Goal: Task Accomplishment & Management: Use online tool/utility

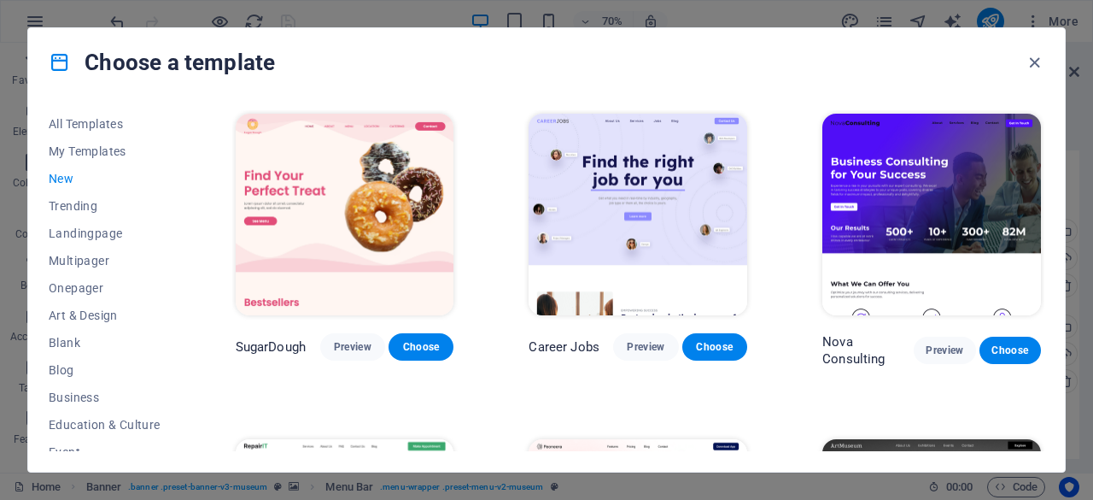
scroll to position [97, 0]
click at [282, 225] on img at bounding box center [345, 215] width 219 height 202
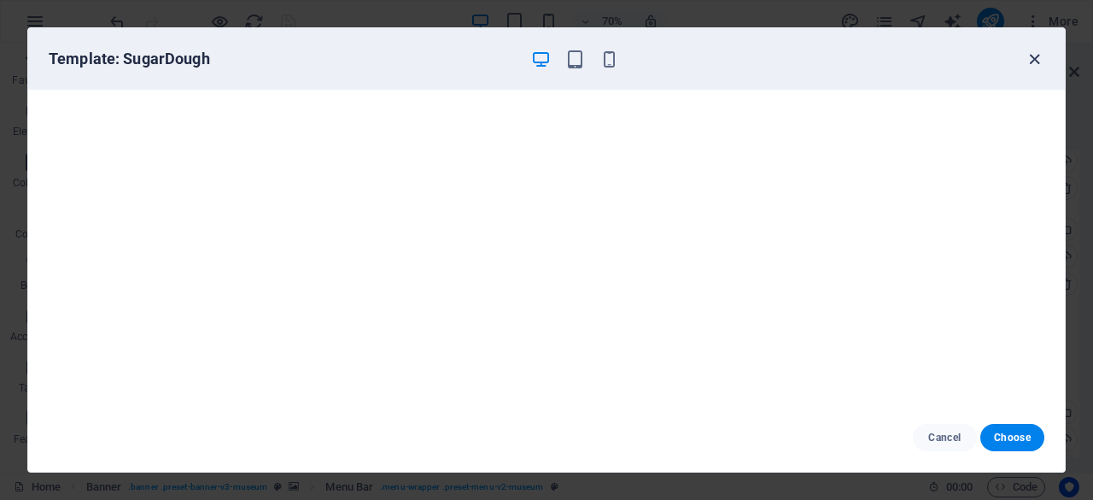
click at [1036, 52] on icon "button" at bounding box center [1035, 60] width 20 height 20
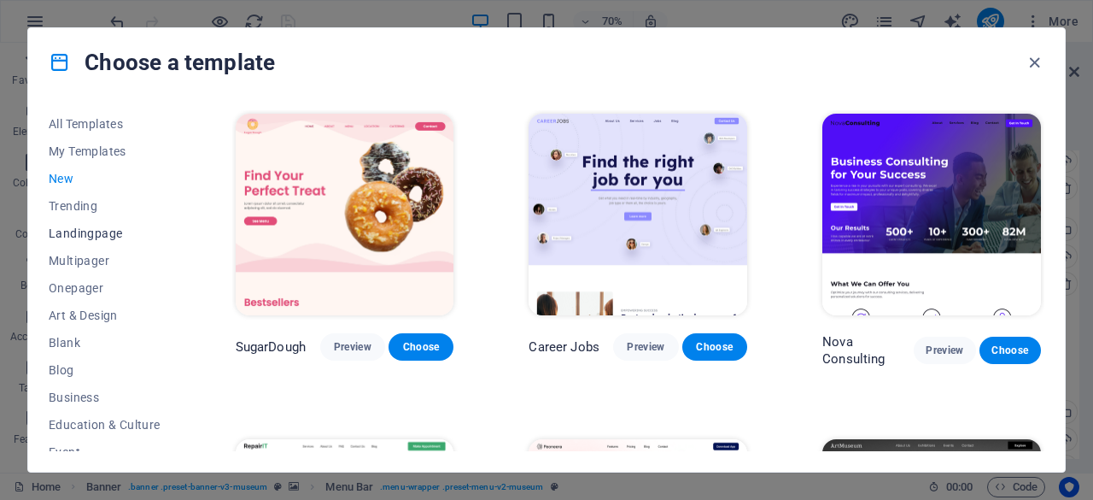
click at [107, 240] on button "Landingpage" at bounding box center [105, 233] width 112 height 27
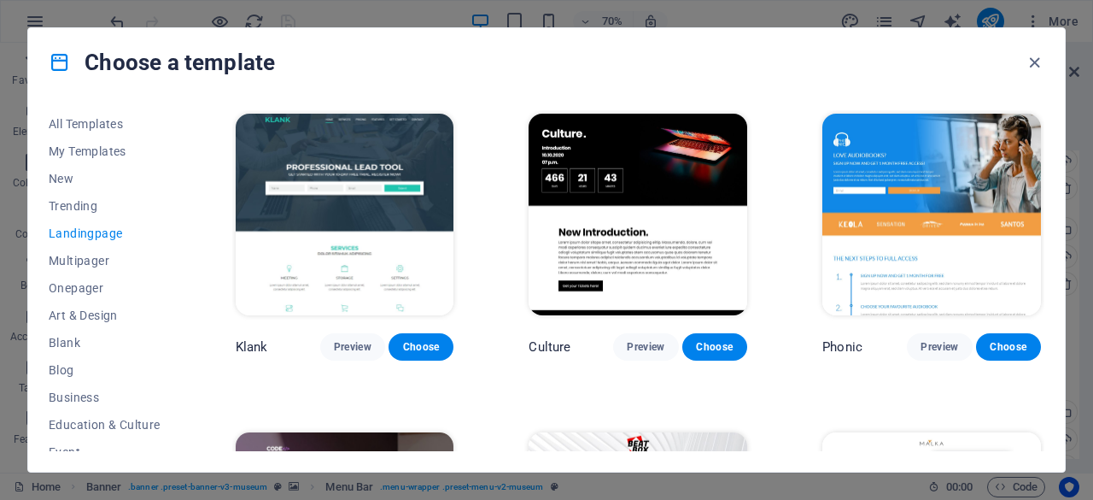
click at [864, 221] on img at bounding box center [932, 215] width 219 height 202
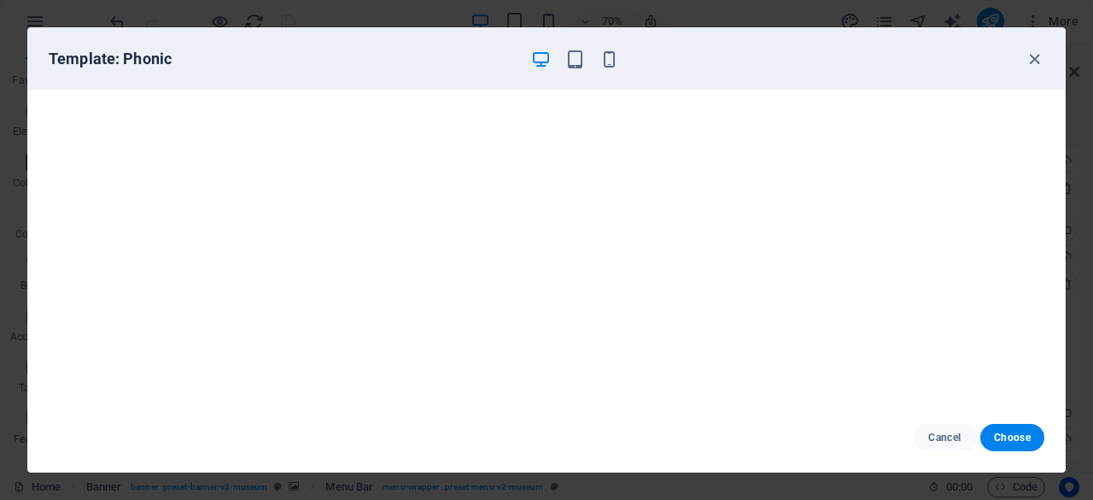
scroll to position [0, 0]
click at [1005, 444] on span "Choose" at bounding box center [1012, 438] width 37 height 14
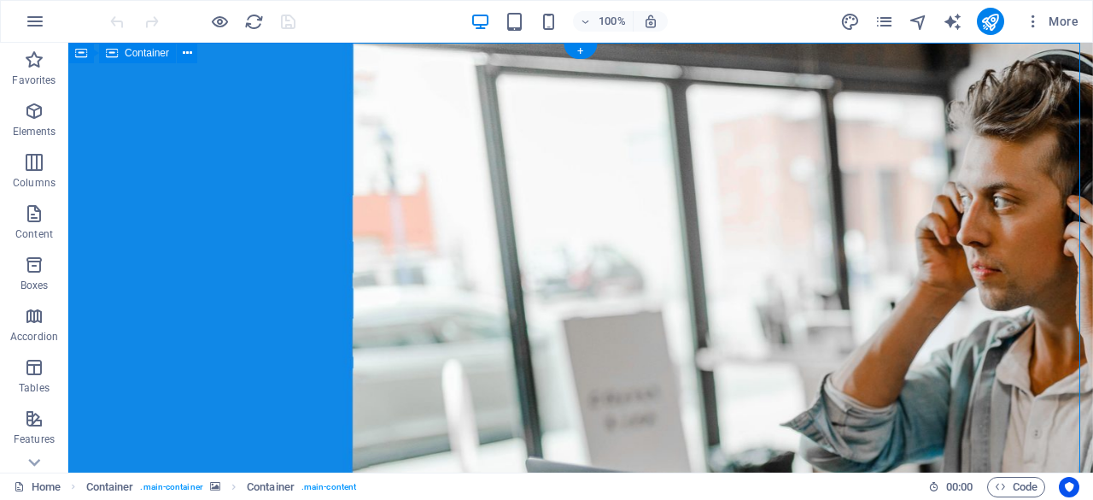
select select "vh"
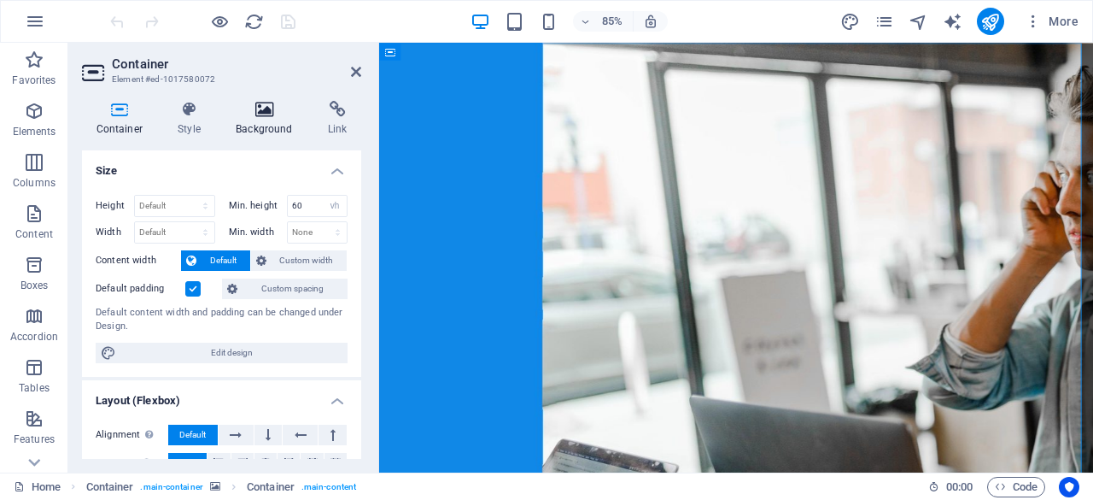
click at [276, 119] on h4 "Background" at bounding box center [268, 119] width 92 height 36
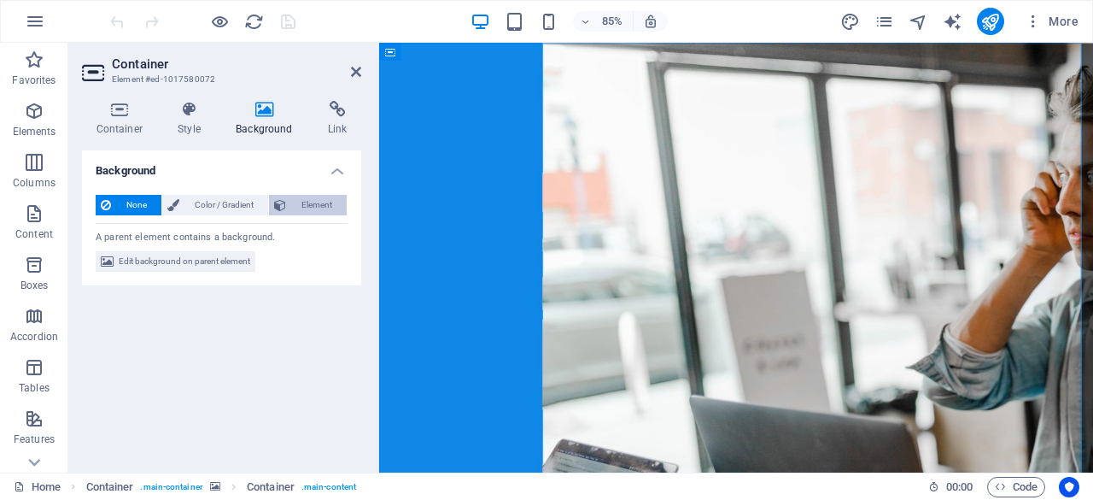
click at [297, 205] on span "Element" at bounding box center [316, 205] width 50 height 21
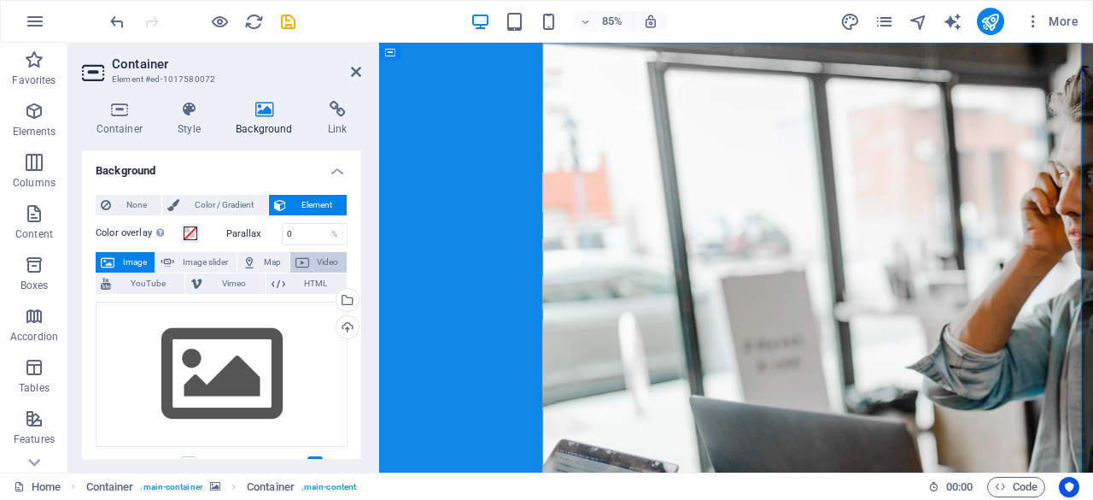
click at [311, 264] on button "Video" at bounding box center [318, 262] width 56 height 21
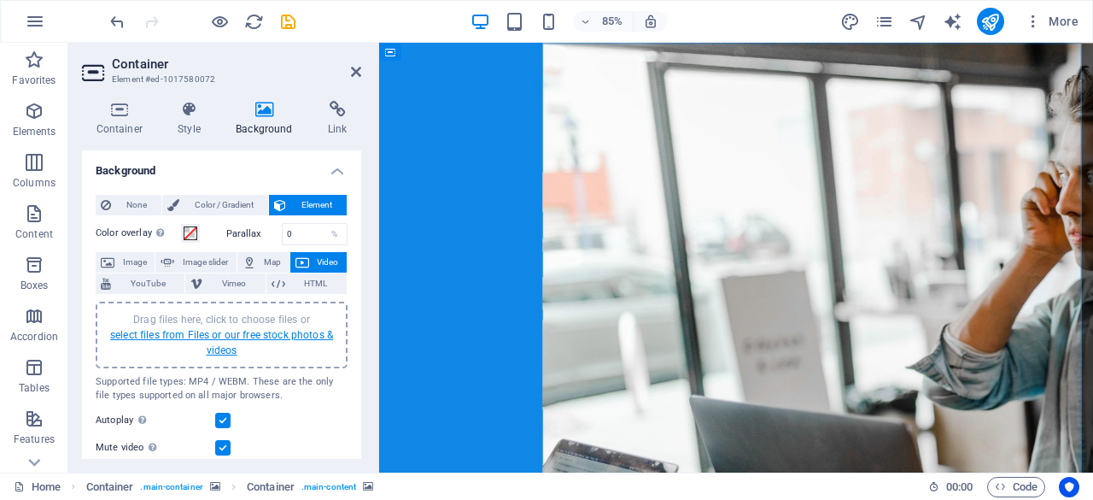
click at [259, 332] on link "select files from Files or our free stock photos & videos" at bounding box center [221, 342] width 223 height 27
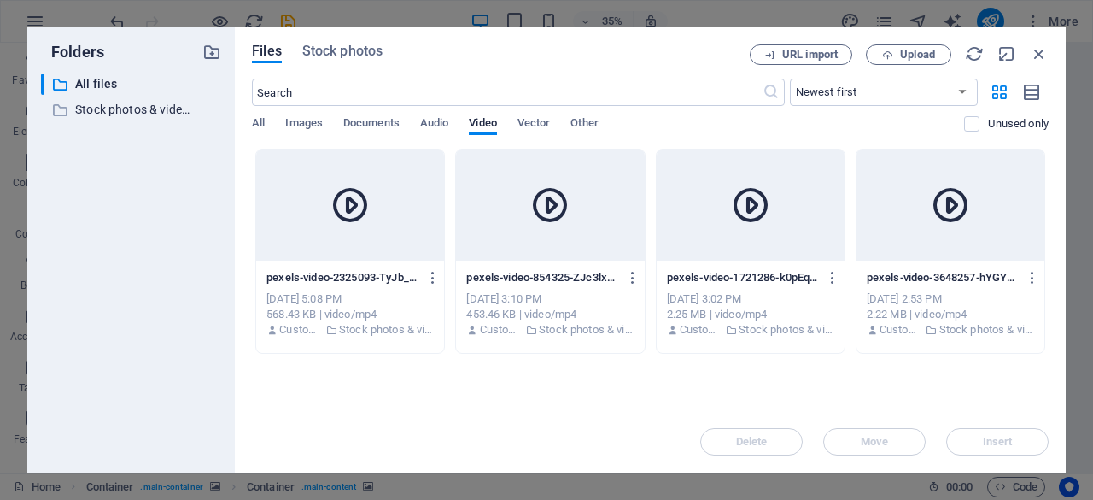
click at [403, 247] on div at bounding box center [350, 204] width 188 height 111
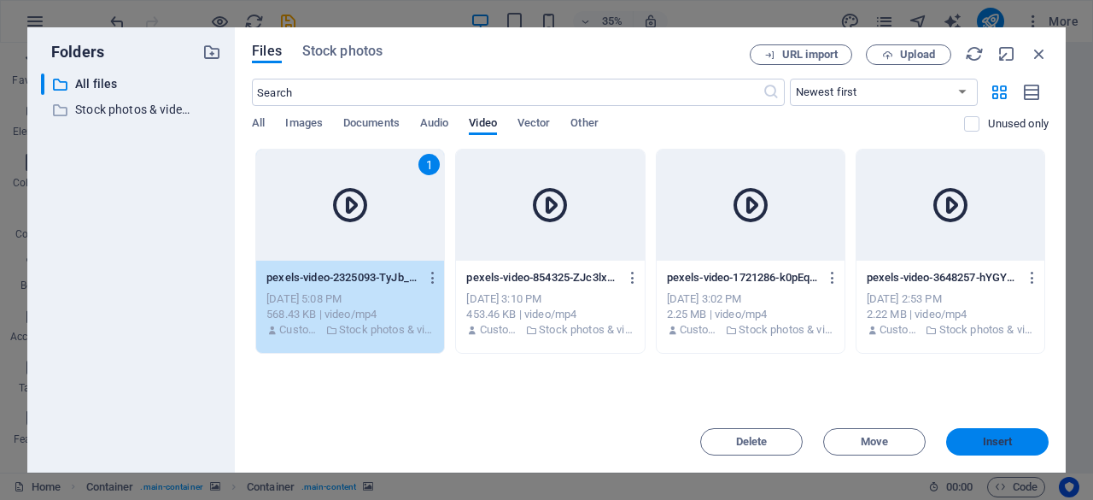
click at [982, 431] on button "Insert" at bounding box center [998, 441] width 103 height 27
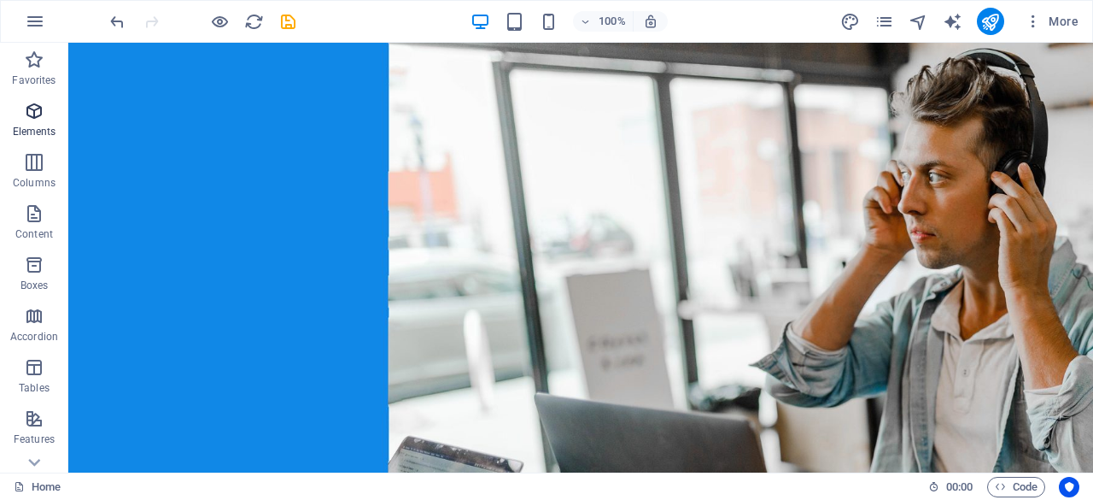
click at [39, 104] on icon "button" at bounding box center [34, 111] width 21 height 21
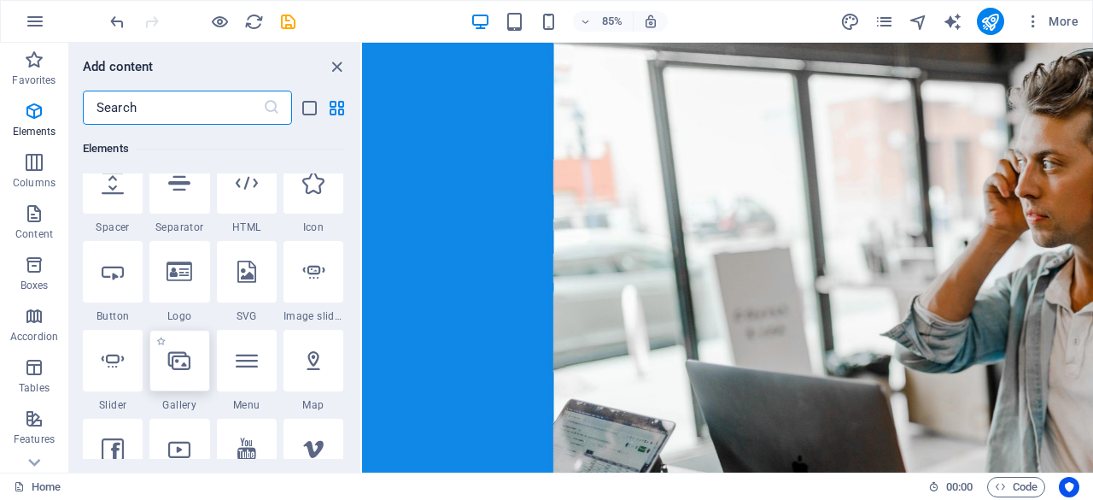
scroll to position [290, 0]
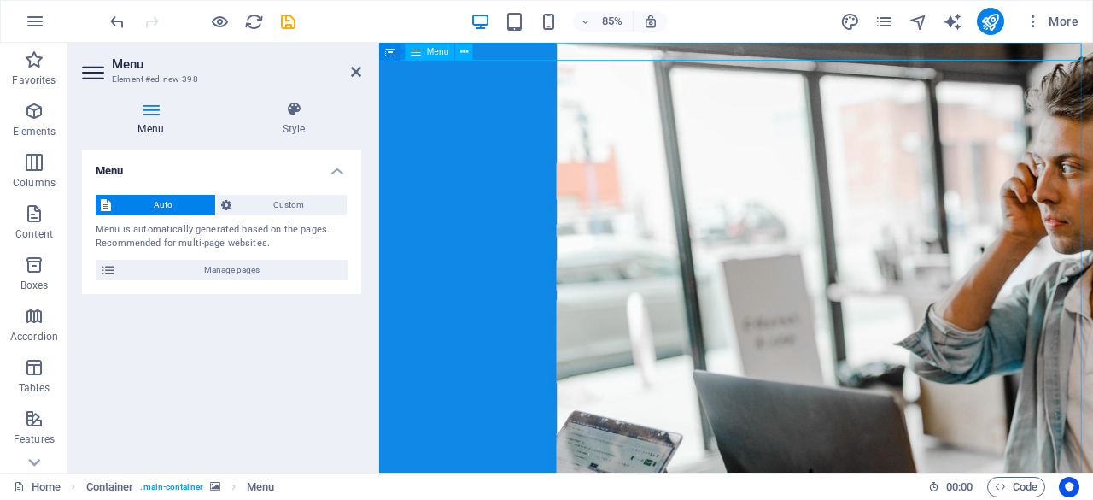
click at [306, 124] on h4 "Style" at bounding box center [293, 119] width 135 height 36
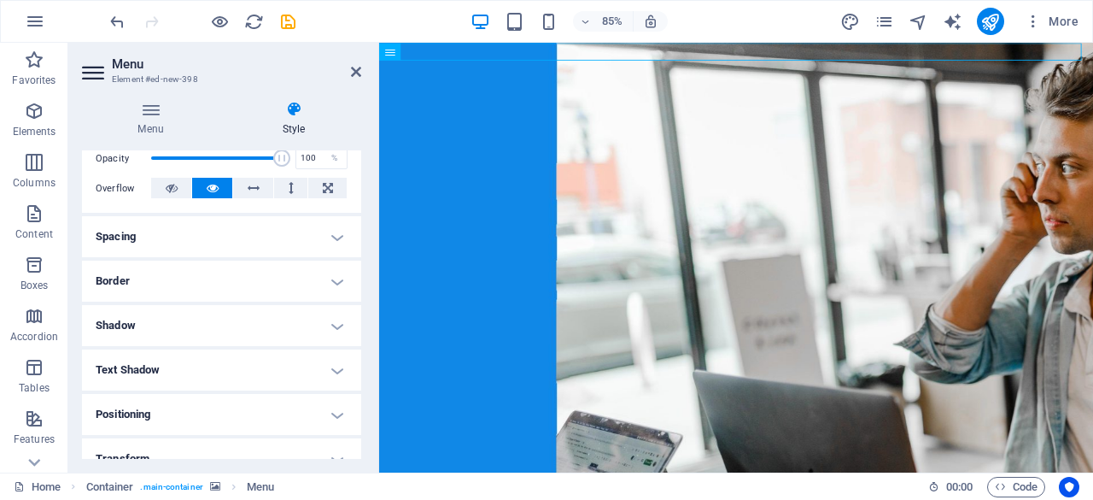
scroll to position [412, 0]
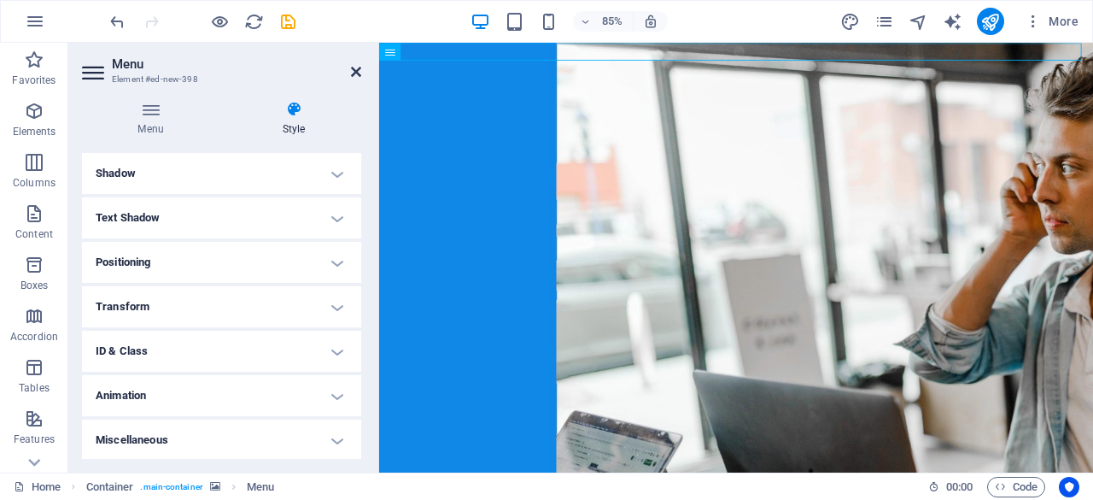
click at [357, 73] on icon at bounding box center [356, 72] width 10 height 14
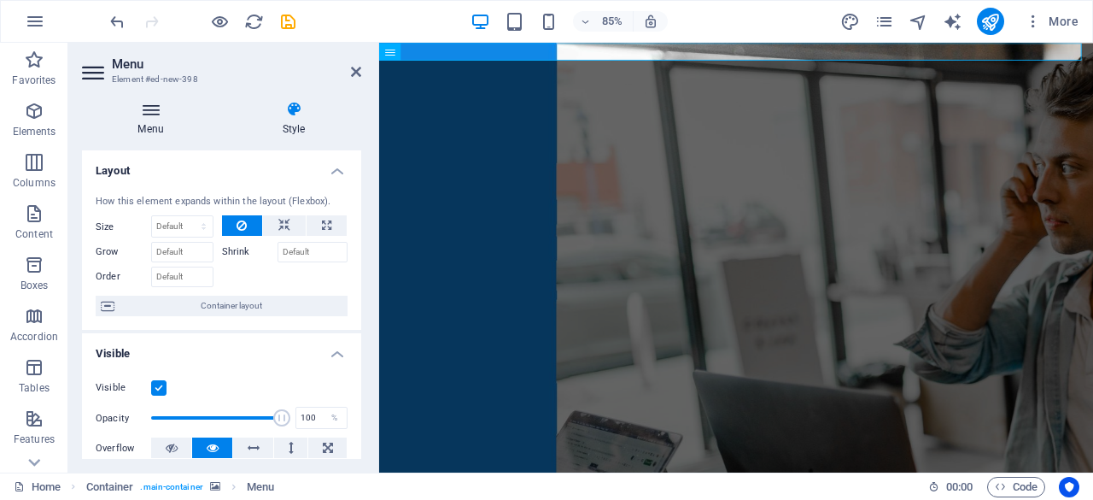
click at [160, 121] on h4 "Menu" at bounding box center [154, 119] width 144 height 36
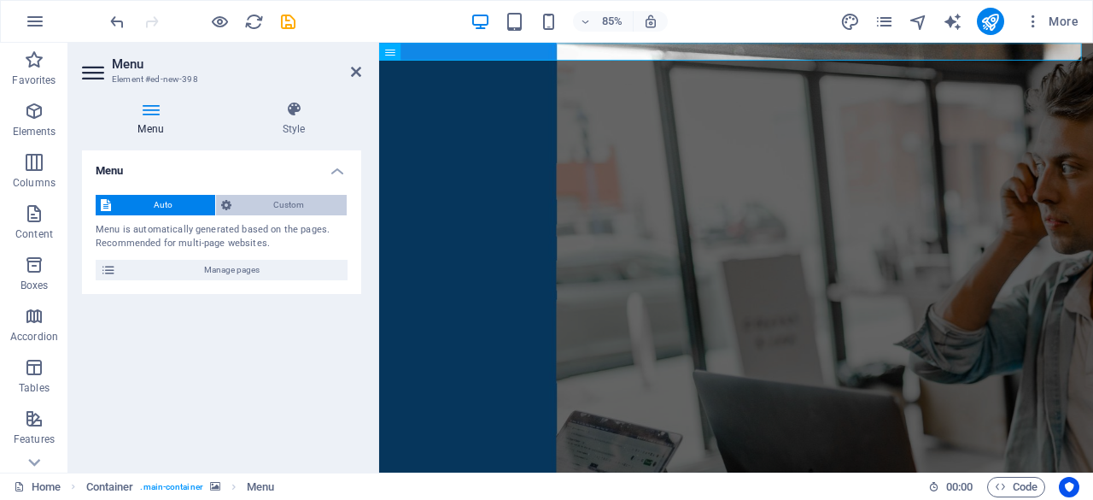
click at [265, 195] on span "Custom" at bounding box center [290, 205] width 106 height 21
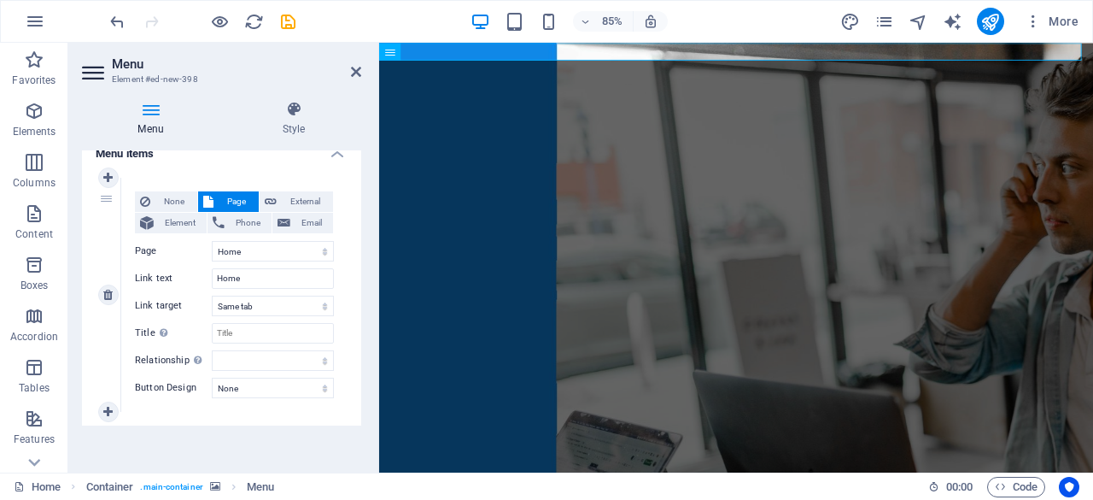
scroll to position [0, 0]
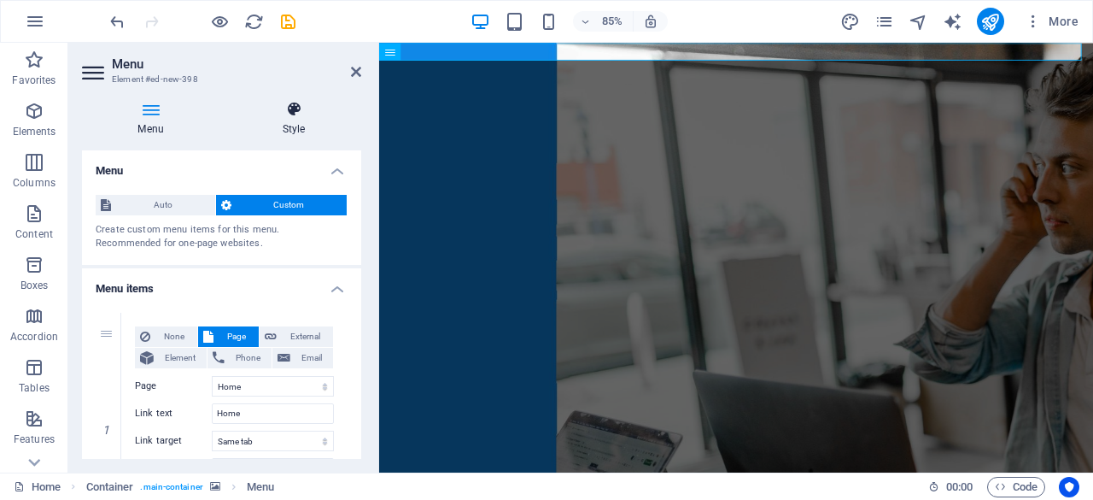
click at [304, 122] on h4 "Style" at bounding box center [293, 119] width 135 height 36
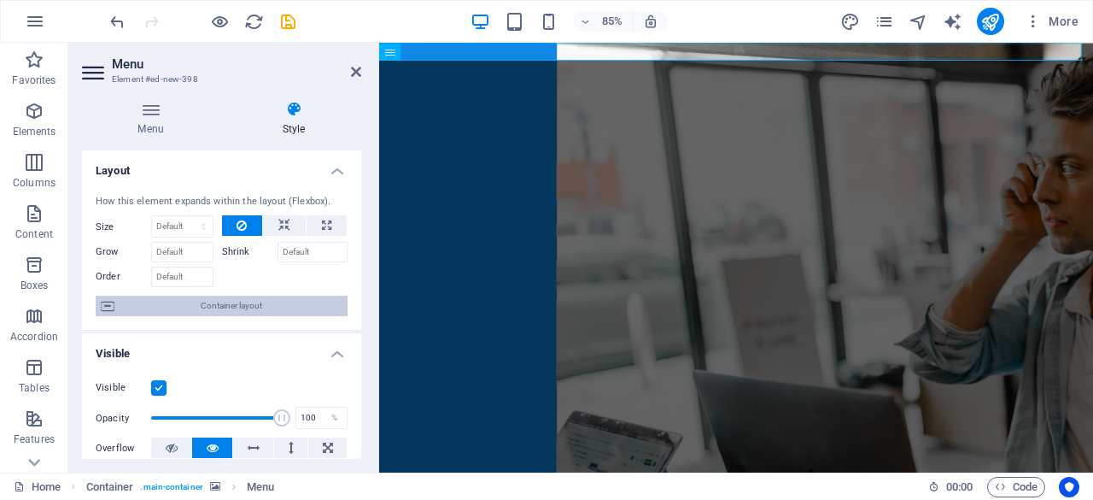
click at [217, 301] on span "Container layout" at bounding box center [231, 306] width 223 height 21
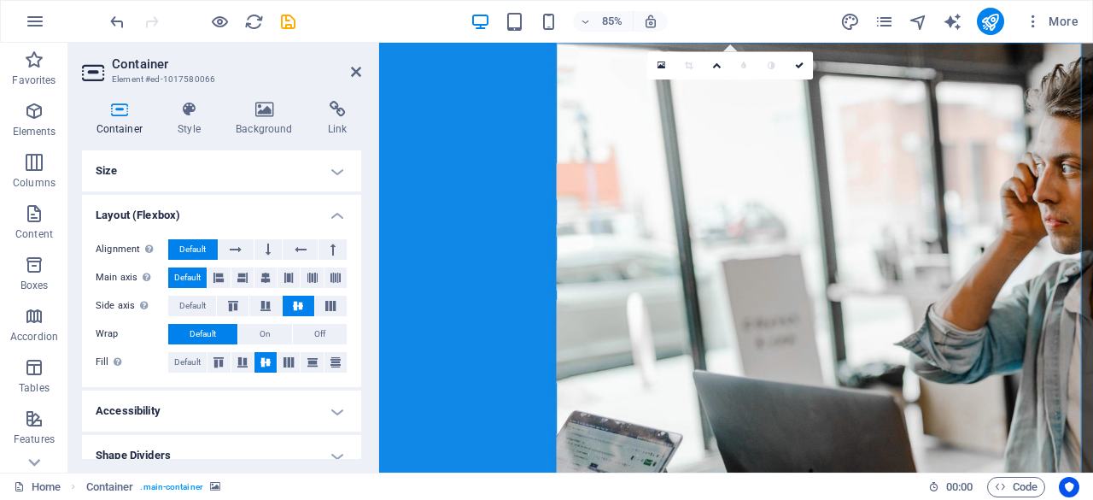
scroll to position [2, 0]
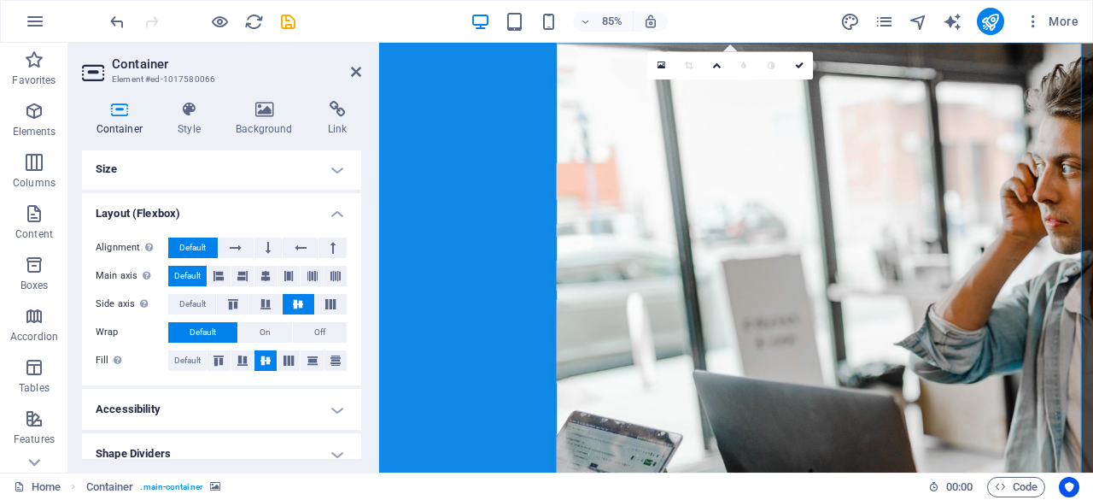
click at [222, 176] on h4 "Size" at bounding box center [221, 169] width 279 height 41
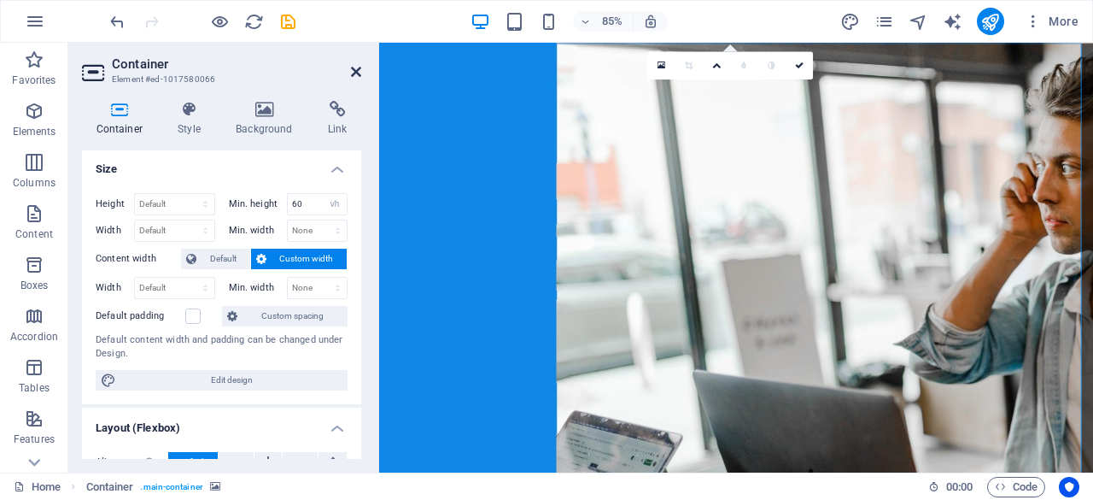
click at [356, 73] on icon at bounding box center [356, 72] width 10 height 14
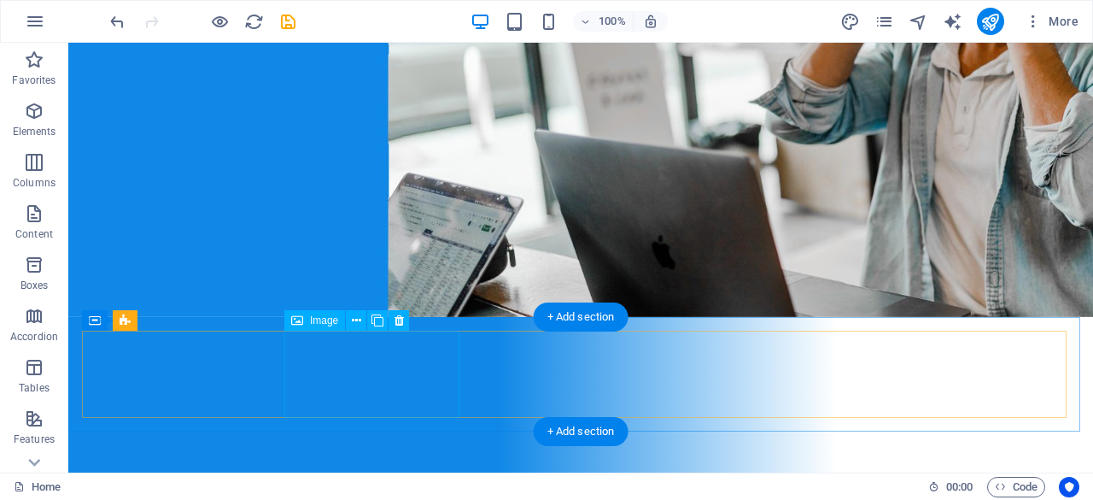
scroll to position [0, 0]
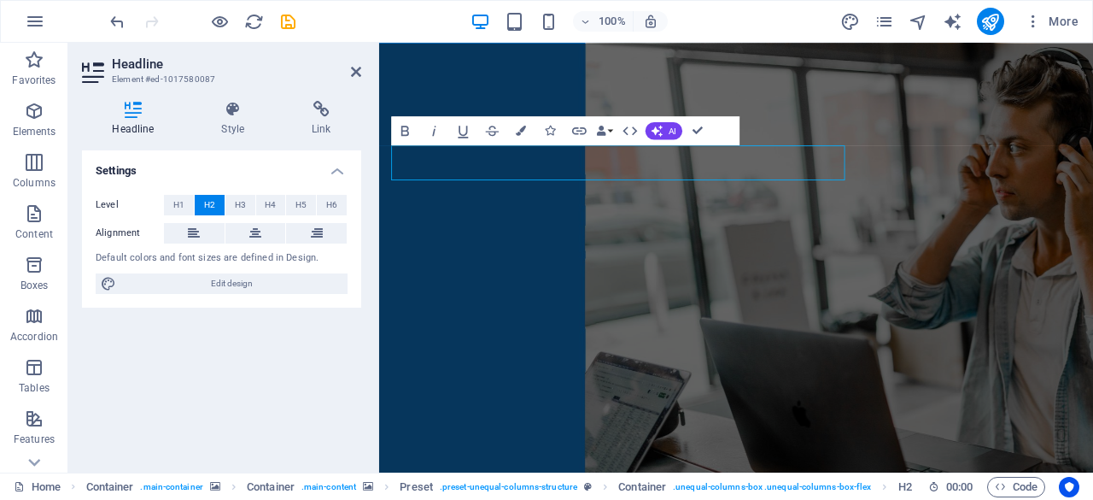
click at [275, 175] on h4 "Settings" at bounding box center [221, 165] width 279 height 31
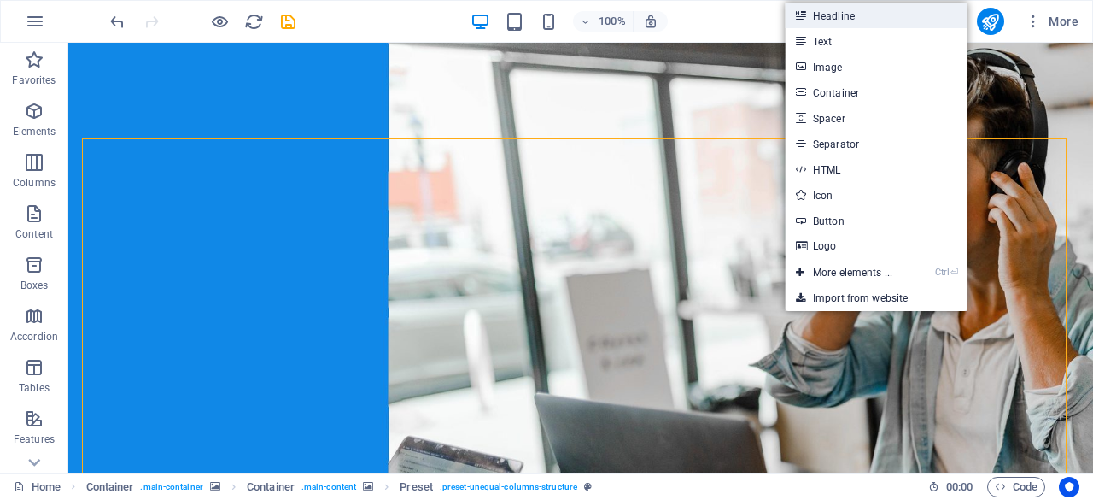
click at [841, 19] on link "Headline" at bounding box center [876, 16] width 181 height 26
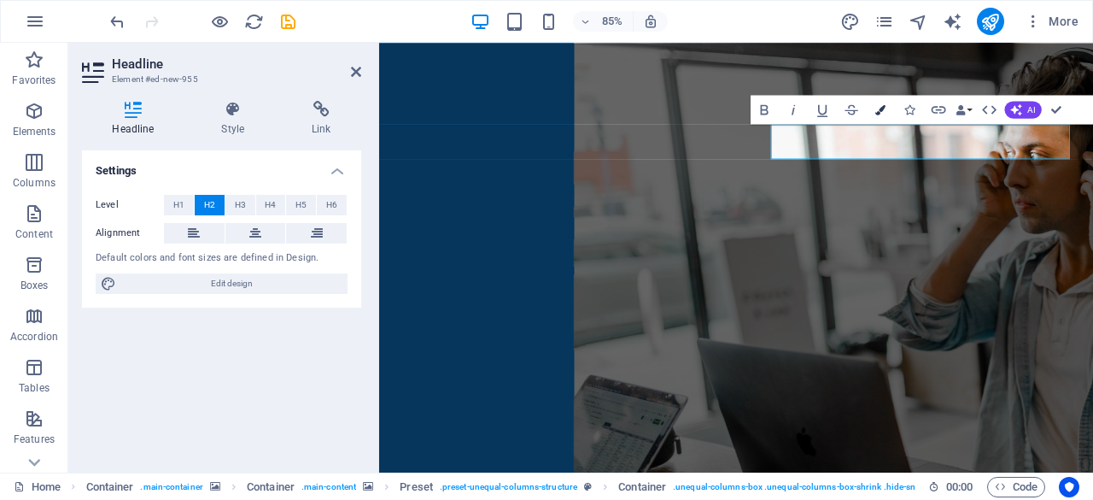
click at [883, 108] on icon "button" at bounding box center [881, 109] width 10 height 10
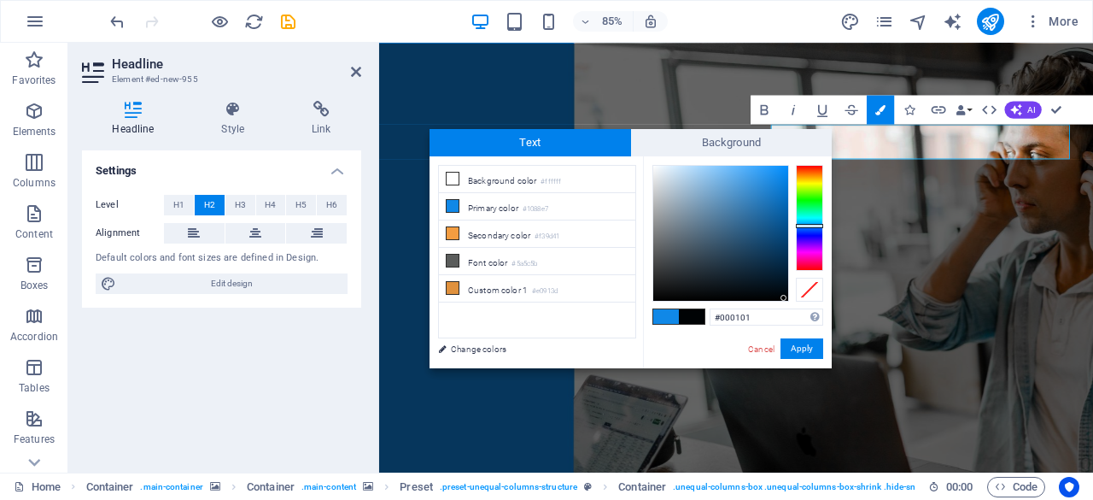
type input "#000000"
drag, startPoint x: 699, startPoint y: 199, endPoint x: 789, endPoint y: 302, distance: 136.8
click at [789, 302] on div at bounding box center [738, 233] width 171 height 137
click at [802, 346] on button "Apply" at bounding box center [802, 348] width 43 height 21
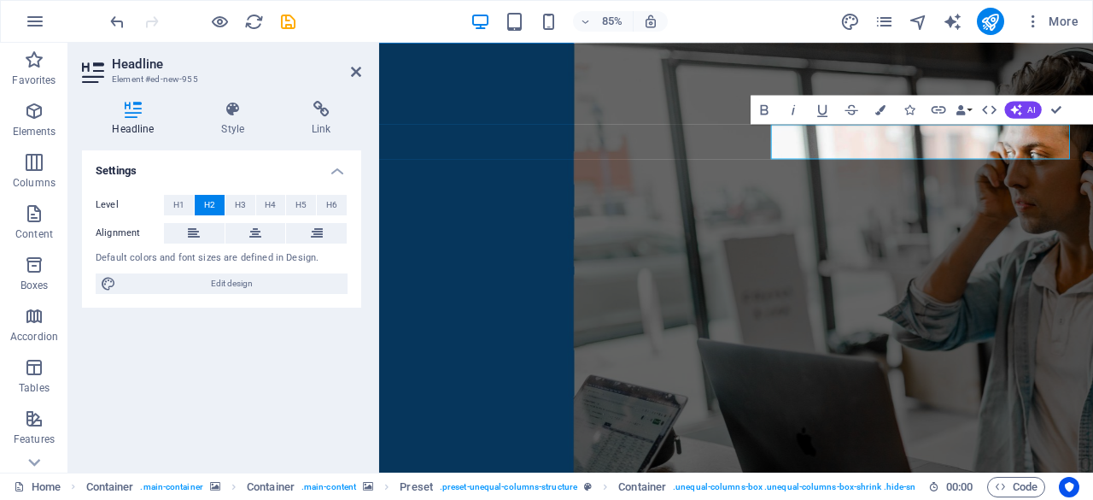
click at [613, 105] on div "Container H2 Container Container Container Preset Preset Container Preset Conta…" at bounding box center [736, 258] width 714 height 430
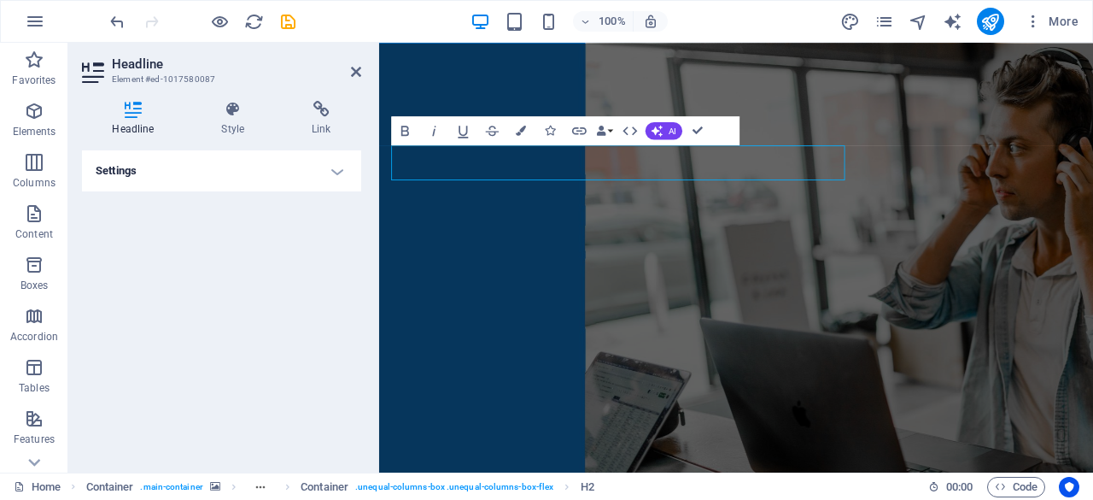
click at [318, 180] on h4 "Settings" at bounding box center [221, 170] width 279 height 41
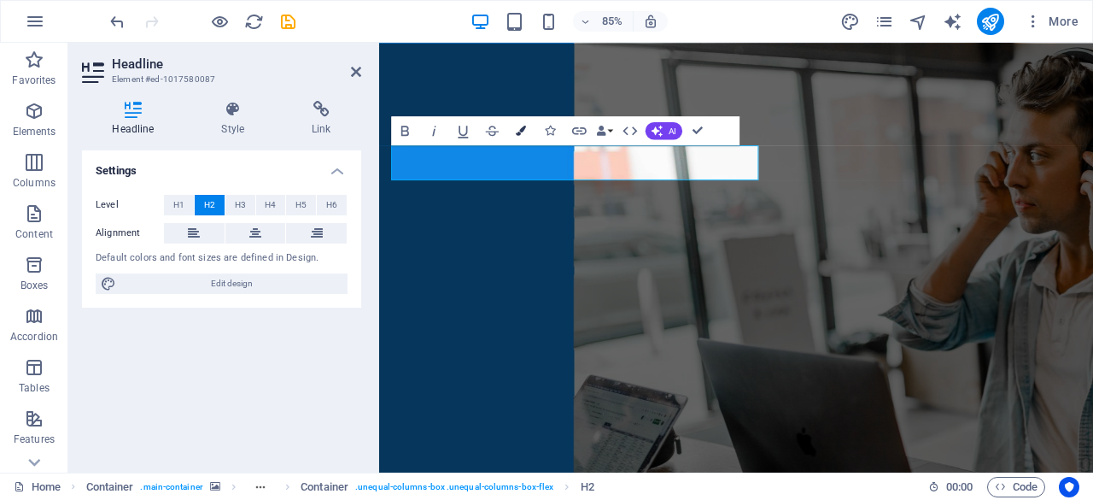
click at [521, 125] on button "Colors" at bounding box center [520, 130] width 27 height 29
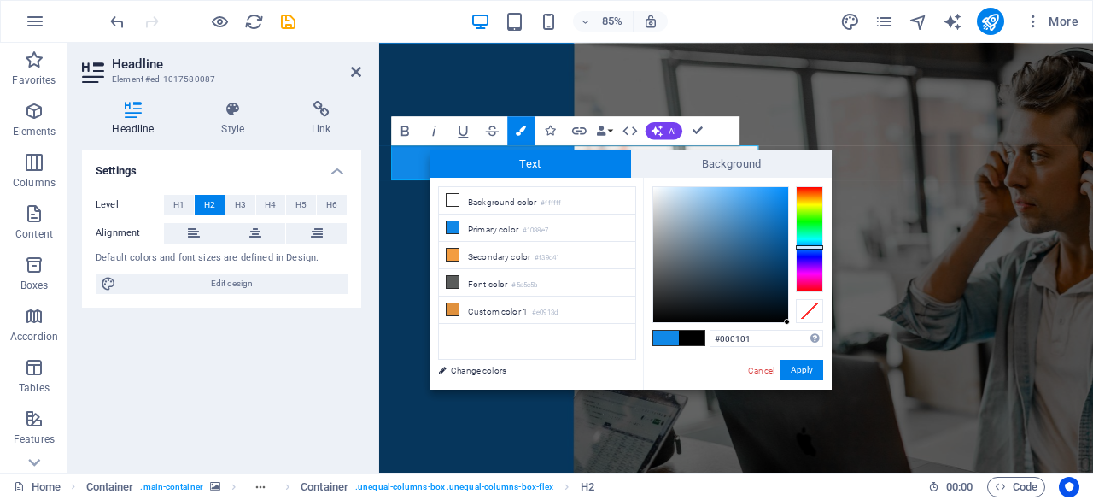
type input "#000000"
drag, startPoint x: 750, startPoint y: 296, endPoint x: 791, endPoint y: 322, distance: 48.4
click at [791, 322] on div at bounding box center [738, 254] width 171 height 137
click at [805, 369] on button "Apply" at bounding box center [802, 370] width 43 height 21
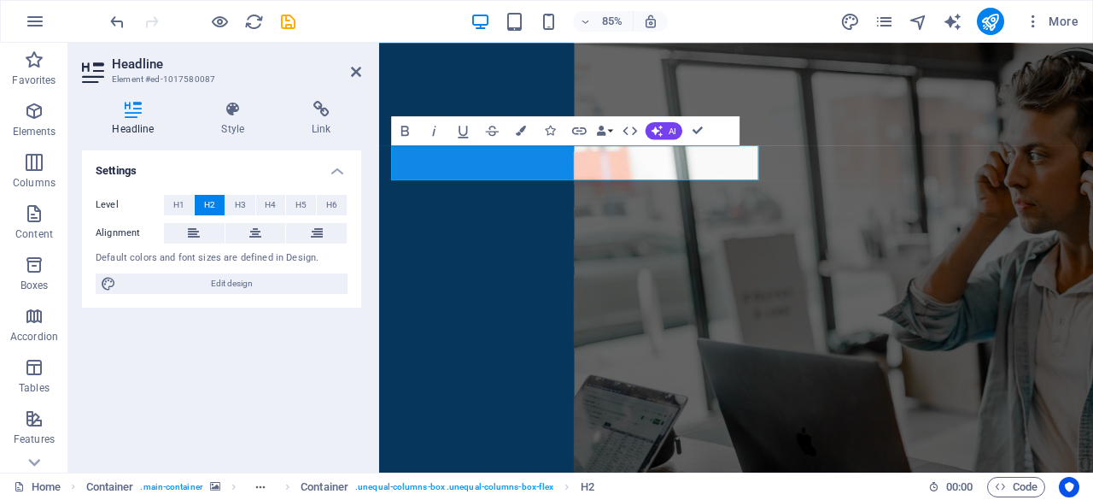
click at [504, 196] on div "Preset Container H2 Container Container Container Preset Preset Container Prese…" at bounding box center [736, 258] width 714 height 430
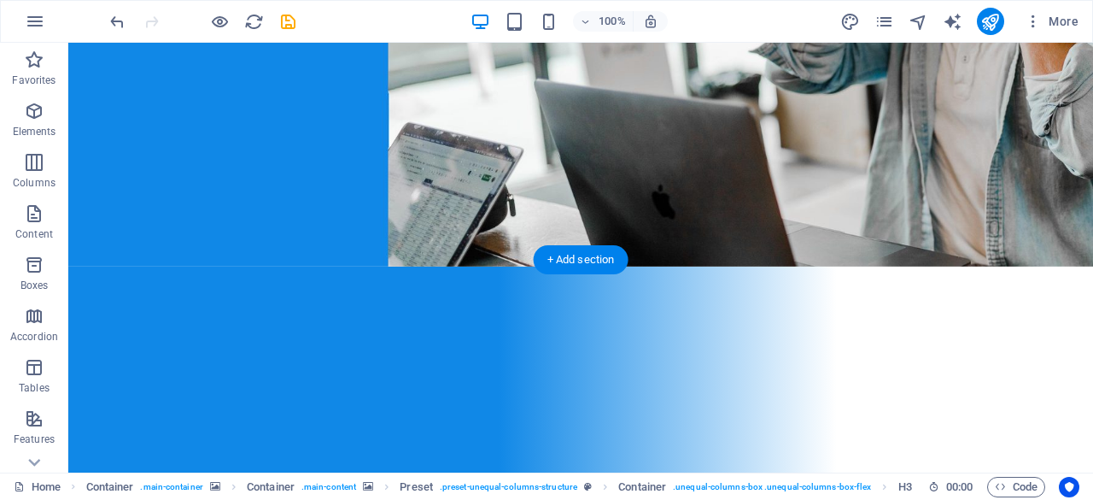
scroll to position [319, 0]
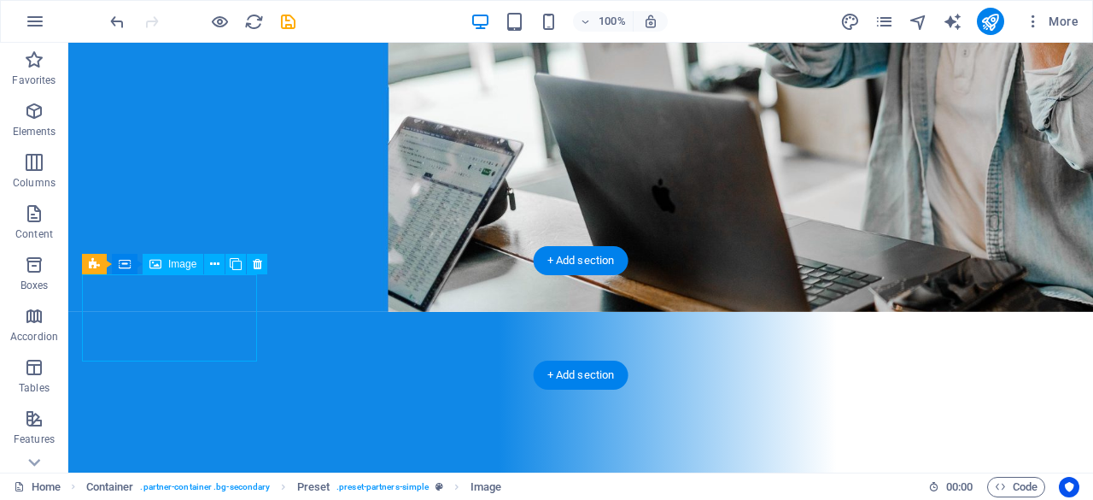
select select "px"
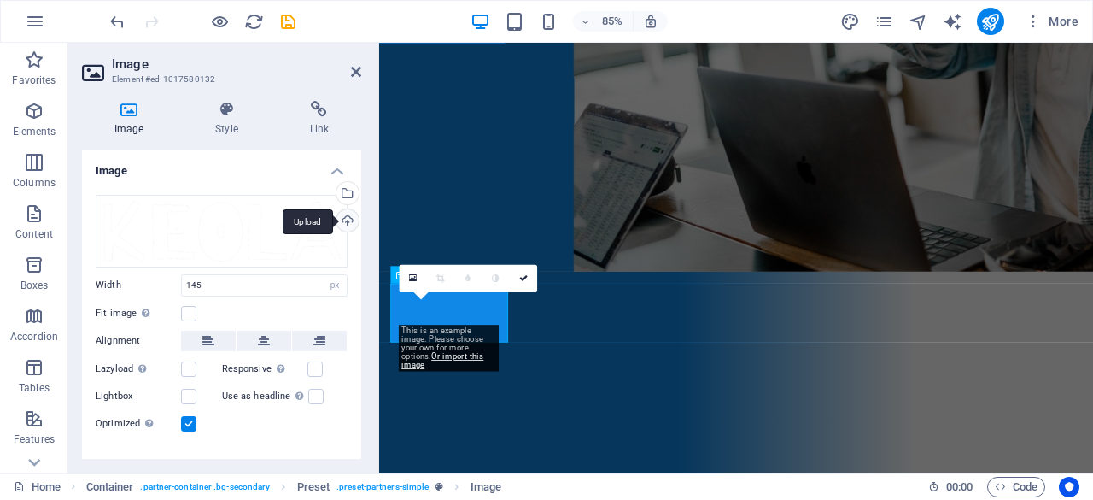
click at [343, 215] on div "Upload" at bounding box center [346, 222] width 26 height 26
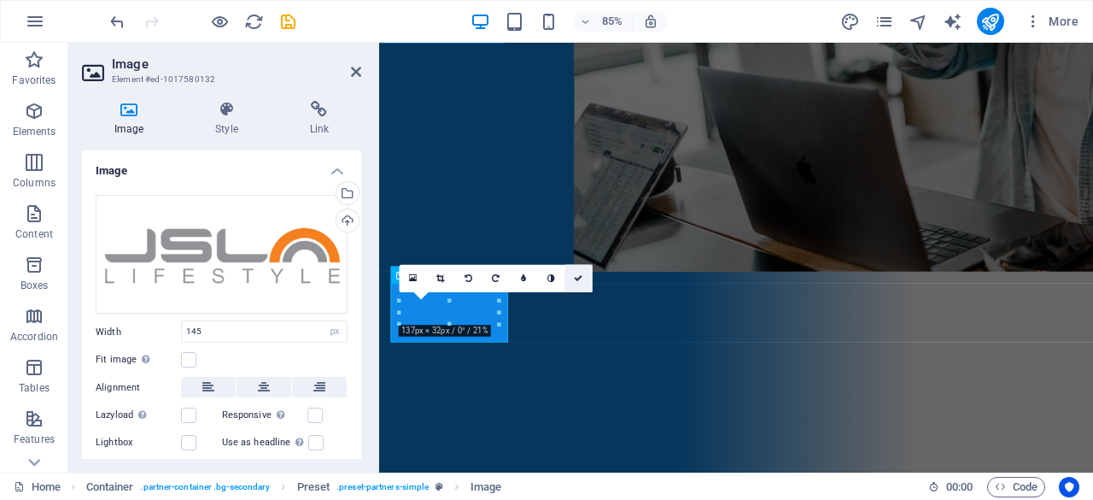
click at [581, 278] on icon at bounding box center [579, 278] width 9 height 9
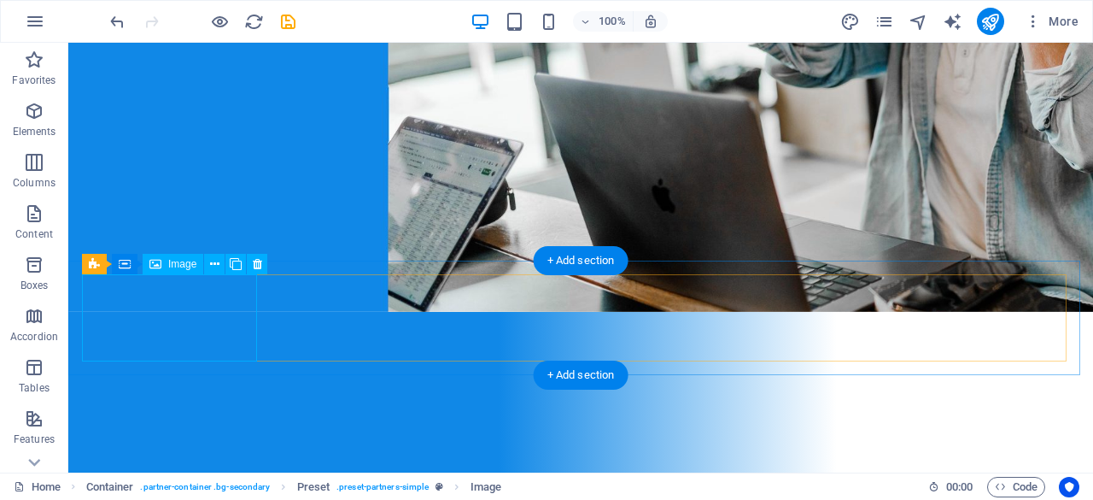
select select "px"
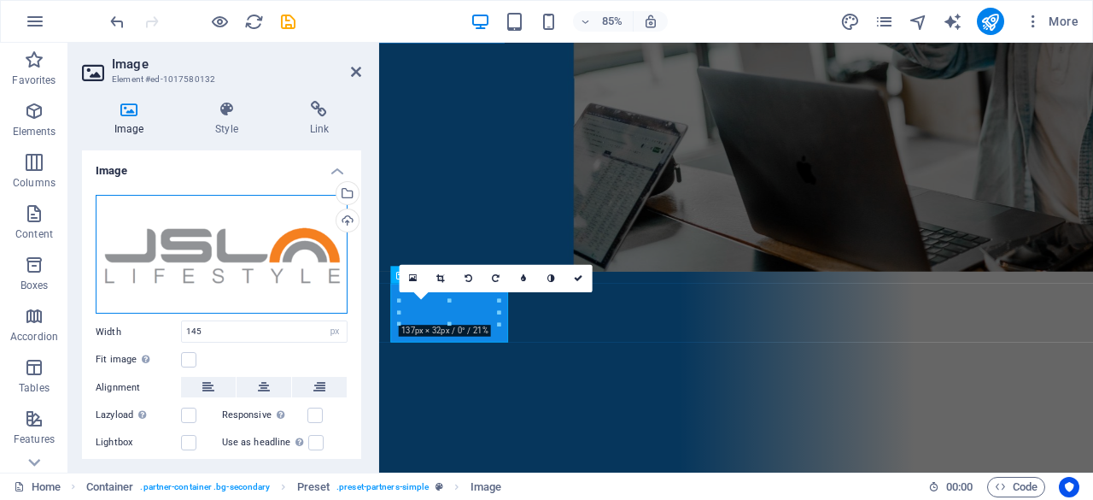
click at [280, 273] on div "Drag files here, click to choose files or select files from Files or our free s…" at bounding box center [222, 255] width 252 height 120
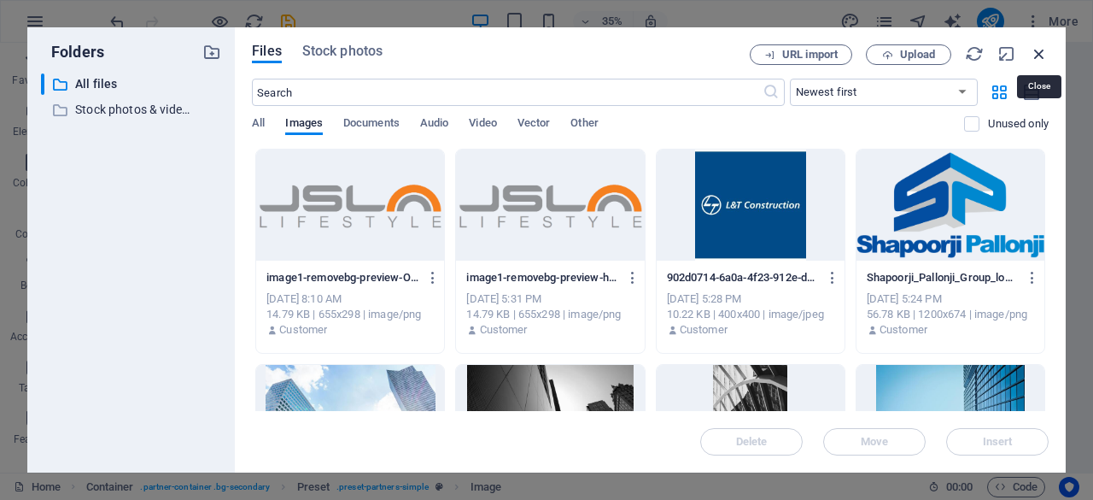
click at [1046, 59] on icon "button" at bounding box center [1039, 53] width 19 height 19
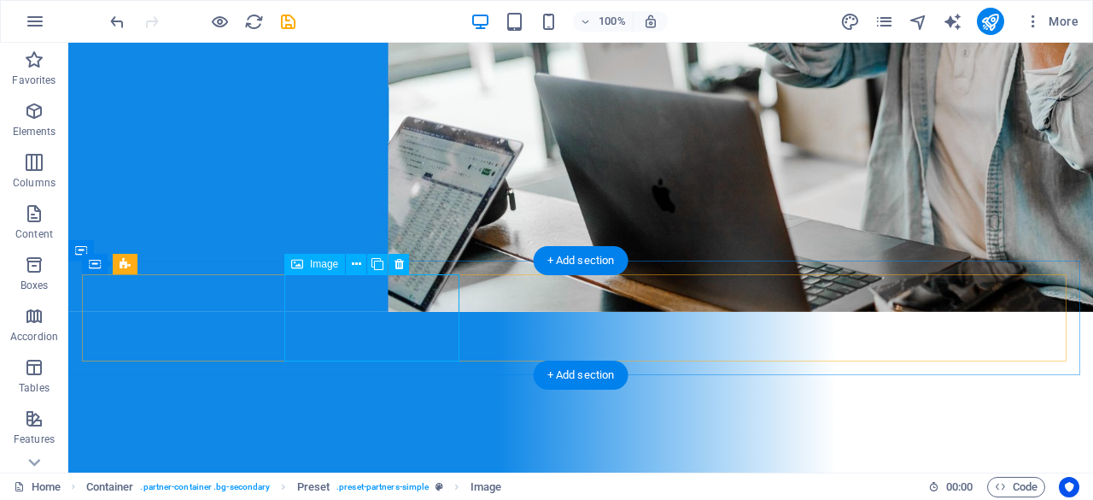
select select "px"
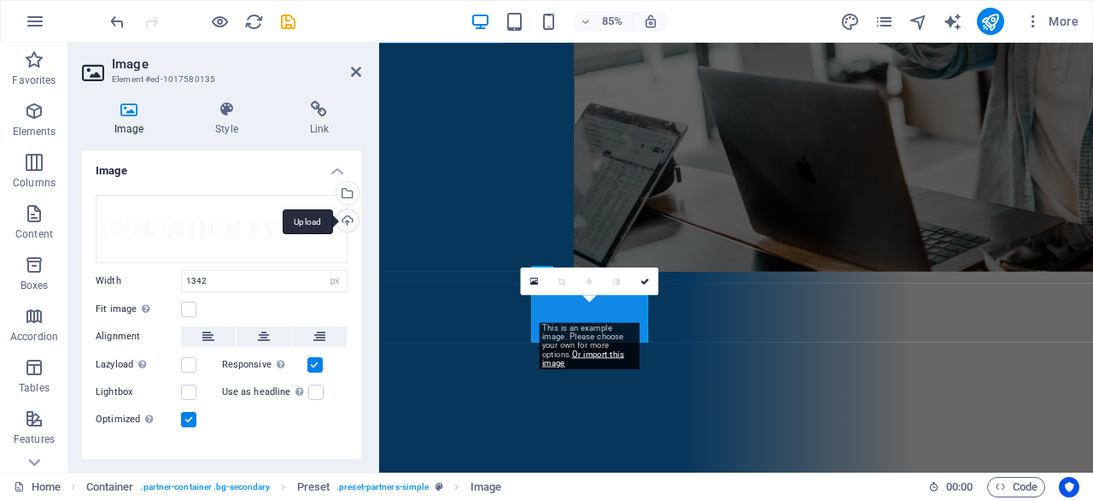
click at [343, 219] on div "Upload" at bounding box center [346, 222] width 26 height 26
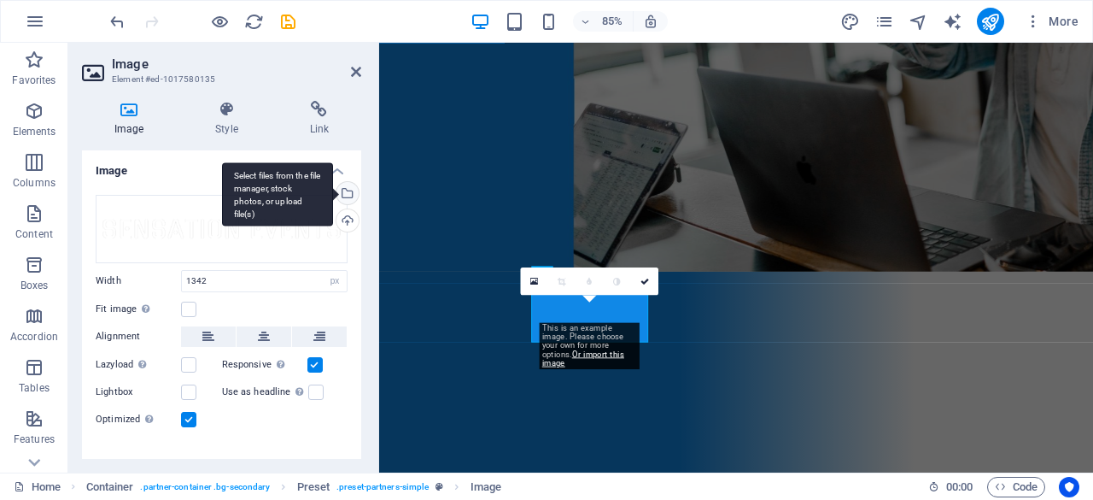
click at [351, 187] on div "Select files from the file manager, stock photos, or upload file(s)" at bounding box center [346, 195] width 26 height 26
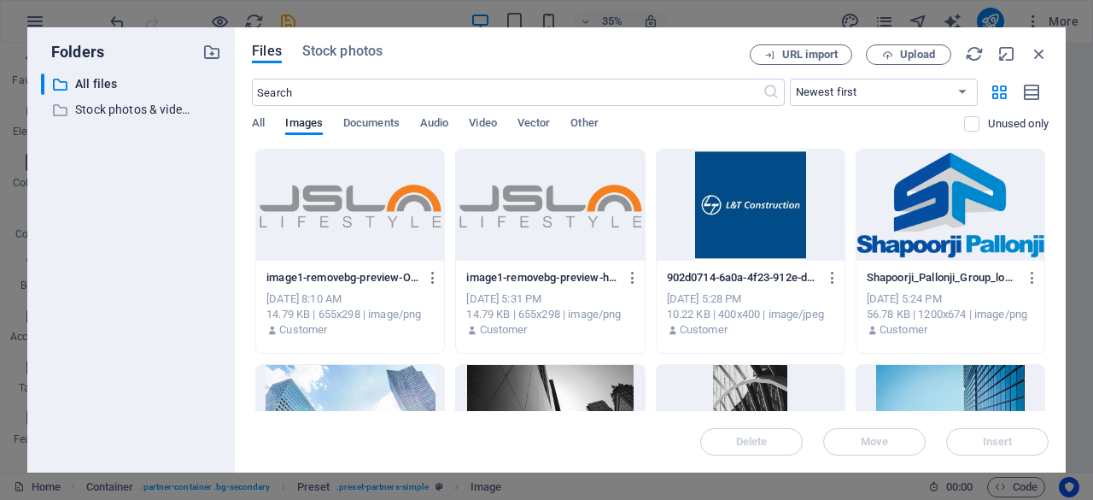
click at [704, 201] on div at bounding box center [751, 204] width 188 height 111
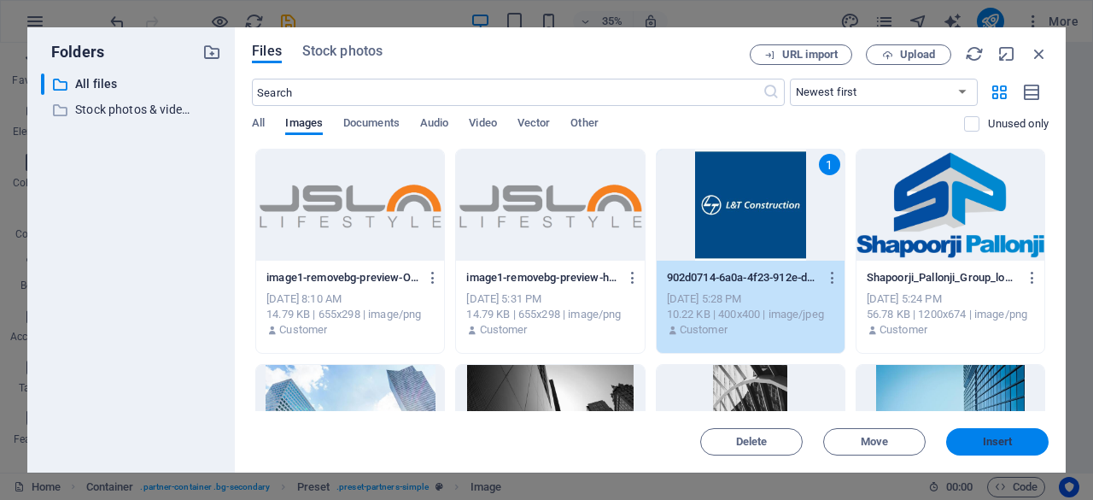
click at [996, 431] on button "Insert" at bounding box center [998, 441] width 103 height 27
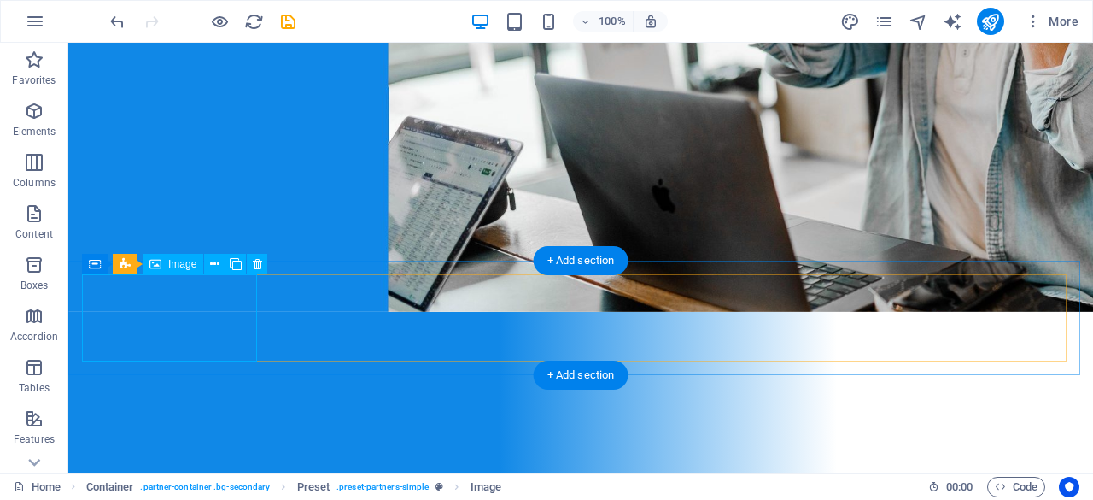
select select "px"
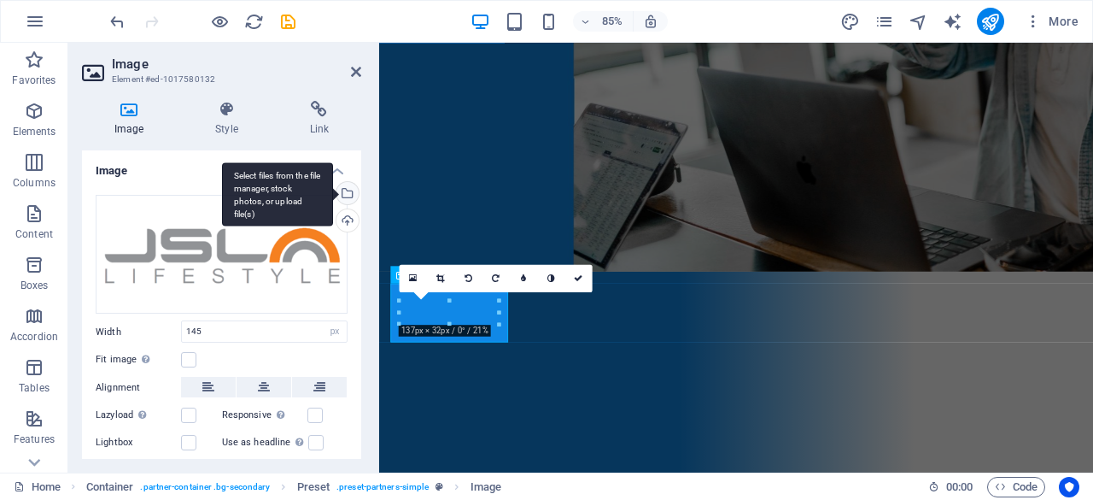
click at [345, 193] on div "Select files from the file manager, stock photos, or upload file(s)" at bounding box center [346, 195] width 26 height 26
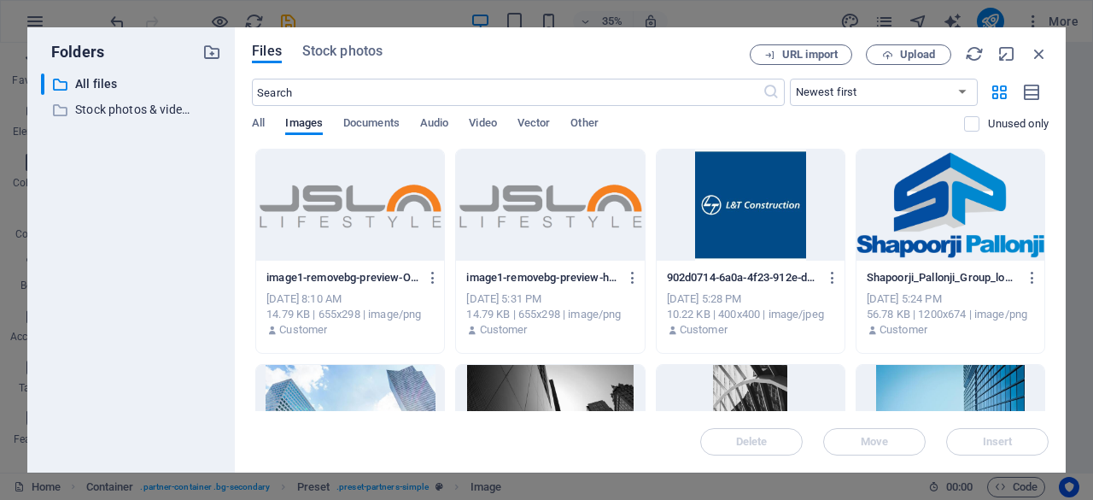
click at [540, 196] on div at bounding box center [550, 204] width 188 height 111
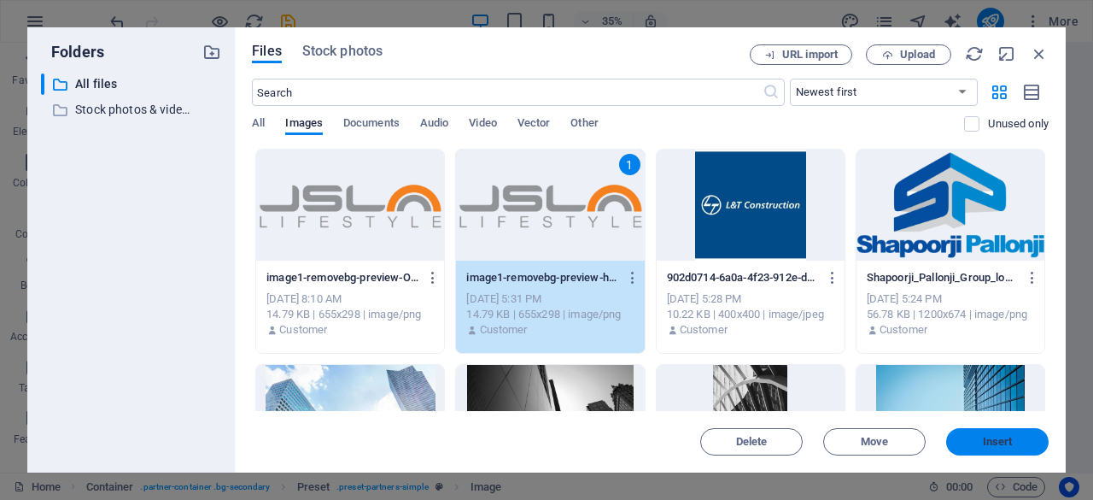
click at [972, 429] on button "Insert" at bounding box center [998, 441] width 103 height 27
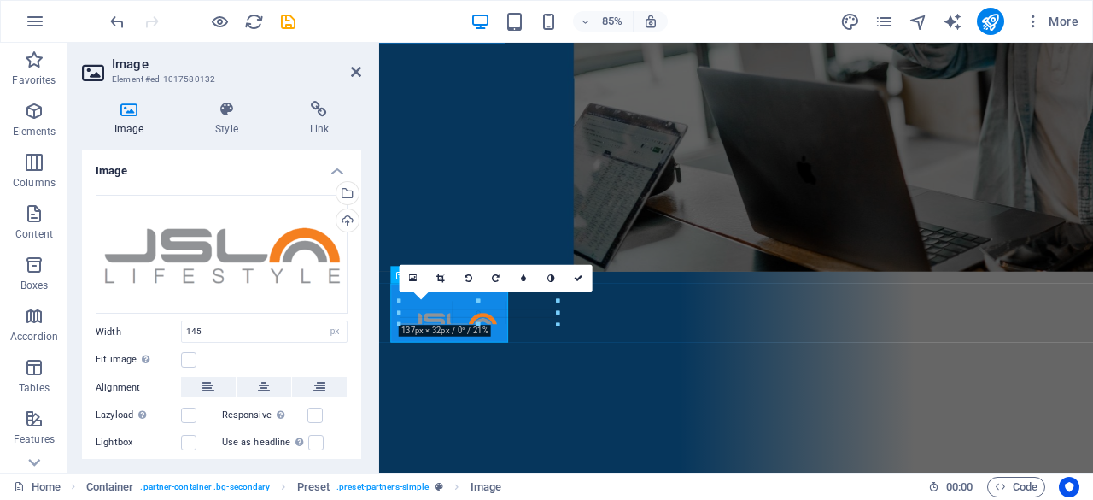
drag, startPoint x: 449, startPoint y: 324, endPoint x: 448, endPoint y: 337, distance: 12.8
click at [448, 337] on div "Preset Container H2 Container Container Container Container Container Preset Pr…" at bounding box center [736, 121] width 714 height 701
drag, startPoint x: 464, startPoint y: 377, endPoint x: 468, endPoint y: 392, distance: 16.0
drag, startPoint x: 448, startPoint y: 325, endPoint x: 454, endPoint y: 340, distance: 15.7
click at [454, 340] on div "Preset Container H2 Container Container Container Container Container Preset Pr…" at bounding box center [736, 121] width 714 height 701
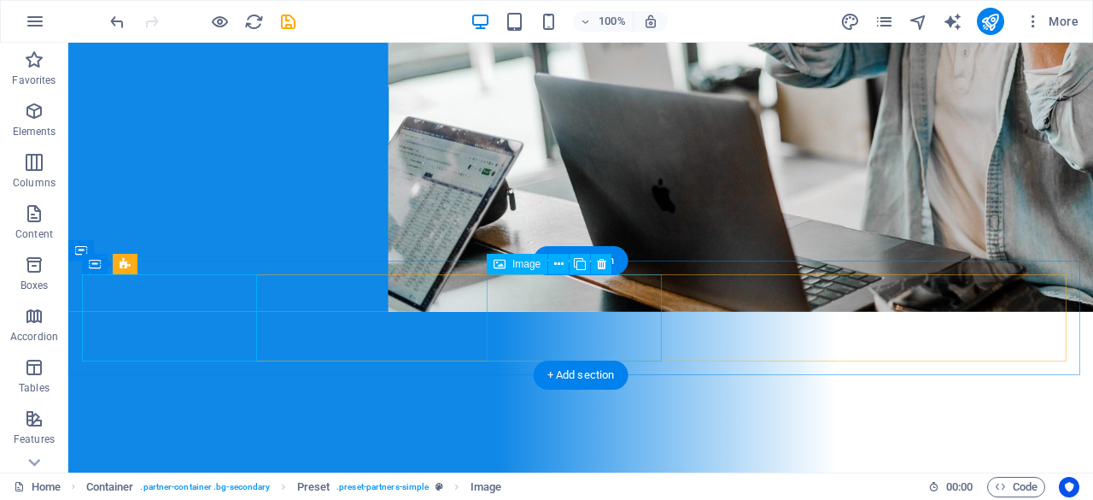
select select "px"
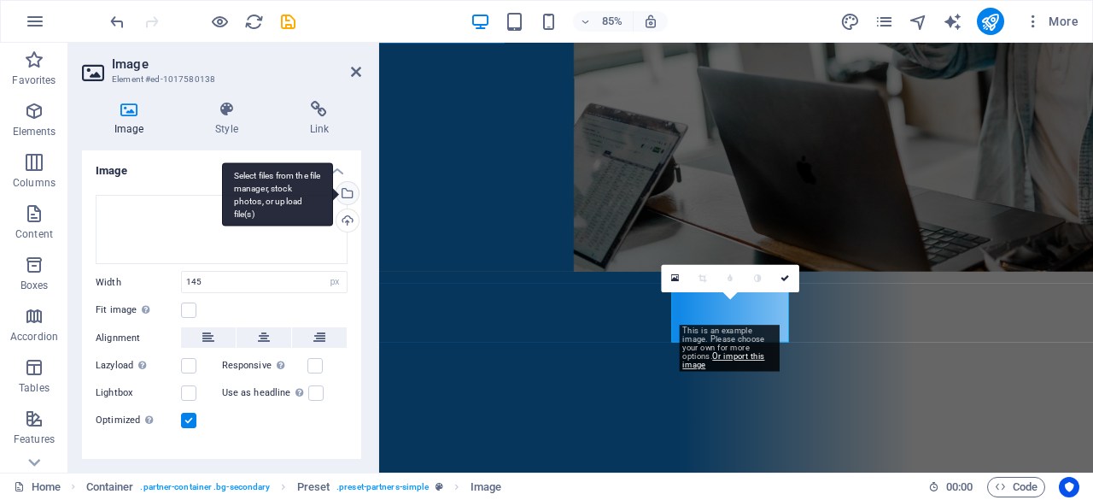
click at [347, 192] on div "Select files from the file manager, stock photos, or upload file(s)" at bounding box center [346, 195] width 26 height 26
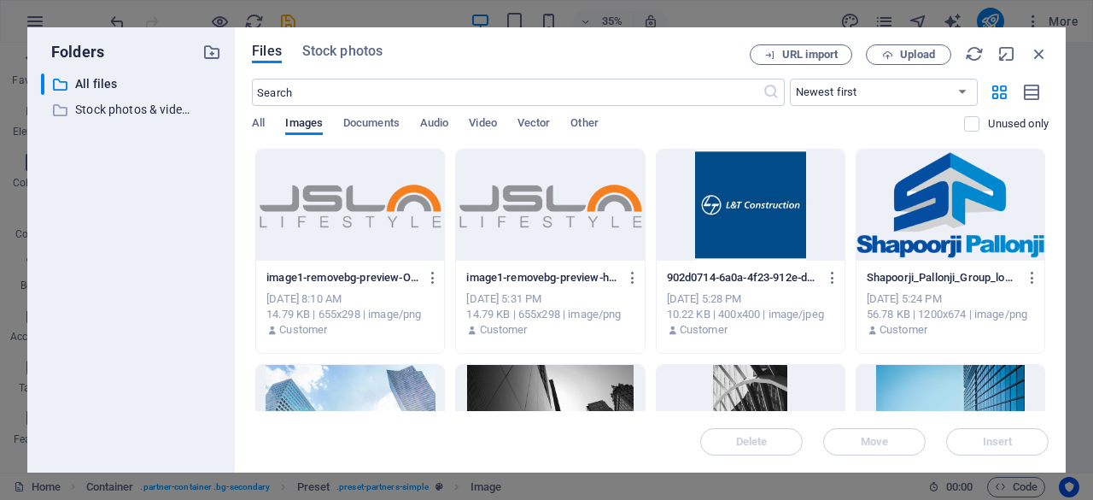
click at [890, 227] on div at bounding box center [951, 204] width 188 height 111
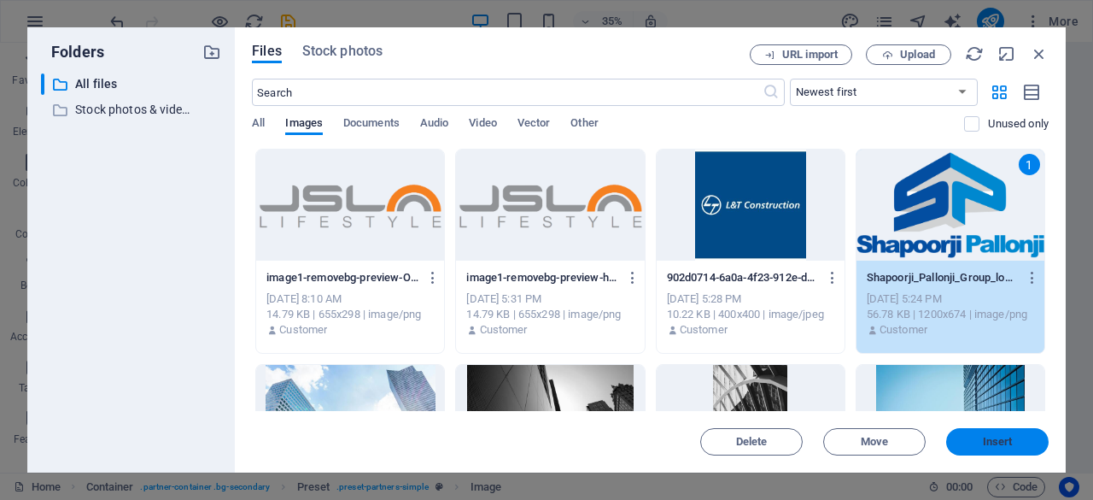
click at [1023, 441] on span "Insert" at bounding box center [997, 442] width 89 height 10
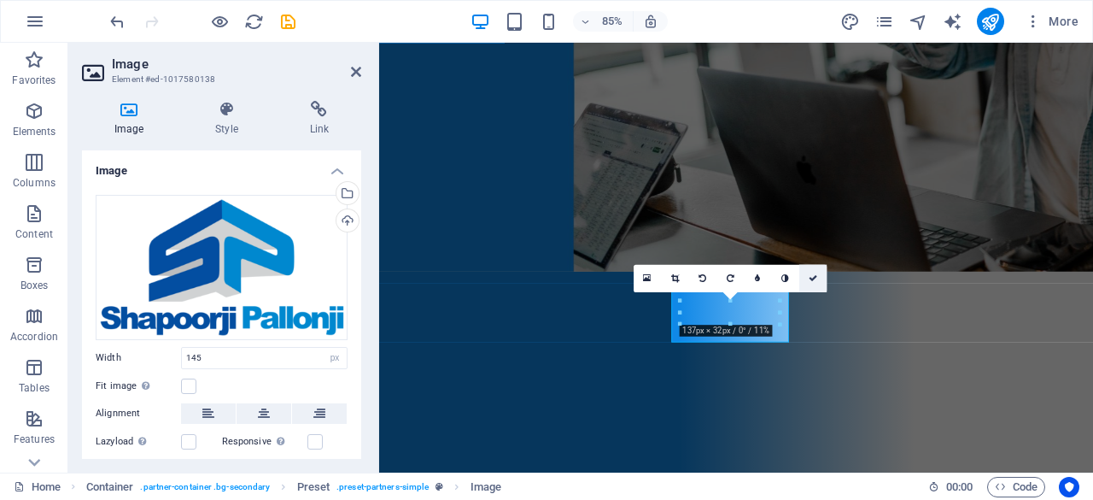
click at [811, 276] on icon at bounding box center [813, 278] width 9 height 9
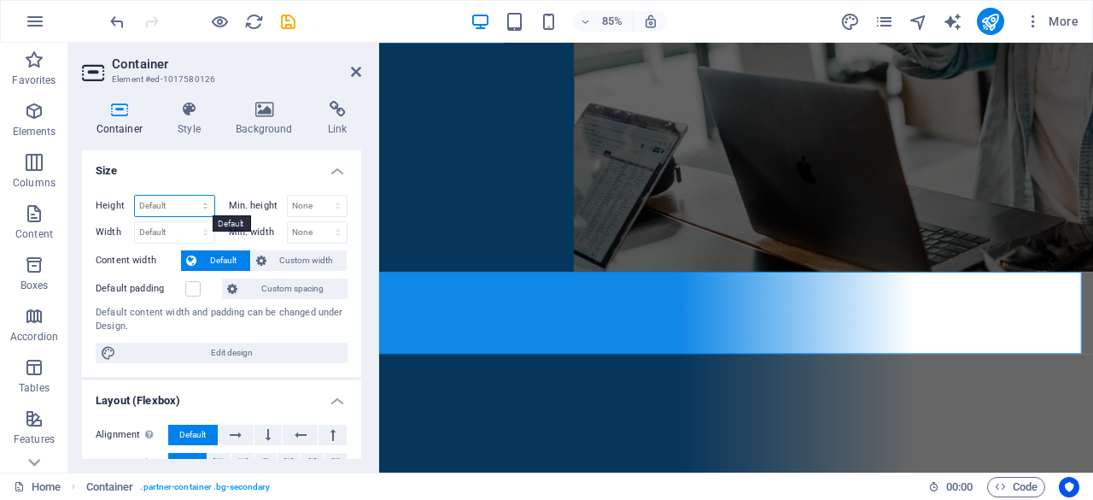
click at [164, 202] on select "Default px rem % vh vw" at bounding box center [174, 206] width 79 height 21
click at [181, 204] on select "Default px rem % vh vw" at bounding box center [174, 206] width 79 height 21
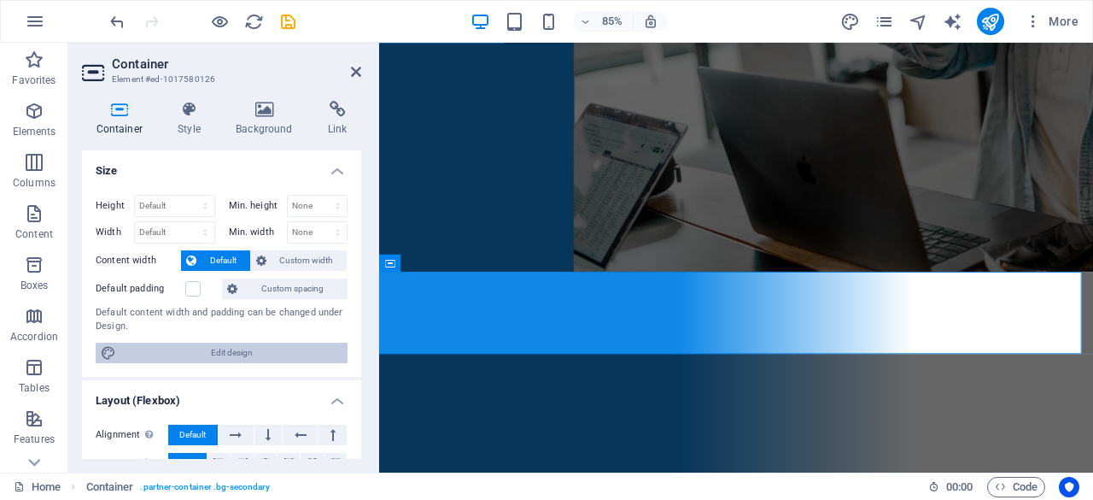
click at [235, 349] on span "Edit design" at bounding box center [231, 353] width 221 height 21
select select "px"
select select "300"
select select "px"
select select "rem"
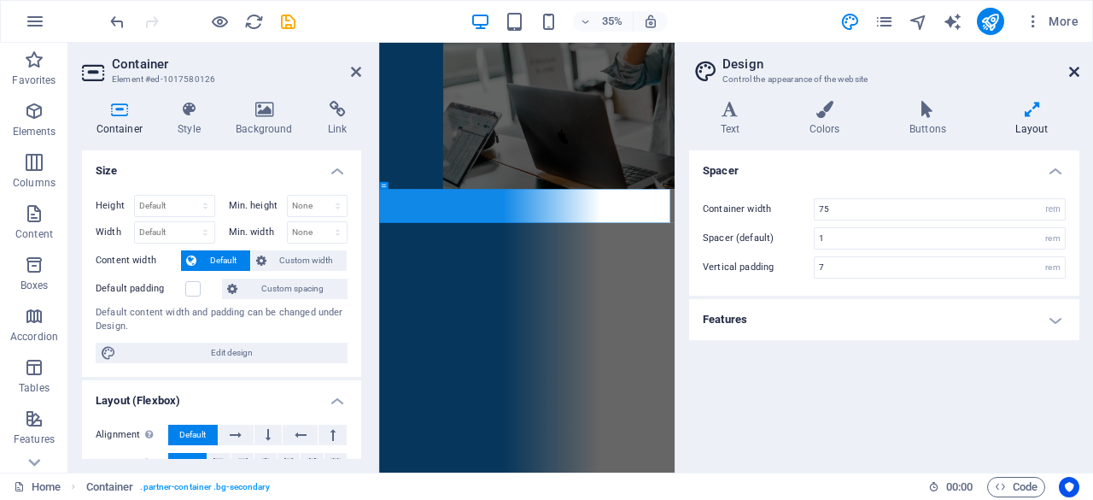
click at [1072, 71] on icon at bounding box center [1075, 72] width 10 height 14
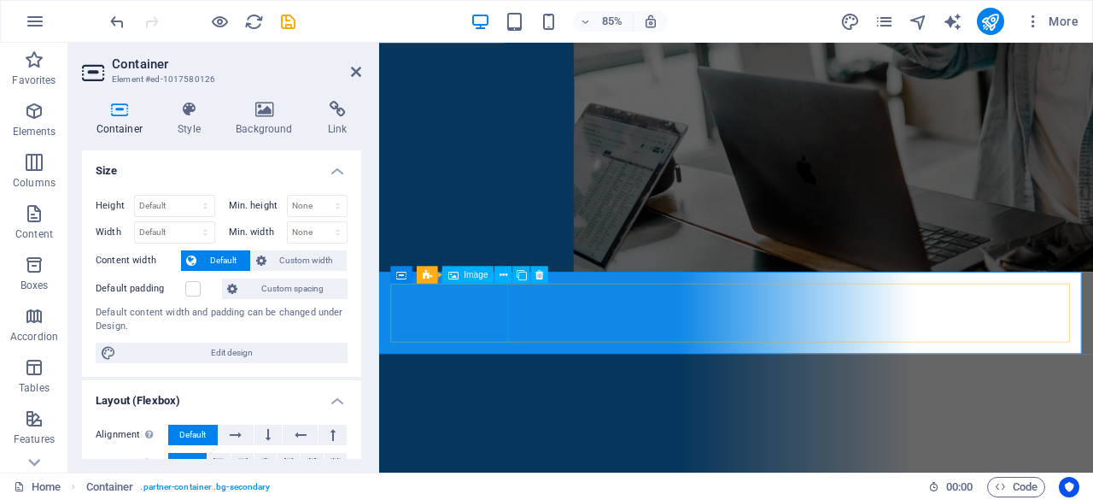
select select "px"
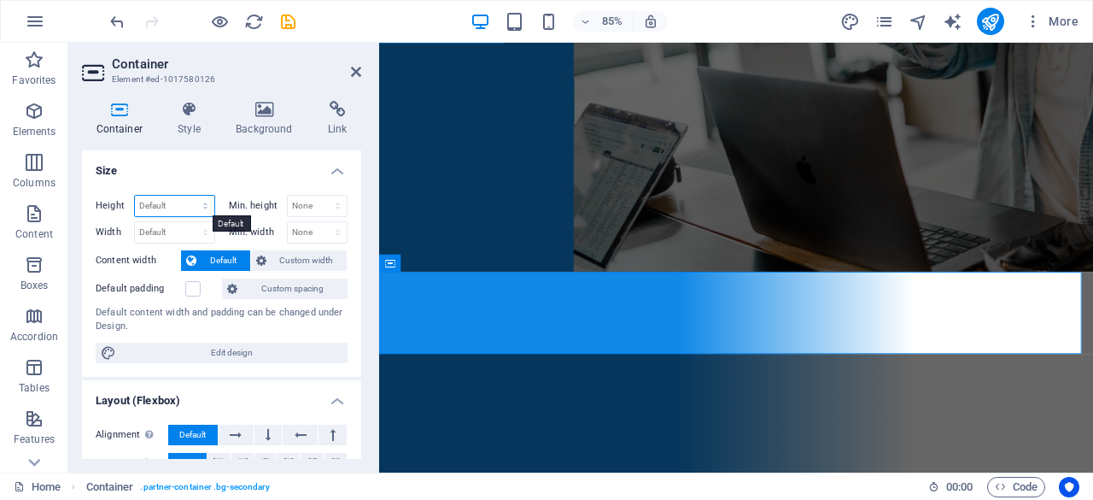
click at [154, 208] on select "Default px rem % vh vw" at bounding box center [174, 206] width 79 height 21
select select "rem"
click at [189, 196] on select "Default px rem % vh vw" at bounding box center [174, 206] width 79 height 21
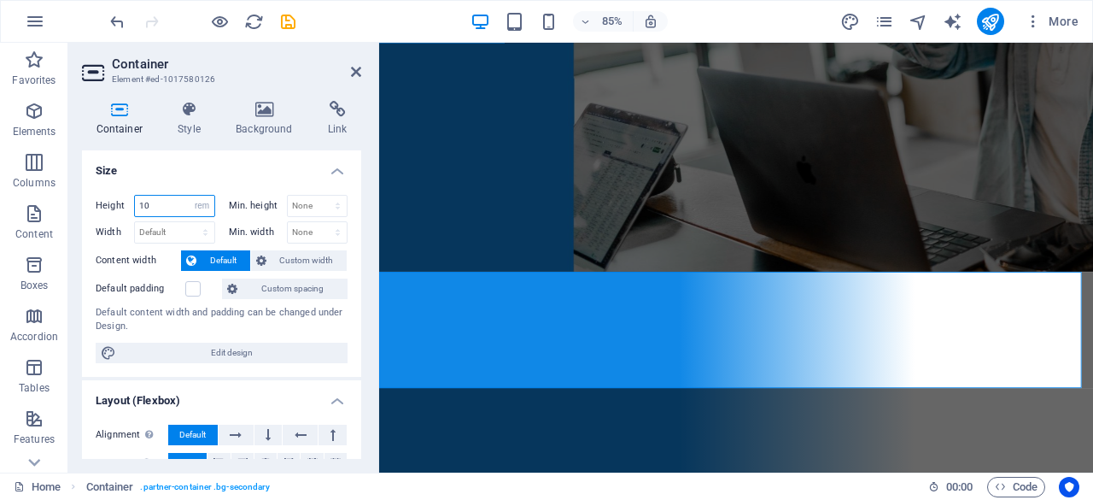
type input "10"
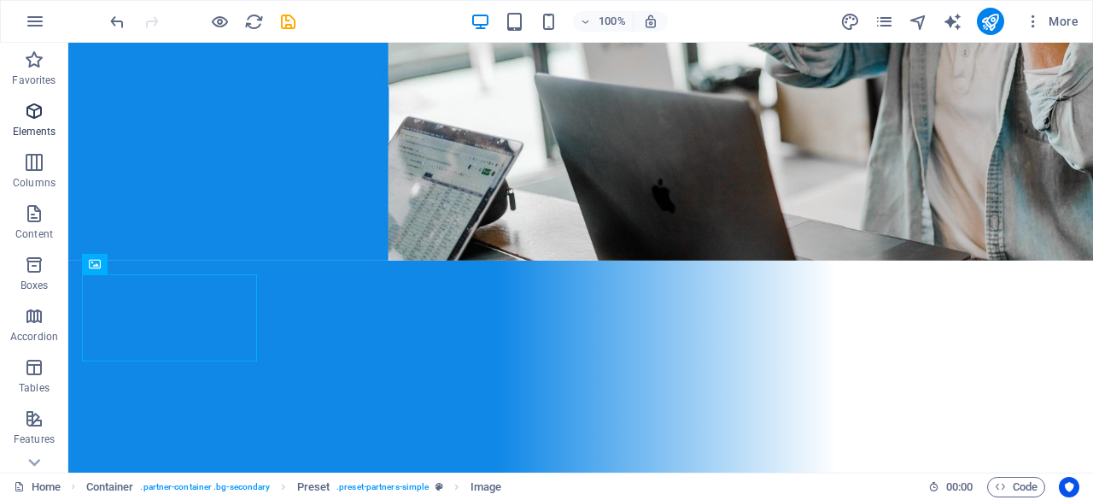
click at [30, 134] on p "Elements" at bounding box center [35, 132] width 44 height 14
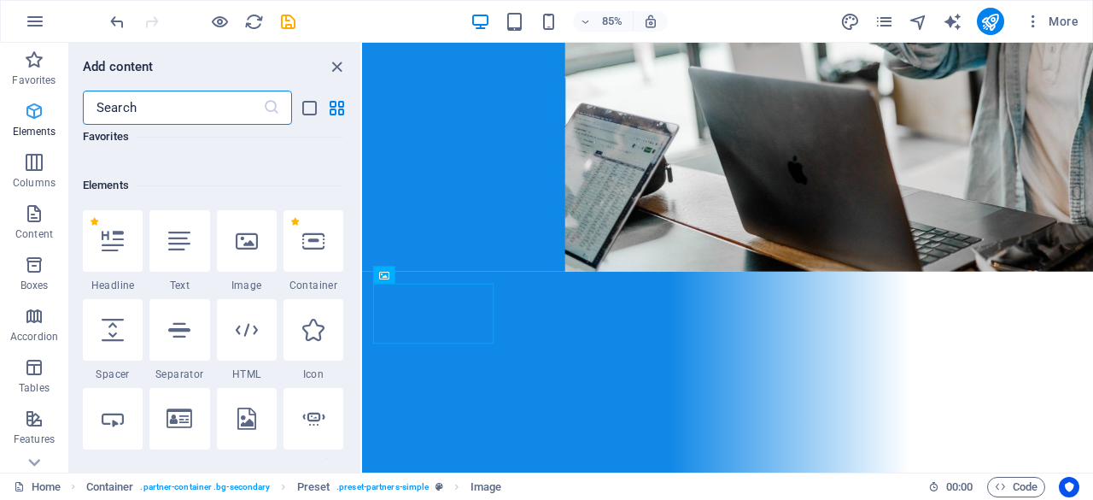
scroll to position [182, 0]
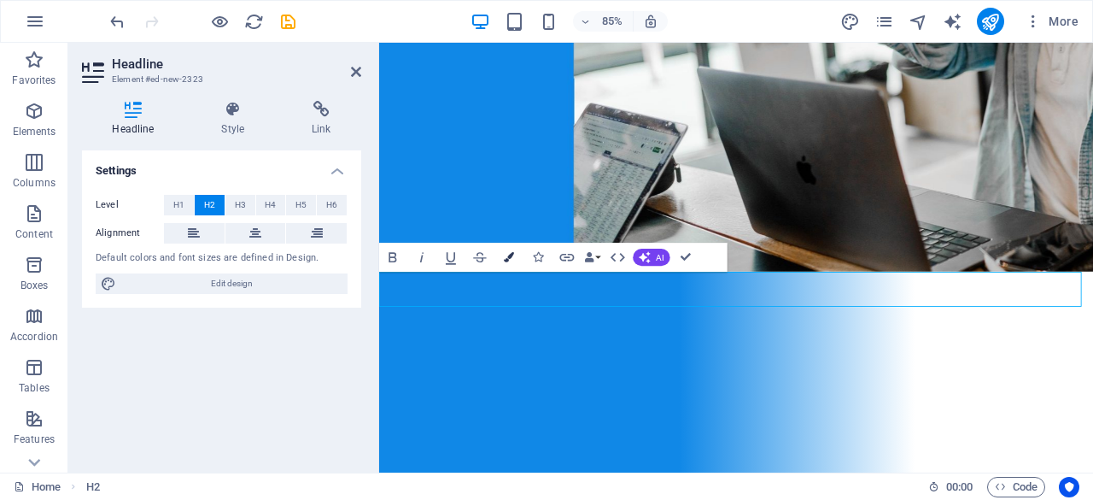
click at [509, 255] on icon "button" at bounding box center [509, 257] width 10 height 10
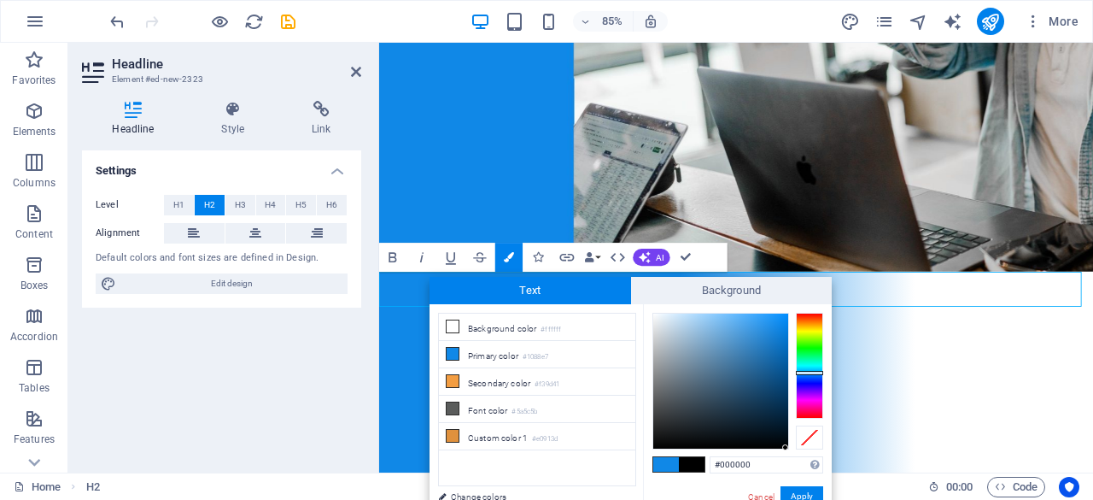
drag, startPoint x: 772, startPoint y: 430, endPoint x: 786, endPoint y: 448, distance: 22.6
click at [786, 448] on div at bounding box center [720, 381] width 135 height 135
type input "#000001"
click at [803, 495] on button "Apply" at bounding box center [802, 496] width 43 height 21
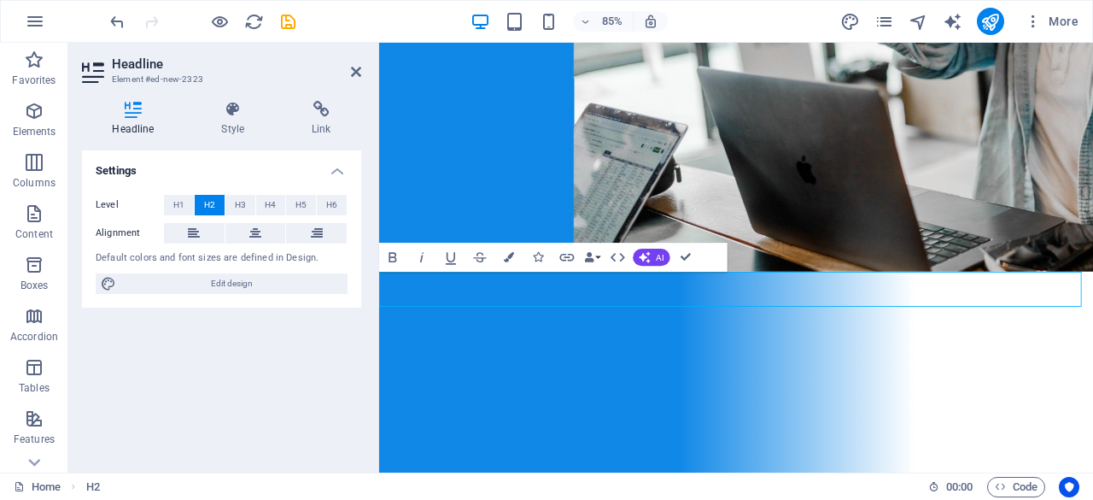
click at [255, 231] on icon at bounding box center [255, 233] width 12 height 21
click at [237, 202] on span "H3" at bounding box center [240, 205] width 11 height 21
click at [190, 202] on button "H1" at bounding box center [179, 205] width 30 height 21
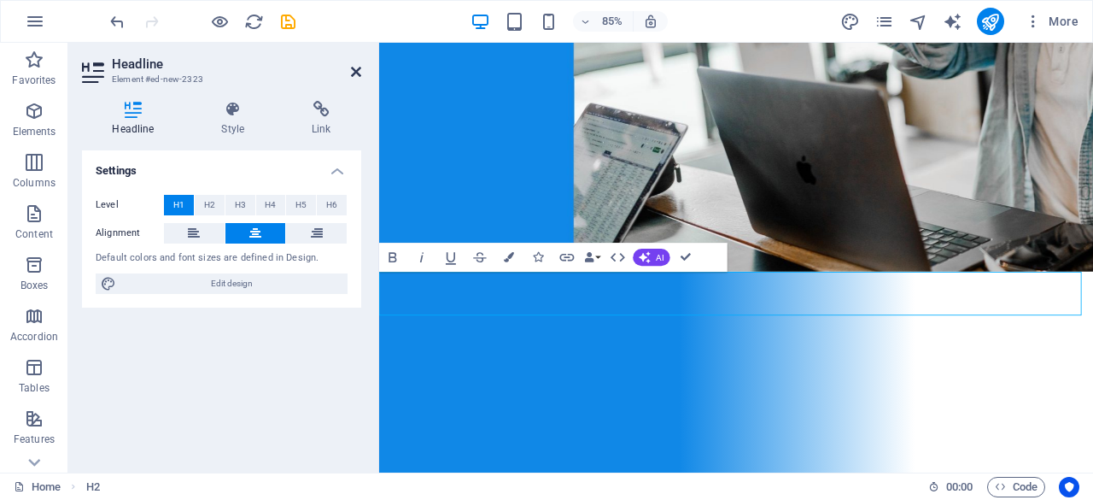
click at [355, 65] on icon at bounding box center [356, 72] width 10 height 14
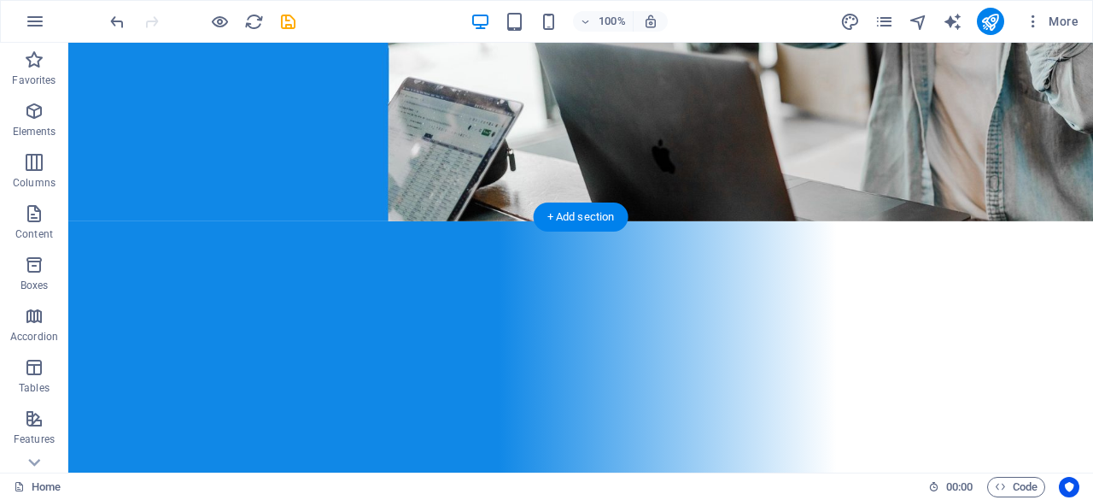
scroll to position [363, 0]
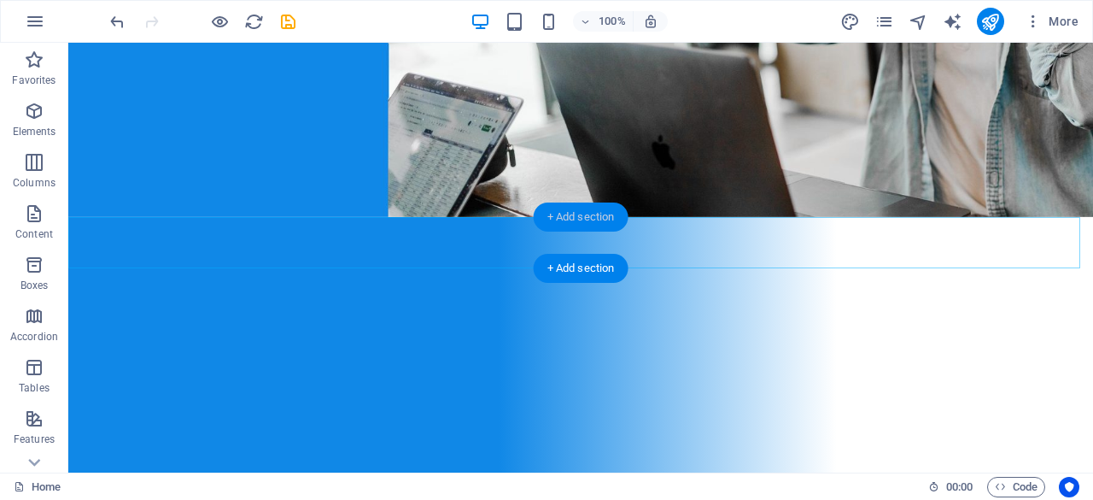
click at [620, 229] on div "+ Add section" at bounding box center [581, 216] width 95 height 29
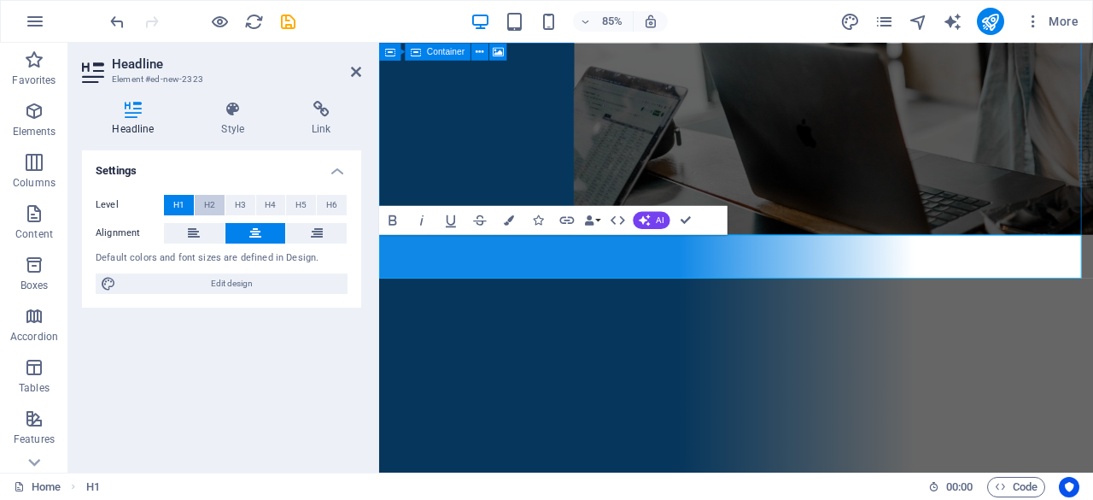
click at [214, 202] on span "H2" at bounding box center [209, 205] width 11 height 21
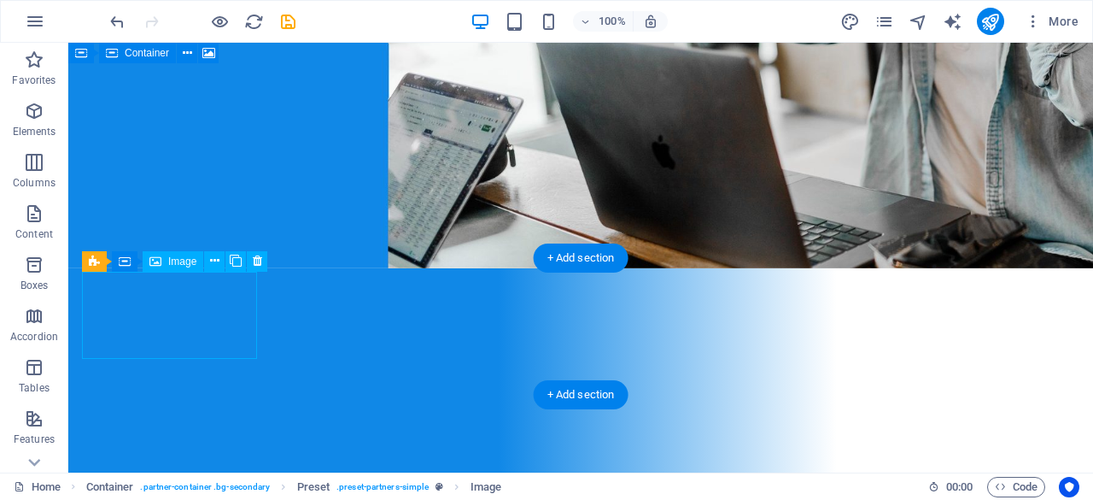
select select "px"
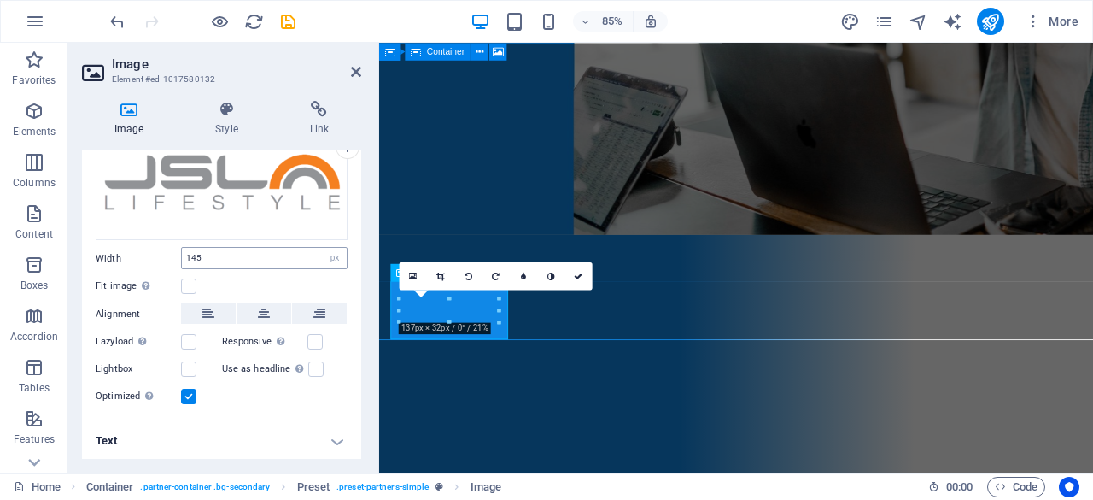
scroll to position [73, 0]
click at [193, 284] on label at bounding box center [188, 285] width 15 height 15
click at [0, 0] on input "Fit image Automatically fit image to a fixed width and height" at bounding box center [0, 0] width 0 height 0
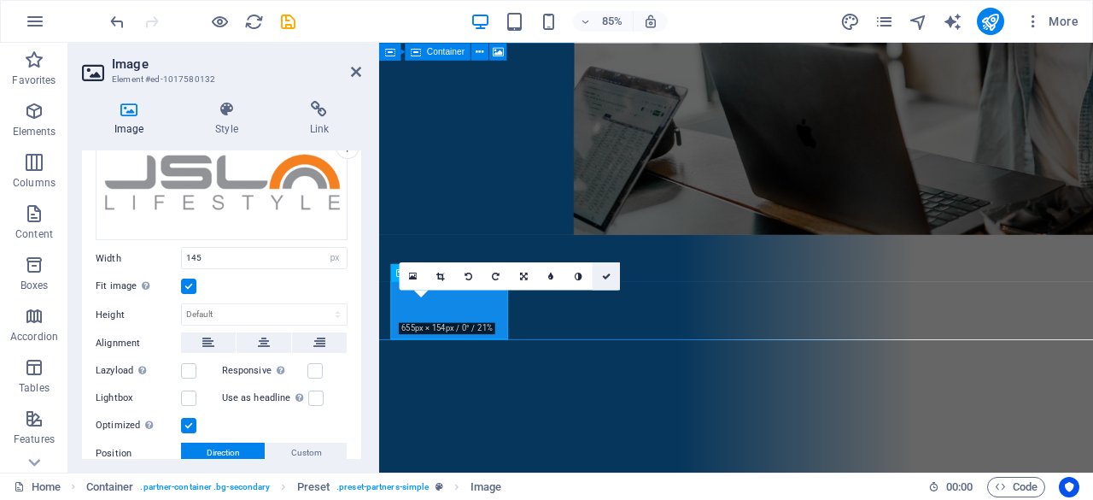
click at [605, 276] on icon at bounding box center [606, 276] width 9 height 9
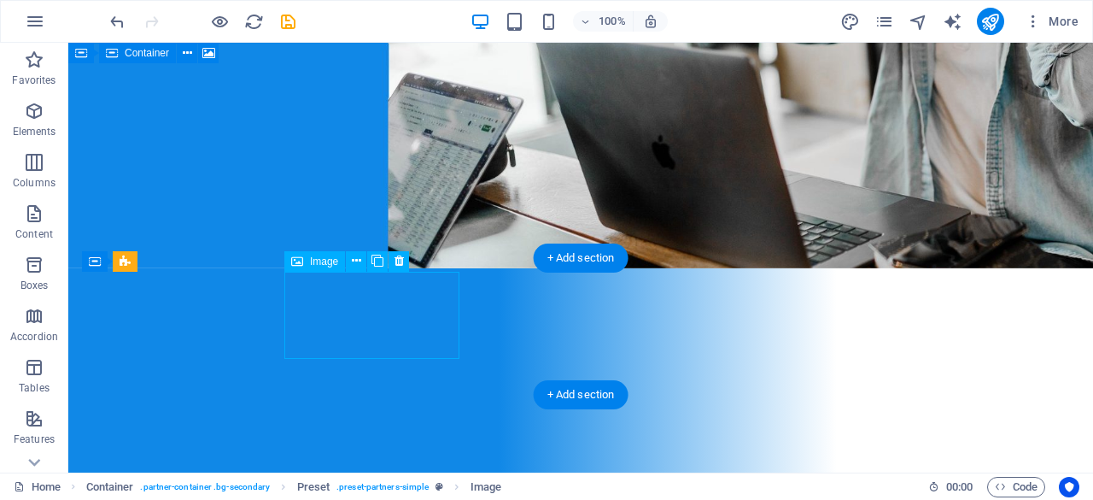
select select "px"
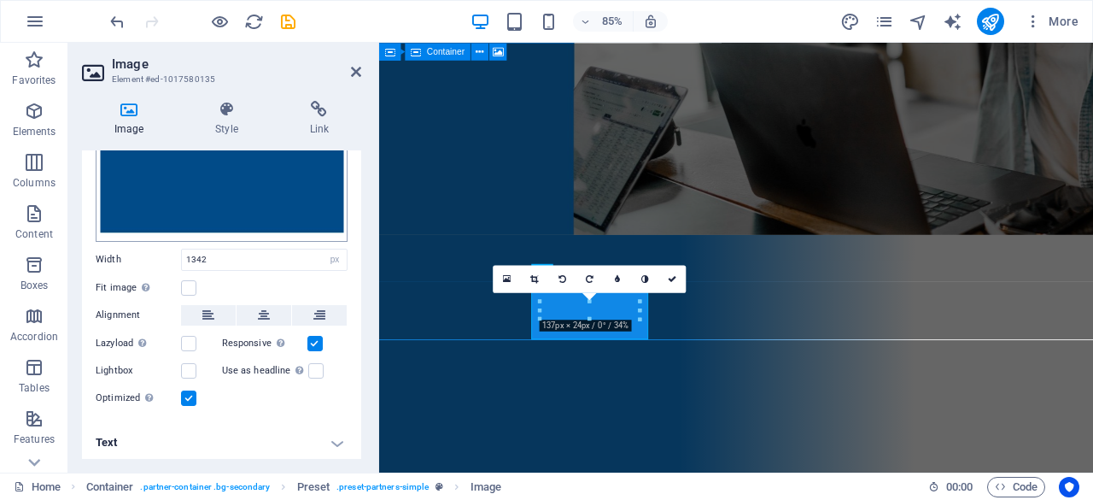
scroll to position [204, 0]
click at [185, 285] on label at bounding box center [188, 288] width 15 height 15
click at [0, 0] on input "Fit image Automatically fit image to a fixed width and height" at bounding box center [0, 0] width 0 height 0
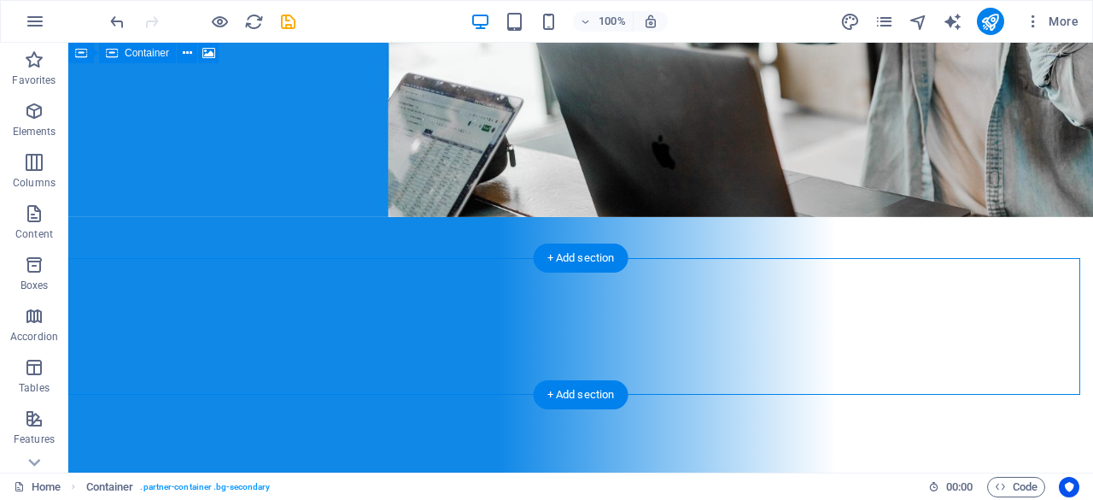
drag, startPoint x: 70, startPoint y: 307, endPoint x: 266, endPoint y: 339, distance: 198.3
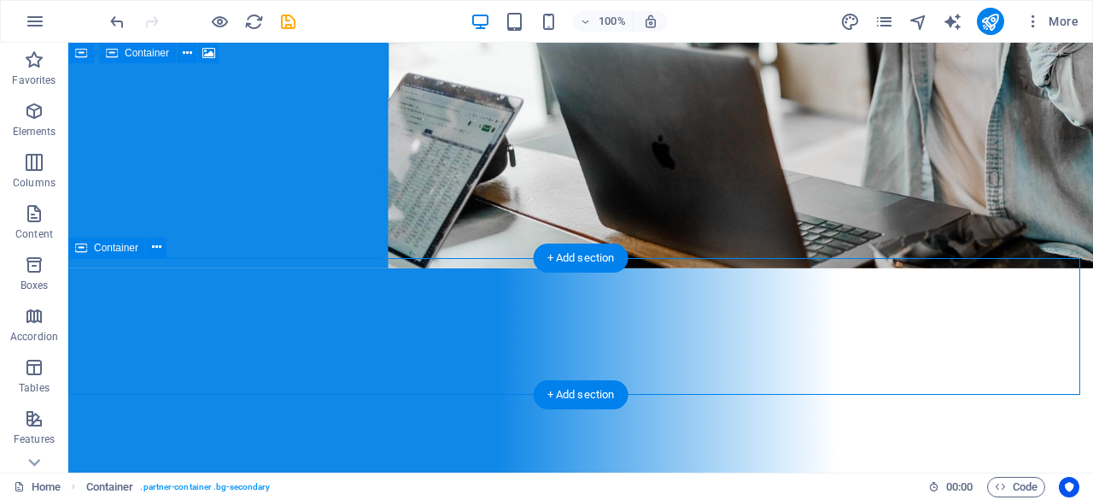
select select "rem"
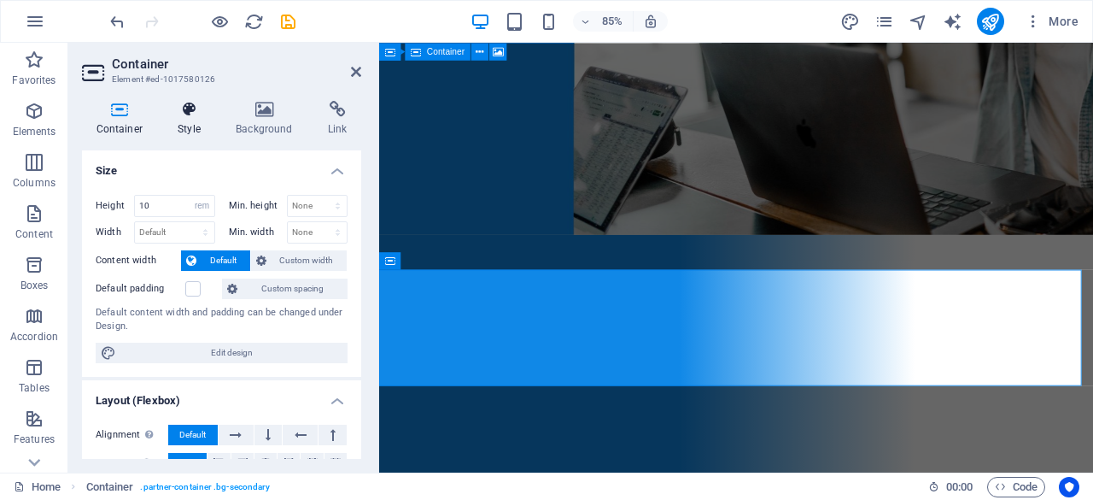
click at [190, 134] on h4 "Style" at bounding box center [193, 119] width 58 height 36
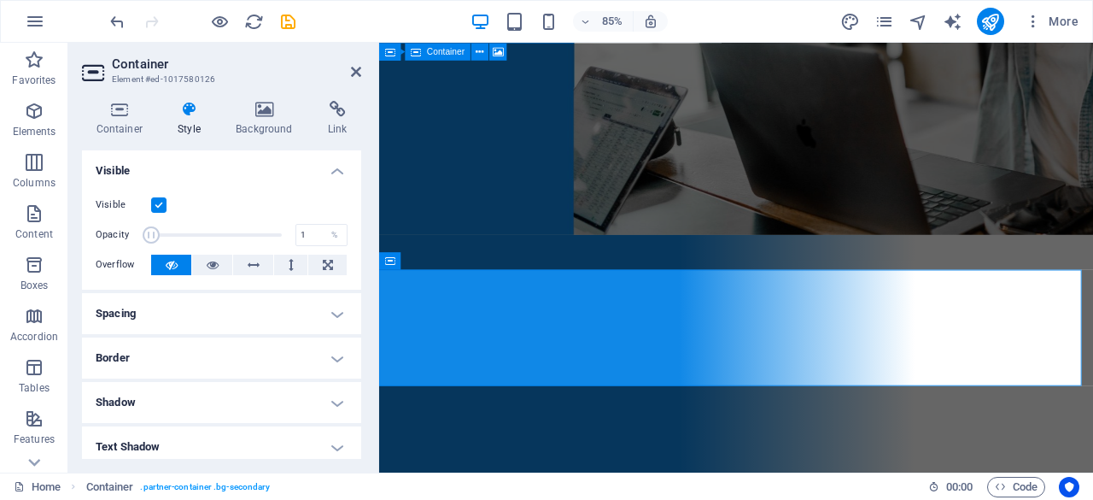
drag, startPoint x: 284, startPoint y: 232, endPoint x: 126, endPoint y: 234, distance: 158.1
click at [126, 234] on div "Opacity 1 %" at bounding box center [222, 235] width 252 height 26
drag, startPoint x: 149, startPoint y: 237, endPoint x: 201, endPoint y: 248, distance: 53.3
click at [201, 248] on div "Visible Opacity 39 % Overflow" at bounding box center [221, 235] width 279 height 108
drag, startPoint x: 201, startPoint y: 248, endPoint x: 232, endPoint y: 251, distance: 31.8
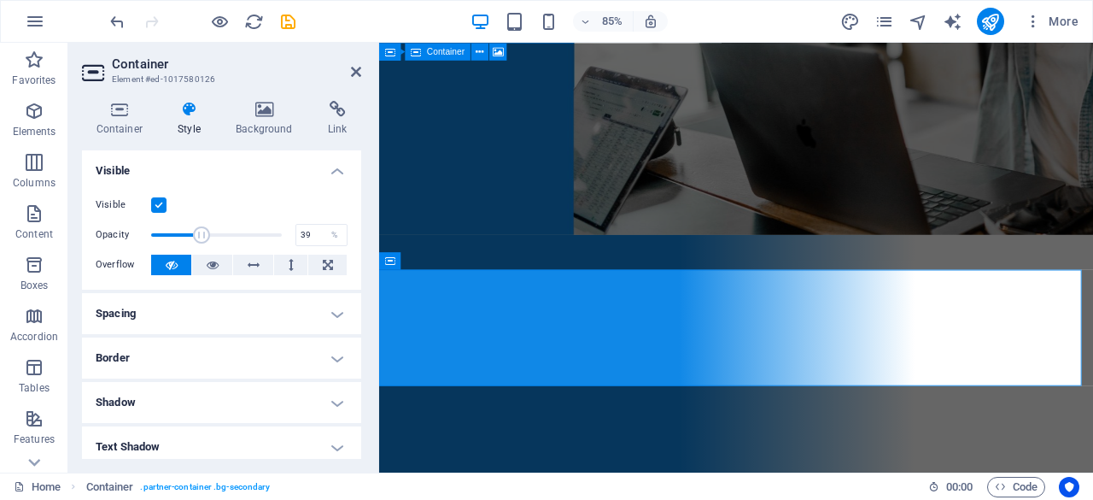
click at [232, 251] on div "Visible Opacity 39 % Overflow" at bounding box center [221, 235] width 279 height 108
drag, startPoint x: 208, startPoint y: 233, endPoint x: 261, endPoint y: 236, distance: 53.9
click at [239, 236] on span at bounding box center [230, 234] width 17 height 17
type input "100"
drag, startPoint x: 261, startPoint y: 236, endPoint x: 282, endPoint y: 237, distance: 20.5
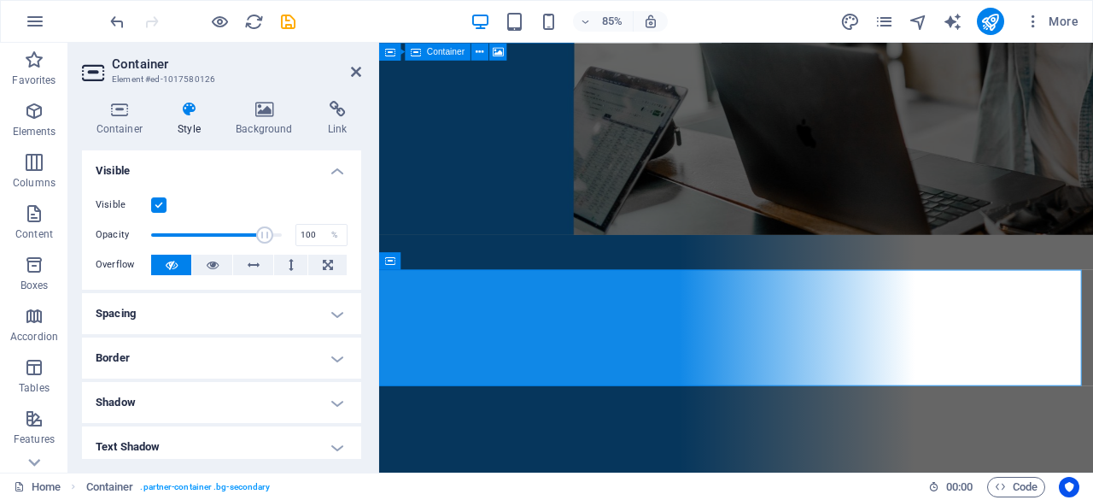
click at [273, 237] on span at bounding box center [264, 234] width 17 height 17
click at [160, 206] on label at bounding box center [158, 204] width 15 height 15
click at [0, 0] on input "Visible" at bounding box center [0, 0] width 0 height 0
click at [160, 206] on label at bounding box center [158, 204] width 15 height 15
click at [0, 0] on input "Visible" at bounding box center [0, 0] width 0 height 0
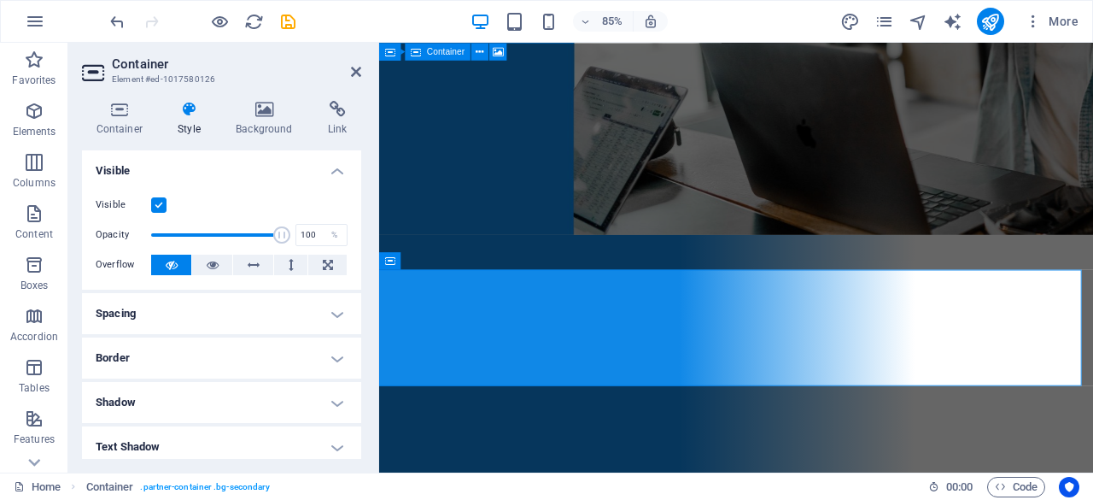
click at [160, 206] on label at bounding box center [158, 204] width 15 height 15
click at [0, 0] on input "Visible" at bounding box center [0, 0] width 0 height 0
click at [163, 203] on label at bounding box center [158, 204] width 15 height 15
click at [0, 0] on input "Visible" at bounding box center [0, 0] width 0 height 0
click at [221, 302] on h4 "Spacing" at bounding box center [221, 313] width 279 height 41
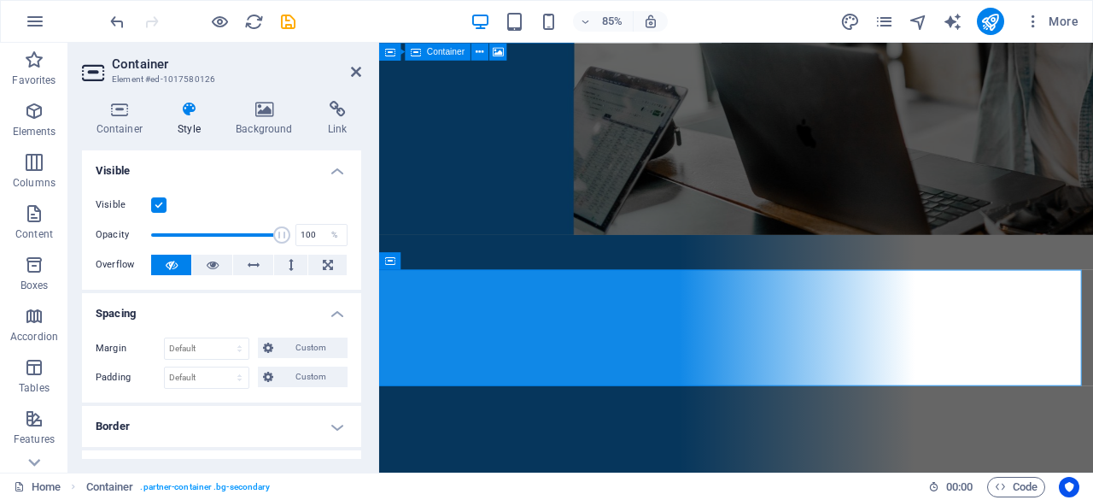
click at [221, 302] on h4 "Spacing" at bounding box center [221, 308] width 279 height 31
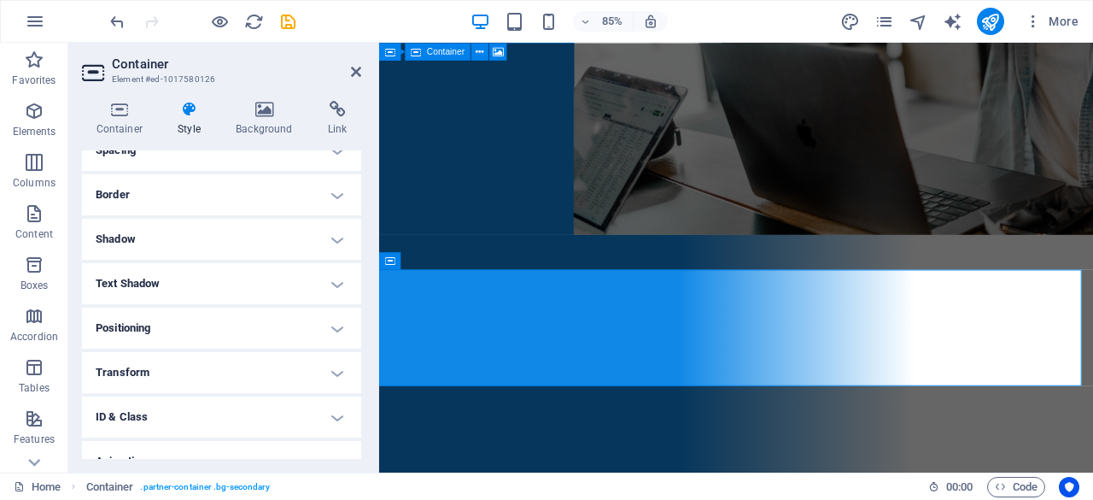
scroll to position [230, 0]
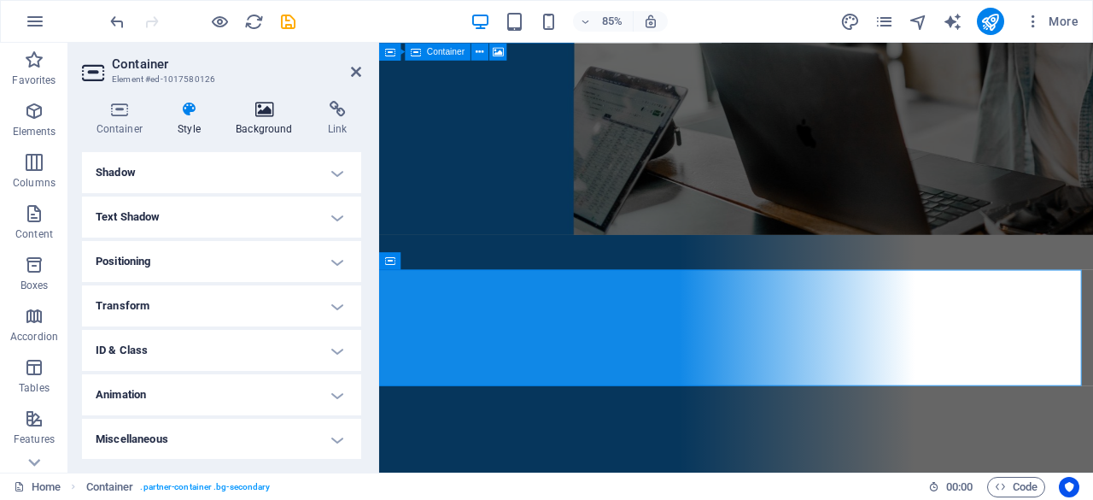
click at [261, 117] on icon at bounding box center [264, 109] width 85 height 17
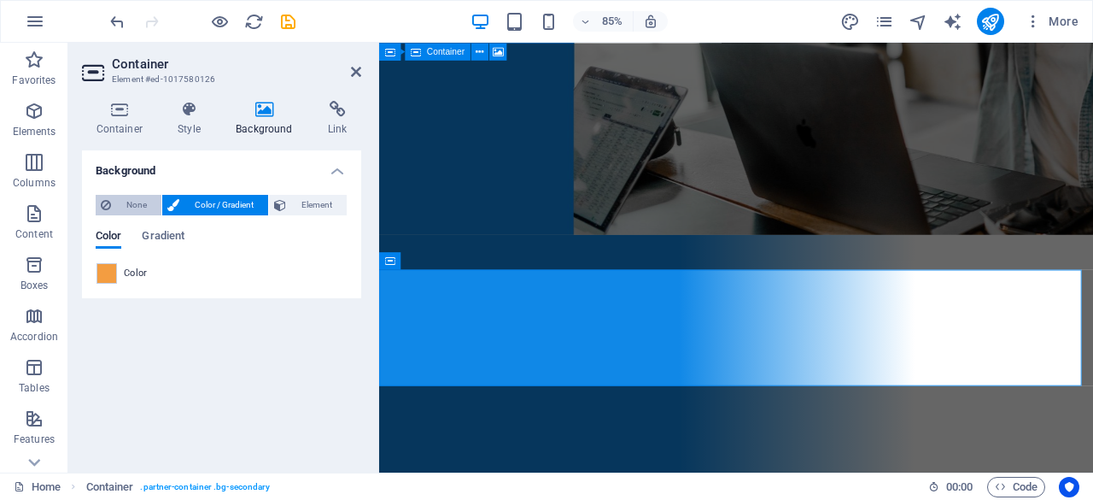
click at [123, 206] on span "None" at bounding box center [136, 205] width 40 height 21
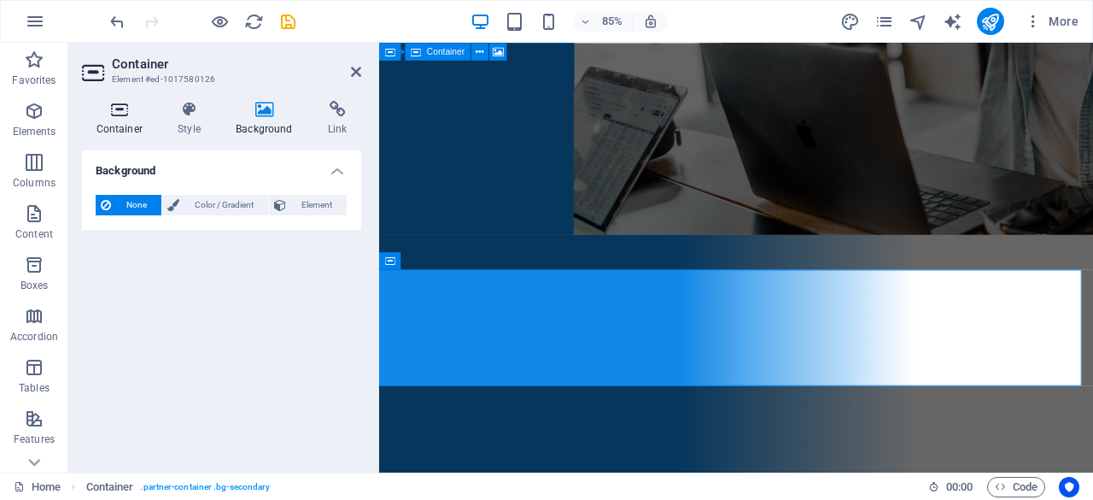
click at [126, 121] on h4 "Container" at bounding box center [123, 119] width 82 height 36
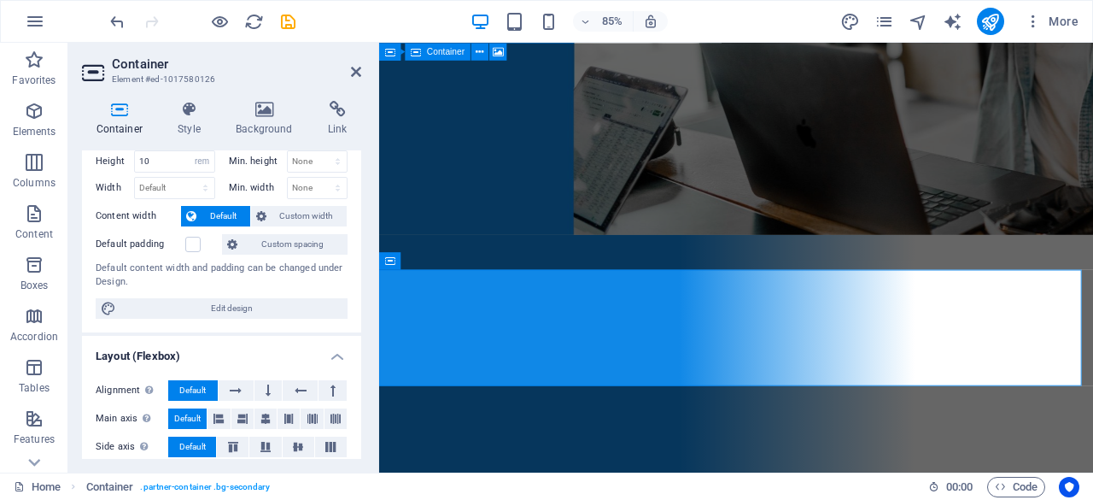
scroll to position [0, 0]
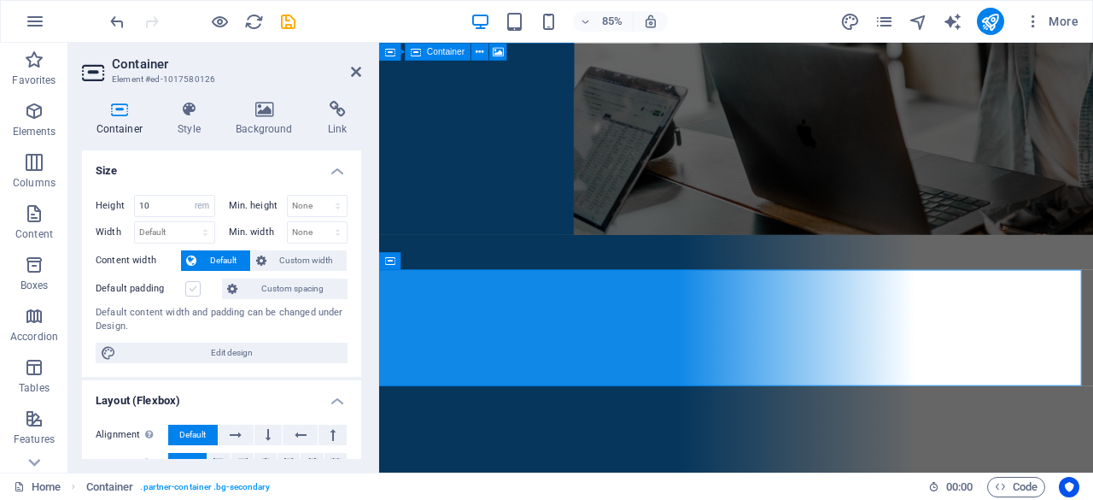
click at [191, 288] on label at bounding box center [192, 288] width 15 height 15
click at [0, 0] on input "Default padding" at bounding box center [0, 0] width 0 height 0
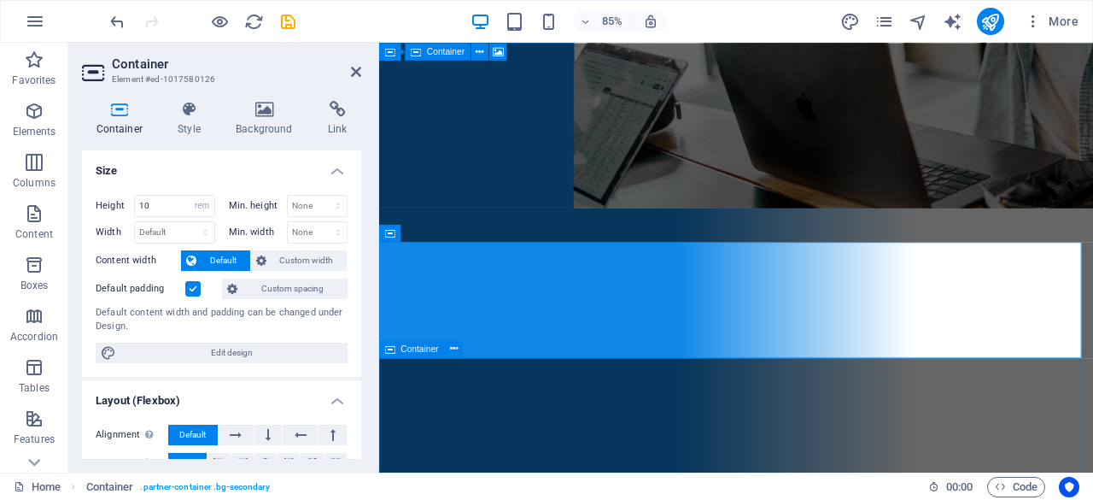
scroll to position [396, 0]
click at [152, 211] on input "10" at bounding box center [174, 206] width 79 height 21
type input "1"
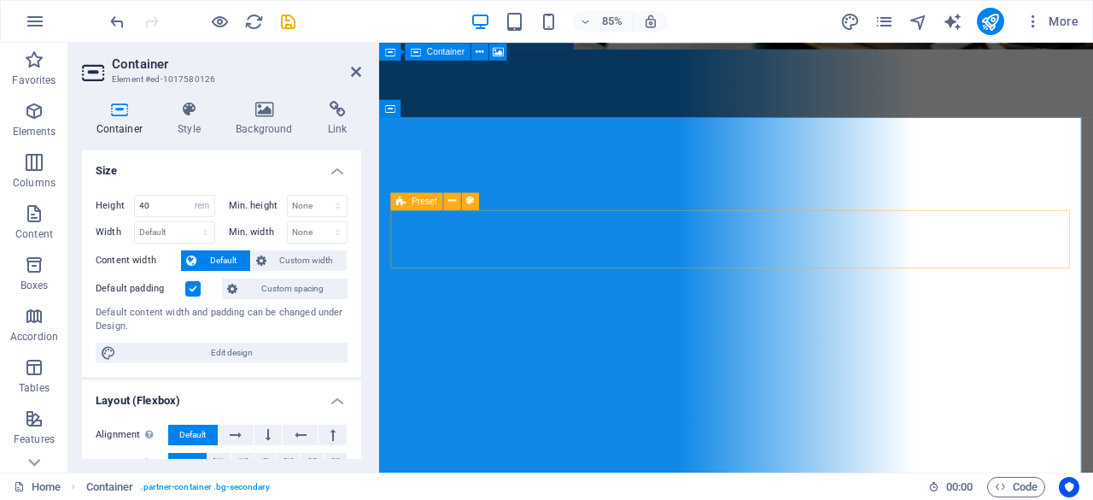
scroll to position [517, 0]
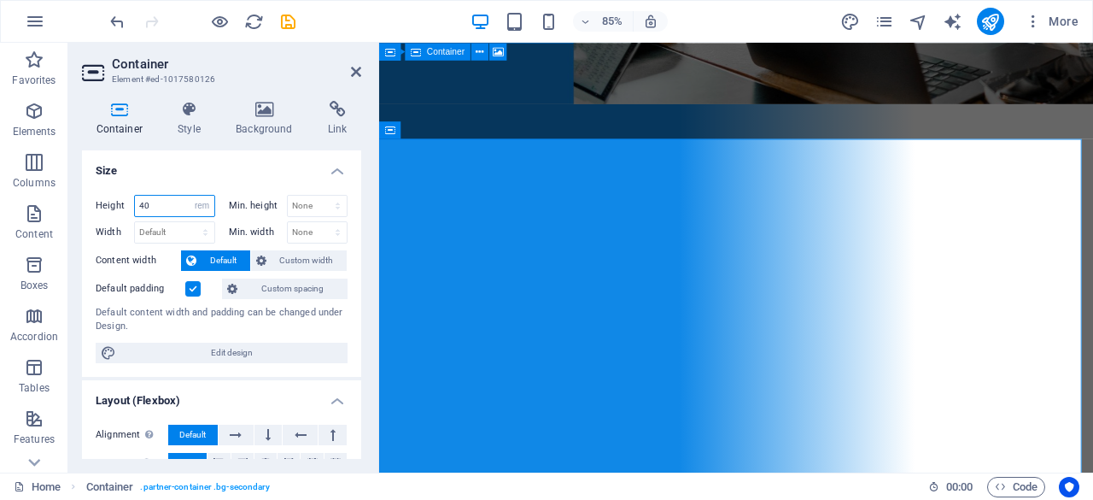
click at [169, 196] on input "40" at bounding box center [174, 206] width 79 height 21
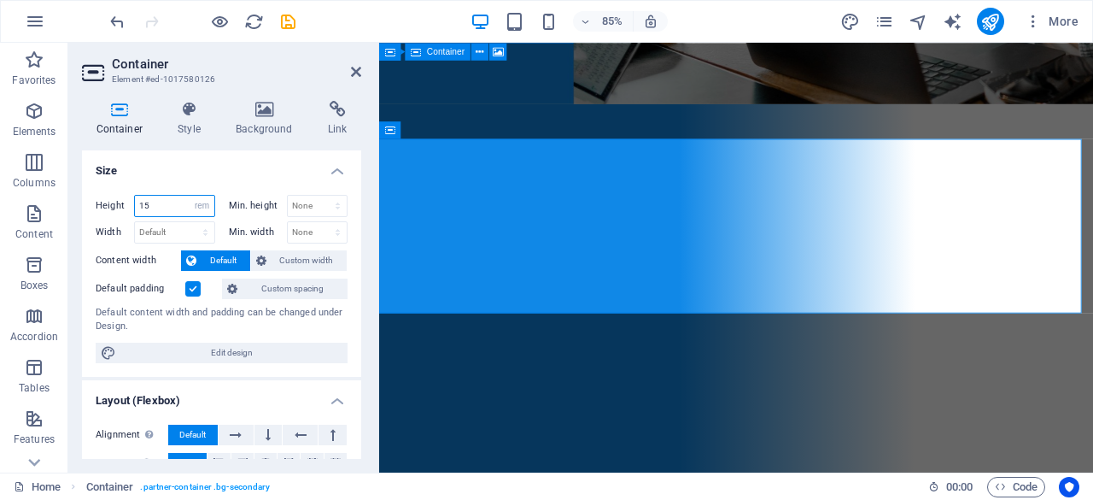
type input "1"
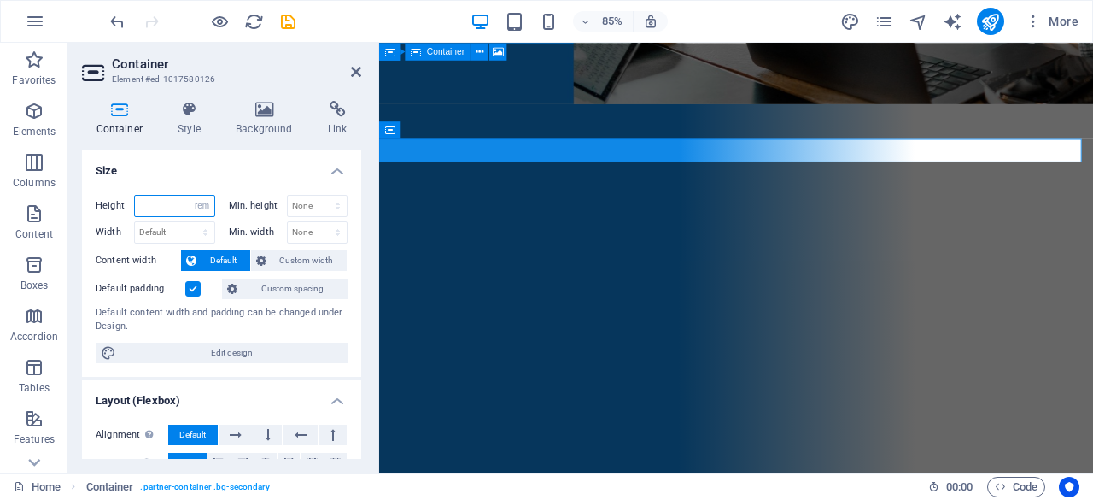
type input "2"
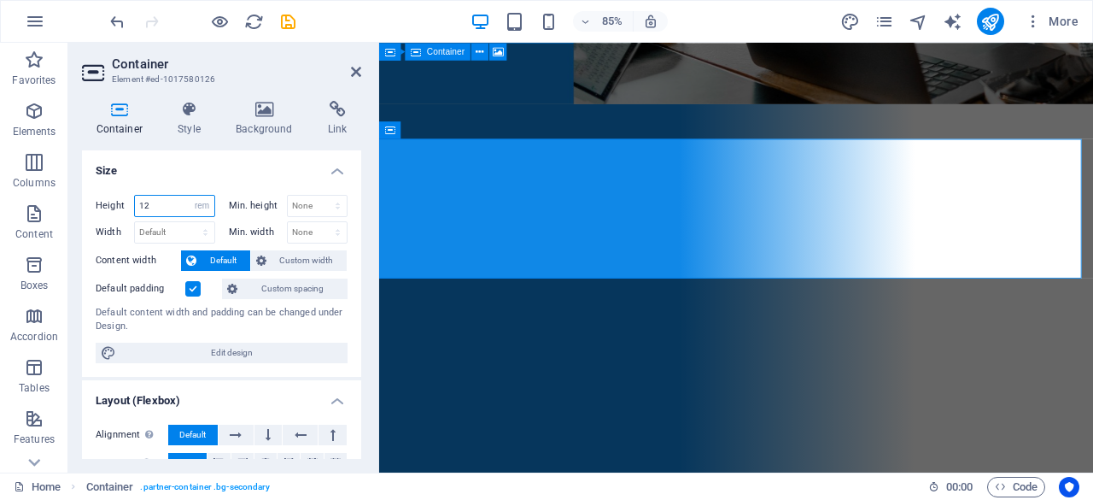
type input "12"
click at [195, 287] on label at bounding box center [192, 288] width 15 height 15
click at [0, 0] on input "Default padding" at bounding box center [0, 0] width 0 height 0
click at [302, 262] on span "Custom width" at bounding box center [307, 260] width 71 height 21
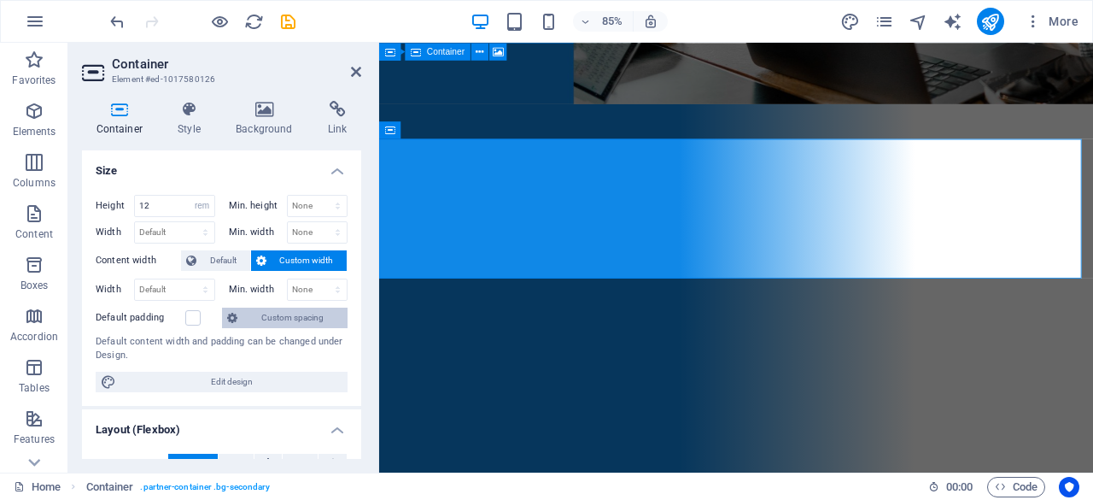
click at [274, 319] on span "Custom spacing" at bounding box center [293, 318] width 100 height 21
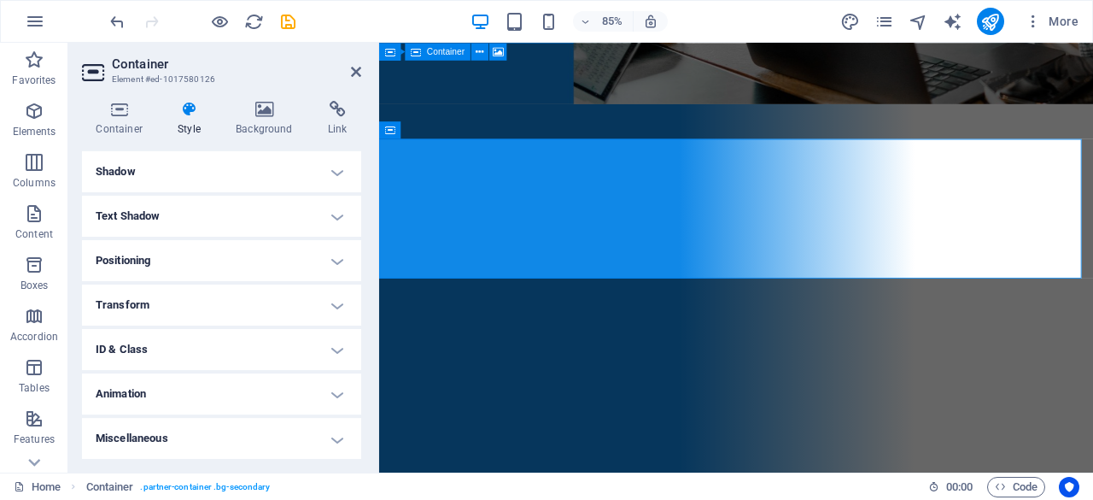
scroll to position [198, 0]
click at [216, 264] on h4 "Positioning" at bounding box center [221, 263] width 279 height 41
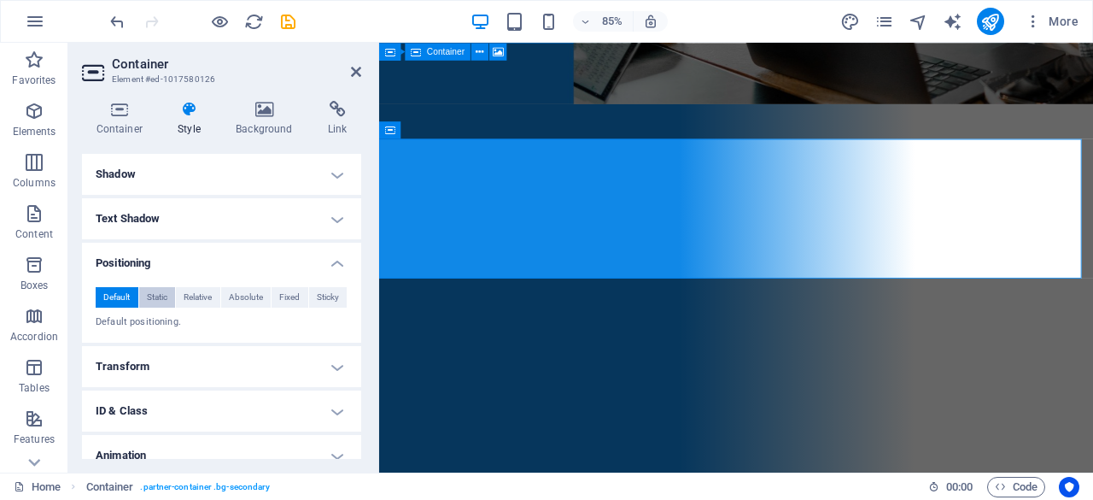
click at [162, 296] on span "Static" at bounding box center [157, 297] width 21 height 21
click at [203, 293] on span "Relative" at bounding box center [198, 297] width 28 height 21
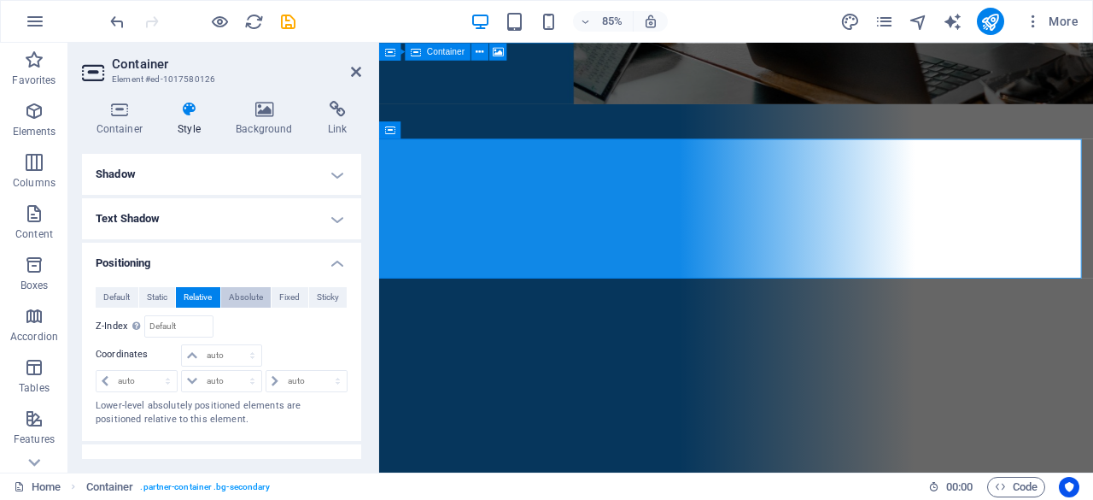
click at [237, 291] on span "Absolute" at bounding box center [246, 297] width 34 height 21
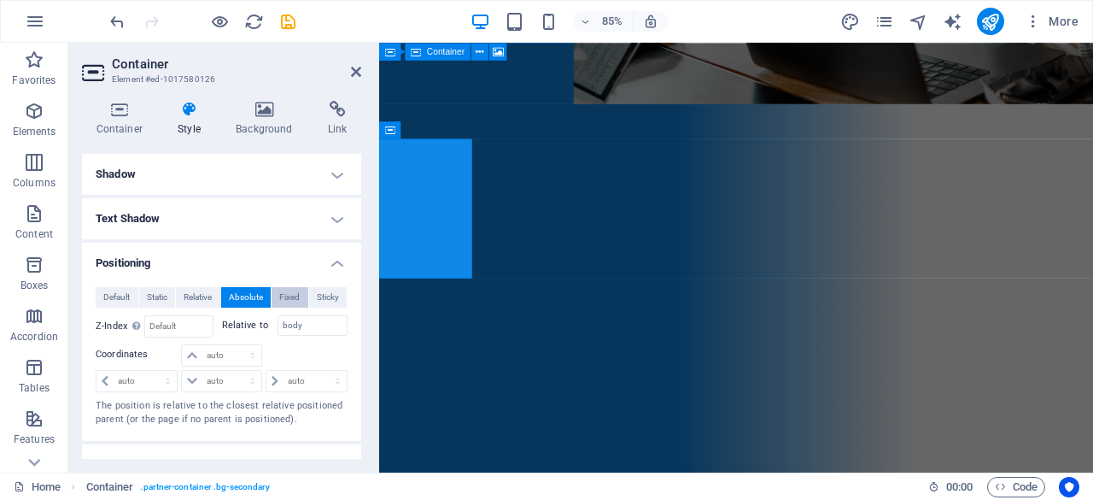
click at [273, 292] on button "Fixed" at bounding box center [290, 297] width 37 height 21
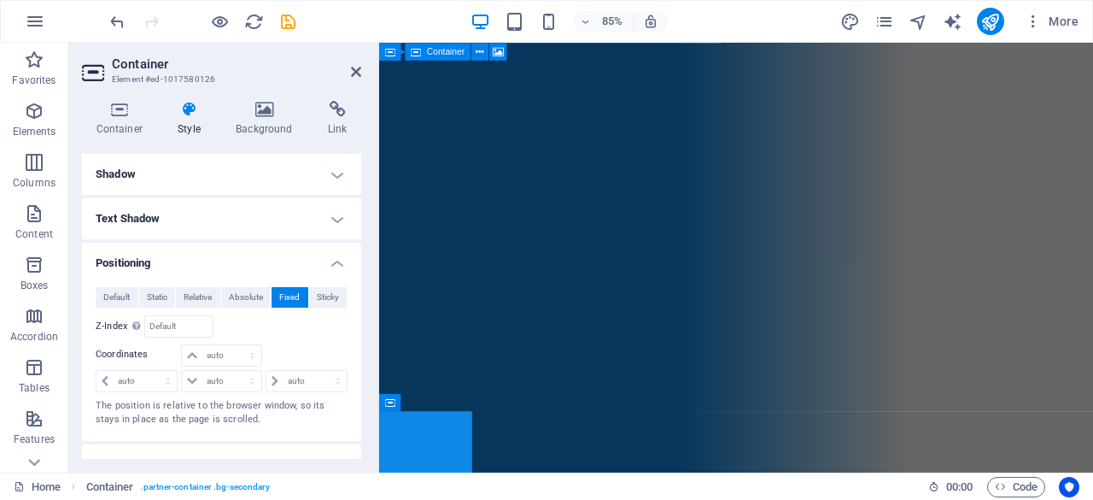
scroll to position [1026, 0]
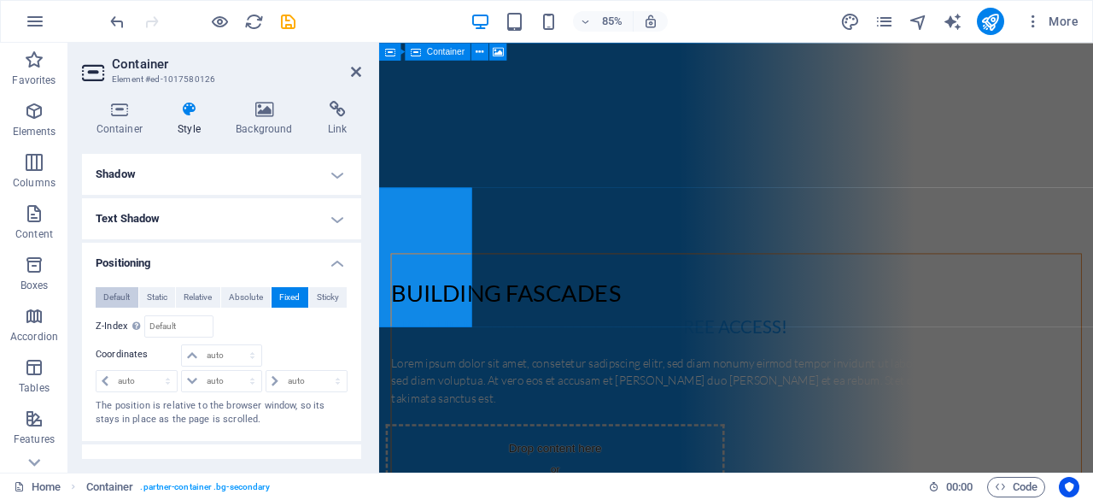
click at [112, 300] on span "Default" at bounding box center [116, 297] width 26 height 21
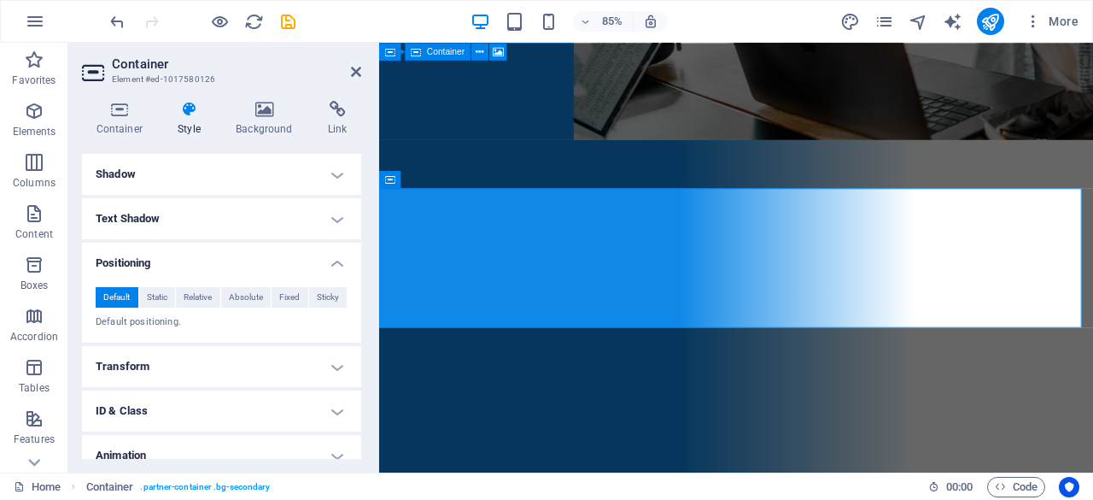
scroll to position [459, 0]
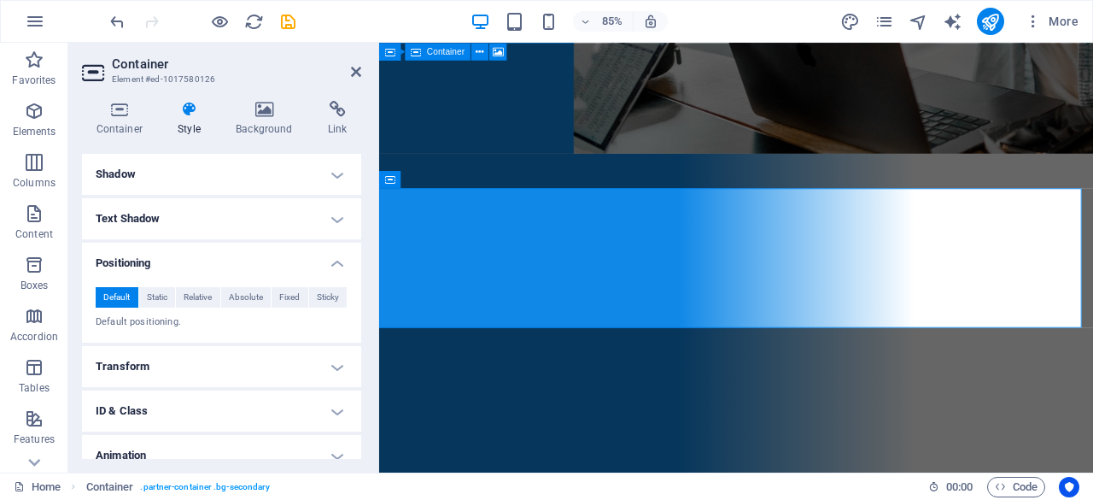
click at [241, 249] on h4 "Positioning" at bounding box center [221, 258] width 279 height 31
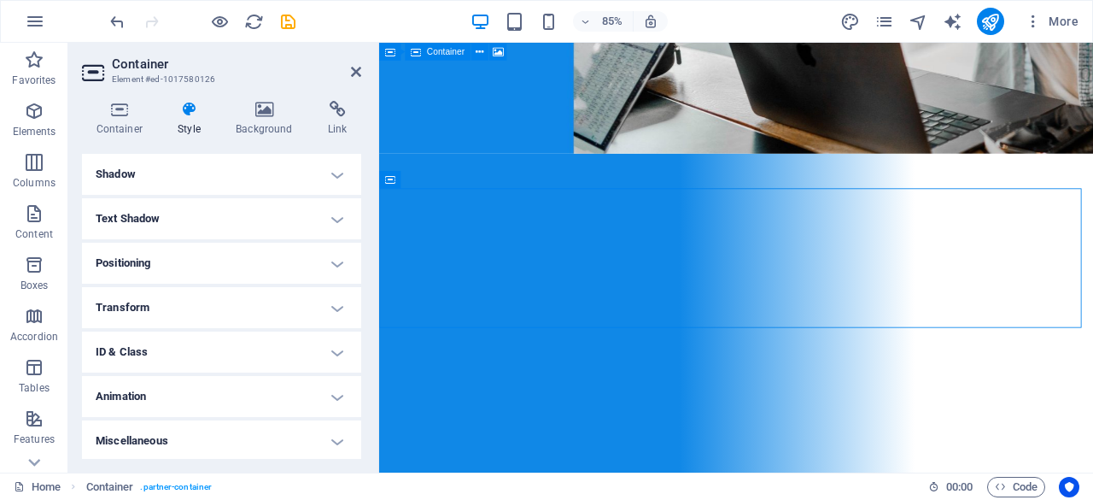
drag, startPoint x: 467, startPoint y: 324, endPoint x: 957, endPoint y: 259, distance: 493.8
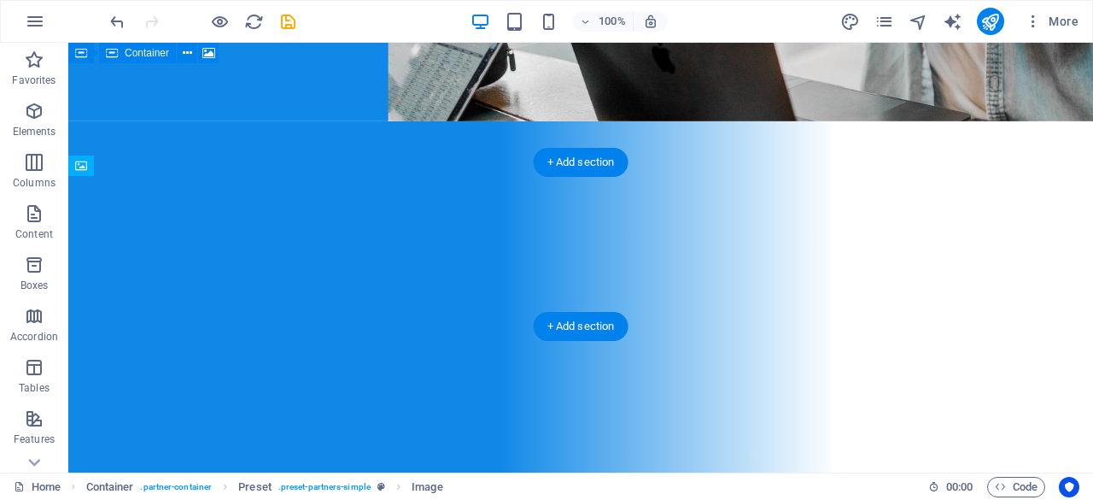
drag, startPoint x: 307, startPoint y: 253, endPoint x: 585, endPoint y: 258, distance: 278.5
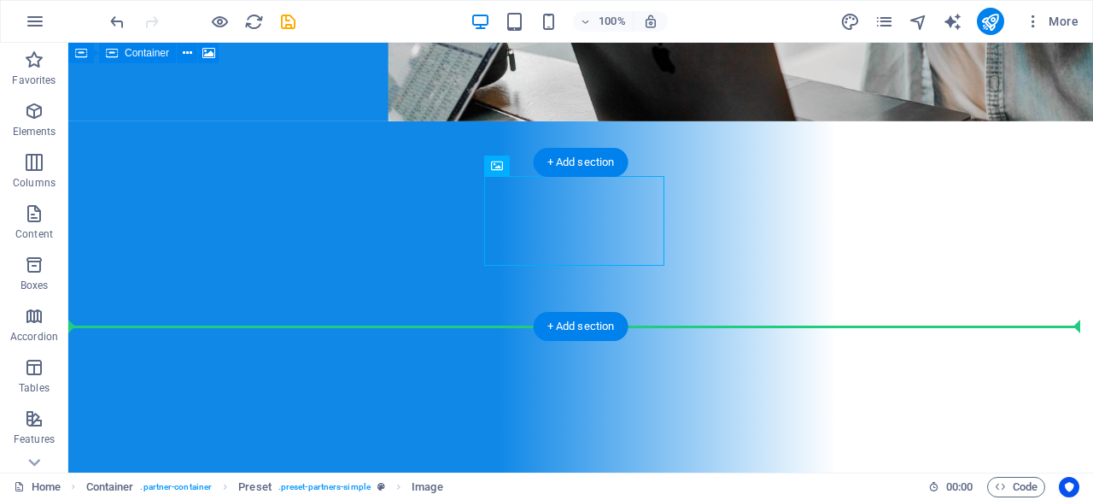
drag, startPoint x: 539, startPoint y: 242, endPoint x: 542, endPoint y: 285, distance: 43.6
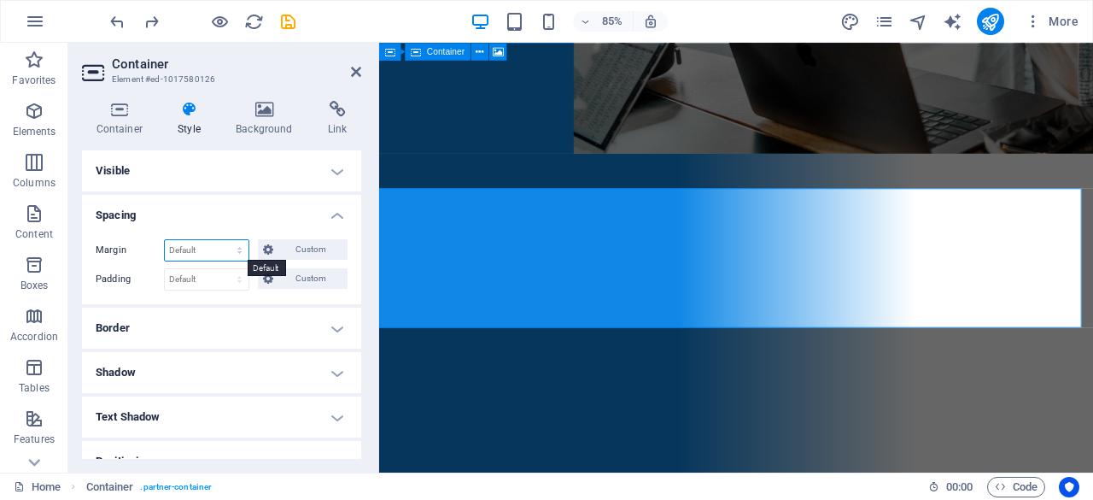
click at [222, 254] on select "Default auto px % rem vw vh Custom" at bounding box center [207, 250] width 84 height 21
click at [165, 240] on select "Default auto px % rem vw vh Custom" at bounding box center [207, 250] width 84 height 21
click at [219, 255] on select "Default auto px % rem vw vh Custom" at bounding box center [207, 250] width 84 height 21
select select "px"
click at [224, 240] on select "Default auto px % rem vw vh Custom" at bounding box center [207, 250] width 84 height 21
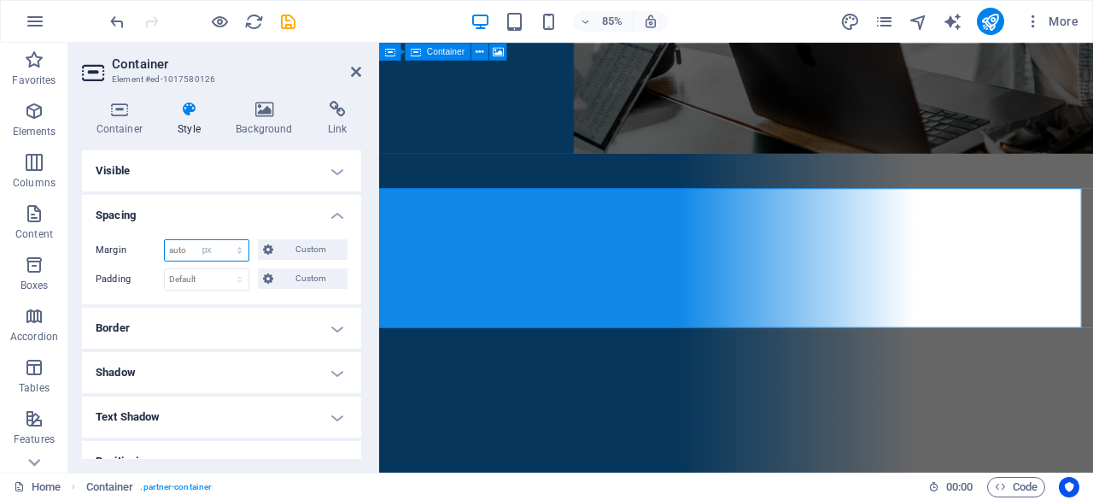
type input "0"
click at [196, 257] on input "0" at bounding box center [207, 250] width 84 height 21
click at [232, 251] on select "Default auto px % rem vw vh Custom" at bounding box center [237, 250] width 24 height 21
select select "%"
click at [225, 240] on select "Default auto px % rem vw vh Custom" at bounding box center [237, 250] width 24 height 21
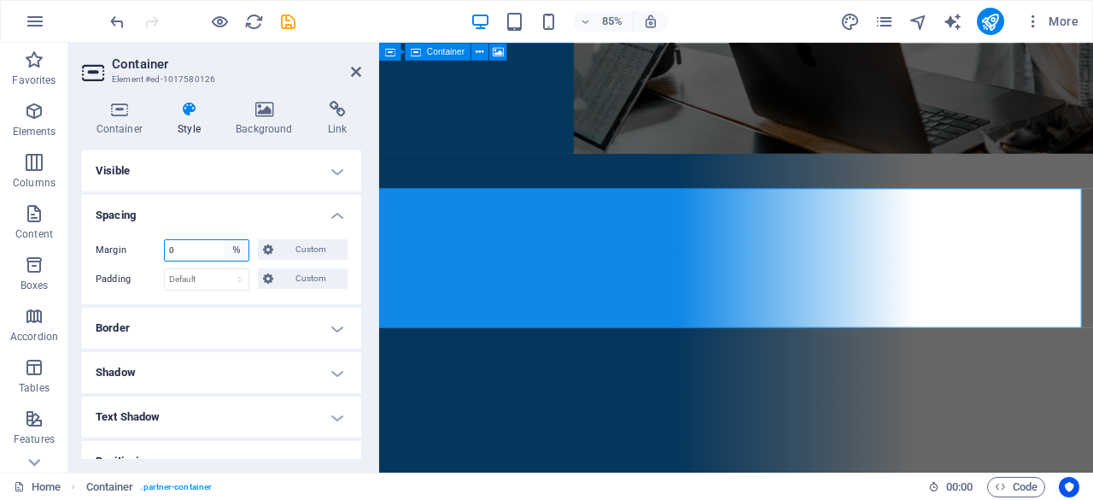
type input "100"
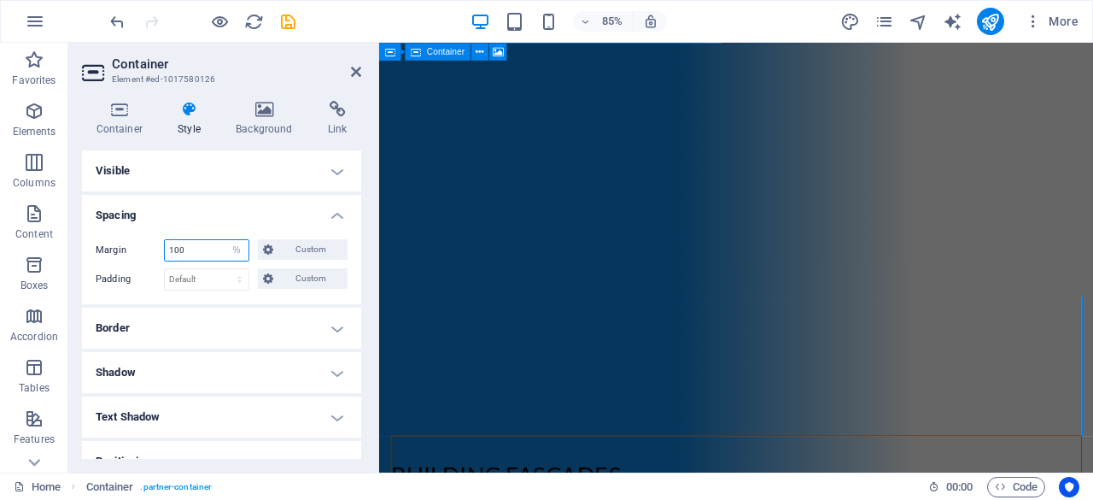
scroll to position [1286, 0]
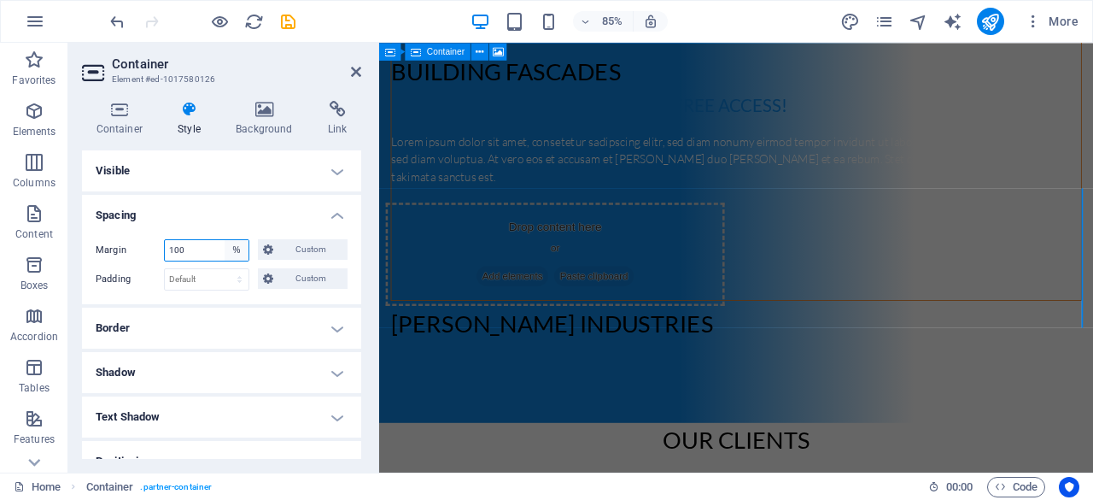
click at [226, 252] on select "Default auto px % rem vw vh Custom" at bounding box center [237, 250] width 24 height 21
click at [225, 240] on select "Default auto px % rem vw vh Custom" at bounding box center [237, 250] width 24 height 21
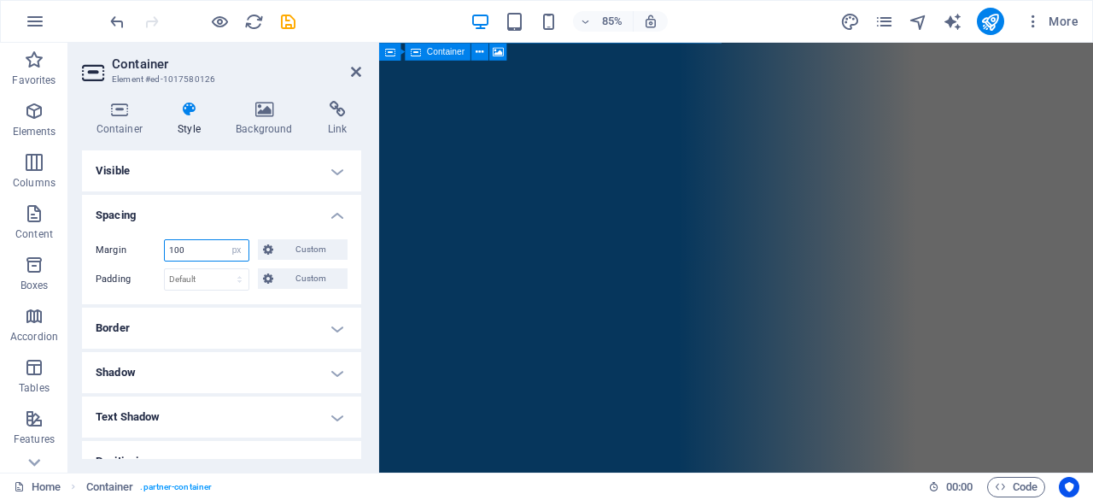
scroll to position [544, 0]
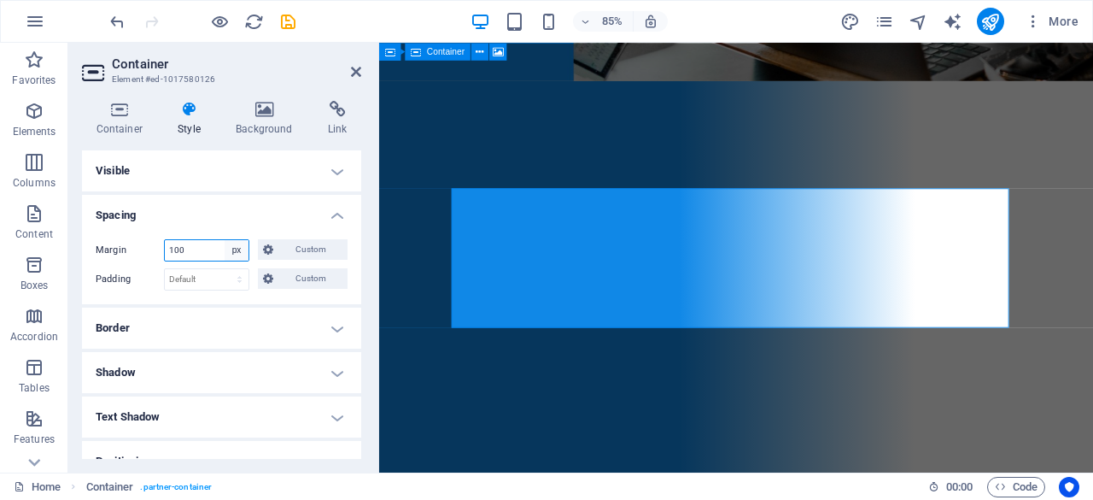
click at [237, 254] on select "Default auto px % rem vw vh Custom" at bounding box center [237, 250] width 24 height 21
select select "default"
click at [225, 240] on select "Default auto px % rem vw vh Custom" at bounding box center [237, 250] width 24 height 21
select select "DISABLED_OPTION_VALUE"
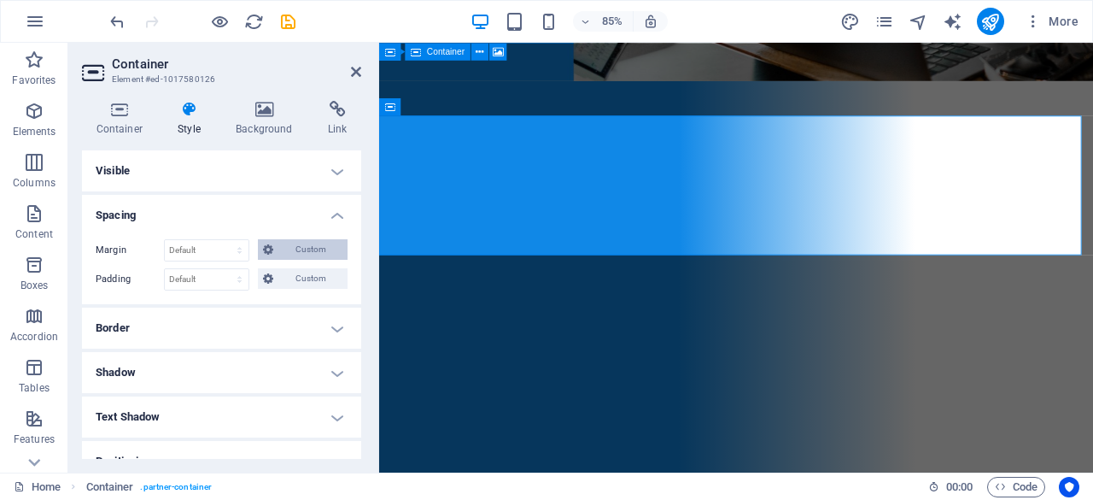
click at [311, 254] on span "Custom" at bounding box center [310, 249] width 64 height 21
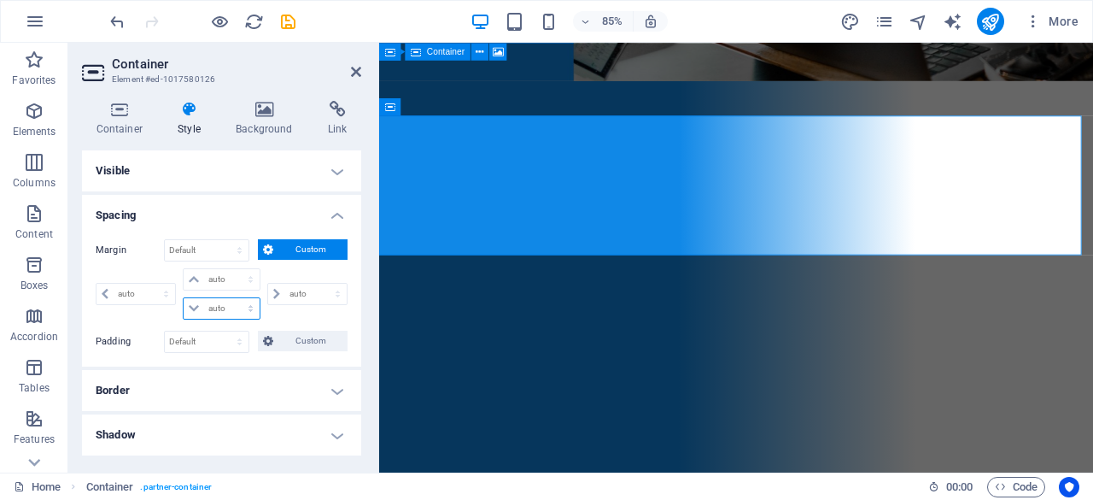
click at [190, 300] on select "auto px % rem vw vh" at bounding box center [221, 308] width 75 height 21
select select "rem"
click at [233, 298] on select "auto px % rem vw vh" at bounding box center [221, 308] width 75 height 21
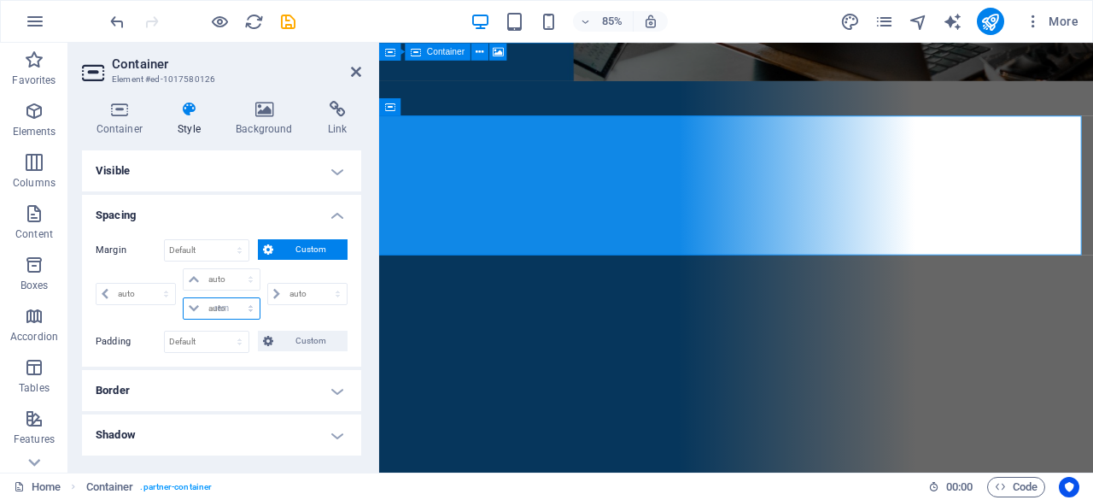
type input "0"
select select "px"
type input "0"
select select "px"
type input "0"
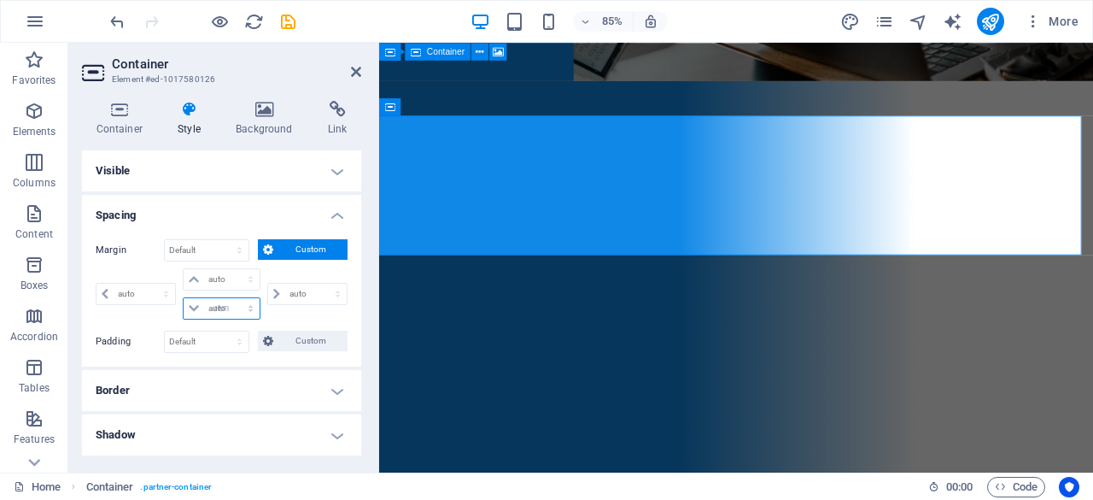
type input "0"
select select "px"
type input "3"
type input "2"
type input "5"
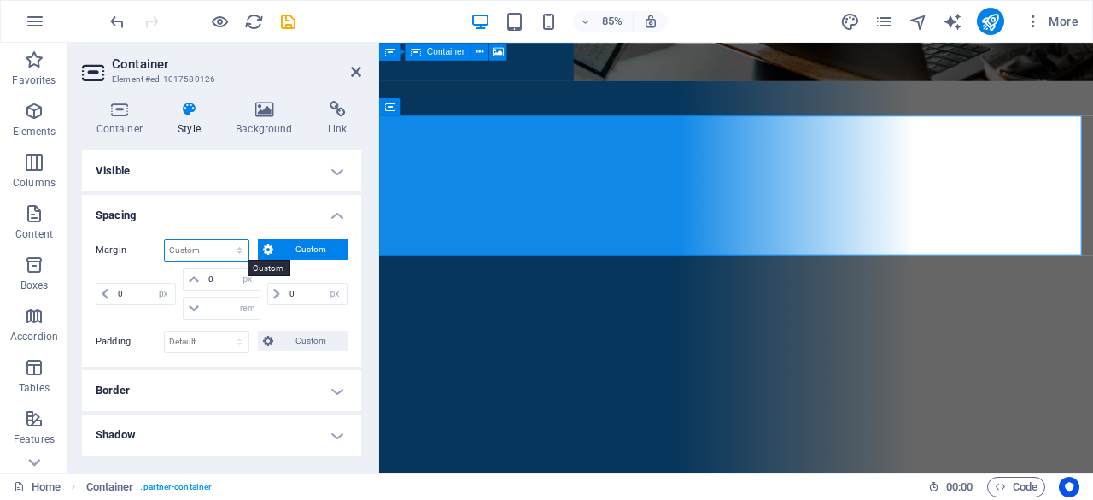
click at [229, 252] on select "Default auto px % rem vw vh Custom" at bounding box center [207, 250] width 84 height 21
click at [165, 240] on select "Default auto px % rem vw vh Custom" at bounding box center [207, 250] width 84 height 21
select select "DISABLED_OPTION_VALUE"
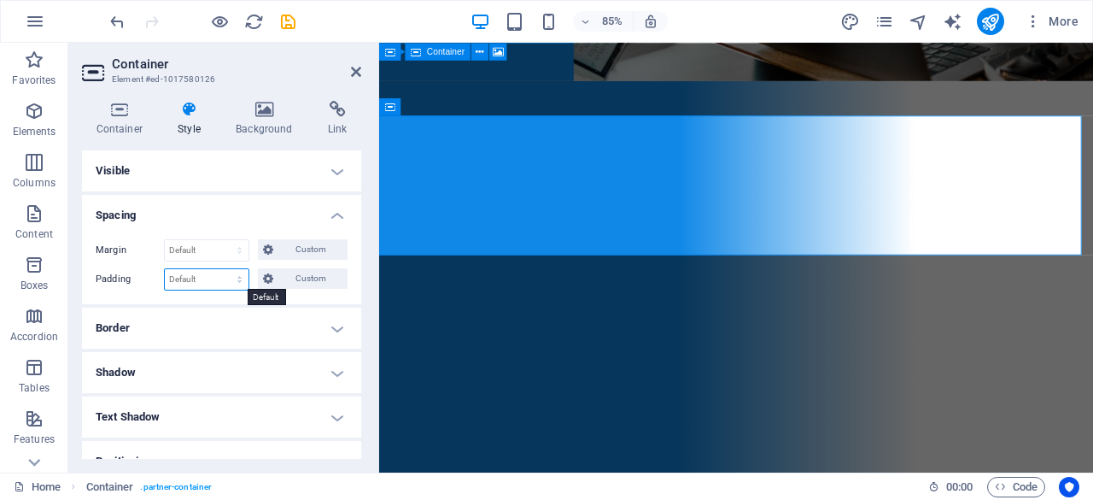
click at [232, 279] on select "Default px rem % vh vw Custom" at bounding box center [207, 279] width 84 height 21
click at [294, 270] on span "Custom" at bounding box center [310, 278] width 64 height 21
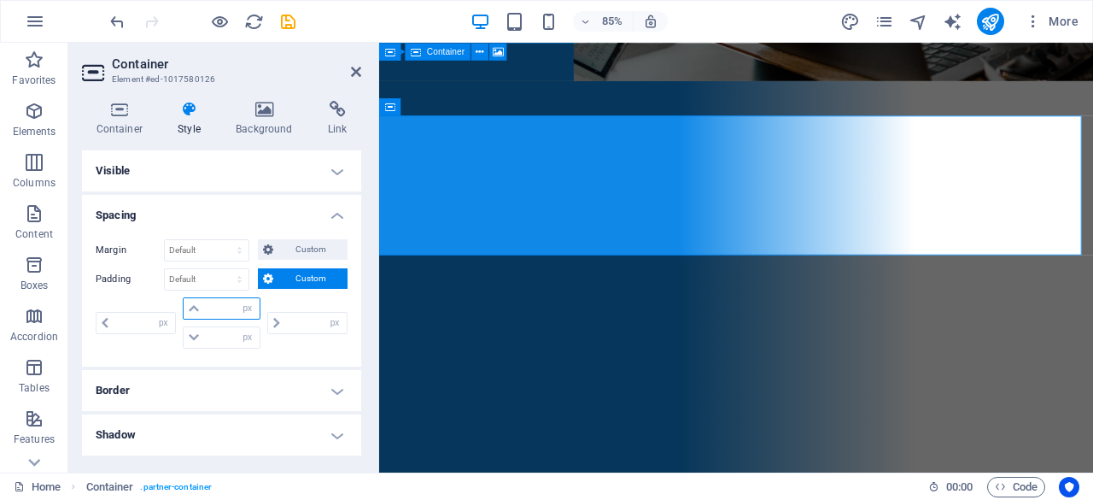
click at [204, 309] on input "number" at bounding box center [231, 308] width 55 height 21
type input "76"
type input "0"
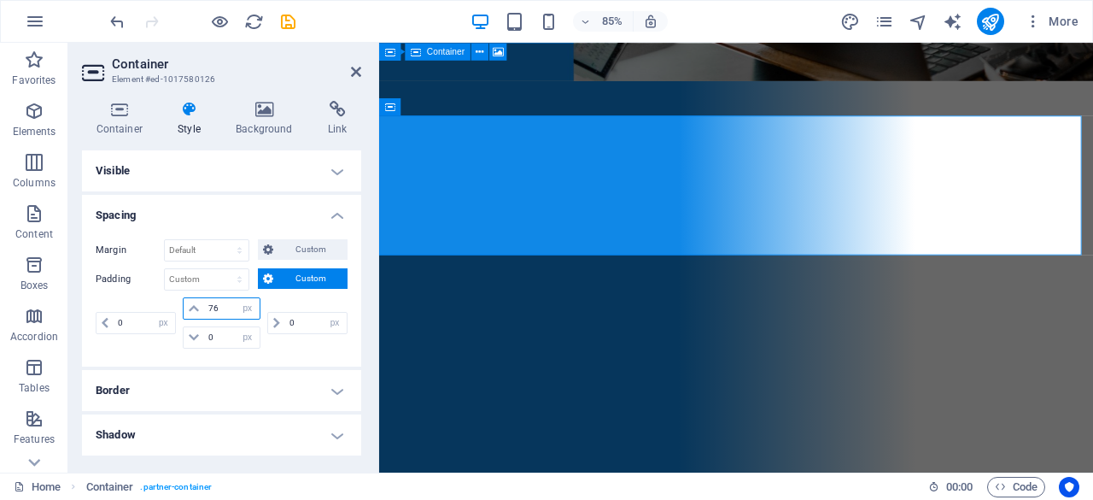
type input "7"
type input "6"
click at [226, 302] on input "50" at bounding box center [231, 308] width 55 height 21
type input "40"
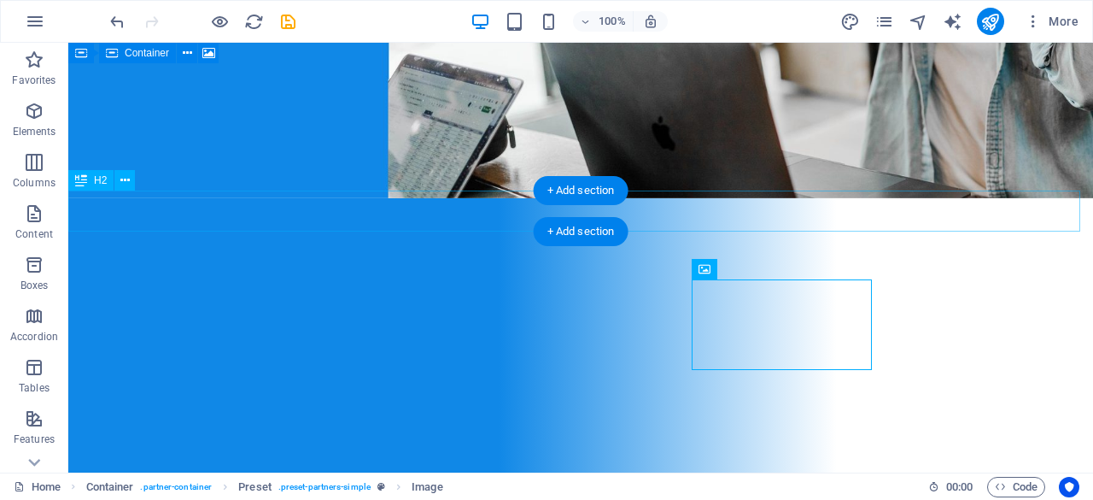
scroll to position [360, 0]
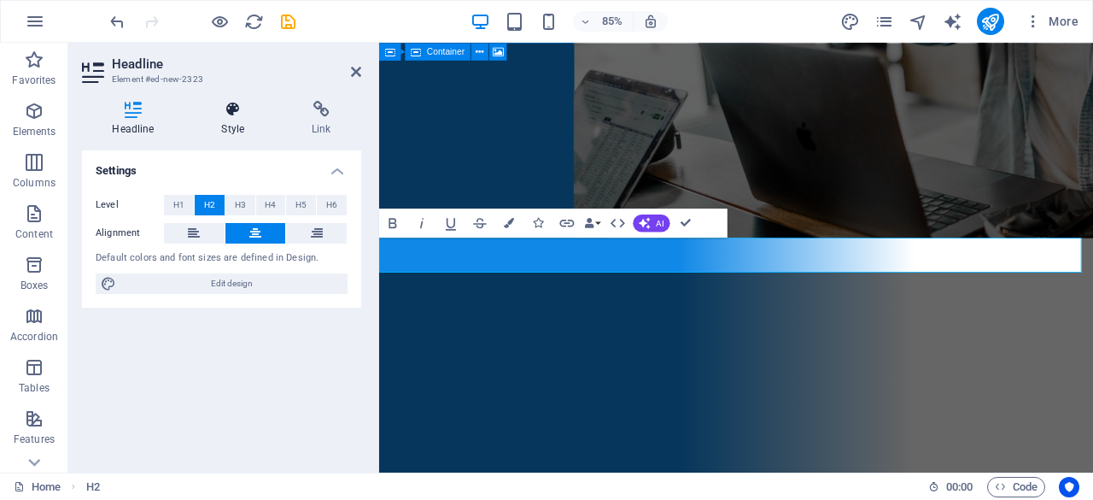
click at [217, 118] on h4 "Style" at bounding box center [236, 119] width 91 height 36
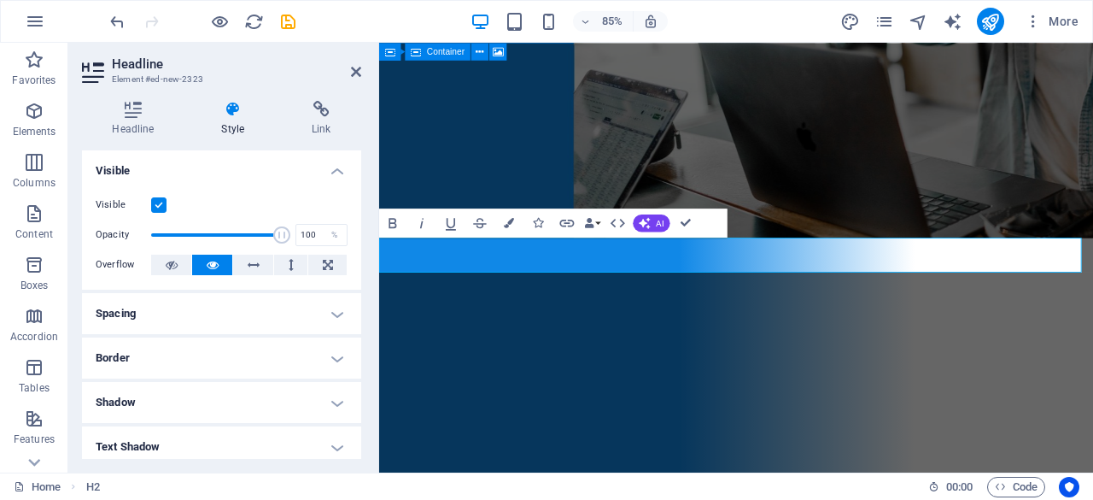
click at [249, 315] on h4 "Spacing" at bounding box center [221, 313] width 279 height 41
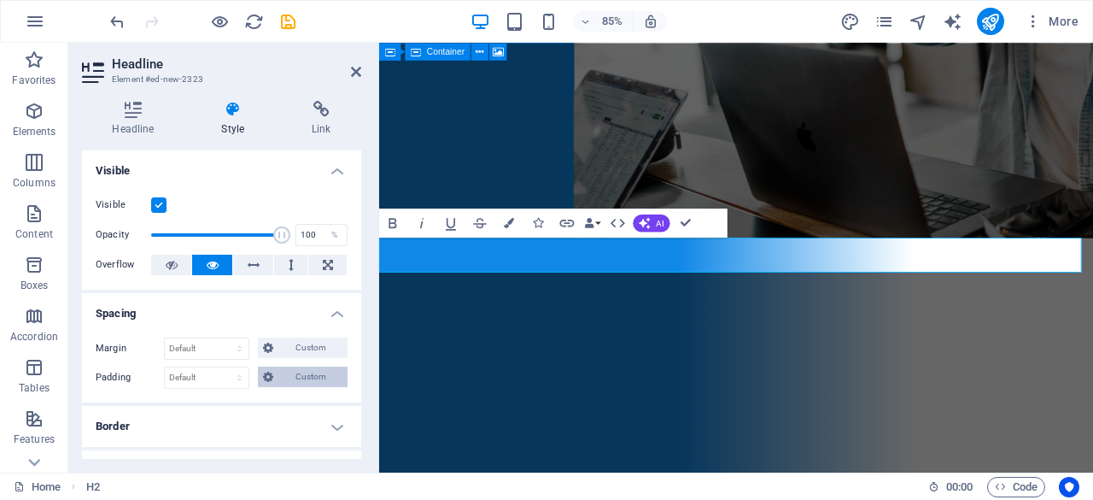
click at [297, 367] on span "Custom" at bounding box center [310, 376] width 64 height 21
click at [210, 406] on input "number" at bounding box center [231, 406] width 55 height 21
type input "10"
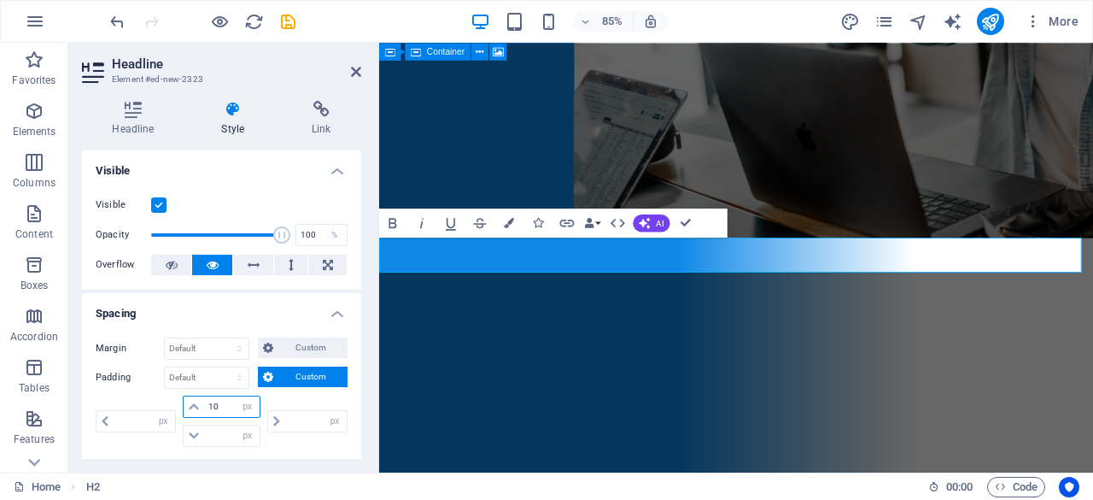
type input "0"
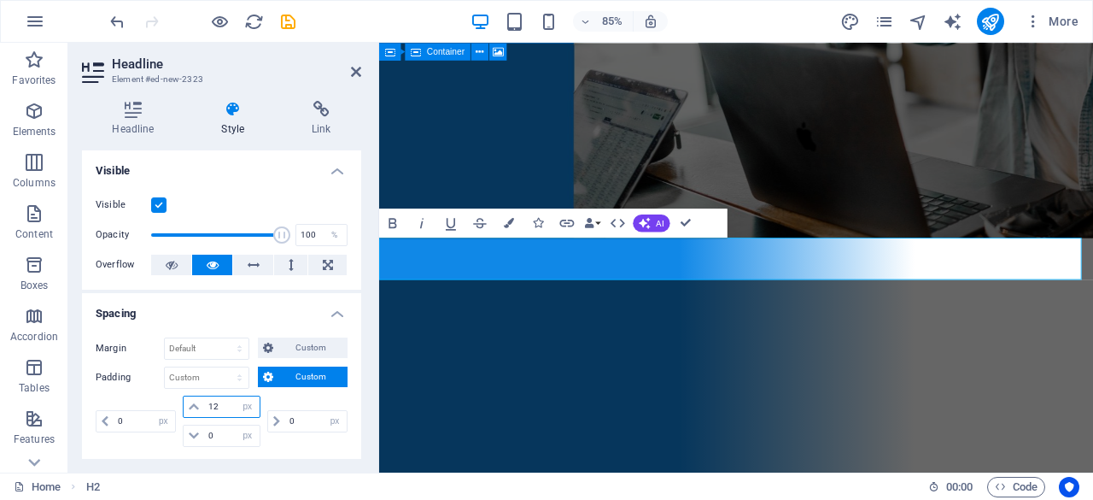
type input "1"
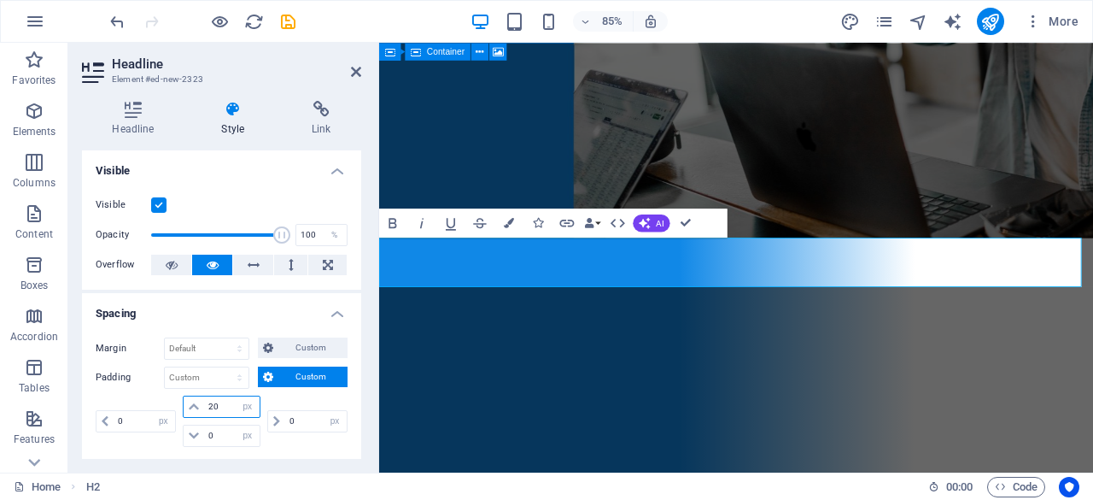
type input "20"
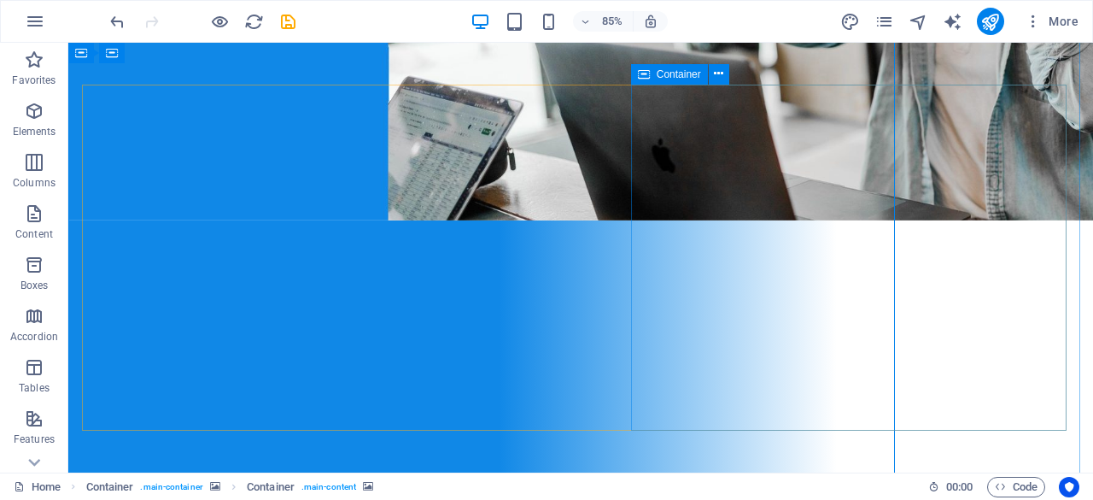
scroll to position [54, 0]
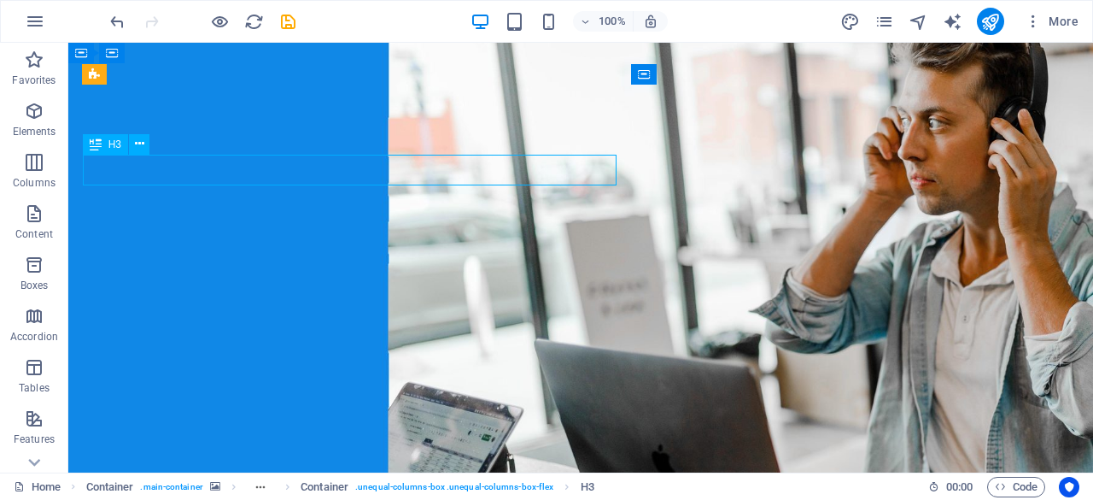
drag, startPoint x: 488, startPoint y: 169, endPoint x: 779, endPoint y: 163, distance: 291.4
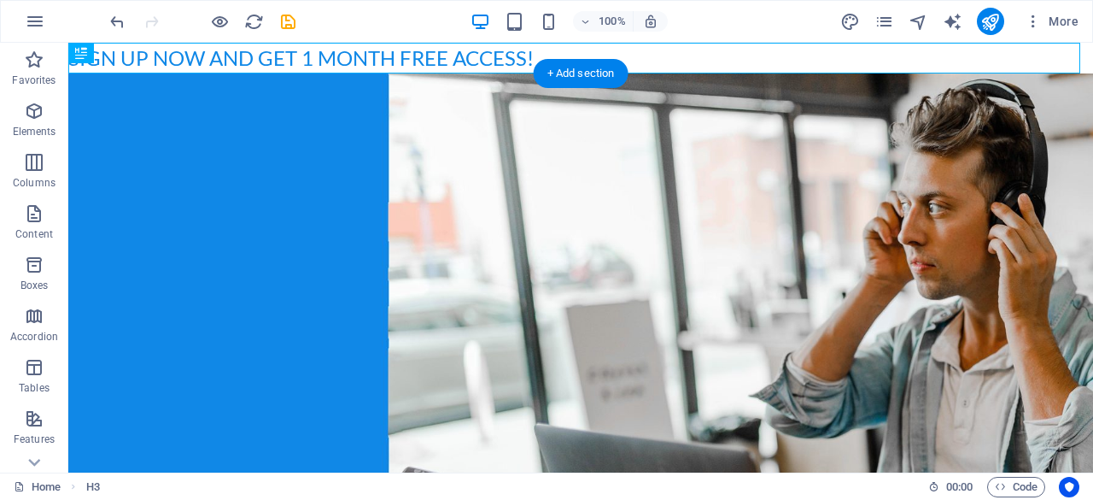
scroll to position [0, 0]
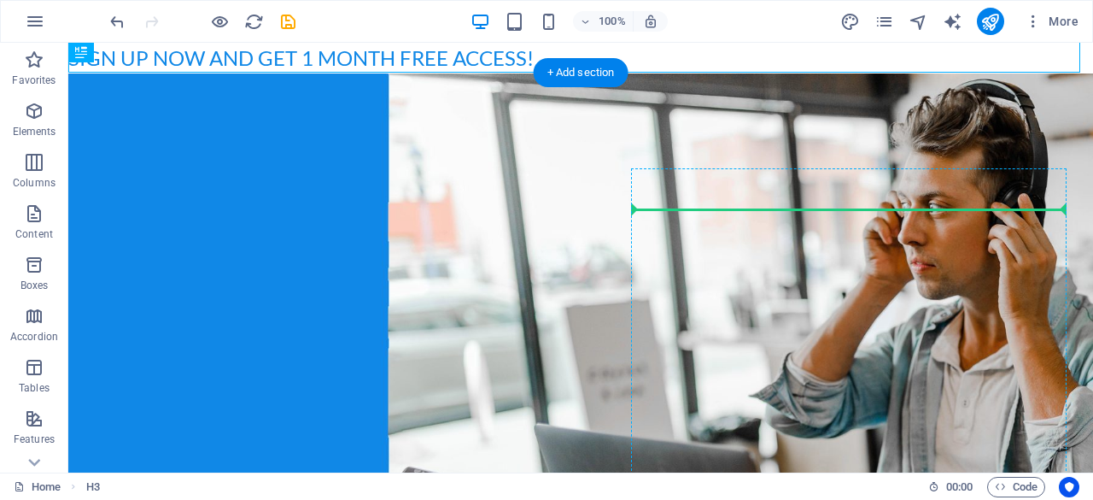
drag, startPoint x: 403, startPoint y: 55, endPoint x: 775, endPoint y: 190, distance: 395.6
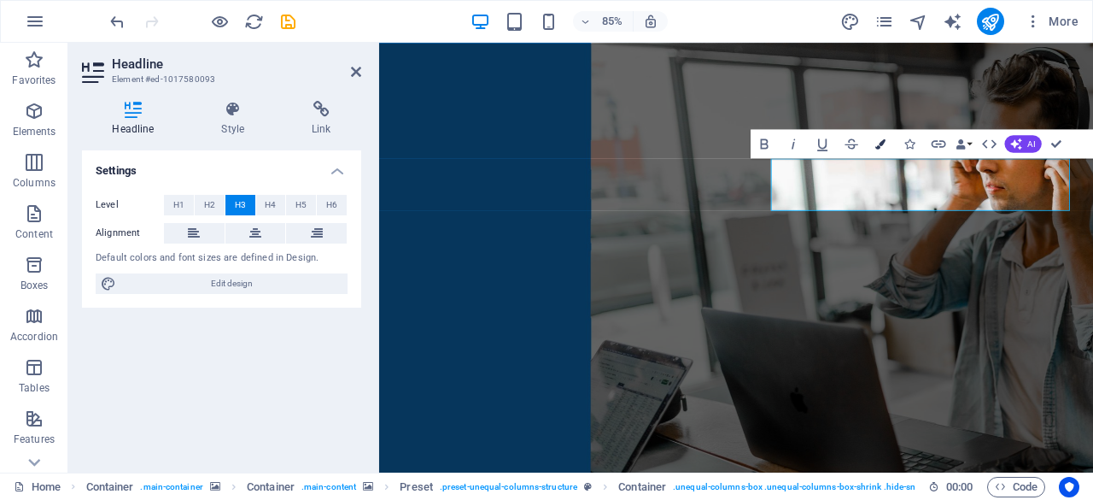
click at [870, 146] on button "Colors" at bounding box center [880, 143] width 27 height 29
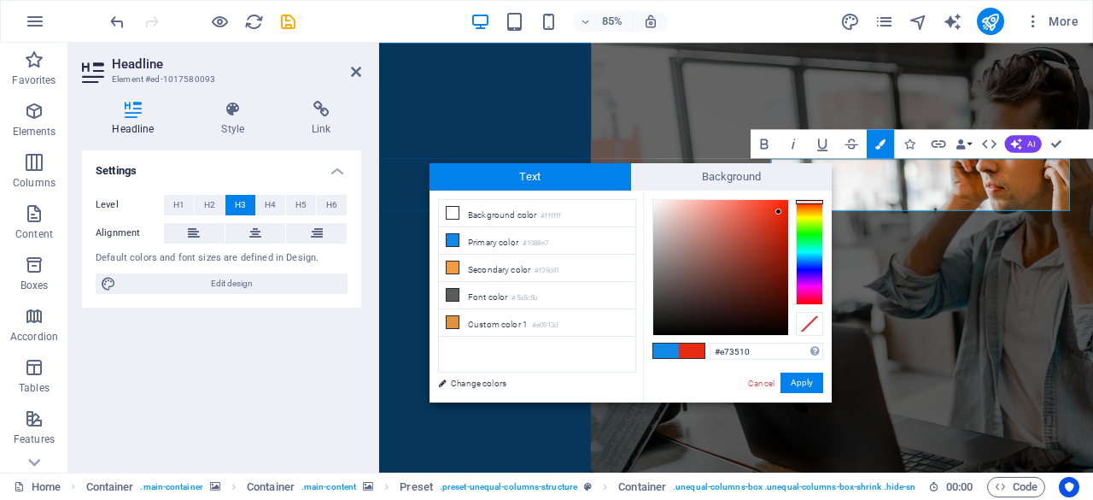
drag, startPoint x: 811, startPoint y: 216, endPoint x: 807, endPoint y: 202, distance: 14.1
click at [807, 202] on div at bounding box center [809, 252] width 27 height 106
drag, startPoint x: 781, startPoint y: 205, endPoint x: 796, endPoint y: 251, distance: 48.6
click at [796, 251] on div at bounding box center [738, 267] width 171 height 137
type input "#9f1f03"
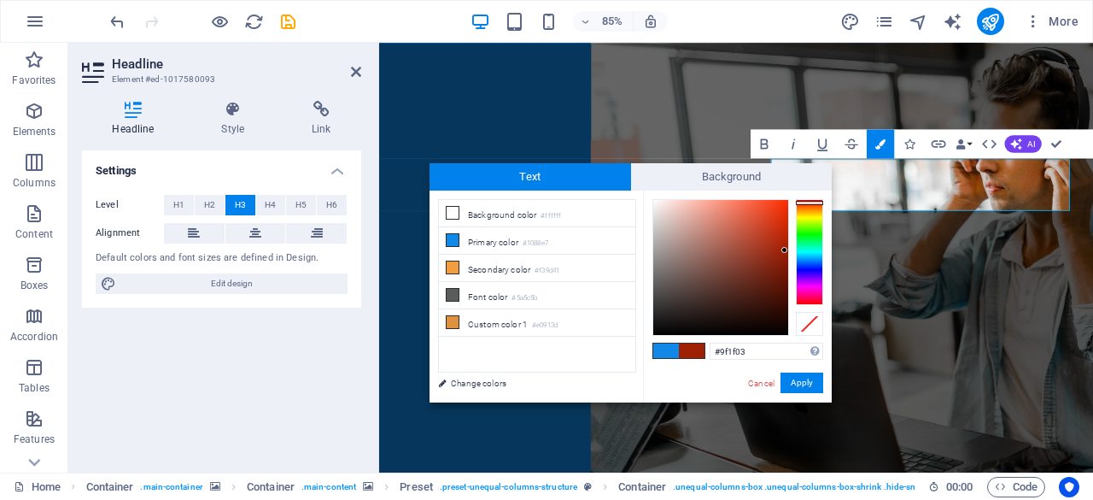
click at [785, 250] on div at bounding box center [785, 250] width 6 height 6
click at [803, 376] on button "Apply" at bounding box center [802, 382] width 43 height 21
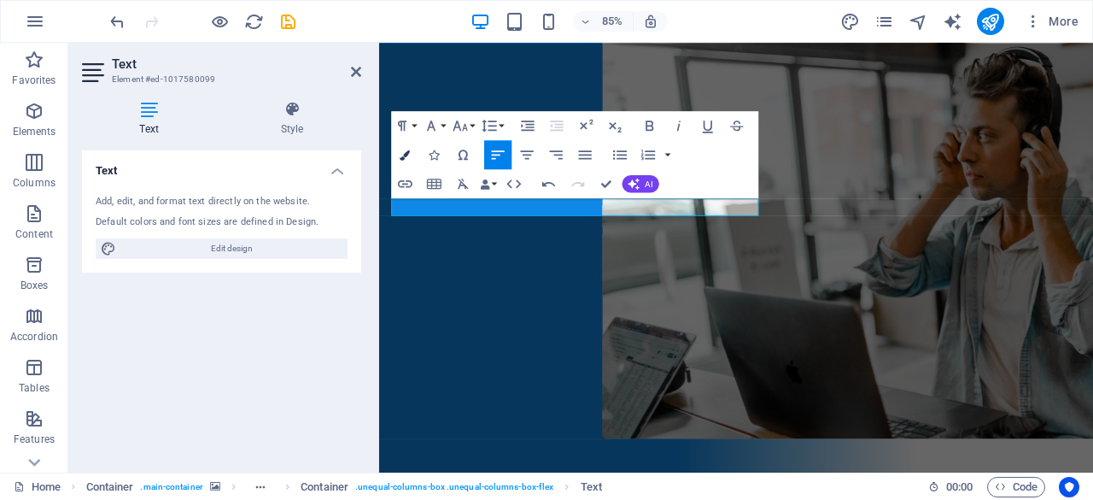
click at [407, 153] on icon "button" at bounding box center [405, 154] width 10 height 10
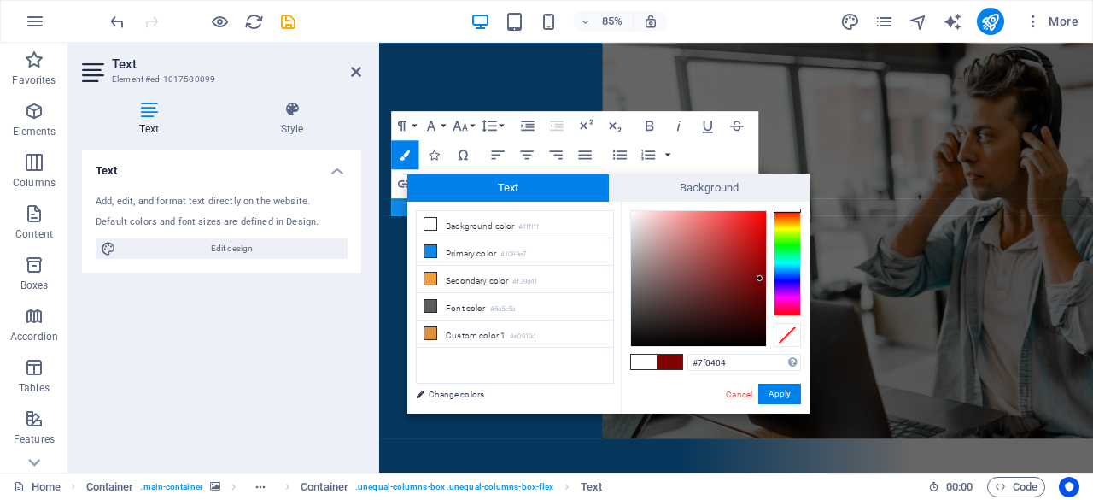
drag, startPoint x: 714, startPoint y: 247, endPoint x: 762, endPoint y: 279, distance: 57.8
click at [762, 279] on div at bounding box center [698, 278] width 135 height 135
type input "#7d0404"
click at [786, 395] on button "Apply" at bounding box center [780, 394] width 43 height 21
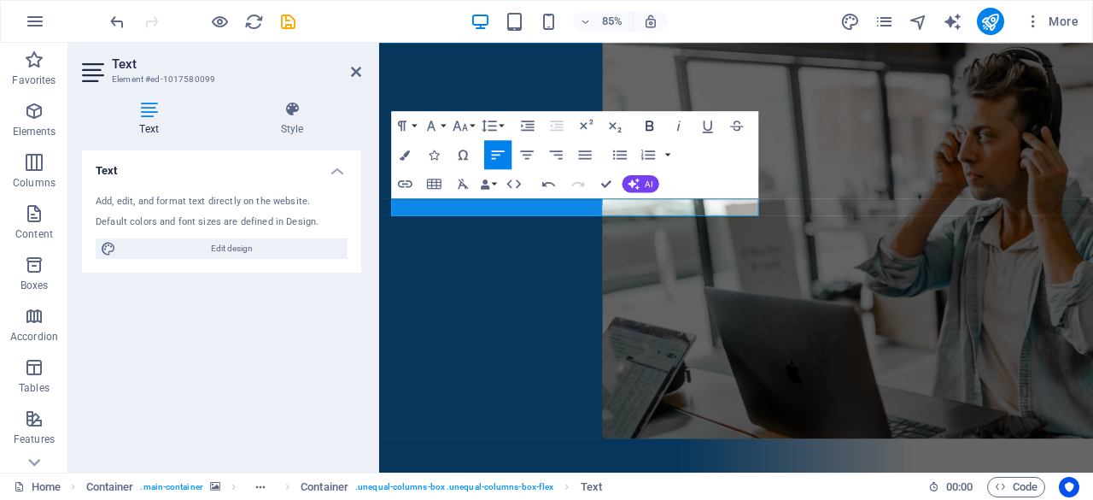
click at [651, 129] on icon "button" at bounding box center [650, 125] width 8 height 10
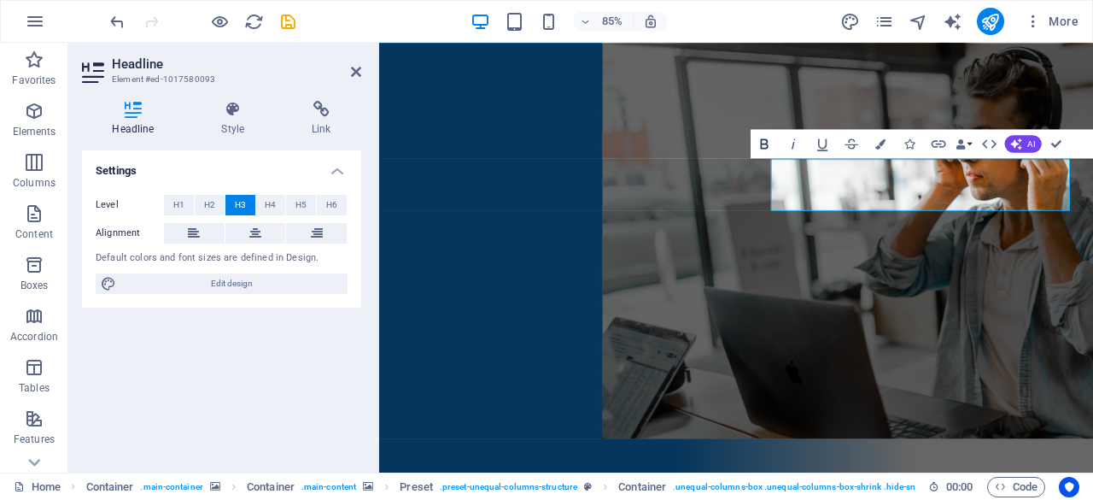
click at [759, 141] on icon "button" at bounding box center [764, 143] width 17 height 17
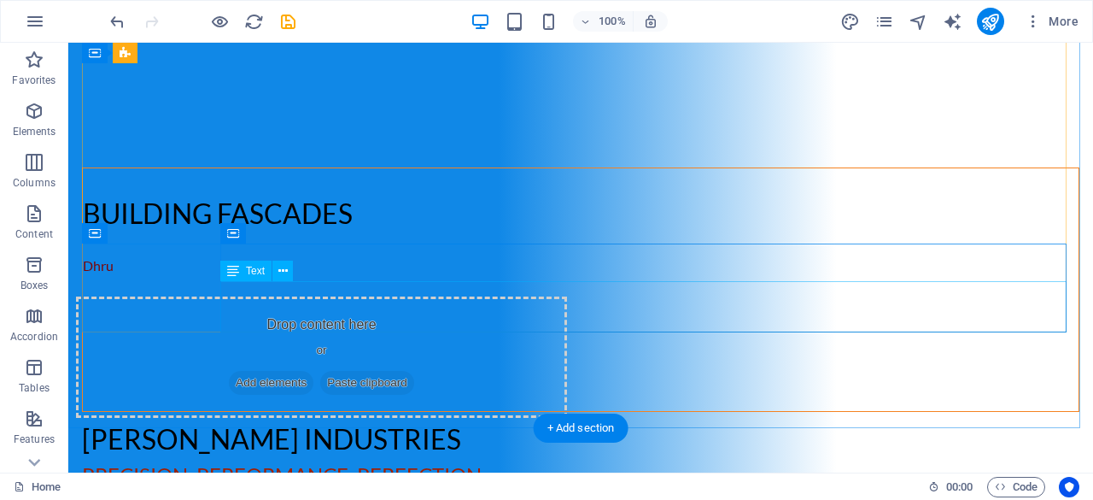
scroll to position [1083, 0]
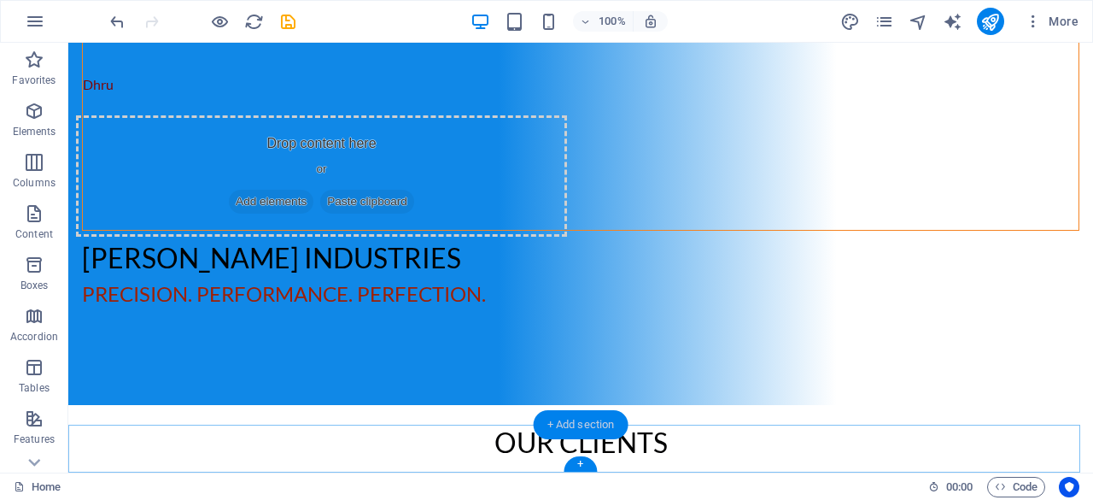
click at [554, 428] on div "+ Add section" at bounding box center [581, 424] width 95 height 29
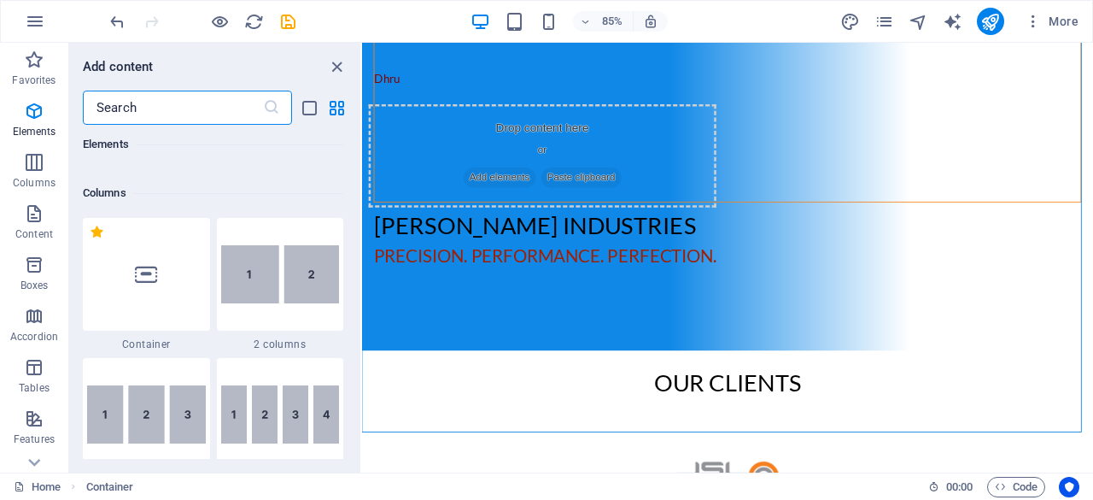
scroll to position [807, 0]
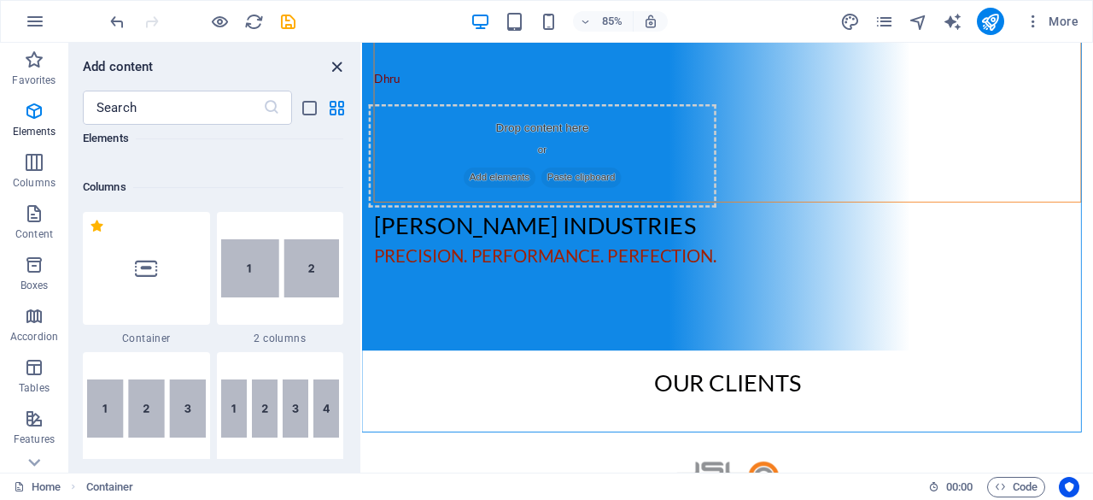
click at [328, 61] on icon "close panel" at bounding box center [337, 67] width 20 height 20
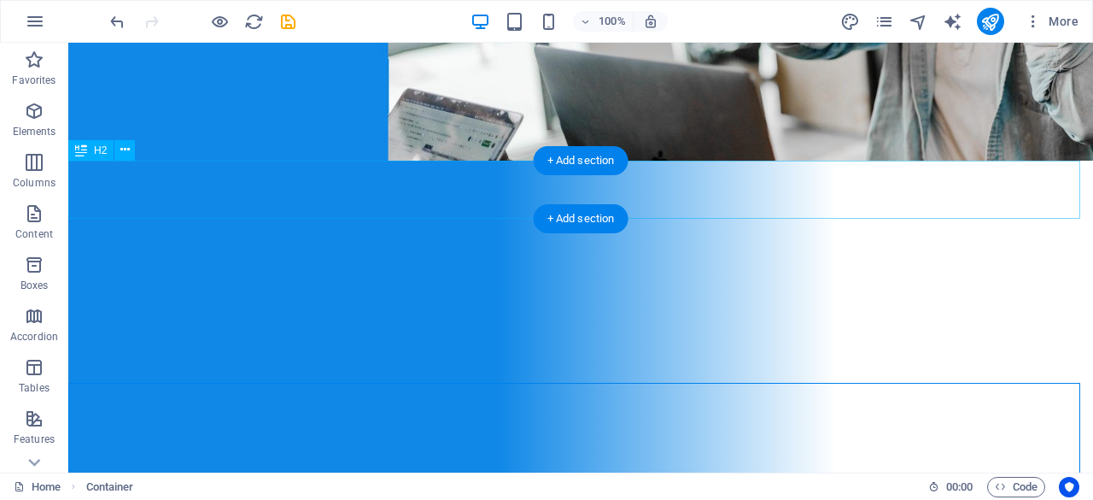
scroll to position [0, 0]
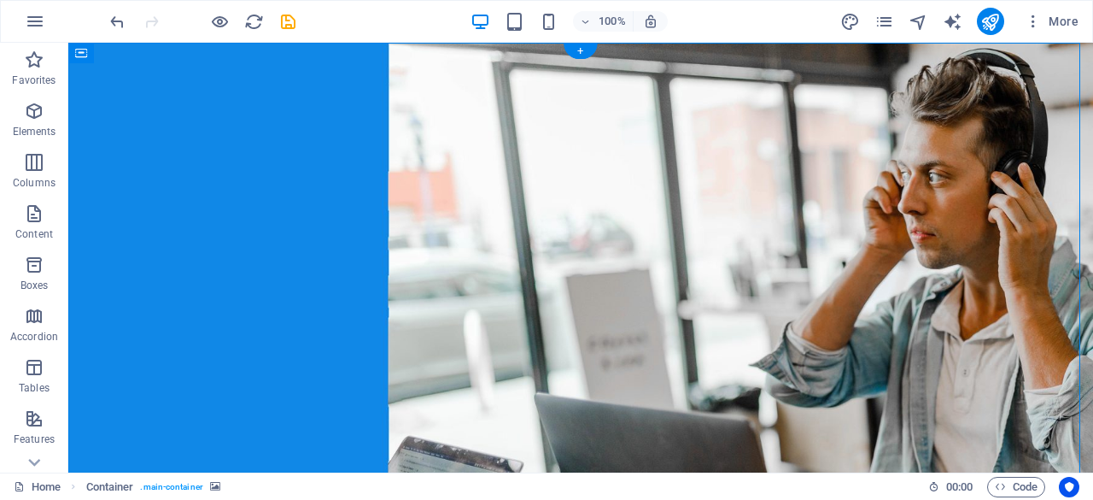
drag, startPoint x: 804, startPoint y: 155, endPoint x: 408, endPoint y: 83, distance: 402.0
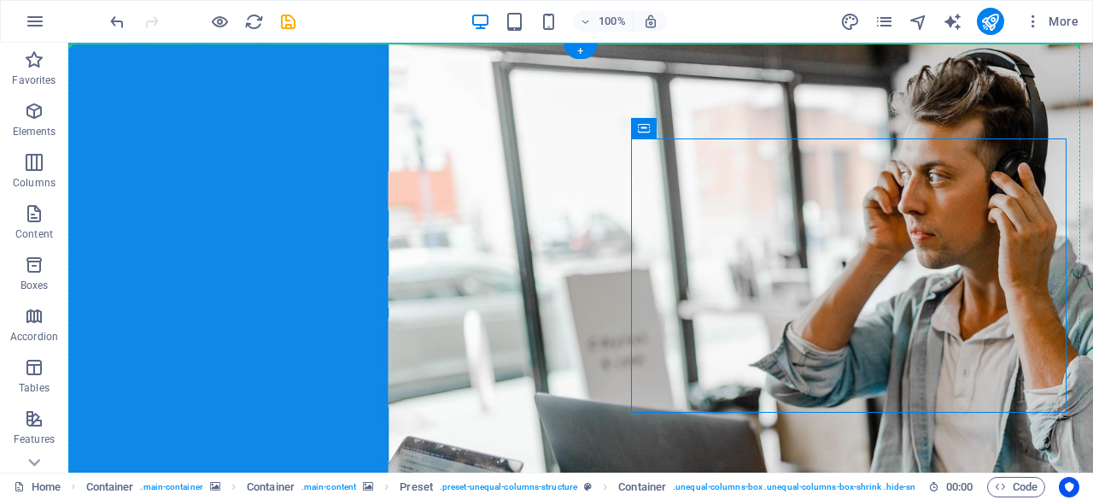
drag, startPoint x: 747, startPoint y: 268, endPoint x: 325, endPoint y: 89, distance: 458.5
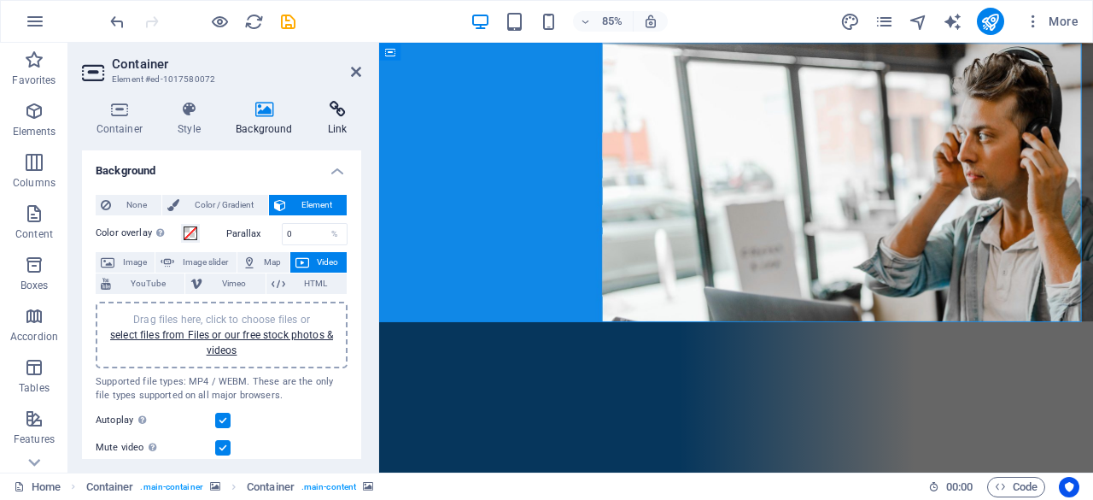
click at [331, 121] on h4 "Link" at bounding box center [338, 119] width 48 height 36
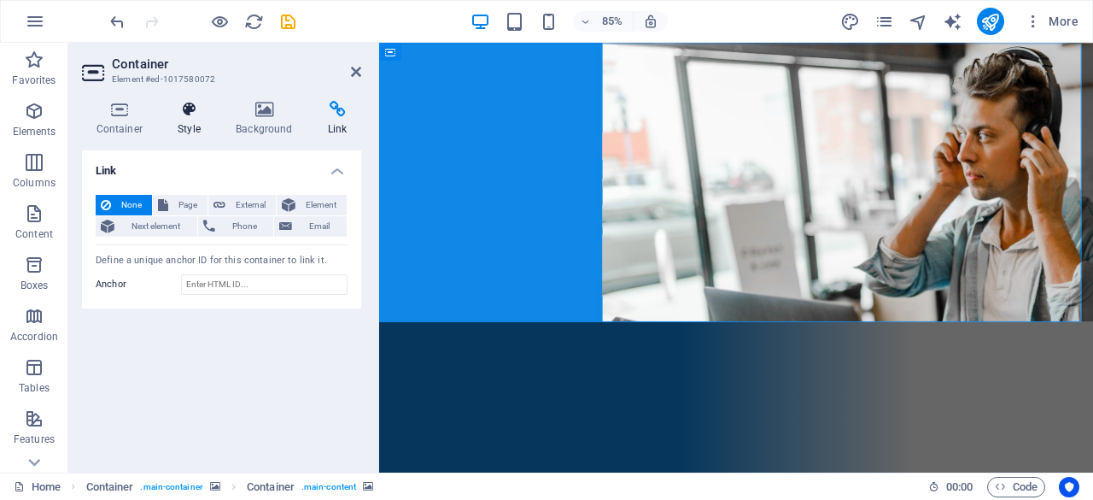
click at [169, 126] on h4 "Style" at bounding box center [193, 119] width 58 height 36
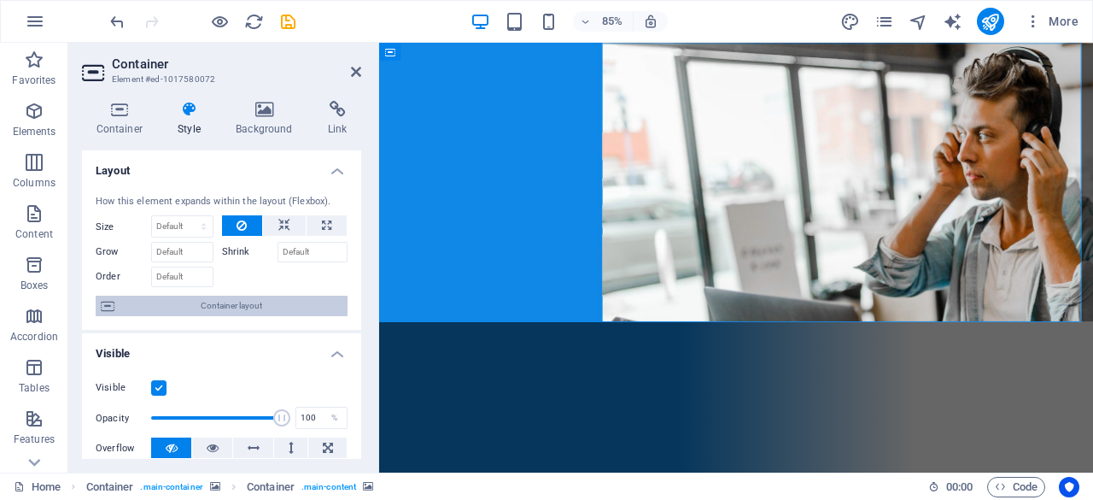
click at [237, 300] on span "Container layout" at bounding box center [231, 306] width 223 height 21
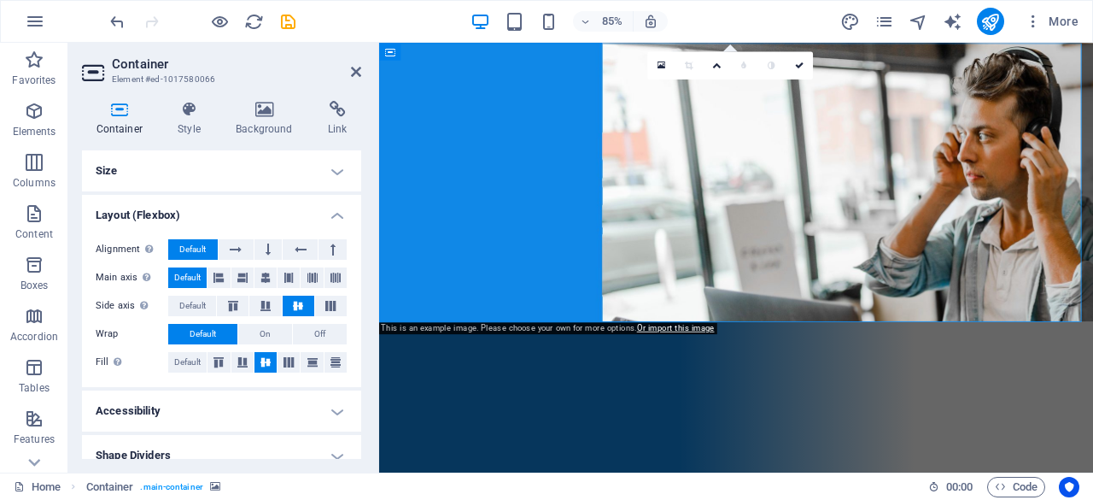
scroll to position [16, 0]
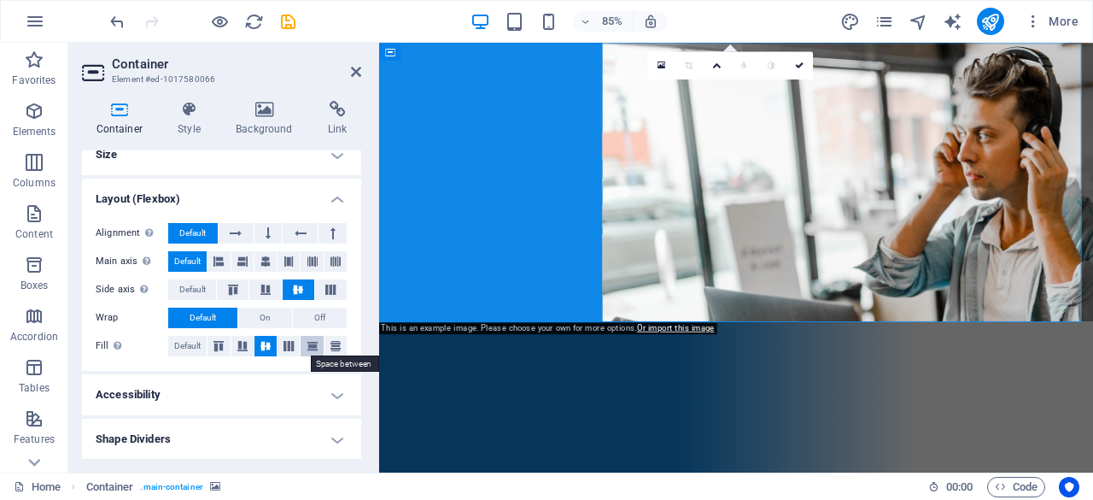
click at [316, 343] on icon at bounding box center [312, 346] width 21 height 10
click at [337, 348] on icon at bounding box center [335, 346] width 21 height 10
click at [314, 348] on icon at bounding box center [312, 346] width 21 height 10
click at [212, 346] on icon at bounding box center [218, 346] width 21 height 10
click at [196, 346] on span "Default" at bounding box center [187, 346] width 26 height 21
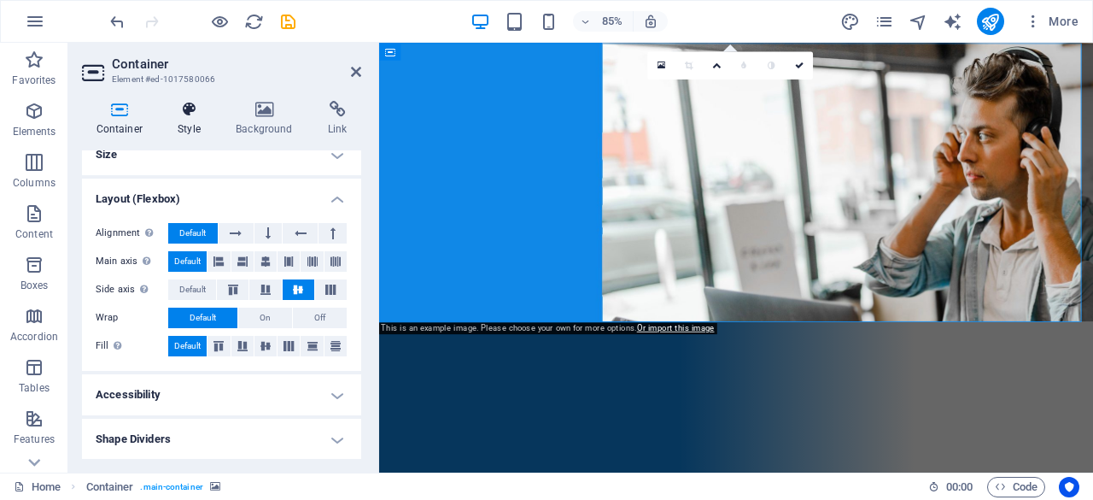
click at [186, 117] on icon at bounding box center [189, 109] width 51 height 17
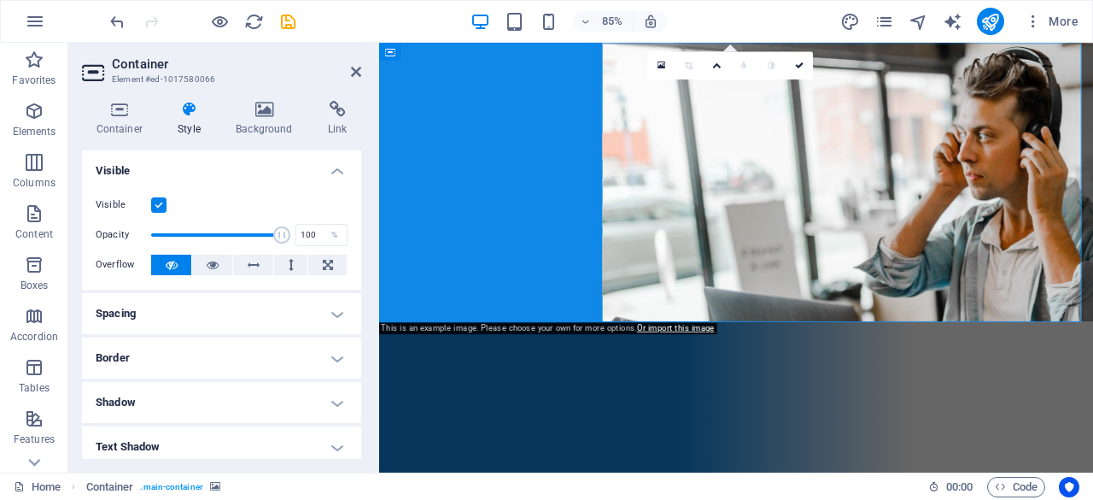
click at [243, 312] on h4 "Spacing" at bounding box center [221, 313] width 279 height 41
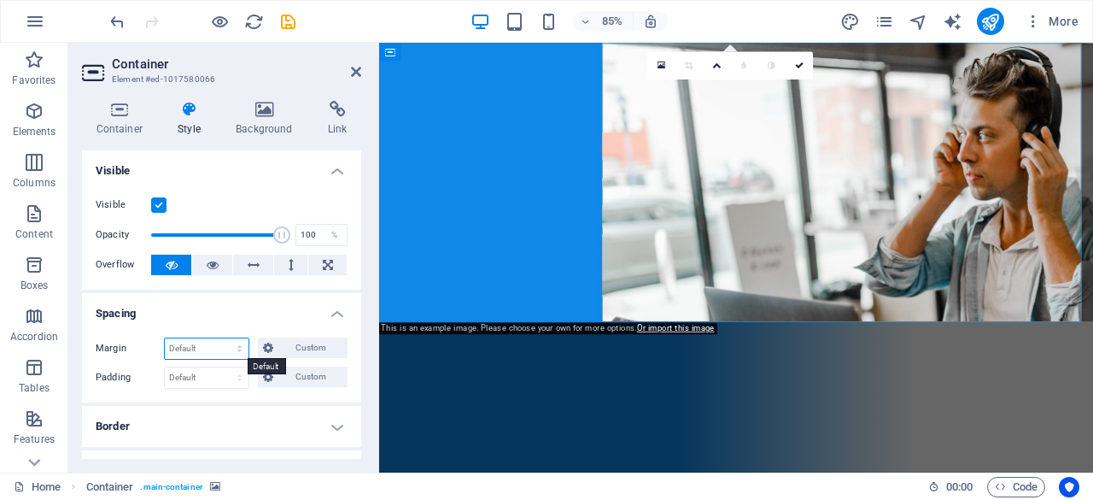
click at [205, 344] on select "Default auto px % rem vw vh Custom" at bounding box center [207, 348] width 84 height 21
select select "px"
click at [224, 338] on select "Default auto px % rem vw vh Custom" at bounding box center [207, 348] width 84 height 21
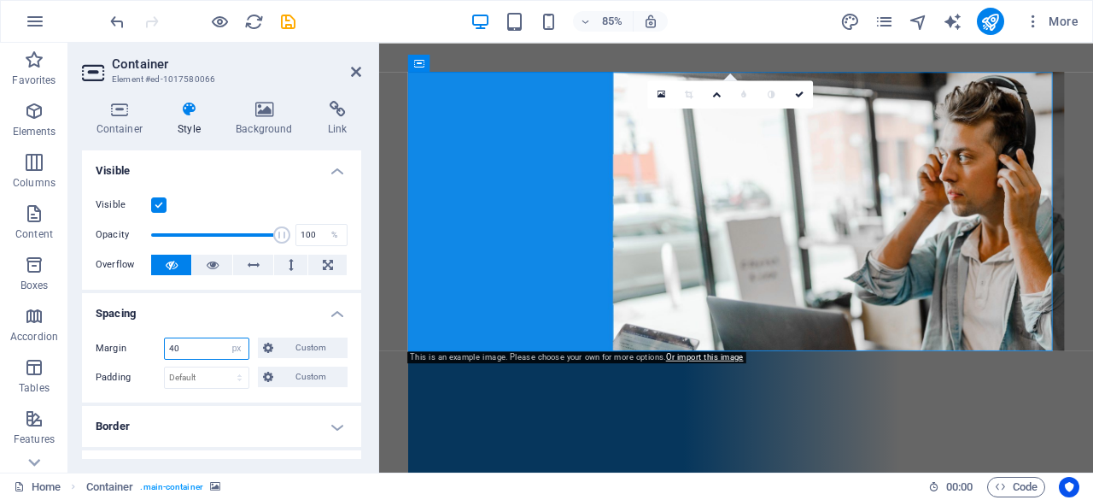
type input "0"
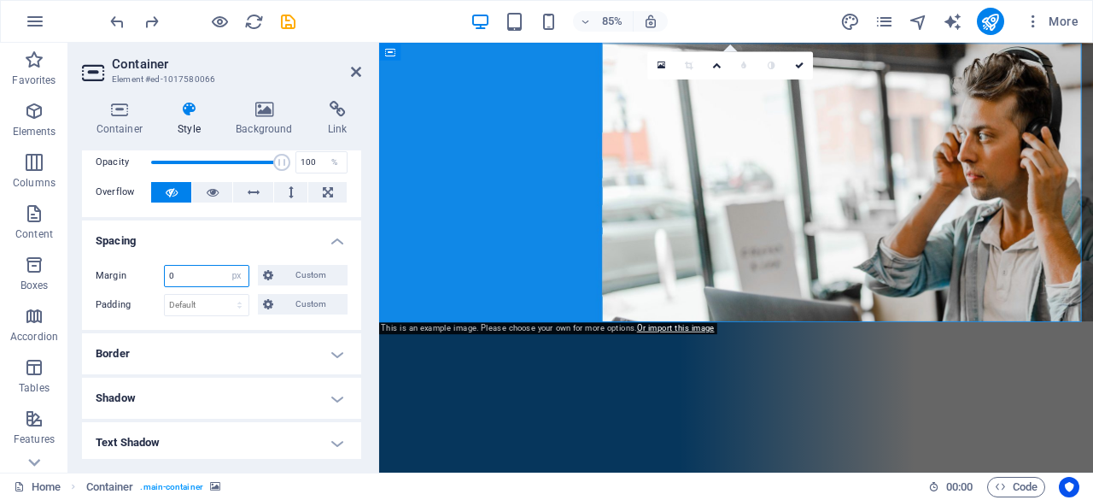
scroll to position [70, 0]
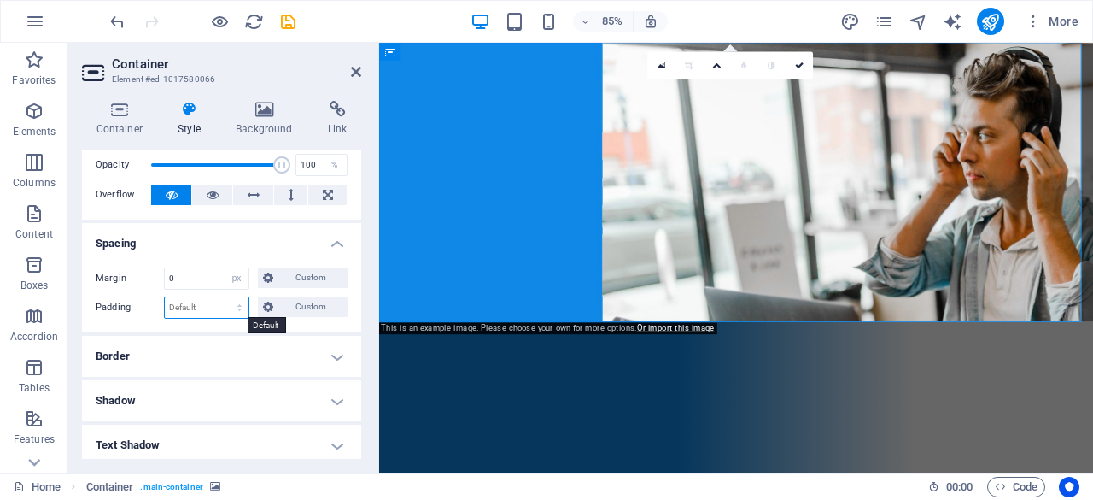
click at [198, 311] on select "Default px rem % vh vw Custom" at bounding box center [207, 307] width 84 height 21
select select "px"
click at [224, 297] on select "Default px rem % vh vw Custom" at bounding box center [207, 307] width 84 height 21
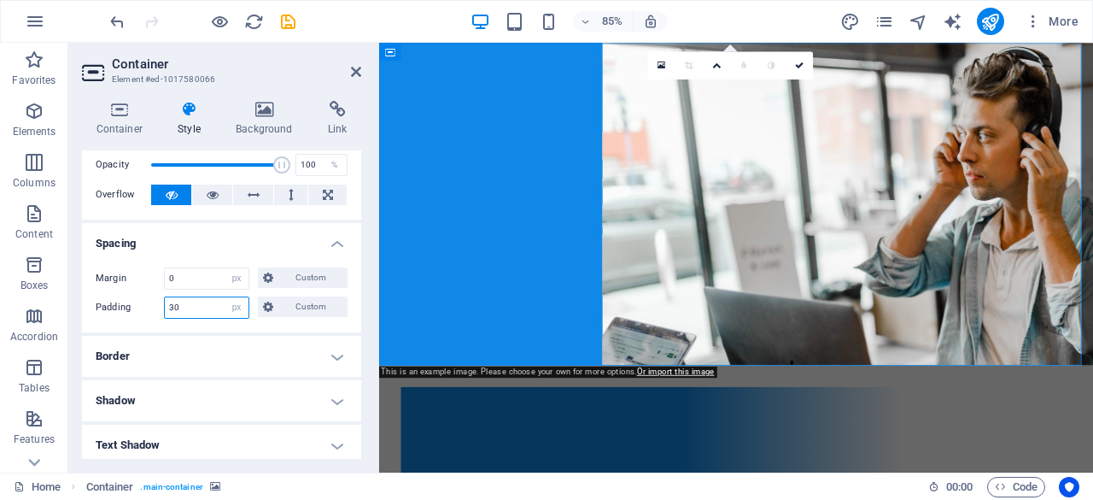
type input "3"
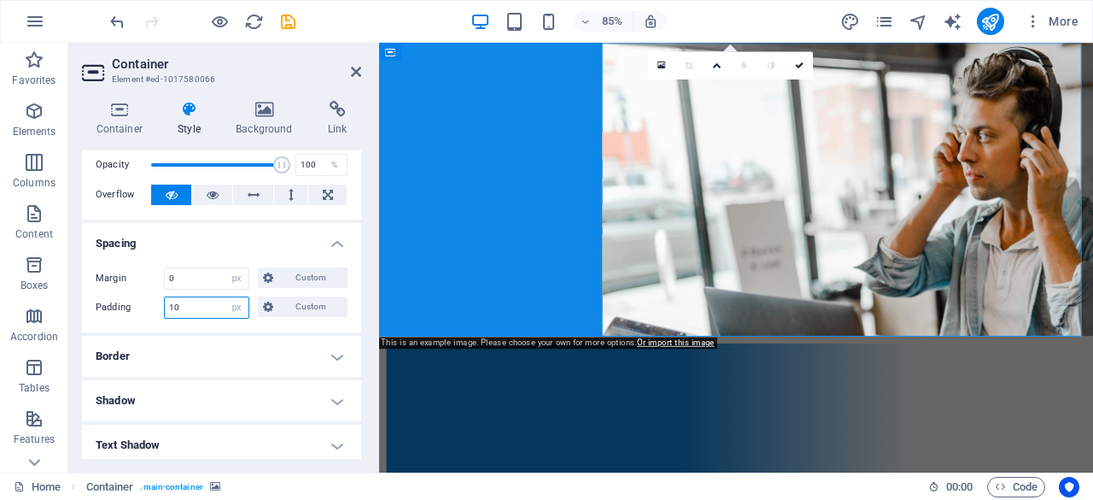
type input "1"
type input "0"
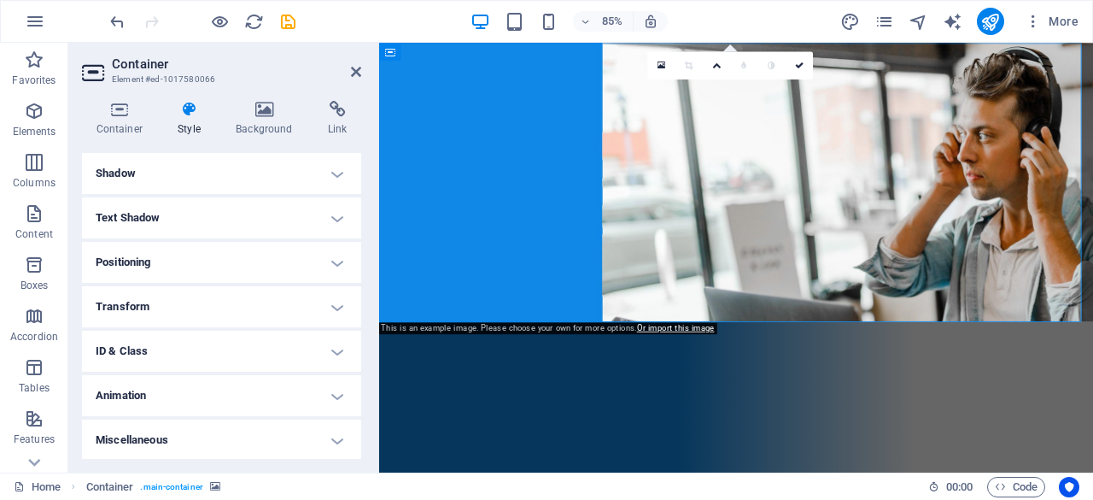
scroll to position [0, 0]
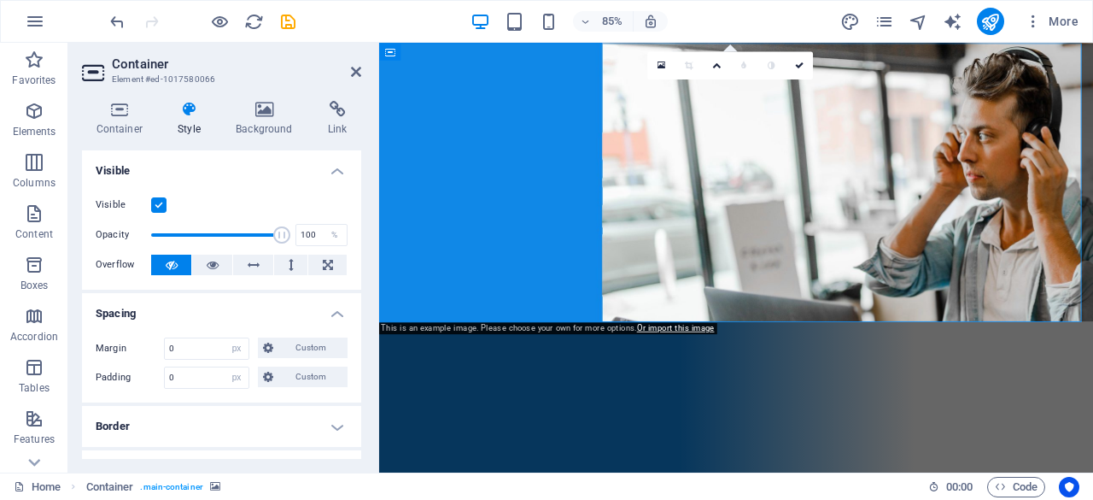
click at [335, 312] on h4 "Spacing" at bounding box center [221, 308] width 279 height 31
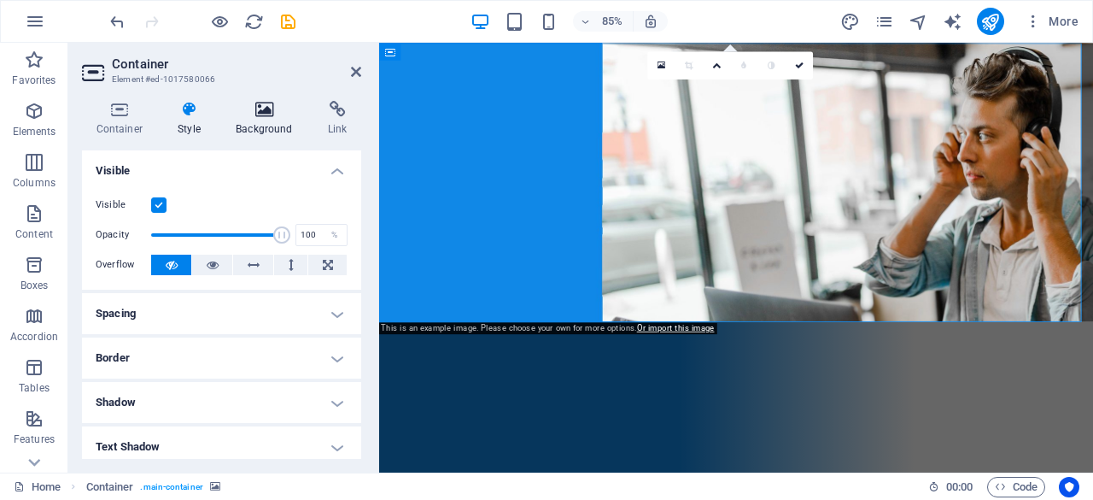
click at [274, 110] on icon at bounding box center [264, 109] width 85 height 17
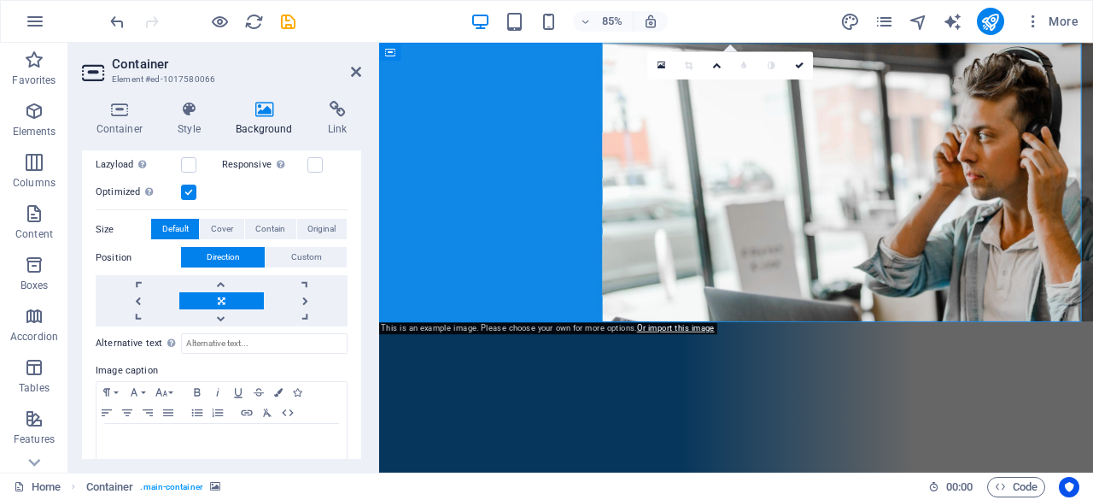
scroll to position [311, 0]
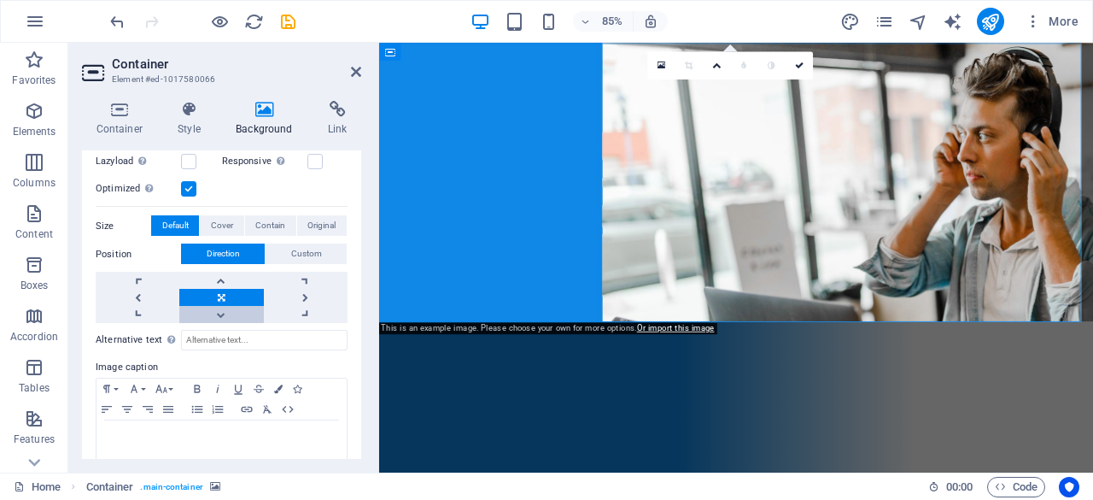
click at [232, 314] on link at bounding box center [221, 314] width 84 height 17
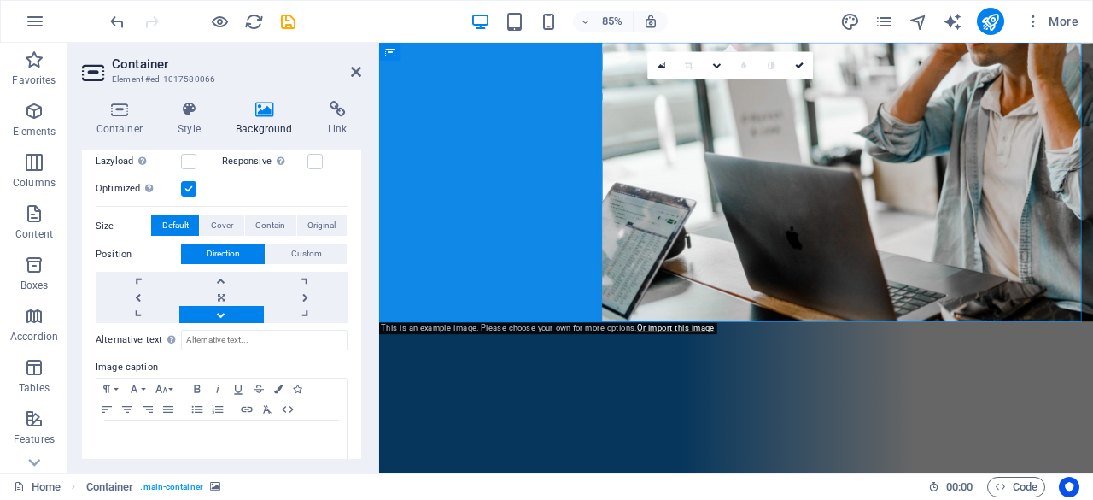
click at [232, 314] on link at bounding box center [221, 314] width 84 height 17
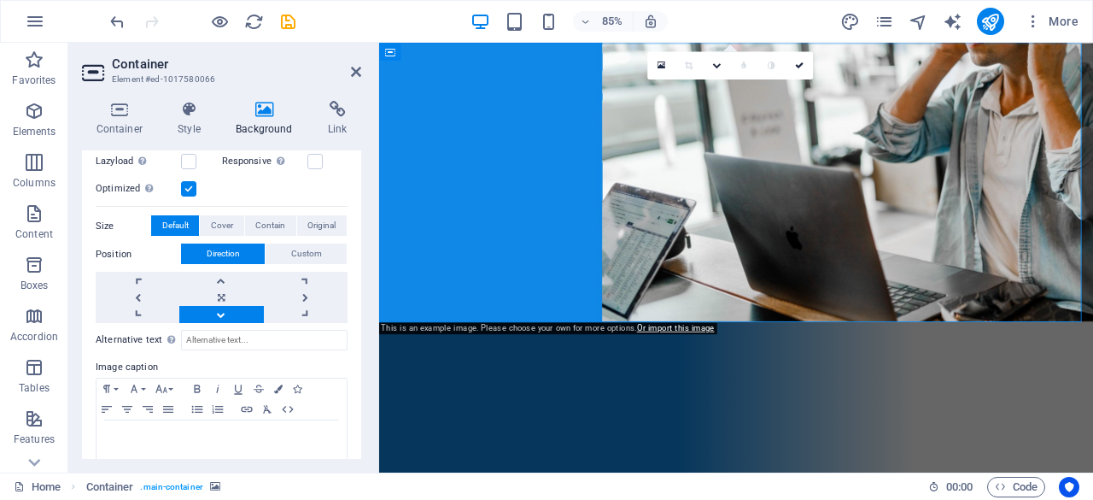
click at [232, 314] on link at bounding box center [221, 314] width 84 height 17
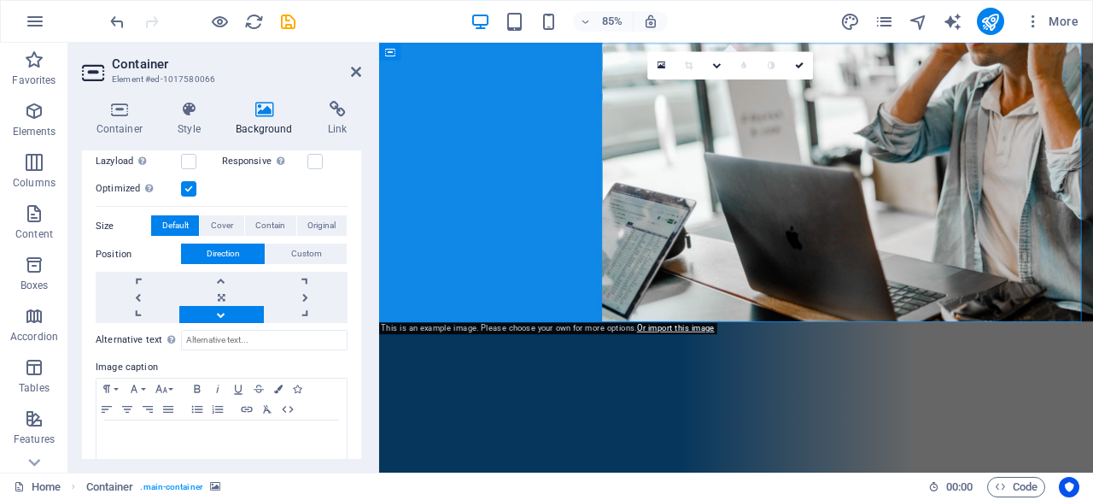
click at [232, 314] on link at bounding box center [221, 314] width 84 height 17
click at [216, 298] on link at bounding box center [221, 297] width 84 height 17
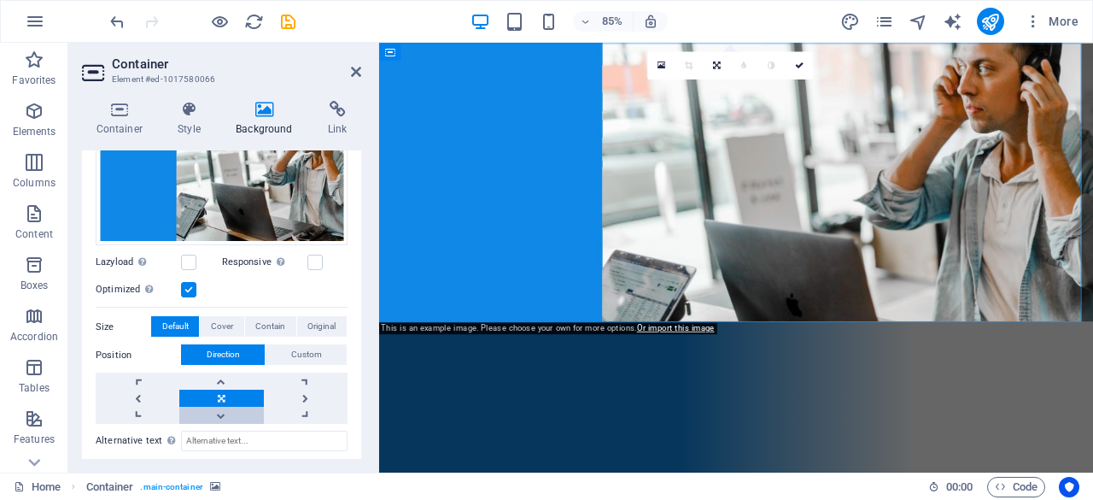
scroll to position [211, 0]
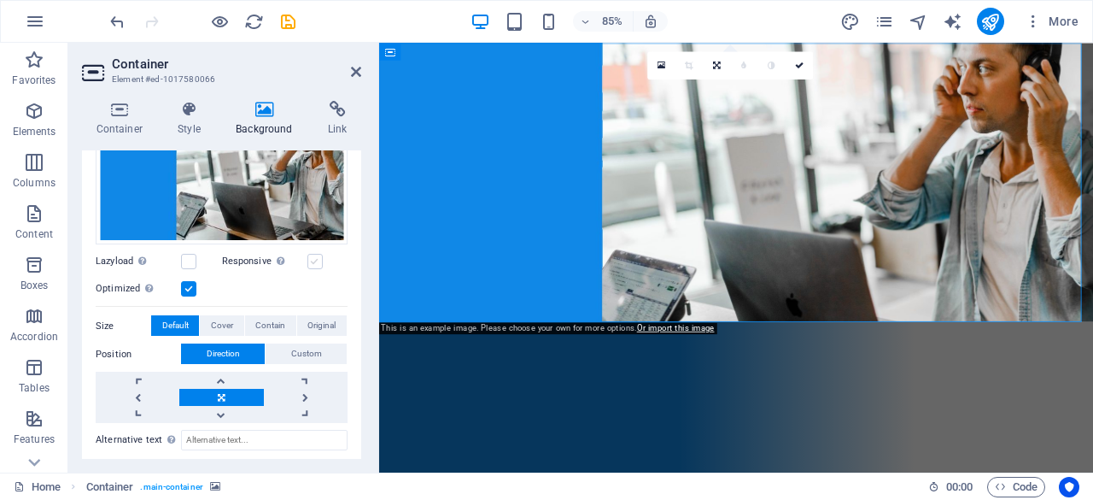
click at [311, 259] on label at bounding box center [315, 261] width 15 height 15
click at [0, 0] on input "Responsive Automatically load retina image and smartphone optimized sizes." at bounding box center [0, 0] width 0 height 0
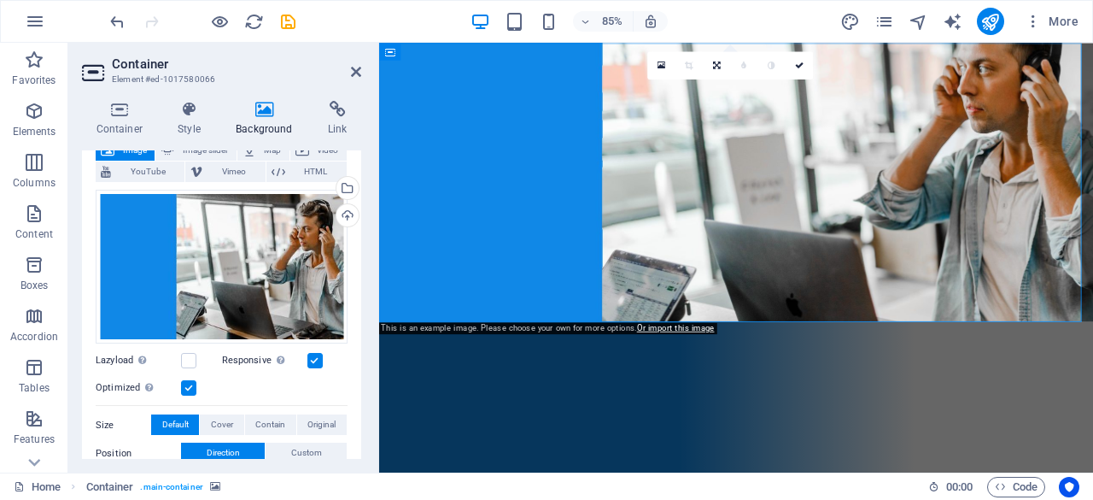
scroll to position [111, 0]
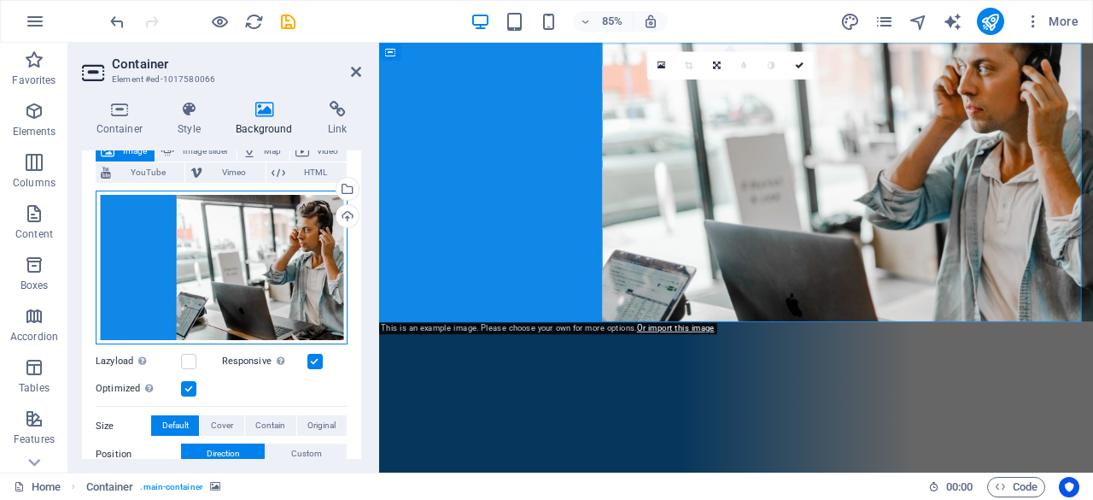
click at [306, 253] on div "Drag files here, click to choose files or select files from Files or our free s…" at bounding box center [222, 267] width 252 height 155
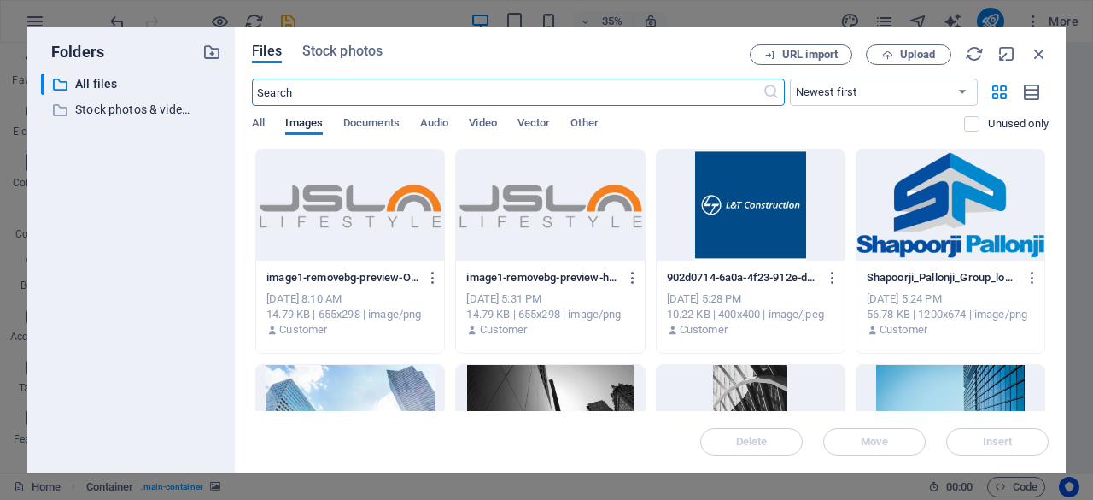
scroll to position [185, 0]
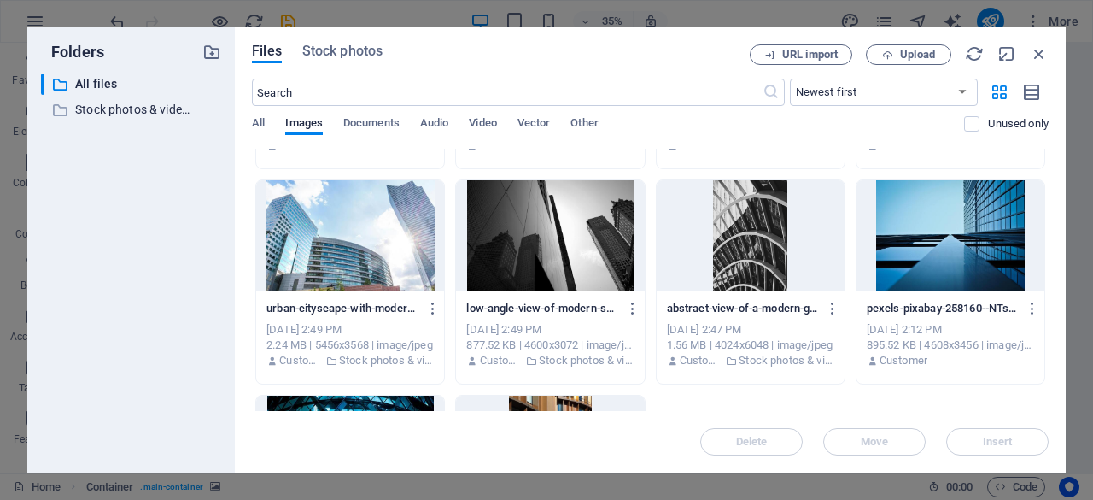
click at [583, 247] on div at bounding box center [550, 235] width 188 height 111
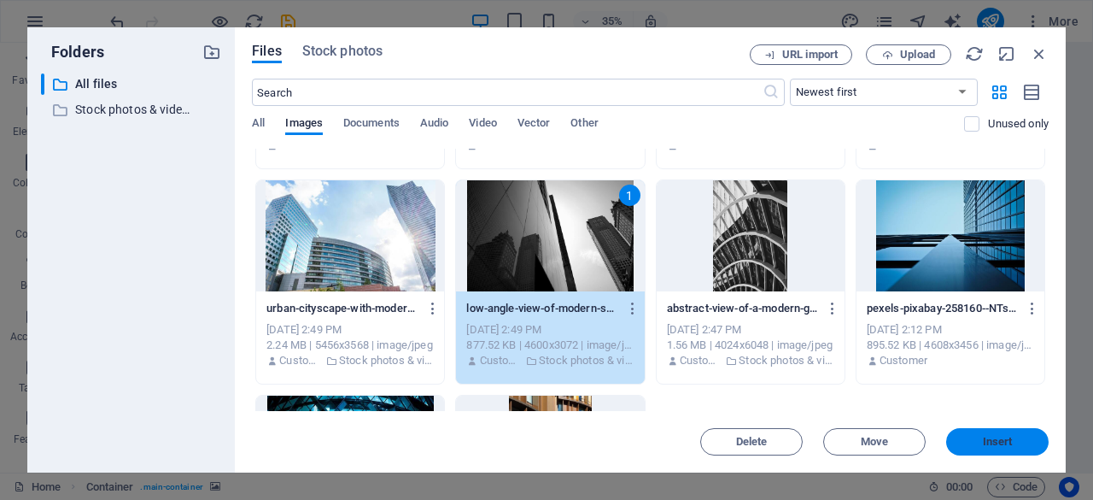
click at [993, 442] on span "Insert" at bounding box center [998, 442] width 30 height 10
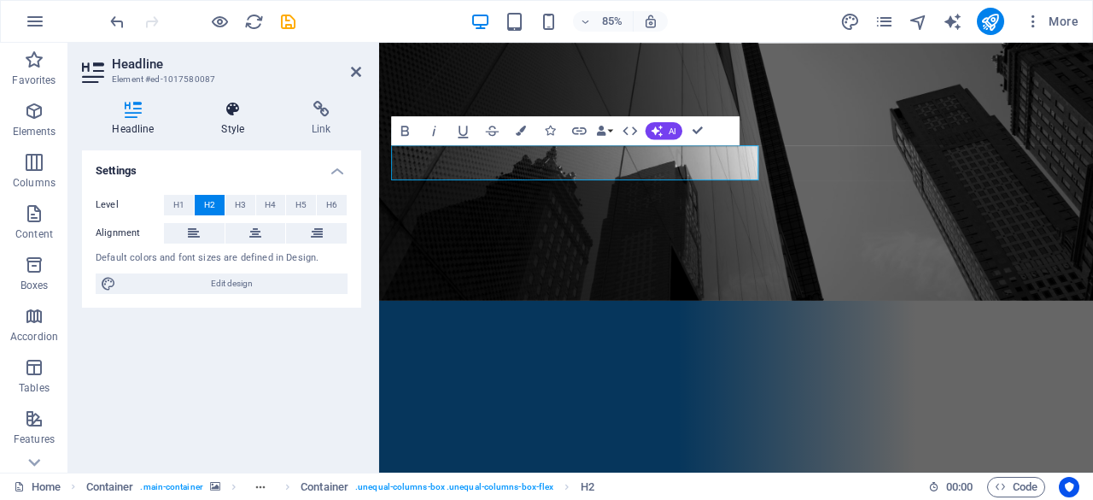
click at [226, 131] on h4 "Style" at bounding box center [236, 119] width 91 height 36
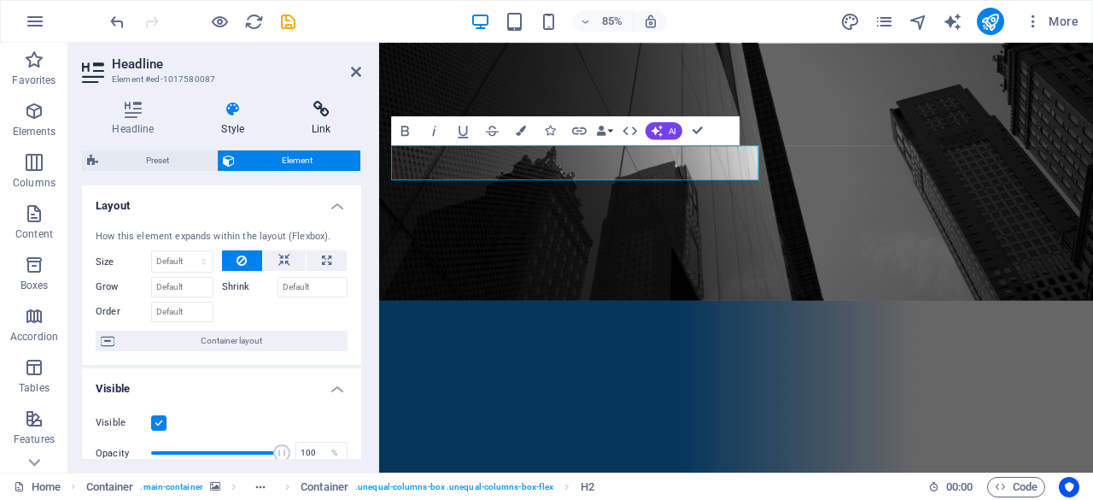
click at [322, 108] on icon at bounding box center [321, 109] width 79 height 17
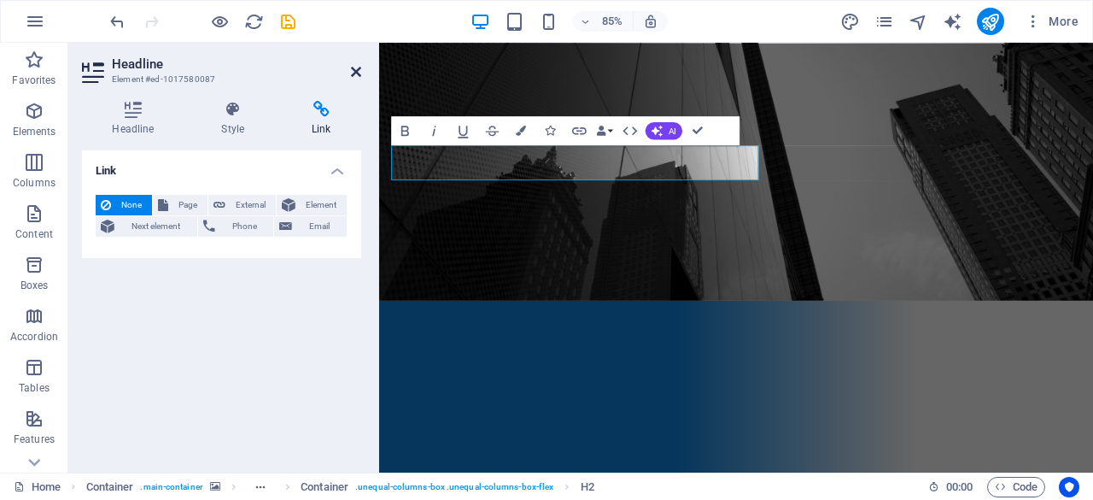
click at [360, 78] on icon at bounding box center [356, 72] width 10 height 14
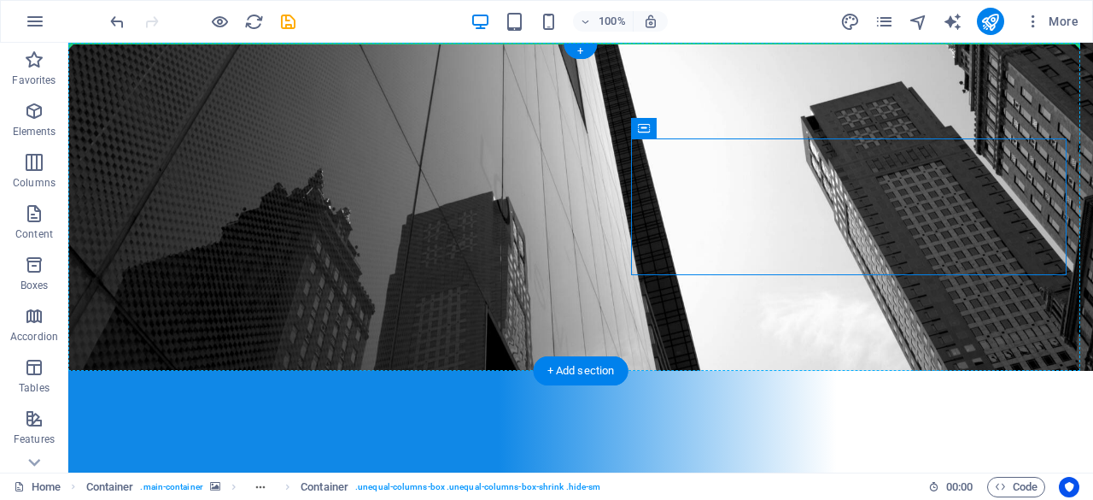
drag, startPoint x: 658, startPoint y: 236, endPoint x: 364, endPoint y: 90, distance: 328.2
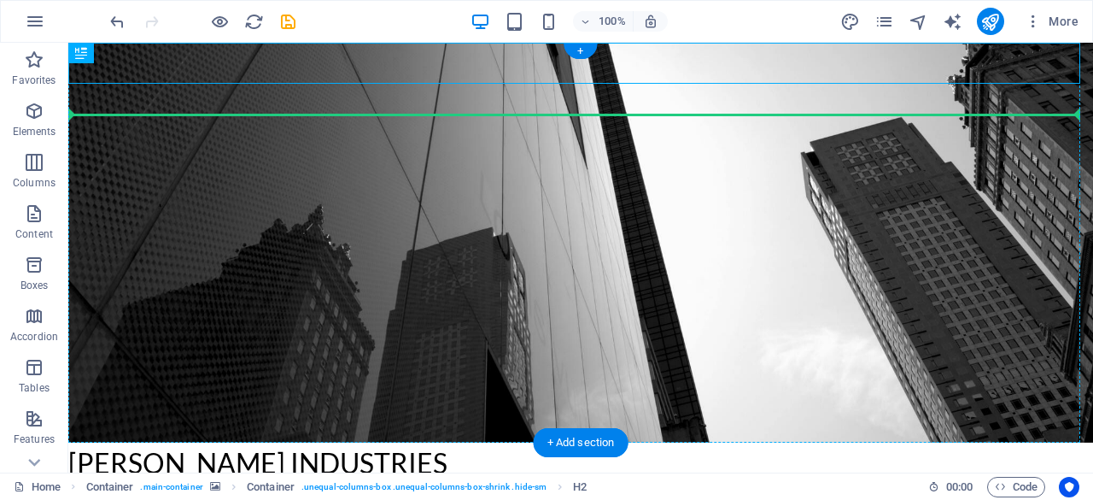
drag, startPoint x: 347, startPoint y: 61, endPoint x: 326, endPoint y: 170, distance: 111.2
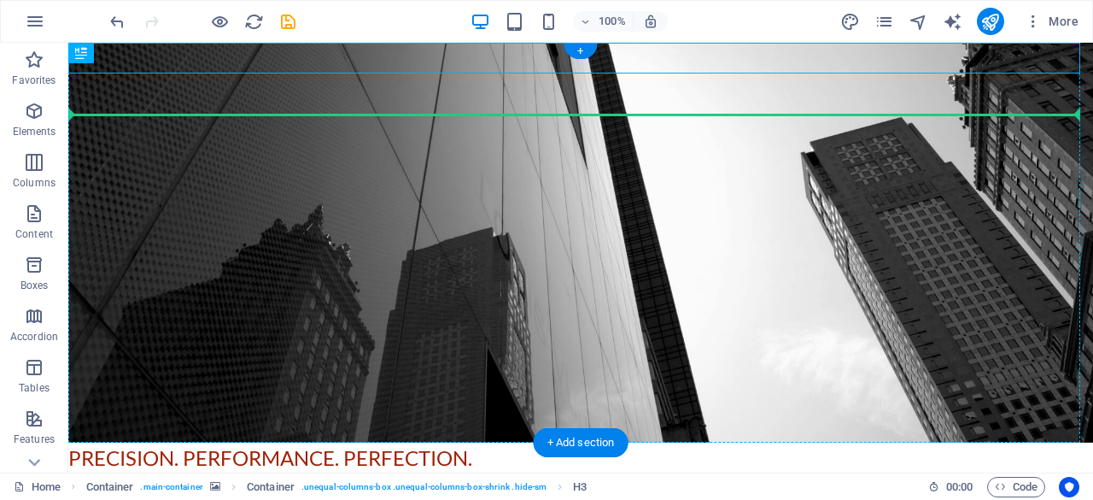
drag, startPoint x: 283, startPoint y: 57, endPoint x: 292, endPoint y: 123, distance: 66.4
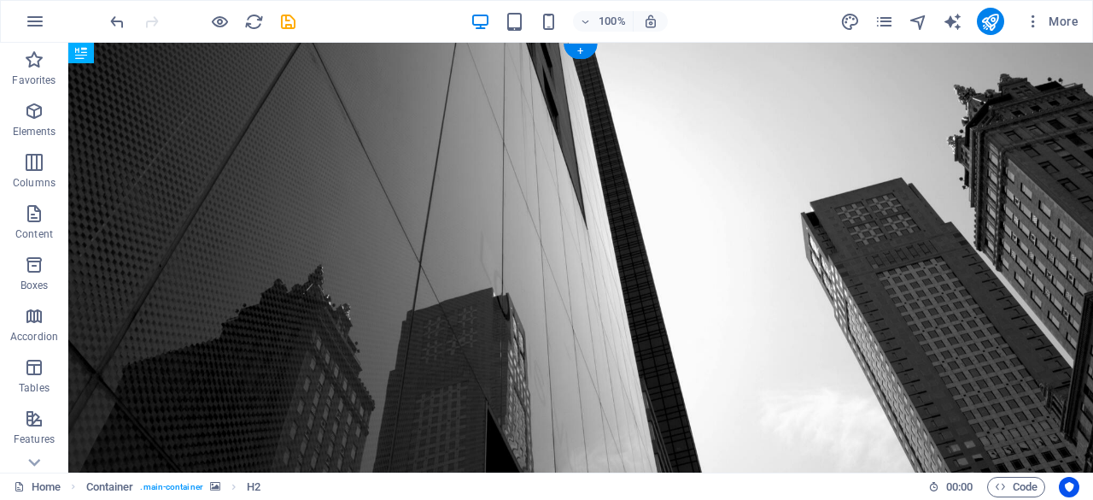
drag, startPoint x: 314, startPoint y: 180, endPoint x: 308, endPoint y: 255, distance: 75.3
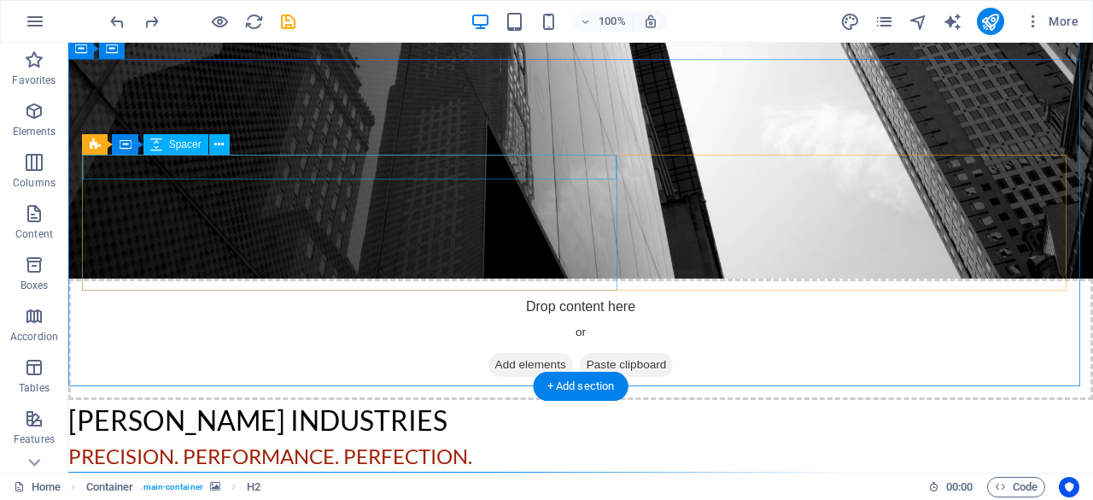
scroll to position [0, 0]
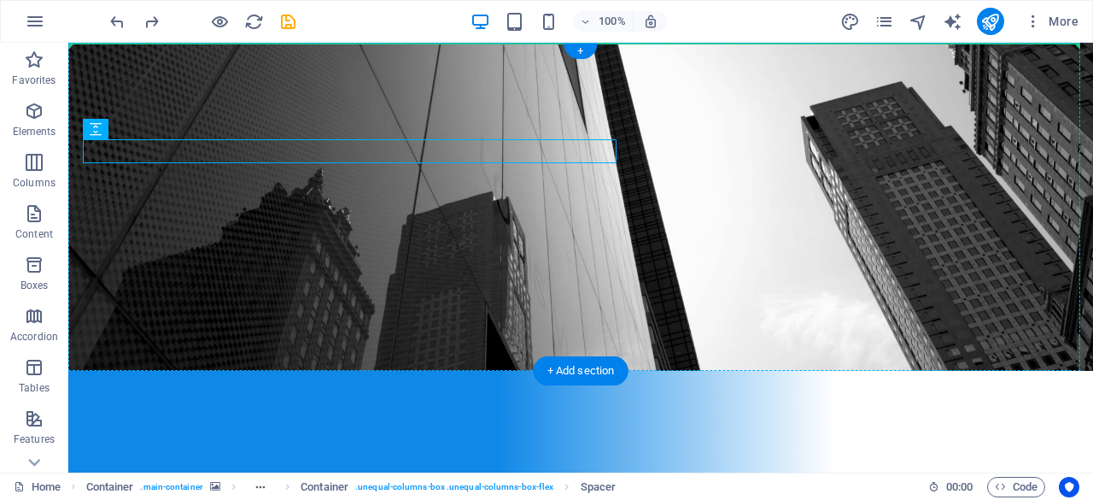
drag, startPoint x: 407, startPoint y: 141, endPoint x: 784, endPoint y: 108, distance: 379.0
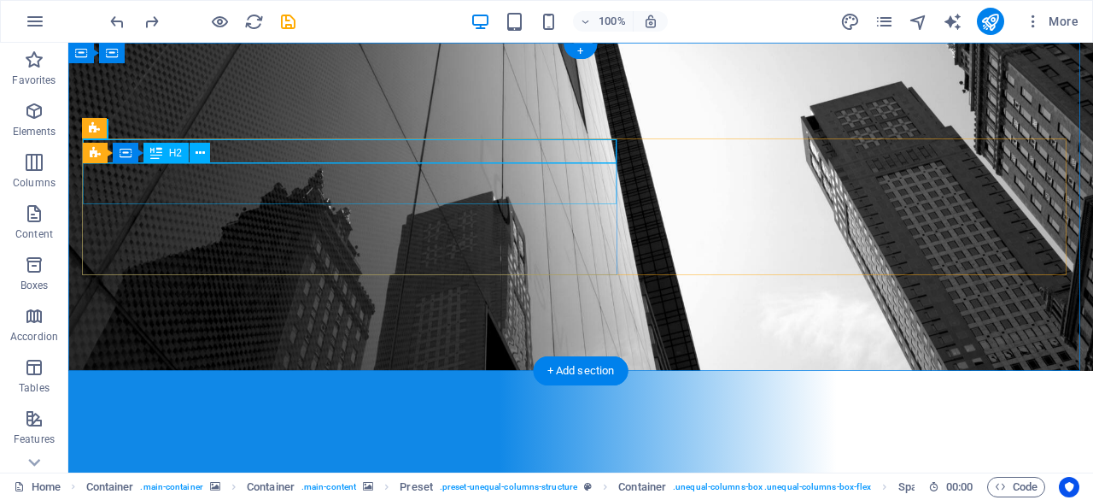
drag, startPoint x: 313, startPoint y: 307, endPoint x: 282, endPoint y: 168, distance: 141.8
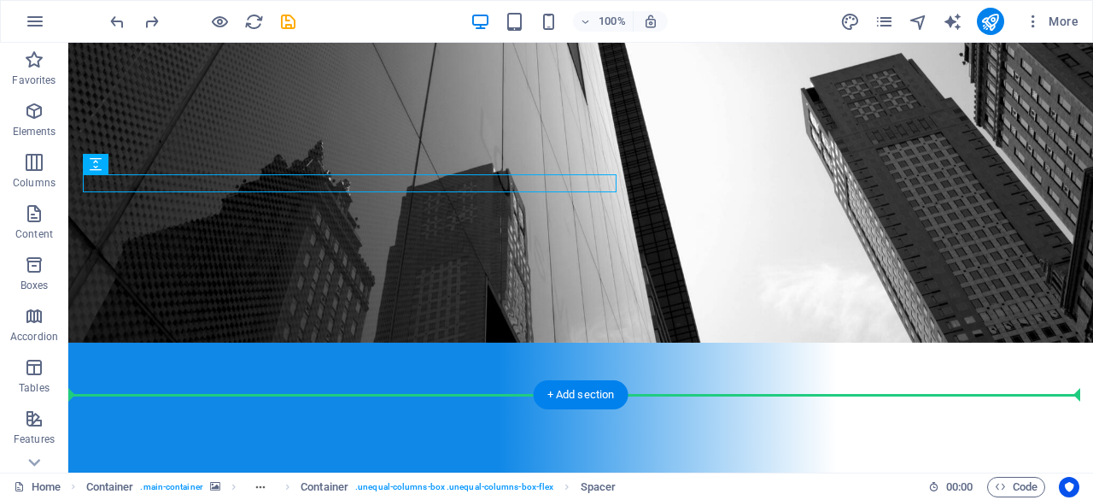
scroll to position [38, 0]
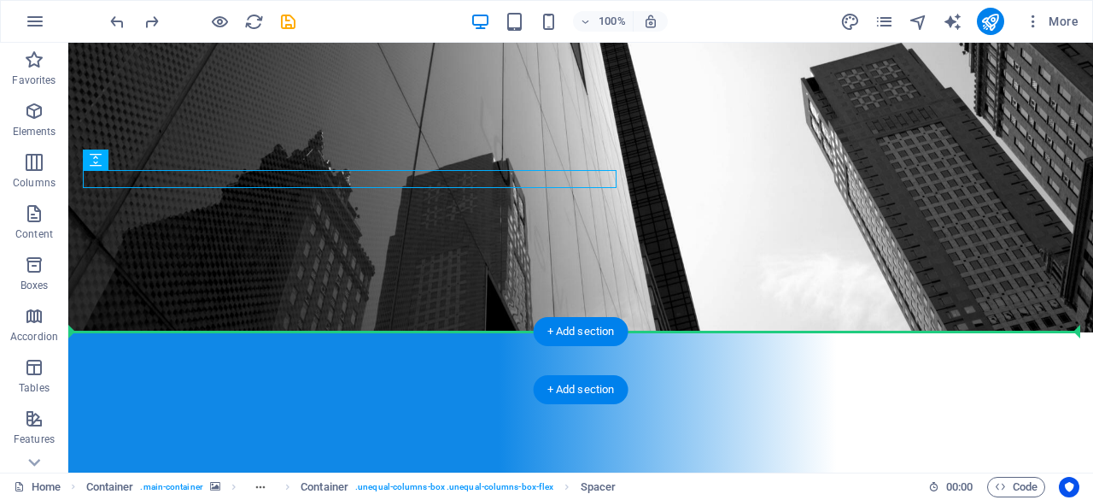
drag, startPoint x: 280, startPoint y: 210, endPoint x: 741, endPoint y: 338, distance: 478.8
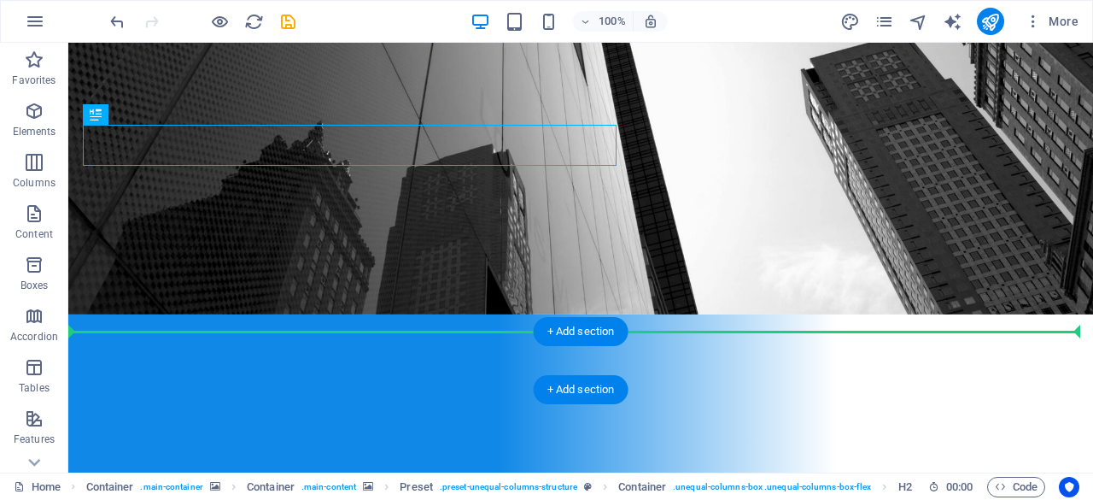
drag, startPoint x: 352, startPoint y: 143, endPoint x: 496, endPoint y: 338, distance: 243.1
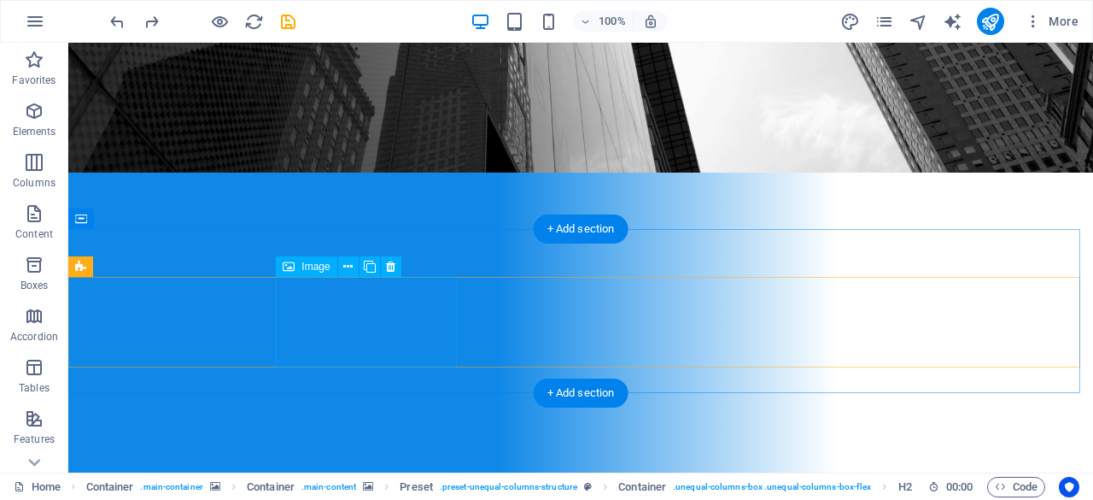
scroll to position [199, 0]
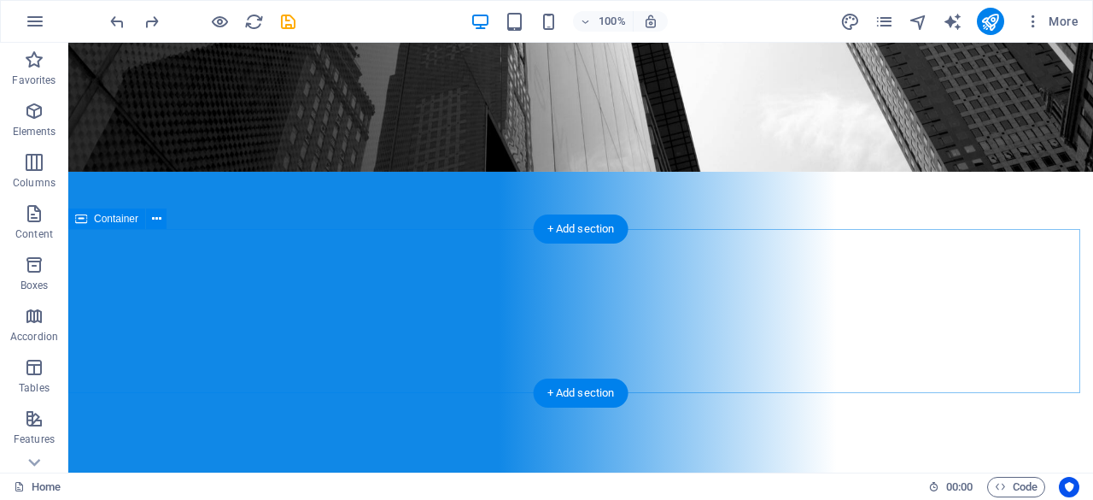
select select "px"
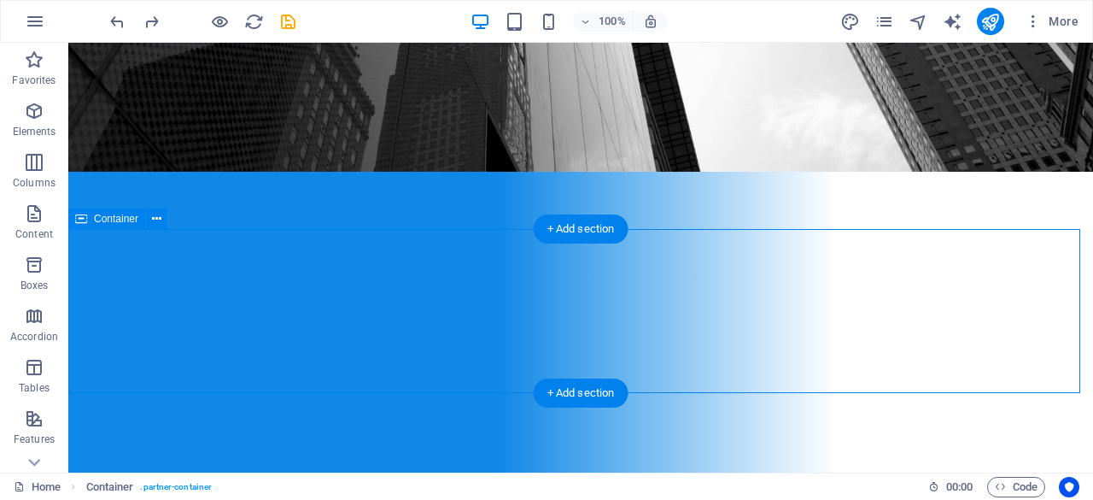
select select "px"
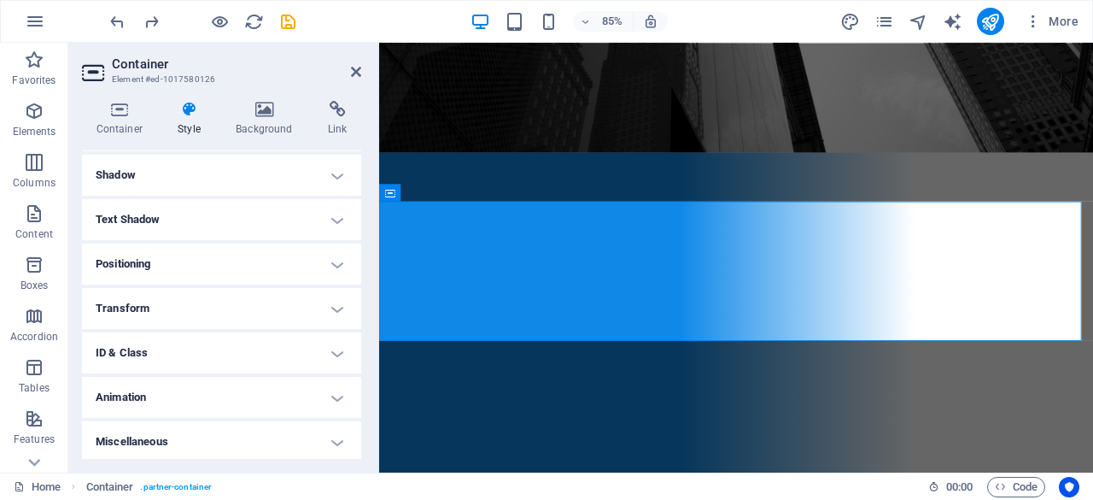
scroll to position [260, 0]
click at [212, 391] on h4 "Animation" at bounding box center [221, 397] width 279 height 41
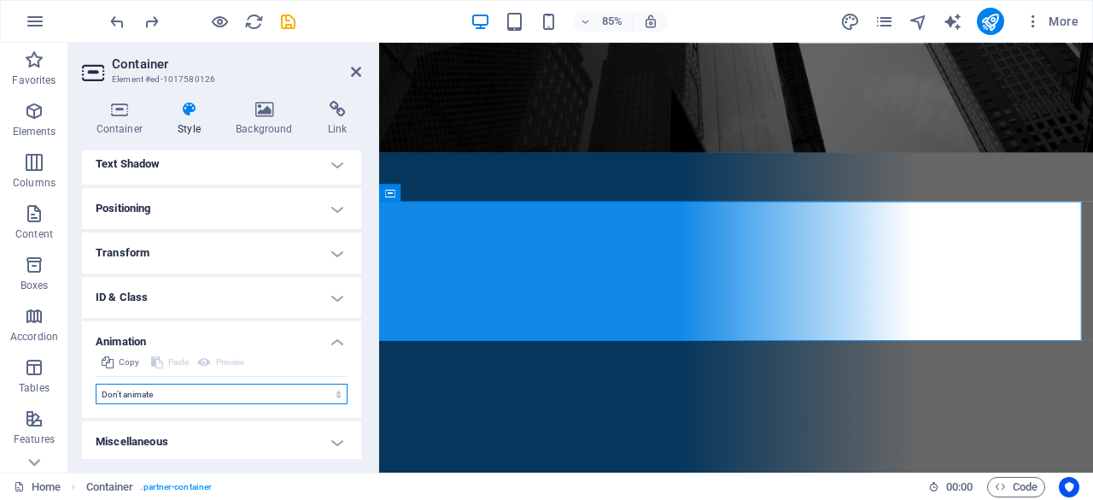
click at [212, 391] on select "Don't animate Show / Hide Slide up/down Zoom in/out Slide left to right Slide r…" at bounding box center [222, 394] width 252 height 21
select select "move-right-to-left"
click at [96, 384] on select "Don't animate Show / Hide Slide up/down Zoom in/out Slide left to right Slide r…" at bounding box center [222, 394] width 252 height 21
select select "scroll"
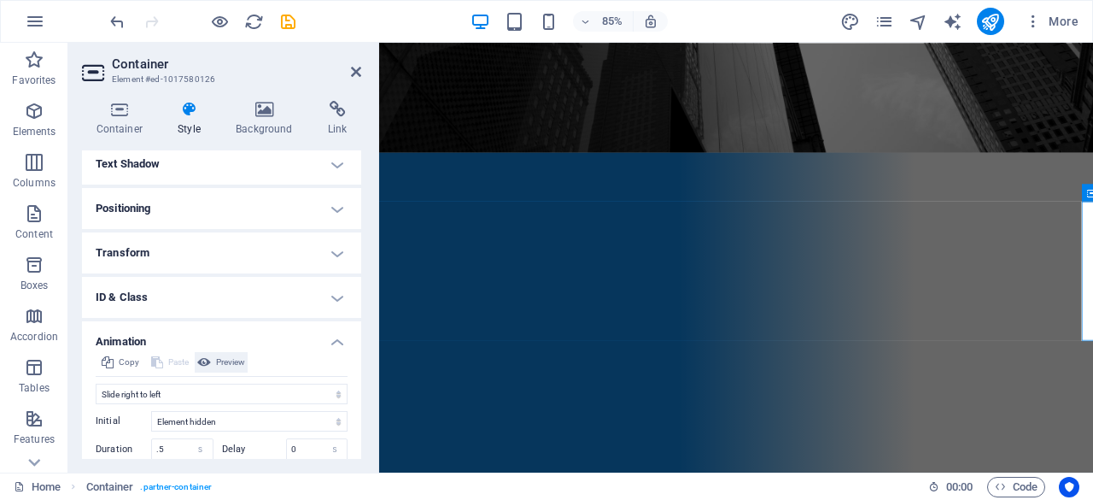
click at [232, 363] on span "Preview" at bounding box center [230, 362] width 29 height 21
click at [242, 390] on select "Don't animate Show / Hide Slide up/down Zoom in/out Slide left to right Slide r…" at bounding box center [222, 394] width 252 height 21
click at [96, 384] on select "Don't animate Show / Hide Slide up/down Zoom in/out Slide left to right Slide r…" at bounding box center [222, 394] width 252 height 21
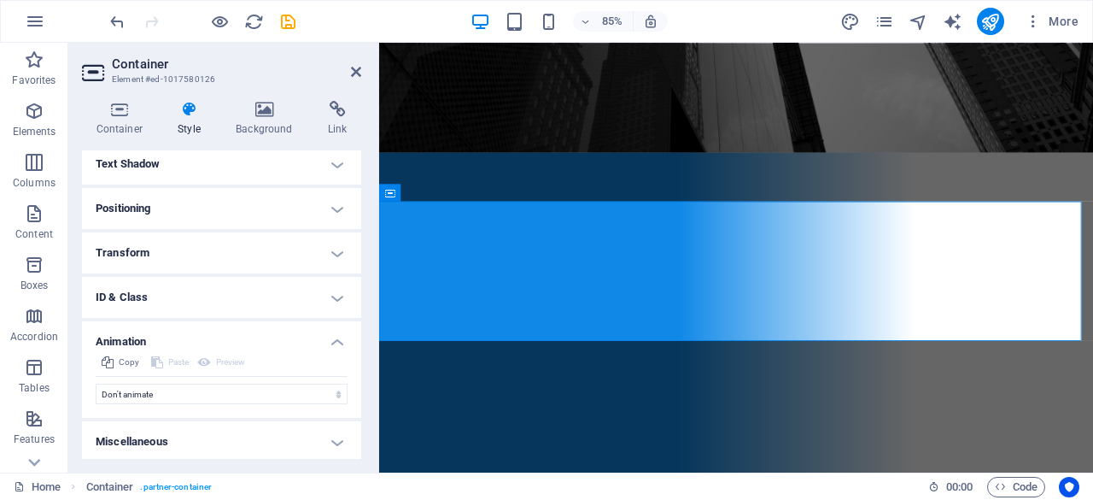
click at [208, 438] on h4 "Miscellaneous" at bounding box center [221, 441] width 279 height 41
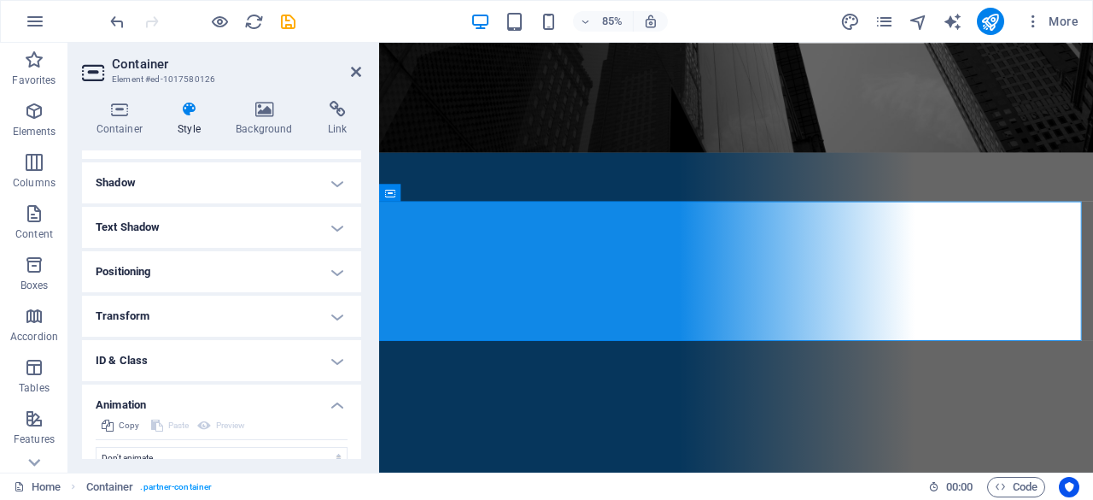
click at [185, 315] on h4 "Transform" at bounding box center [221, 316] width 279 height 41
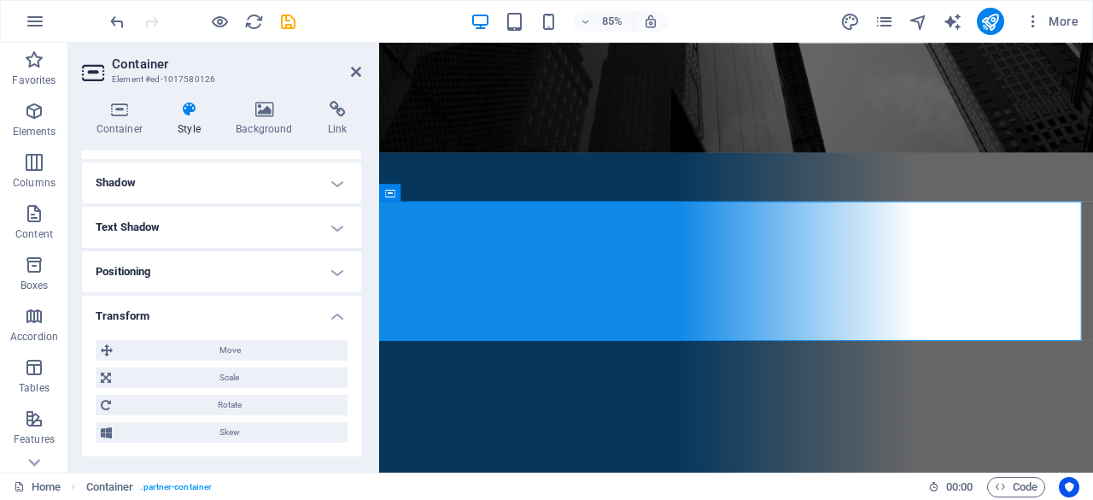
click at [185, 315] on h4 "Transform" at bounding box center [221, 311] width 279 height 31
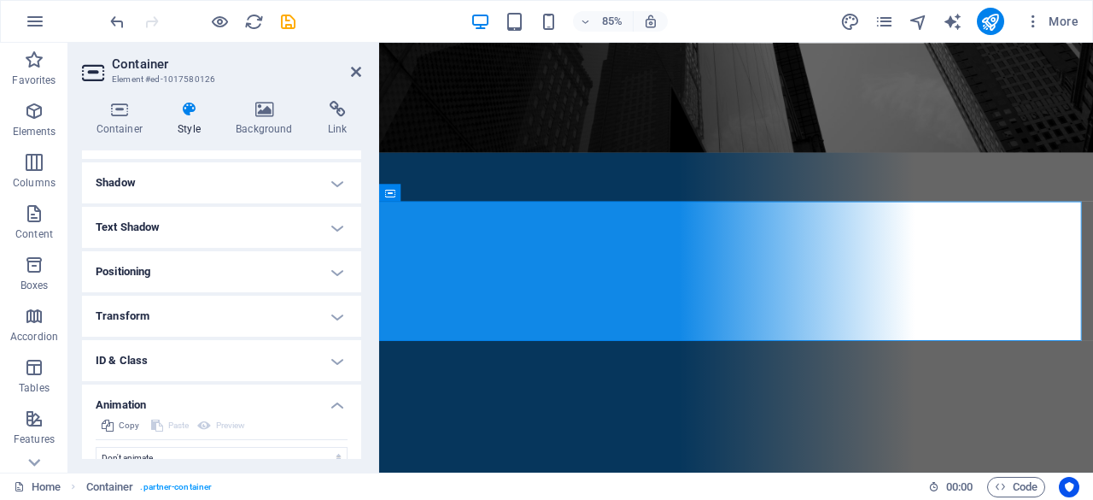
click at [180, 360] on h4 "ID & Class" at bounding box center [221, 360] width 279 height 41
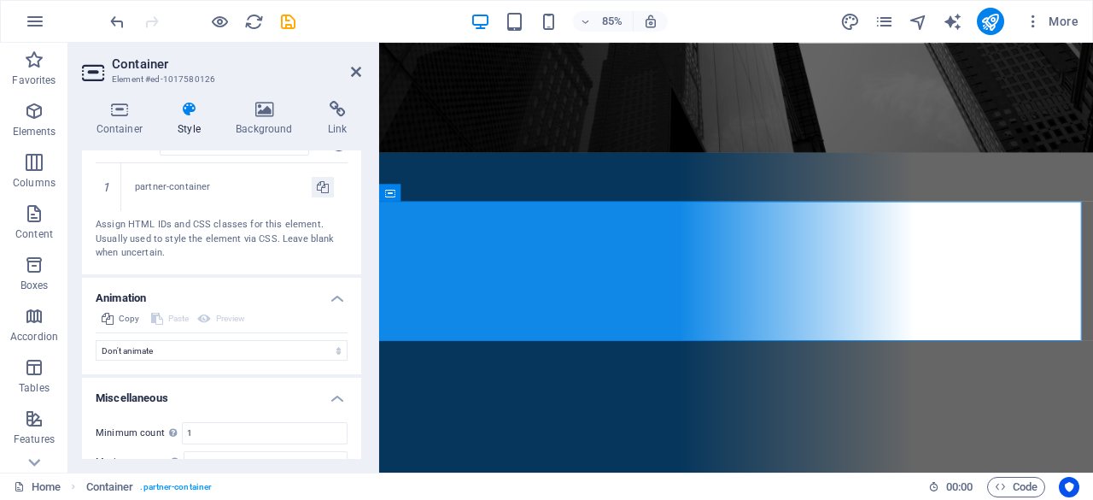
scroll to position [565, 0]
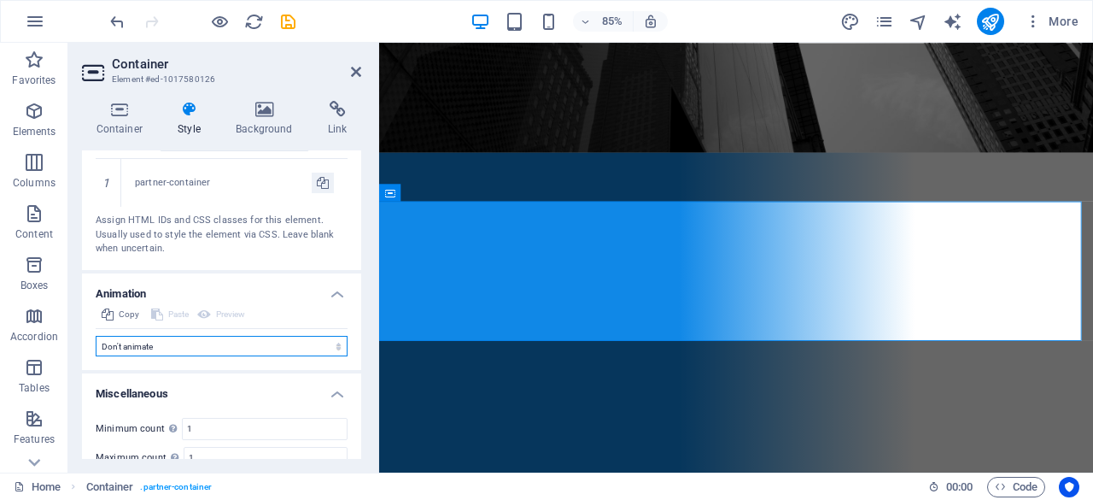
click at [144, 349] on select "Don't animate Show / Hide Slide up/down Zoom in/out Slide left to right Slide r…" at bounding box center [222, 346] width 252 height 21
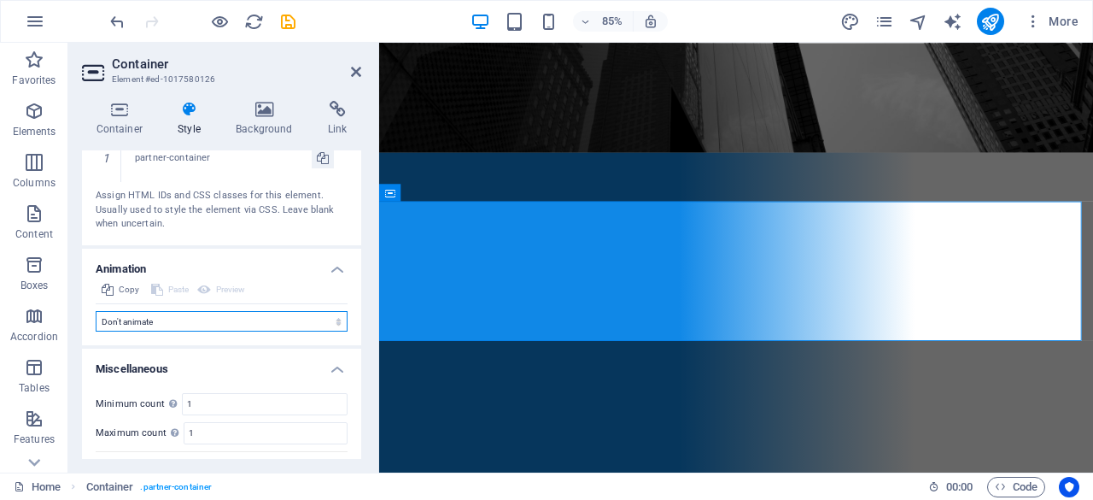
scroll to position [592, 0]
click at [179, 324] on select "Don't animate Show / Hide Slide up/down Zoom in/out Slide left to right Slide r…" at bounding box center [222, 318] width 252 height 21
click at [96, 329] on select "Don't animate Show / Hide Slide up/down Zoom in/out Slide left to right Slide r…" at bounding box center [222, 318] width 252 height 21
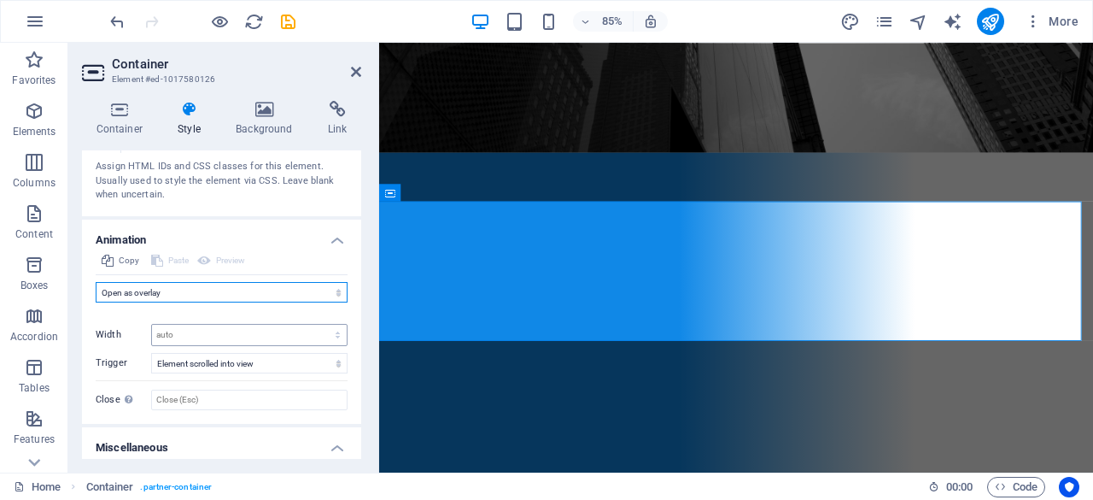
scroll to position [668, 0]
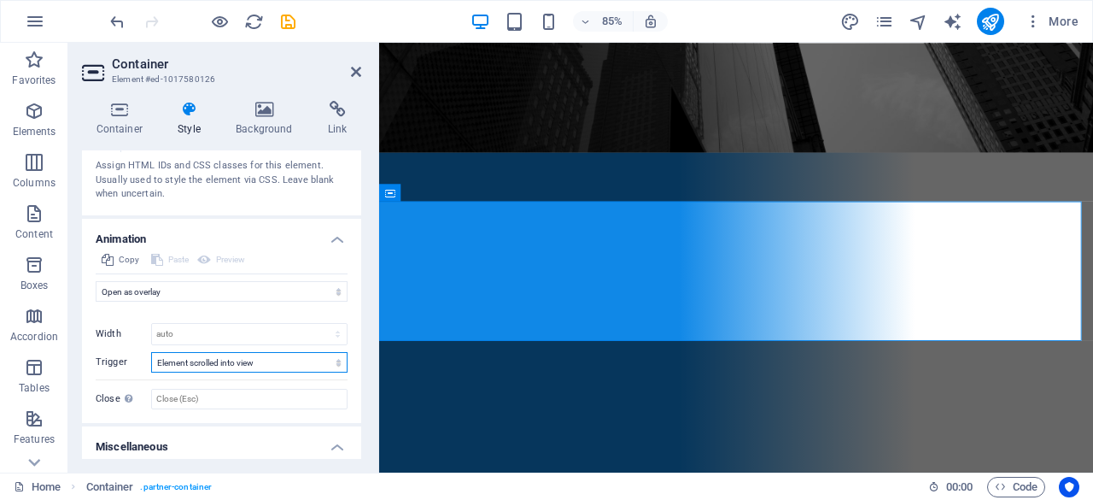
click at [272, 364] on select "No automatic trigger On page load Element scrolled into view" at bounding box center [249, 362] width 196 height 21
click at [151, 352] on select "No automatic trigger On page load Element scrolled into view" at bounding box center [249, 362] width 196 height 21
click at [196, 328] on select "auto px %" at bounding box center [249, 334] width 195 height 21
click at [187, 302] on div "Initial Element hidden Element shown Duration .5 s [PERSON_NAME] 0 s ms [PERSON…" at bounding box center [222, 356] width 252 height 108
click at [216, 259] on div "Preview" at bounding box center [221, 259] width 53 height 21
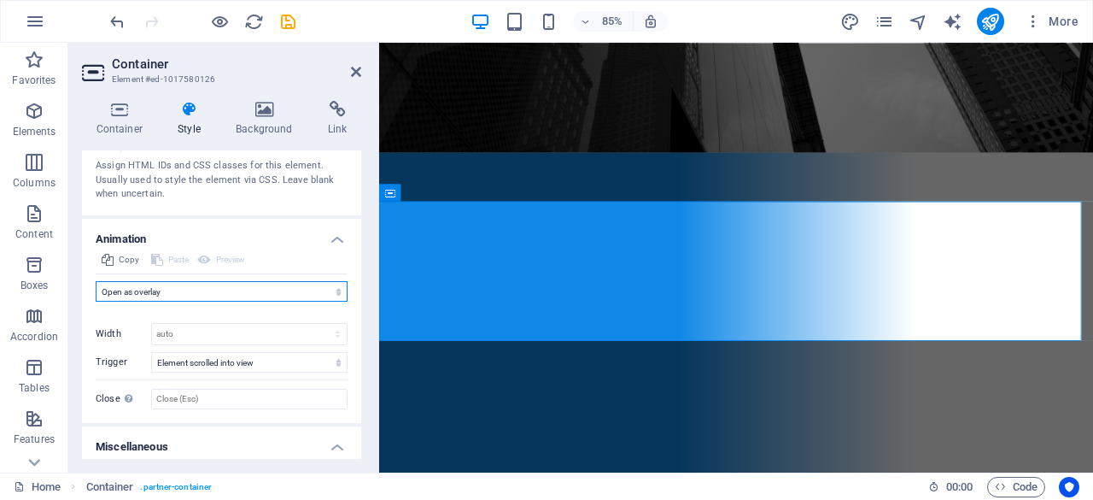
click at [151, 283] on select "Don't animate Show / Hide Slide up/down Zoom in/out Slide left to right Slide r…" at bounding box center [222, 291] width 252 height 21
select select "move-left-to-right"
click at [96, 281] on select "Don't animate Show / Hide Slide up/down Zoom in/out Slide left to right Slide r…" at bounding box center [222, 291] width 252 height 21
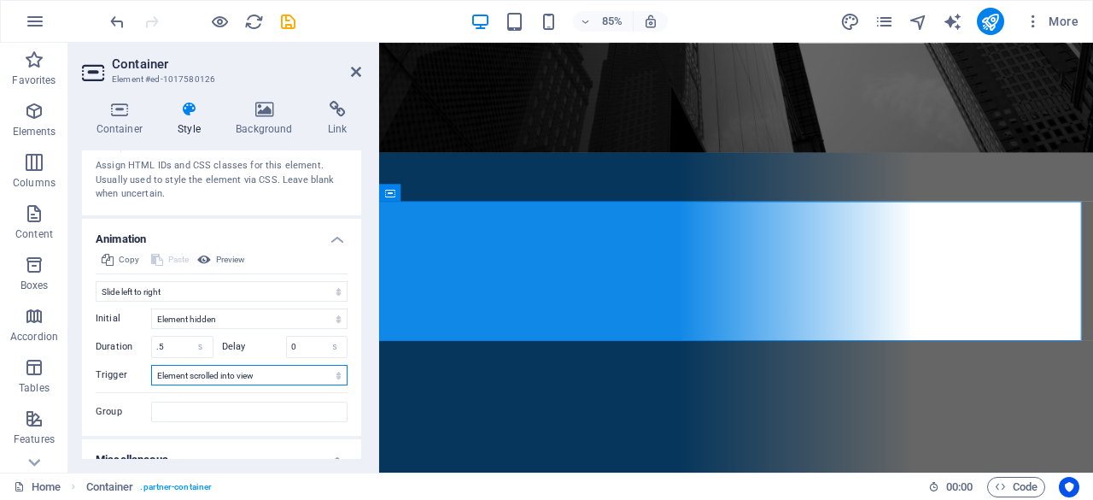
click at [223, 369] on select "No automatic trigger On page load Element scrolled into view" at bounding box center [249, 375] width 196 height 21
select select
click at [151, 365] on select "No automatic trigger On page load Element scrolled into view" at bounding box center [249, 375] width 196 height 21
click at [227, 258] on span "Preview" at bounding box center [230, 259] width 29 height 21
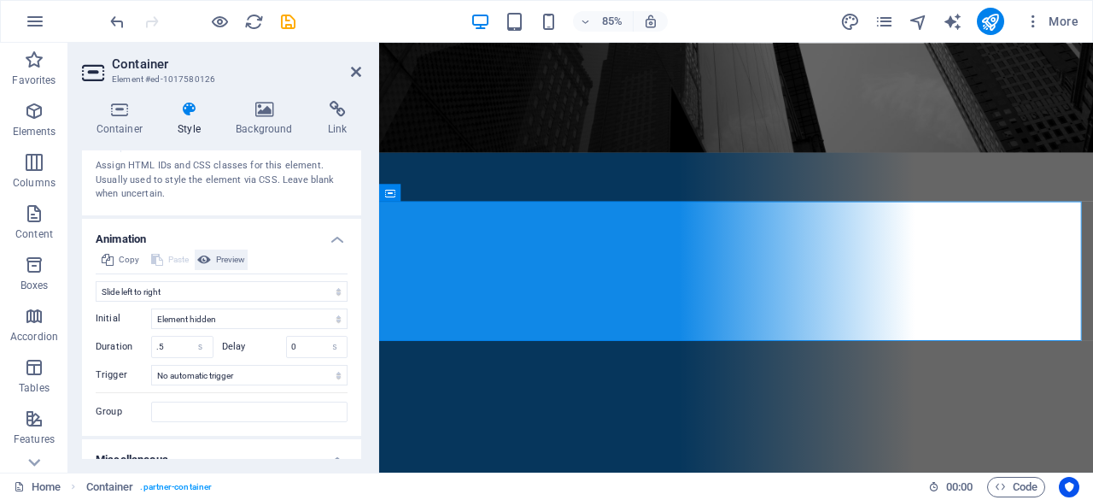
click at [227, 258] on span "Preview" at bounding box center [230, 259] width 29 height 21
click at [162, 284] on select "Don't animate Show / Hide Slide up/down Zoom in/out Slide left to right Slide r…" at bounding box center [222, 291] width 252 height 21
select select "move-right-to-left"
click at [96, 281] on select "Don't animate Show / Hide Slide up/down Zoom in/out Slide left to right Slide r…" at bounding box center [222, 291] width 252 height 21
select select "scroll"
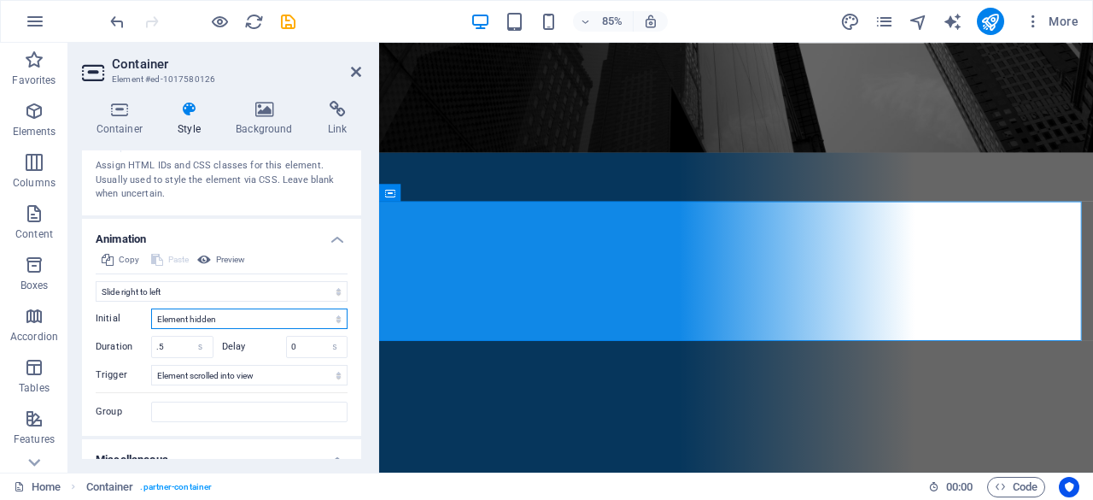
click at [218, 319] on select "Element hidden Element shown" at bounding box center [249, 318] width 196 height 21
select select "show"
click at [151, 308] on select "Element hidden Element shown" at bounding box center [249, 318] width 196 height 21
click at [219, 250] on span "Preview" at bounding box center [230, 259] width 29 height 21
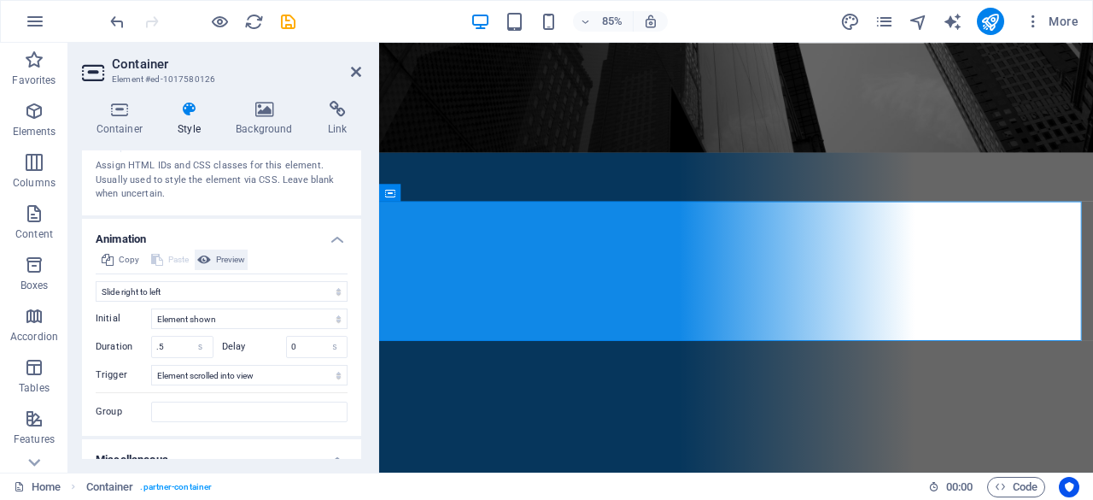
scroll to position [556, 0]
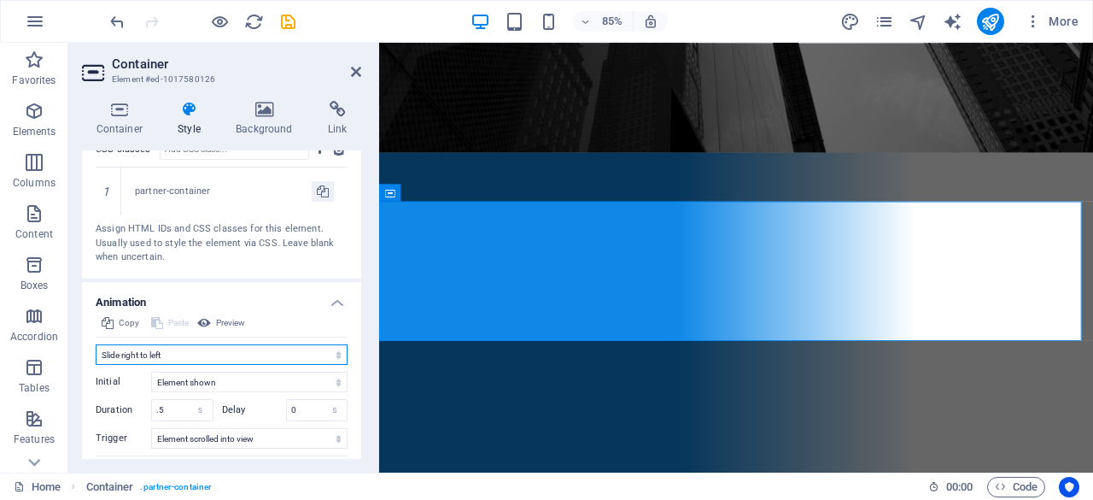
click at [155, 356] on select "Don't animate Show / Hide Slide up/down Zoom in/out Slide left to right Slide r…" at bounding box center [222, 354] width 252 height 21
select select "none"
click at [96, 344] on select "Don't animate Show / Hide Slide up/down Zoom in/out Slide left to right Slide r…" at bounding box center [222, 354] width 252 height 21
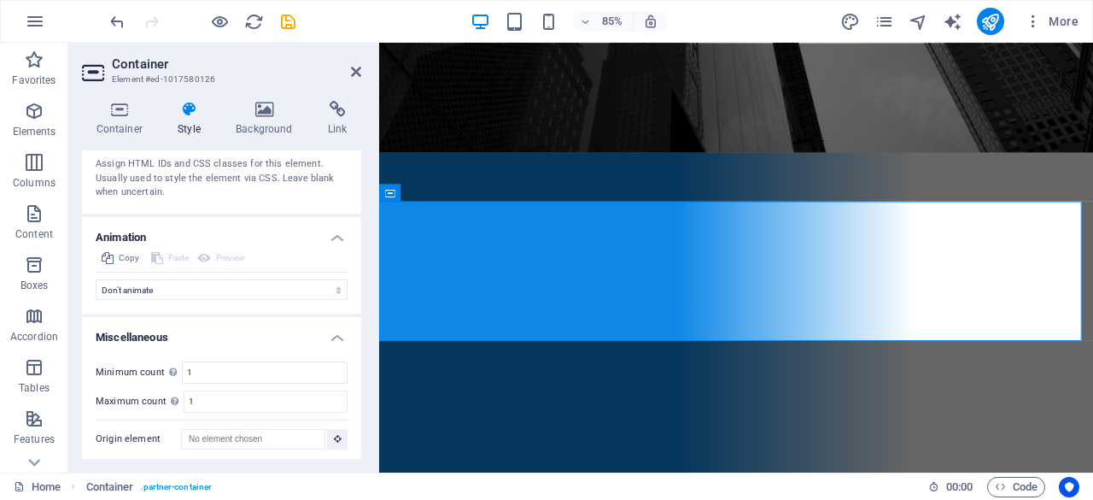
click at [331, 238] on h4 "Animation" at bounding box center [221, 232] width 279 height 31
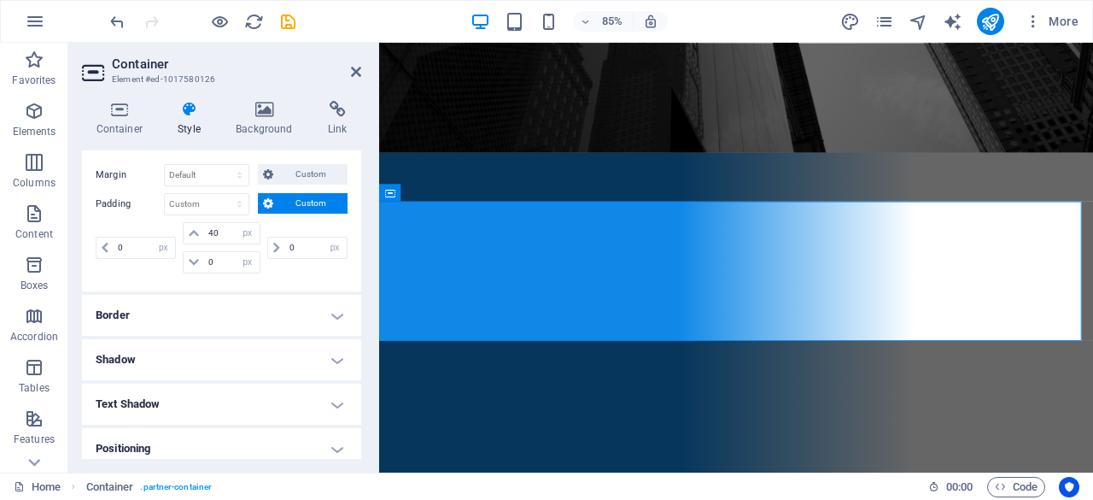
scroll to position [0, 0]
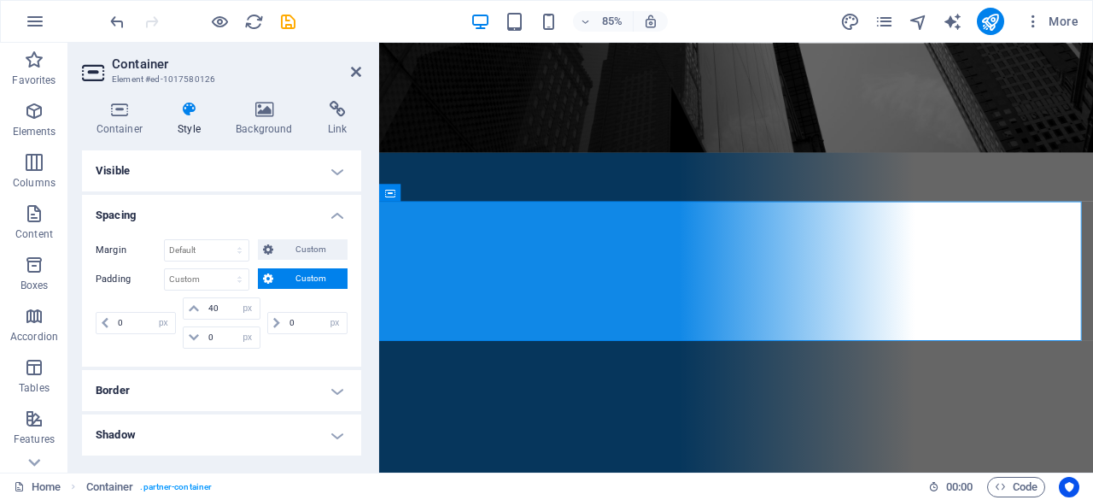
click at [425, 172] on figure at bounding box center [799, 336] width 841 height 328
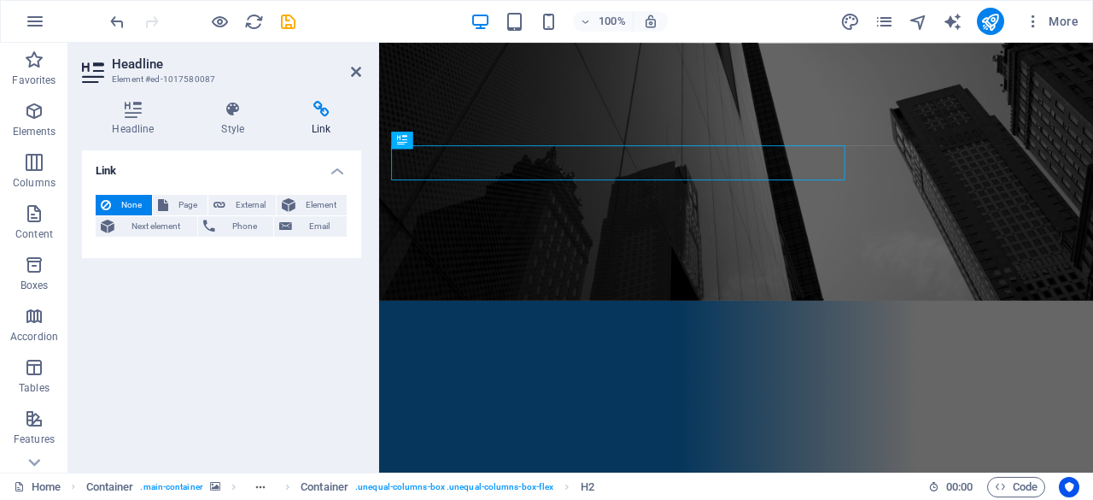
click at [243, 179] on h4 "Link" at bounding box center [221, 165] width 279 height 31
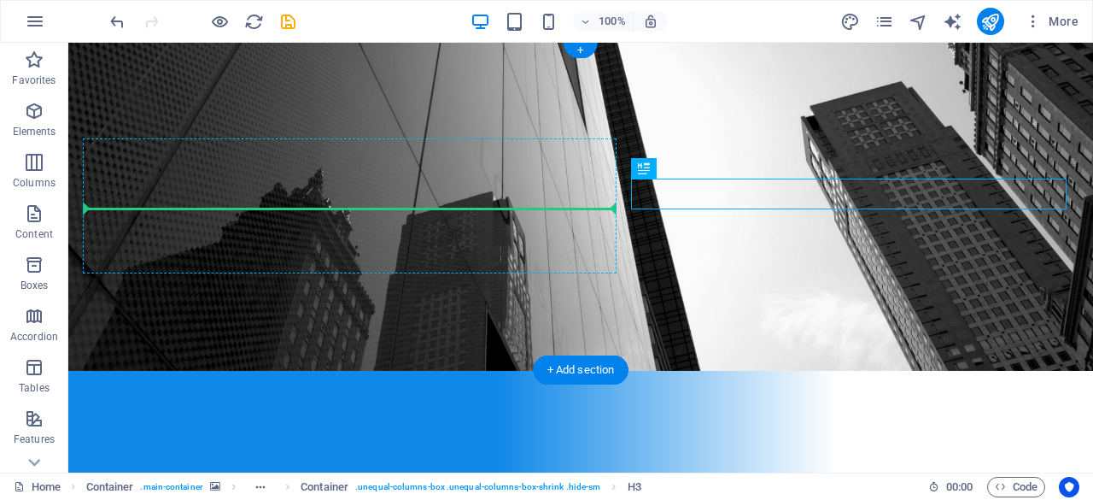
drag, startPoint x: 814, startPoint y: 197, endPoint x: 284, endPoint y: 213, distance: 529.9
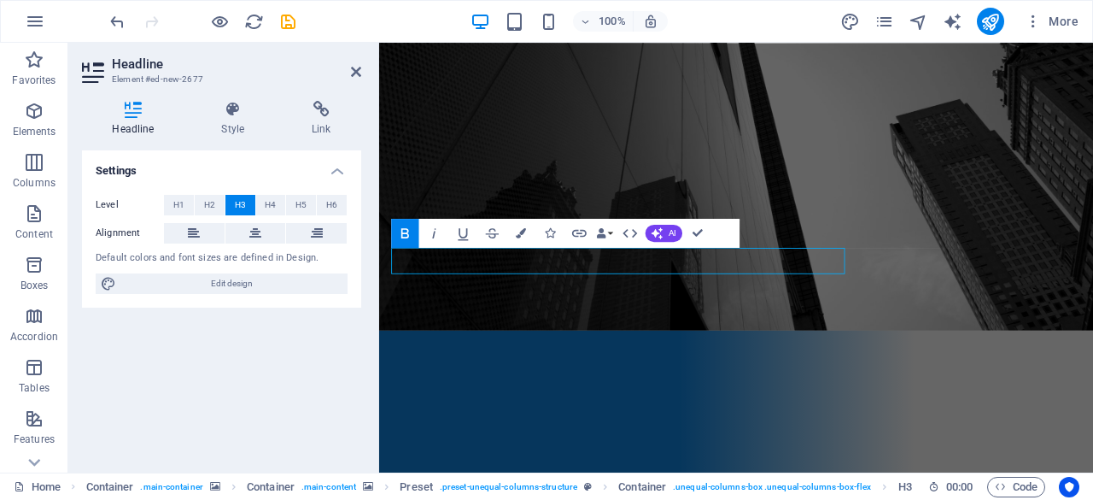
click at [273, 290] on div "Headline Element #ed-new-2677 Headline Style Link Settings Level H1 H2 H3 H4 H5…" at bounding box center [580, 258] width 1025 height 430
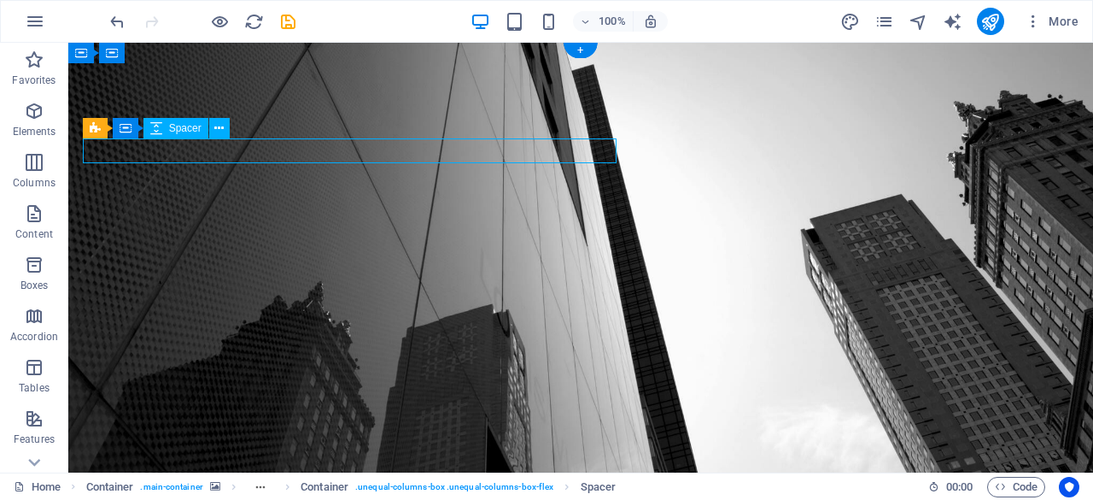
select select "rem"
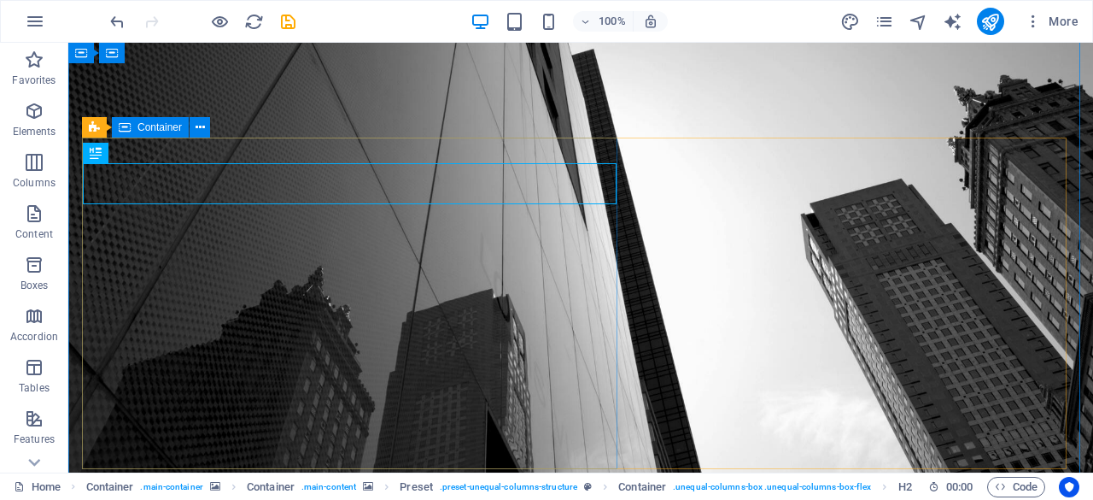
click at [130, 132] on icon at bounding box center [125, 127] width 12 height 21
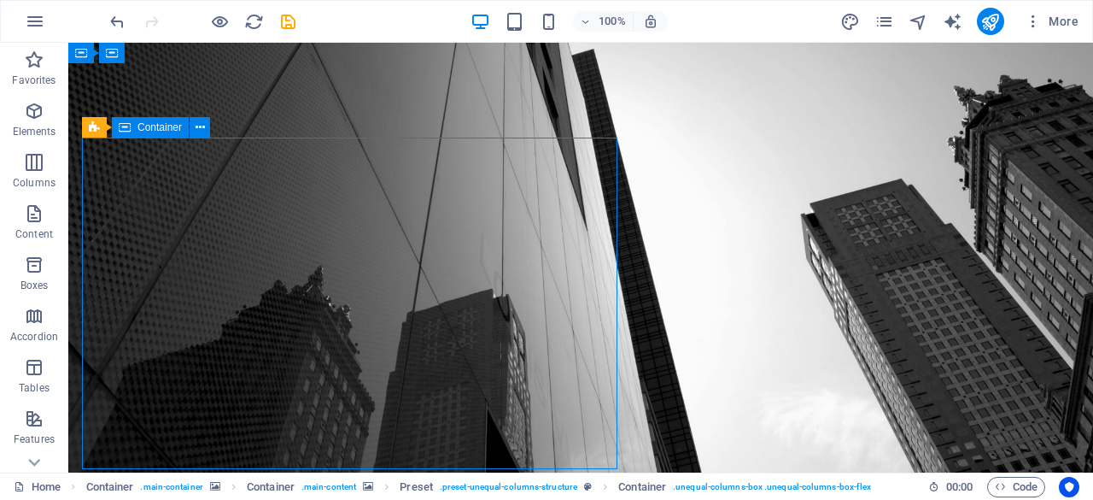
click at [130, 132] on icon at bounding box center [125, 127] width 12 height 21
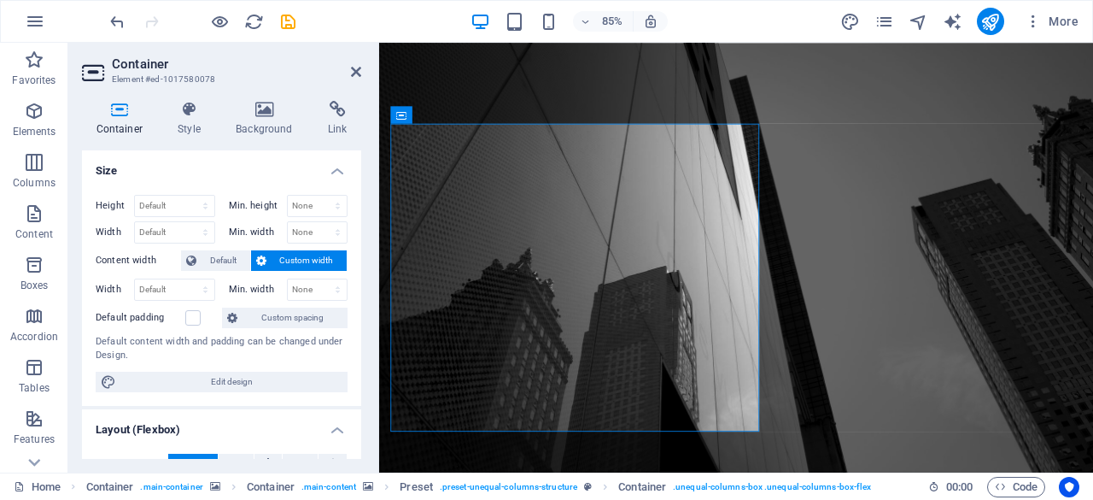
click at [183, 312] on label "Default padding" at bounding box center [141, 318] width 90 height 21
click at [0, 0] on input "Default padding" at bounding box center [0, 0] width 0 height 0
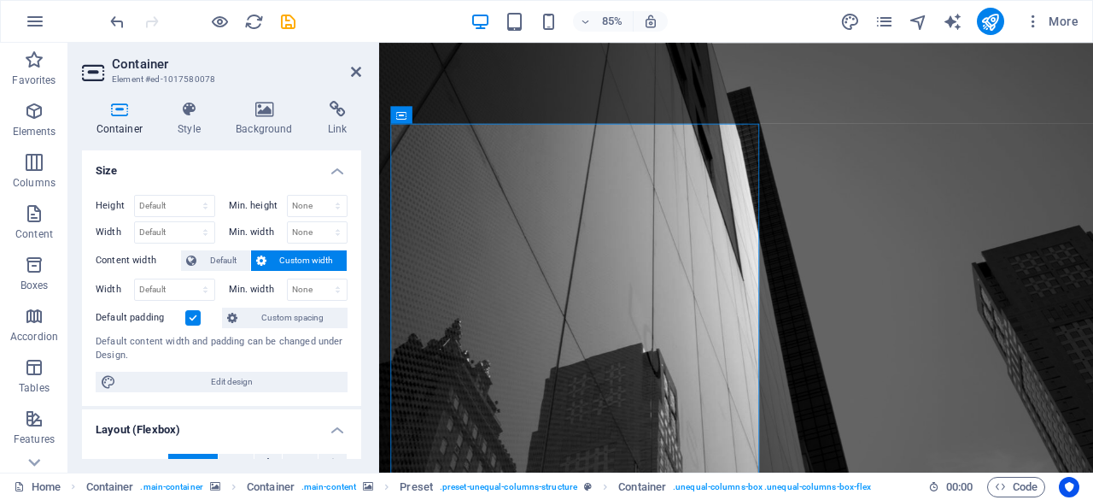
click at [186, 312] on label at bounding box center [192, 317] width 15 height 15
click at [0, 0] on input "Default padding" at bounding box center [0, 0] width 0 height 0
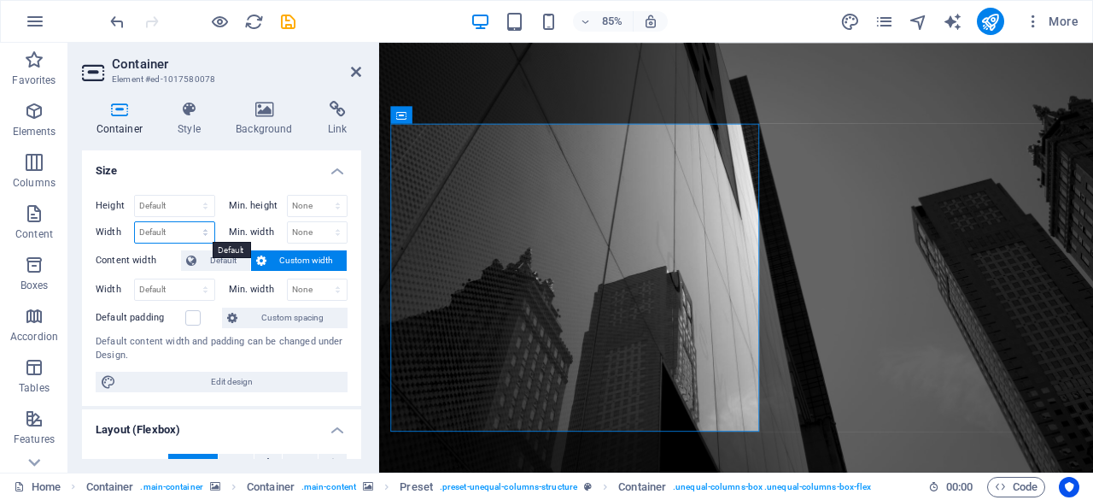
click at [197, 228] on select "Default px rem % em vh vw" at bounding box center [174, 232] width 79 height 21
click at [171, 161] on h4 "Size" at bounding box center [221, 165] width 279 height 31
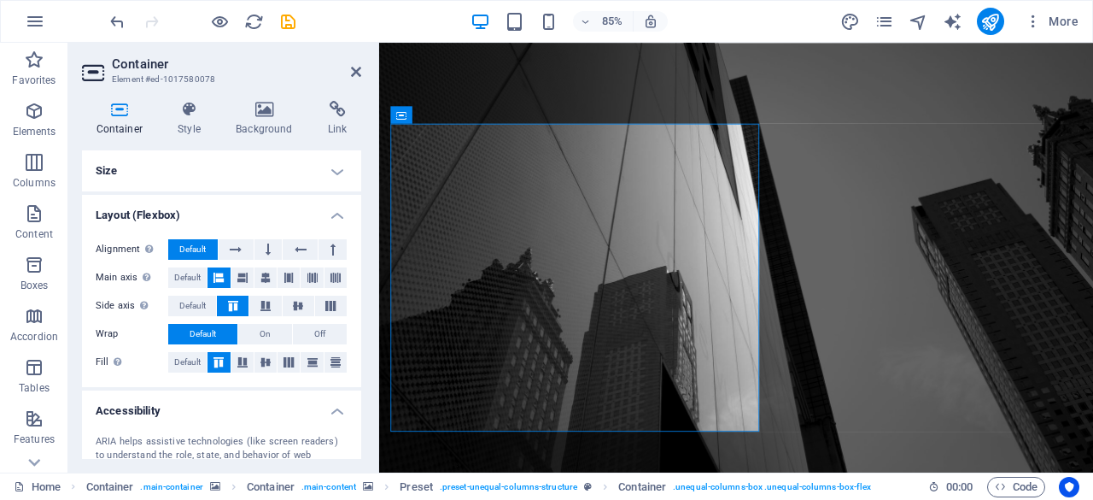
click at [171, 161] on h4 "Size" at bounding box center [221, 170] width 279 height 41
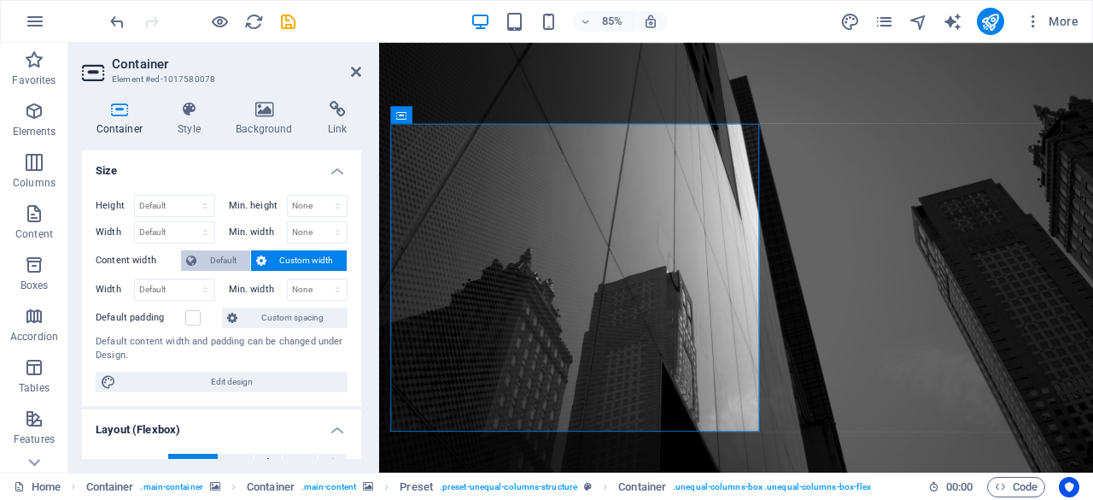
click at [219, 264] on span "Default" at bounding box center [224, 260] width 44 height 21
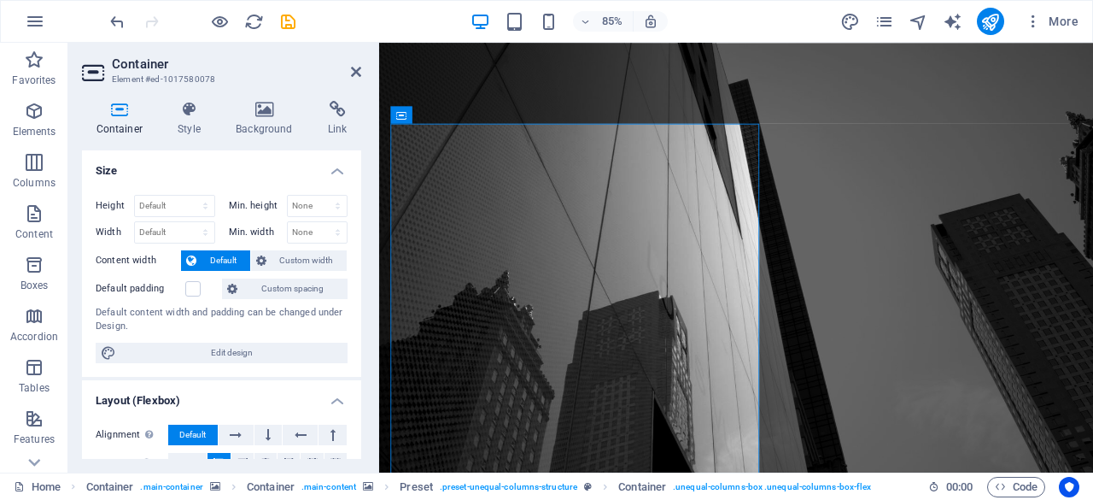
click at [219, 264] on span "Default" at bounding box center [224, 260] width 44 height 21
click at [269, 260] on button "Custom width" at bounding box center [299, 260] width 97 height 21
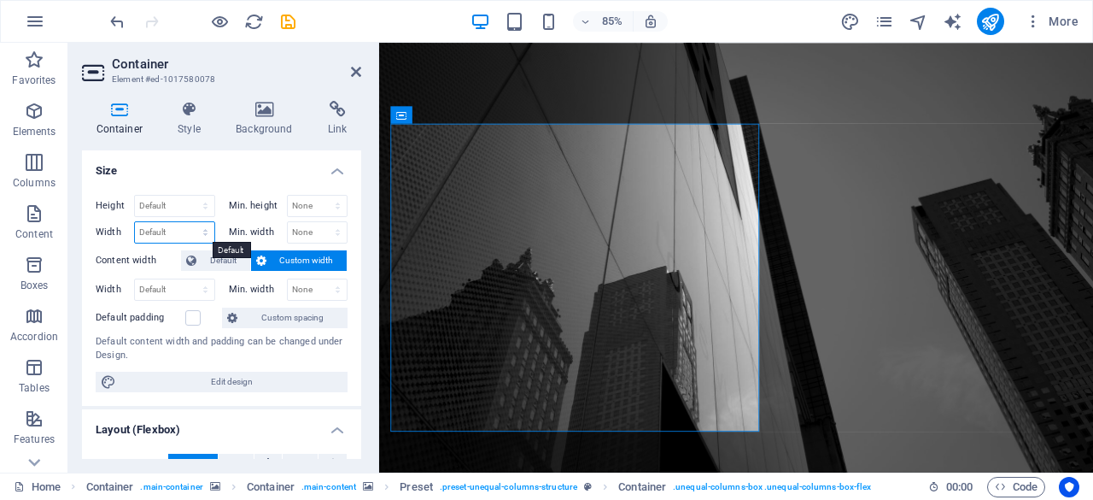
click at [163, 223] on select "Default px rem % em vh vw" at bounding box center [174, 232] width 79 height 21
select select "px"
click at [189, 222] on select "Default px rem % em vh vw" at bounding box center [174, 232] width 79 height 21
click at [174, 230] on input "508" at bounding box center [174, 232] width 79 height 21
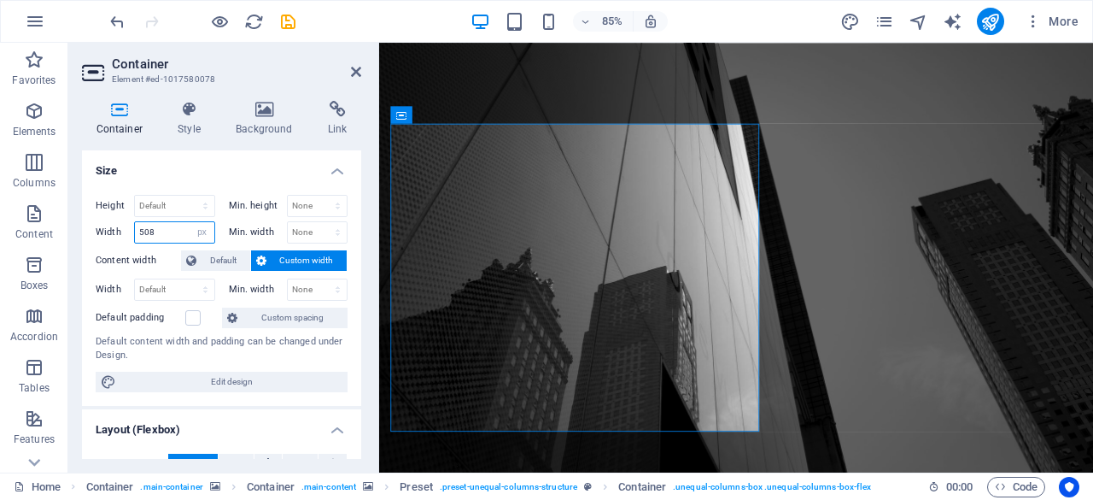
click at [174, 230] on input "508" at bounding box center [174, 232] width 79 height 21
type input "708"
click at [202, 235] on select "Default px rem % em vh vw" at bounding box center [202, 232] width 24 height 21
select select "default"
click at [190, 222] on select "Default px rem % em vh vw" at bounding box center [202, 232] width 24 height 21
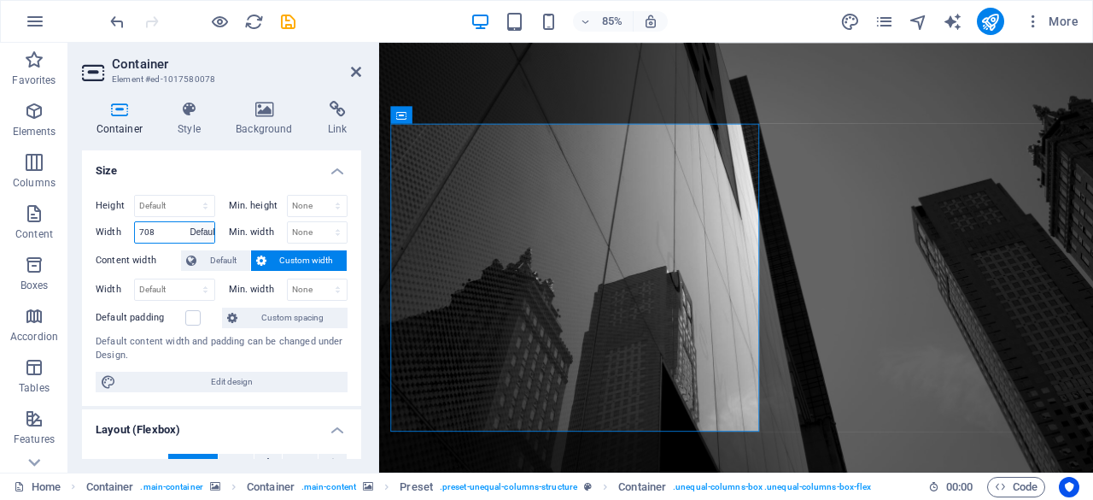
select select "DISABLED_OPTION_VALUE"
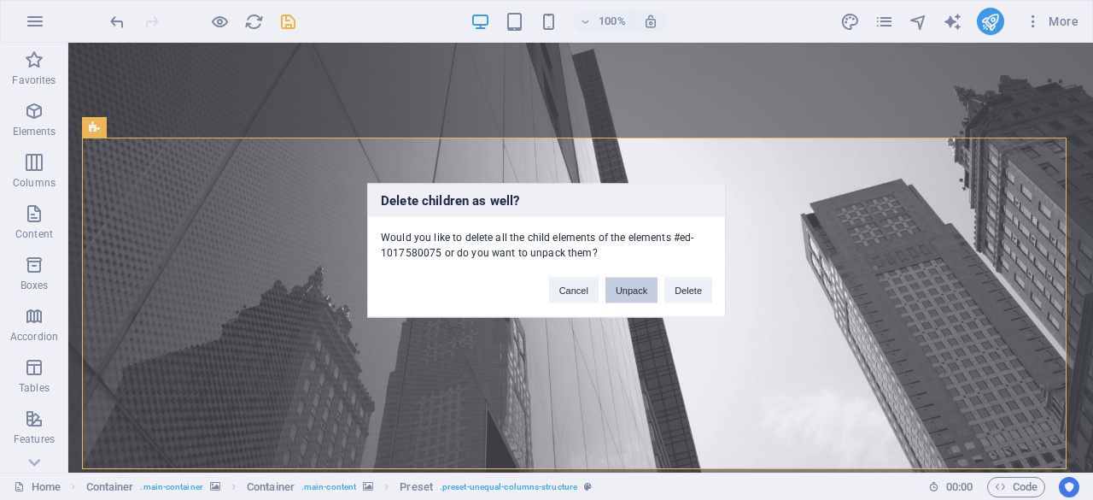
click at [635, 290] on button "Unpack" at bounding box center [632, 290] width 52 height 26
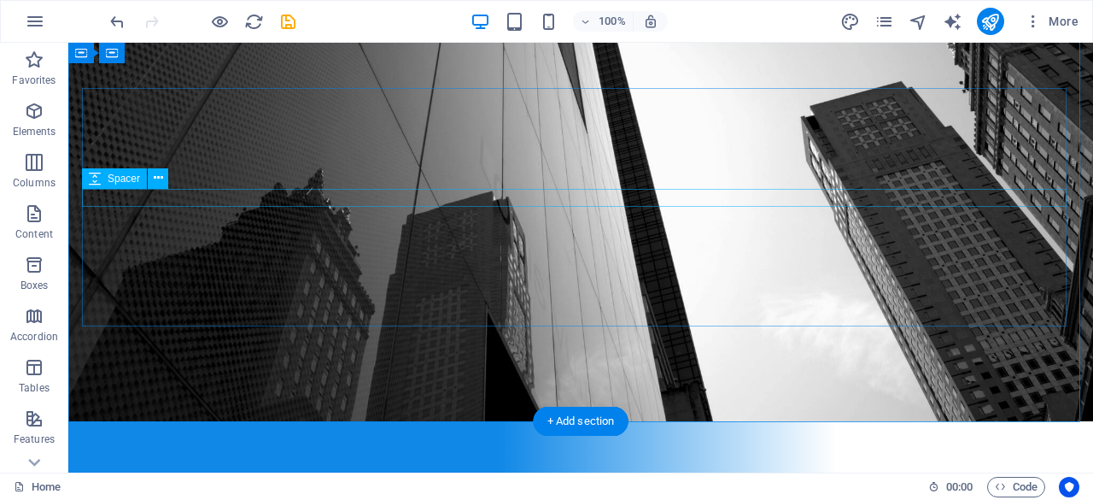
scroll to position [50, 0]
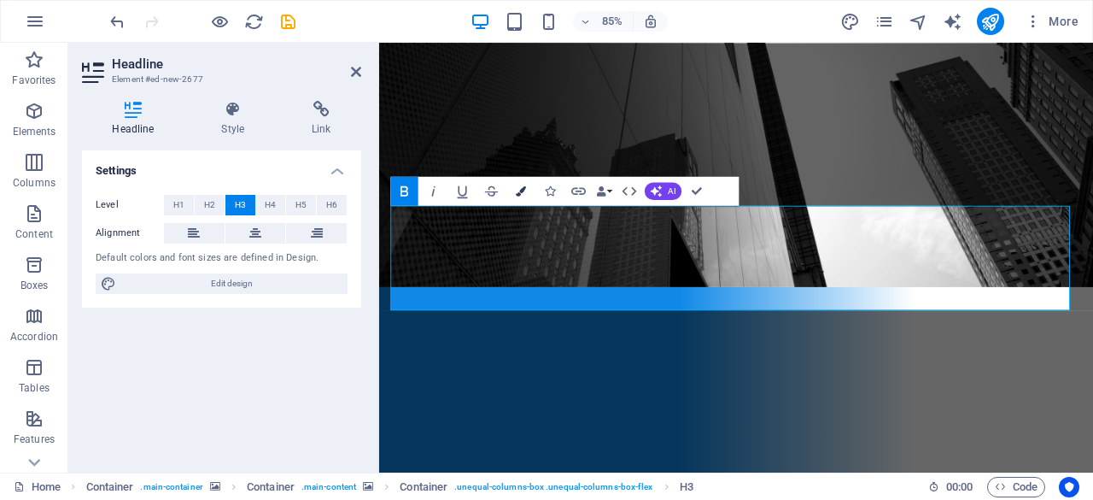
click at [525, 190] on icon "button" at bounding box center [521, 190] width 10 height 10
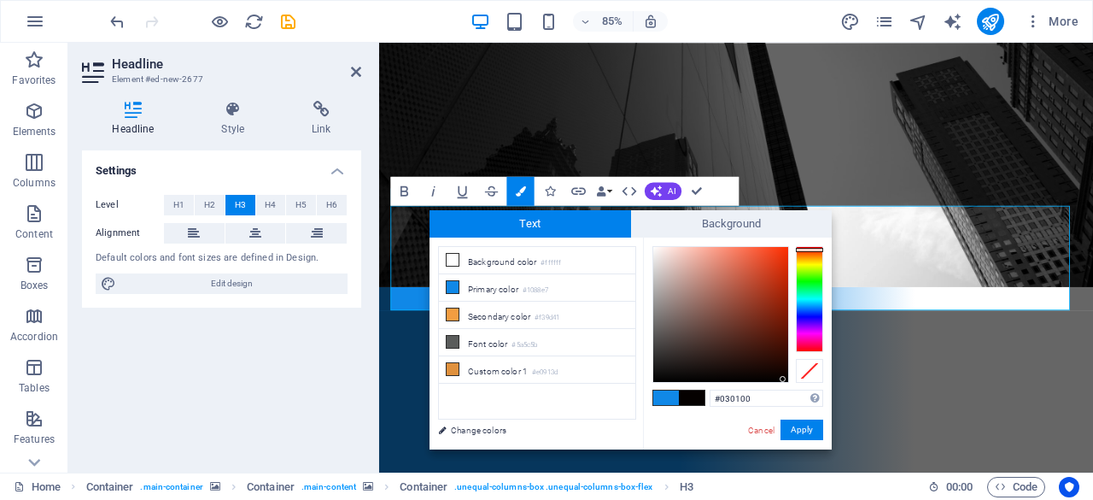
type input "#010000"
drag, startPoint x: 746, startPoint y: 355, endPoint x: 788, endPoint y: 381, distance: 50.3
click at [788, 381] on div at bounding box center [720, 314] width 135 height 135
click at [808, 428] on button "Apply" at bounding box center [802, 429] width 43 height 21
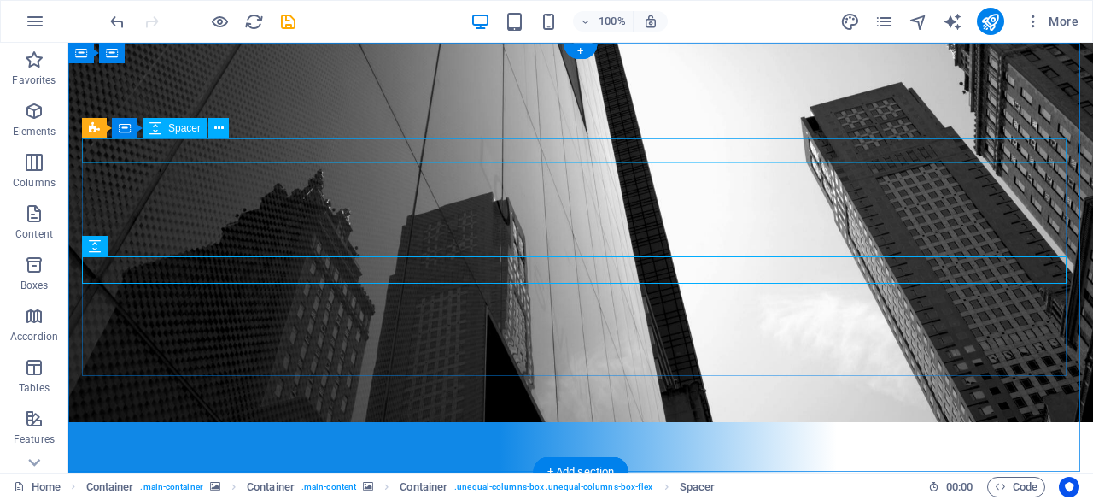
scroll to position [0, 0]
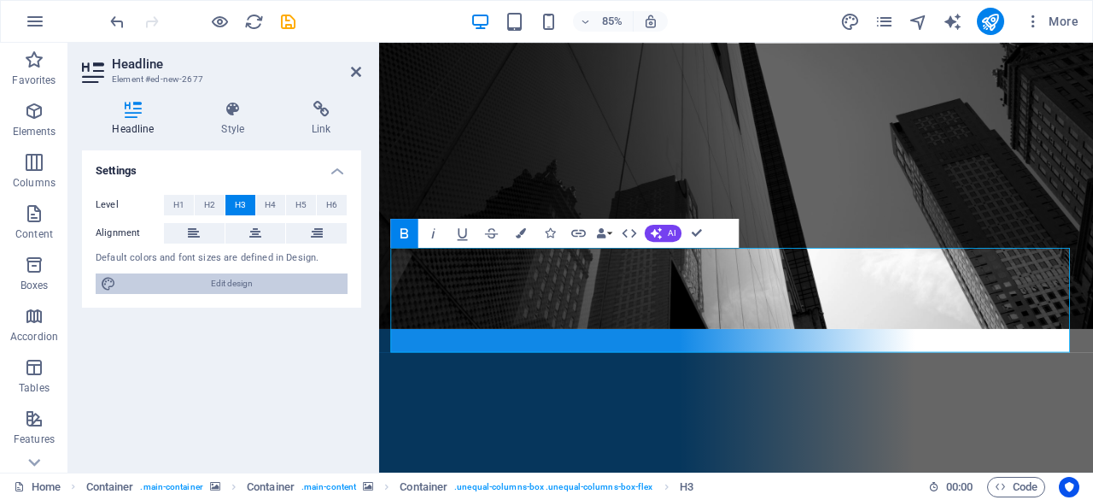
click at [229, 283] on span "Edit design" at bounding box center [231, 283] width 221 height 21
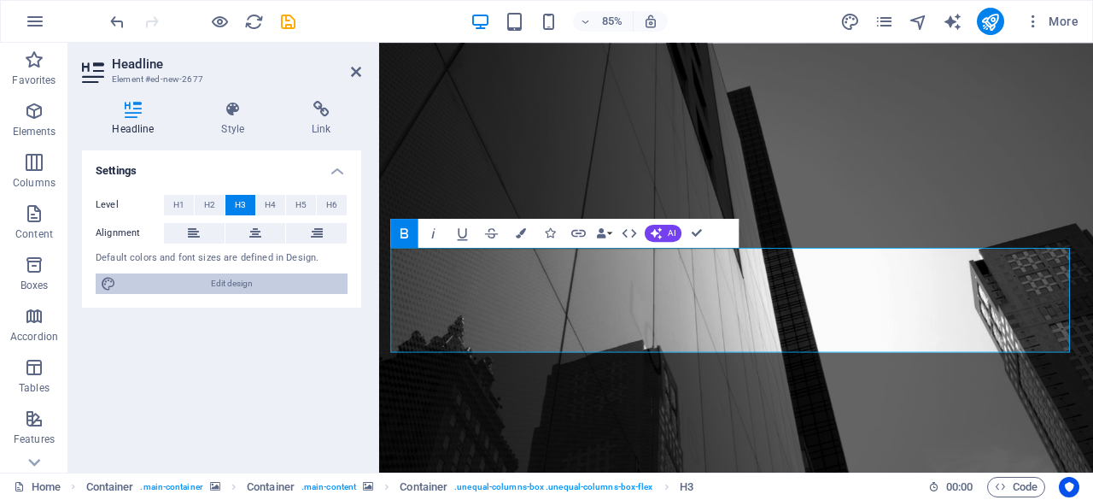
select select "px"
select select "300"
select select "px"
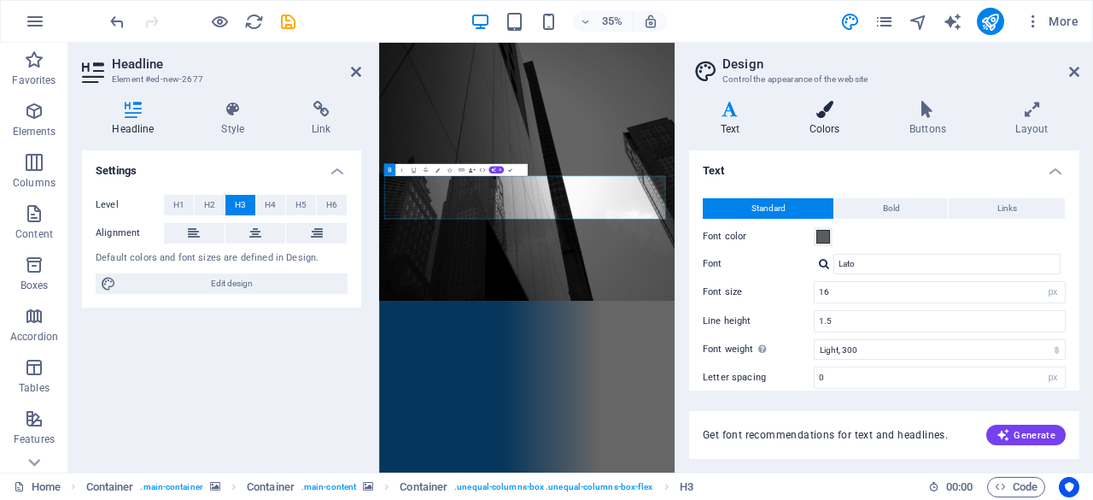
click at [833, 103] on icon at bounding box center [824, 109] width 93 height 17
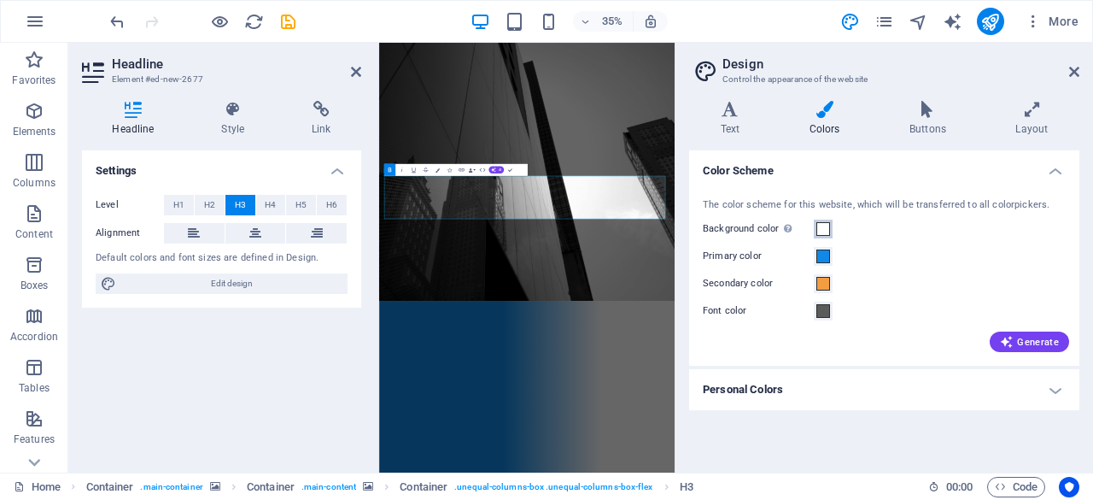
click at [822, 224] on span at bounding box center [824, 229] width 14 height 14
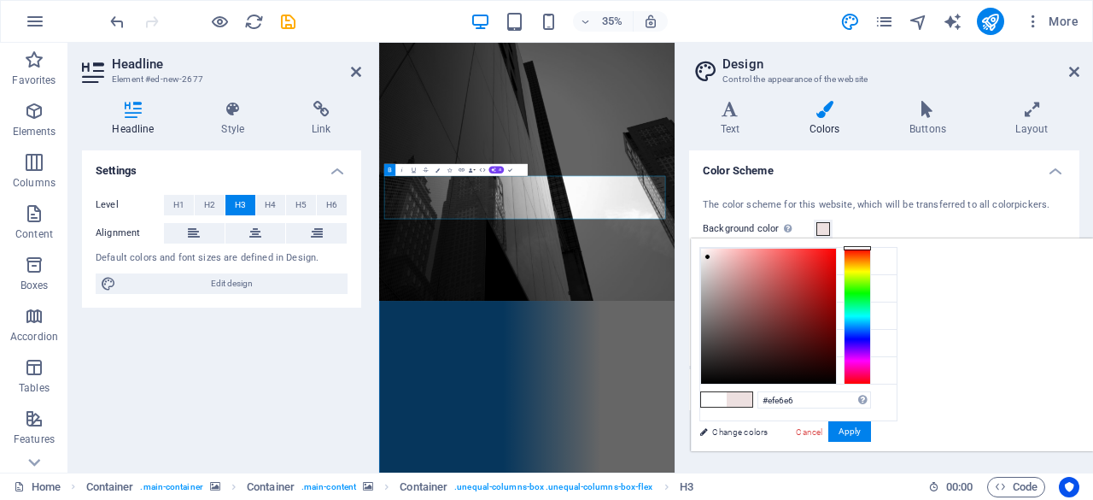
type input "#f1e8e8"
drag, startPoint x: 940, startPoint y: 303, endPoint x: 919, endPoint y: 255, distance: 52.8
click at [836, 255] on div at bounding box center [768, 316] width 135 height 135
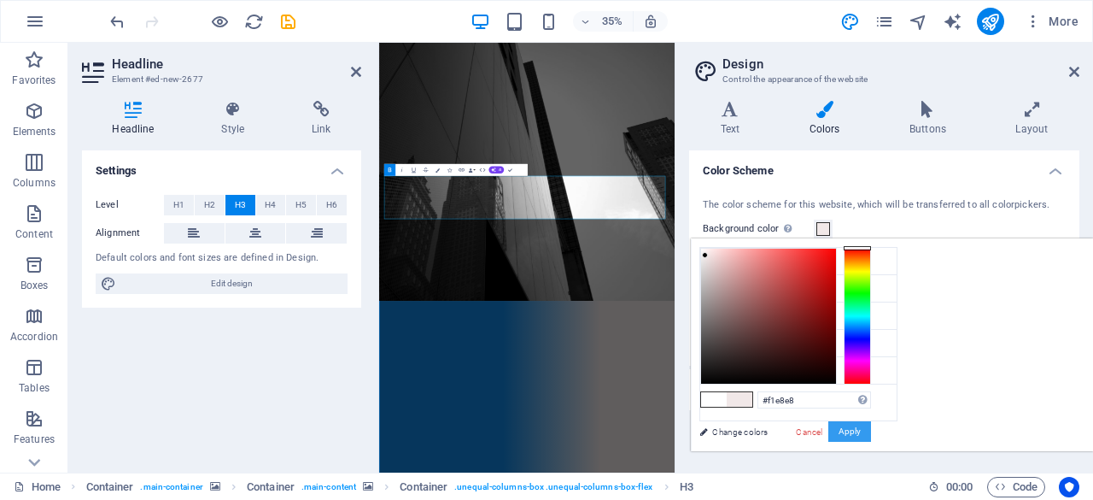
click at [871, 437] on button "Apply" at bounding box center [850, 431] width 43 height 21
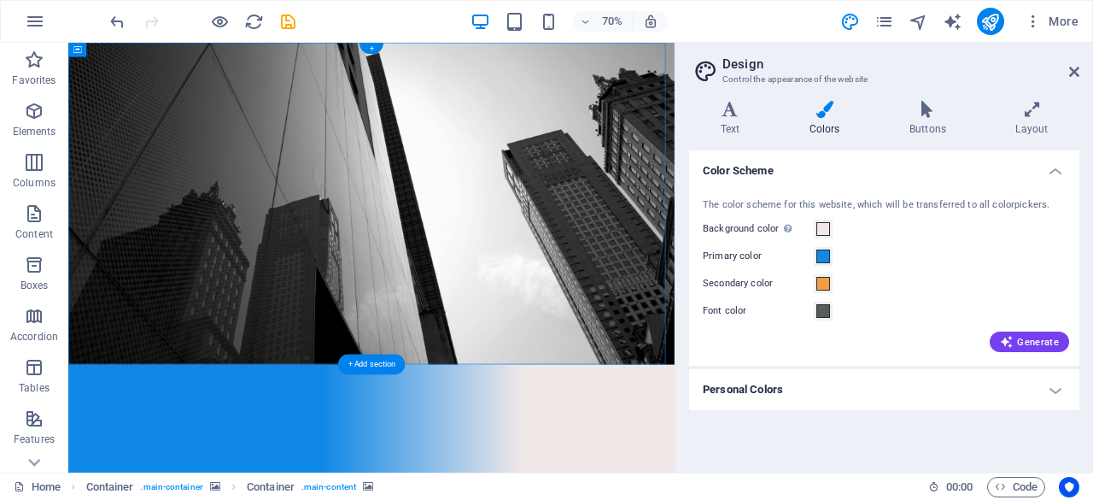
click at [1074, 69] on icon at bounding box center [1075, 72] width 10 height 14
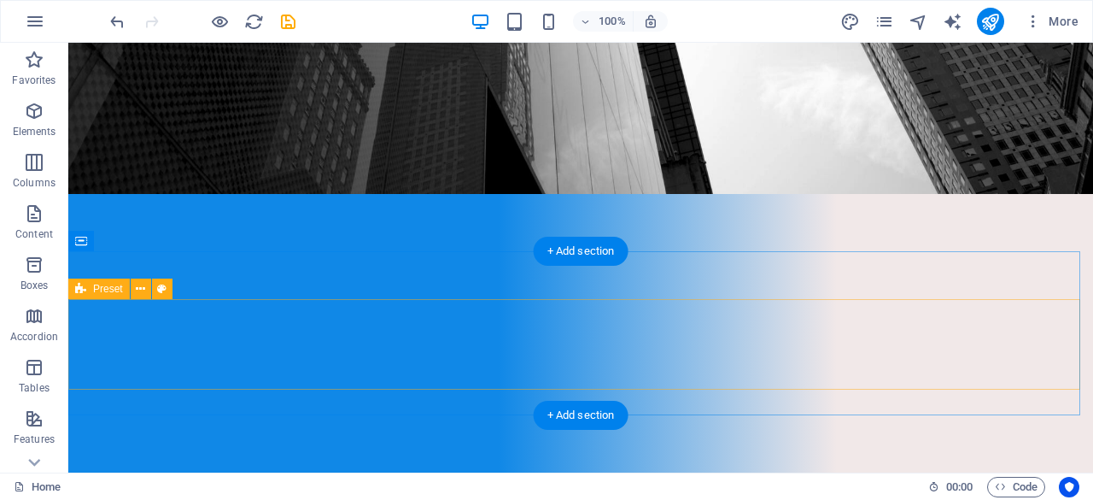
scroll to position [278, 0]
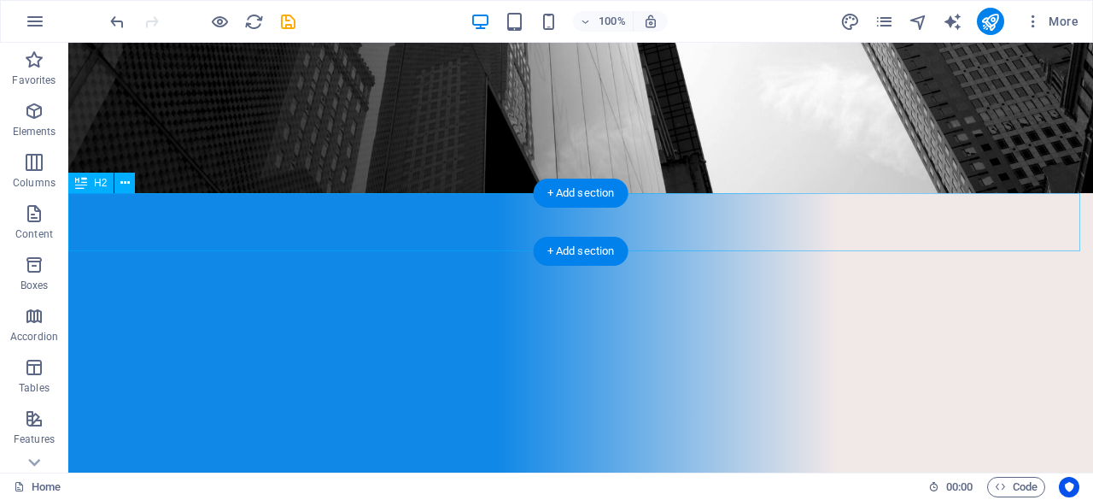
select select "px"
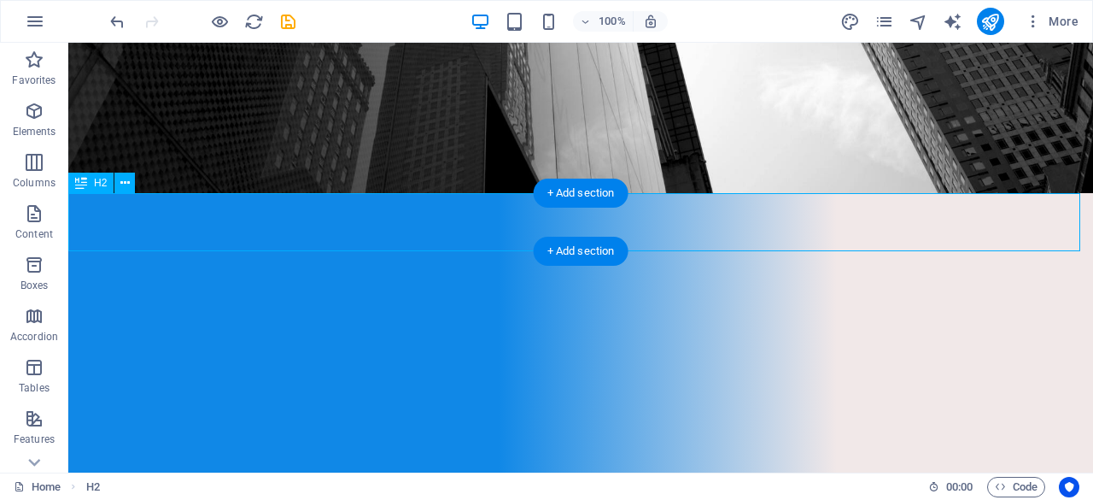
select select "px"
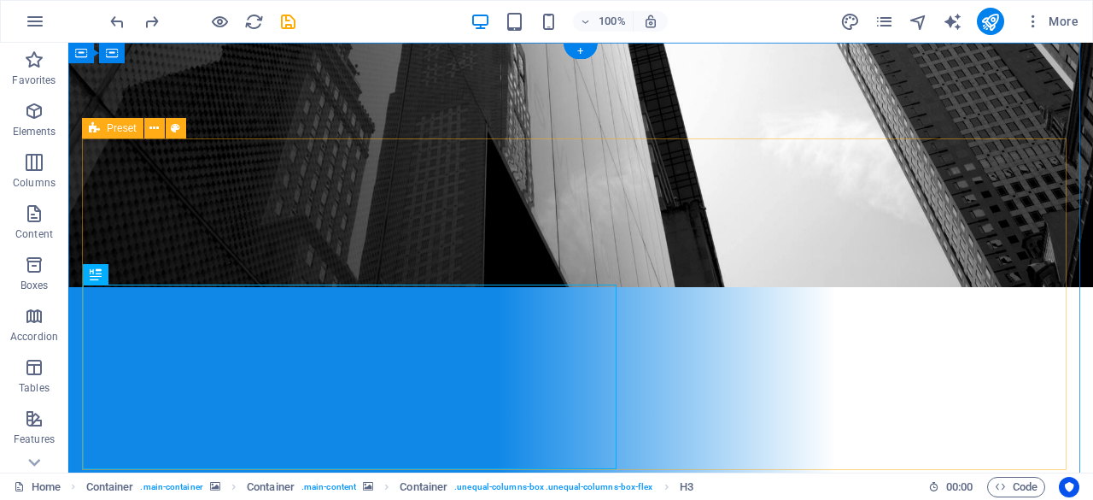
scroll to position [0, 0]
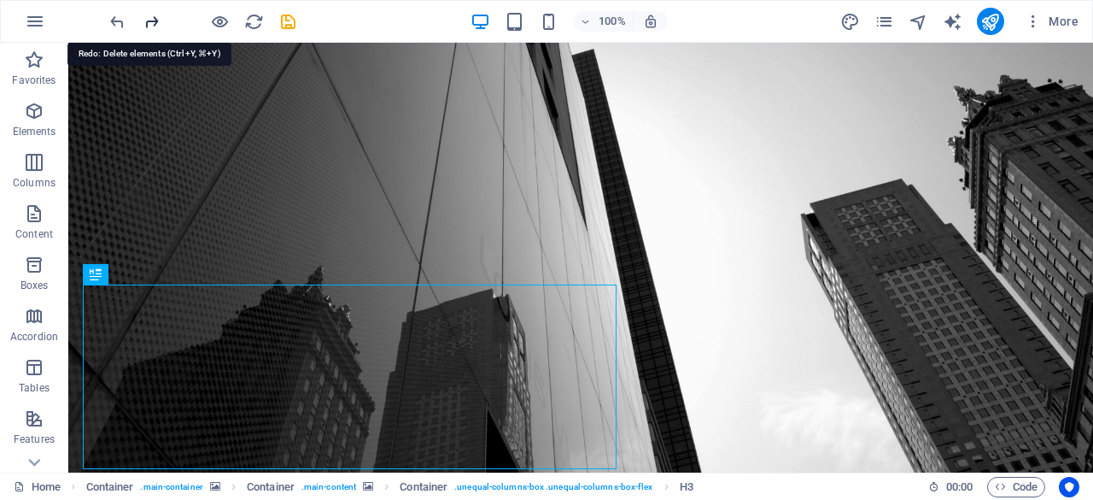
click at [155, 26] on icon "redo" at bounding box center [152, 22] width 20 height 20
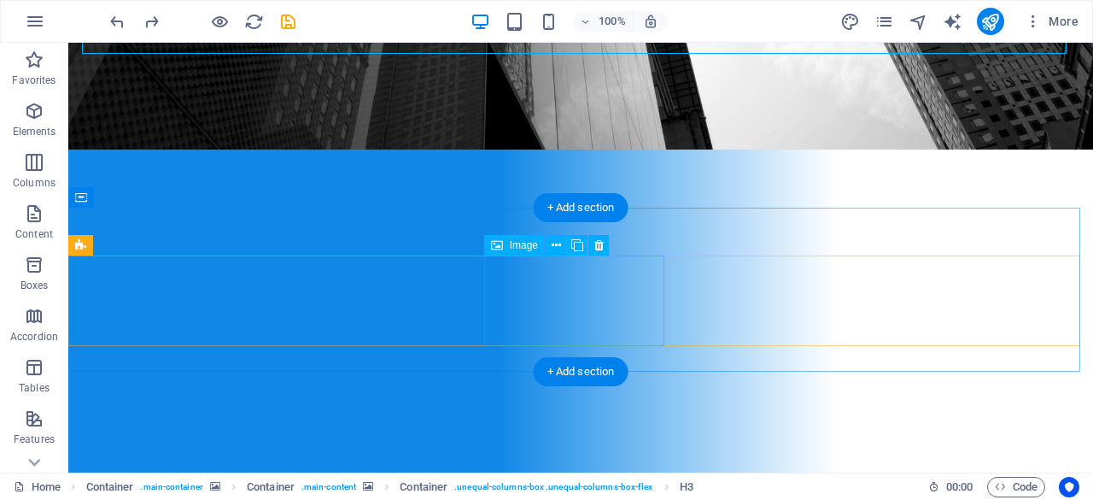
scroll to position [323, 0]
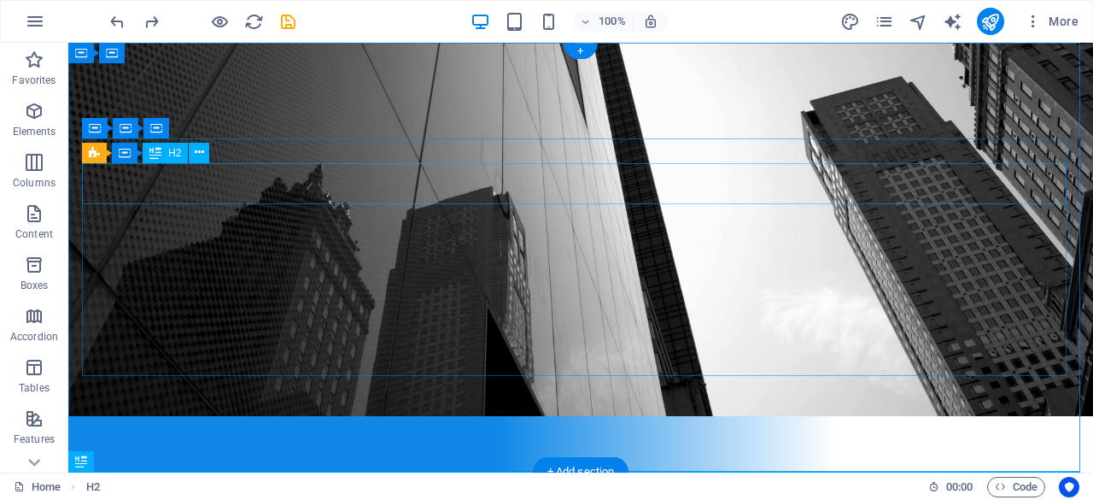
scroll to position [0, 0]
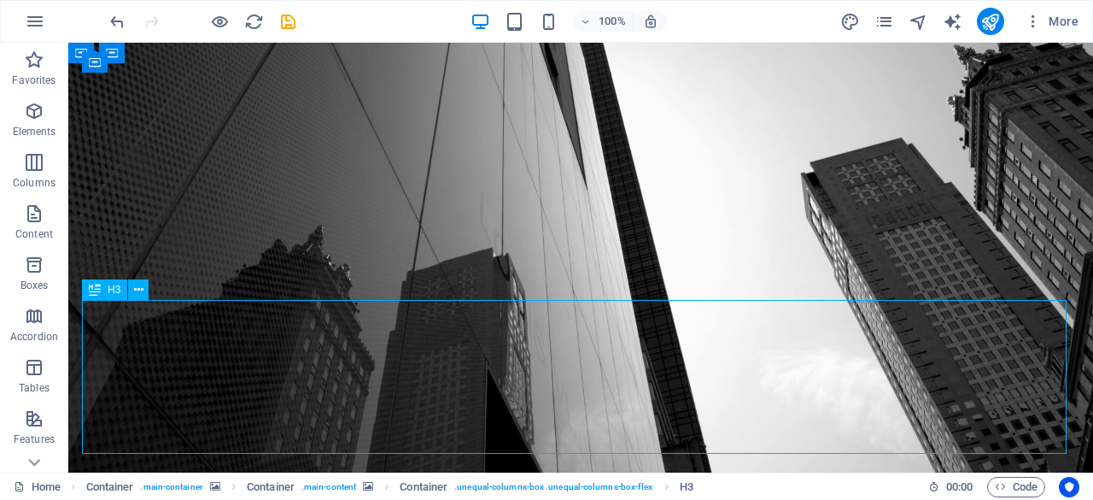
scroll to position [67, 0]
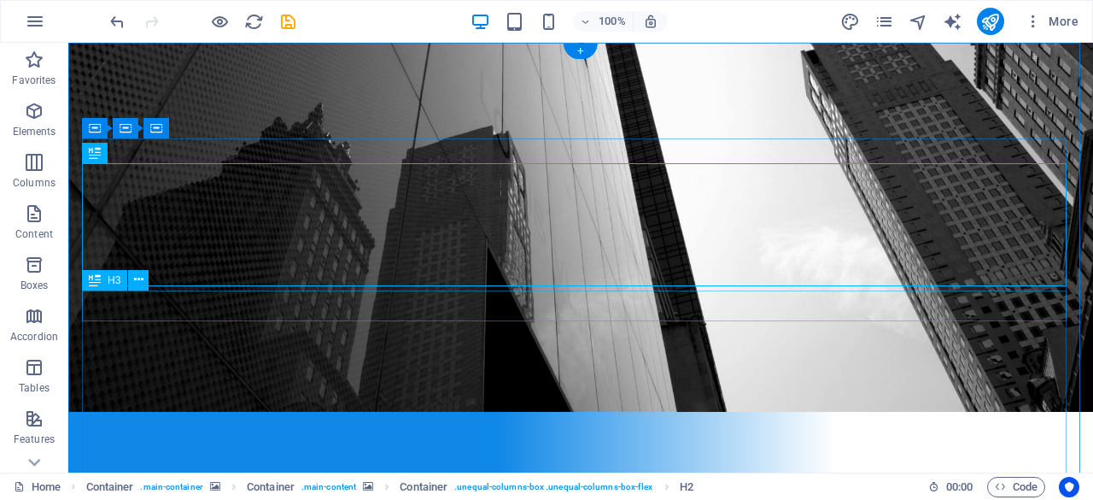
scroll to position [0, 0]
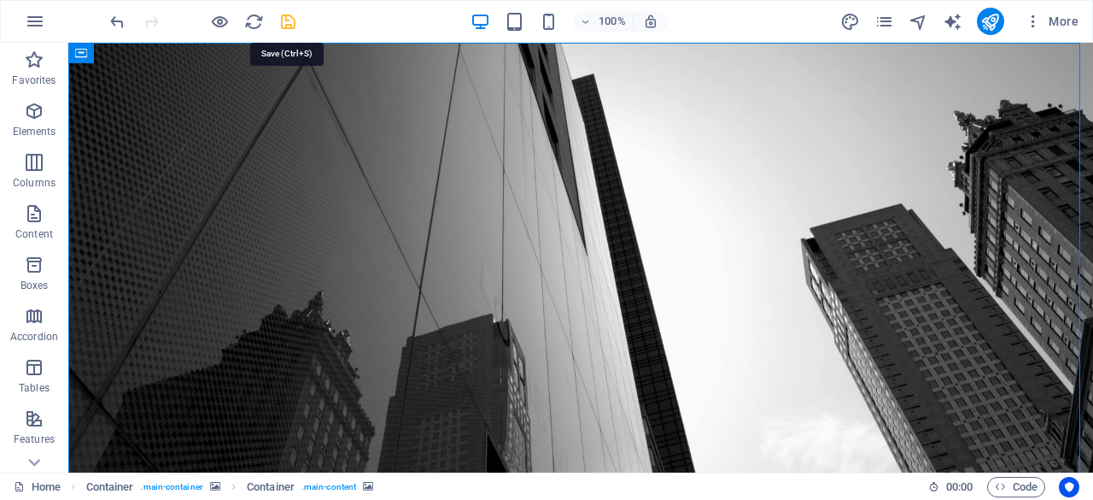
click at [294, 13] on icon "save" at bounding box center [288, 22] width 20 height 20
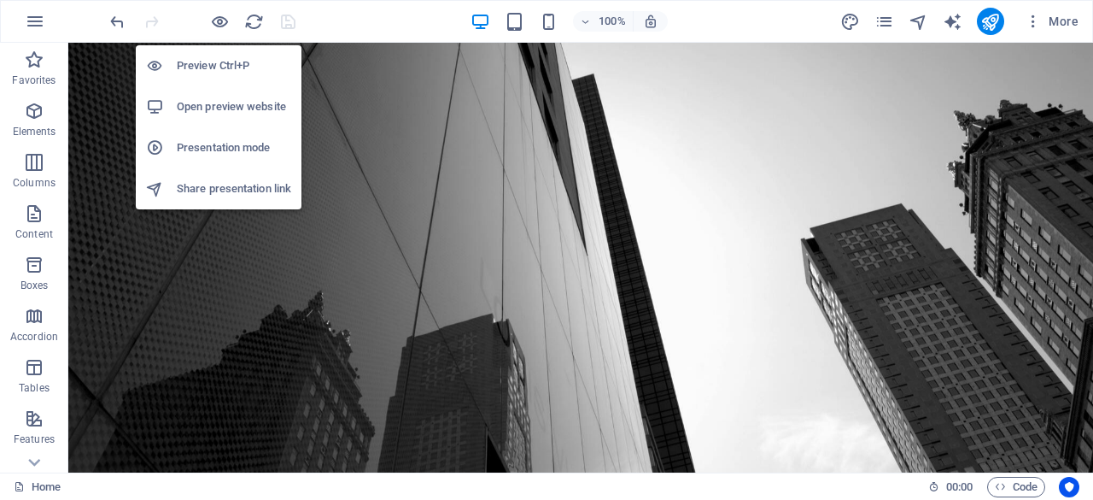
click at [229, 114] on h6 "Open preview website" at bounding box center [234, 107] width 114 height 21
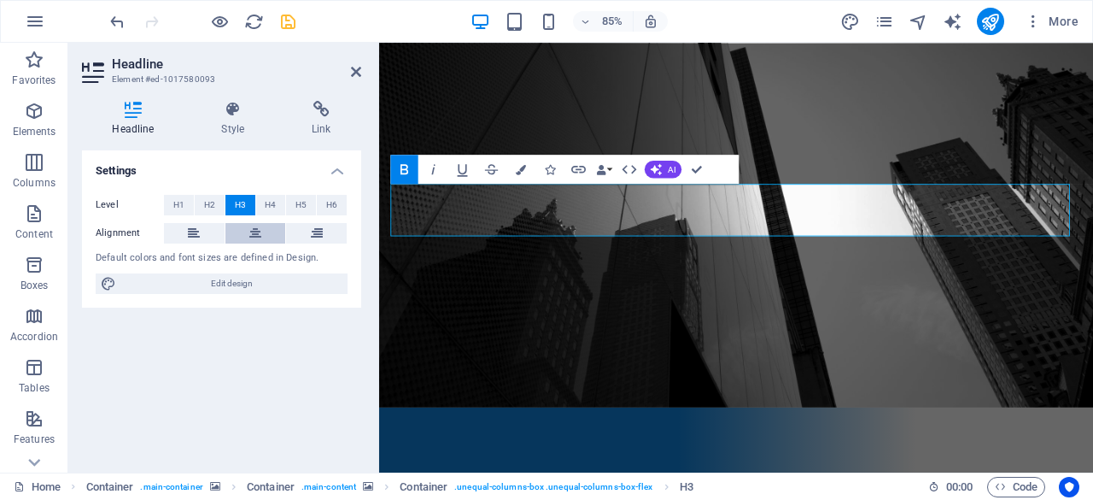
click at [242, 232] on button at bounding box center [256, 233] width 61 height 21
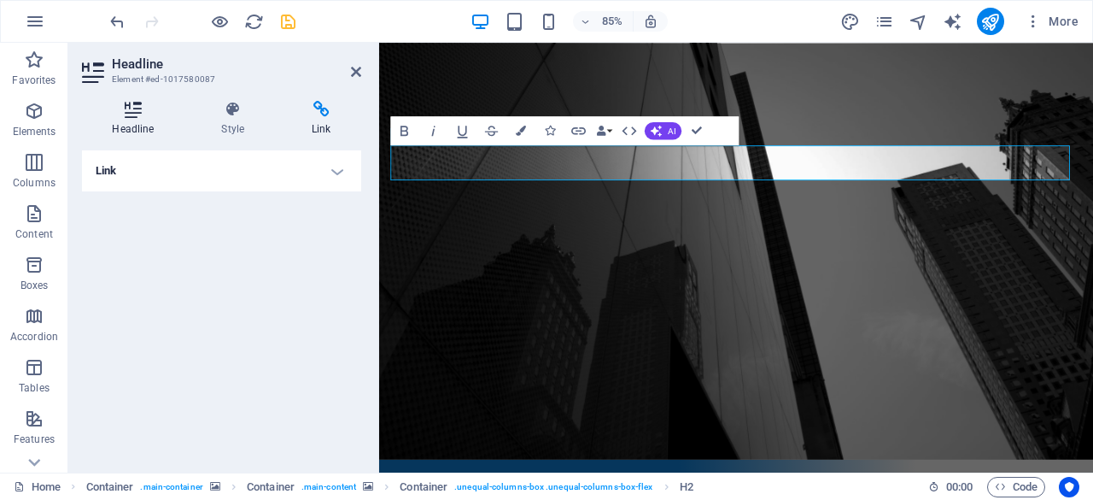
click at [130, 118] on h4 "Headline" at bounding box center [136, 119] width 109 height 36
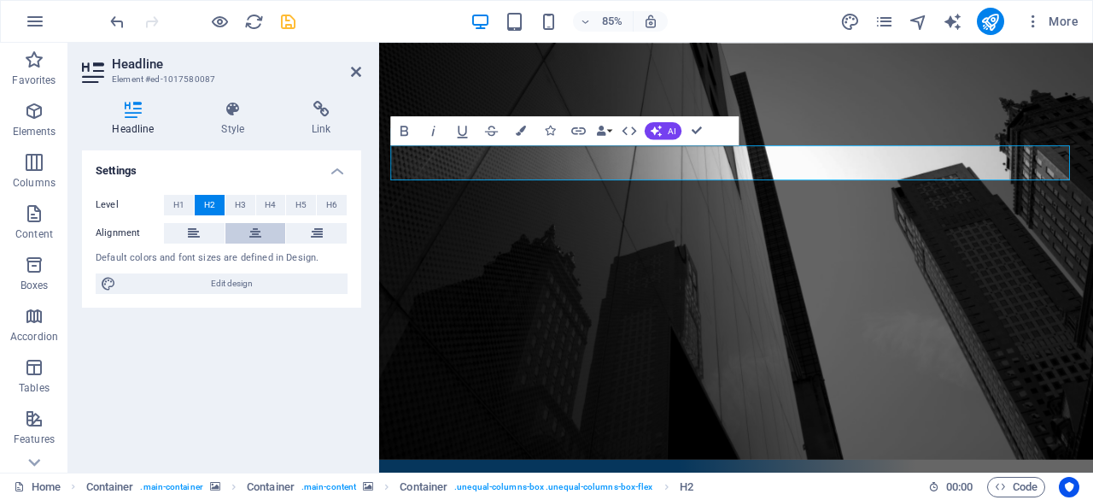
click at [267, 233] on button at bounding box center [256, 233] width 61 height 21
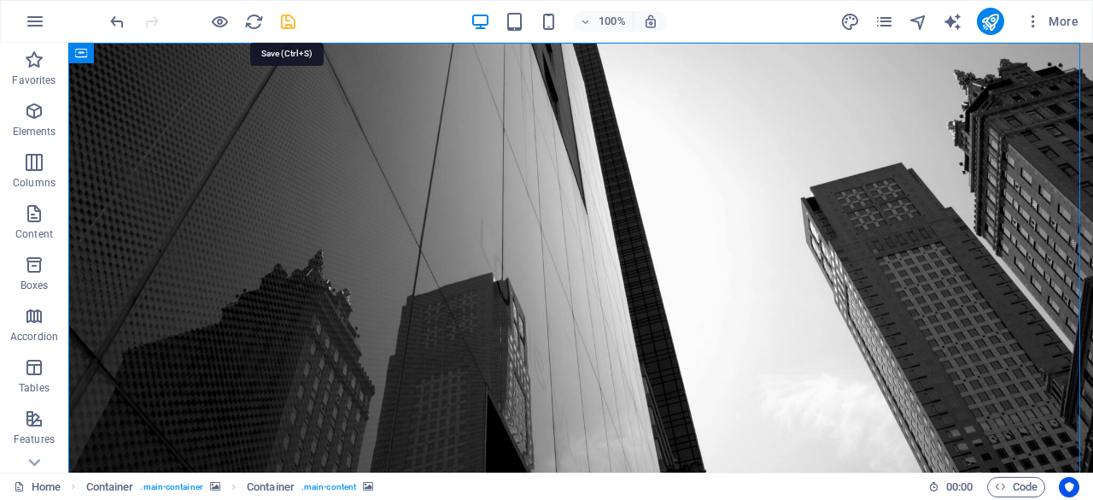
click at [290, 26] on icon "save" at bounding box center [288, 22] width 20 height 20
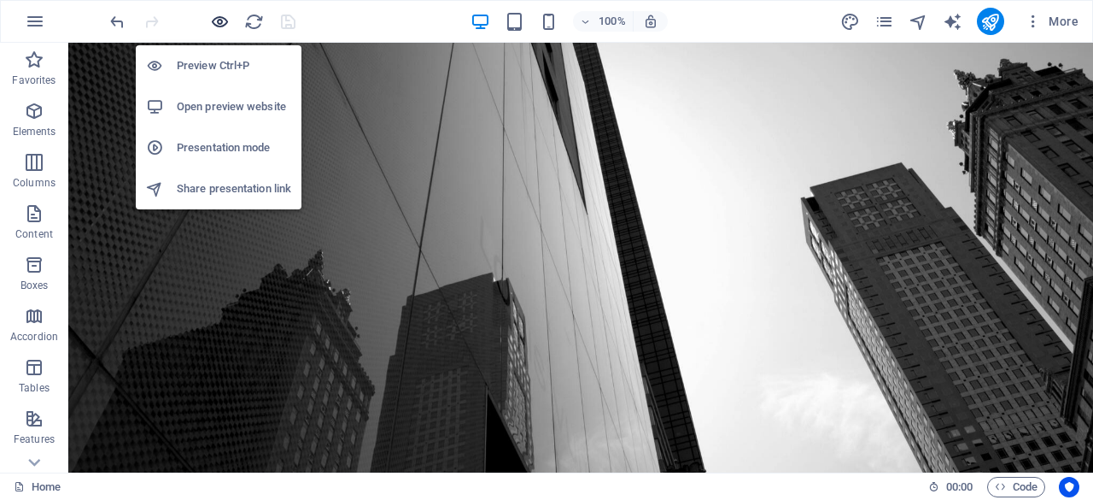
click at [221, 28] on icon "button" at bounding box center [220, 22] width 20 height 20
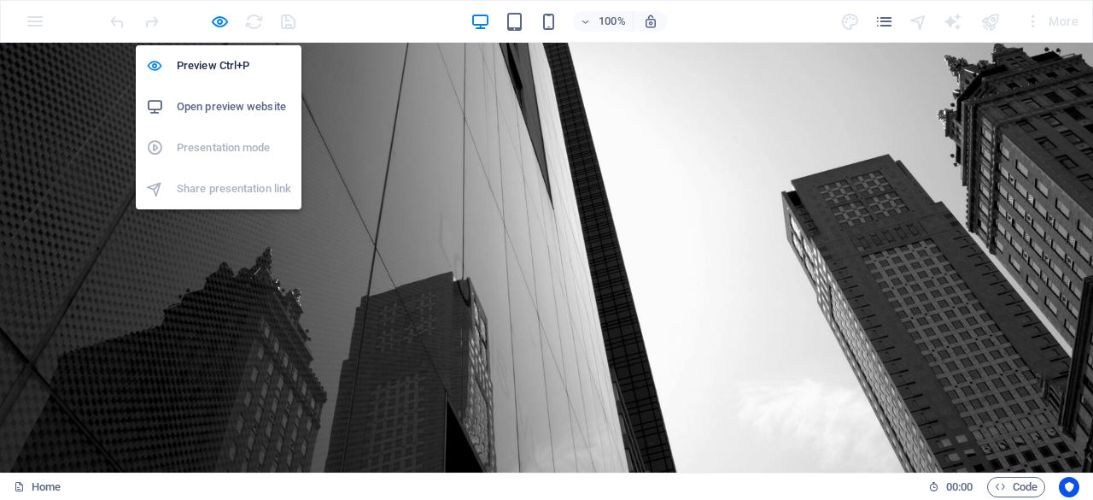
click at [232, 103] on h6 "Open preview website" at bounding box center [234, 107] width 114 height 21
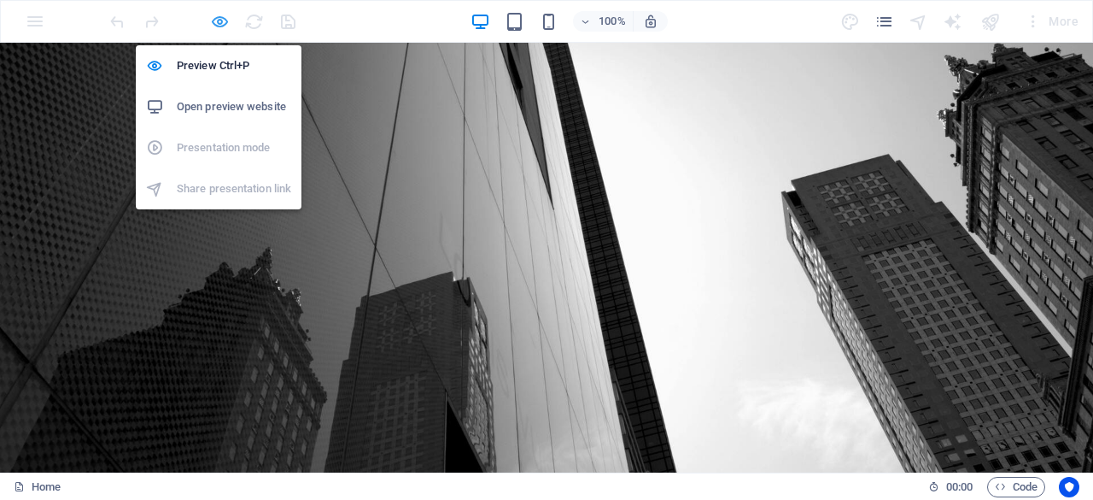
click at [220, 16] on icon "button" at bounding box center [220, 22] width 20 height 20
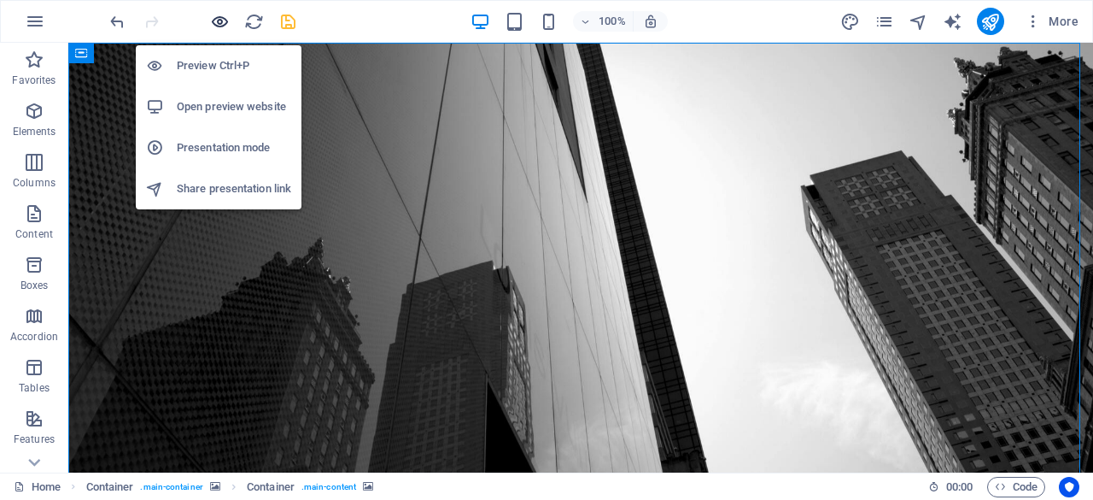
click at [222, 25] on icon "button" at bounding box center [220, 22] width 20 height 20
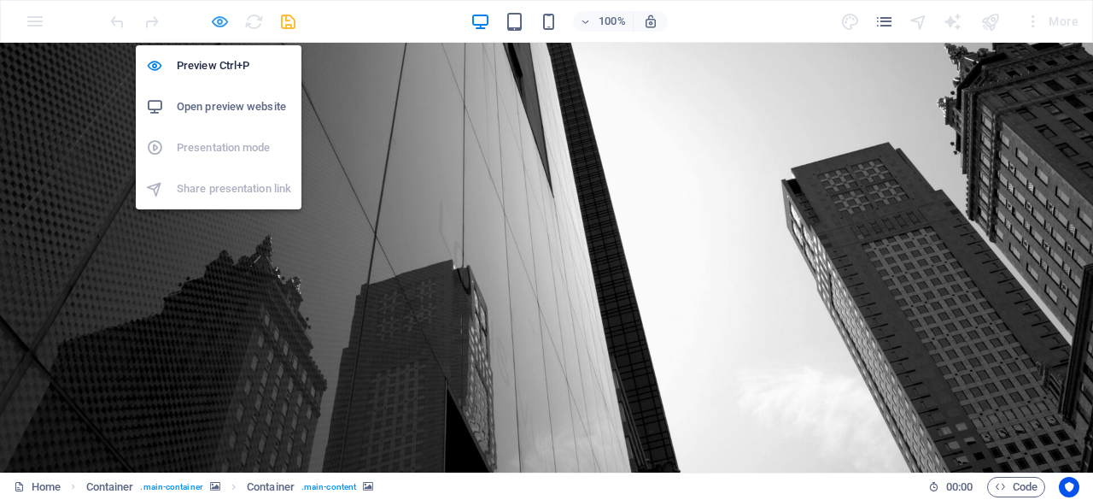
click at [213, 21] on icon "button" at bounding box center [220, 22] width 20 height 20
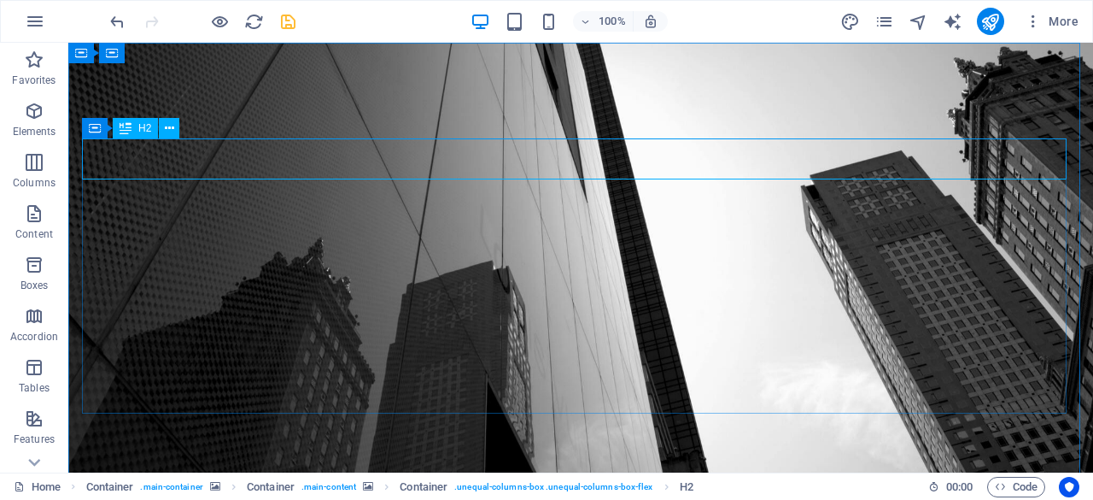
click at [148, 138] on div "H2" at bounding box center [135, 128] width 45 height 21
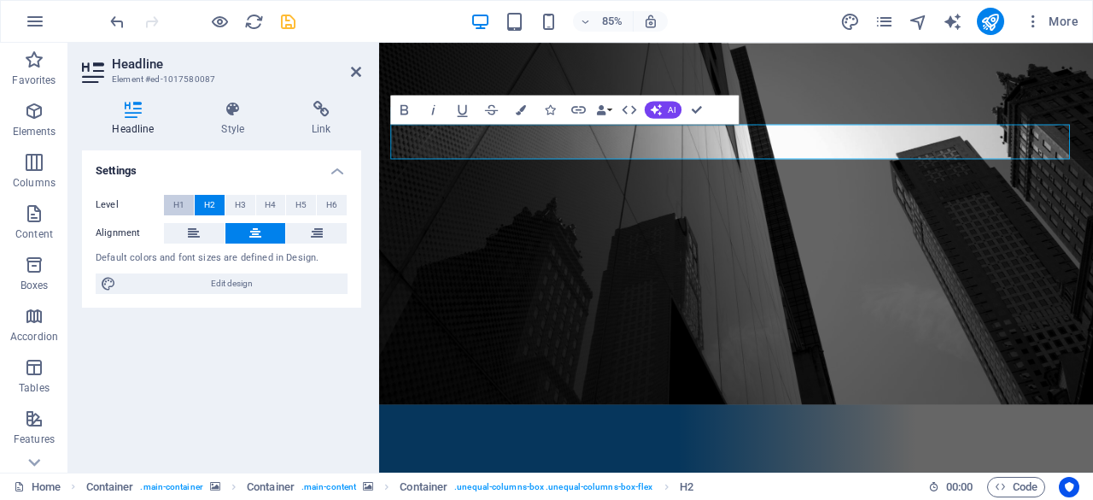
click at [176, 201] on span "H1" at bounding box center [178, 205] width 11 height 21
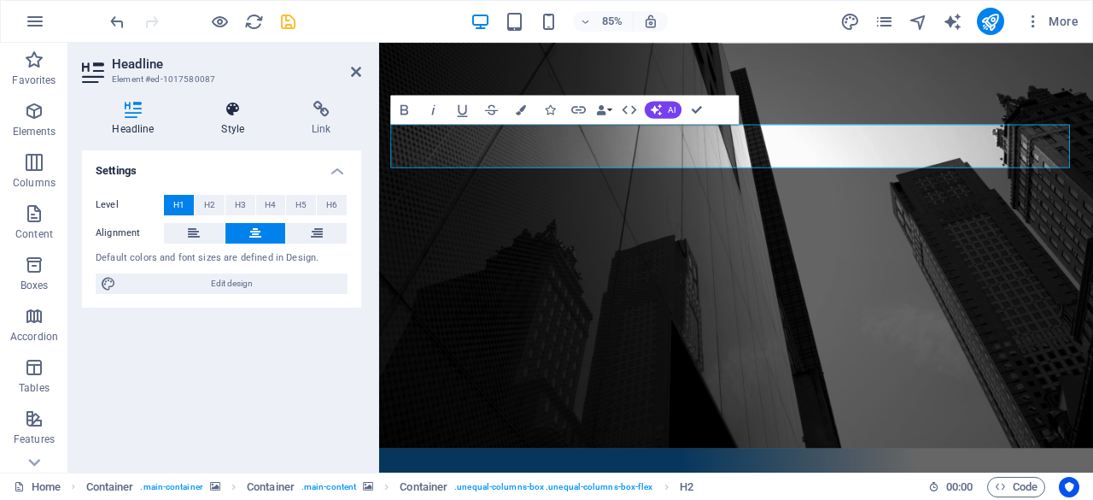
click at [246, 116] on icon at bounding box center [233, 109] width 84 height 17
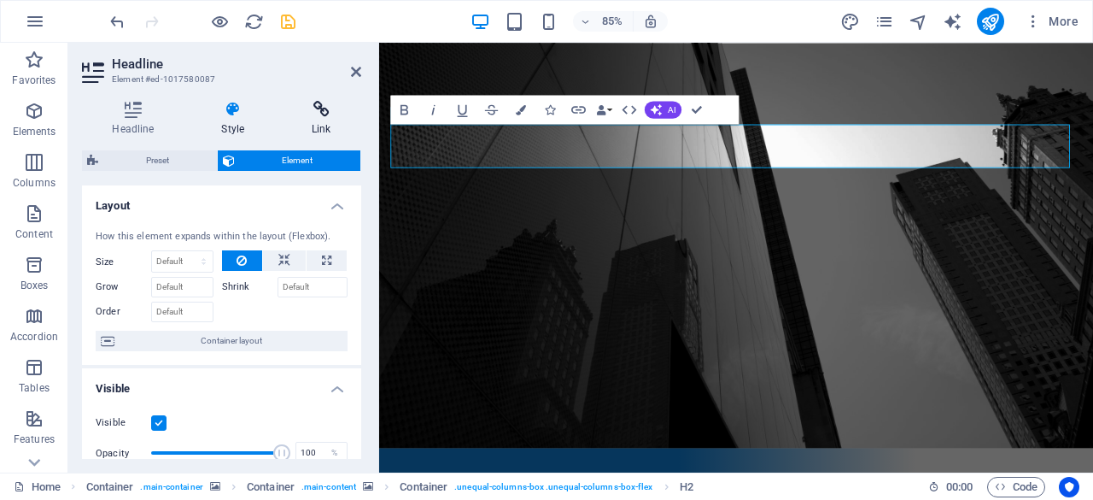
click at [304, 120] on h4 "Link" at bounding box center [321, 119] width 79 height 36
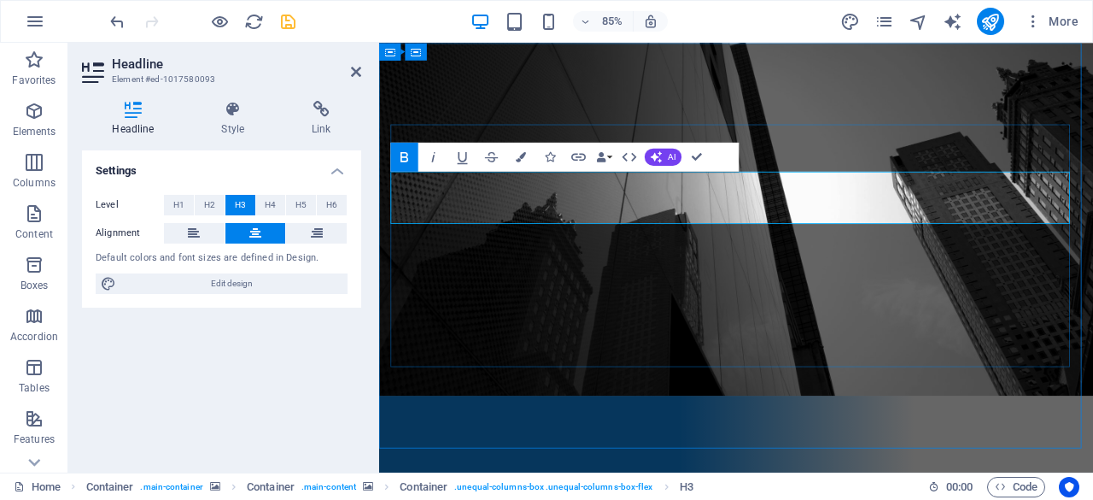
drag, startPoint x: 738, startPoint y: 238, endPoint x: 849, endPoint y: 242, distance: 111.1
click at [530, 153] on button "Colors" at bounding box center [520, 156] width 27 height 29
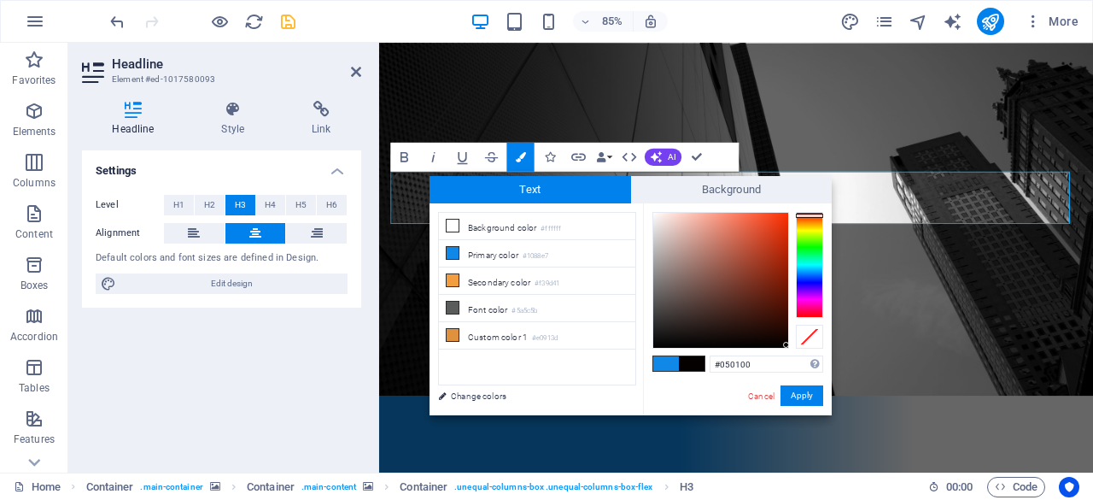
drag, startPoint x: 777, startPoint y: 299, endPoint x: 787, endPoint y: 344, distance: 46.4
click at [787, 344] on div at bounding box center [720, 280] width 135 height 135
type input "#060100"
click at [800, 388] on button "Apply" at bounding box center [802, 395] width 43 height 21
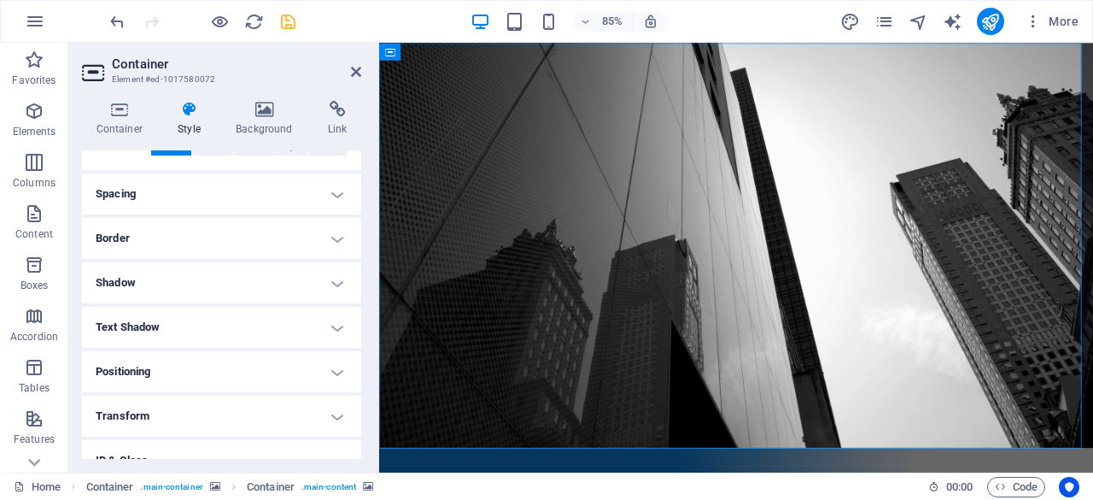
scroll to position [303, 0]
click at [232, 237] on h4 "Border" at bounding box center [221, 237] width 279 height 41
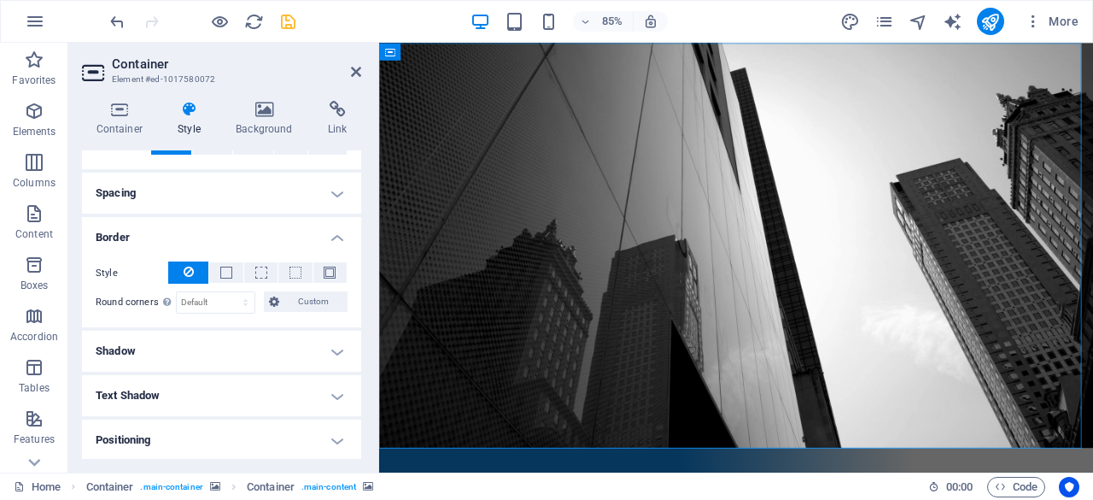
click at [208, 226] on h4 "Border" at bounding box center [221, 232] width 279 height 31
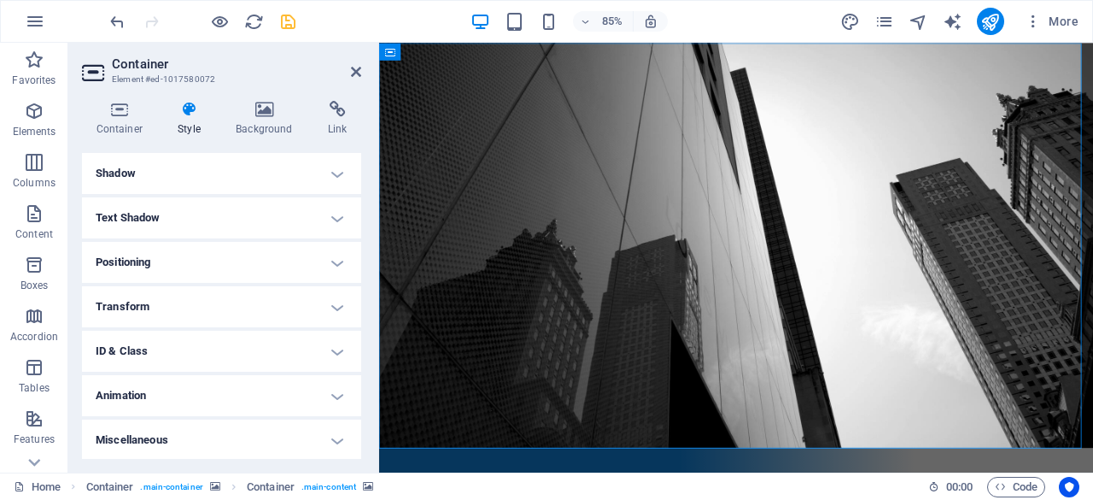
scroll to position [0, 0]
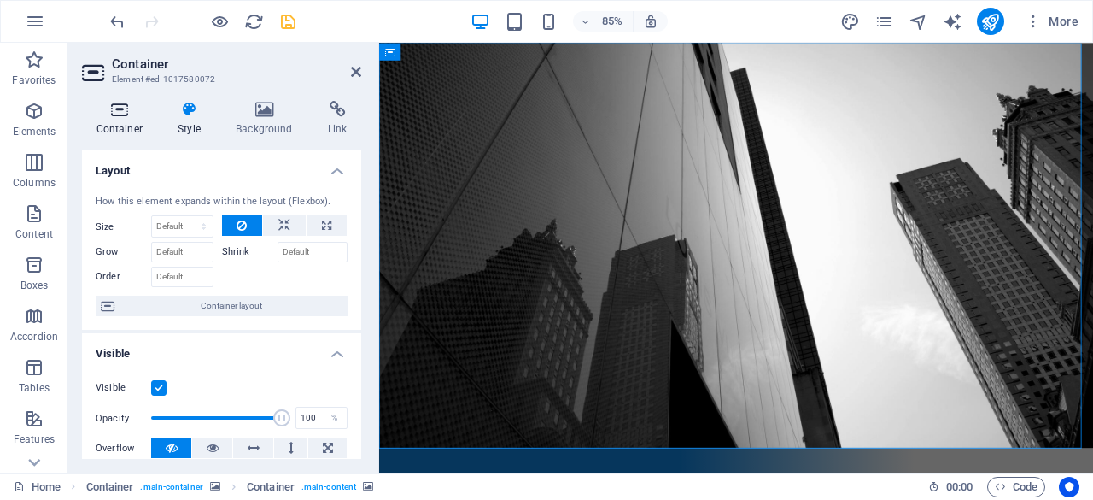
click at [133, 127] on h4 "Container" at bounding box center [123, 119] width 82 height 36
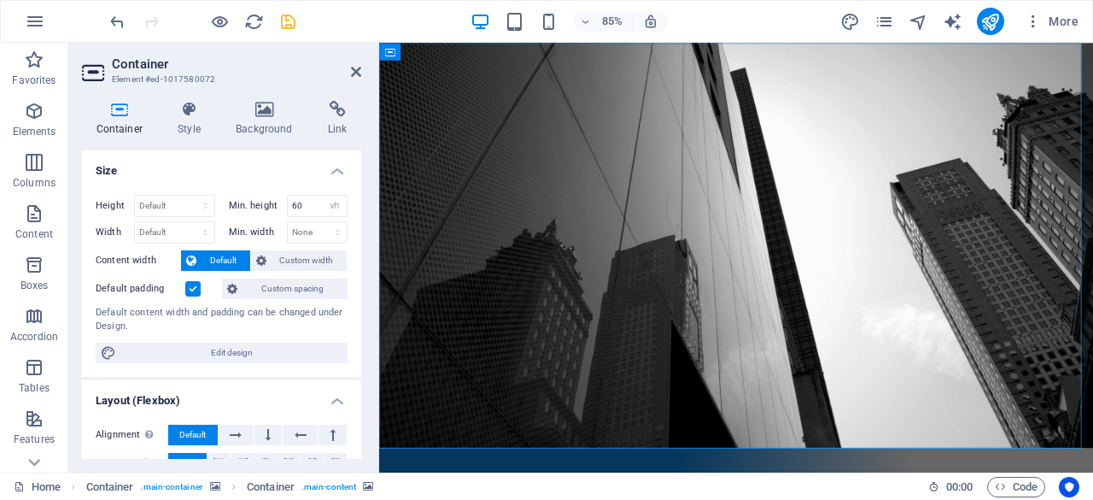
click at [193, 292] on label at bounding box center [192, 288] width 15 height 15
click at [0, 0] on input "Default padding" at bounding box center [0, 0] width 0 height 0
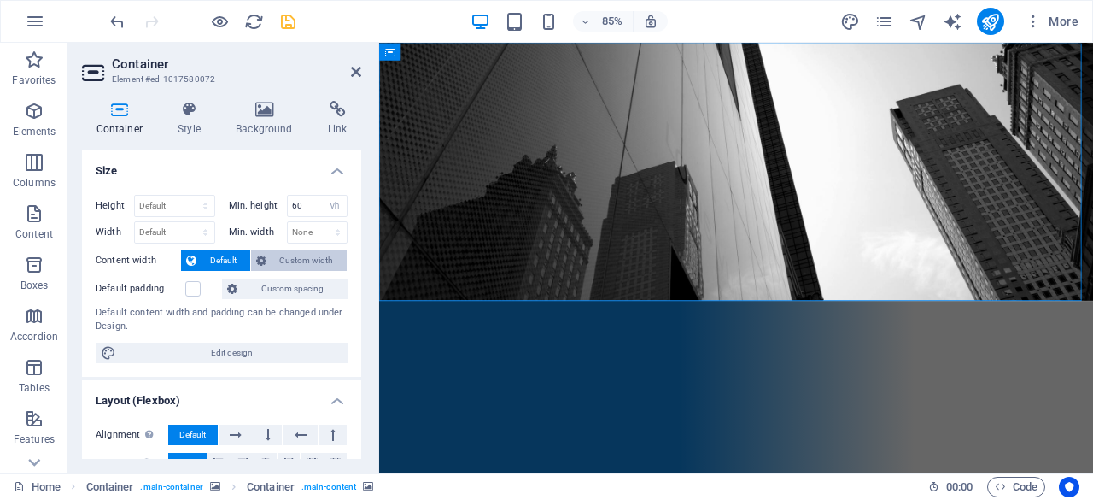
click at [270, 258] on button "Custom width" at bounding box center [299, 260] width 97 height 21
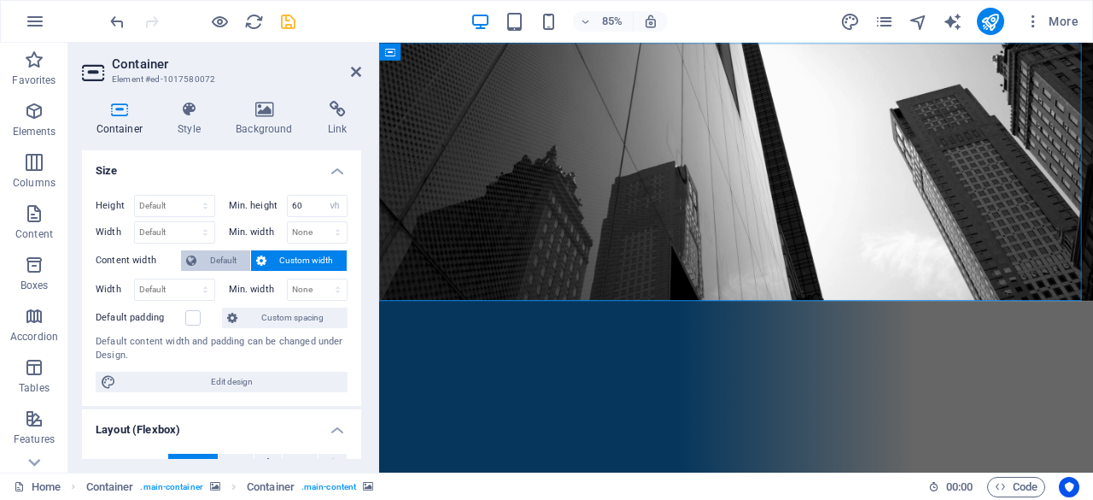
click at [226, 259] on span "Default" at bounding box center [224, 260] width 44 height 21
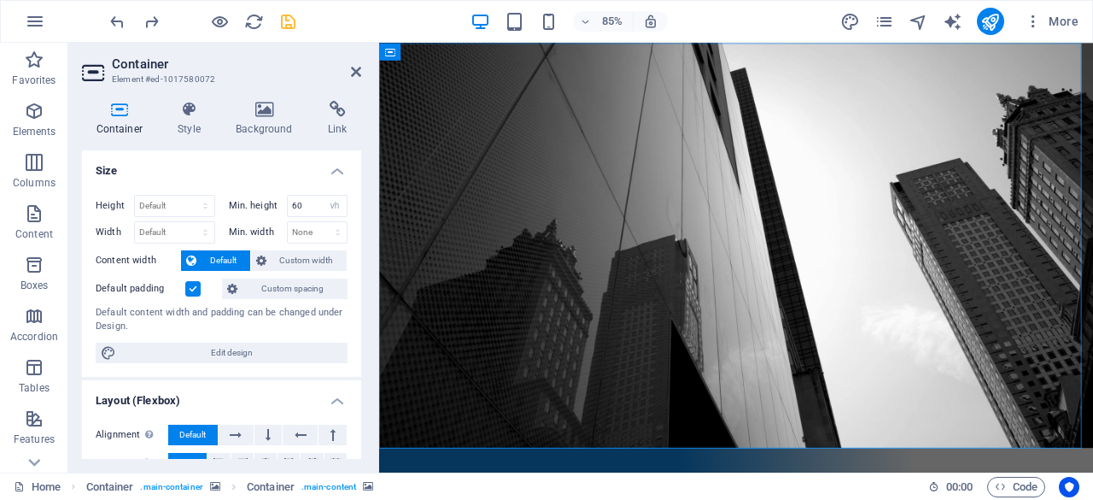
click at [362, 69] on aside "Container Element #ed-1017580072 Container Style Background Link Size Height De…" at bounding box center [223, 258] width 311 height 430
click at [356, 71] on icon at bounding box center [356, 72] width 10 height 14
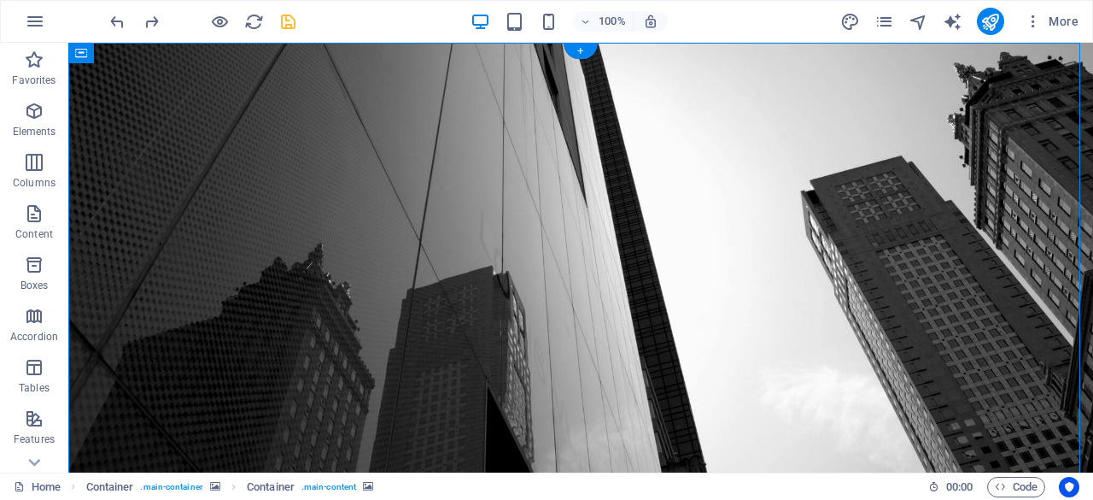
select select "vh"
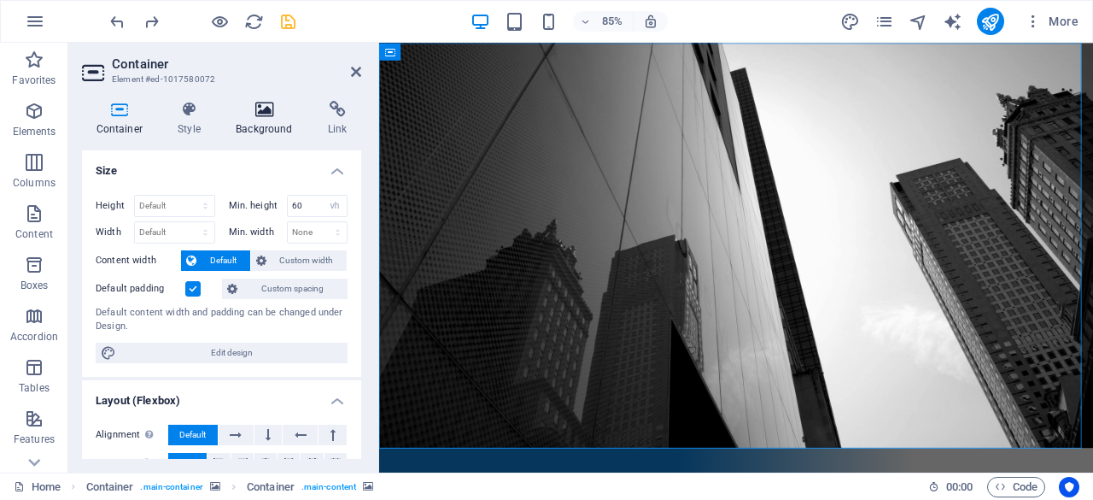
click at [277, 118] on h4 "Background" at bounding box center [268, 119] width 92 height 36
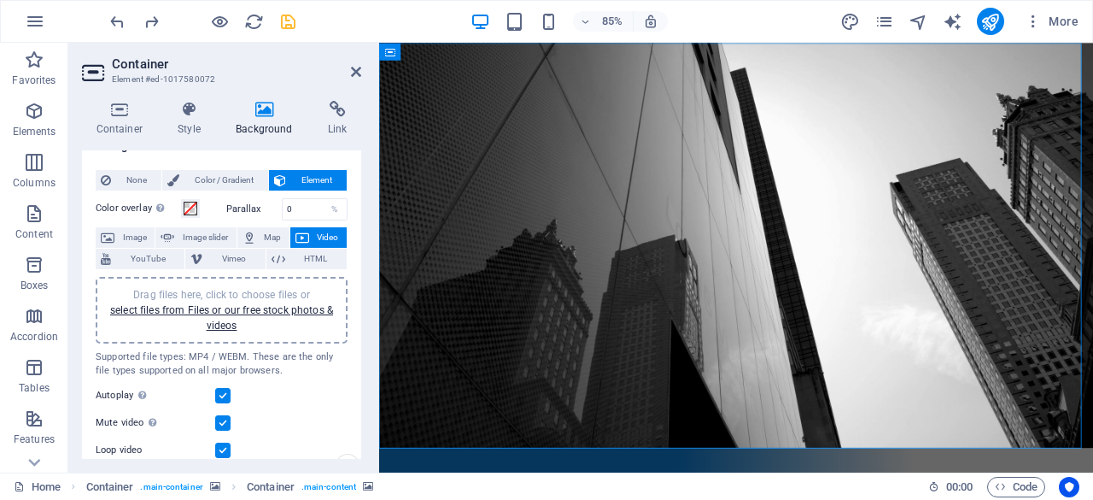
scroll to position [26, 0]
click at [308, 213] on input "0" at bounding box center [315, 208] width 65 height 21
click at [226, 184] on span "Color / Gradient" at bounding box center [224, 179] width 79 height 21
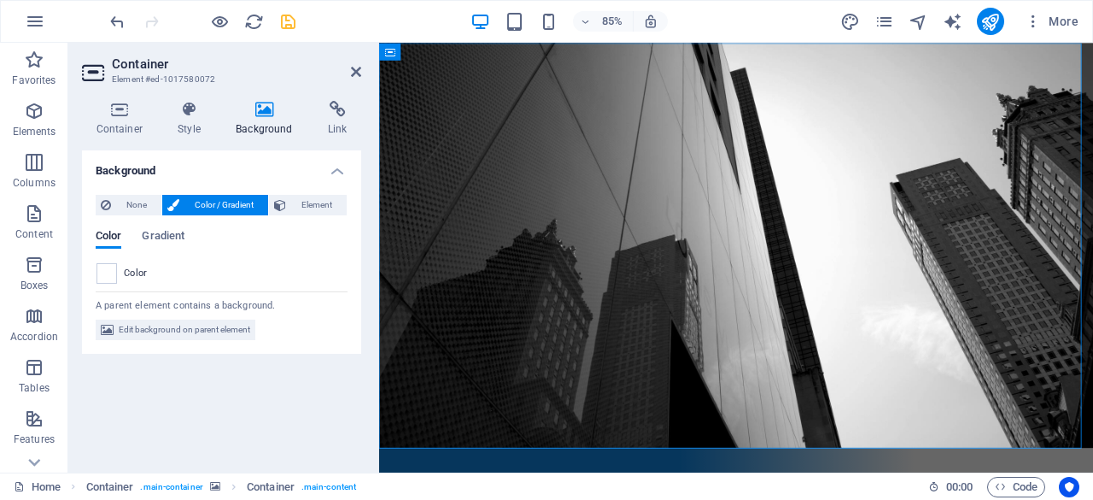
scroll to position [0, 0]
click at [279, 196] on icon at bounding box center [280, 205] width 12 height 21
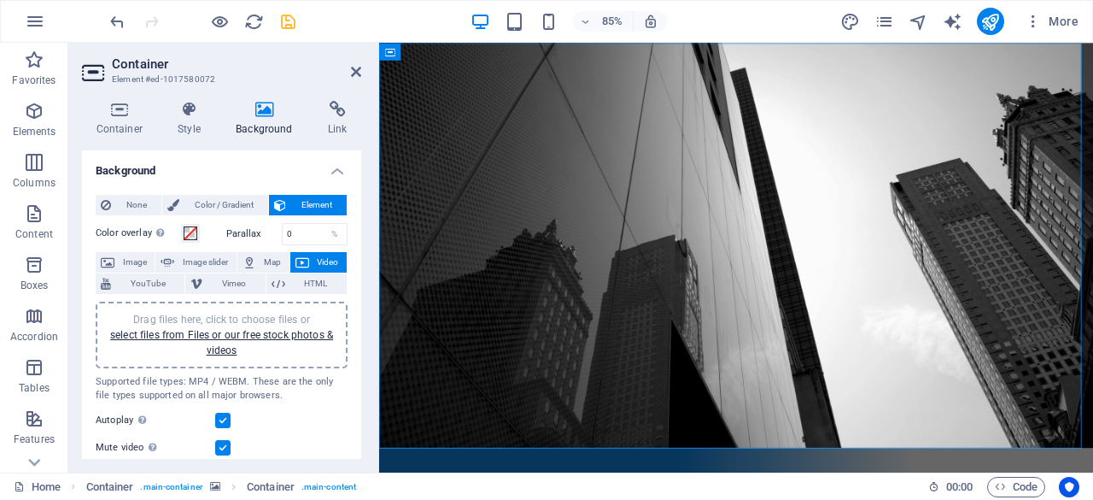
click at [224, 341] on div "Drag files here, click to choose files or select files from Files or our free s…" at bounding box center [222, 335] width 232 height 46
click at [308, 337] on link "select files from Files or our free stock photos & videos" at bounding box center [221, 342] width 223 height 27
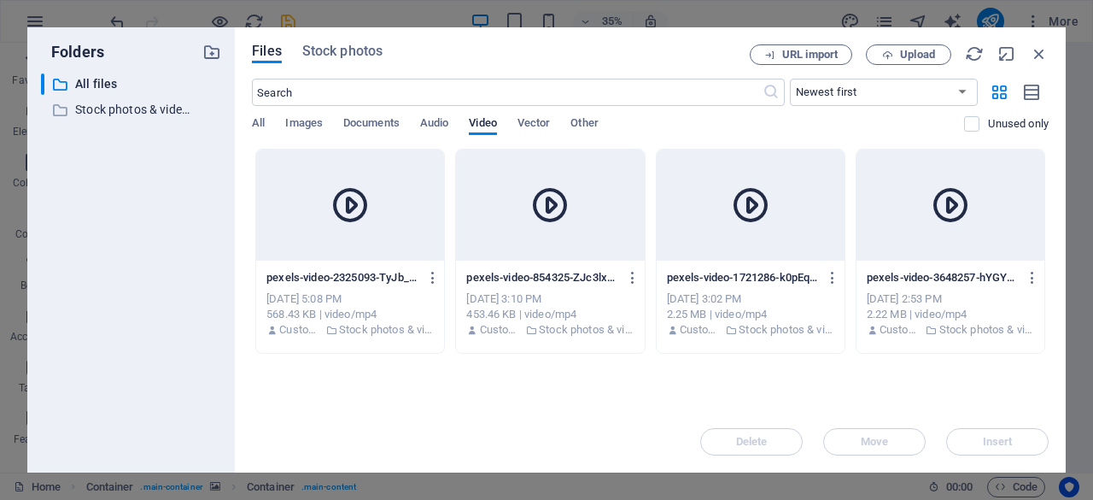
click at [552, 235] on div at bounding box center [550, 204] width 188 height 111
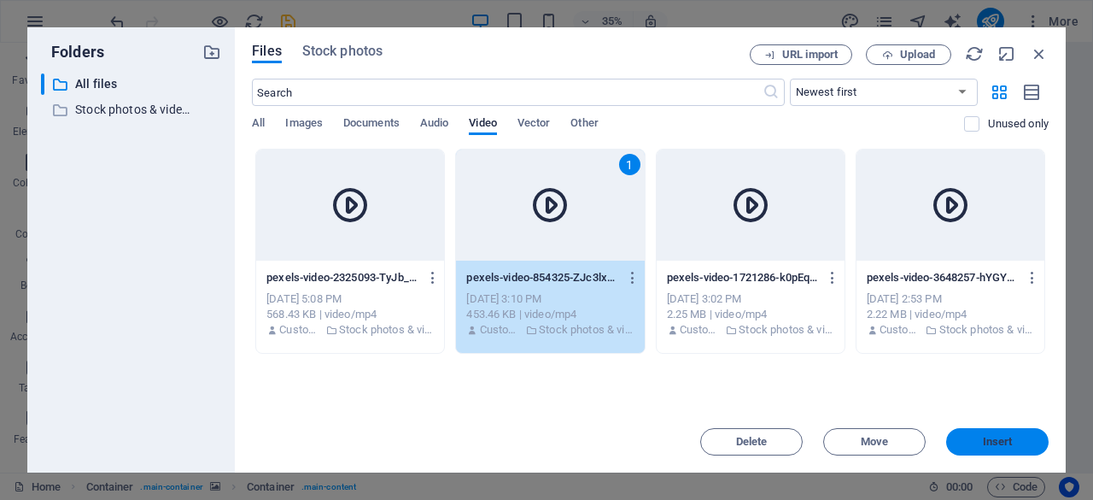
click at [988, 437] on span "Insert" at bounding box center [998, 442] width 30 height 10
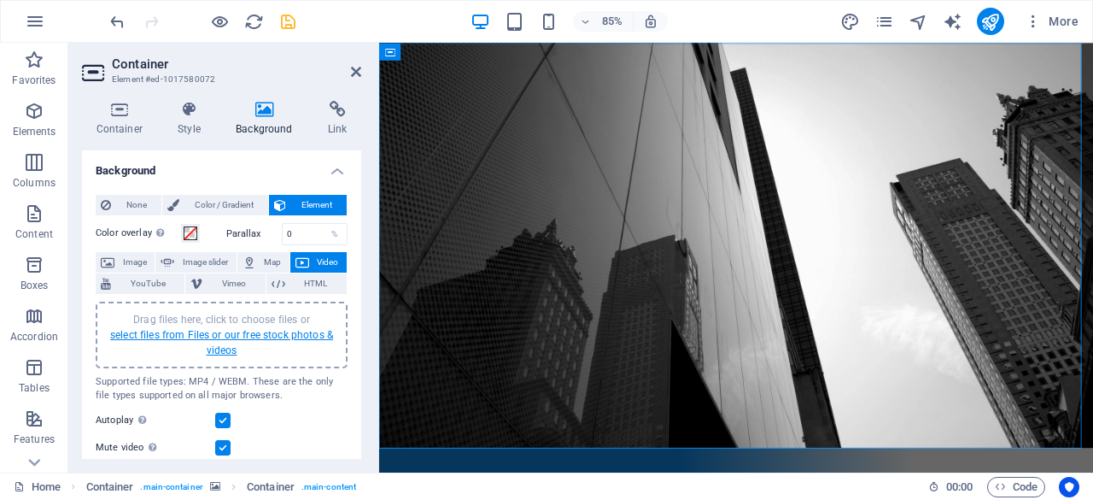
click at [267, 331] on link "select files from Files or our free stock photos & videos" at bounding box center [221, 342] width 223 height 27
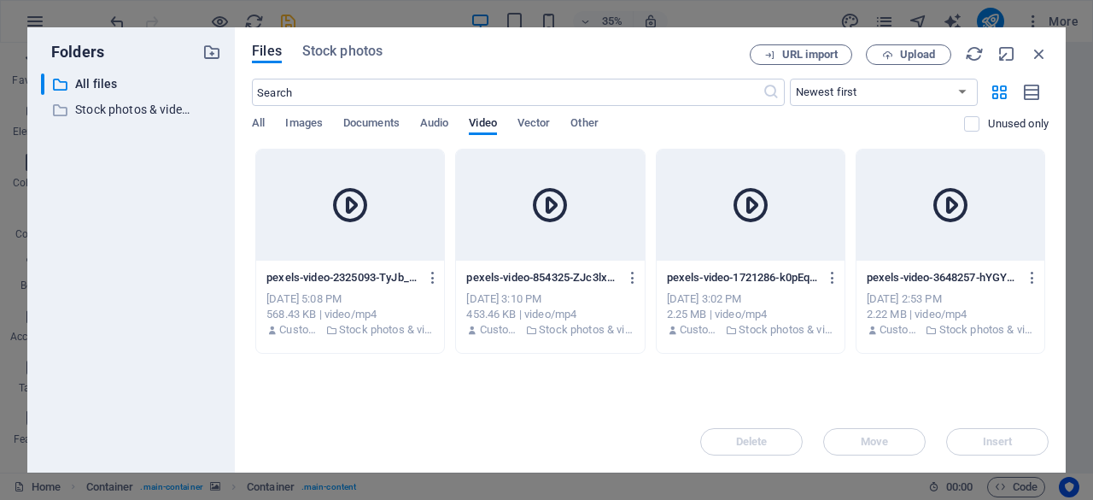
click at [741, 255] on div at bounding box center [751, 204] width 188 height 111
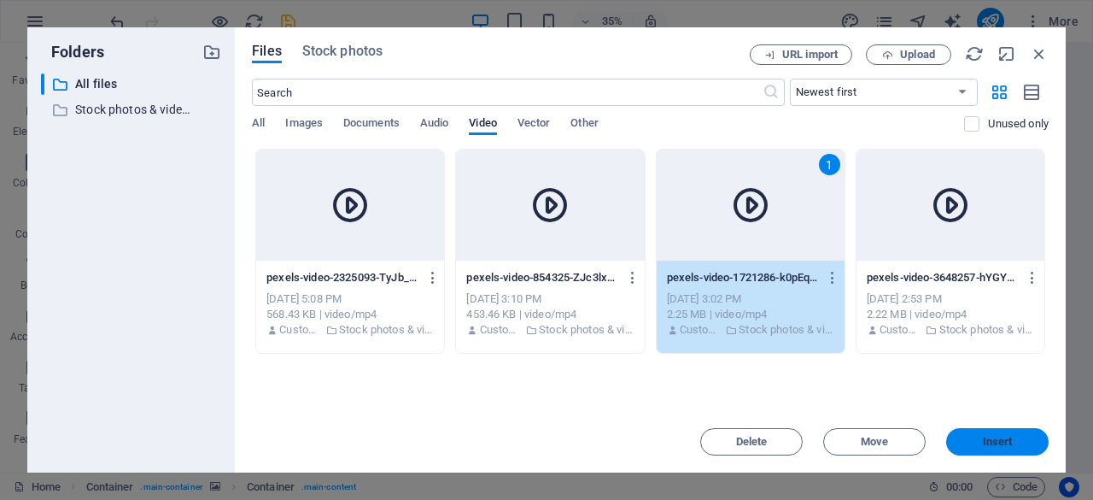
click at [1020, 438] on span "Insert" at bounding box center [997, 442] width 89 height 10
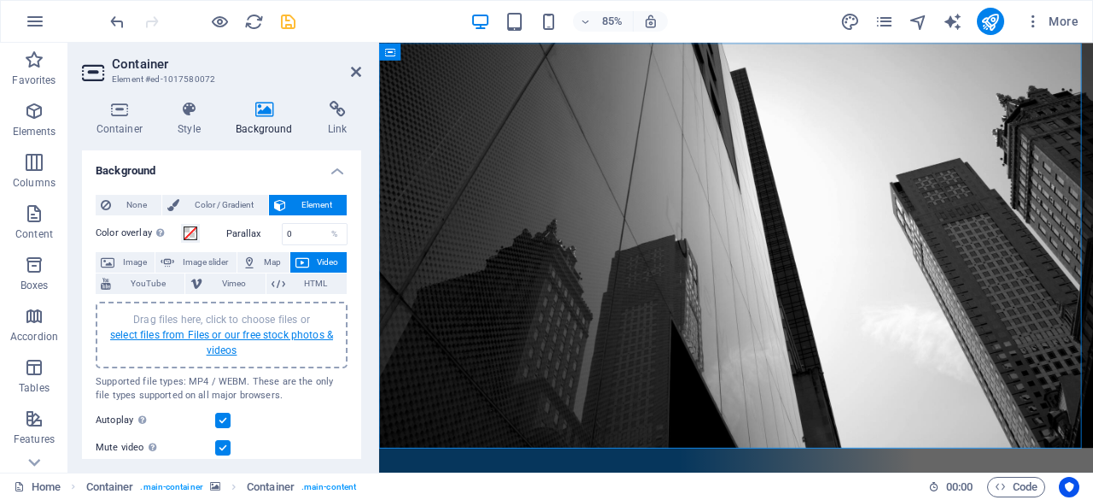
click at [278, 337] on link "select files from Files or our free stock photos & videos" at bounding box center [221, 342] width 223 height 27
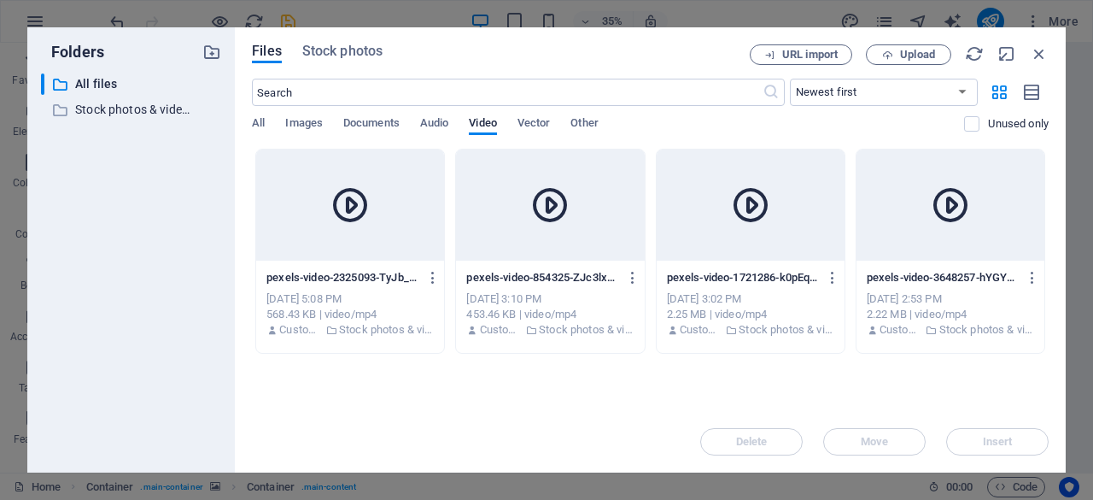
click at [926, 253] on div at bounding box center [951, 204] width 188 height 111
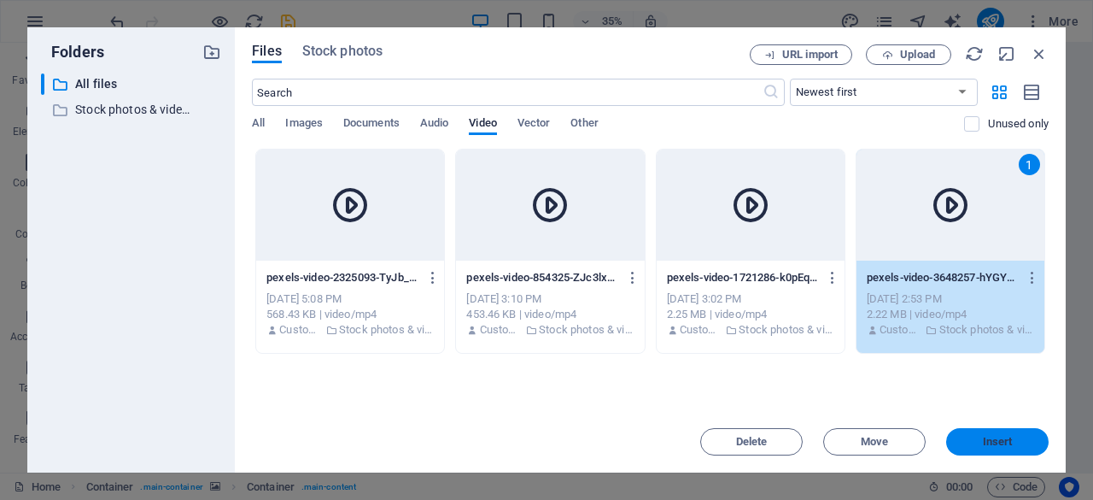
click at [1007, 440] on span "Insert" at bounding box center [998, 442] width 30 height 10
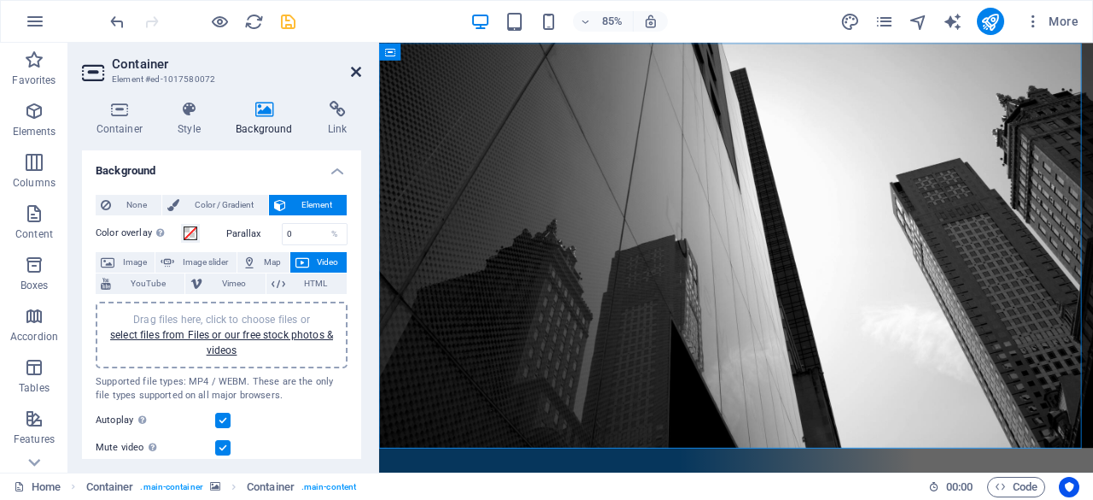
click at [351, 69] on icon at bounding box center [356, 72] width 10 height 14
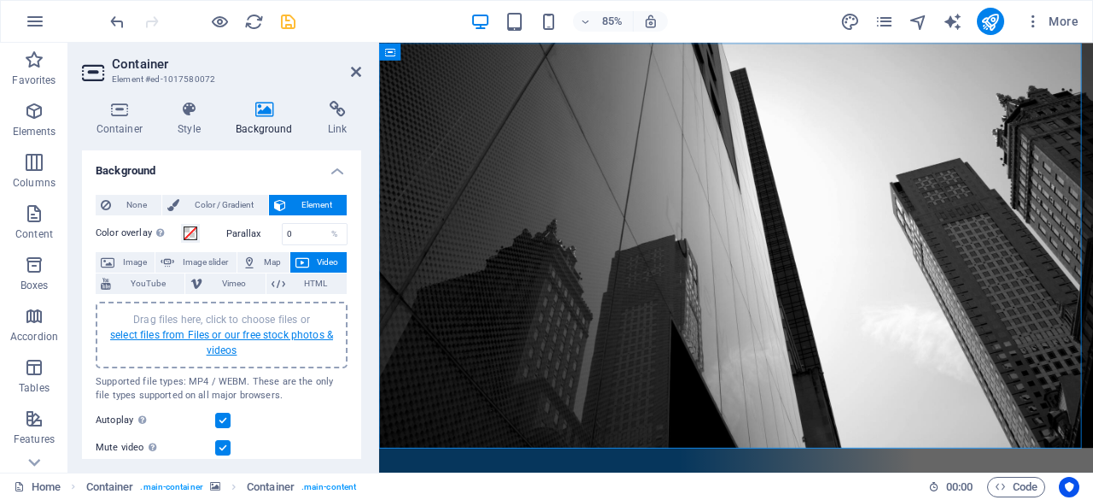
click at [263, 329] on link "select files from Files or our free stock photos & videos" at bounding box center [221, 342] width 223 height 27
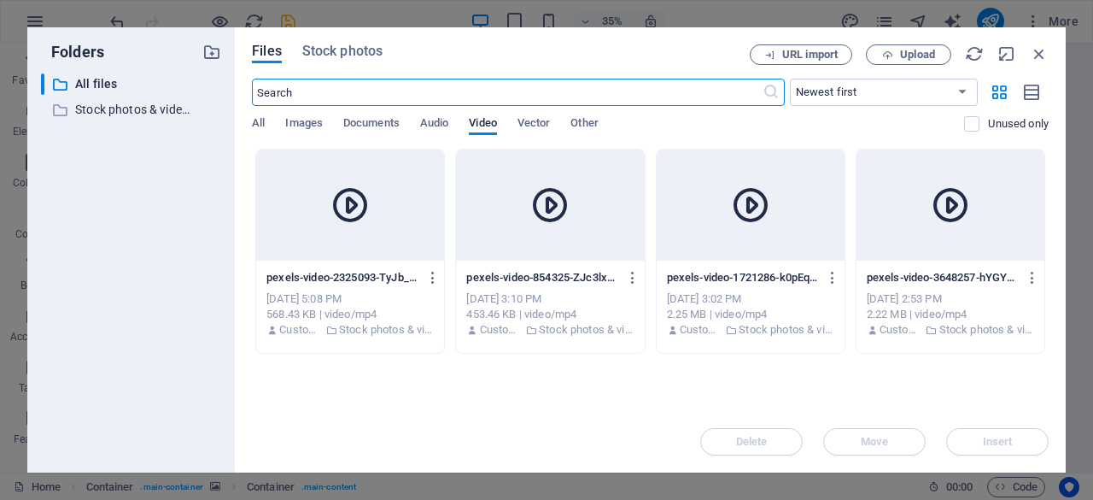
click at [398, 252] on div at bounding box center [350, 204] width 188 height 111
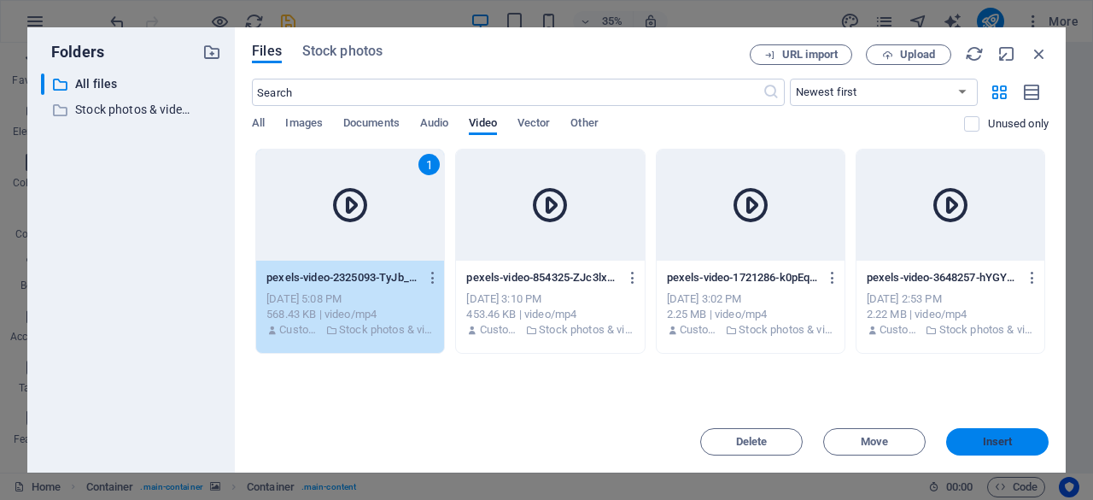
click at [966, 441] on span "Insert" at bounding box center [997, 442] width 89 height 10
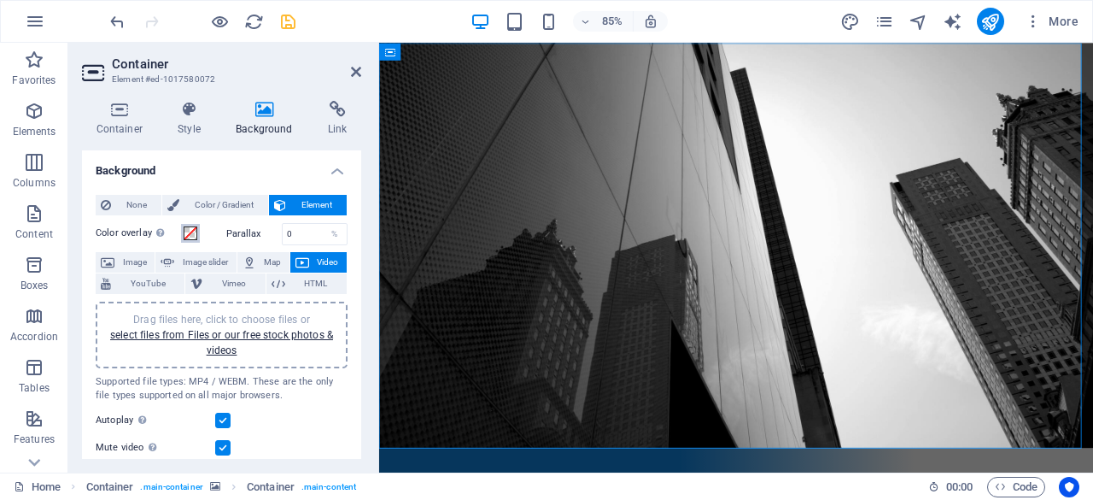
click at [194, 235] on span at bounding box center [191, 233] width 14 height 14
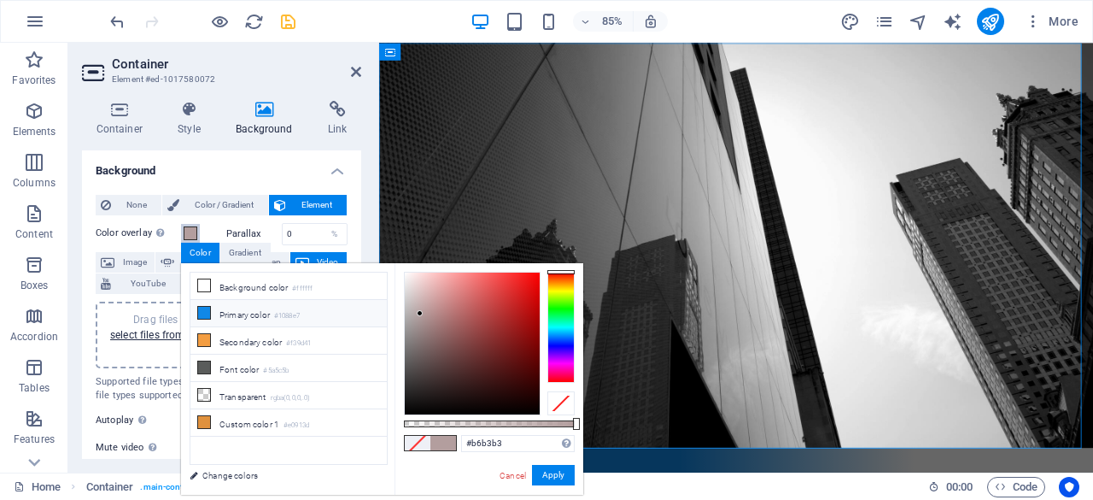
type input "#b8b8b8"
drag, startPoint x: 527, startPoint y: 380, endPoint x: 376, endPoint y: 311, distance: 166.3
click at [376, 311] on div "less Background color #ffffff Primary color #1088e7 Secondary color #f39d41 Fon…" at bounding box center [382, 379] width 402 height 232
click at [507, 470] on link "Cancel" at bounding box center [513, 475] width 30 height 13
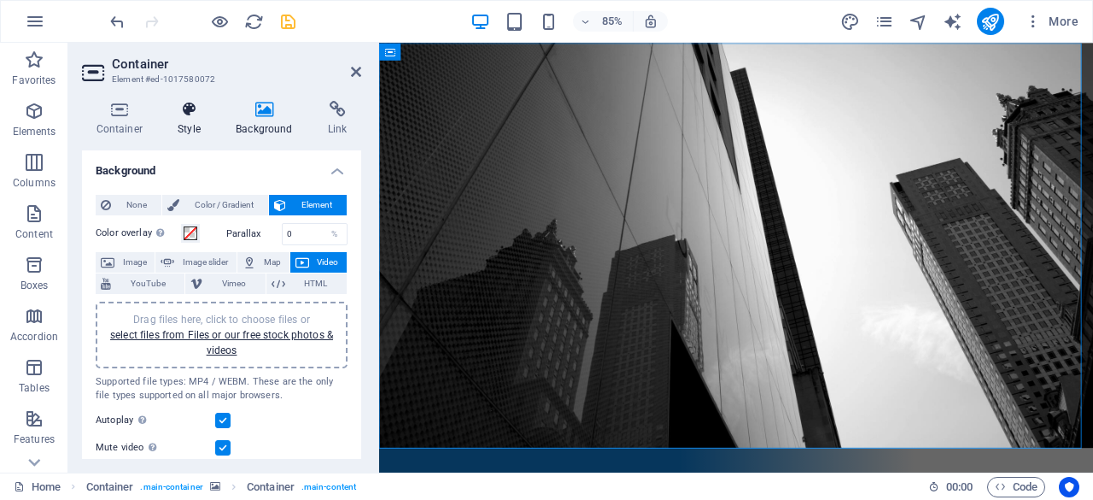
click at [198, 128] on h4 "Style" at bounding box center [193, 119] width 58 height 36
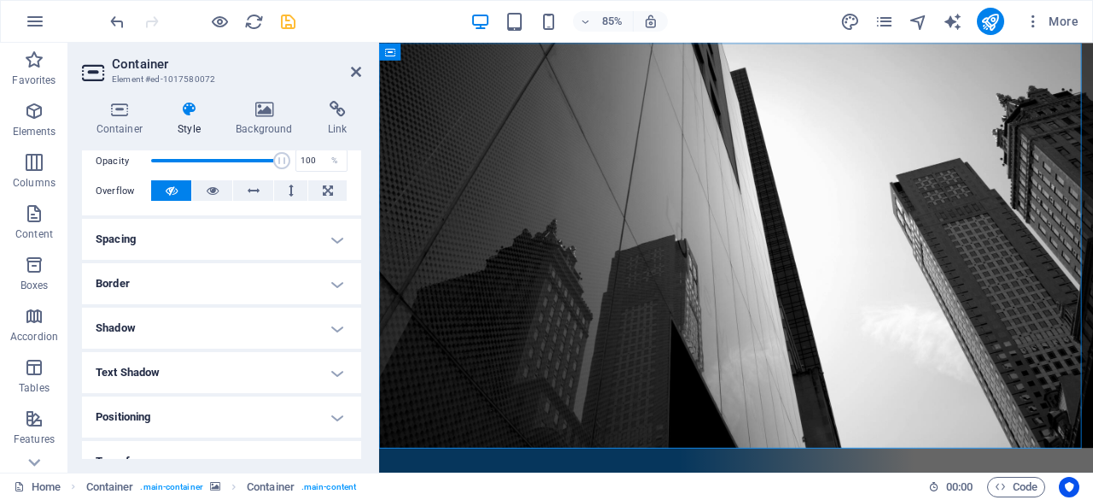
scroll to position [258, 0]
click at [243, 252] on h4 "Spacing" at bounding box center [221, 238] width 279 height 41
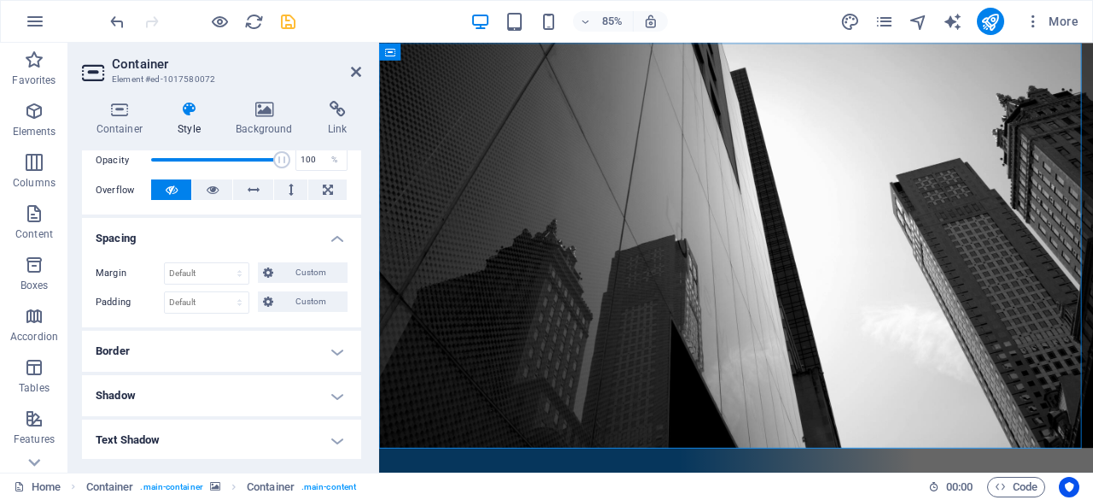
click at [210, 243] on h4 "Spacing" at bounding box center [221, 233] width 279 height 31
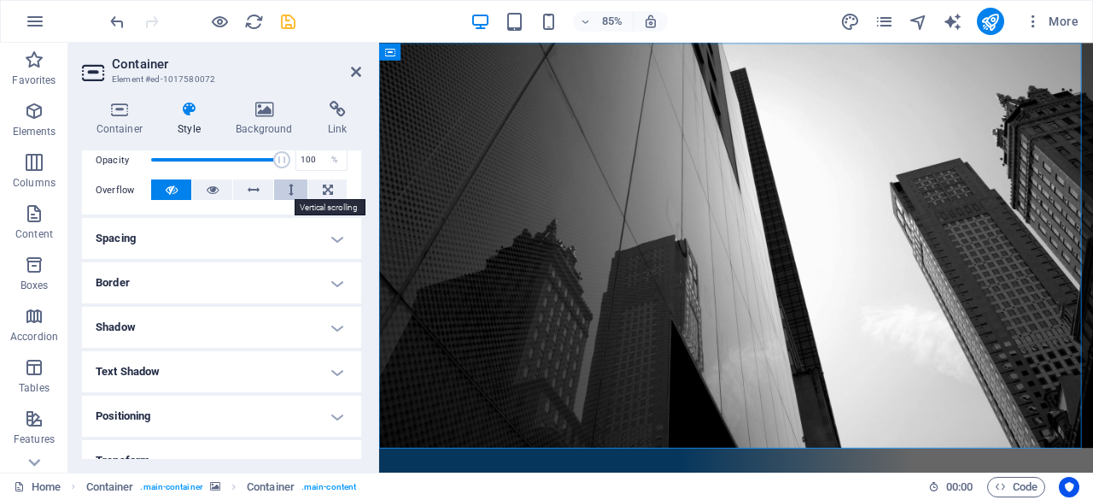
click at [284, 192] on button at bounding box center [290, 189] width 33 height 21
click at [256, 192] on icon at bounding box center [254, 189] width 12 height 21
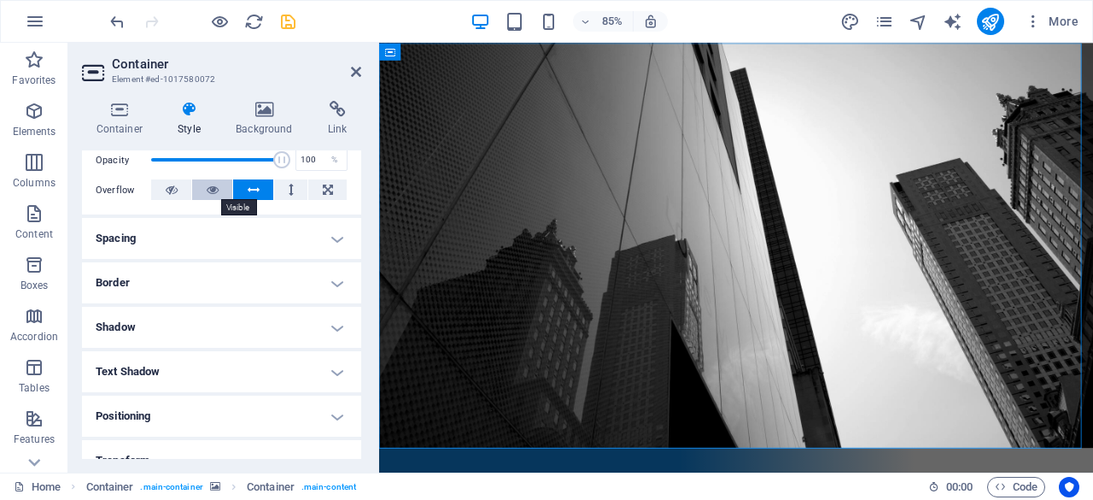
click at [222, 185] on button at bounding box center [212, 189] width 40 height 21
click at [313, 182] on button at bounding box center [327, 189] width 38 height 21
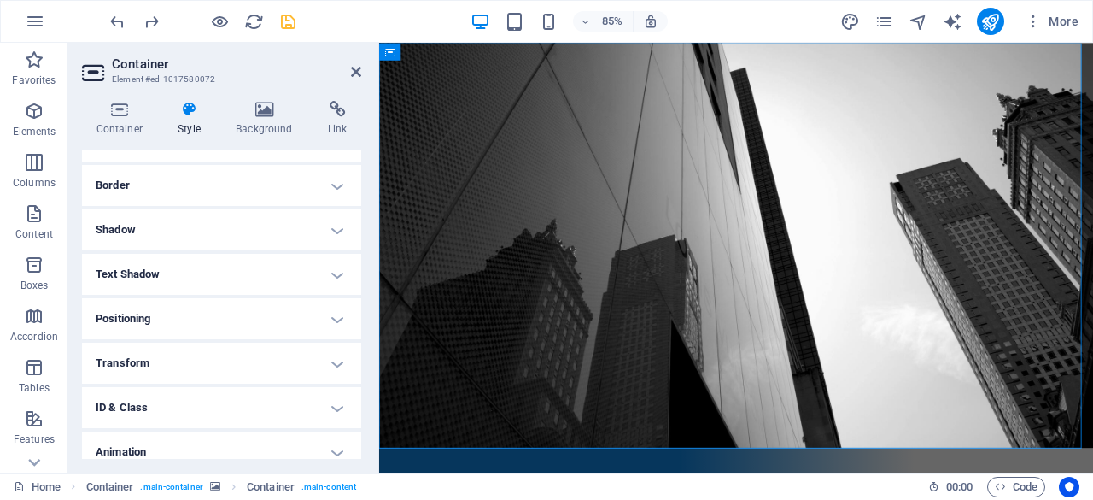
scroll to position [412, 0]
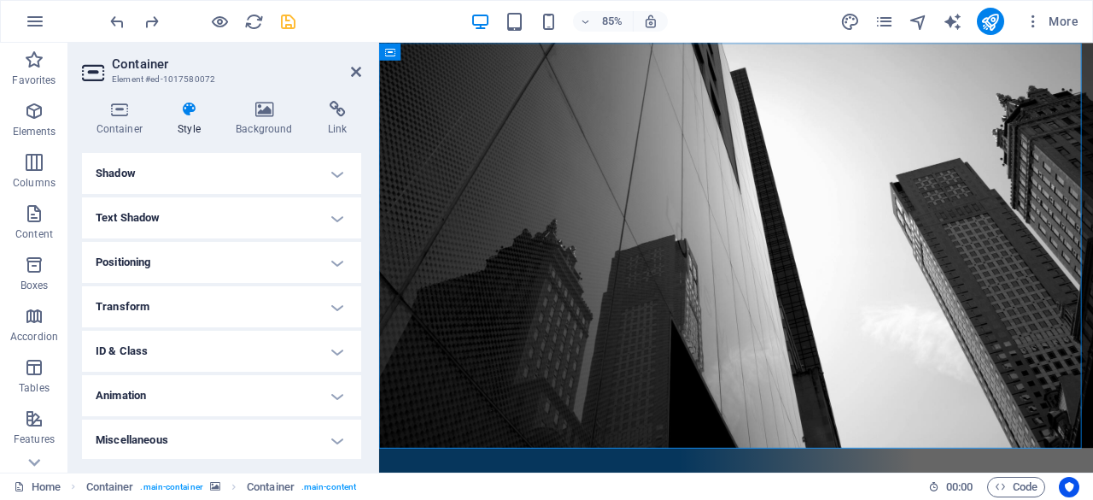
click at [236, 425] on h4 "Miscellaneous" at bounding box center [221, 439] width 279 height 41
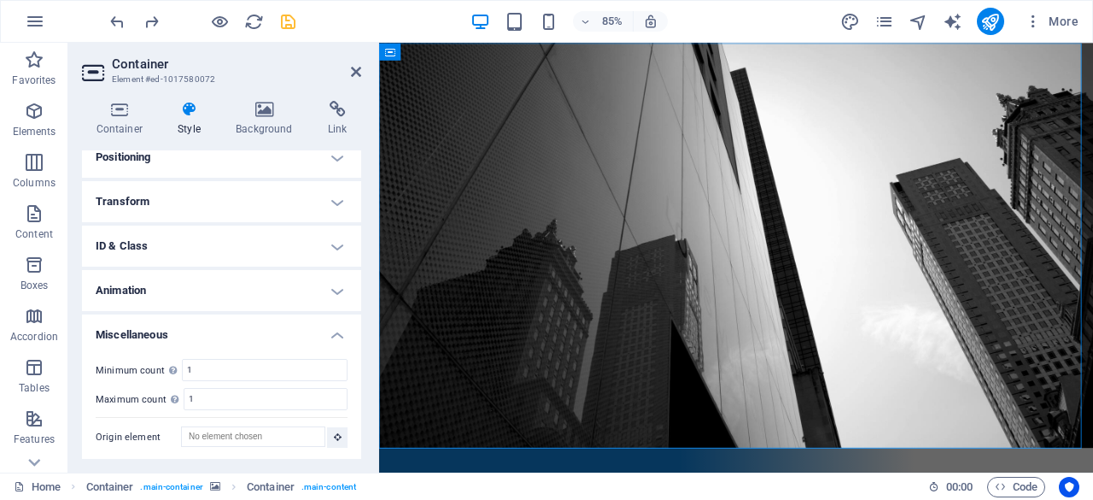
click at [202, 281] on h4 "Animation" at bounding box center [221, 290] width 279 height 41
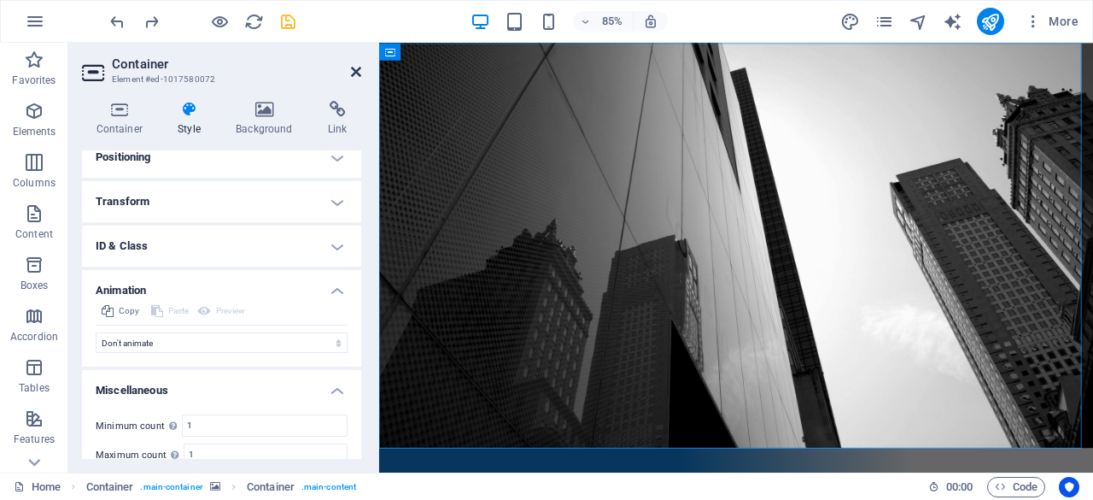
click at [355, 66] on icon at bounding box center [356, 72] width 10 height 14
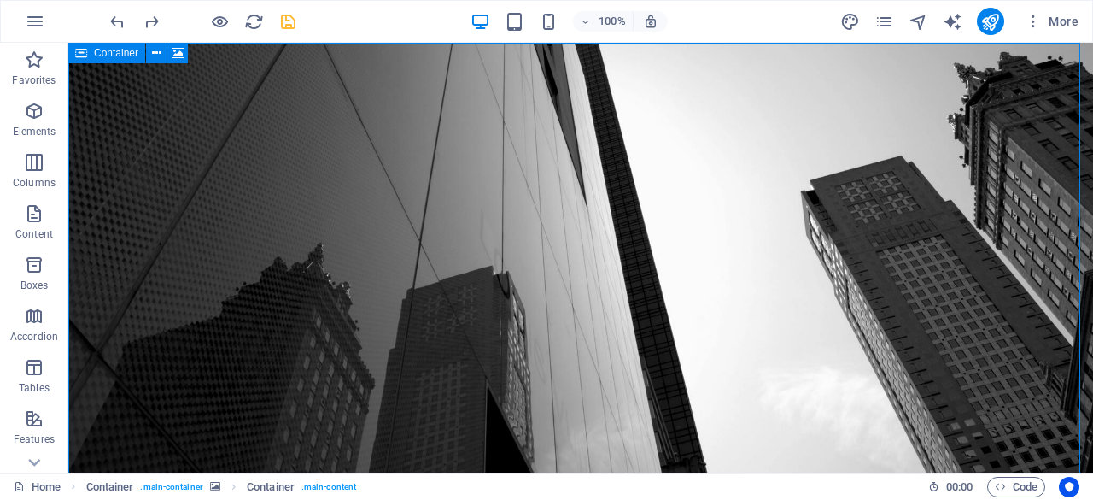
click at [81, 50] on icon at bounding box center [81, 53] width 12 height 21
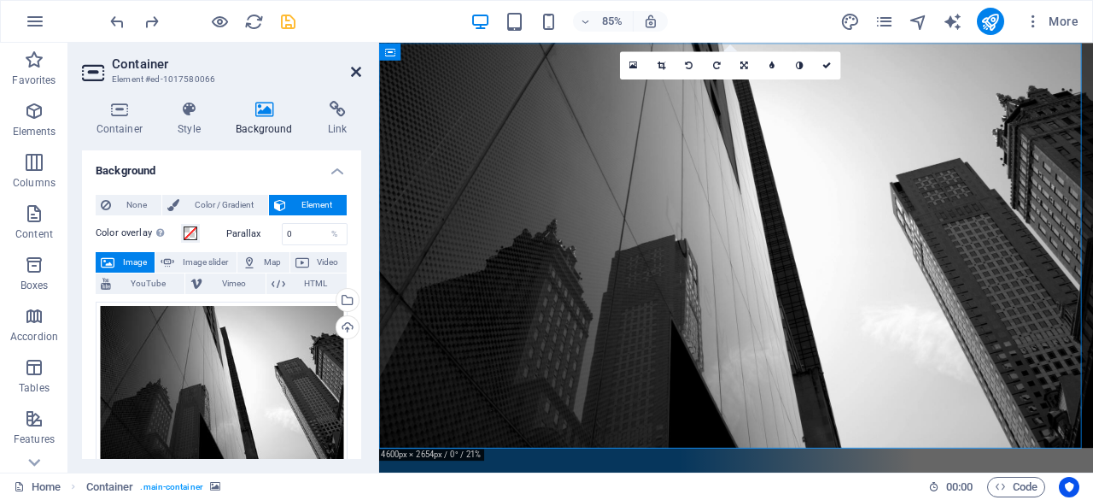
click at [355, 69] on icon at bounding box center [356, 72] width 10 height 14
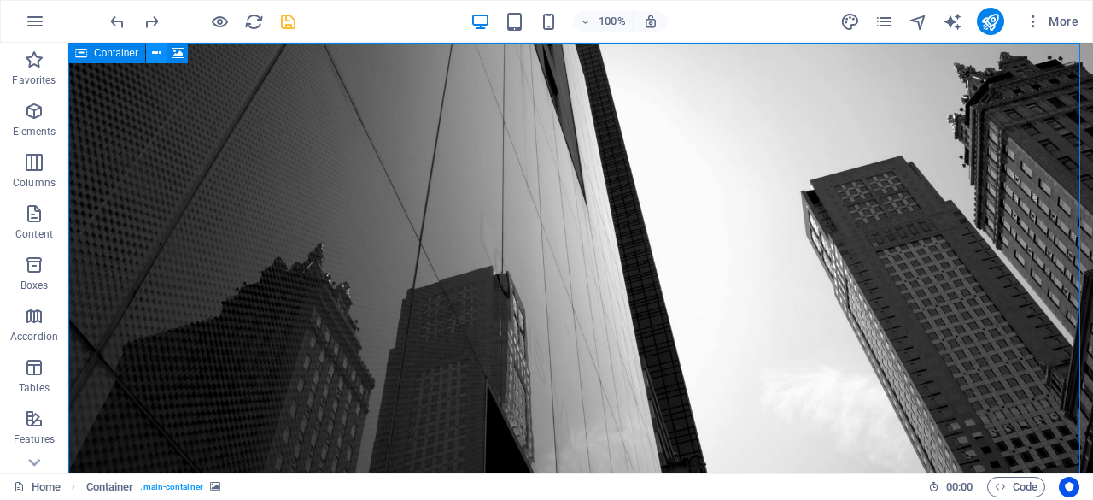
click at [158, 52] on icon at bounding box center [156, 53] width 9 height 18
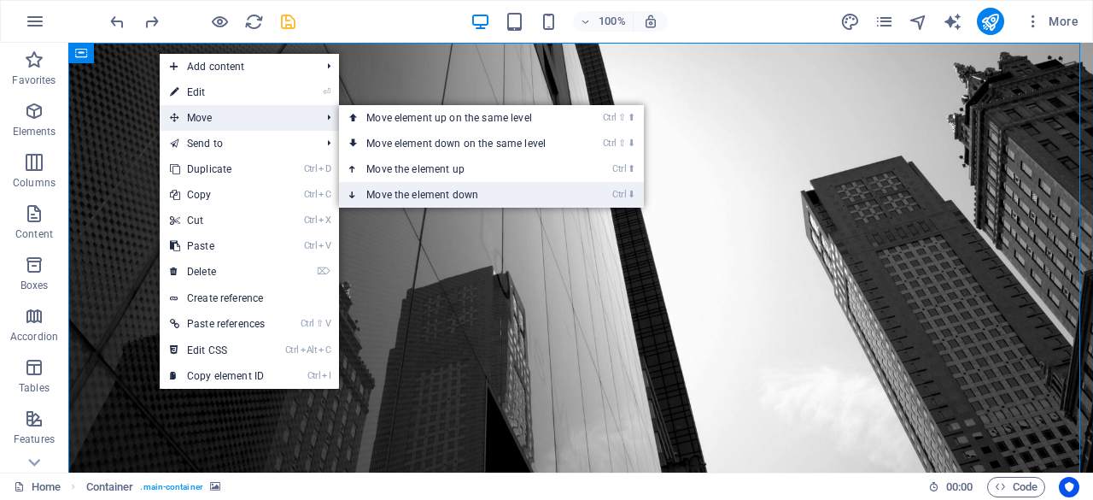
click at [432, 187] on link "Ctrl ⬇ Move the element down" at bounding box center [459, 195] width 241 height 26
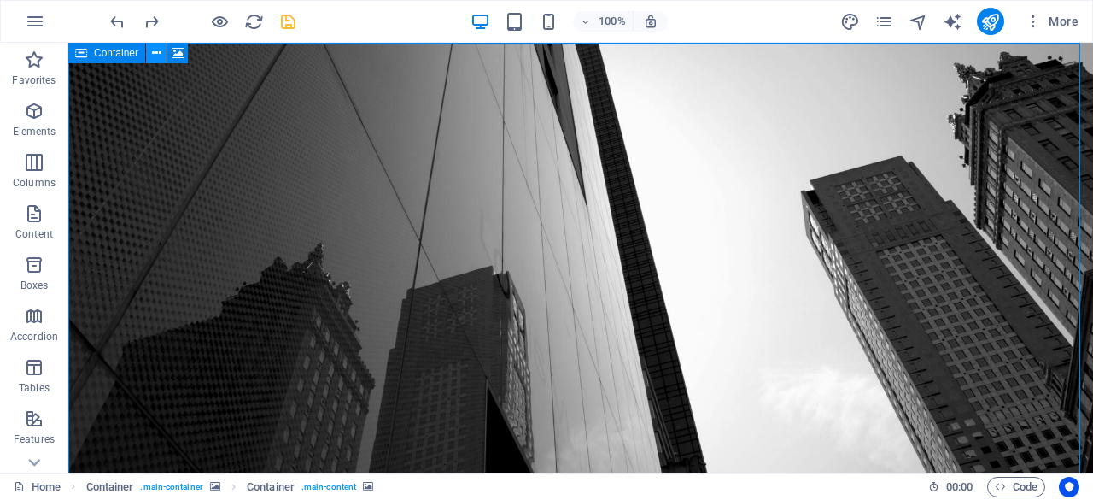
click at [159, 58] on icon at bounding box center [156, 53] width 9 height 18
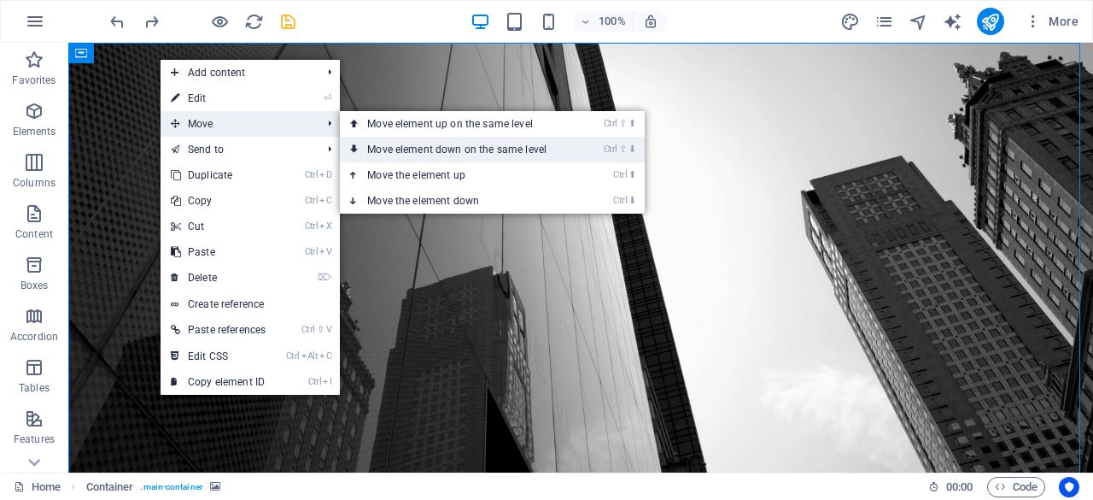
click at [395, 147] on link "Ctrl ⇧ ⬇ Move element down on the same level" at bounding box center [460, 150] width 241 height 26
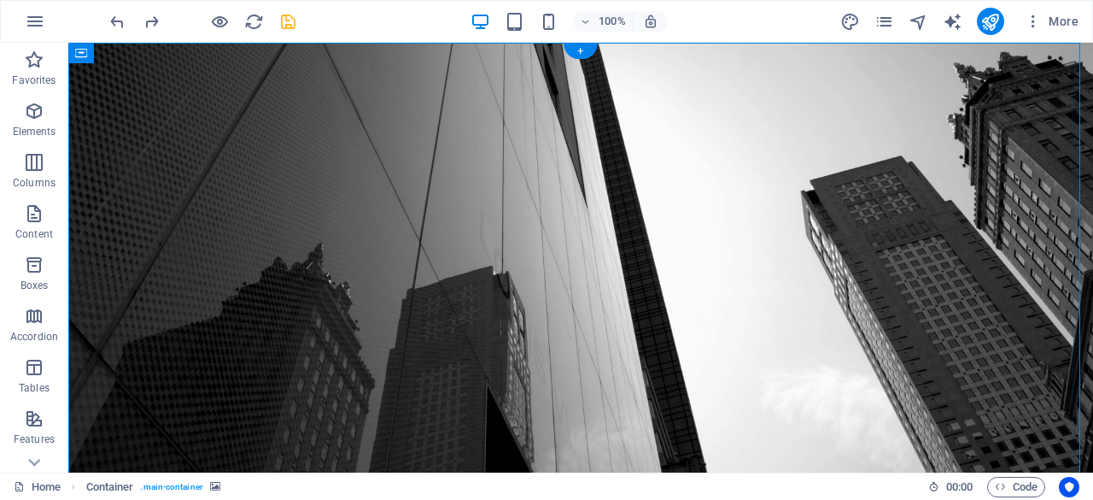
click at [88, 62] on div "Container" at bounding box center [106, 53] width 77 height 21
click at [157, 55] on icon at bounding box center [156, 53] width 9 height 18
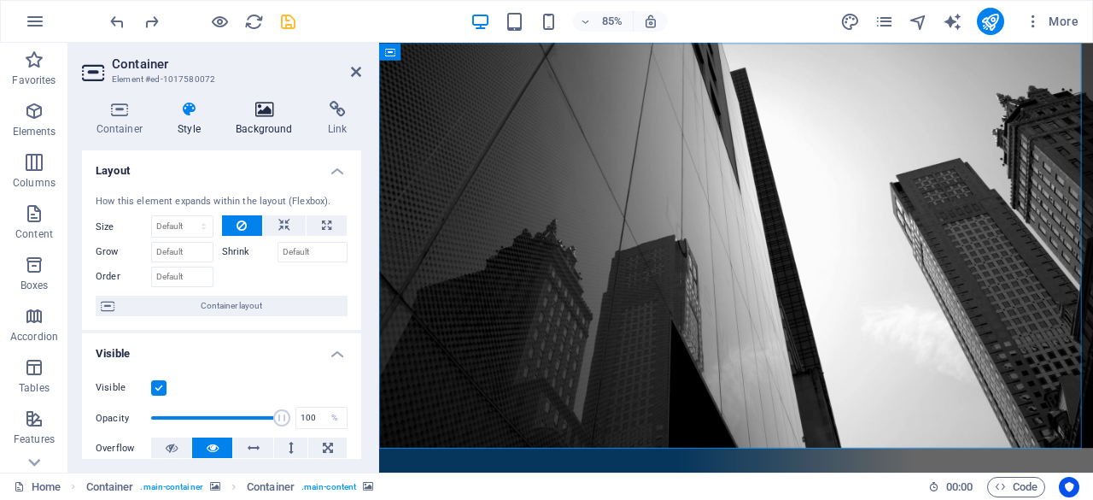
click at [270, 129] on h4 "Background" at bounding box center [268, 119] width 92 height 36
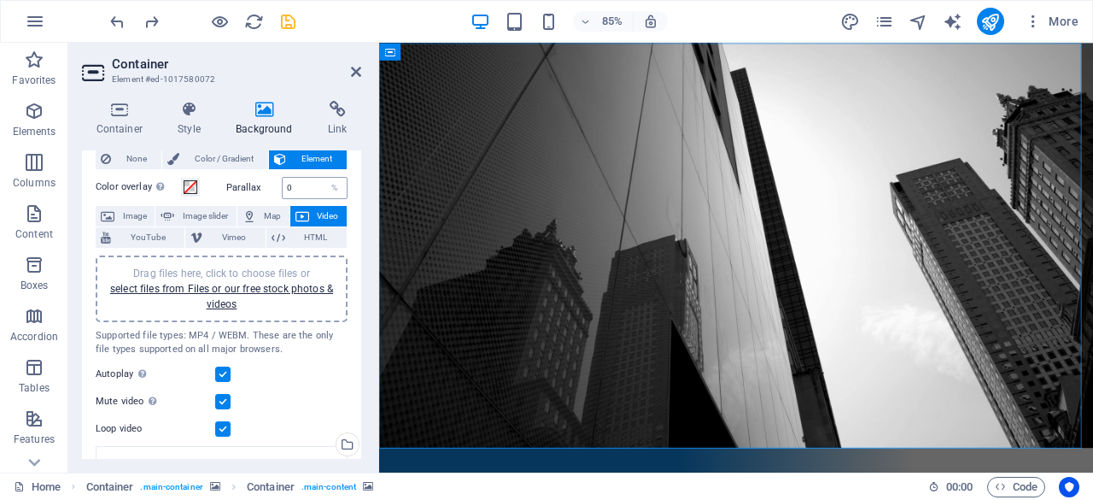
scroll to position [0, 0]
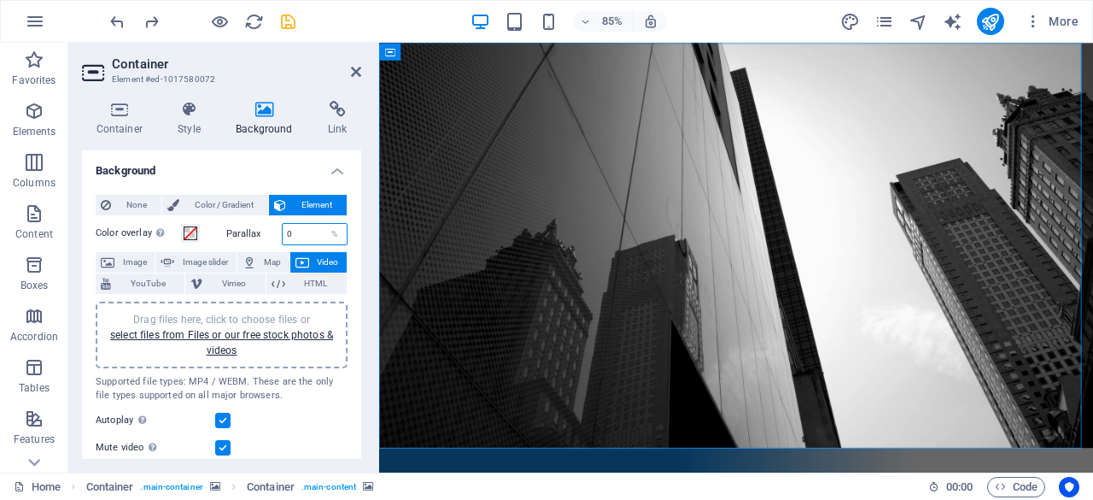
click at [305, 226] on input "0" at bounding box center [315, 234] width 65 height 21
type input "5"
type input "100"
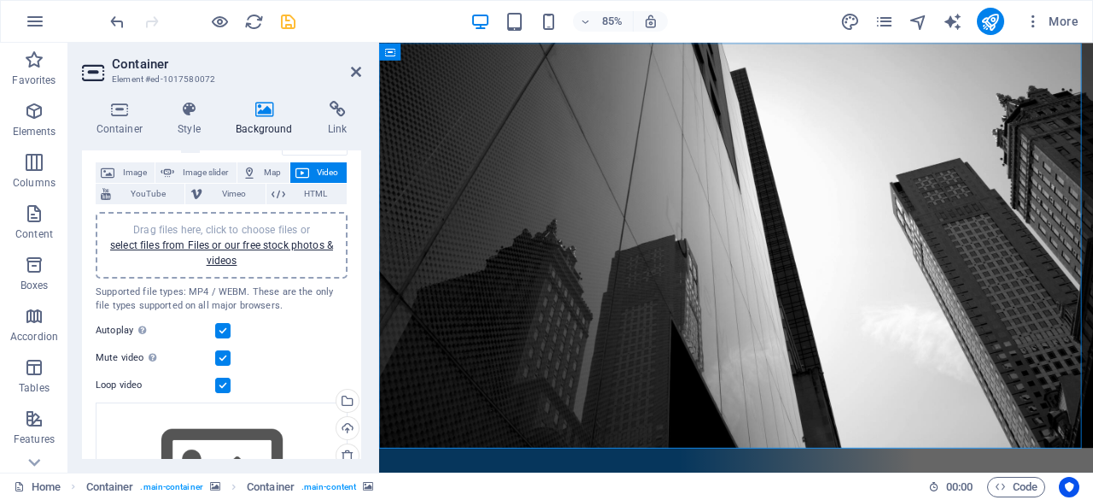
scroll to position [91, 0]
click at [224, 387] on label at bounding box center [222, 384] width 15 height 15
click at [0, 0] on input "Loop video" at bounding box center [0, 0] width 0 height 0
click at [224, 387] on label at bounding box center [222, 384] width 15 height 15
click at [0, 0] on input "Loop video" at bounding box center [0, 0] width 0 height 0
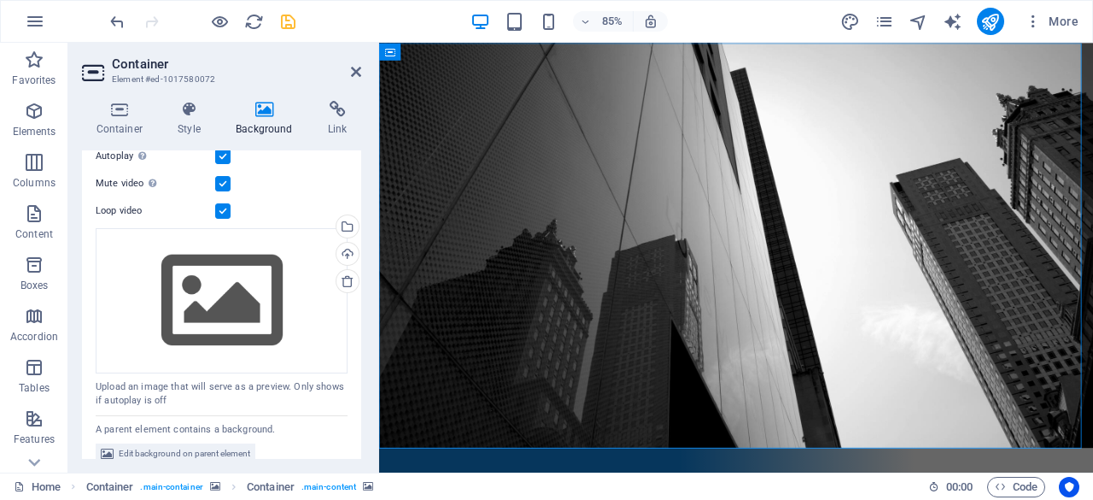
scroll to position [280, 0]
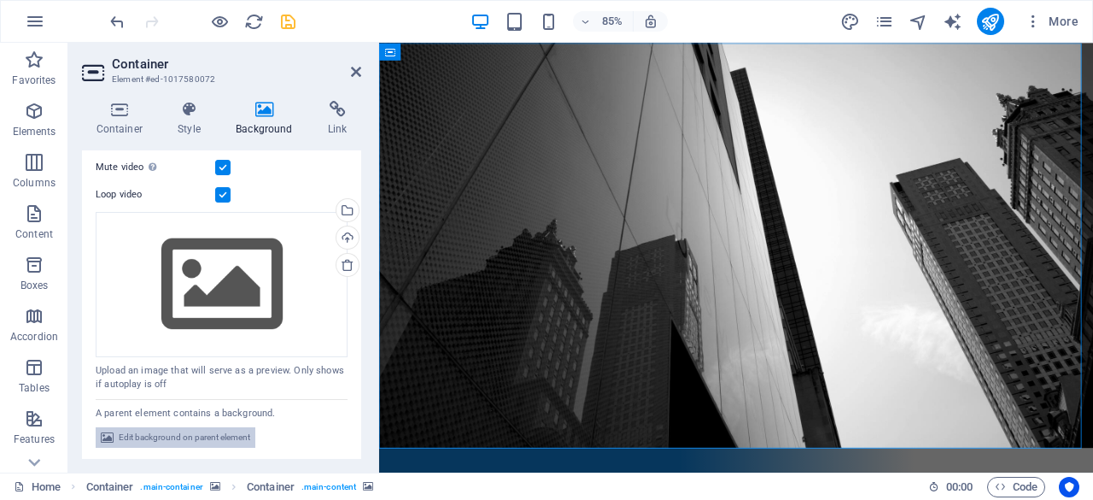
click at [202, 435] on span "Edit background on parent element" at bounding box center [185, 437] width 132 height 21
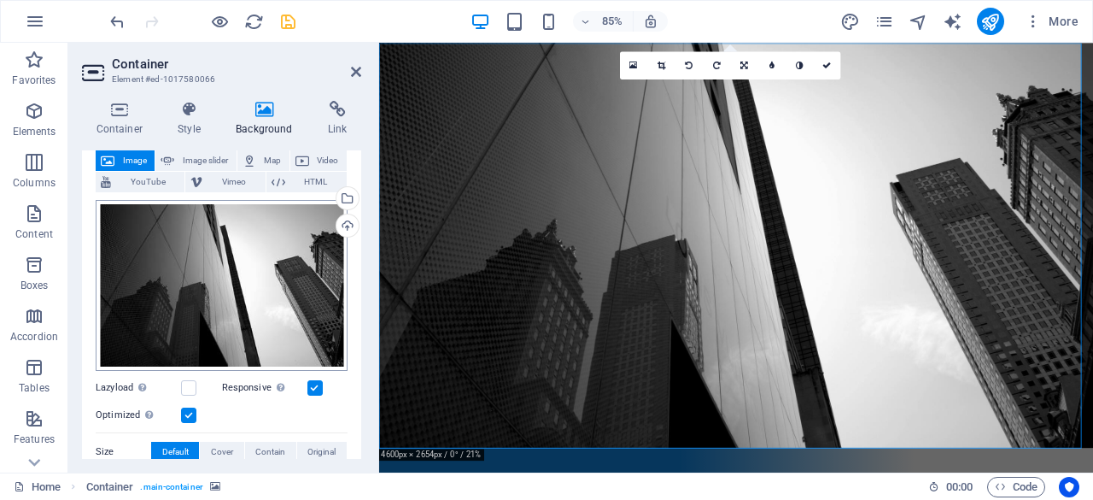
scroll to position [101, 0]
click at [362, 70] on aside "Container Element #ed-1017580066 Container Style Background Link Size Height De…" at bounding box center [223, 258] width 311 height 430
click at [349, 73] on header "Container Element #ed-1017580066" at bounding box center [221, 65] width 279 height 44
click at [355, 71] on icon at bounding box center [356, 72] width 10 height 14
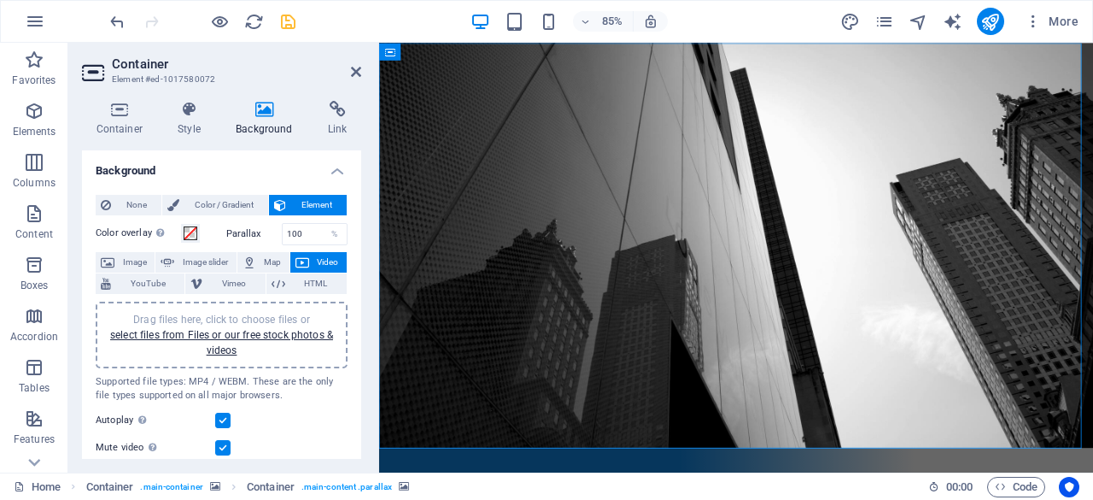
click at [325, 262] on span "Video" at bounding box center [327, 262] width 27 height 21
click at [304, 331] on link "select files from Files or our free stock photos & videos" at bounding box center [221, 342] width 223 height 27
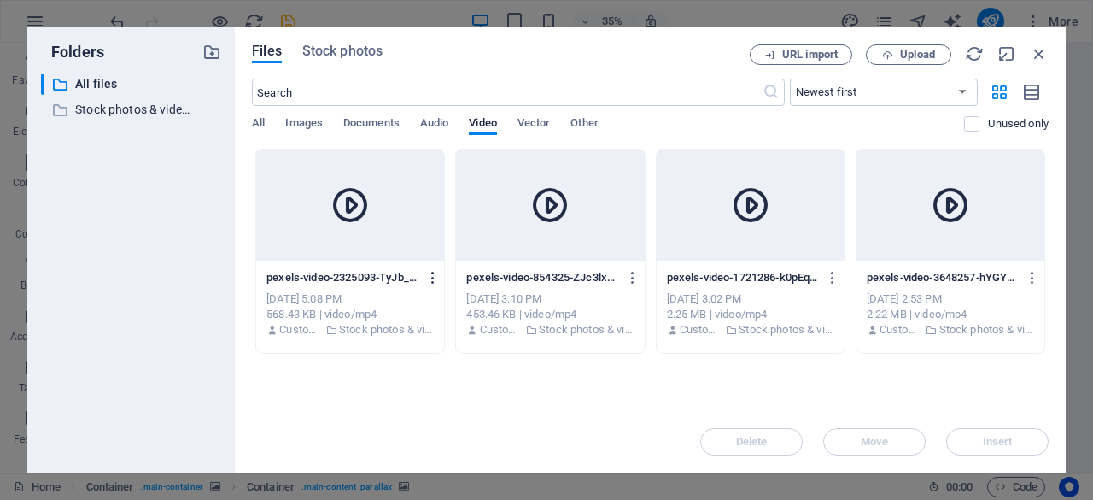
click at [428, 276] on icon "button" at bounding box center [433, 277] width 16 height 15
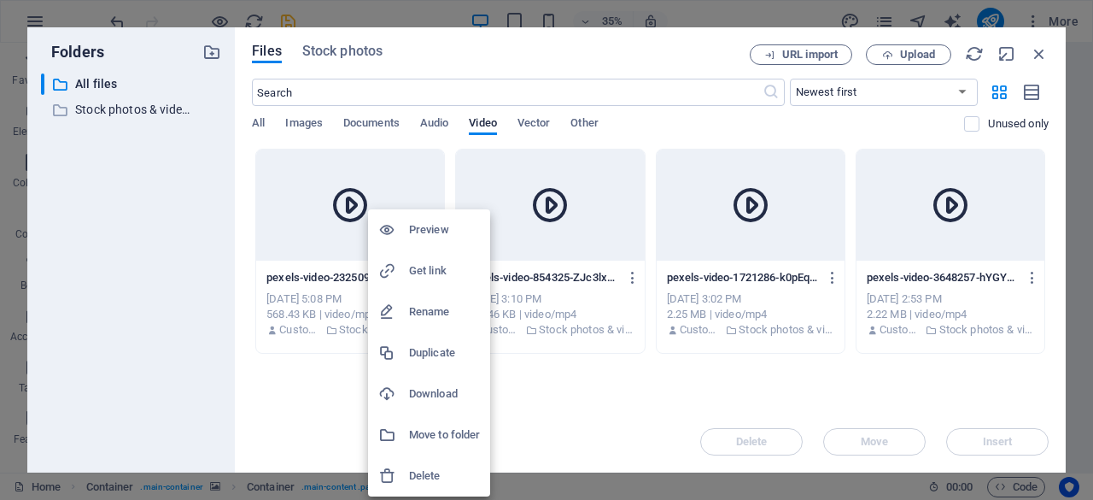
click at [534, 125] on div at bounding box center [546, 250] width 1093 height 500
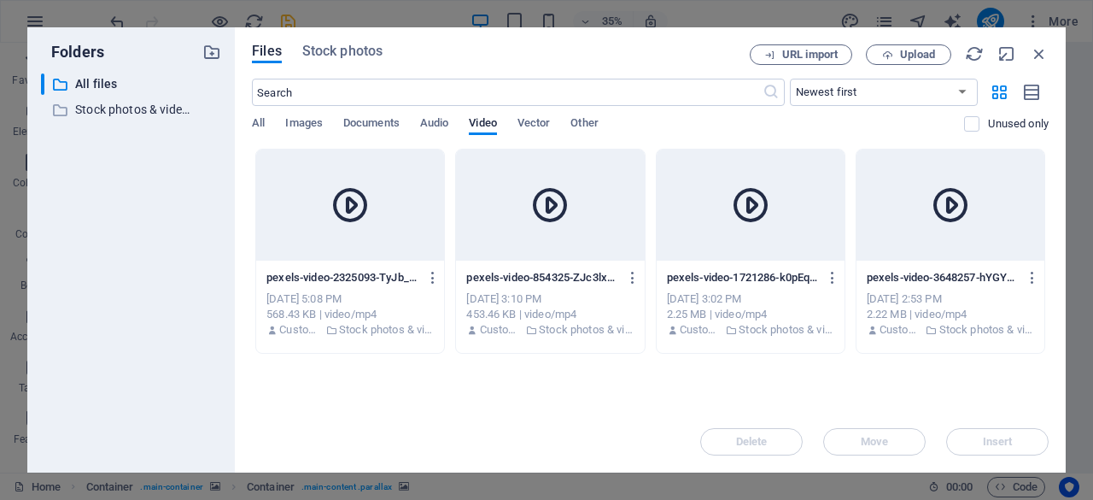
click at [534, 125] on span "Vector" at bounding box center [534, 125] width 33 height 24
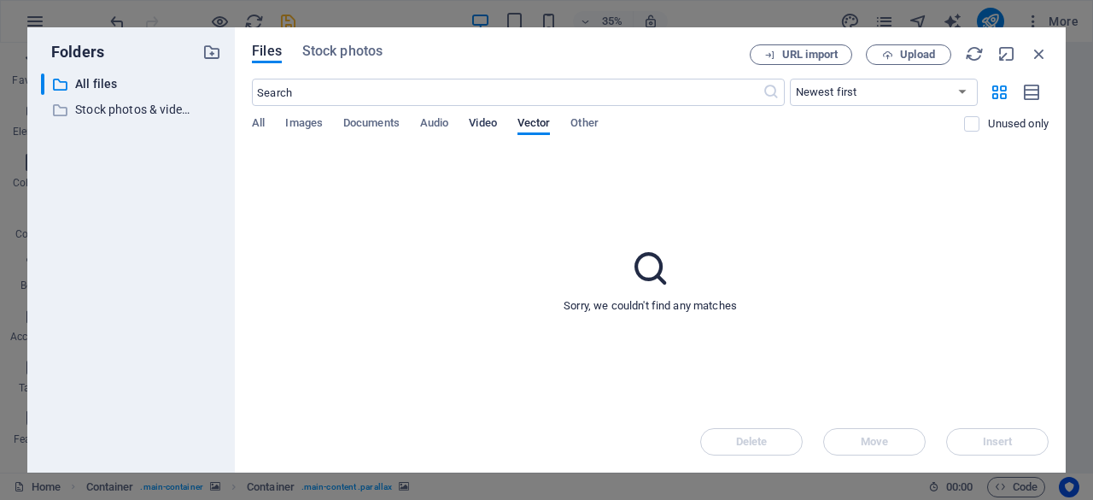
click at [496, 120] on span "Video" at bounding box center [482, 125] width 27 height 24
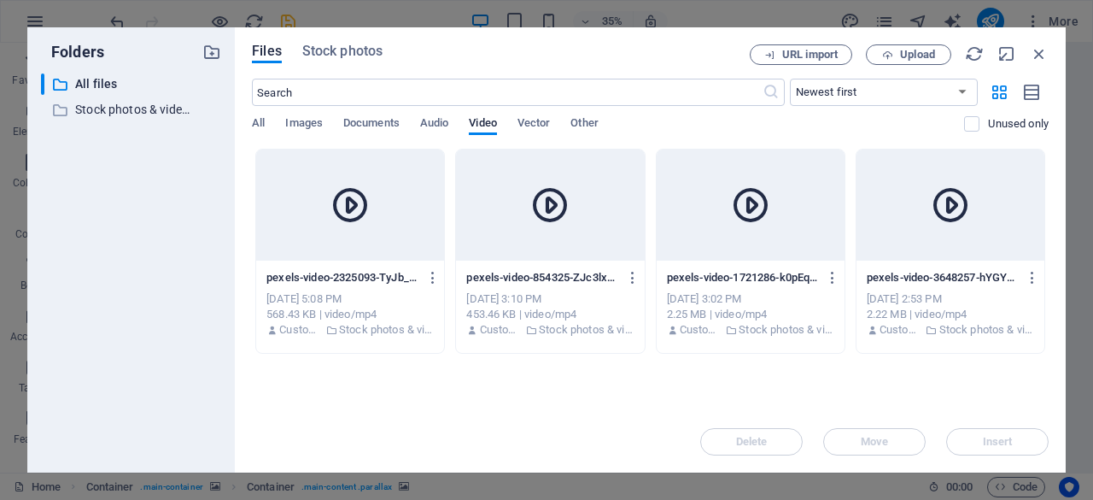
click at [407, 227] on div at bounding box center [350, 204] width 188 height 111
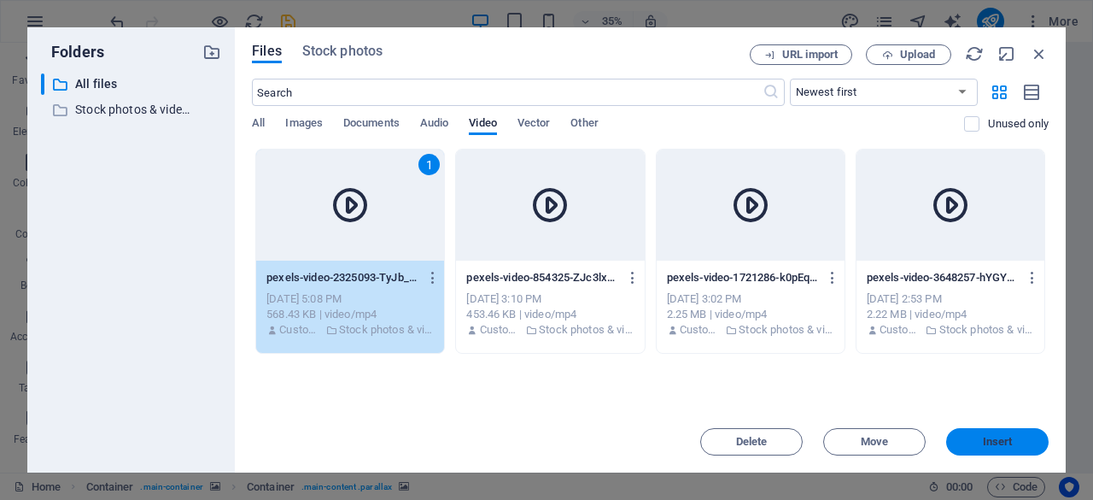
click at [996, 442] on span "Insert" at bounding box center [998, 442] width 30 height 10
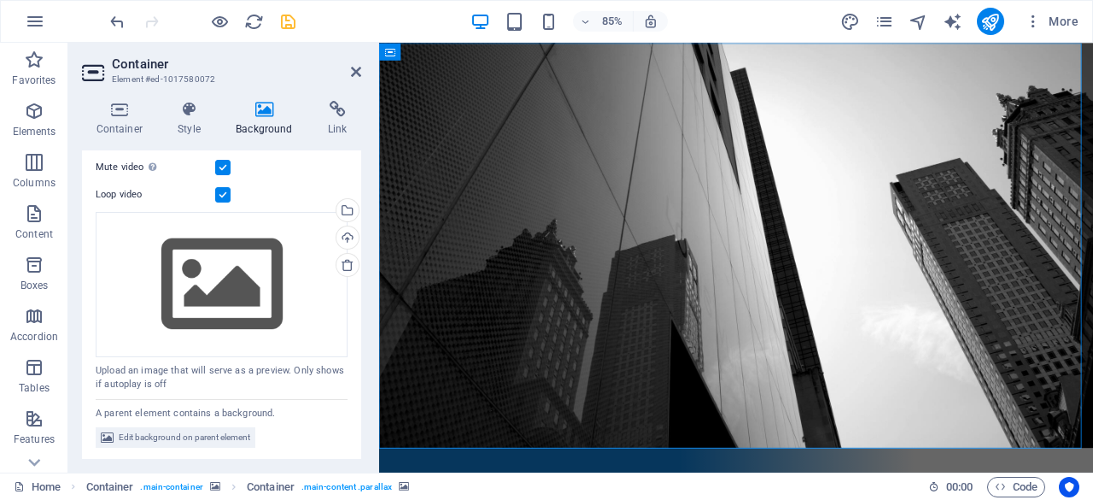
scroll to position [0, 0]
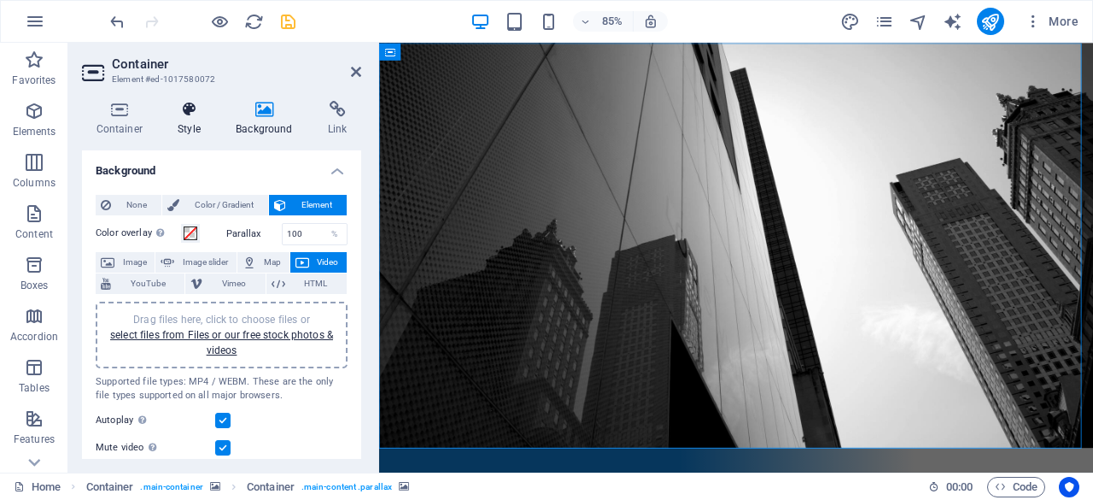
click at [190, 126] on h4 "Style" at bounding box center [193, 119] width 58 height 36
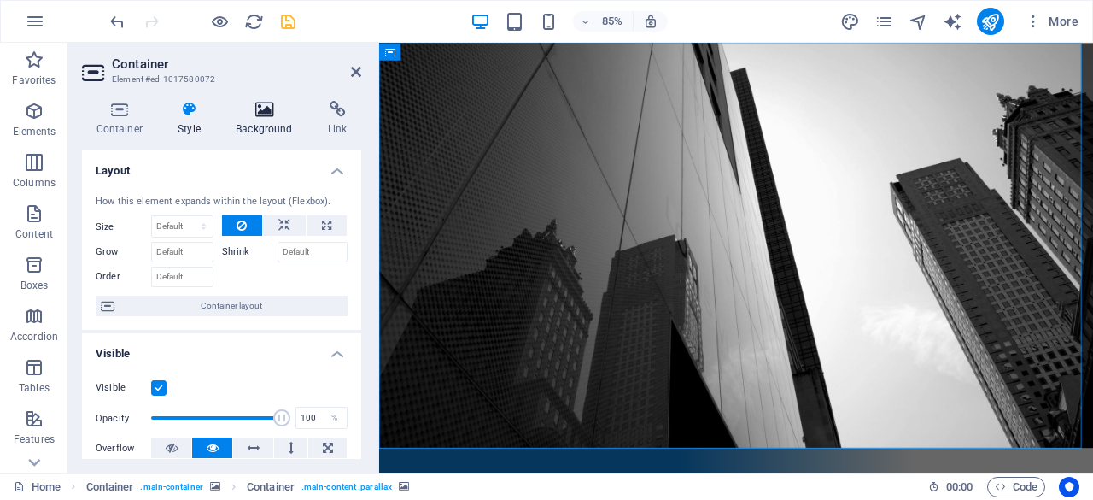
click at [251, 111] on icon at bounding box center [264, 109] width 85 height 17
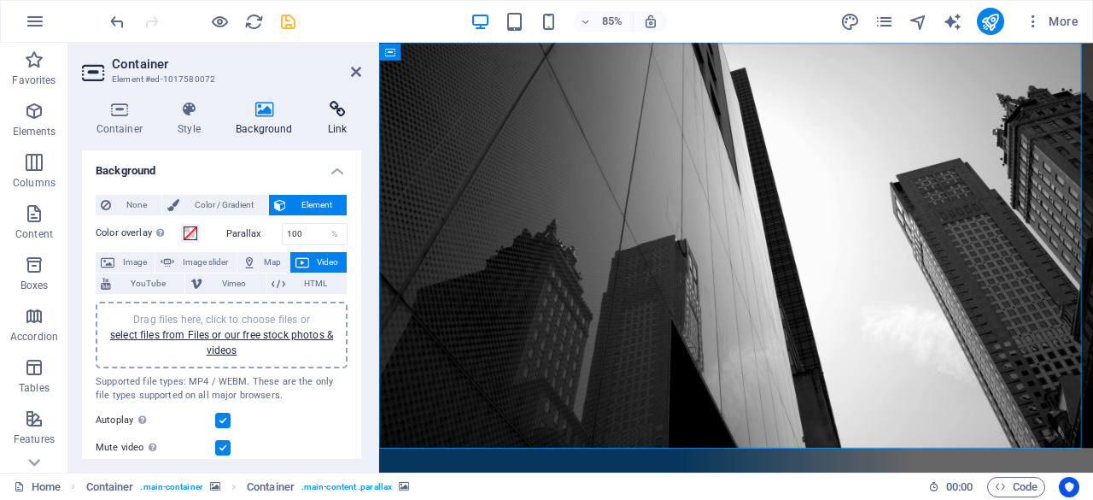
click at [323, 125] on h4 "Link" at bounding box center [338, 119] width 48 height 36
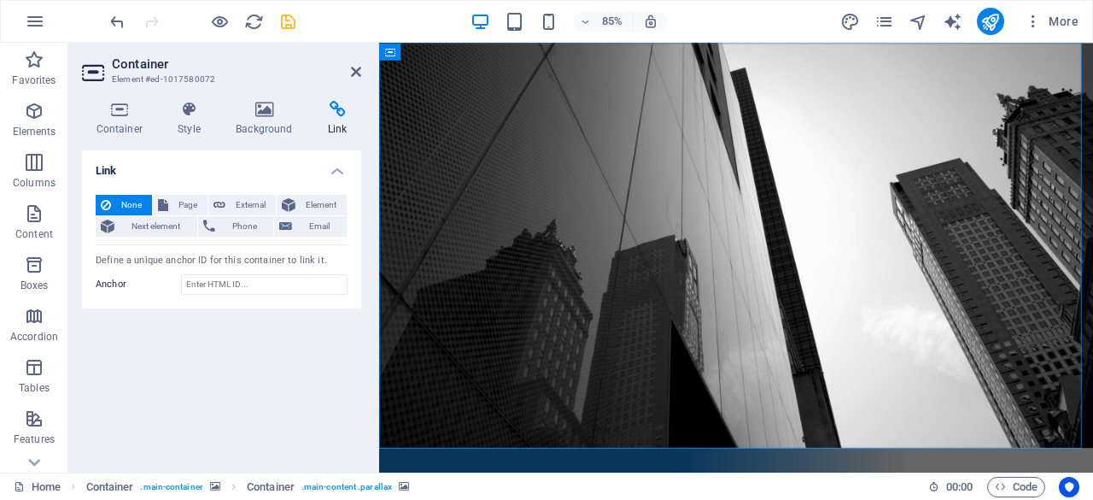
click at [359, 66] on icon at bounding box center [356, 72] width 10 height 14
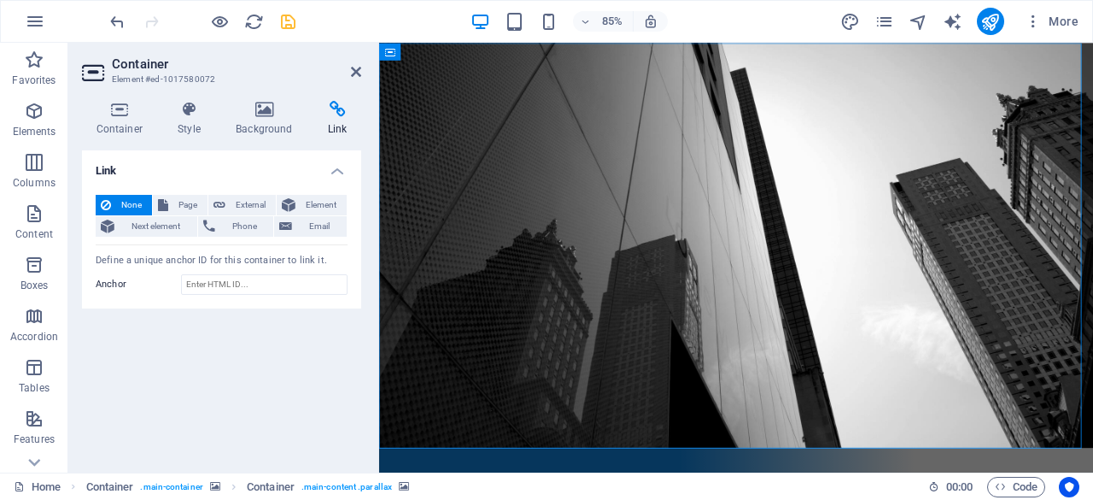
click at [377, 107] on div at bounding box center [376, 258] width 3 height 430
click at [179, 115] on icon at bounding box center [189, 109] width 51 height 17
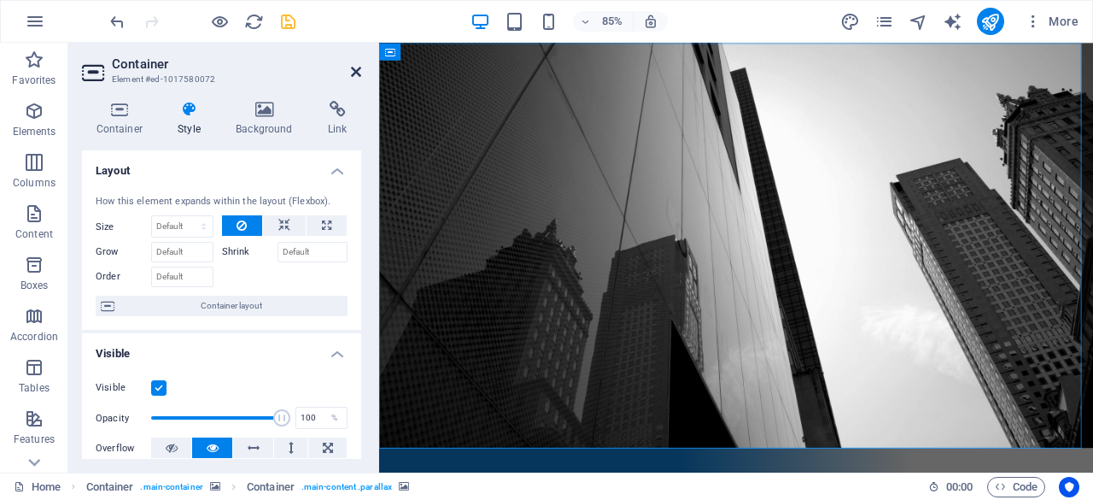
click at [354, 74] on icon at bounding box center [356, 72] width 10 height 14
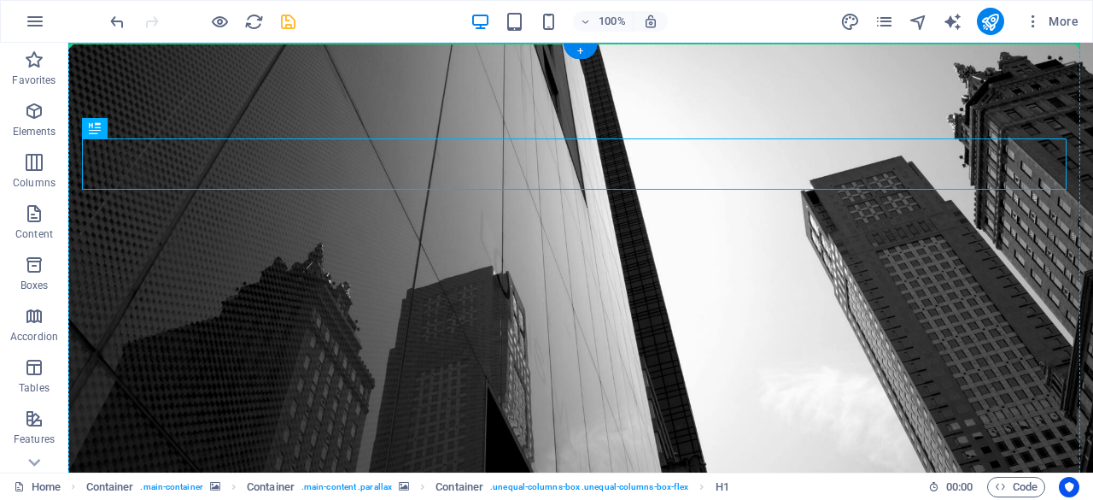
drag, startPoint x: 361, startPoint y: 156, endPoint x: 360, endPoint y: 118, distance: 38.5
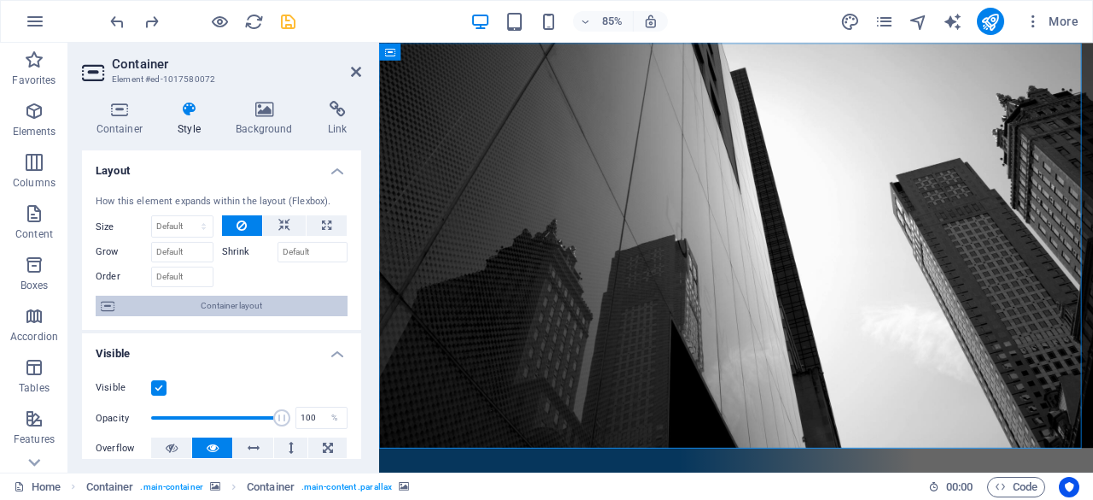
click at [239, 314] on span "Container layout" at bounding box center [231, 306] width 223 height 21
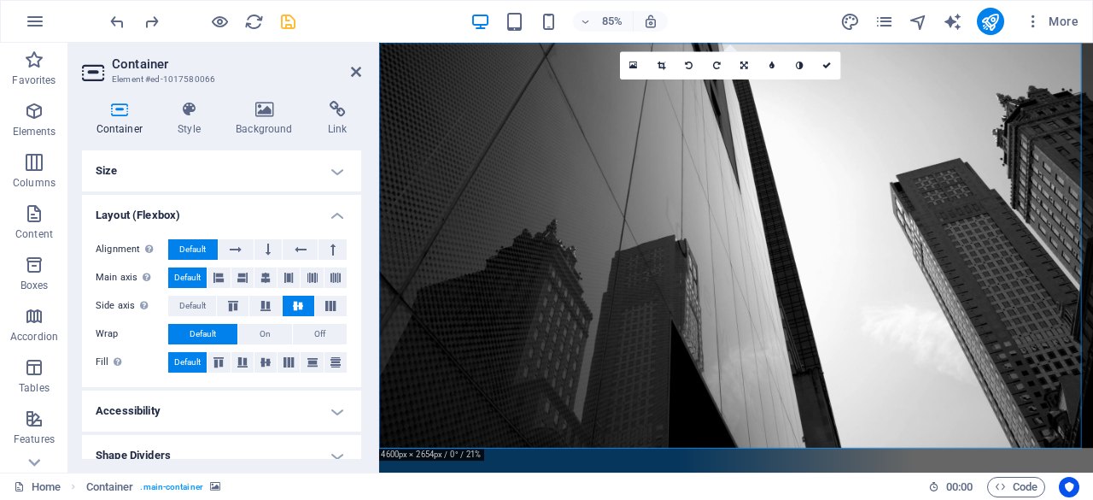
click at [144, 180] on h4 "Size" at bounding box center [221, 170] width 279 height 41
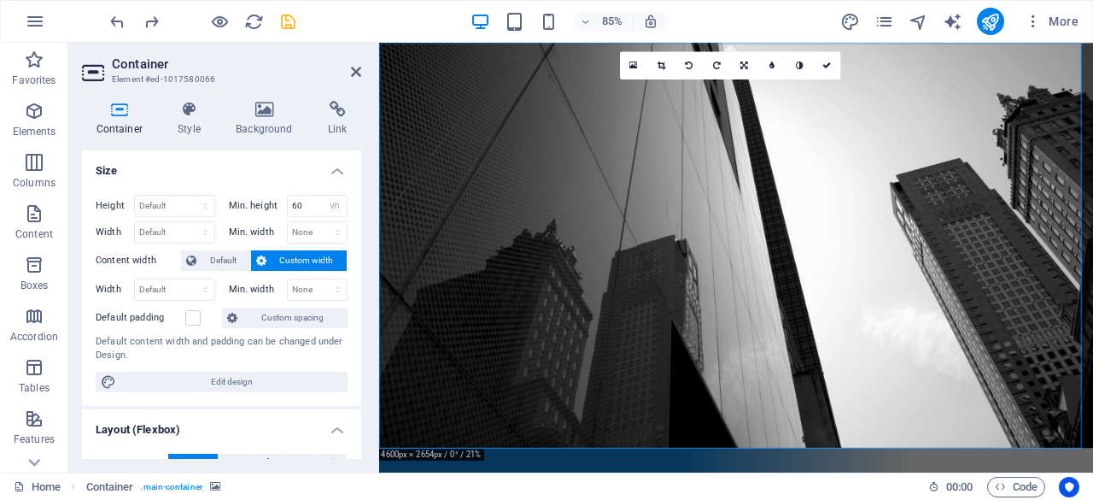
click at [189, 165] on h4 "Size" at bounding box center [221, 165] width 279 height 31
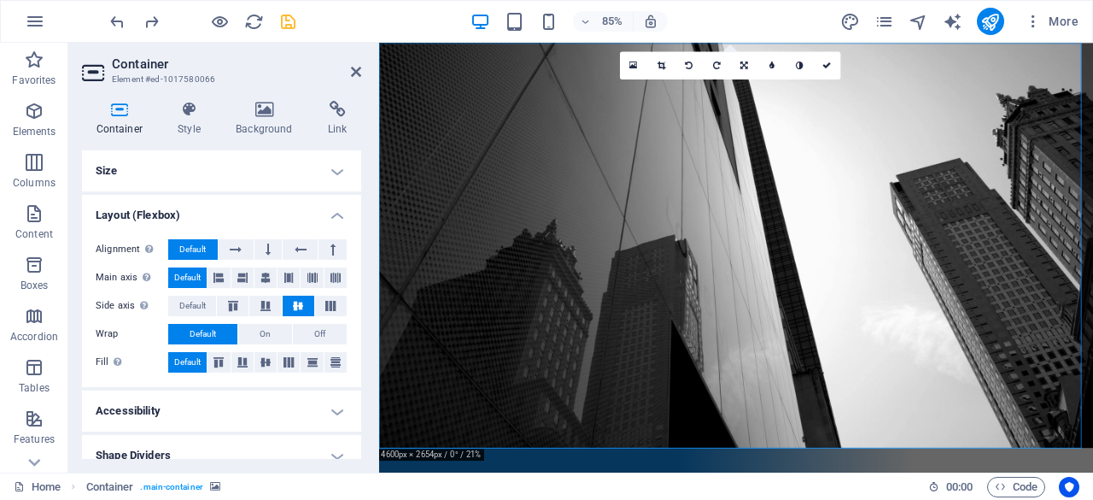
click at [188, 181] on h4 "Size" at bounding box center [221, 170] width 279 height 41
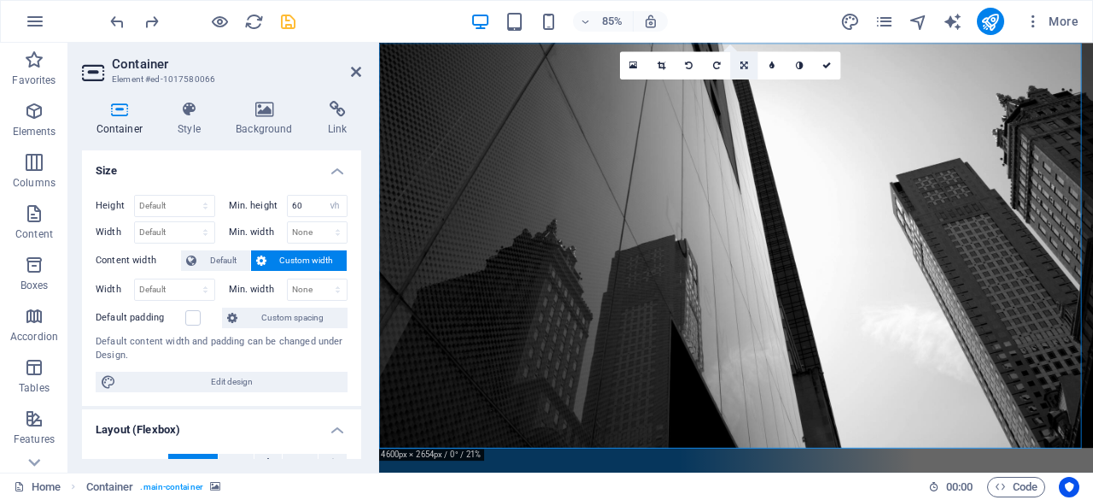
click at [747, 63] on icon at bounding box center [745, 65] width 8 height 9
click at [745, 82] on link at bounding box center [743, 87] width 27 height 27
click at [652, 67] on link at bounding box center [661, 64] width 27 height 27
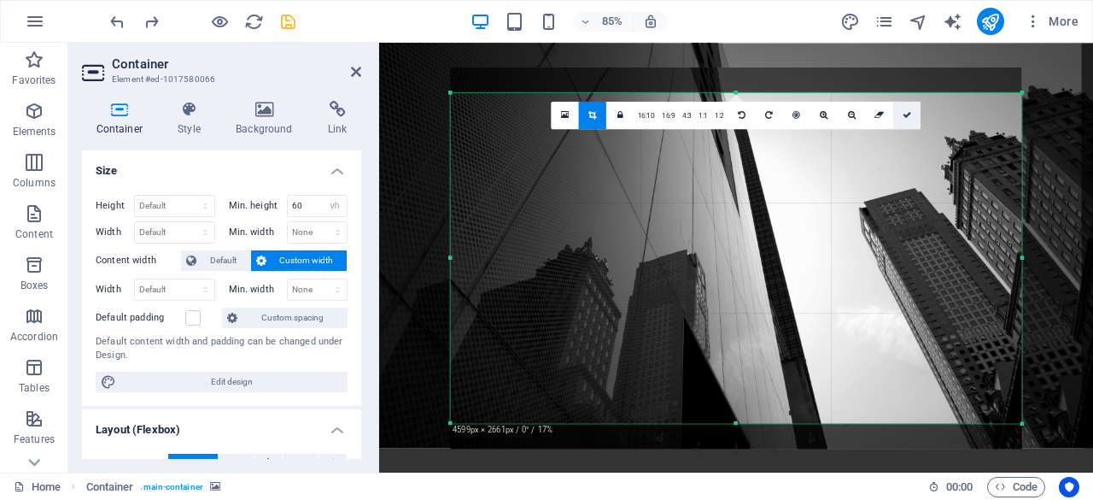
click at [907, 122] on link at bounding box center [907, 114] width 27 height 27
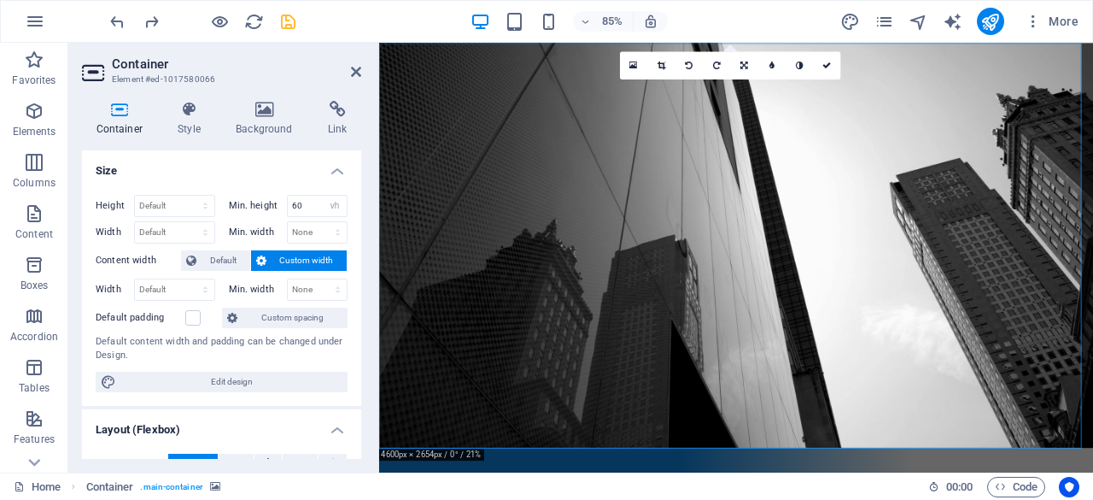
click at [321, 168] on h4 "Size" at bounding box center [221, 165] width 279 height 31
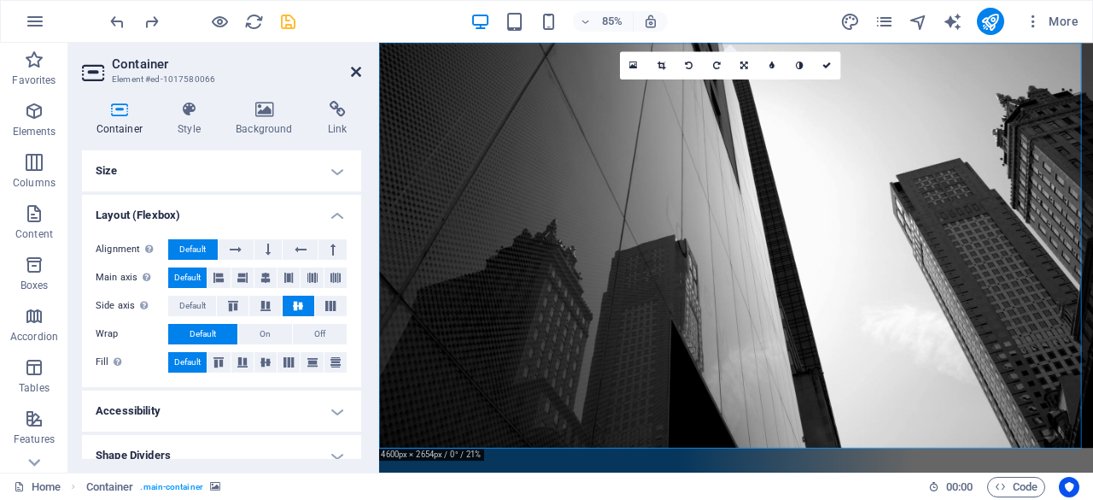
click at [359, 71] on icon at bounding box center [356, 72] width 10 height 14
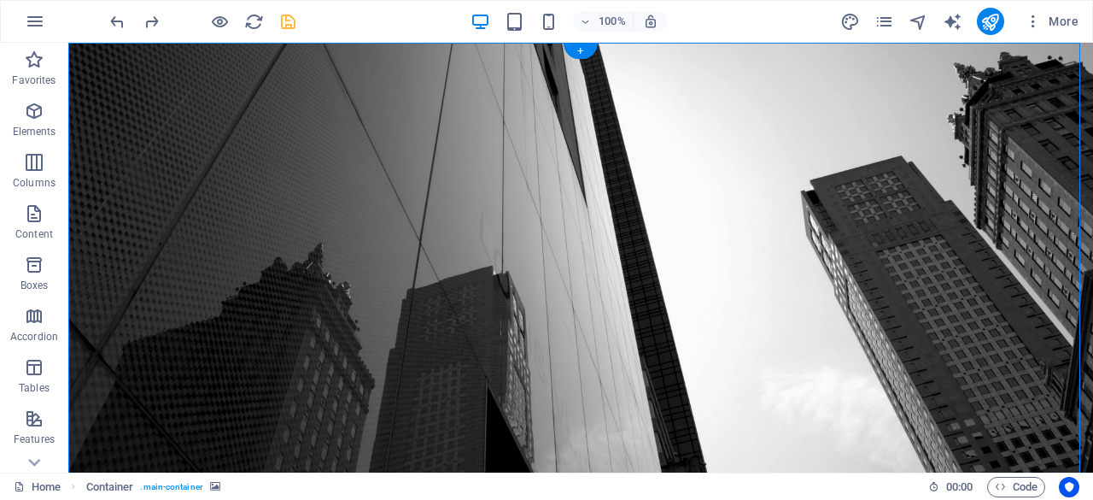
click at [89, 59] on div "Container" at bounding box center [106, 53] width 77 height 21
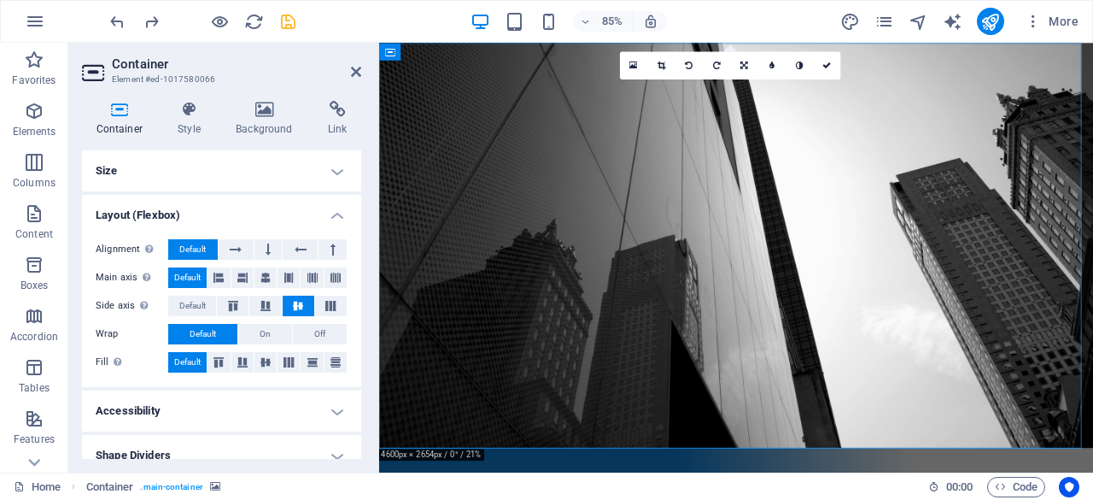
click at [190, 210] on h4 "Layout (Flexbox)" at bounding box center [221, 210] width 279 height 31
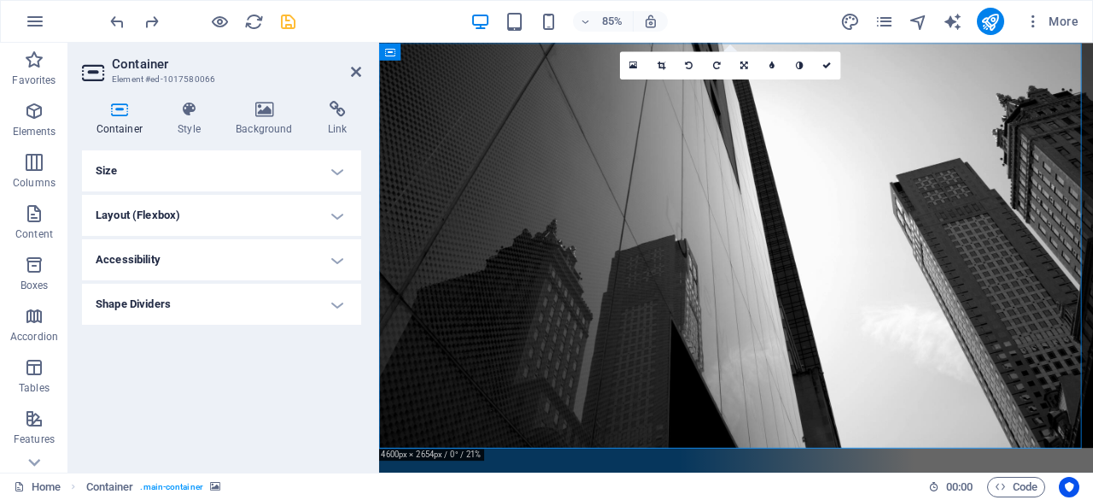
click at [190, 251] on h4 "Accessibility" at bounding box center [221, 259] width 279 height 41
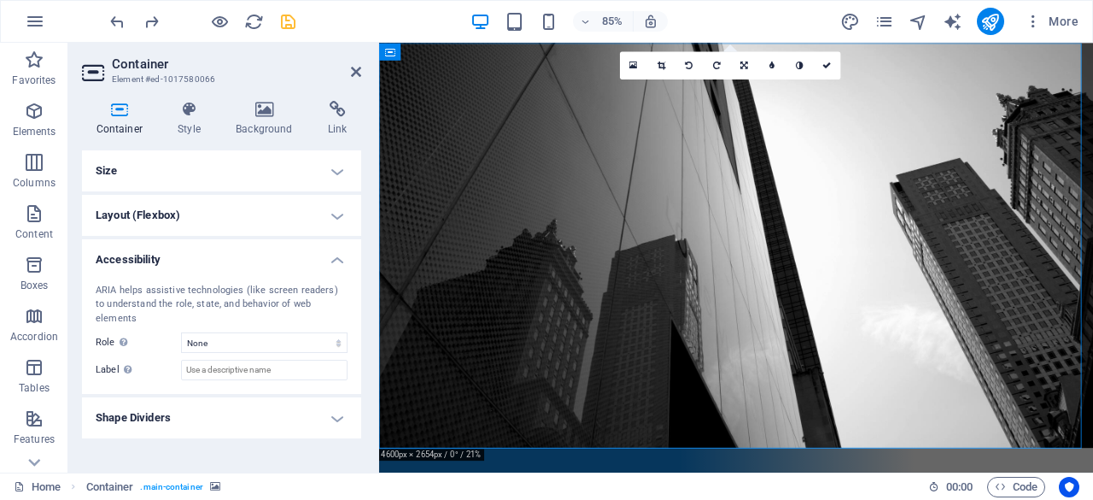
click at [185, 400] on h4 "Shape Dividers" at bounding box center [221, 417] width 279 height 41
click at [247, 177] on h4 "Size" at bounding box center [221, 169] width 279 height 41
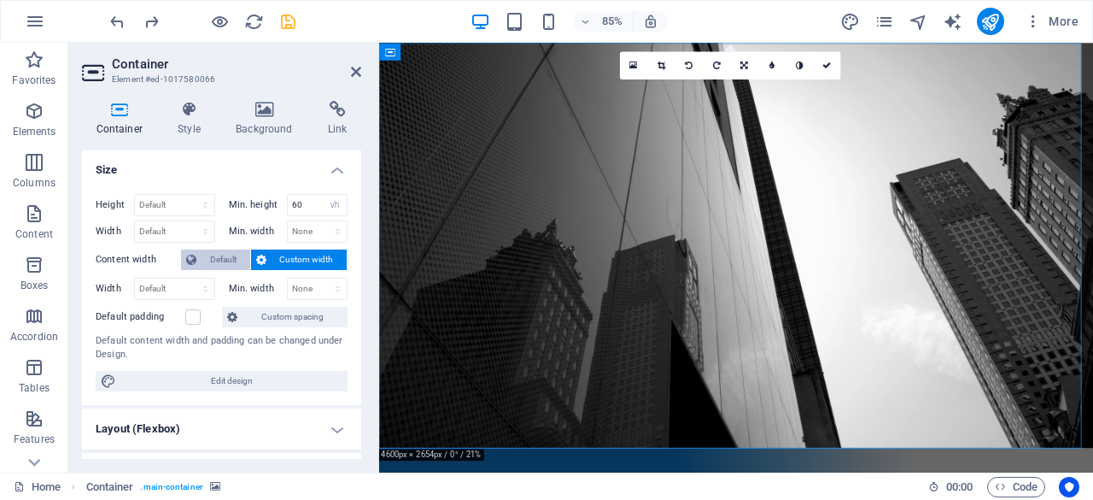
click at [226, 250] on span "Default" at bounding box center [224, 259] width 44 height 21
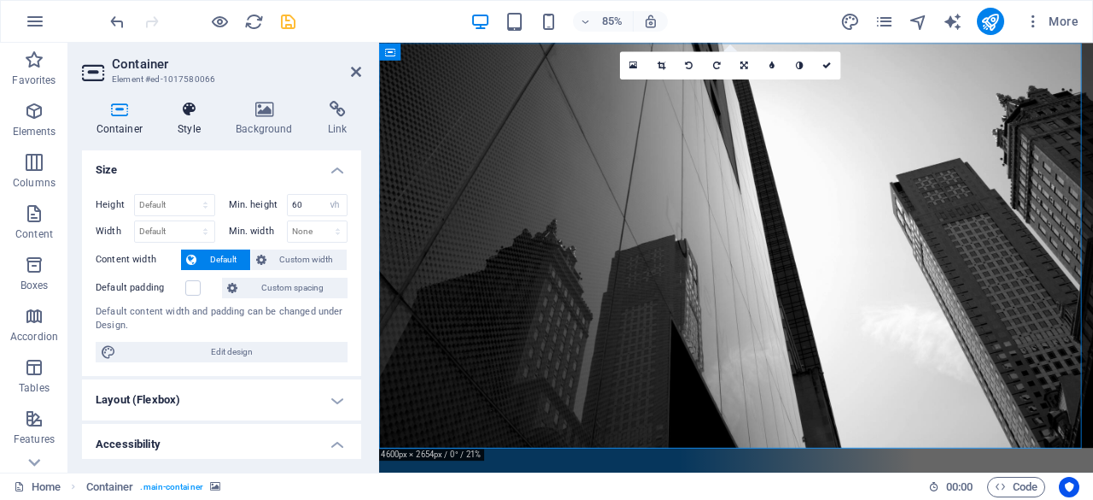
click at [173, 126] on h4 "Style" at bounding box center [193, 119] width 58 height 36
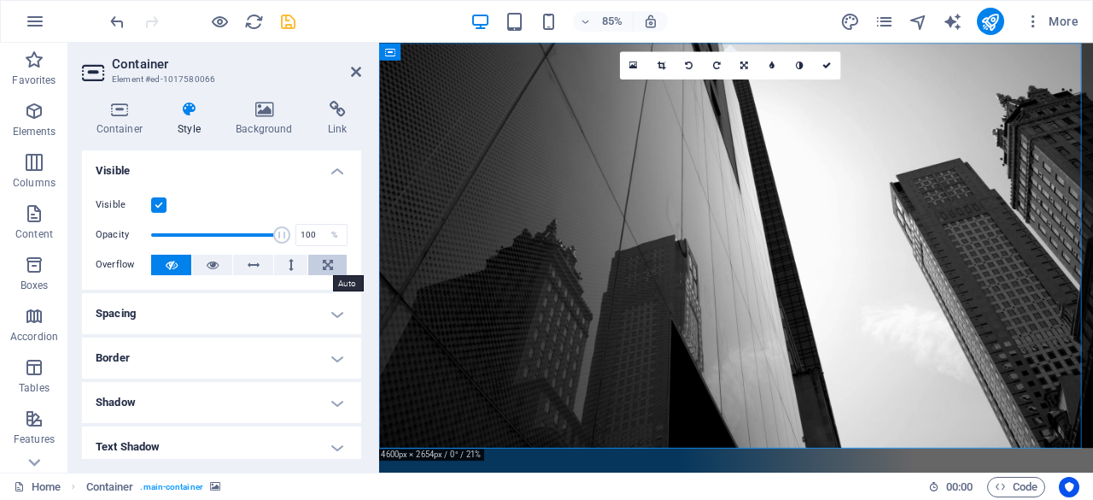
click at [327, 261] on icon at bounding box center [328, 265] width 10 height 21
click at [297, 262] on button at bounding box center [290, 265] width 33 height 21
click at [210, 325] on h4 "Spacing" at bounding box center [221, 313] width 279 height 41
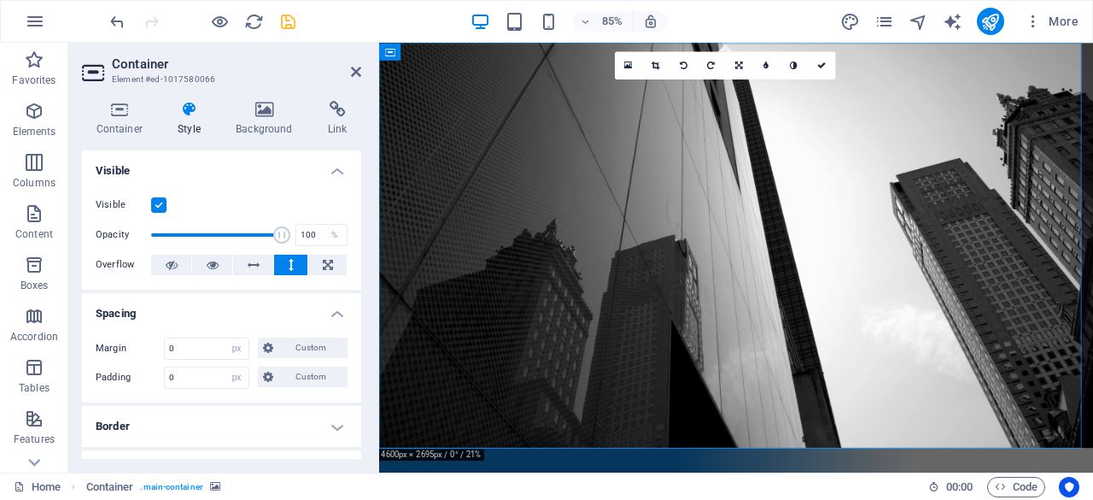
click at [210, 325] on div "Margin 0 Default auto px % rem vw vh Custom Custom 0 auto px % rem vw vh 0 auto…" at bounding box center [221, 363] width 279 height 79
click at [118, 112] on icon at bounding box center [119, 109] width 75 height 17
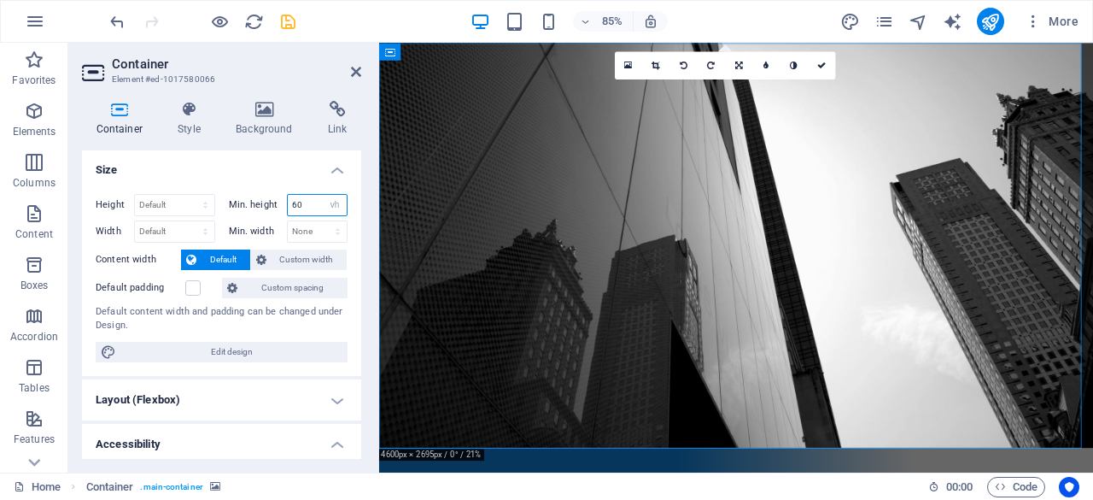
click at [311, 206] on input "60" at bounding box center [318, 205] width 60 height 21
type input "5"
type input "3"
click at [316, 228] on select "None px rem % vh vw" at bounding box center [318, 231] width 60 height 21
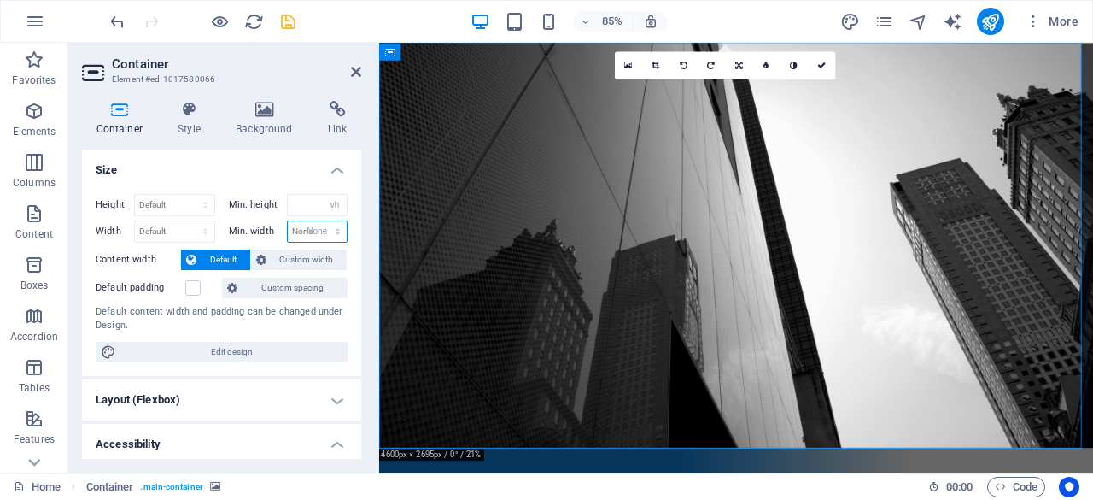
click at [288, 221] on select "None px rem % vh vw" at bounding box center [318, 231] width 60 height 21
select select "DISABLED_OPTION_VALUE"
click at [291, 261] on span "Custom width" at bounding box center [307, 259] width 71 height 21
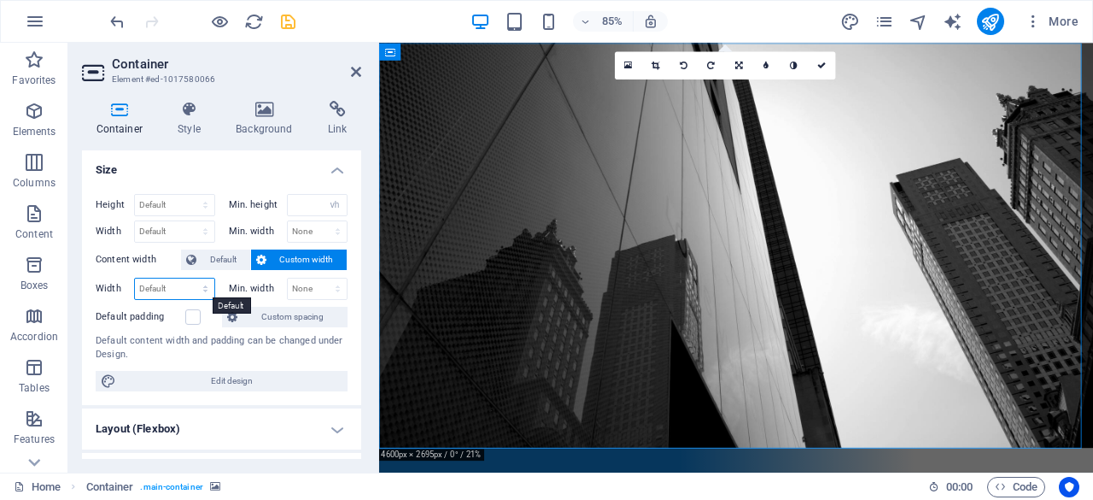
click at [181, 283] on select "Default px rem % em vh vw" at bounding box center [174, 288] width 79 height 21
select select "rem"
click at [189, 278] on select "Default px rem % em vh vw" at bounding box center [174, 288] width 79 height 21
type input "7"
click at [192, 319] on label at bounding box center [192, 316] width 15 height 15
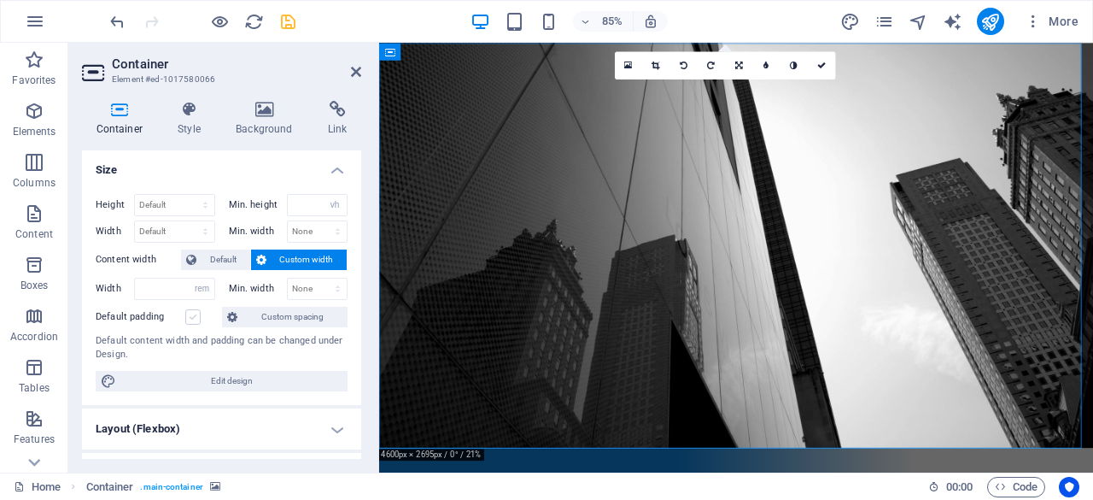
click at [0, 0] on input "Default padding" at bounding box center [0, 0] width 0 height 0
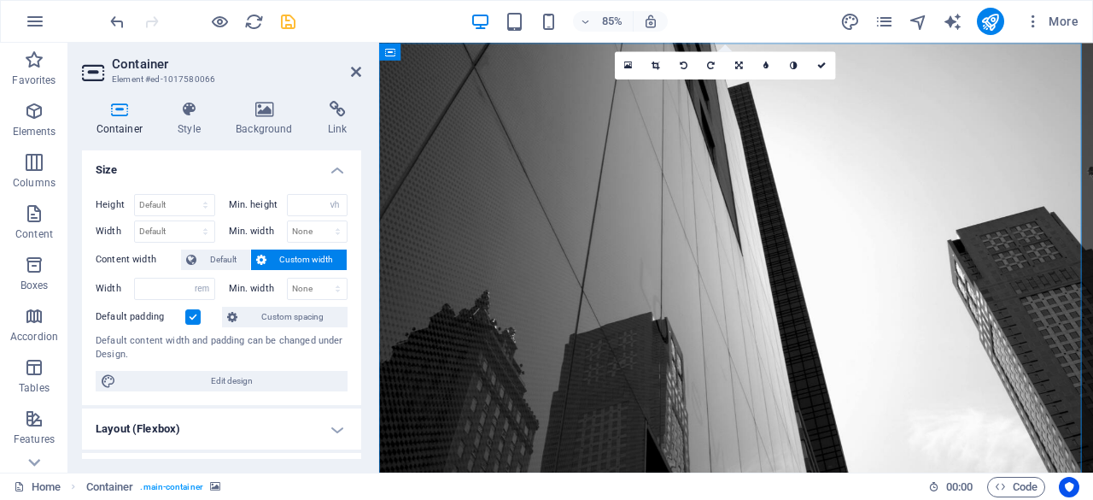
click at [192, 319] on label at bounding box center [192, 316] width 15 height 15
click at [0, 0] on input "Default padding" at bounding box center [0, 0] width 0 height 0
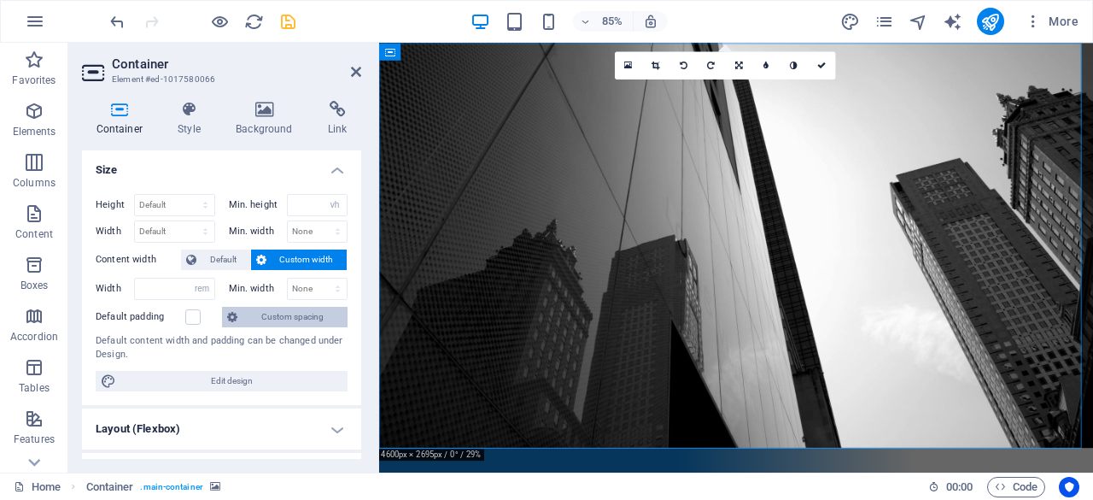
click at [278, 314] on span "Custom spacing" at bounding box center [293, 317] width 100 height 21
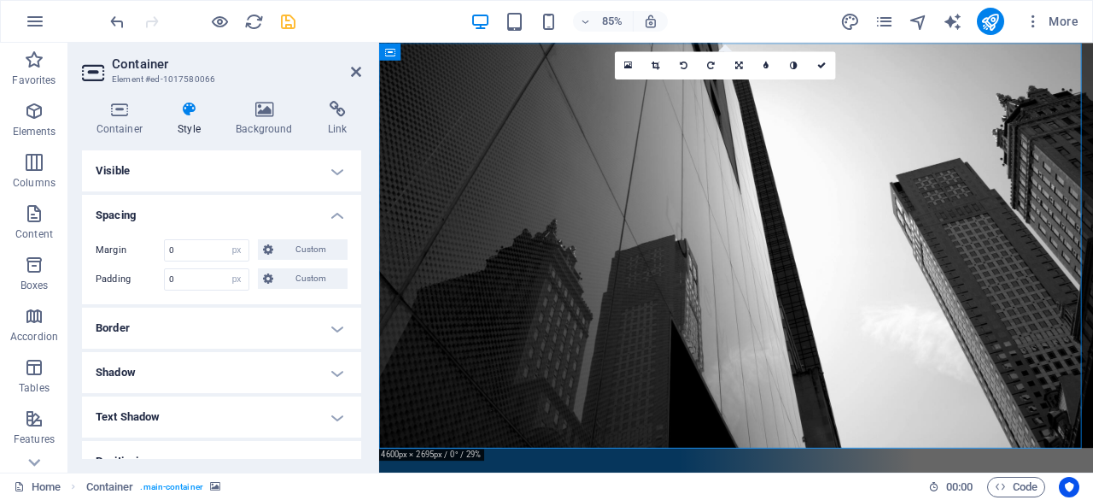
click at [285, 172] on h4 "Visible" at bounding box center [221, 170] width 279 height 41
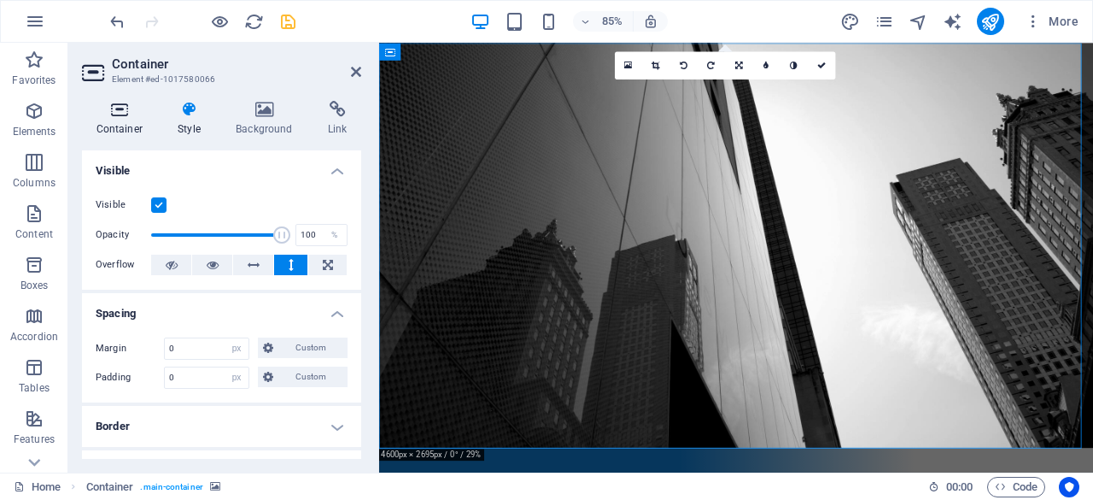
click at [137, 120] on h4 "Container" at bounding box center [123, 119] width 82 height 36
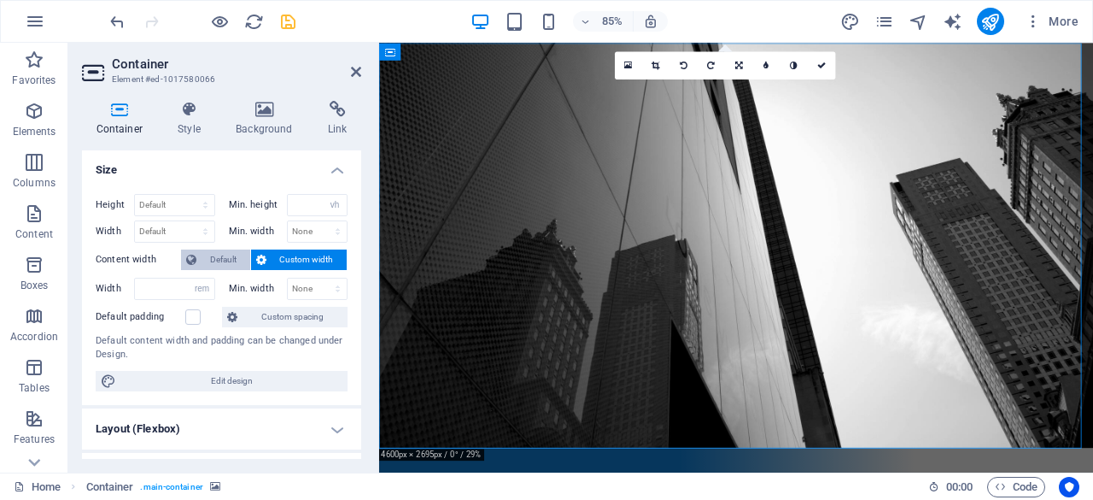
click at [209, 265] on span "Default" at bounding box center [224, 259] width 44 height 21
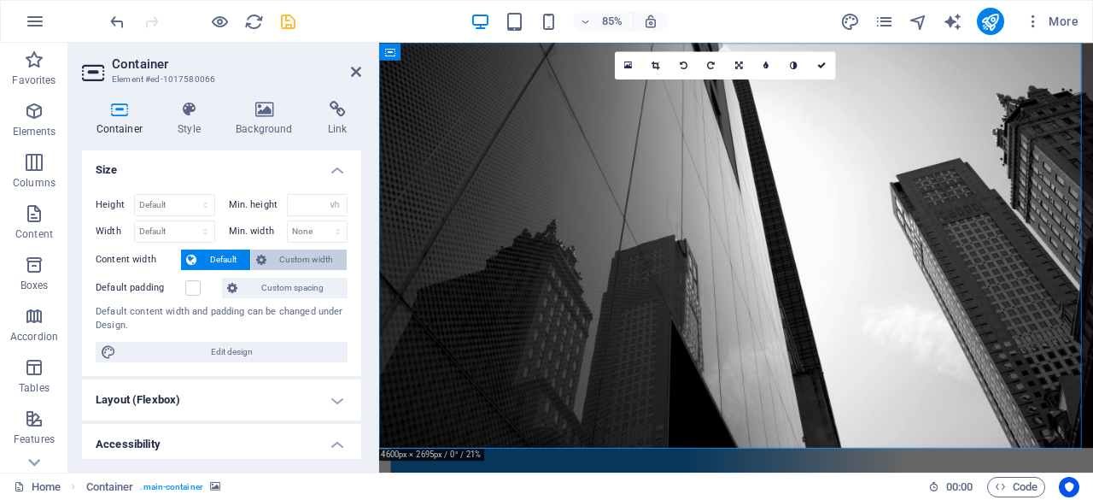
click at [263, 255] on icon at bounding box center [261, 259] width 10 height 21
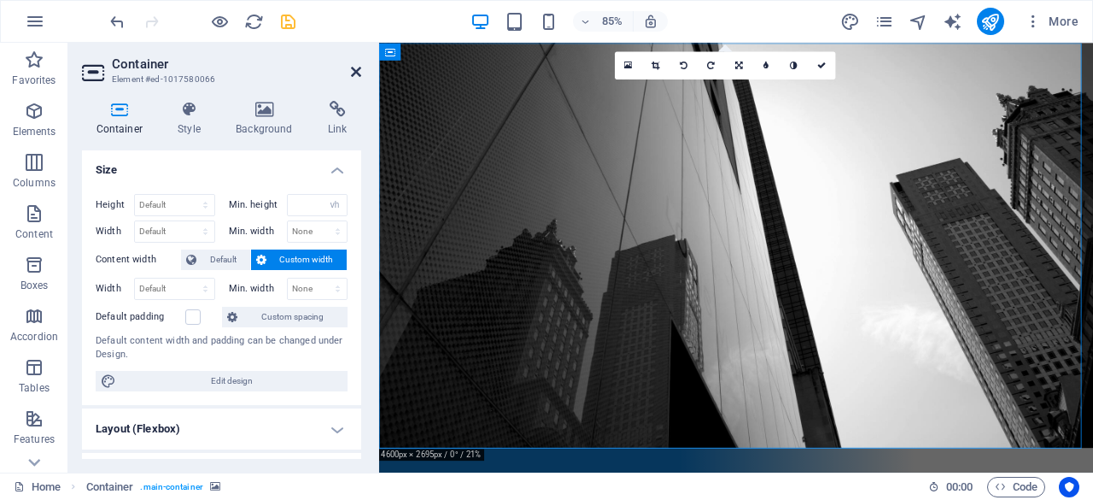
click at [355, 78] on icon at bounding box center [356, 72] width 10 height 14
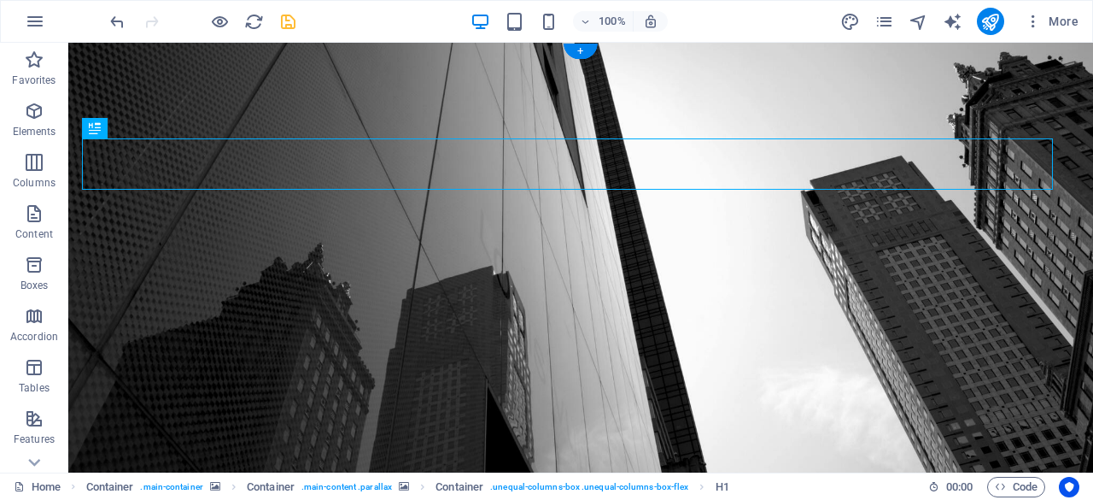
drag, startPoint x: 396, startPoint y: 143, endPoint x: 401, endPoint y: 152, distance: 11.1
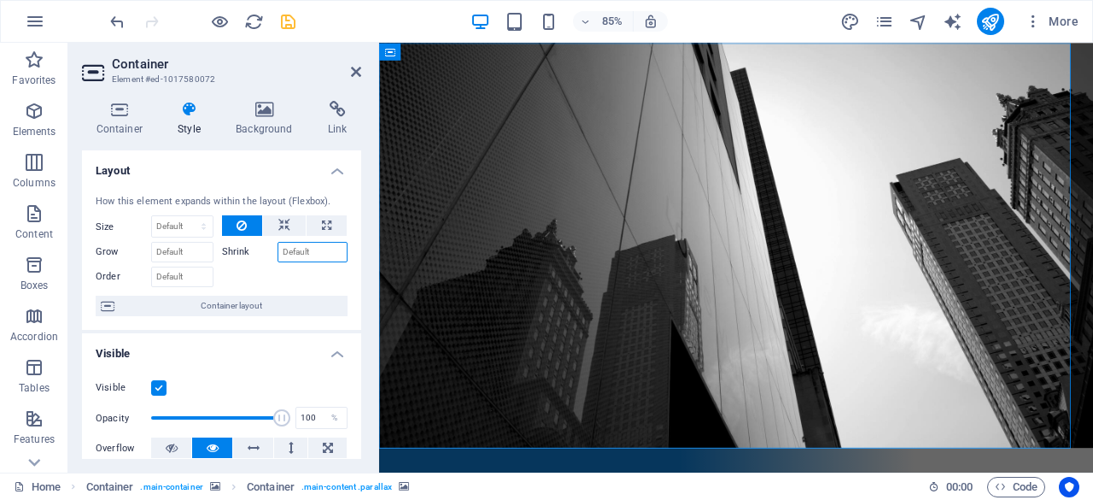
click at [290, 257] on input "Shrink" at bounding box center [313, 252] width 71 height 21
type input "76"
click at [299, 257] on input "76" at bounding box center [313, 252] width 71 height 21
click at [292, 271] on div at bounding box center [285, 274] width 126 height 25
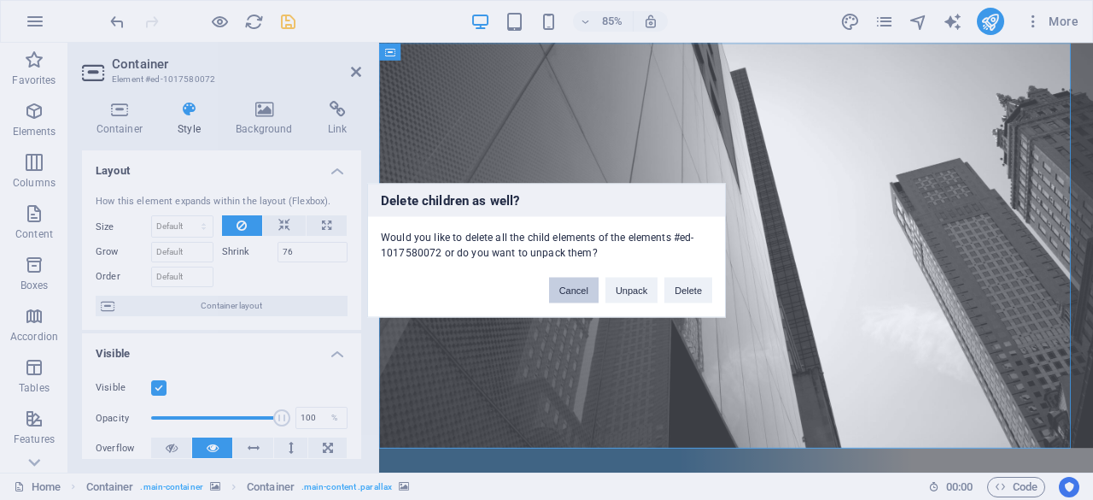
click at [591, 295] on button "Cancel" at bounding box center [574, 290] width 50 height 26
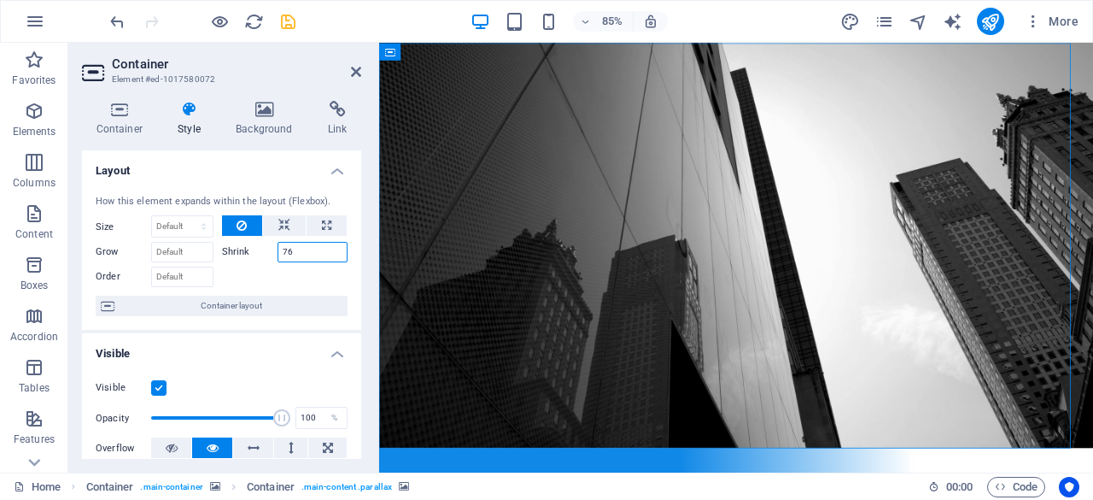
click at [311, 255] on input "76" at bounding box center [313, 252] width 71 height 21
type input "7"
click at [290, 278] on div at bounding box center [285, 274] width 126 height 25
click at [296, 254] on input "Shrink" at bounding box center [313, 252] width 71 height 21
click at [282, 228] on icon at bounding box center [284, 225] width 12 height 21
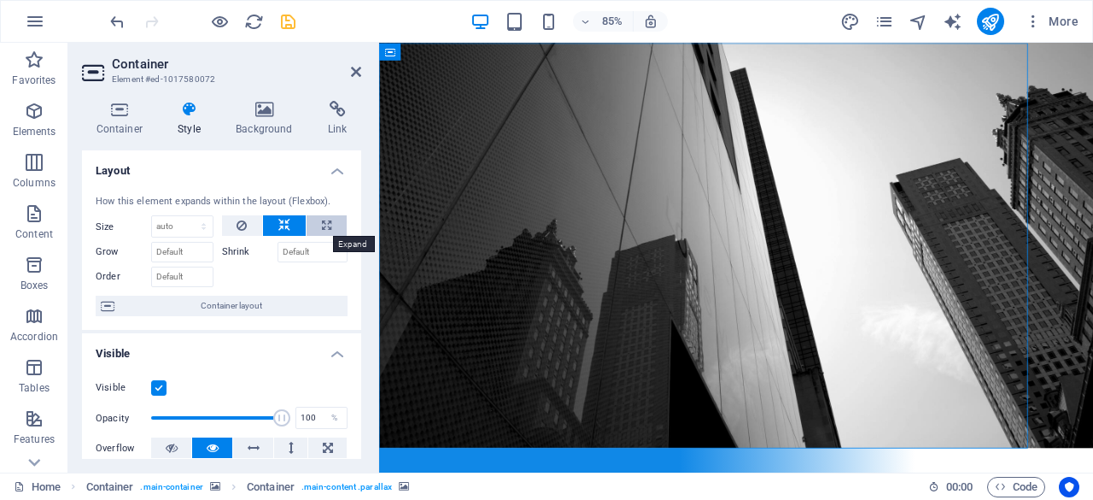
click at [322, 228] on icon at bounding box center [326, 225] width 9 height 21
type input "100"
select select "%"
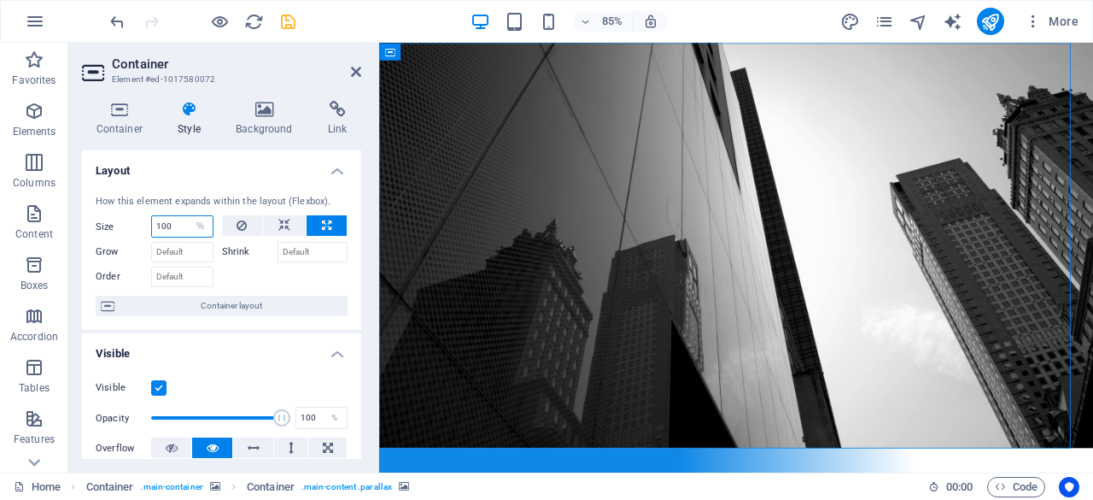
click at [182, 232] on input "100" at bounding box center [182, 226] width 61 height 21
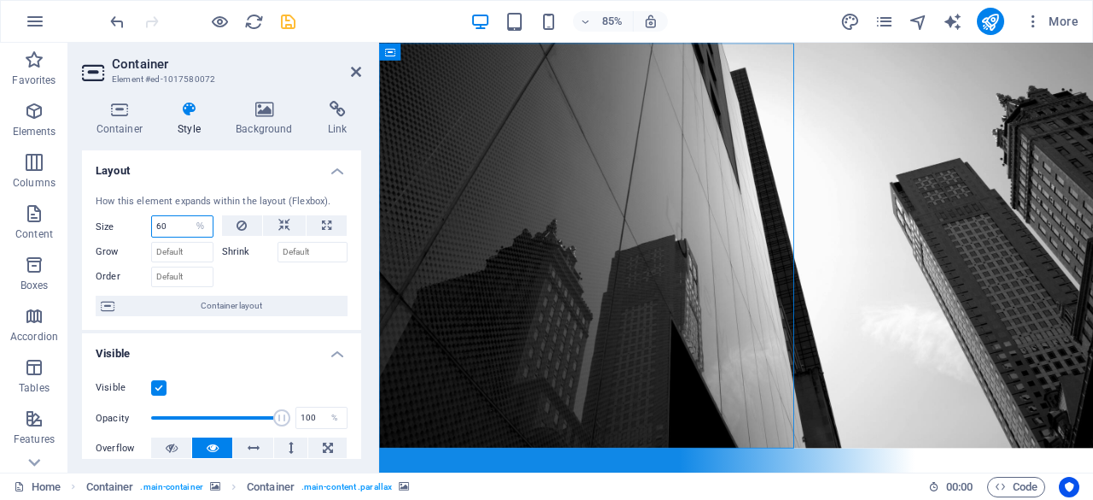
click at [172, 228] on input "60" at bounding box center [182, 226] width 61 height 21
type input "100"
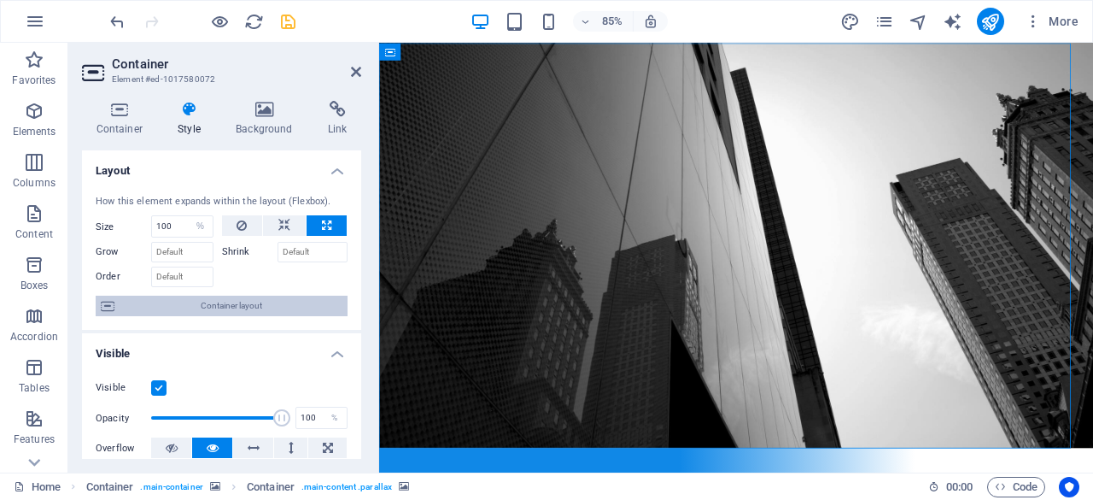
click at [187, 304] on span "Container layout" at bounding box center [231, 306] width 223 height 21
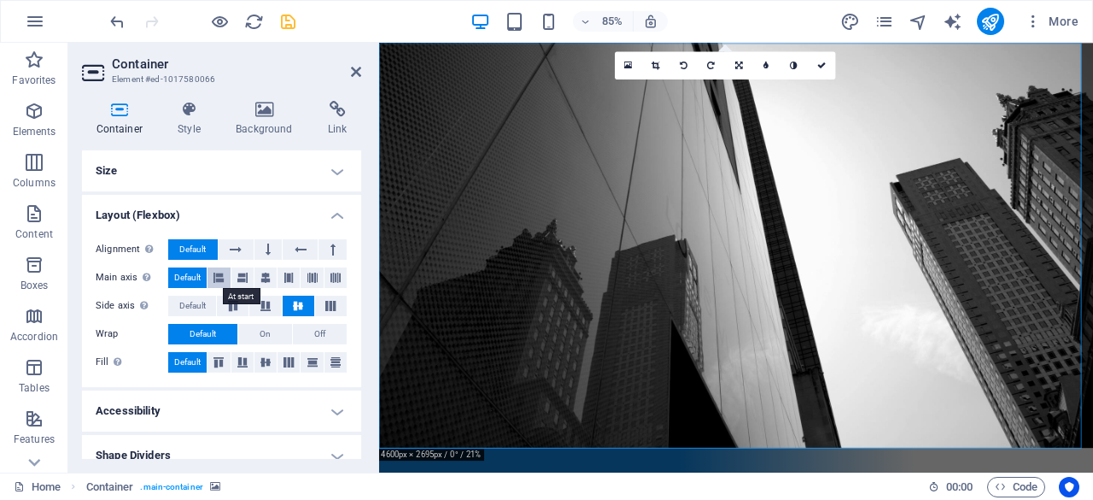
click at [222, 281] on icon at bounding box center [219, 277] width 10 height 21
click at [240, 278] on icon at bounding box center [242, 277] width 10 height 21
click at [261, 276] on icon at bounding box center [266, 277] width 10 height 21
click at [281, 276] on button at bounding box center [289, 277] width 22 height 21
click at [308, 278] on icon at bounding box center [313, 277] width 10 height 21
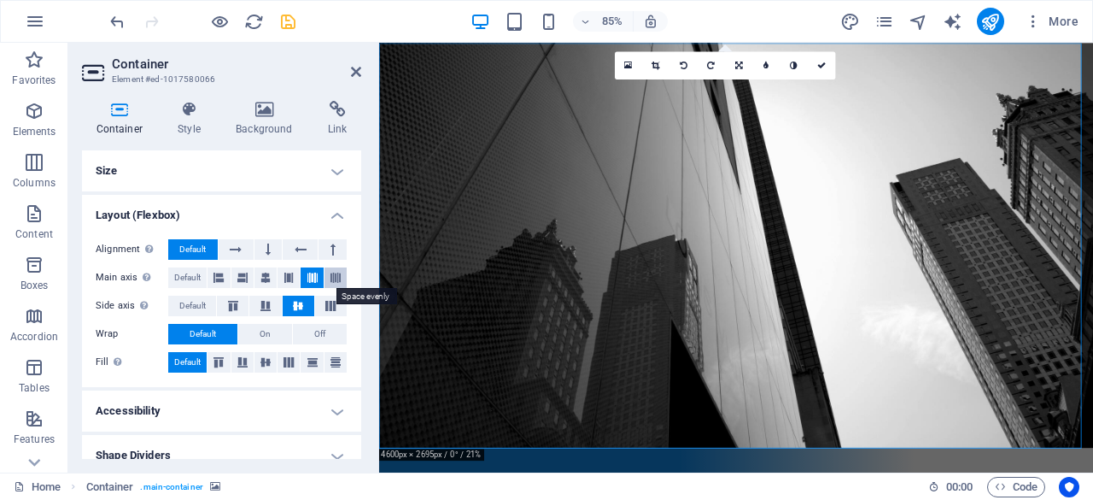
click at [326, 278] on button at bounding box center [336, 277] width 22 height 21
click at [183, 273] on span "Default" at bounding box center [187, 277] width 26 height 21
click at [241, 250] on icon at bounding box center [236, 249] width 12 height 21
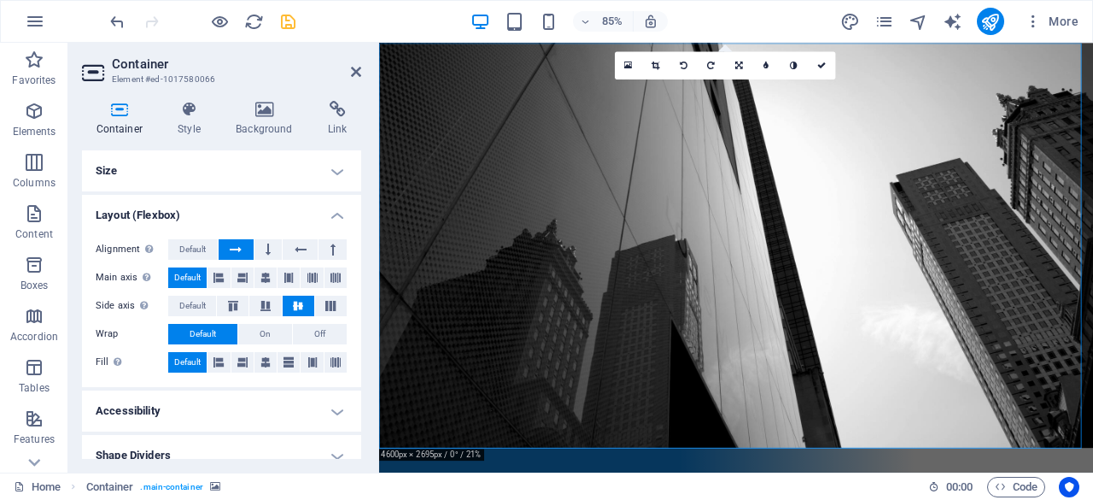
click at [241, 250] on icon at bounding box center [236, 249] width 12 height 21
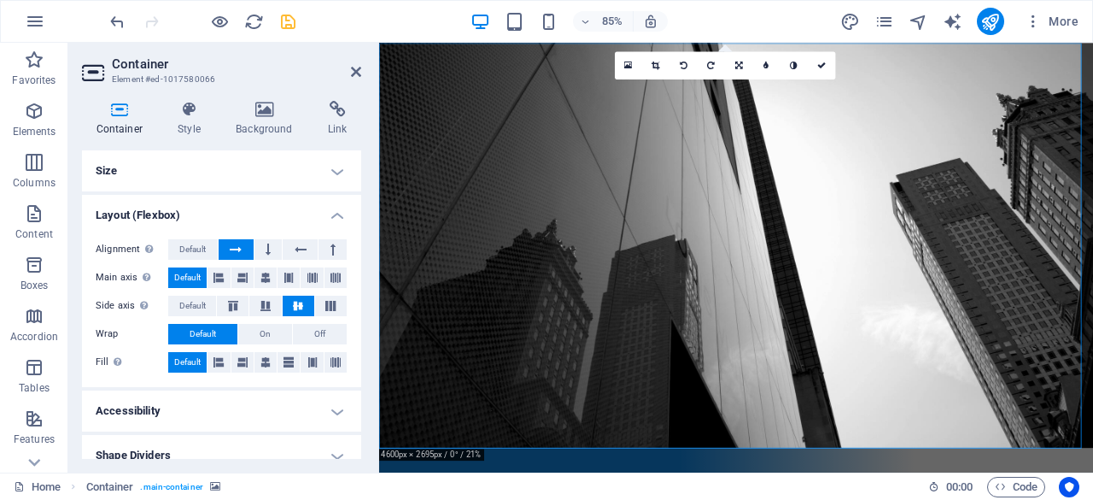
click at [241, 250] on icon at bounding box center [236, 249] width 12 height 21
click at [266, 249] on icon at bounding box center [268, 249] width 5 height 21
click at [286, 247] on button at bounding box center [300, 249] width 35 height 21
click at [210, 249] on button "Default" at bounding box center [193, 249] width 50 height 21
click at [267, 324] on span "On" at bounding box center [265, 334] width 11 height 21
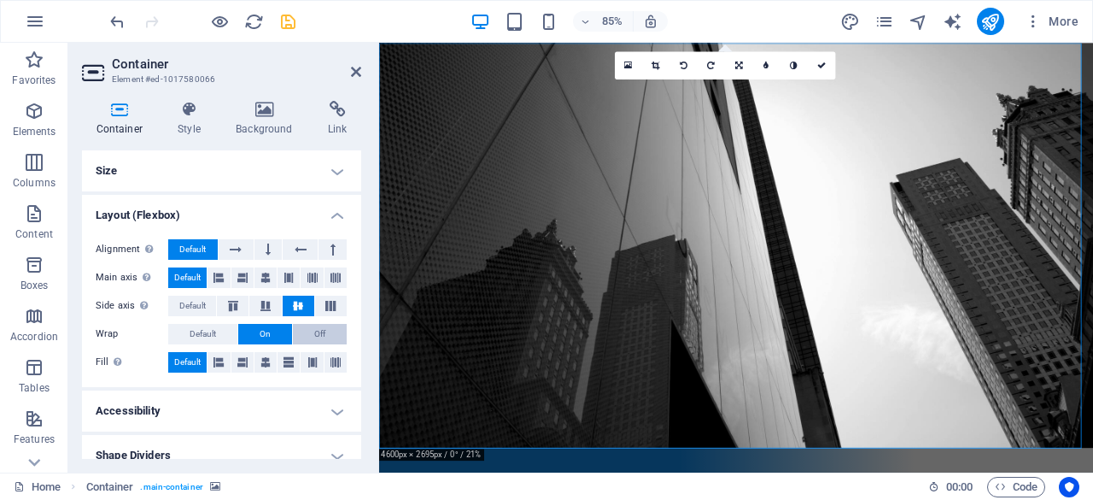
click at [302, 332] on button "Off" at bounding box center [320, 334] width 54 height 21
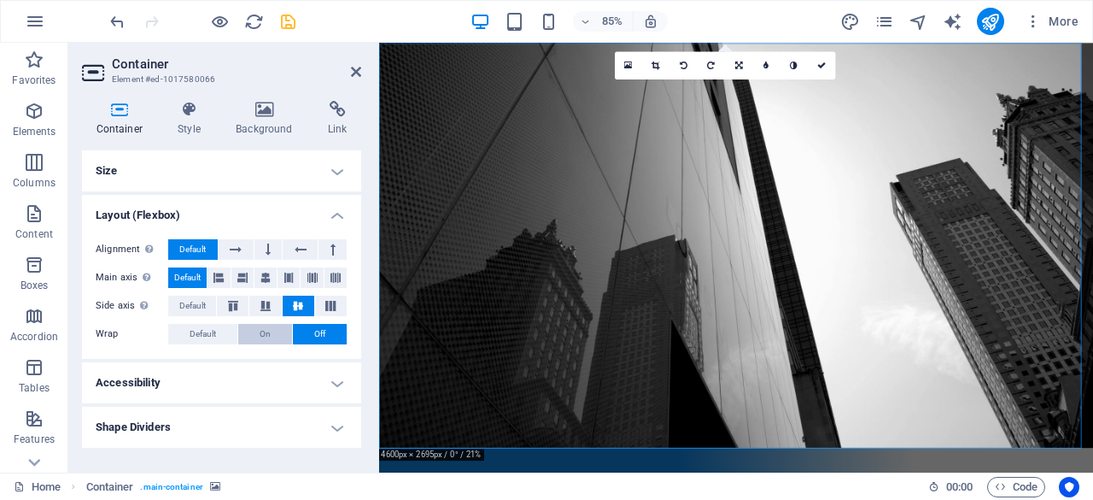
click at [273, 334] on button "On" at bounding box center [265, 334] width 54 height 21
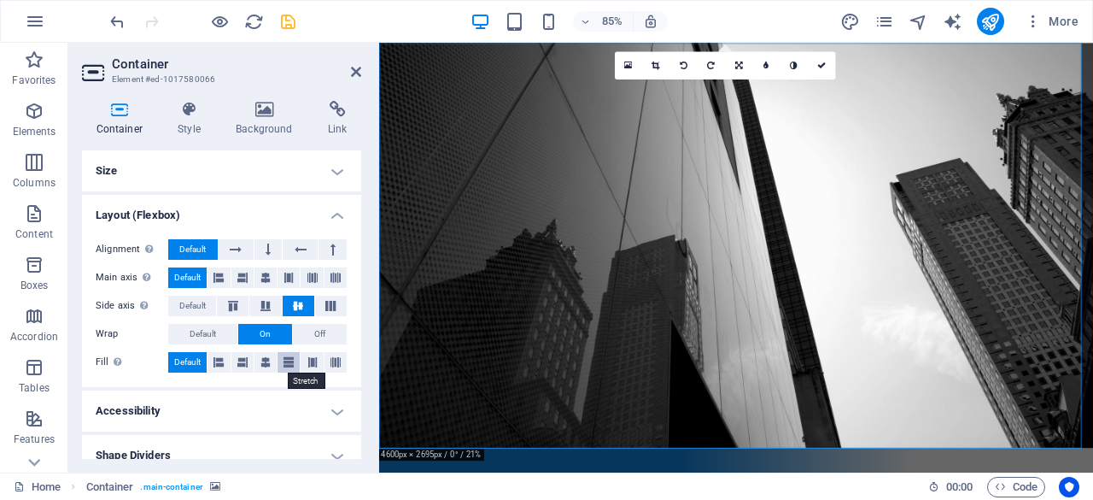
click at [294, 361] on button at bounding box center [289, 362] width 22 height 21
click at [200, 307] on span "Default" at bounding box center [192, 306] width 26 height 21
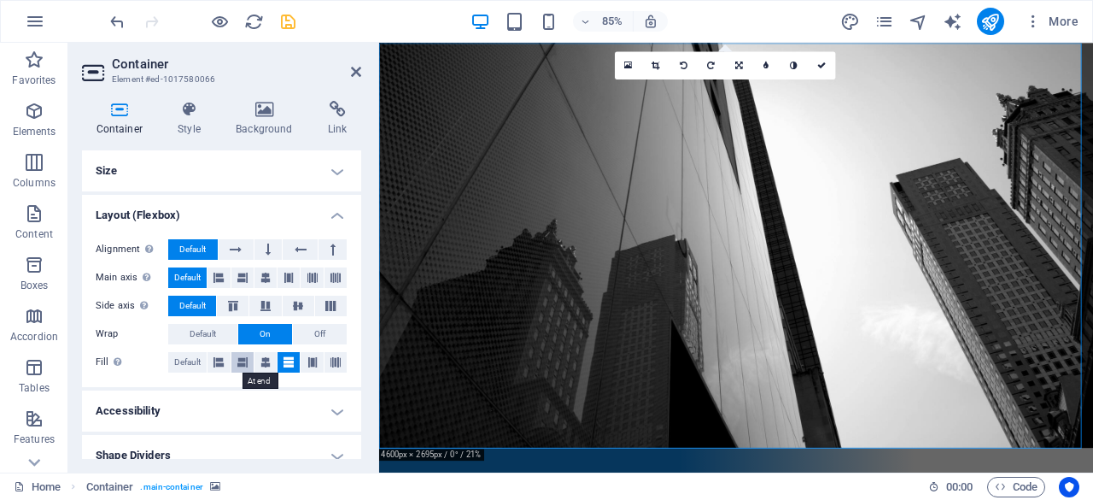
scroll to position [16, 0]
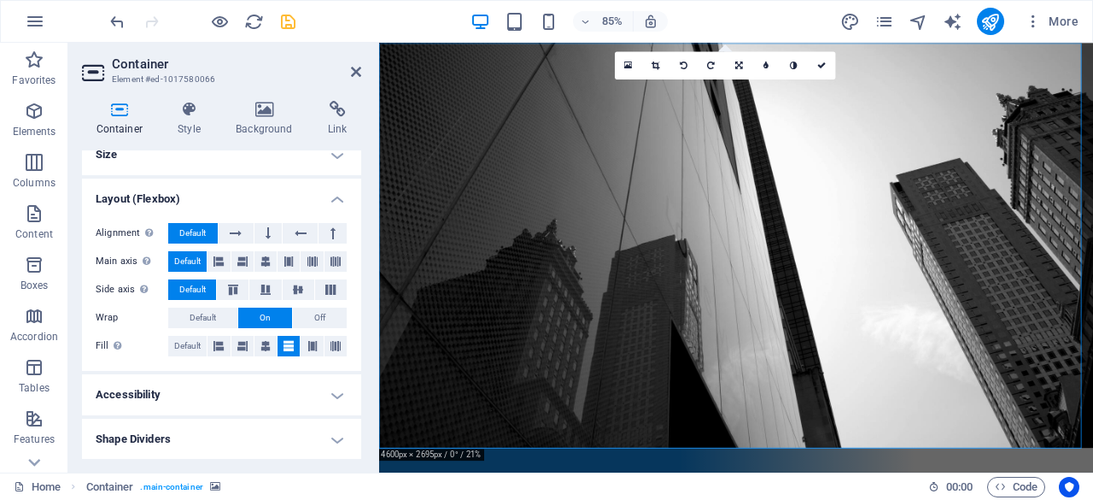
click at [188, 441] on h4 "Shape Dividers" at bounding box center [221, 439] width 279 height 41
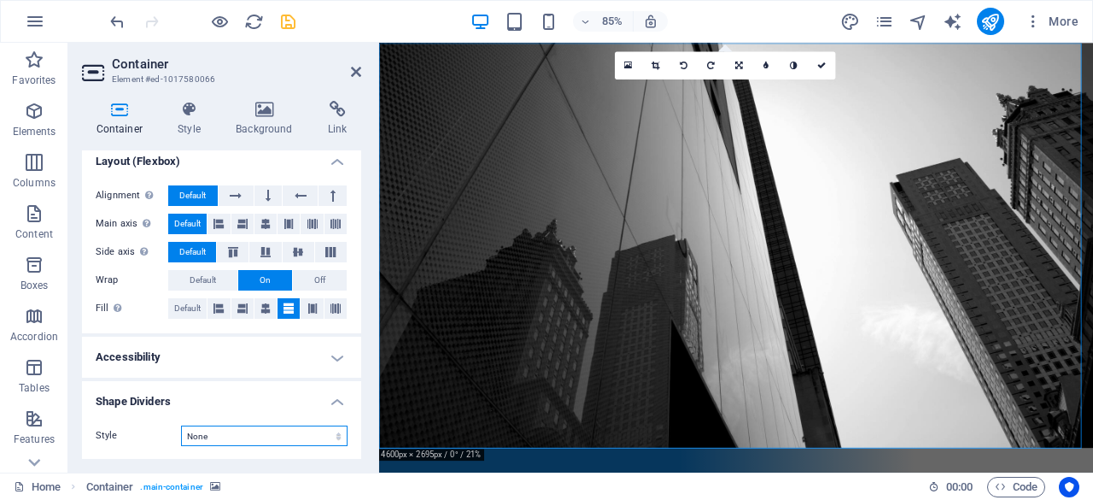
click at [257, 438] on select "None Triangle Square Diagonal Polygon 1 Polygon 2 Zigzag Multiple Zigzags Waves…" at bounding box center [264, 435] width 167 height 21
click at [181, 425] on select "None Triangle Square Diagonal Polygon 1 Polygon 2 Zigzag Multiple Zigzags Waves…" at bounding box center [264, 435] width 167 height 21
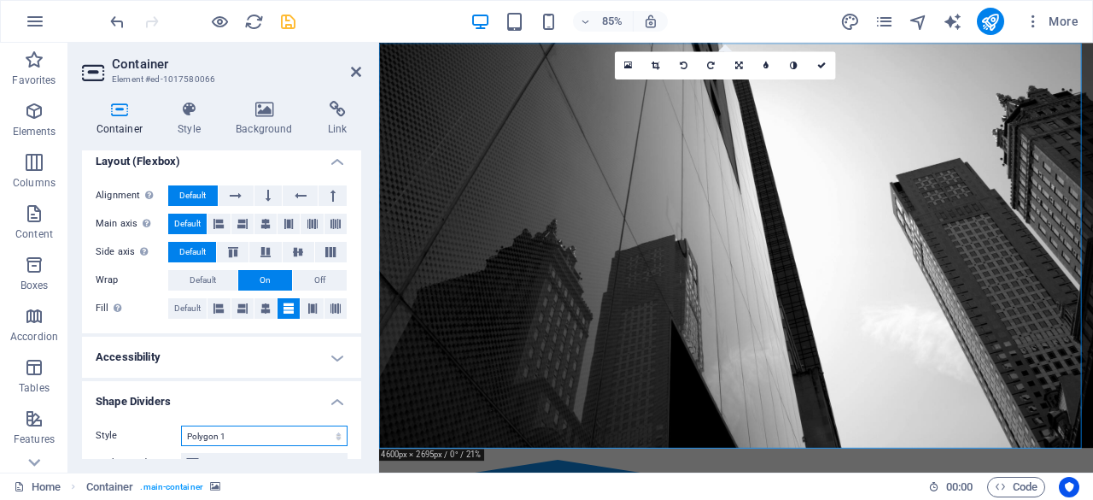
click at [264, 431] on select "None Triangle Square Diagonal Polygon 1 Polygon 2 Zigzag Multiple Zigzags Waves…" at bounding box center [264, 435] width 167 height 21
select select "none"
click at [181, 425] on select "None Triangle Square Diagonal Polygon 1 Polygon 2 Zigzag Multiple Zigzags Waves…" at bounding box center [264, 435] width 167 height 21
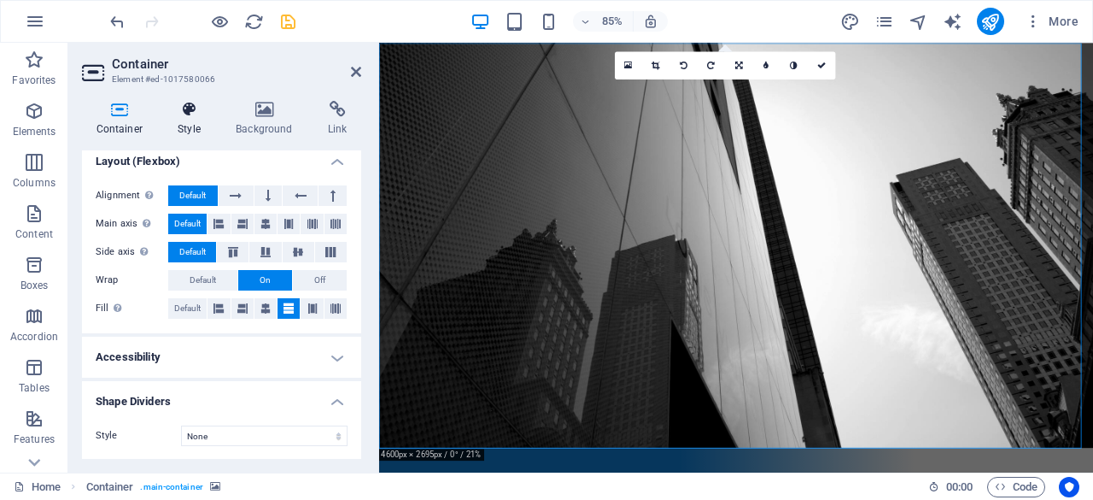
click at [203, 126] on h4 "Style" at bounding box center [193, 119] width 58 height 36
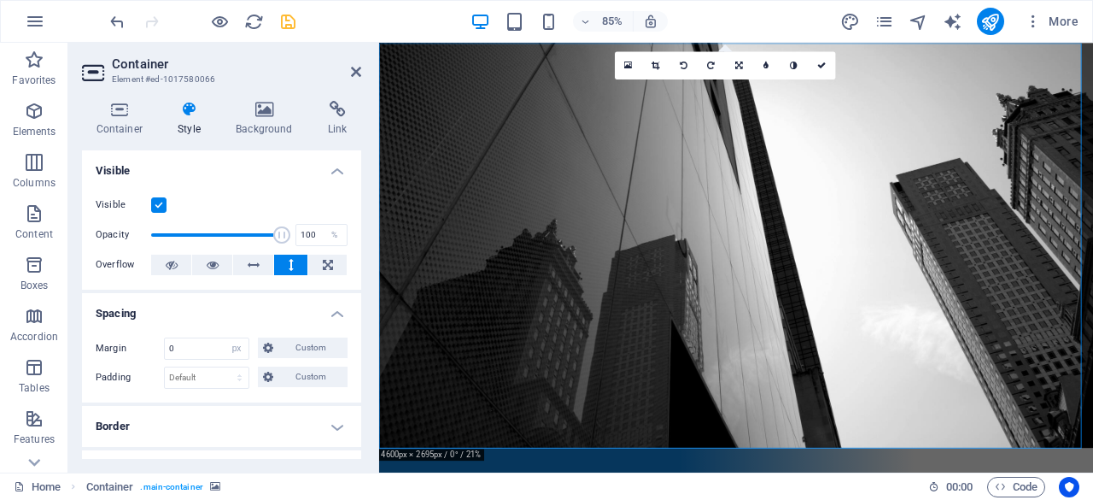
click at [152, 206] on label at bounding box center [158, 204] width 15 height 15
click at [0, 0] on input "Visible" at bounding box center [0, 0] width 0 height 0
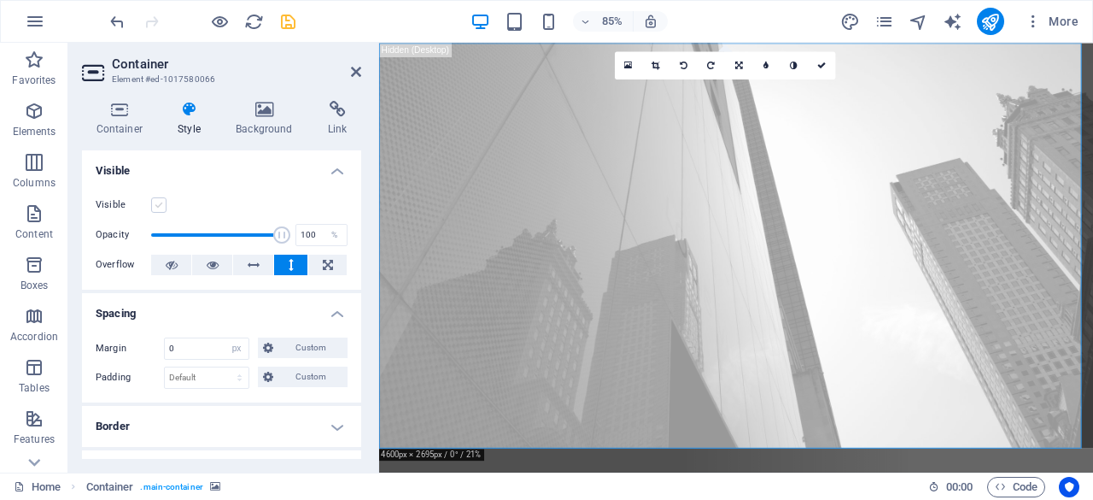
click at [152, 206] on label at bounding box center [158, 204] width 15 height 15
click at [0, 0] on input "Visible" at bounding box center [0, 0] width 0 height 0
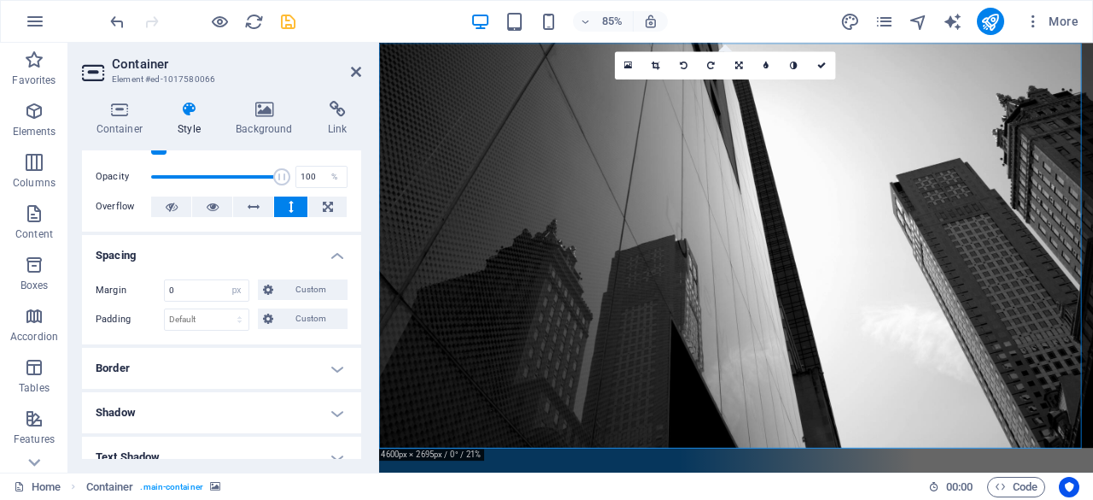
scroll to position [61, 0]
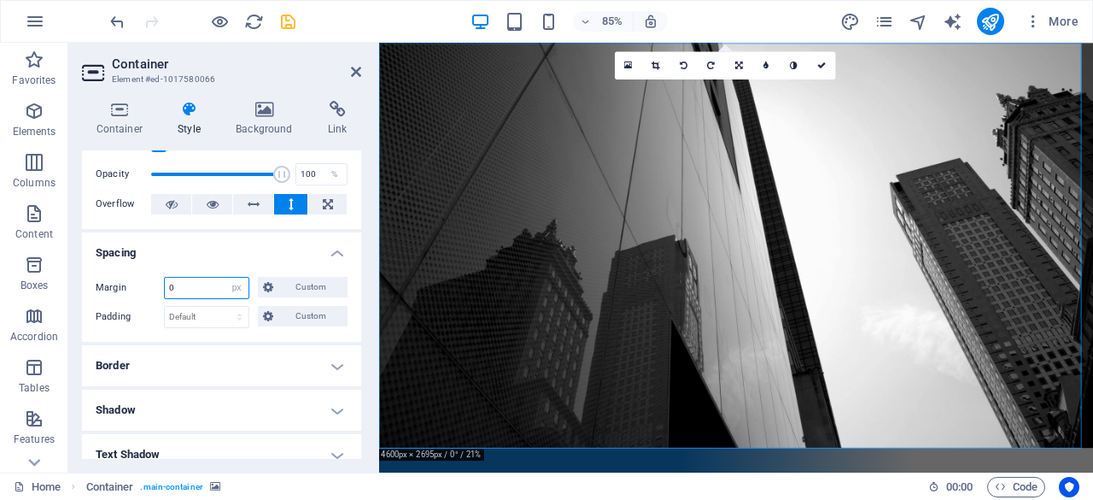
click at [198, 294] on input "0" at bounding box center [207, 288] width 84 height 21
drag, startPoint x: 313, startPoint y: 274, endPoint x: 293, endPoint y: 289, distance: 24.4
click at [293, 289] on div "Margin 0 Default auto px % rem vw vh Custom Custom 0 auto px % rem vw vh 0 auto…" at bounding box center [221, 302] width 279 height 79
click at [293, 289] on span "Custom" at bounding box center [310, 287] width 64 height 21
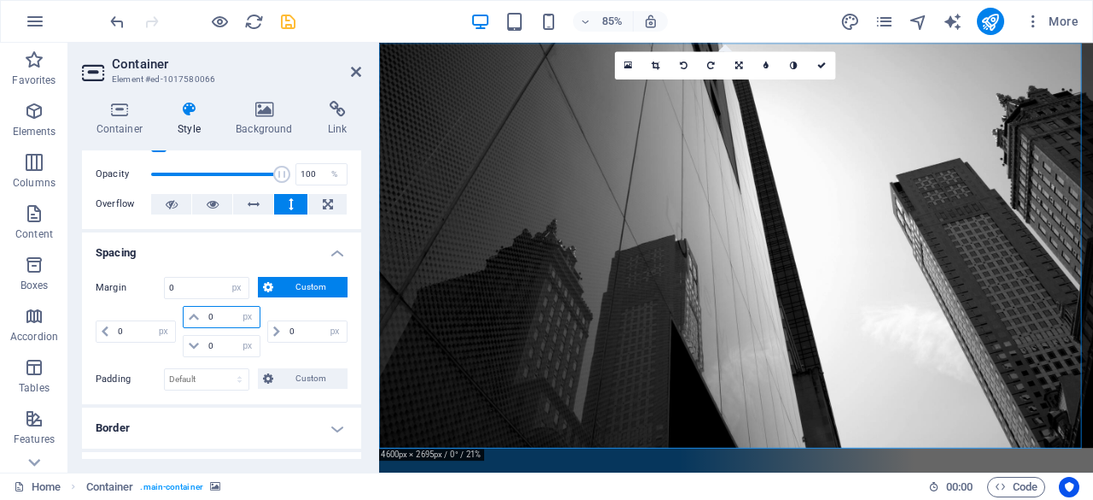
click at [211, 319] on input "0" at bounding box center [231, 317] width 55 height 21
type input "010"
select select "DISABLED_OPTION_VALUE"
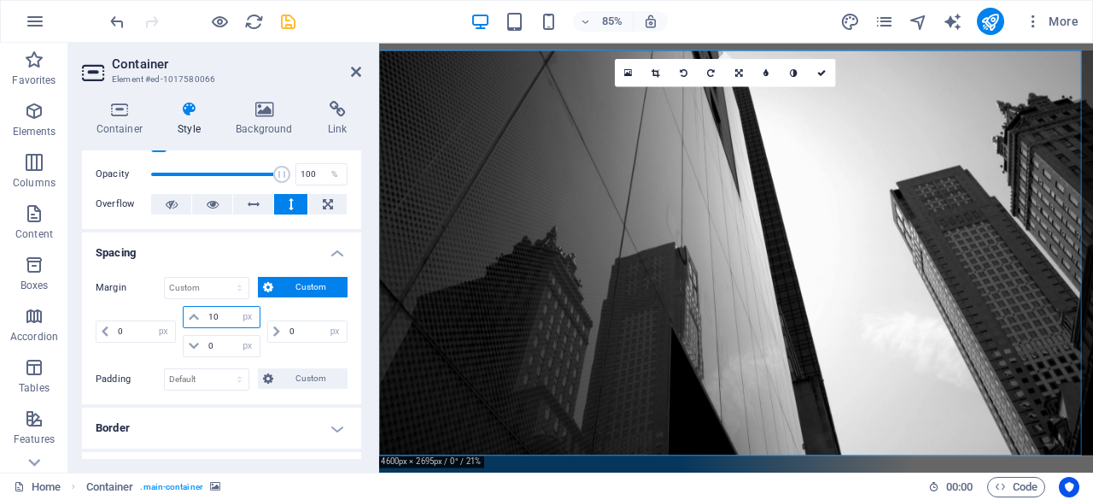
type input "1"
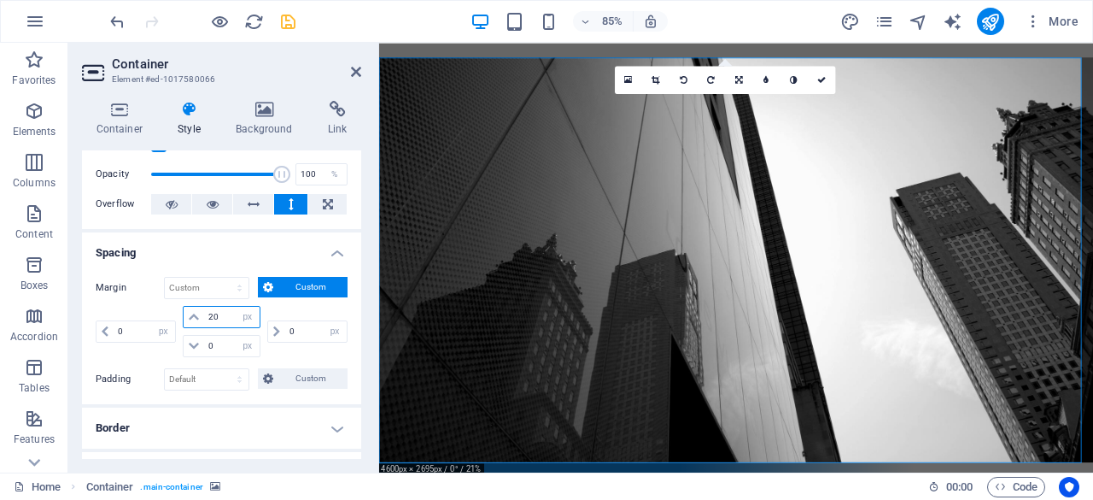
type input "2"
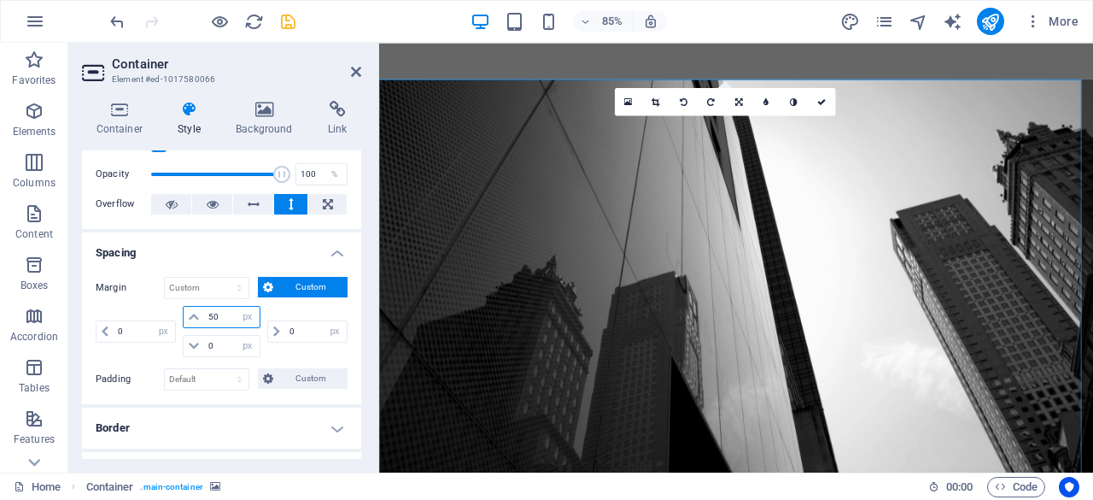
type input "50"
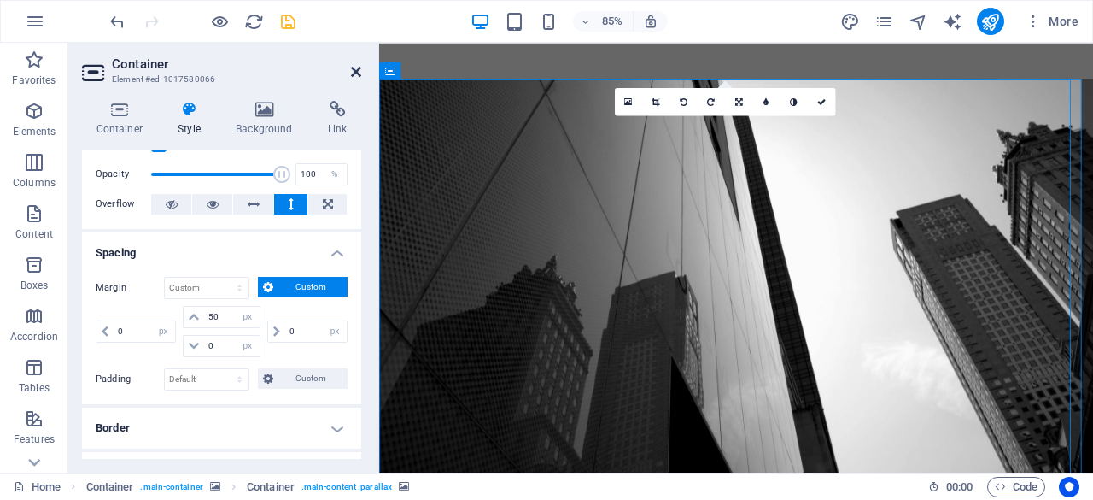
click at [352, 76] on icon at bounding box center [356, 72] width 10 height 14
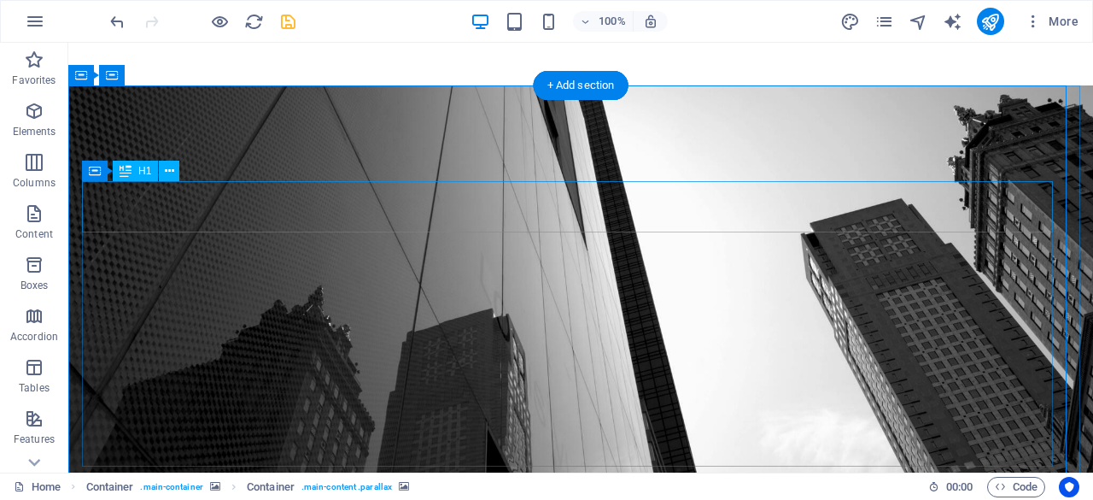
scroll to position [0, 0]
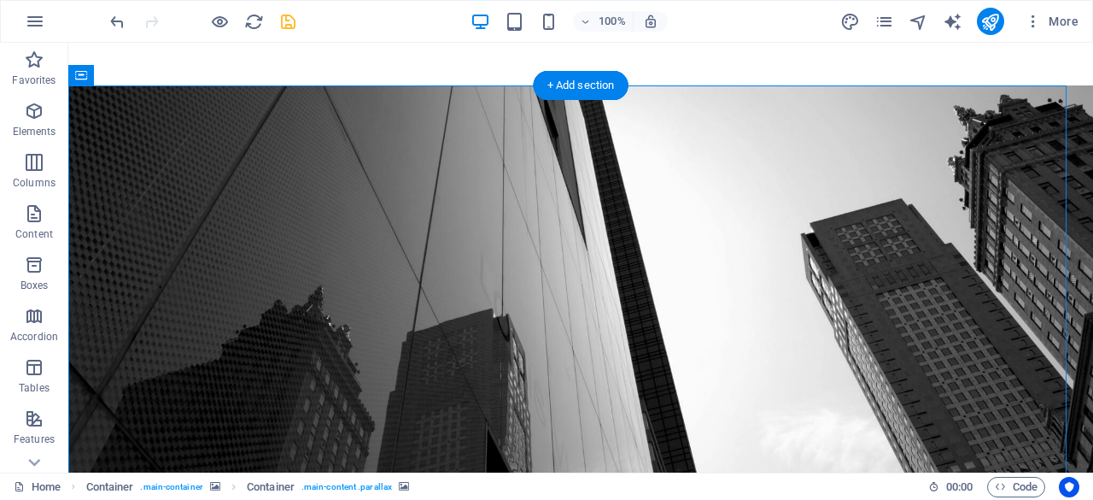
select select "%"
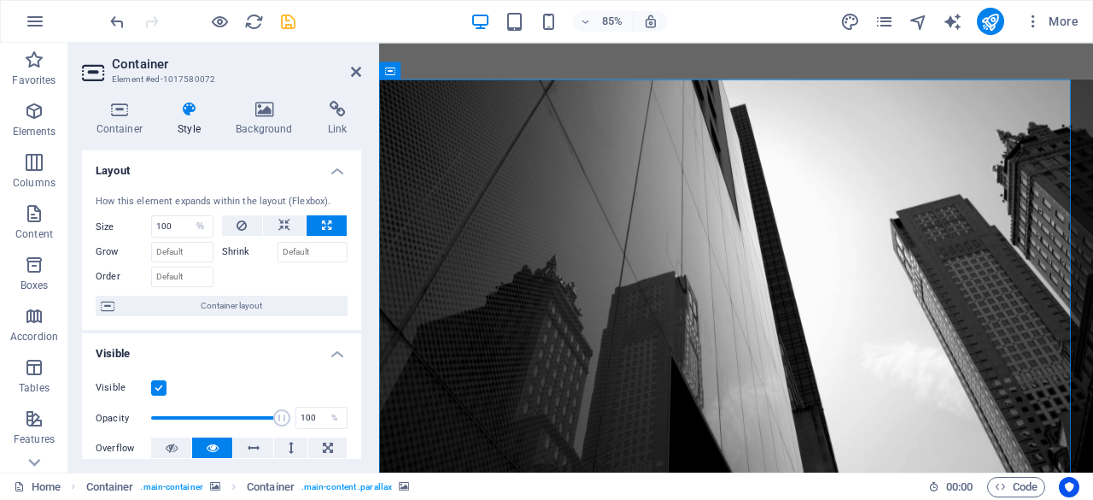
click at [248, 256] on label "Shrink" at bounding box center [250, 252] width 56 height 21
click at [278, 256] on input "Shrink" at bounding box center [313, 252] width 71 height 21
type input "50"
click at [294, 249] on input "50" at bounding box center [313, 252] width 71 height 21
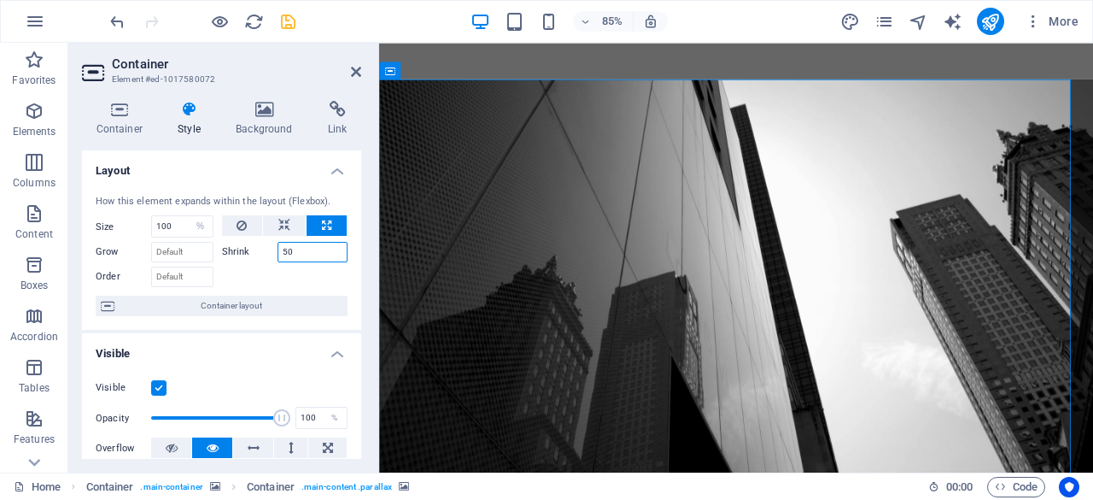
click at [294, 249] on input "50" at bounding box center [313, 252] width 71 height 21
click at [226, 300] on span "Container layout" at bounding box center [231, 306] width 223 height 21
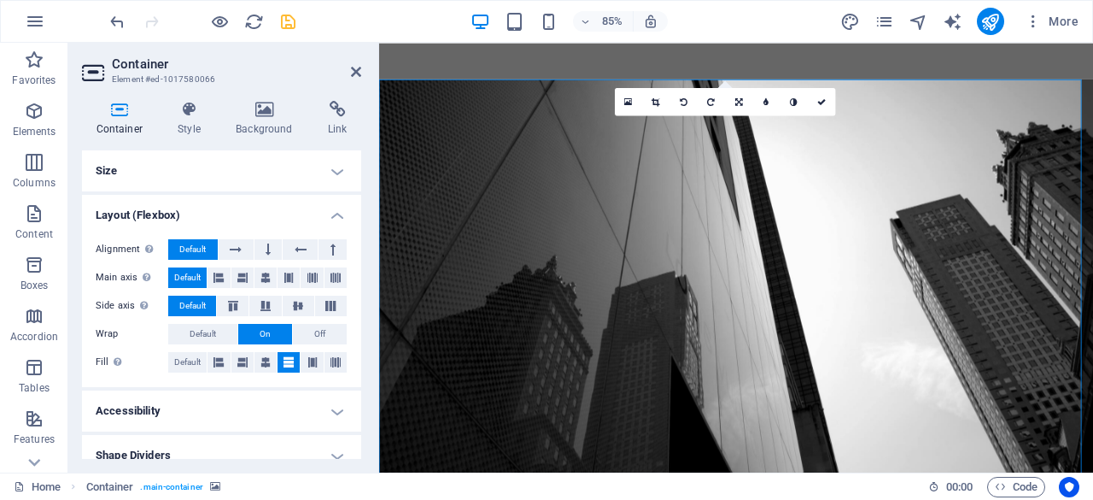
scroll to position [16, 0]
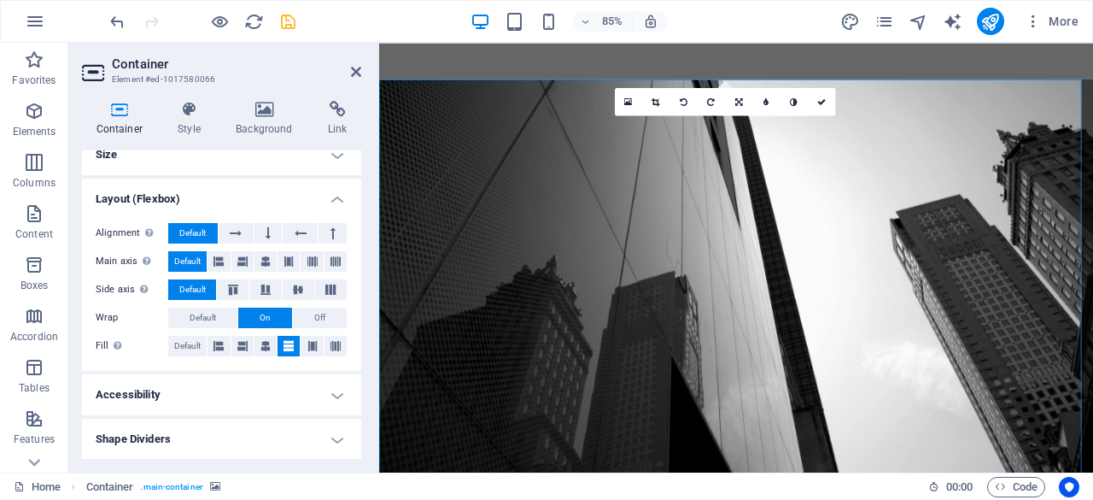
click at [244, 382] on h4 "Accessibility" at bounding box center [221, 394] width 279 height 41
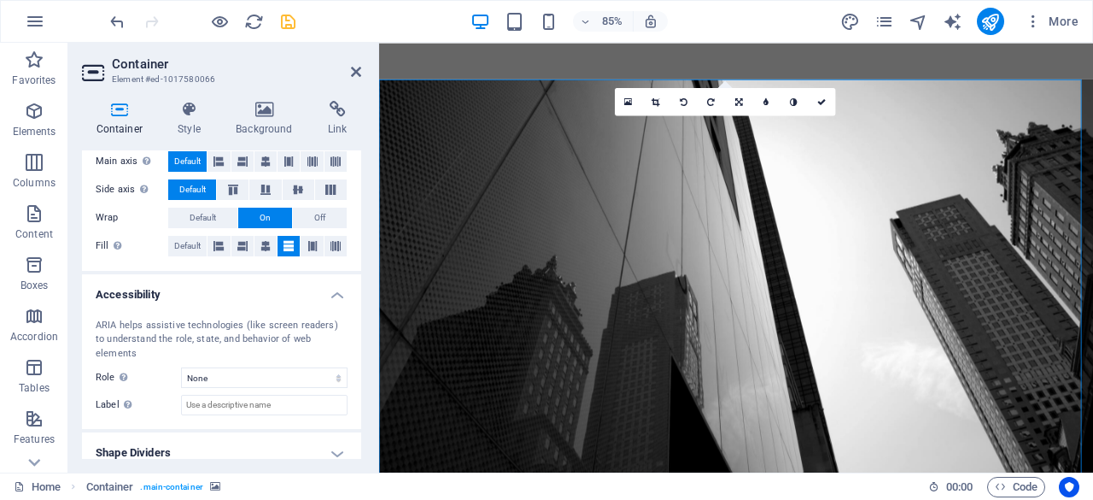
scroll to position [115, 0]
click at [203, 303] on h4 "Accessibility" at bounding box center [221, 290] width 279 height 31
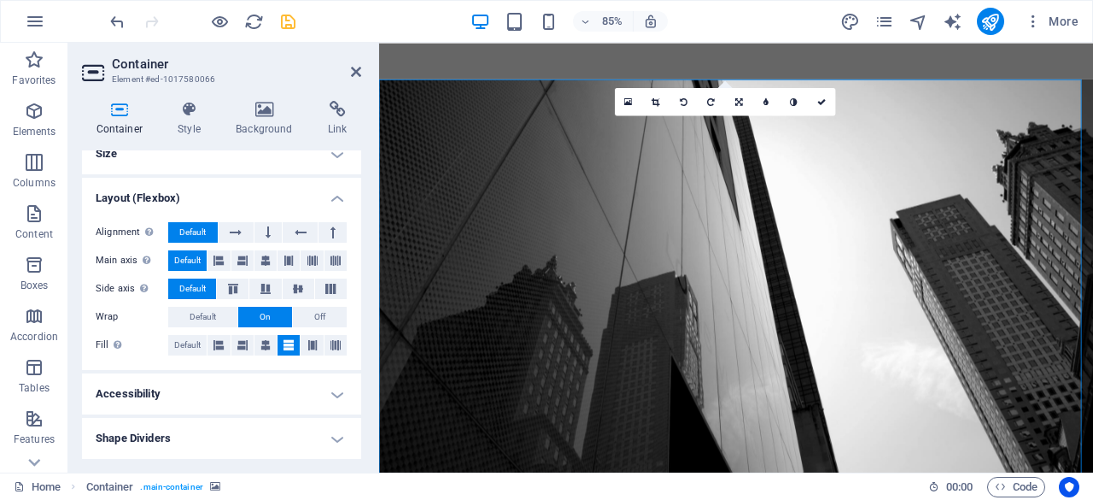
scroll to position [16, 0]
click at [748, 103] on link at bounding box center [738, 101] width 27 height 27
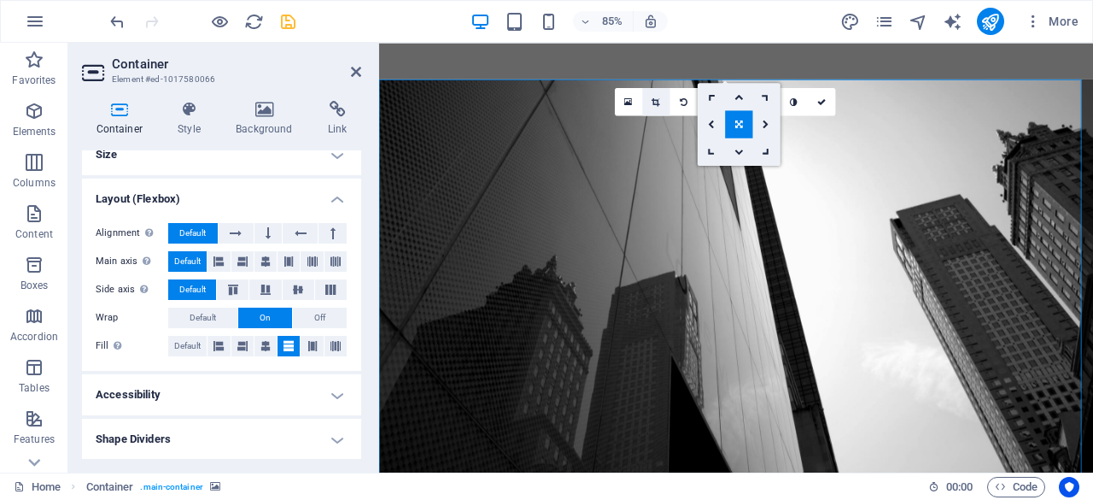
click at [653, 102] on icon at bounding box center [657, 101] width 8 height 9
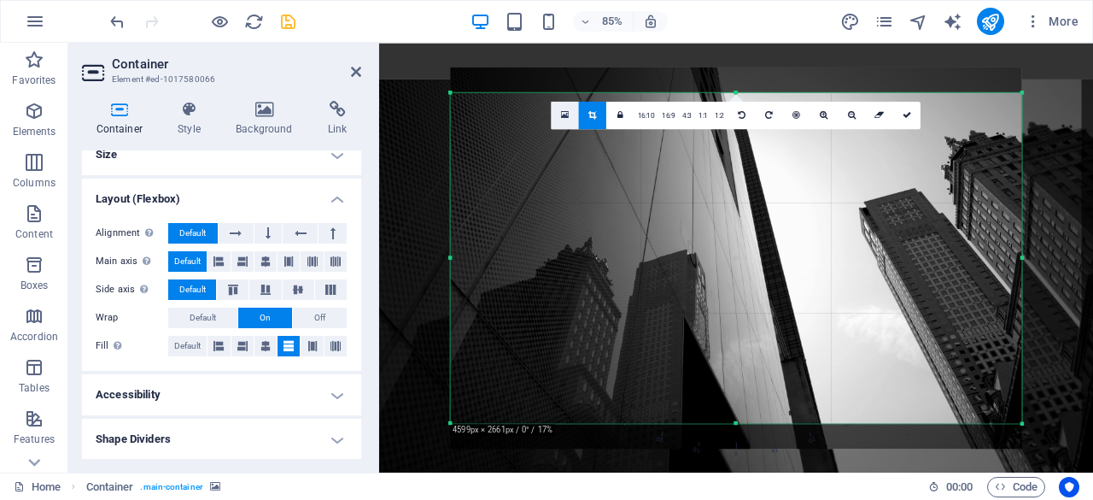
click at [568, 110] on icon at bounding box center [565, 115] width 8 height 10
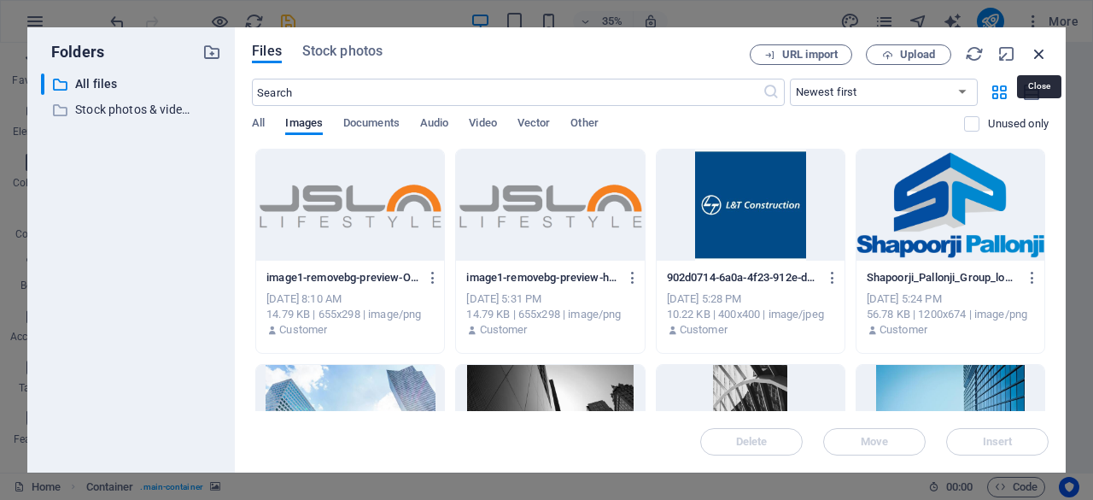
click at [1040, 46] on icon "button" at bounding box center [1039, 53] width 19 height 19
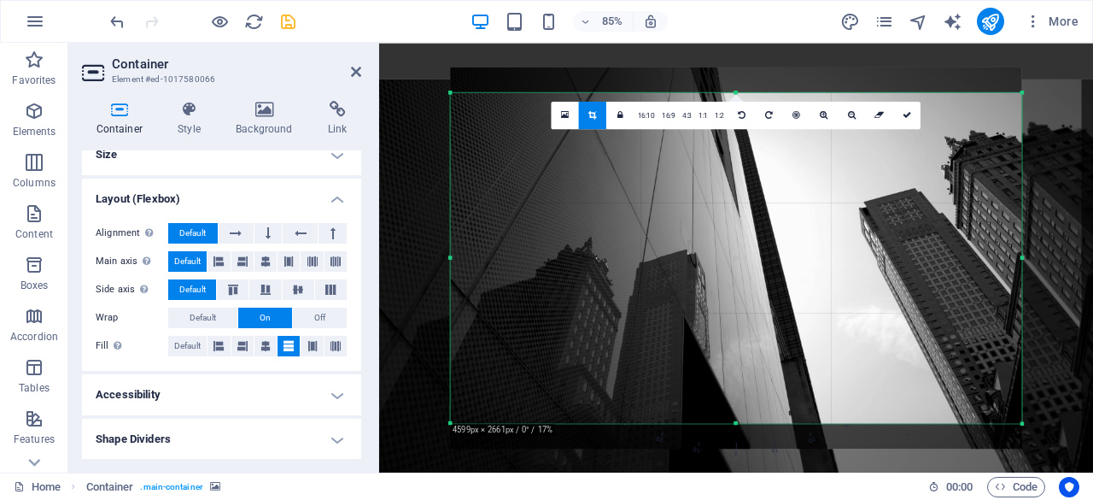
scroll to position [0, 0]
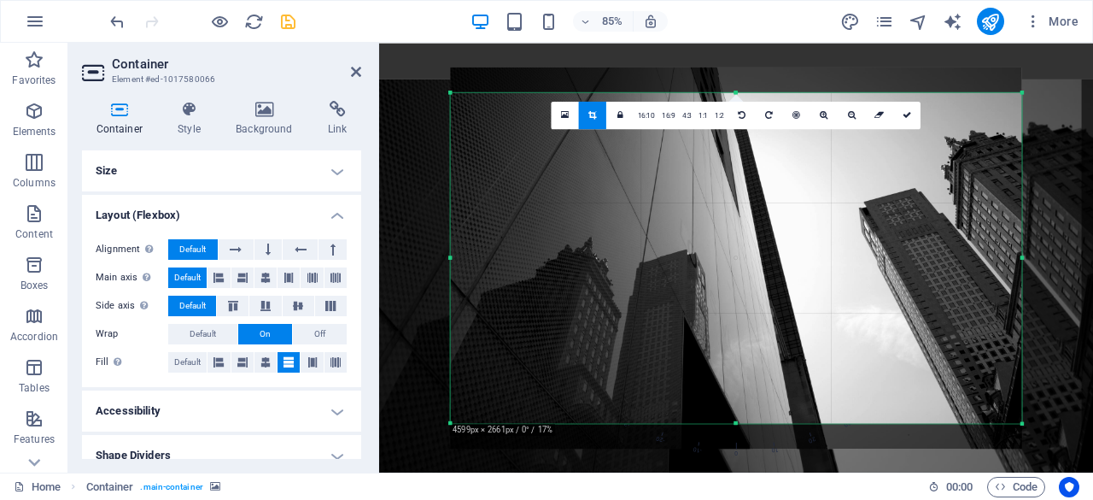
click at [207, 165] on h4 "Size" at bounding box center [221, 170] width 279 height 41
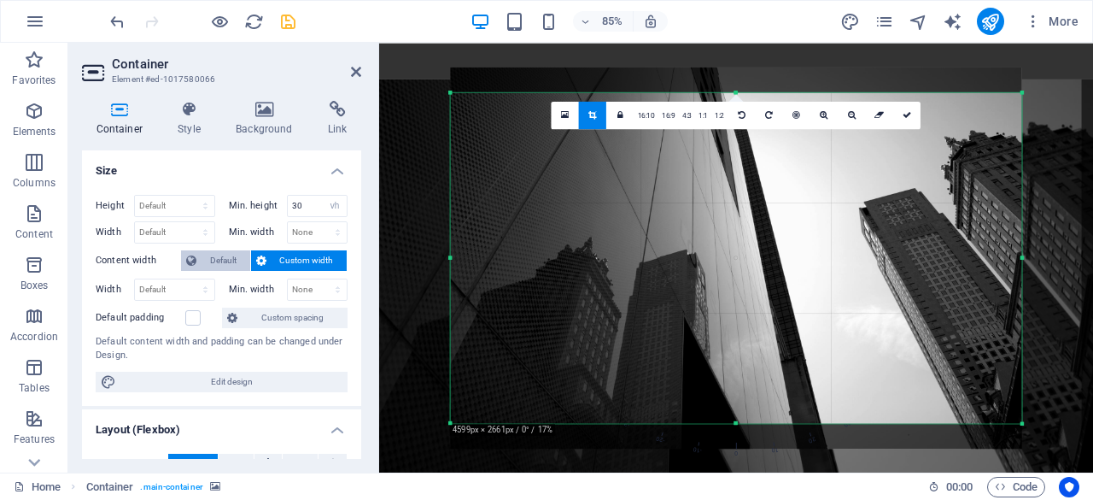
click at [229, 260] on span "Default" at bounding box center [224, 260] width 44 height 21
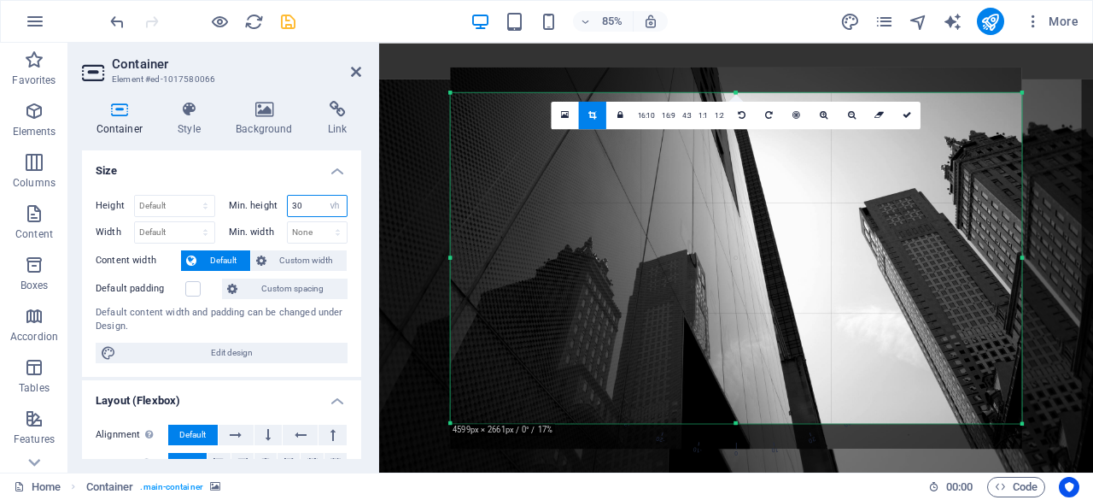
click at [314, 198] on input "30" at bounding box center [318, 206] width 60 height 21
click at [398, 107] on div "Drag here to replace the existing content. Press “Ctrl” if you want to create a…" at bounding box center [736, 258] width 714 height 430
click at [232, 346] on span "Edit design" at bounding box center [231, 353] width 221 height 21
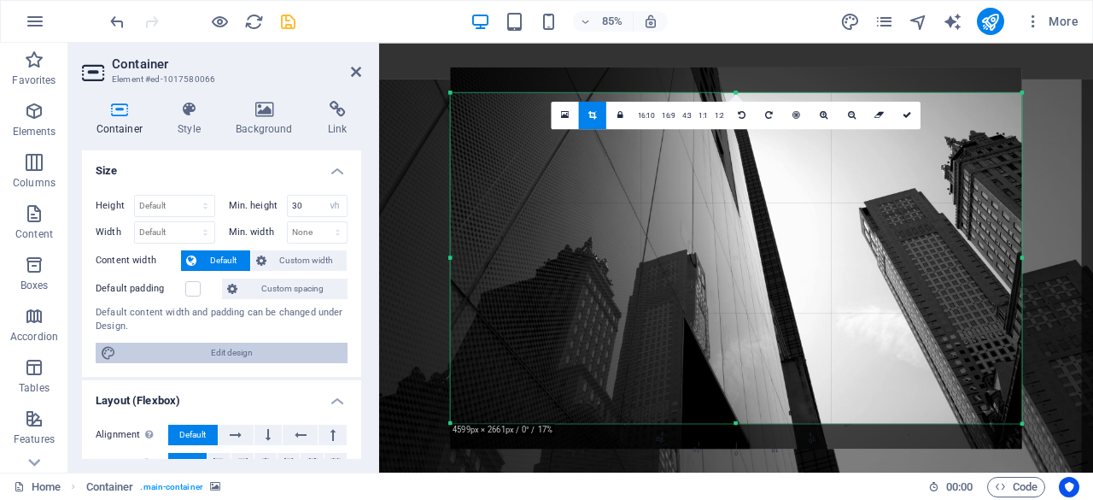
select select "rem"
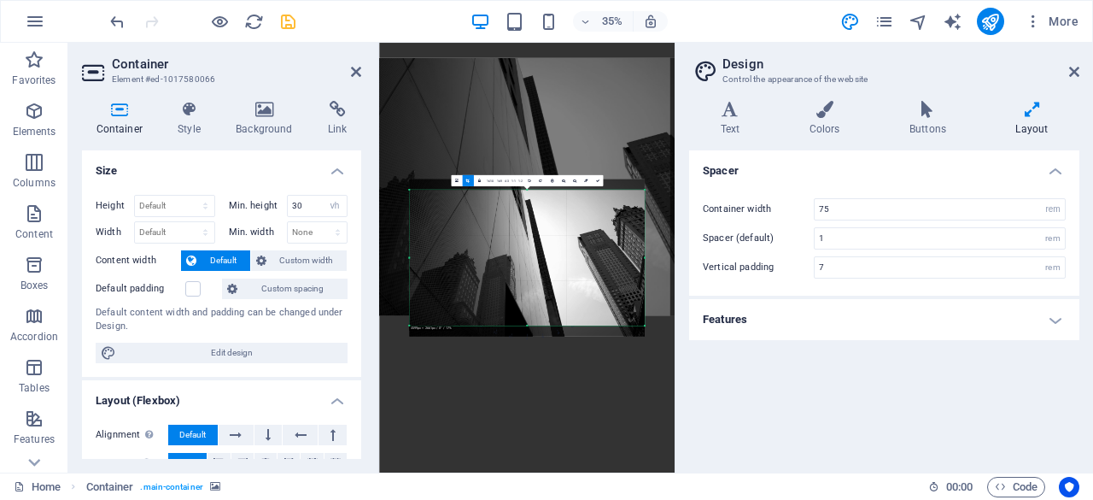
click at [1076, 64] on h2 "Design" at bounding box center [901, 63] width 357 height 15
click at [1066, 71] on h2 "Design" at bounding box center [901, 63] width 357 height 15
click at [1072, 71] on icon at bounding box center [1075, 72] width 10 height 14
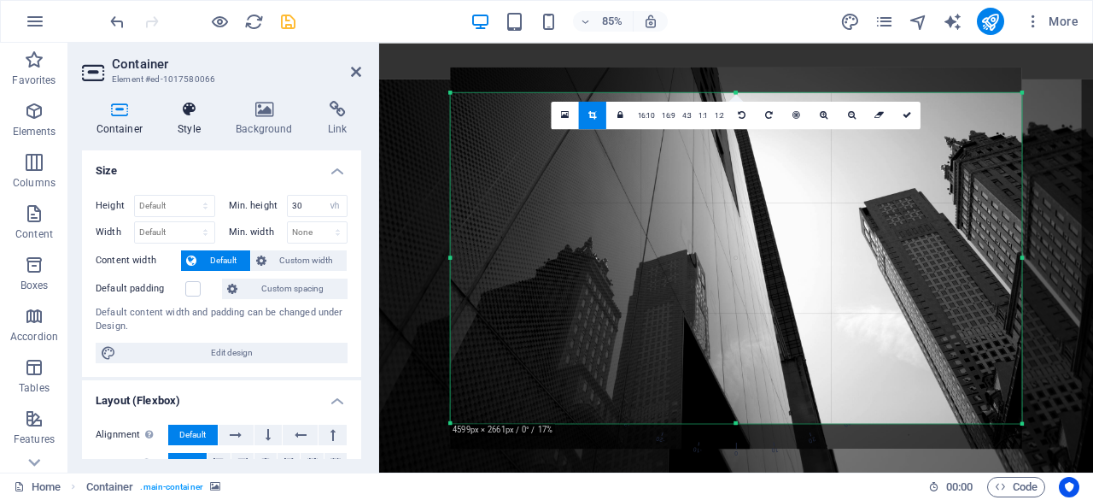
click at [196, 135] on h4 "Style" at bounding box center [193, 119] width 58 height 36
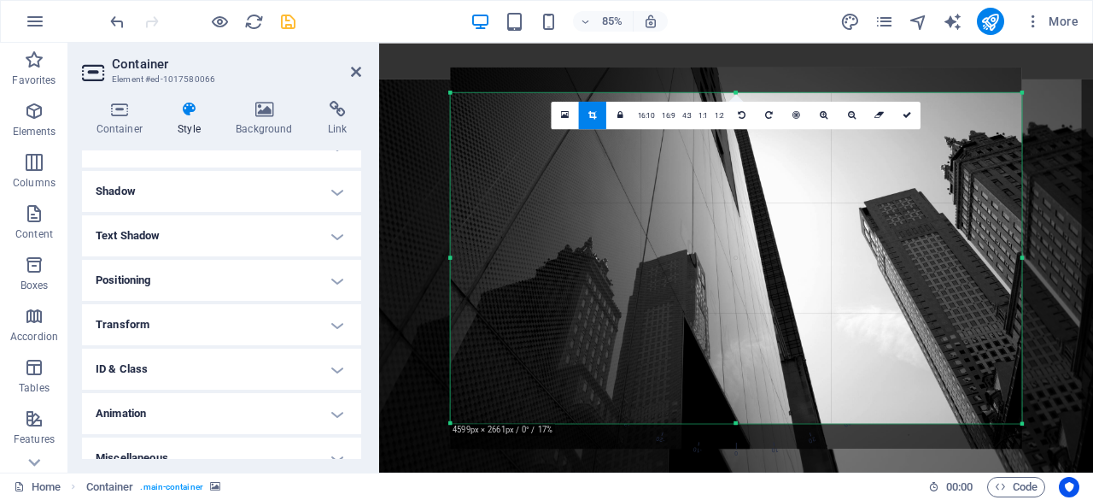
scroll to position [358, 0]
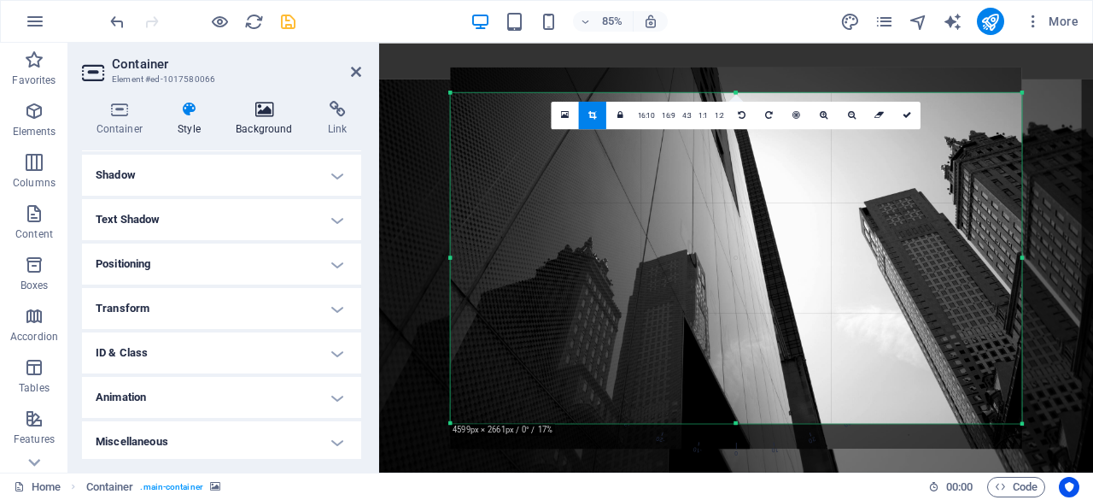
click at [249, 134] on h4 "Background" at bounding box center [268, 119] width 92 height 36
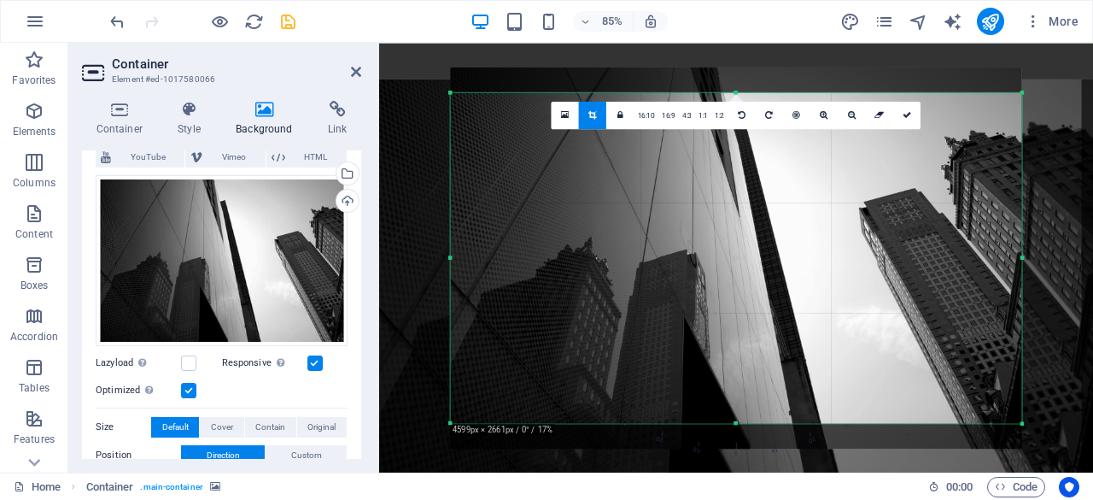
scroll to position [126, 0]
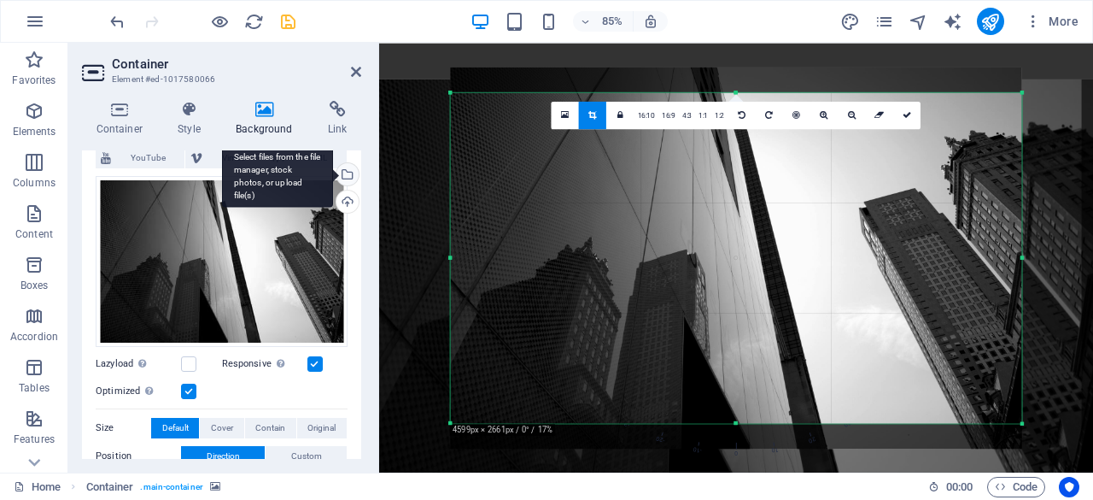
click at [345, 178] on div "Select files from the file manager, stock photos, or upload file(s)" at bounding box center [346, 176] width 26 height 26
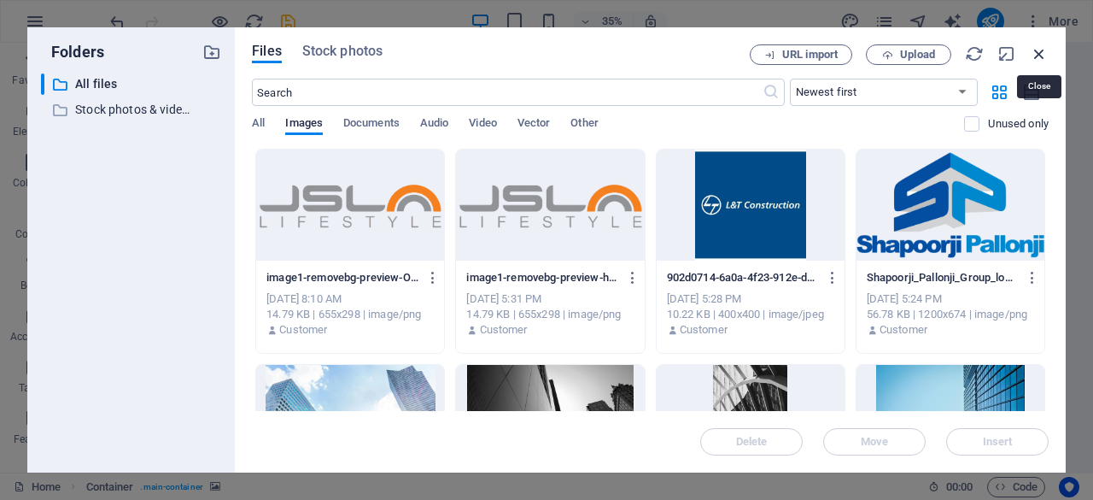
click at [1038, 50] on icon "button" at bounding box center [1039, 53] width 19 height 19
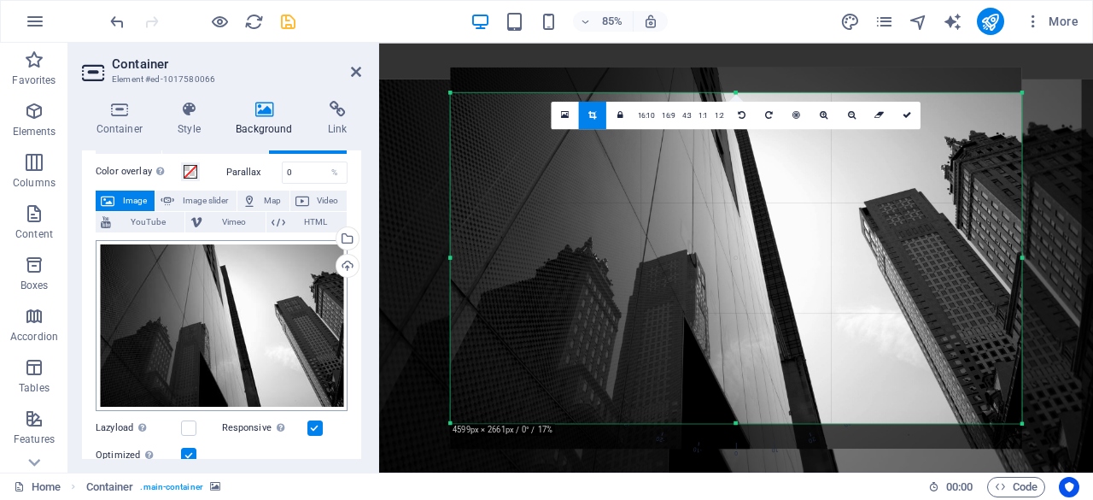
scroll to position [57, 0]
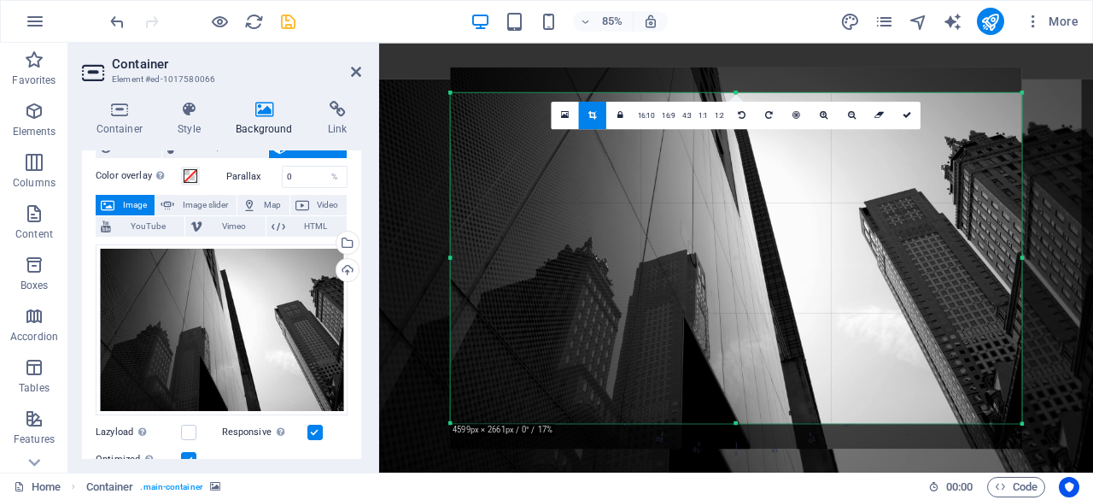
click at [126, 196] on span "Image" at bounding box center [135, 205] width 30 height 21
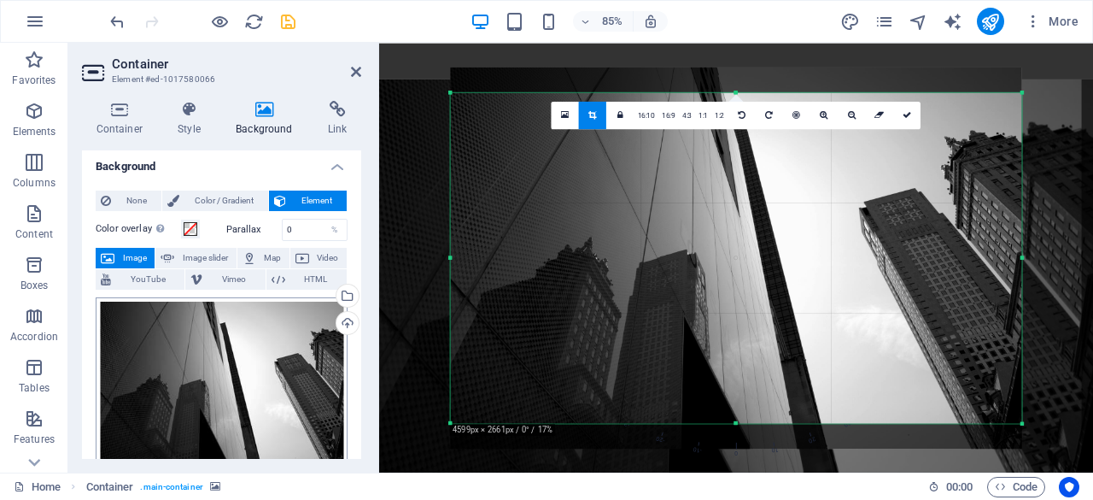
scroll to position [0, 0]
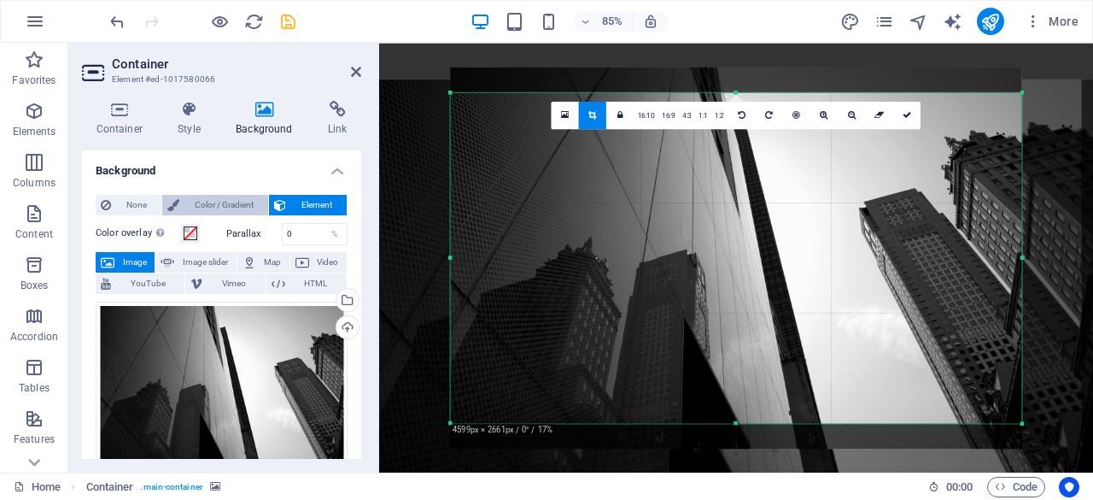
click at [204, 208] on span "Color / Gradient" at bounding box center [224, 205] width 79 height 21
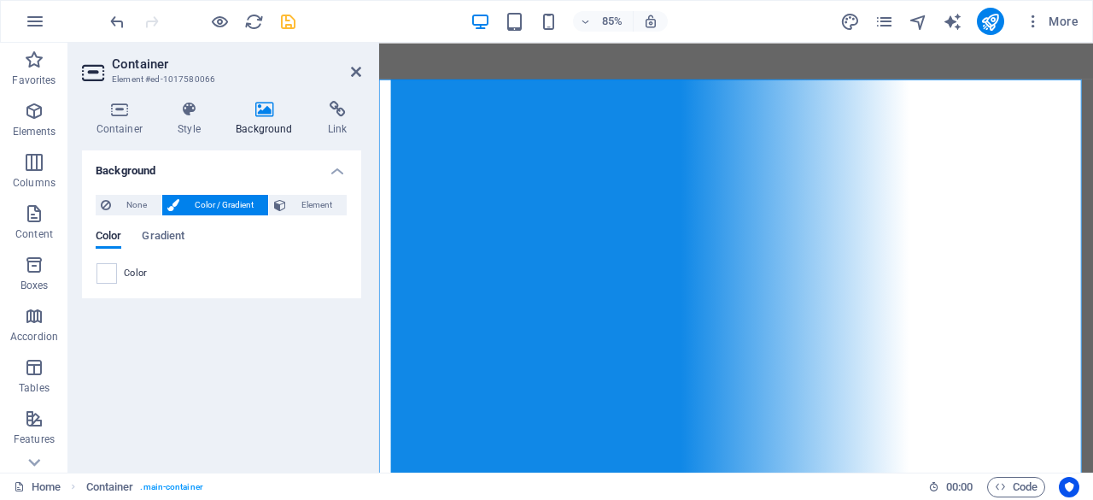
click at [128, 273] on span "Color" at bounding box center [136, 274] width 24 height 14
click at [116, 273] on div at bounding box center [107, 273] width 21 height 21
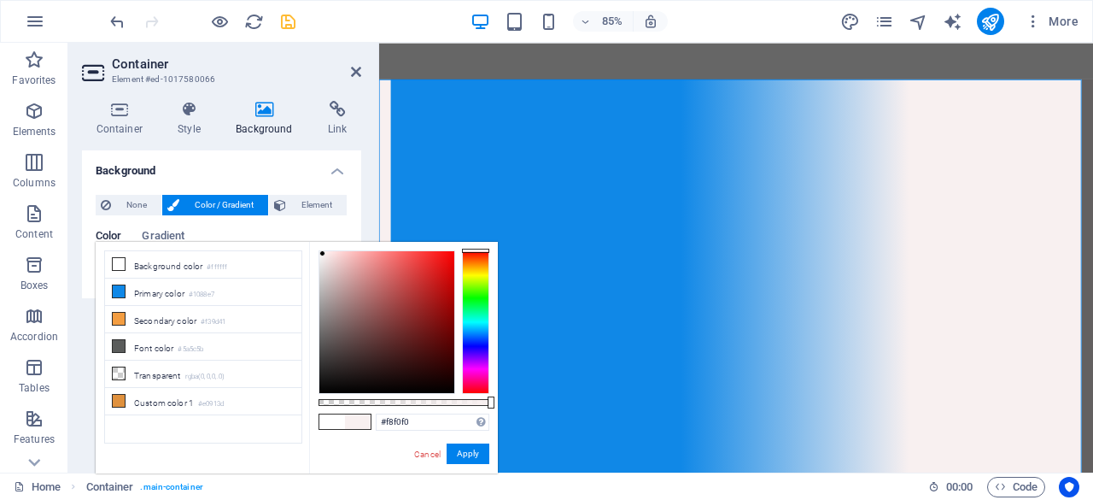
drag, startPoint x: 338, startPoint y: 279, endPoint x: 323, endPoint y: 254, distance: 29.9
click at [323, 254] on div at bounding box center [386, 322] width 135 height 142
click at [465, 452] on button "Apply" at bounding box center [468, 453] width 43 height 21
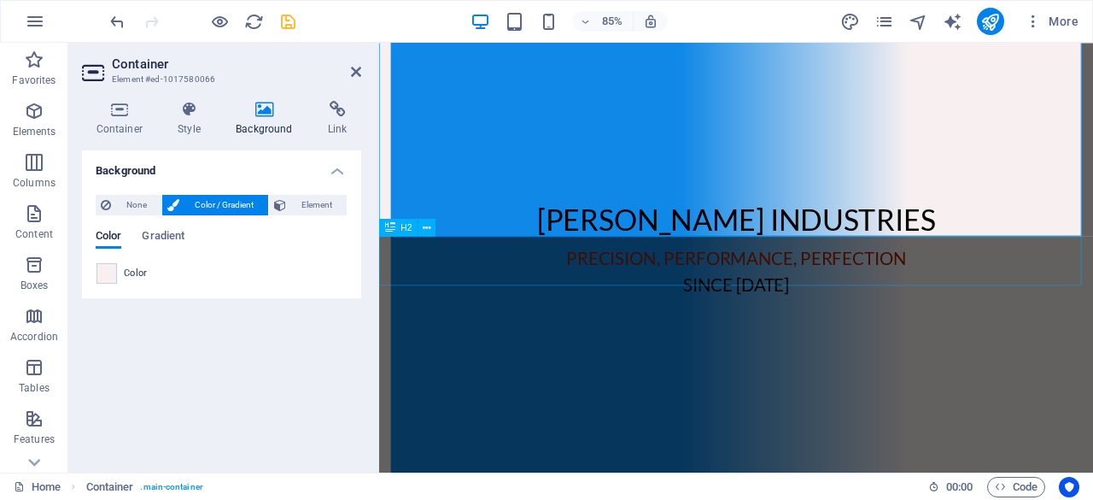
scroll to position [262, 0]
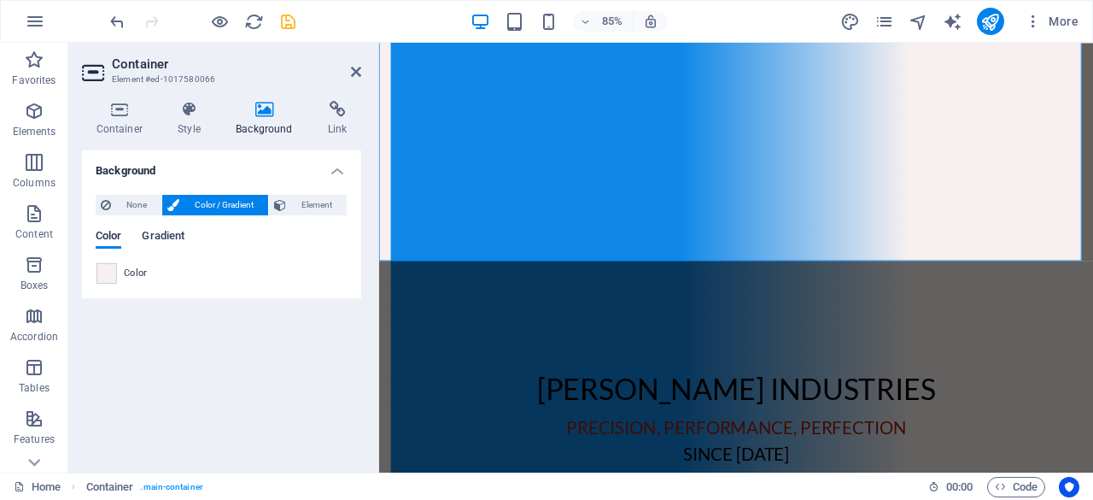
click at [148, 239] on span "Gradient" at bounding box center [163, 238] width 43 height 24
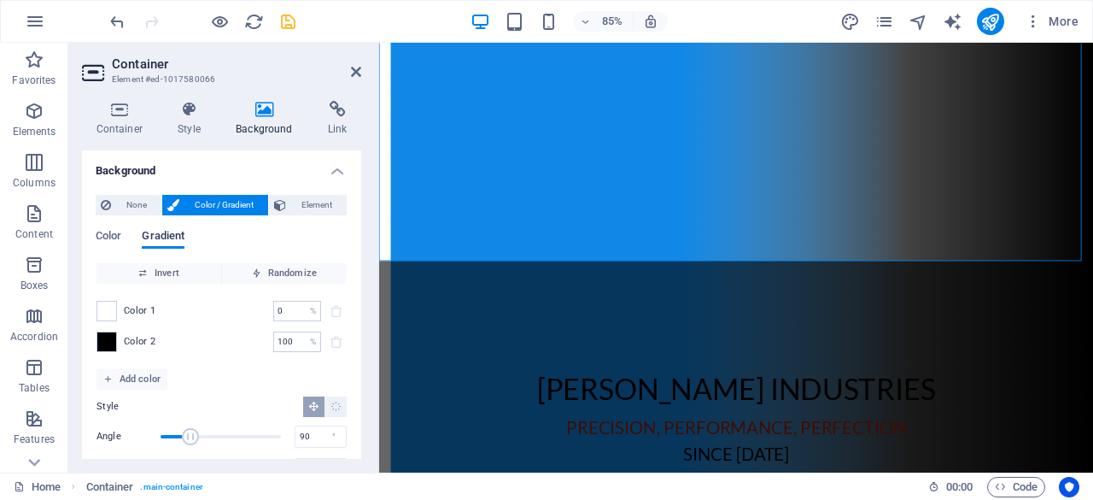
click at [148, 239] on span "Gradient" at bounding box center [163, 238] width 43 height 24
click at [104, 235] on span "Color" at bounding box center [109, 238] width 26 height 24
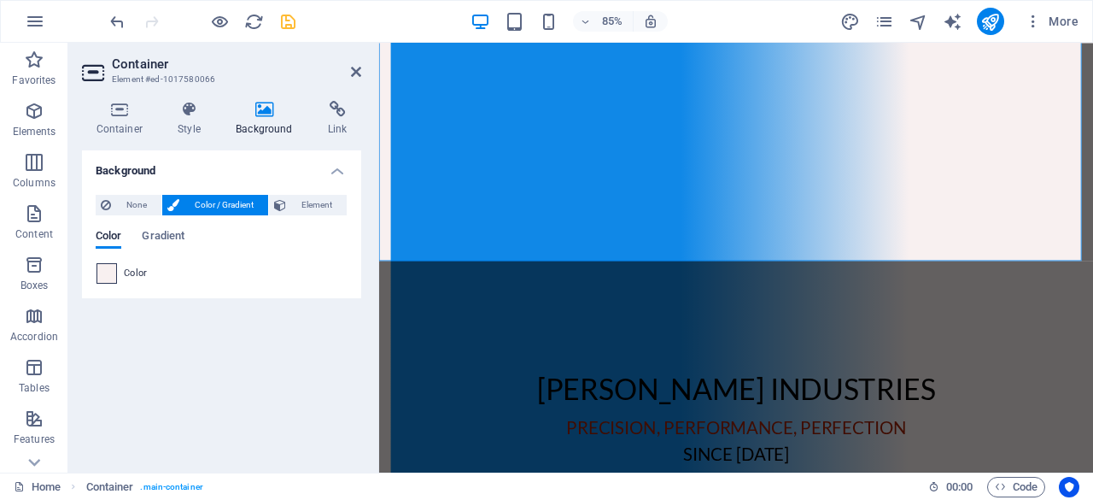
click at [106, 271] on span at bounding box center [106, 273] width 19 height 19
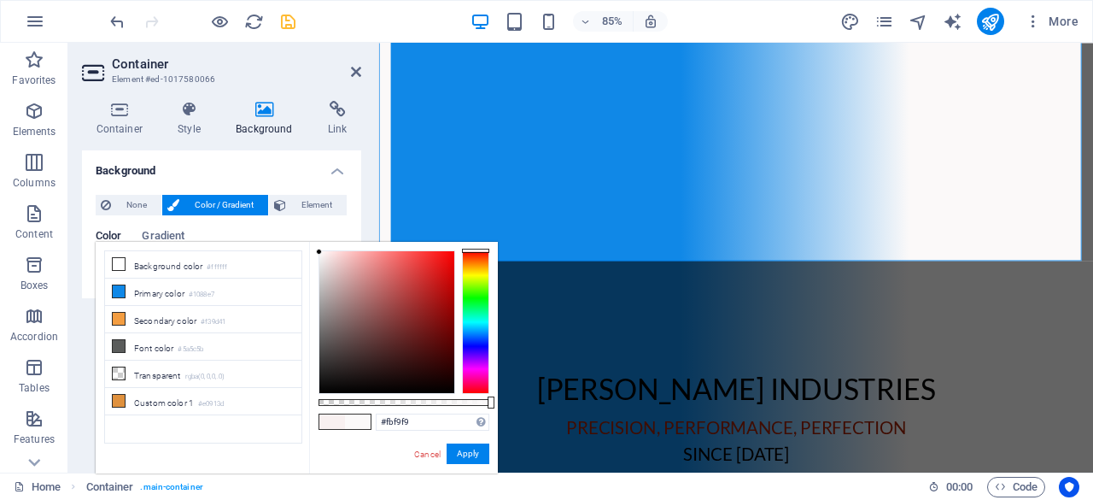
drag, startPoint x: 361, startPoint y: 313, endPoint x: 319, endPoint y: 252, distance: 73.7
click at [319, 252] on div at bounding box center [386, 322] width 135 height 142
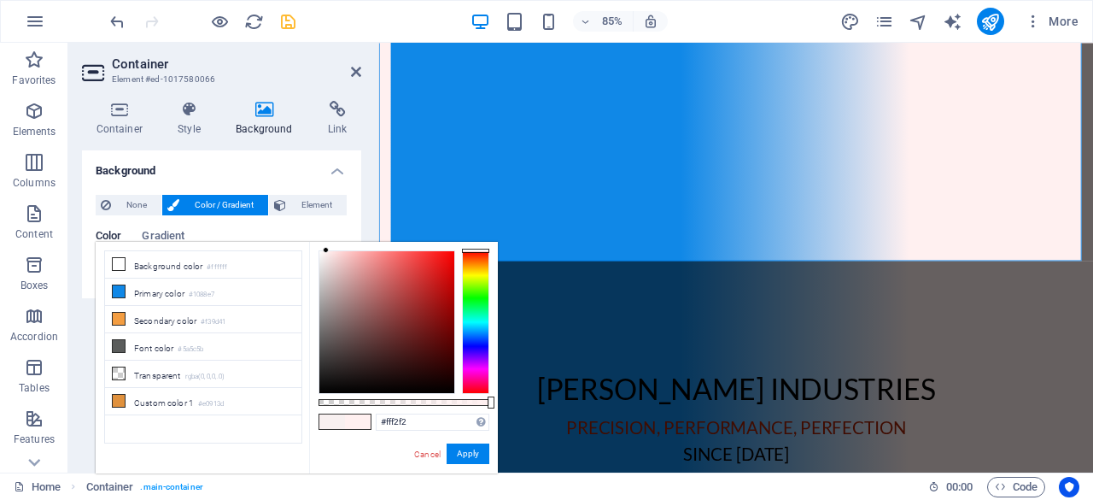
drag, startPoint x: 319, startPoint y: 250, endPoint x: 325, endPoint y: 243, distance: 9.7
click at [325, 243] on div "#fff2f2 Supported formats #0852ed rgb(8, 82, 237) rgba(8, 82, 237, 90%) hsv(221…" at bounding box center [403, 481] width 189 height 479
click at [325, 245] on div "#fff3f3 Supported formats #0852ed rgb(8, 82, 237) rgba(8, 82, 237, 90%) hsv(221…" at bounding box center [403, 481] width 189 height 479
click at [321, 249] on div "#fff3f3 Supported formats #0852ed rgb(8, 82, 237) rgba(8, 82, 237, 90%) hsv(221…" at bounding box center [403, 481] width 189 height 479
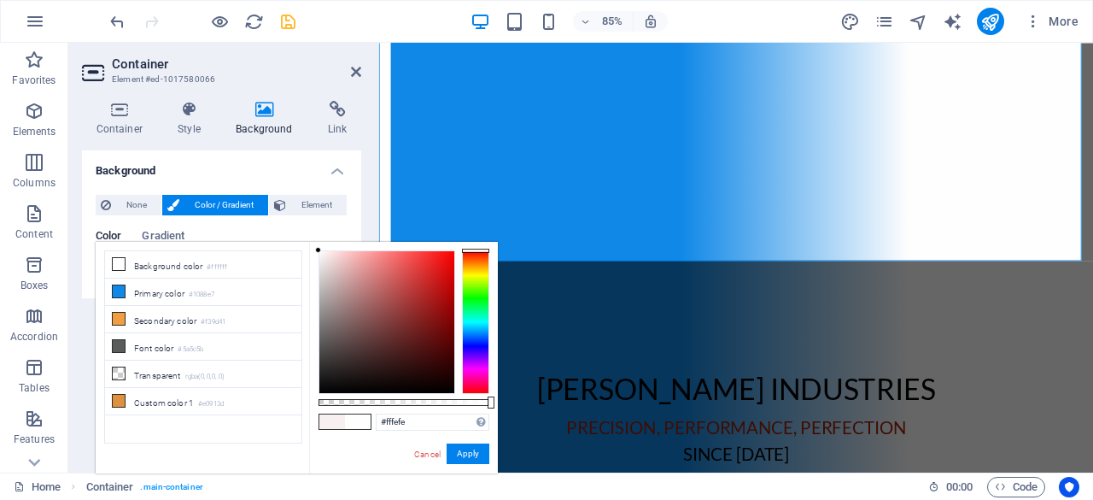
type input "#ffffff"
drag, startPoint x: 321, startPoint y: 249, endPoint x: 307, endPoint y: 247, distance: 14.7
click at [307, 247] on div "less Background color #ffffff Primary color #1088e7 Secondary color #f39d41 Fon…" at bounding box center [297, 358] width 402 height 232
click at [466, 448] on button "Apply" at bounding box center [468, 453] width 43 height 21
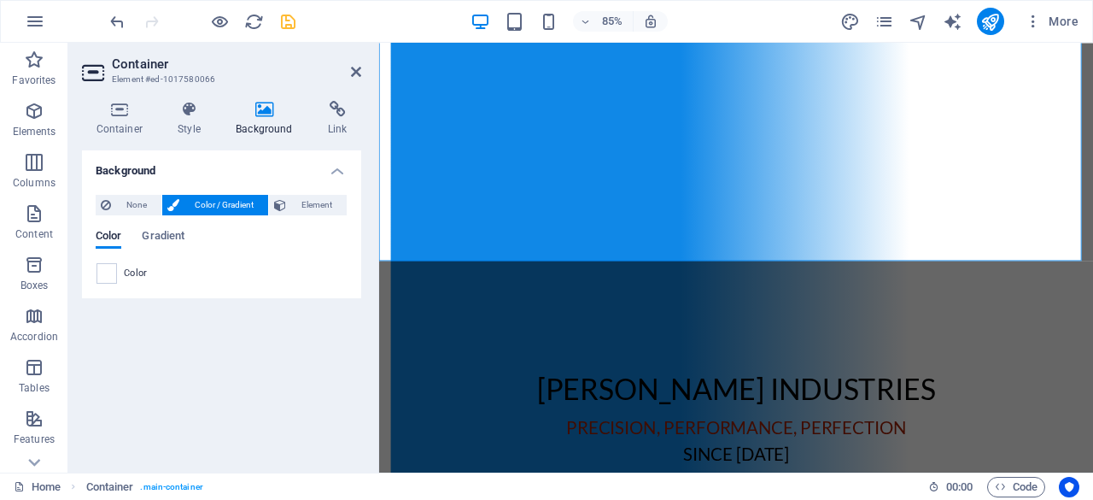
click at [309, 374] on div "Background None Color / Gradient Element Stretch background to full-width Color…" at bounding box center [221, 304] width 279 height 308
click at [361, 67] on aside "Container Element #ed-1017580066 Container Style Background Link Size Height De…" at bounding box center [223, 258] width 311 height 430
click at [359, 69] on icon at bounding box center [356, 72] width 10 height 14
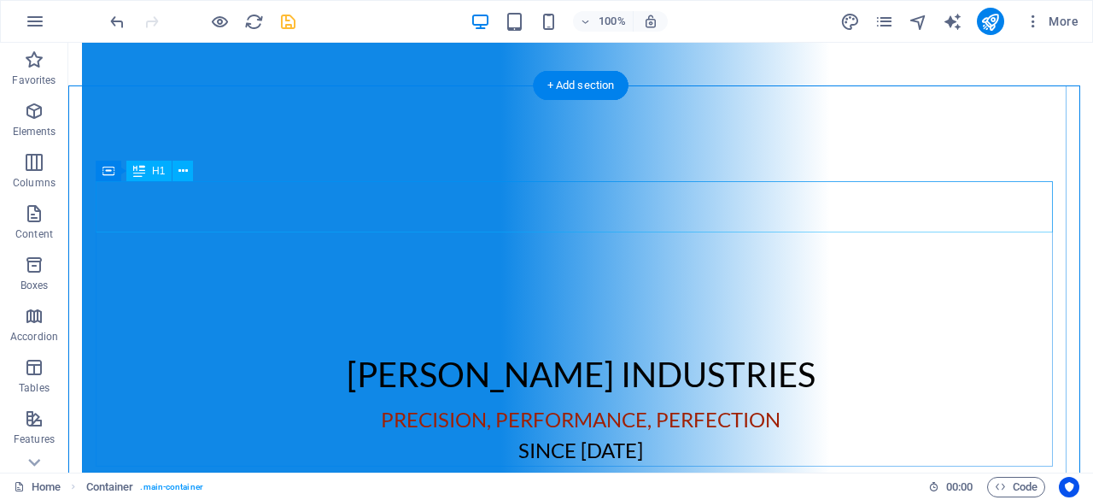
scroll to position [0, 0]
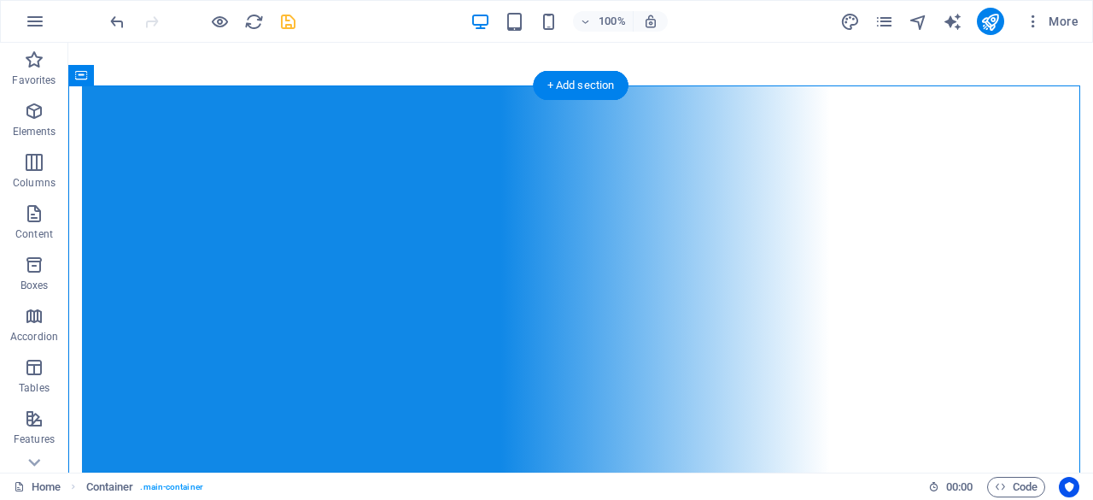
click at [191, 143] on figure at bounding box center [581, 258] width 998 height 430
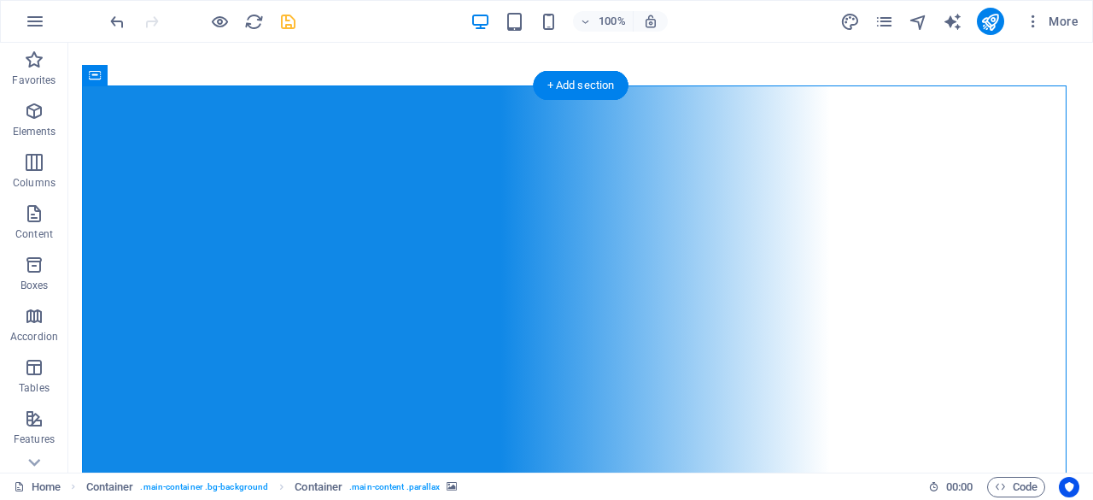
click at [191, 143] on figure at bounding box center [581, 258] width 998 height 430
select select "%"
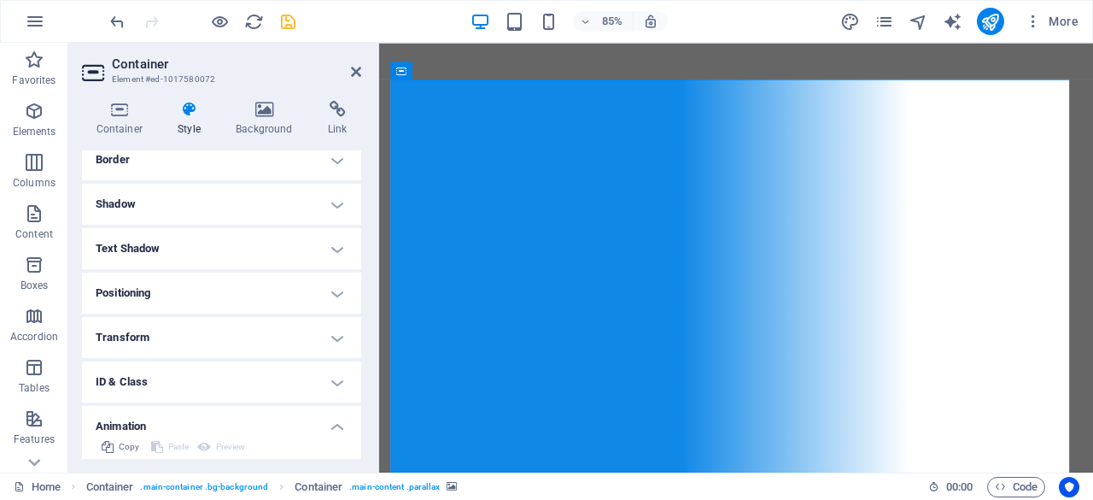
scroll to position [381, 0]
click at [238, 292] on h4 "Positioning" at bounding box center [221, 293] width 279 height 41
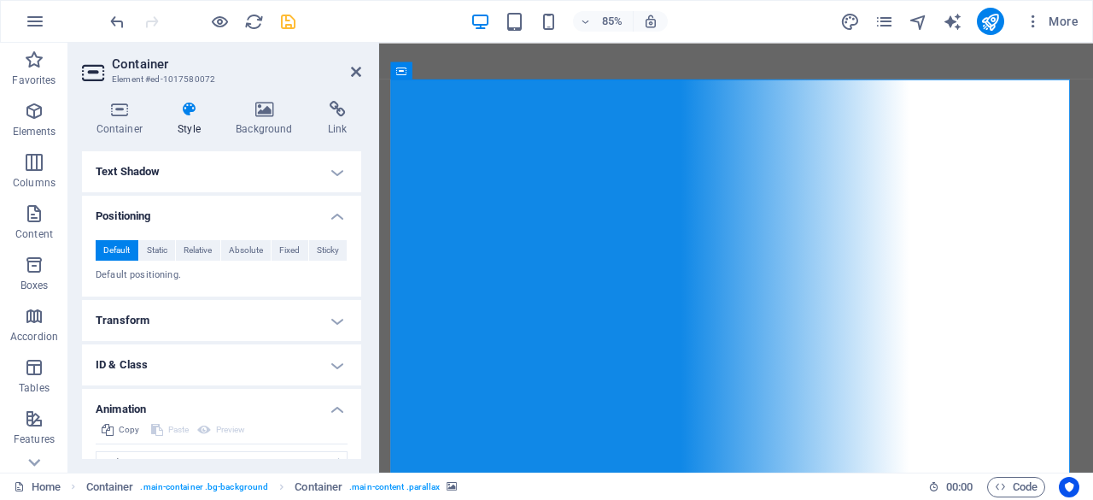
scroll to position [458, 0]
click at [190, 254] on span "Relative" at bounding box center [198, 250] width 28 height 21
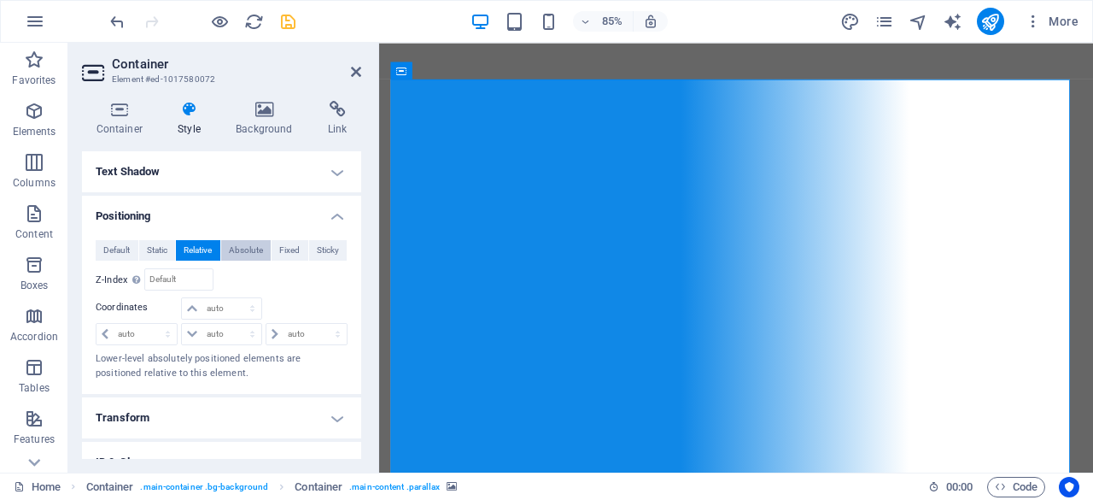
click at [243, 253] on span "Absolute" at bounding box center [246, 250] width 34 height 21
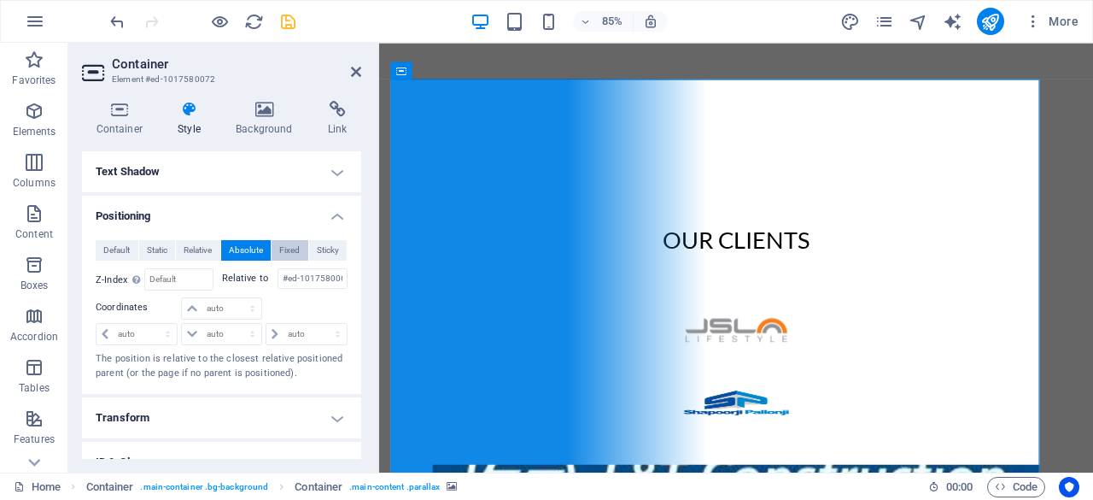
click at [279, 253] on span "Fixed" at bounding box center [289, 250] width 21 height 21
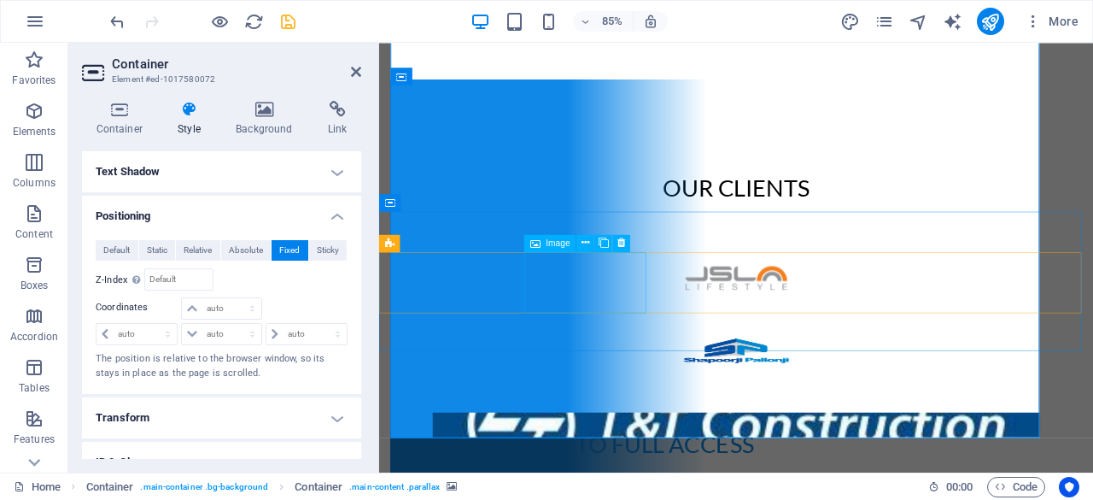
scroll to position [35, 0]
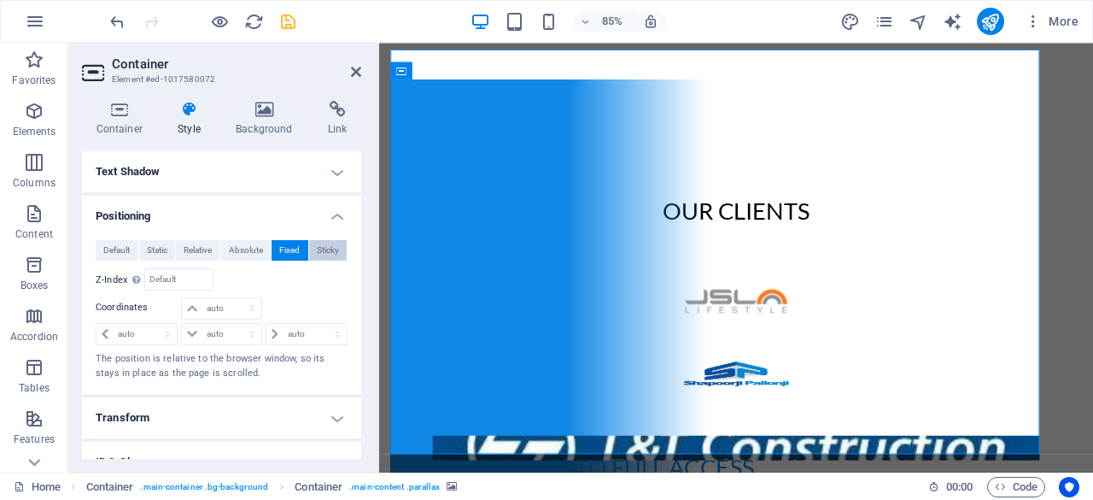
click at [338, 252] on button "Sticky" at bounding box center [328, 250] width 38 height 21
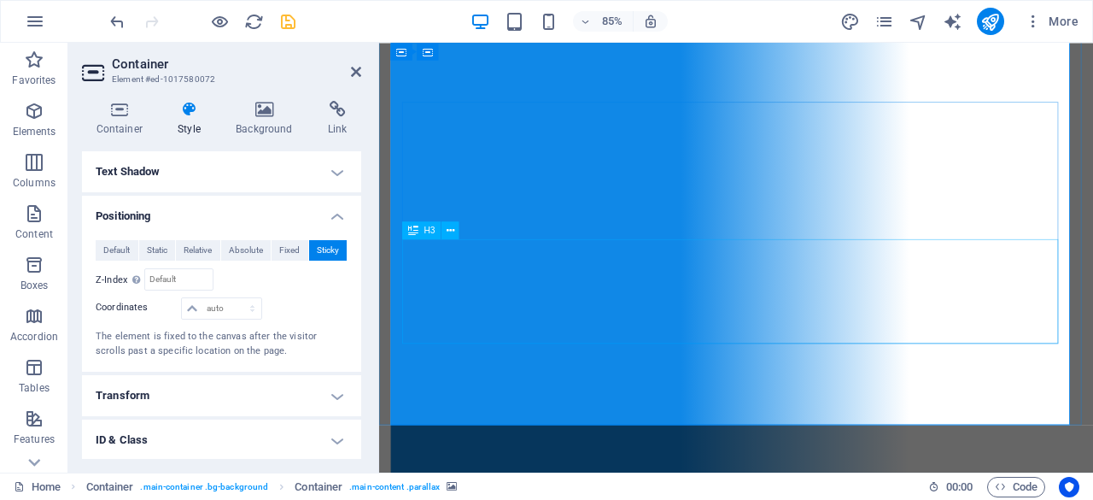
scroll to position [0, 0]
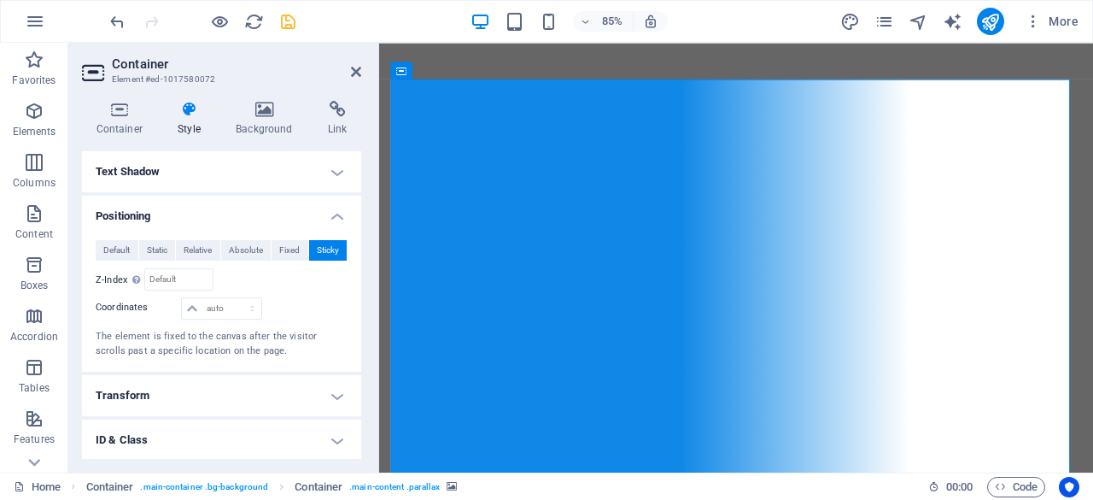
click at [202, 207] on h4 "Positioning" at bounding box center [221, 211] width 279 height 31
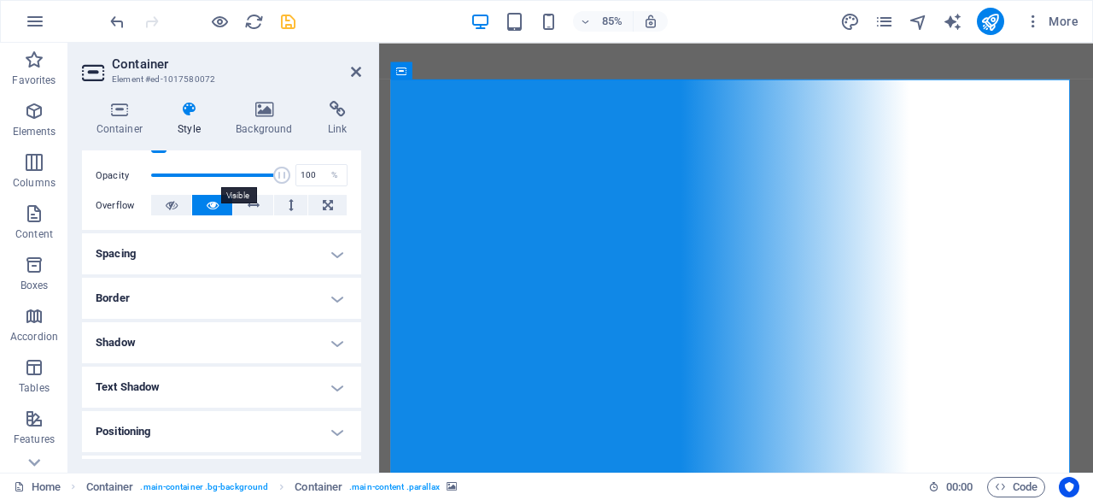
scroll to position [243, 0]
click at [190, 259] on h4 "Spacing" at bounding box center [221, 253] width 279 height 41
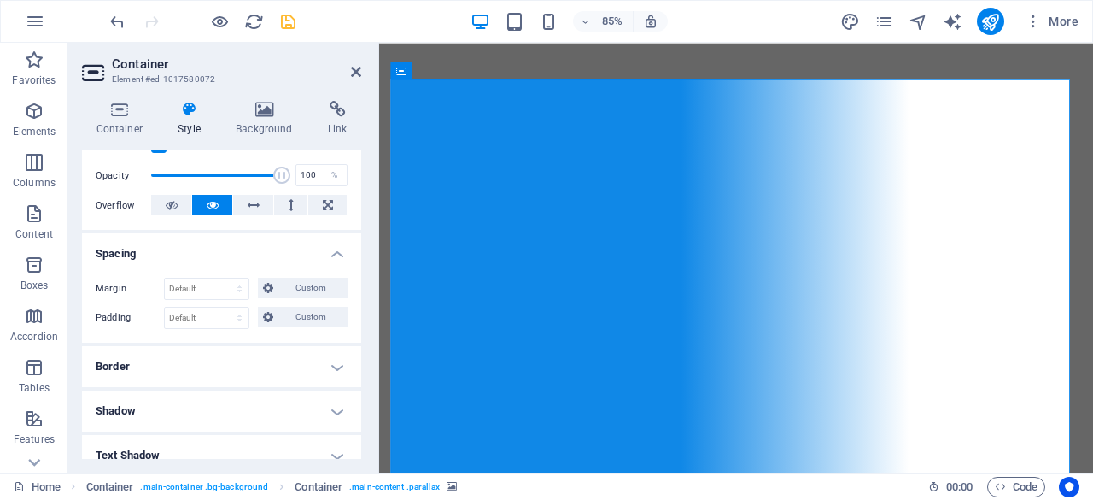
click at [179, 360] on h4 "Border" at bounding box center [221, 366] width 279 height 41
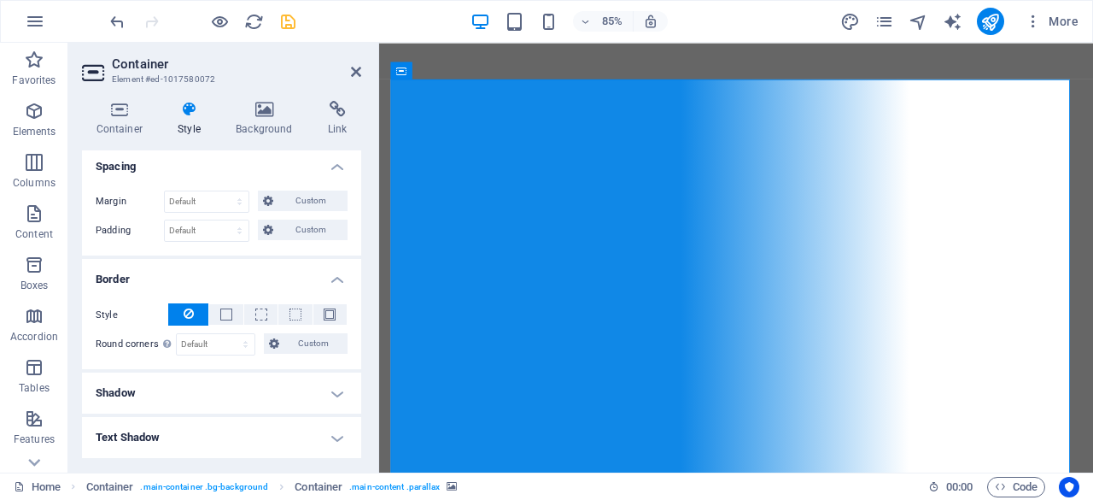
scroll to position [331, 0]
click at [169, 388] on h4 "Shadow" at bounding box center [221, 391] width 279 height 41
click at [169, 388] on h4 "Shadow" at bounding box center [221, 386] width 279 height 31
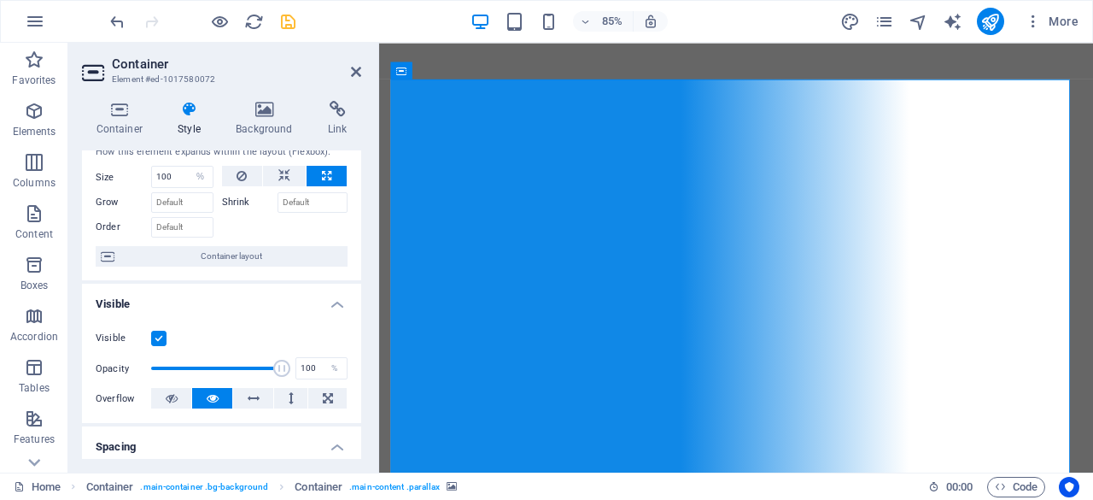
scroll to position [0, 0]
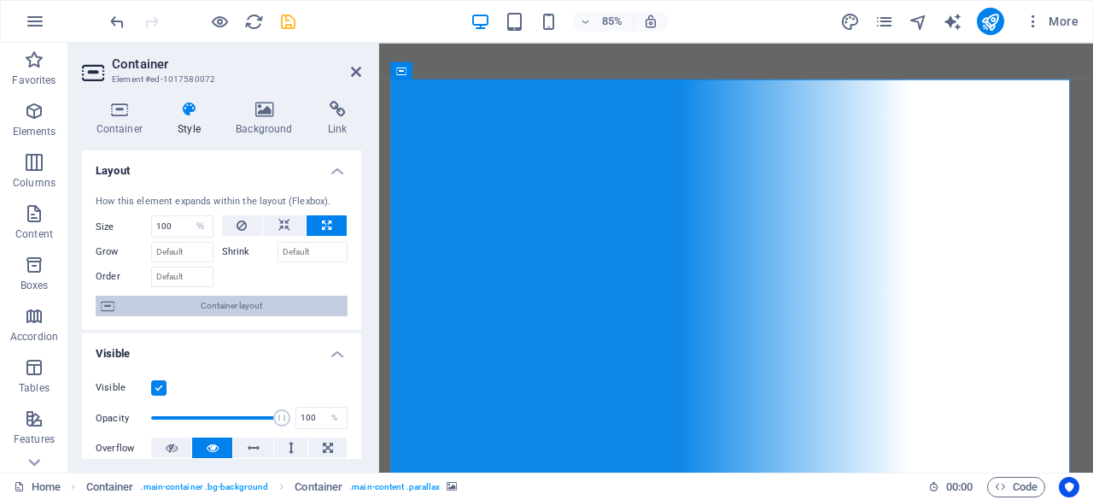
click at [193, 310] on span "Container layout" at bounding box center [231, 306] width 223 height 21
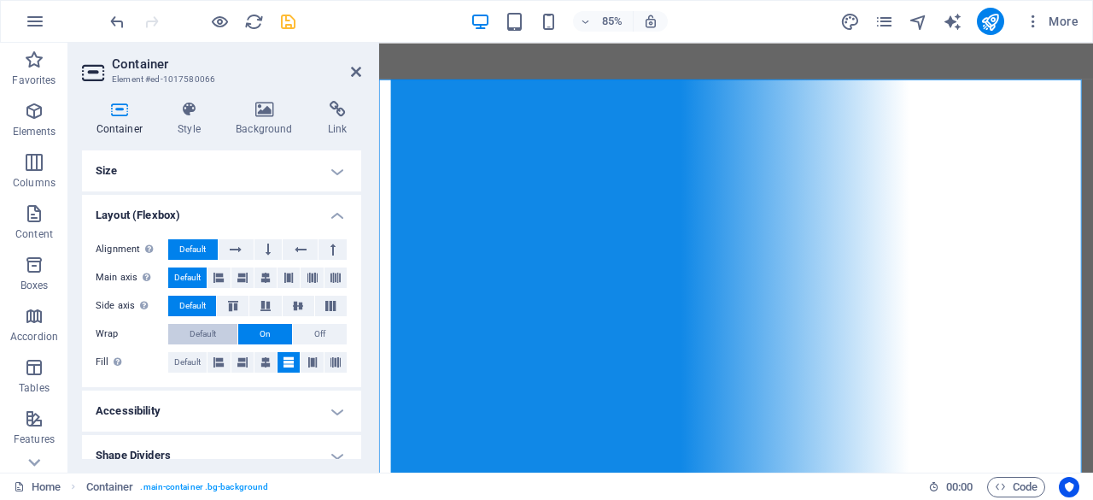
click at [192, 335] on span "Default" at bounding box center [203, 334] width 26 height 21
click at [192, 356] on span "Default" at bounding box center [187, 362] width 26 height 21
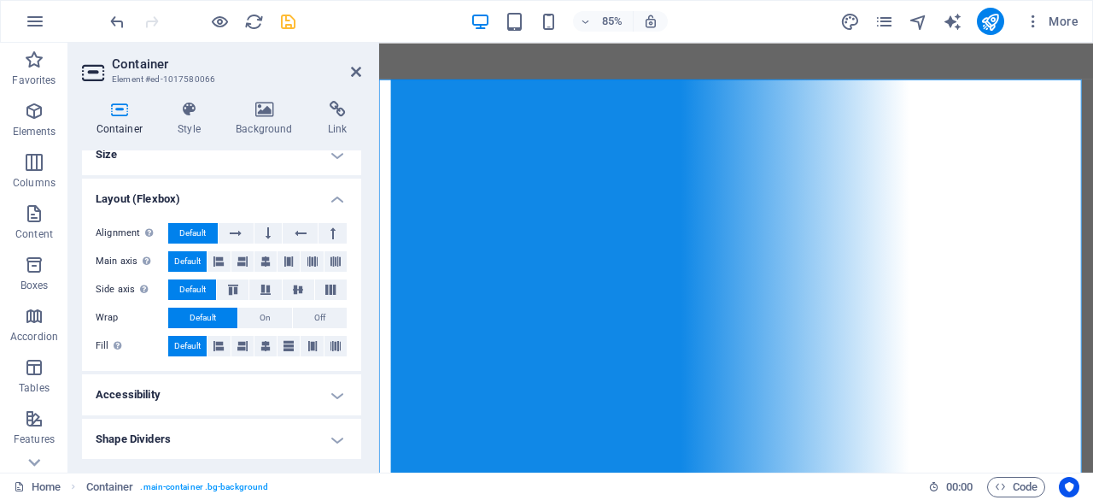
click at [173, 382] on h4 "Accessibility" at bounding box center [221, 394] width 279 height 41
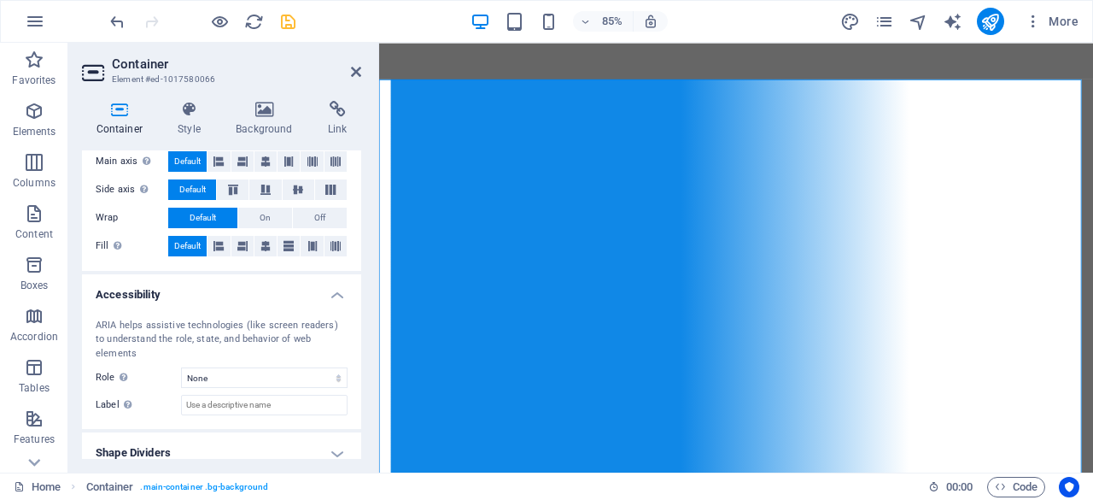
click at [166, 432] on h4 "Shape Dividers" at bounding box center [221, 452] width 279 height 41
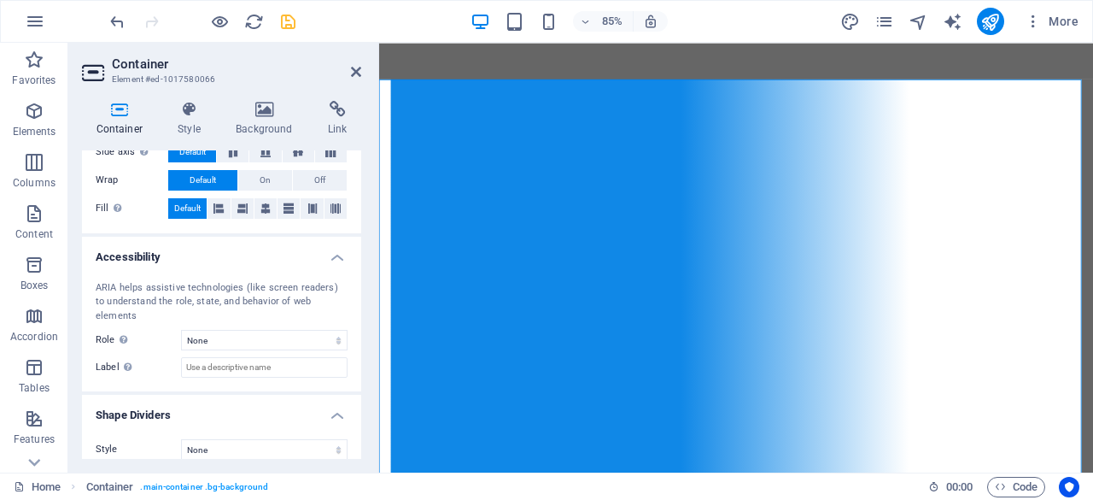
scroll to position [0, 0]
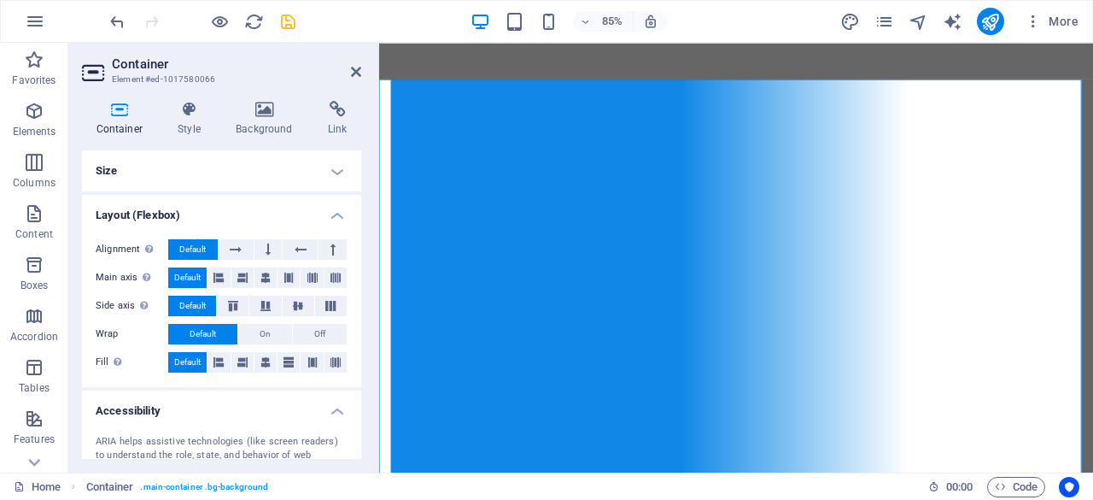
click at [209, 172] on h4 "Size" at bounding box center [221, 170] width 279 height 41
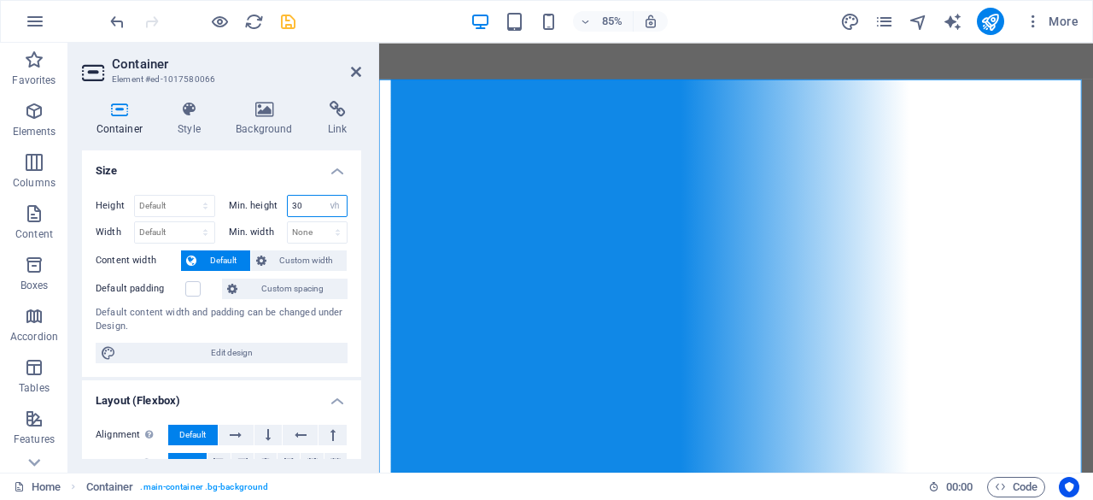
click at [305, 206] on input "30" at bounding box center [318, 206] width 60 height 21
type input "1"
type input "0"
click at [285, 186] on div "Height Default px rem % vh vw Min. height 0 None px rem % vh vw Width Default p…" at bounding box center [221, 279] width 279 height 196
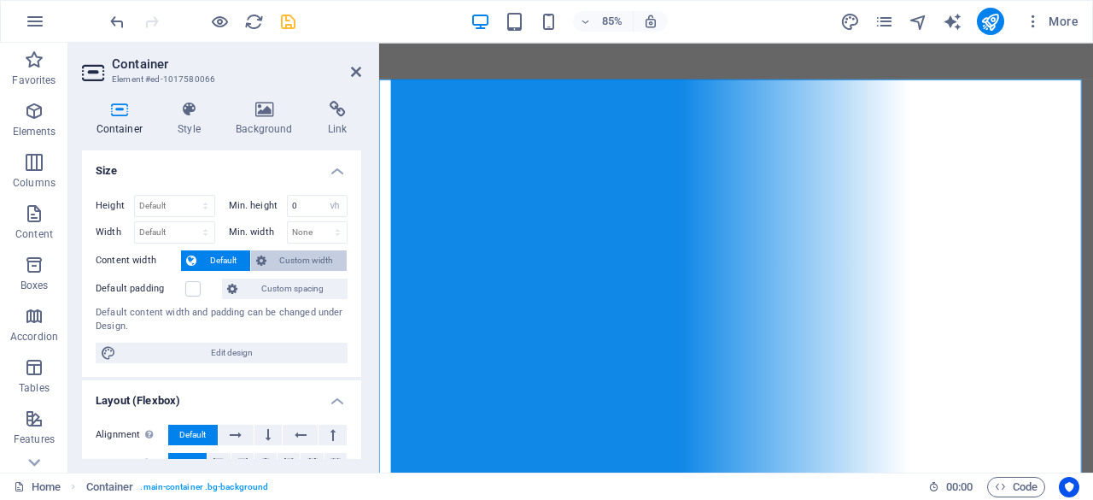
click at [263, 255] on icon at bounding box center [261, 260] width 10 height 21
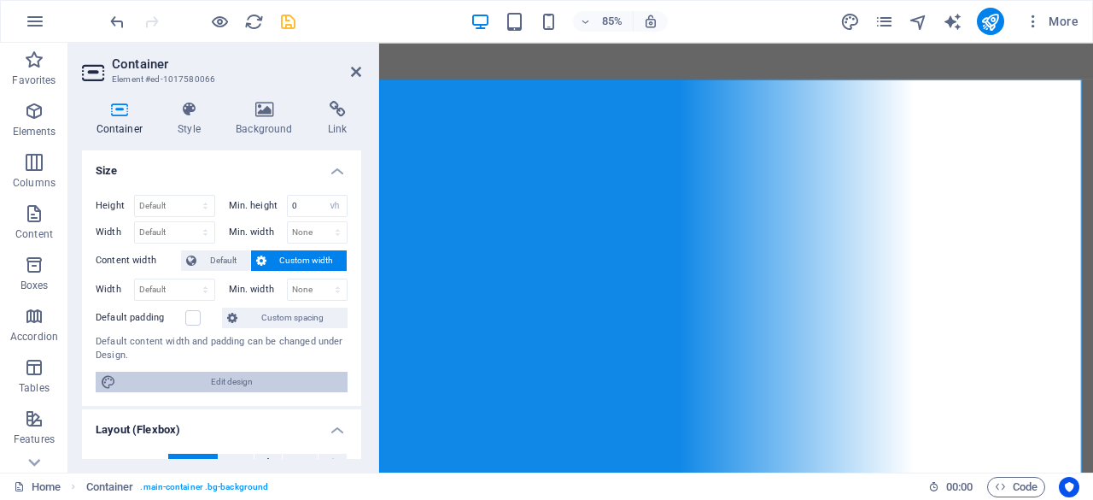
click at [192, 386] on span "Edit design" at bounding box center [231, 382] width 221 height 21
select select "rem"
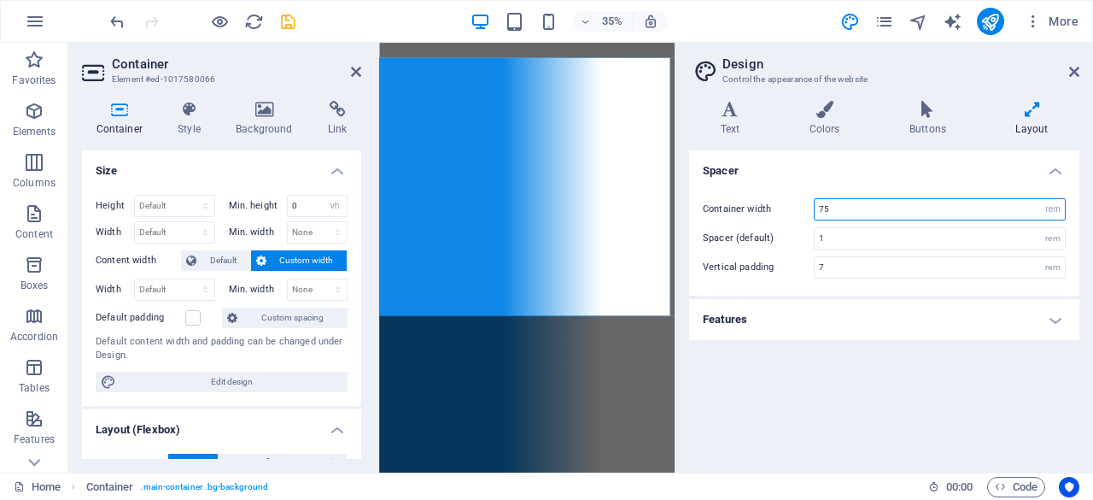
click at [846, 208] on input "75" at bounding box center [940, 209] width 250 height 21
type input "55"
click at [856, 445] on div "Spacer Container width 55 rem px Spacer (default) 1 rem Vertical padding 7 rem …" at bounding box center [884, 304] width 390 height 308
click at [827, 326] on h4 "Features" at bounding box center [884, 319] width 390 height 41
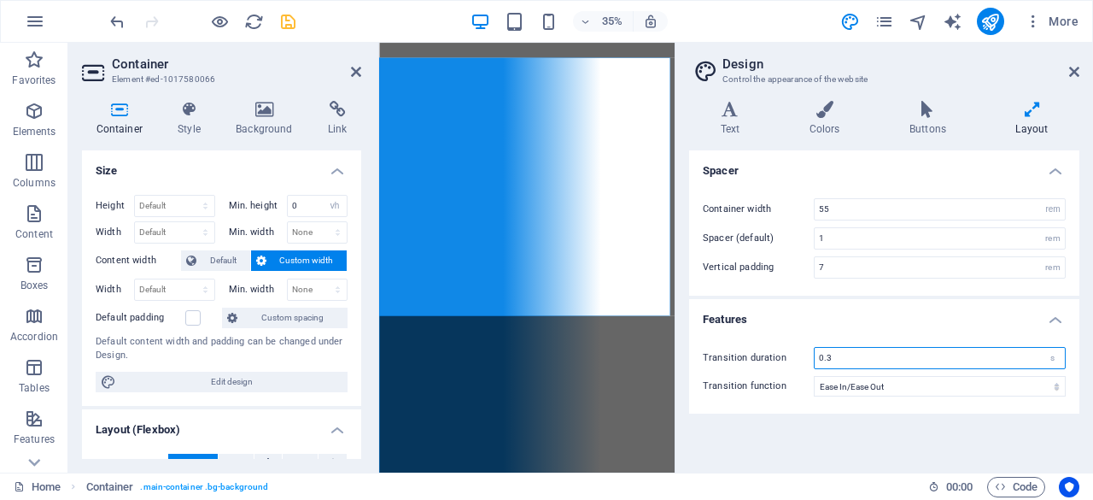
click at [864, 360] on input "0.3" at bounding box center [940, 358] width 250 height 21
type input "0"
type input "0.1"
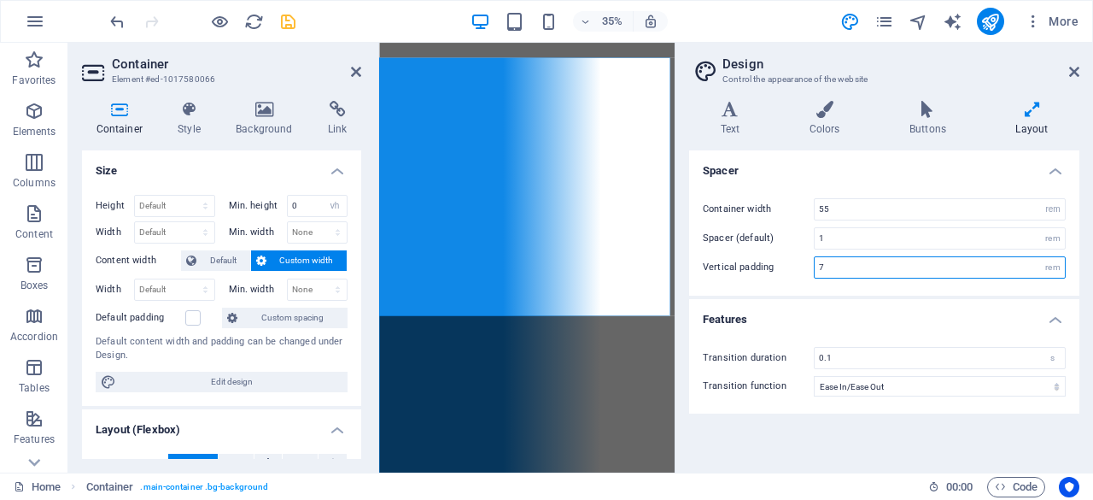
click at [883, 264] on input "7" at bounding box center [940, 267] width 250 height 21
type input "8"
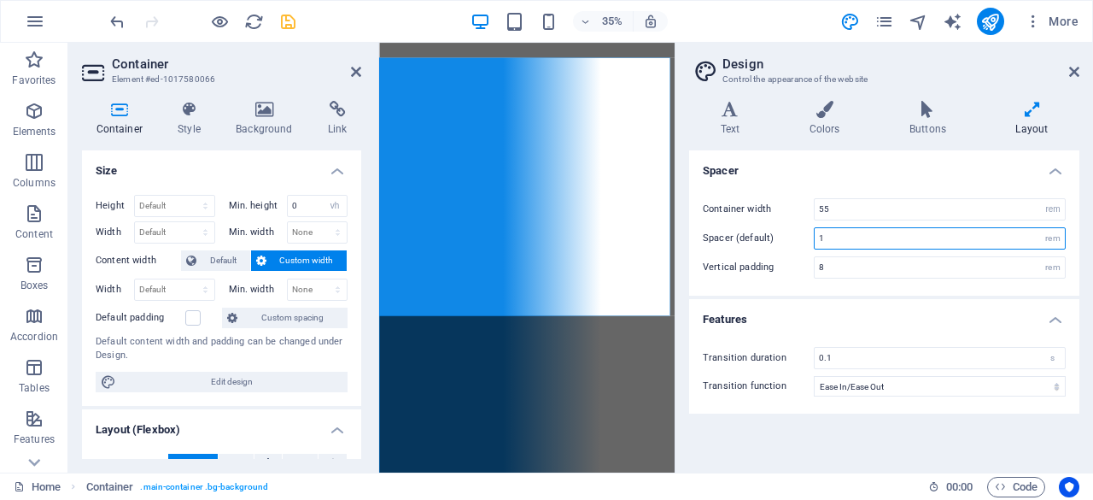
click at [835, 238] on input "1" at bounding box center [940, 238] width 250 height 21
type input "2"
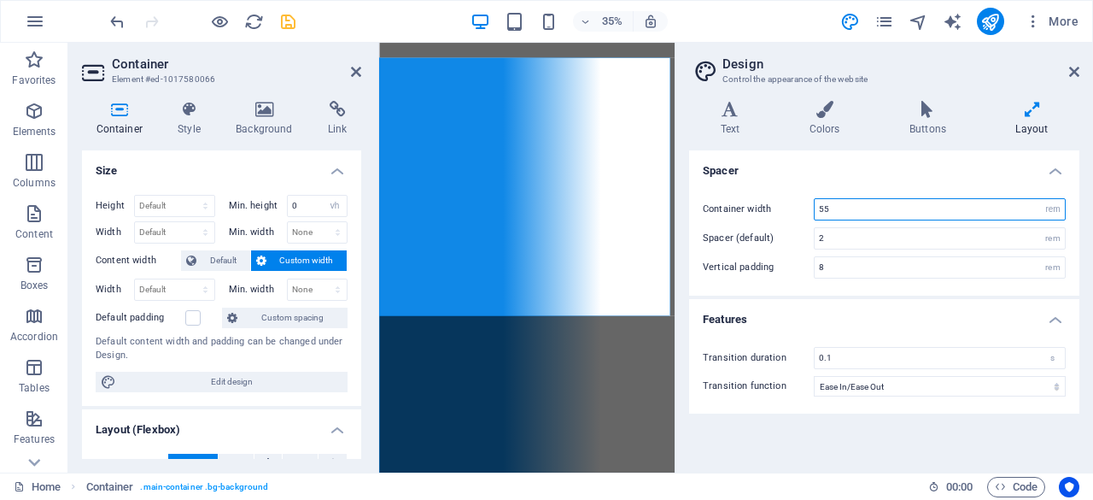
click at [862, 212] on input "55" at bounding box center [940, 209] width 250 height 21
type input "85"
click at [823, 167] on h4 "Spacer" at bounding box center [884, 165] width 390 height 31
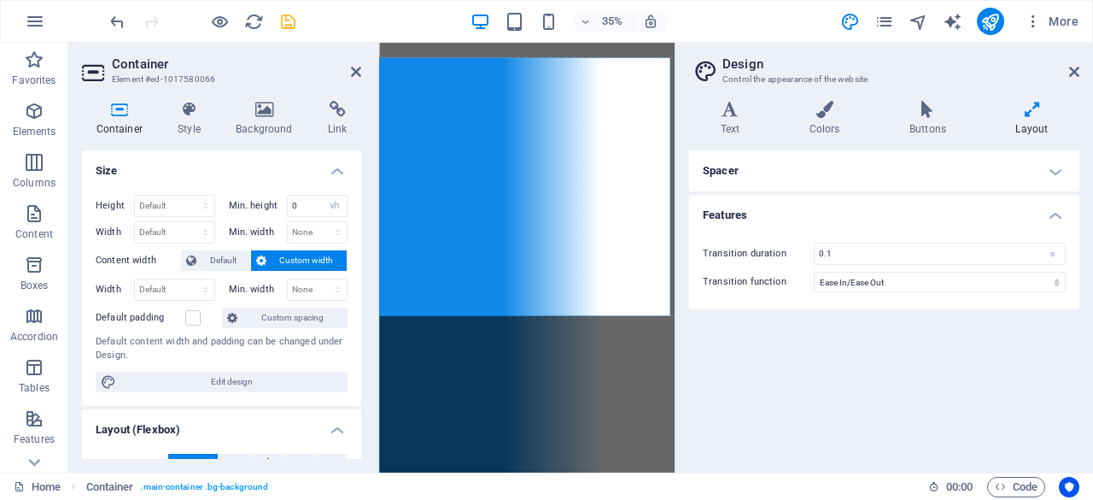
click at [823, 167] on h4 "Spacer" at bounding box center [884, 170] width 390 height 41
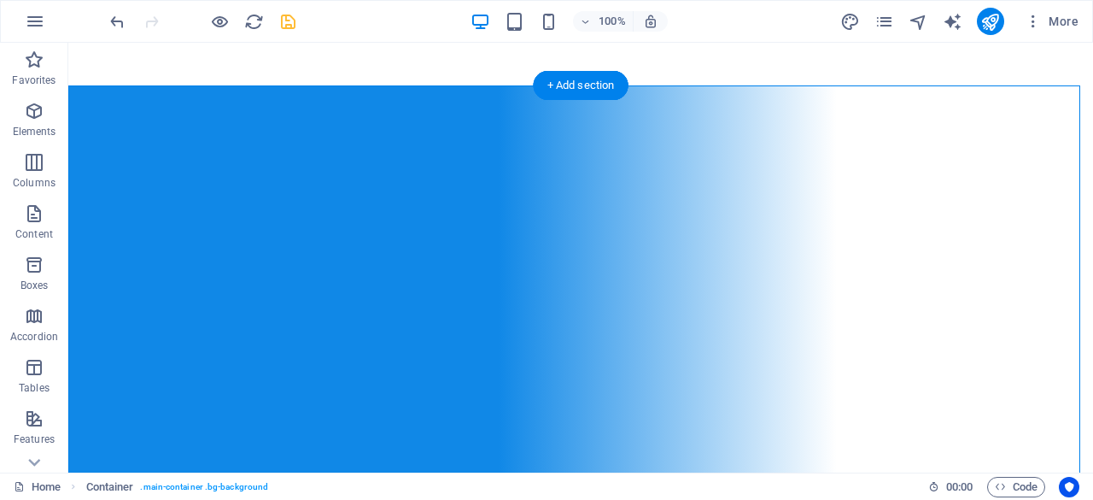
click at [224, 143] on figure at bounding box center [580, 258] width 1025 height 430
select select "vh"
select select "%"
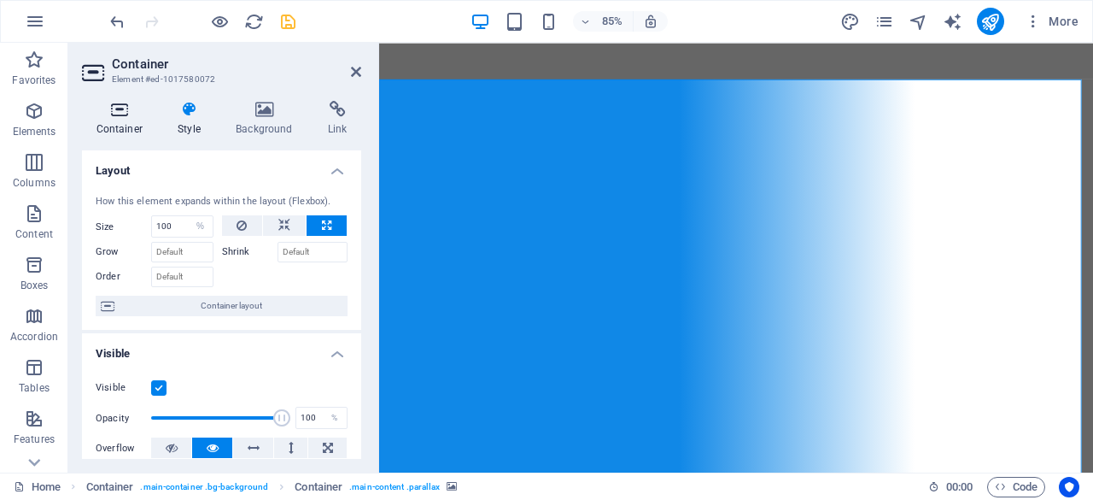
click at [130, 130] on h4 "Container" at bounding box center [123, 119] width 82 height 36
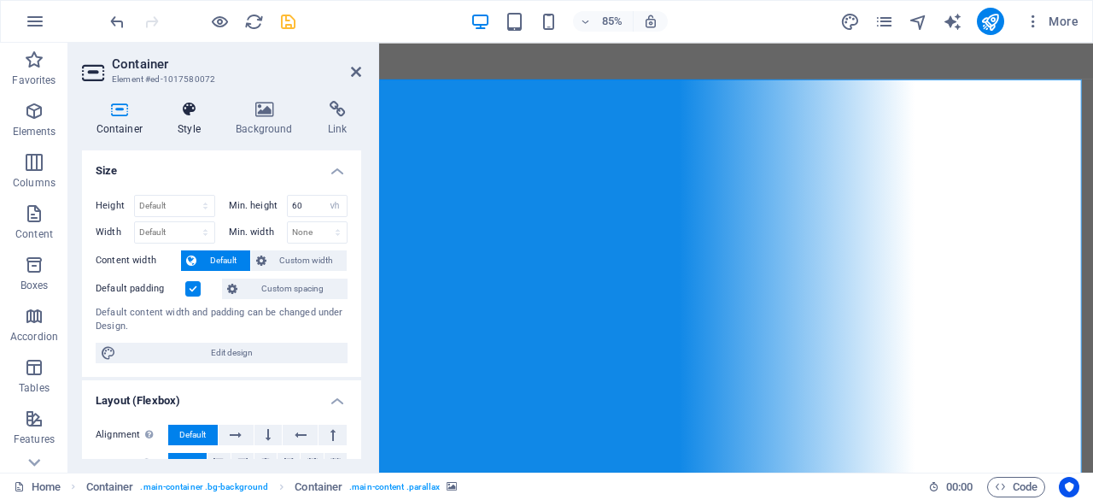
click at [189, 120] on h4 "Style" at bounding box center [193, 119] width 58 height 36
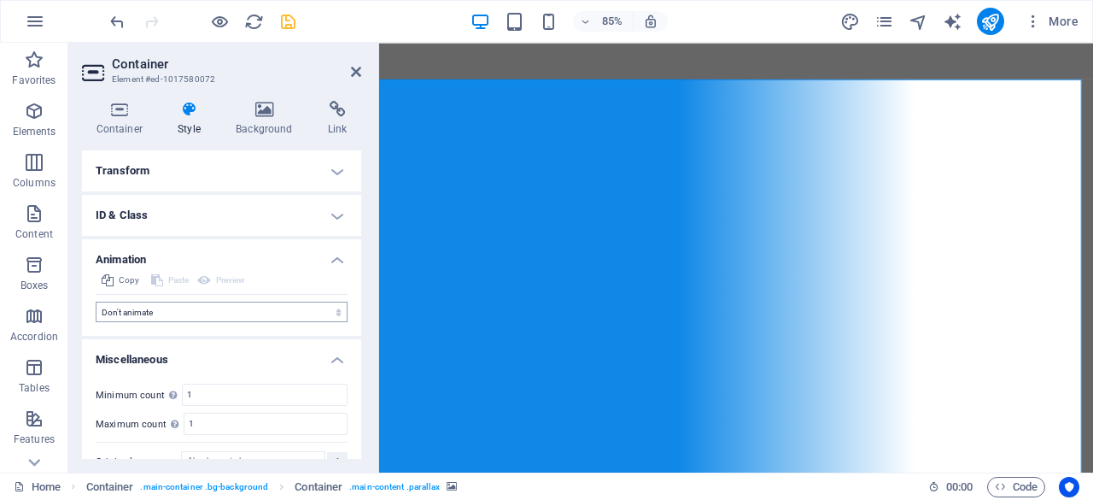
scroll to position [557, 0]
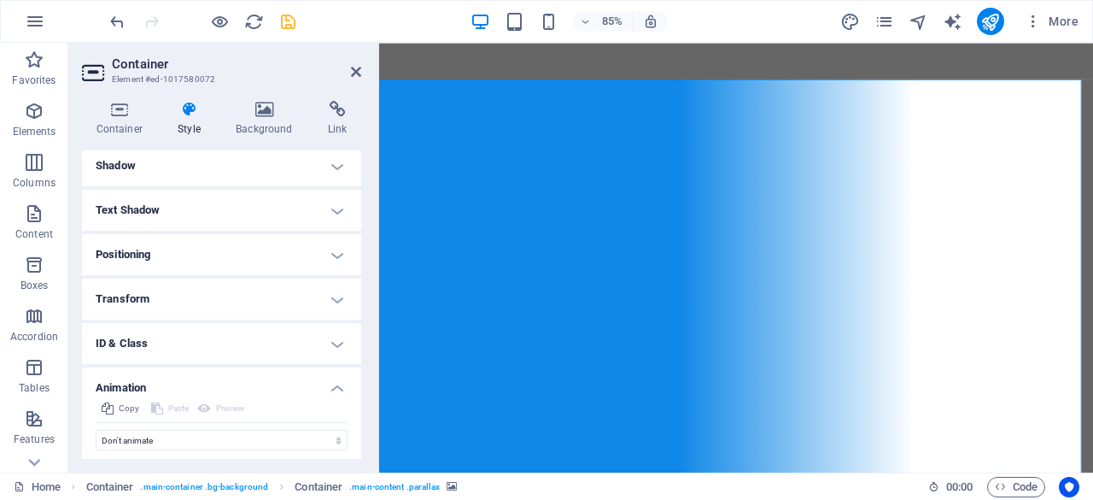
click at [232, 293] on h4 "Transform" at bounding box center [221, 298] width 279 height 41
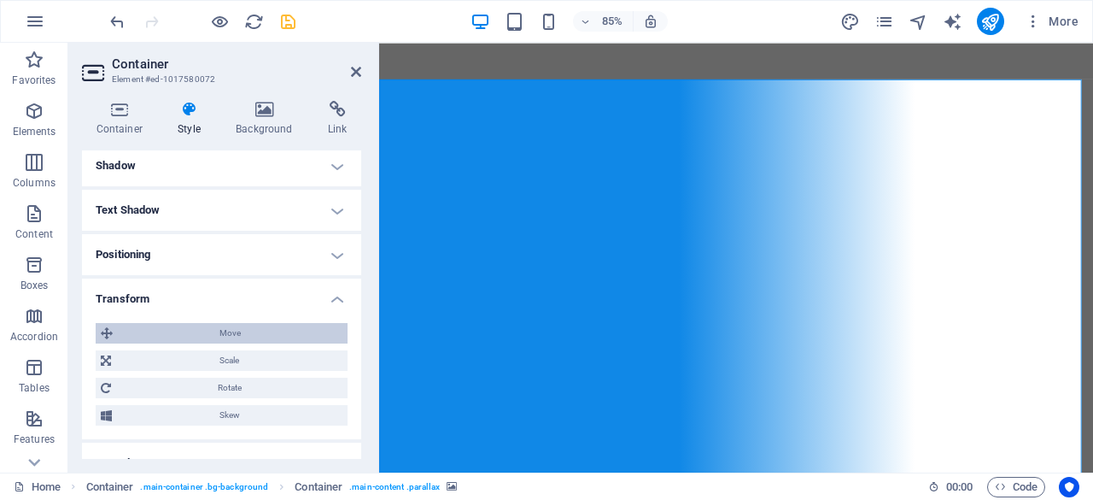
click at [257, 331] on span "Move" at bounding box center [230, 333] width 225 height 21
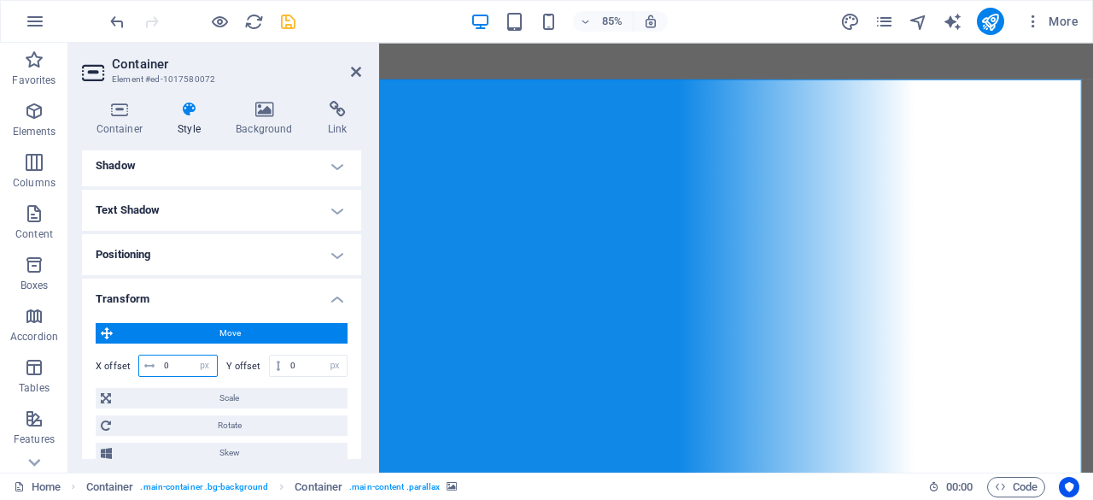
click at [185, 361] on input "0" at bounding box center [188, 365] width 57 height 21
click at [295, 363] on input "0" at bounding box center [316, 365] width 61 height 21
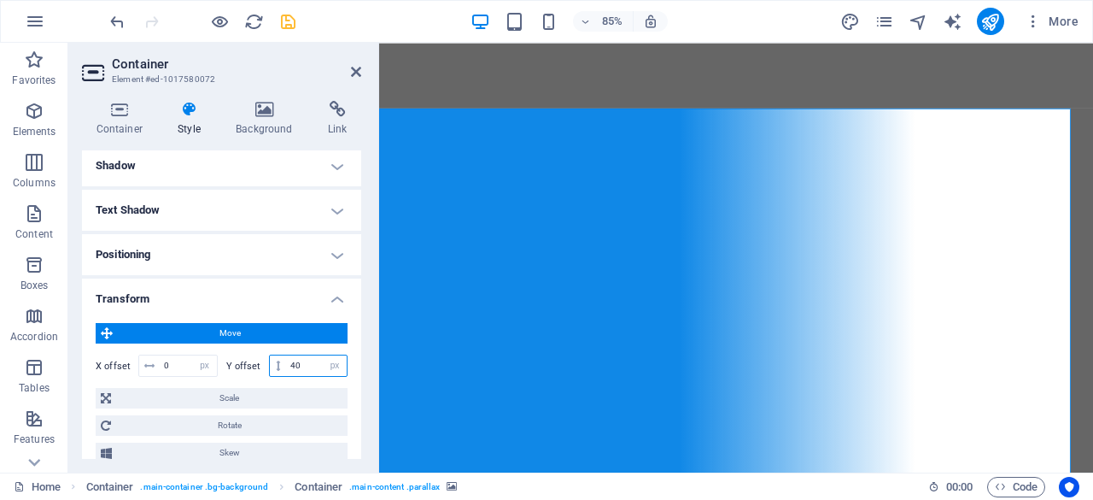
type input "4"
type input "0"
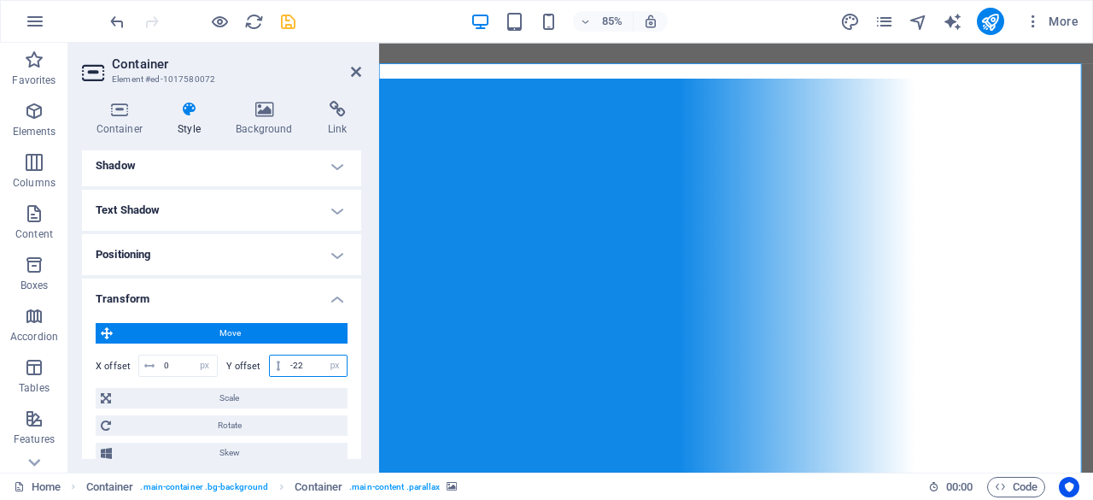
type input "-2"
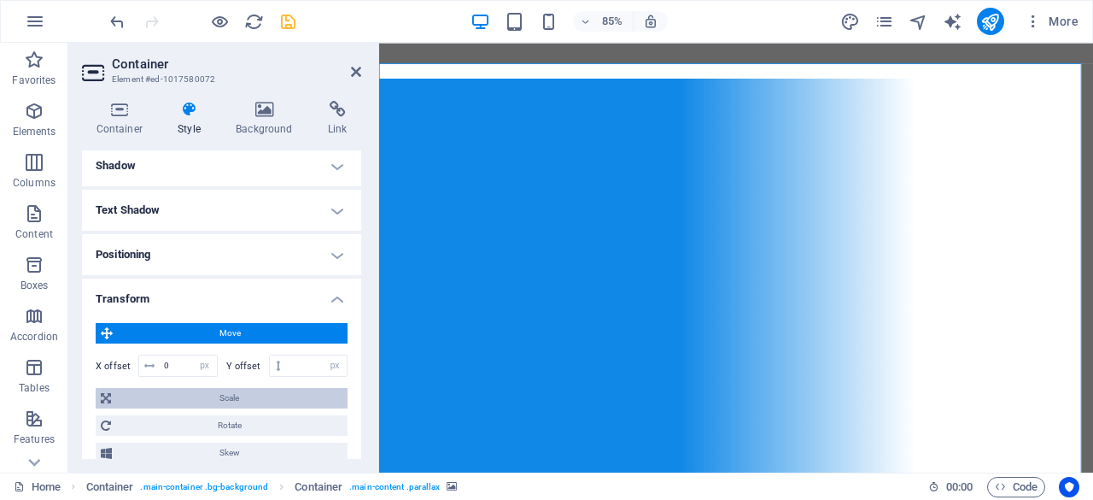
click at [241, 401] on span "Scale" at bounding box center [229, 398] width 226 height 21
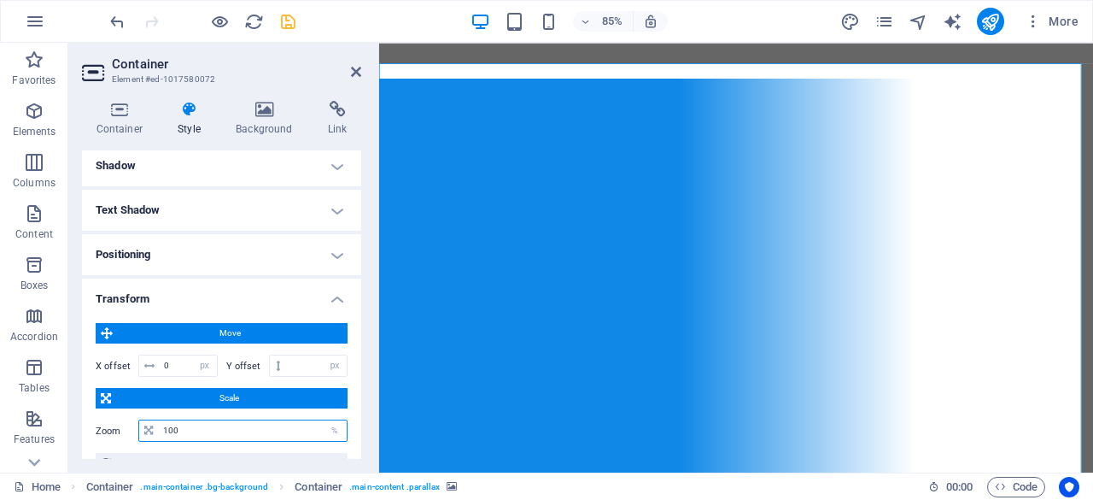
click at [205, 427] on input "100" at bounding box center [253, 430] width 188 height 21
type input "60"
type input "-22"
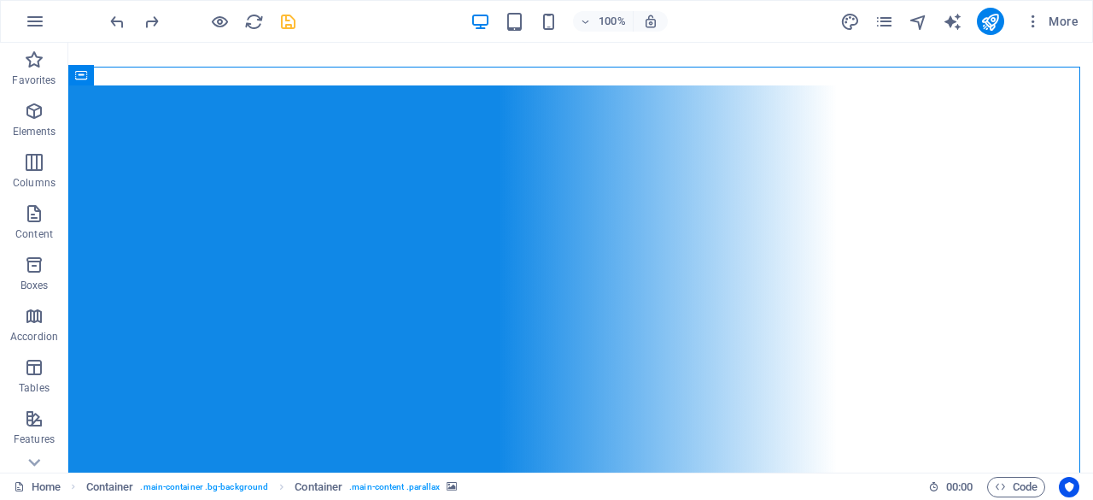
click at [74, 78] on div "Container" at bounding box center [106, 75] width 77 height 21
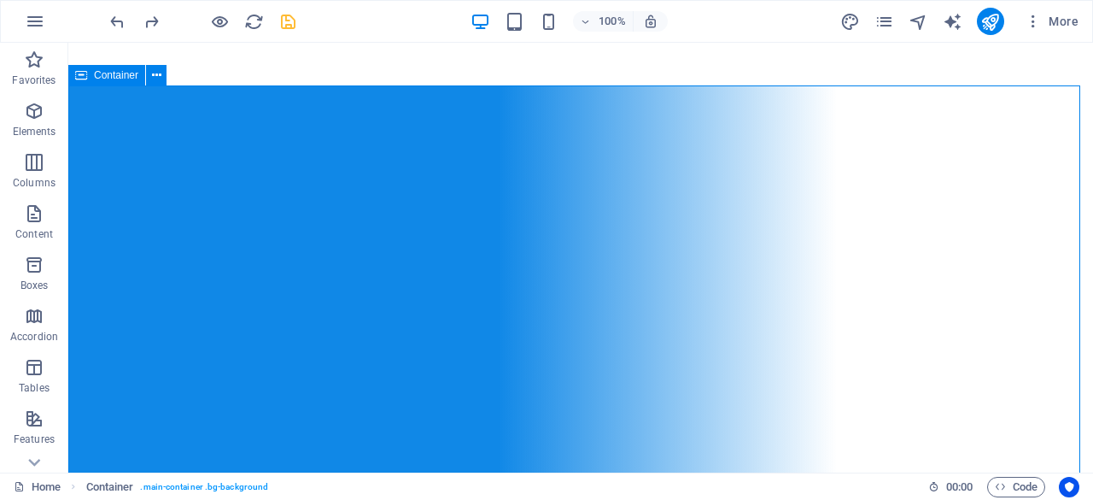
click at [74, 78] on div "Container" at bounding box center [106, 75] width 77 height 21
select select "vh"
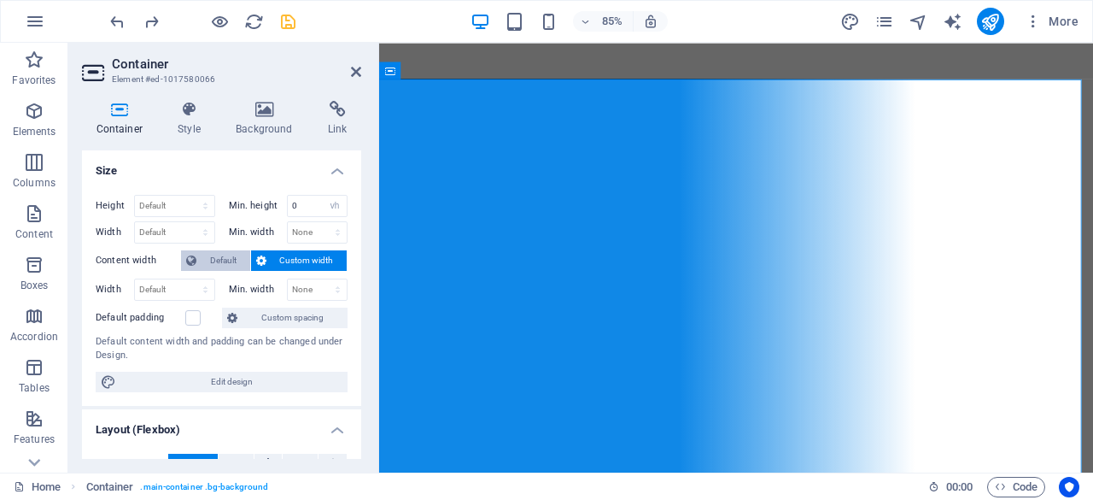
click at [224, 254] on span "Default" at bounding box center [224, 260] width 44 height 21
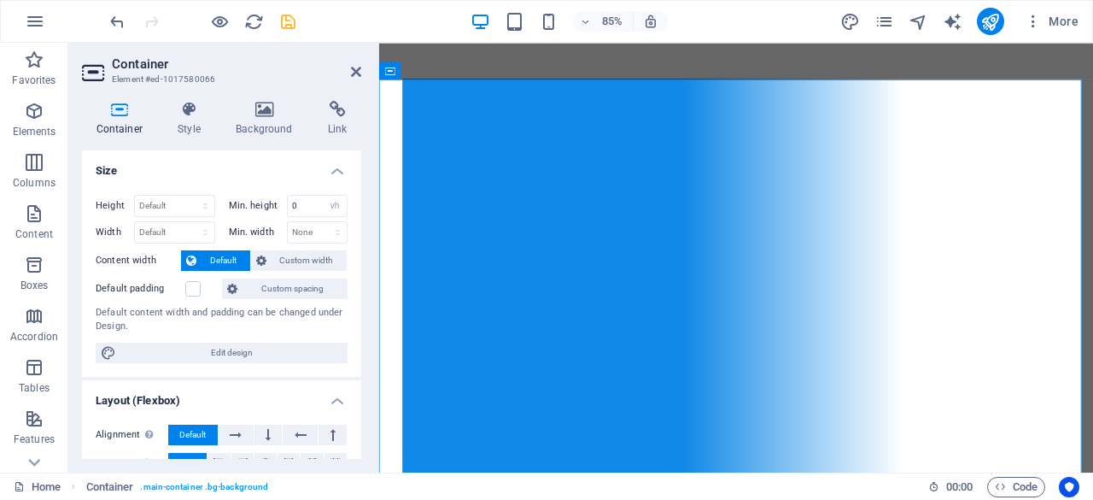
click at [224, 254] on span "Default" at bounding box center [224, 260] width 44 height 21
click at [256, 260] on icon at bounding box center [261, 260] width 10 height 21
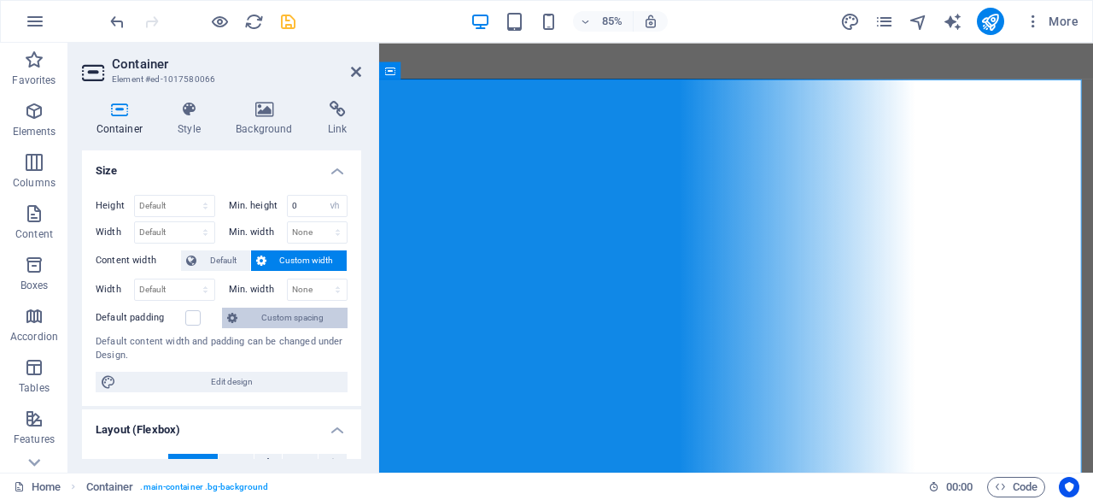
click at [263, 319] on span "Custom spacing" at bounding box center [293, 318] width 100 height 21
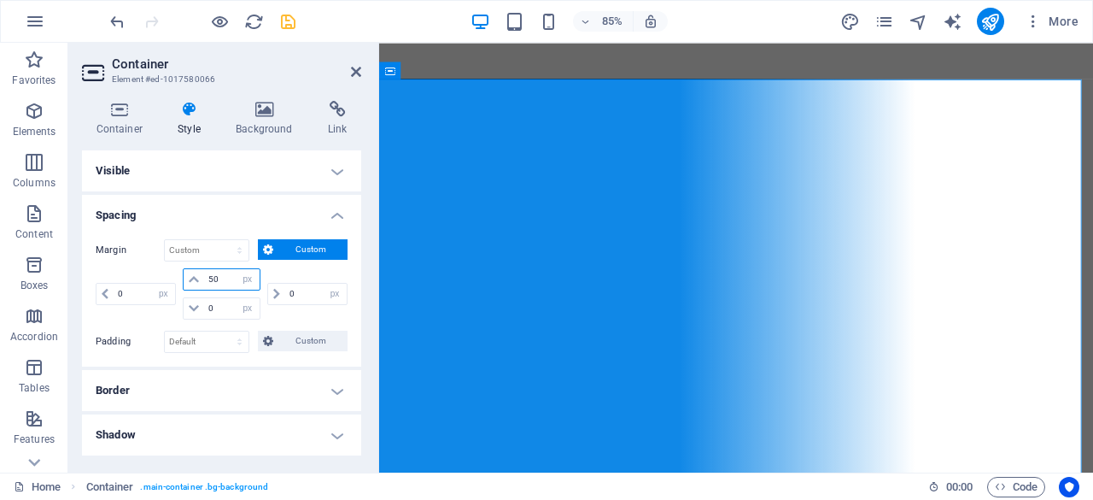
click at [212, 281] on input "50" at bounding box center [231, 279] width 55 height 21
type input "0"
select select "px"
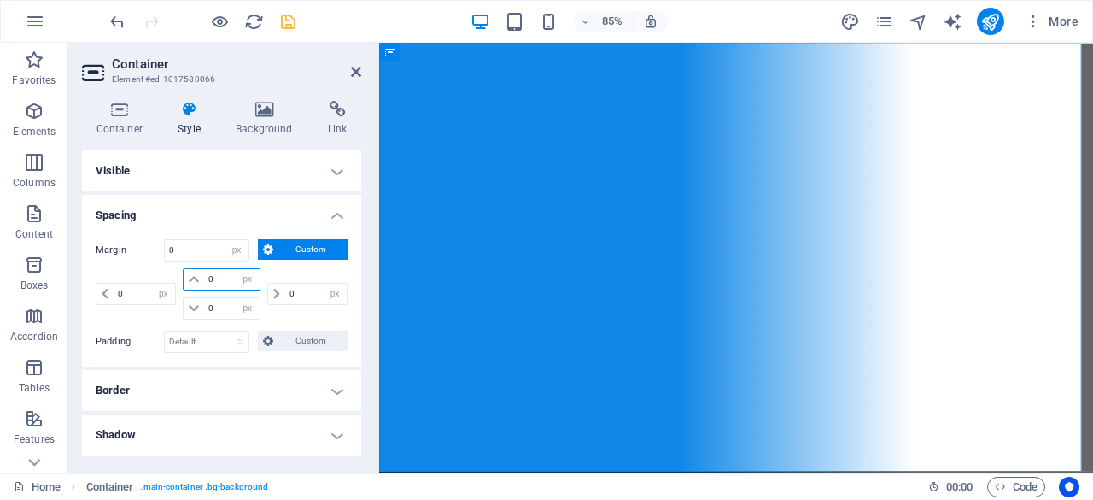
type input "0"
click at [258, 208] on h4 "Spacing" at bounding box center [221, 210] width 279 height 31
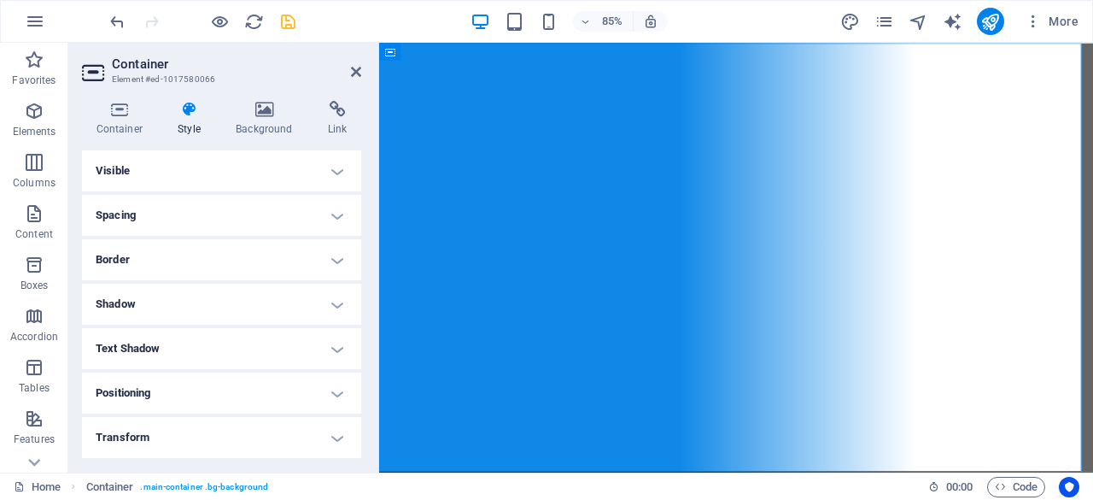
click at [176, 372] on h4 "Positioning" at bounding box center [221, 392] width 279 height 41
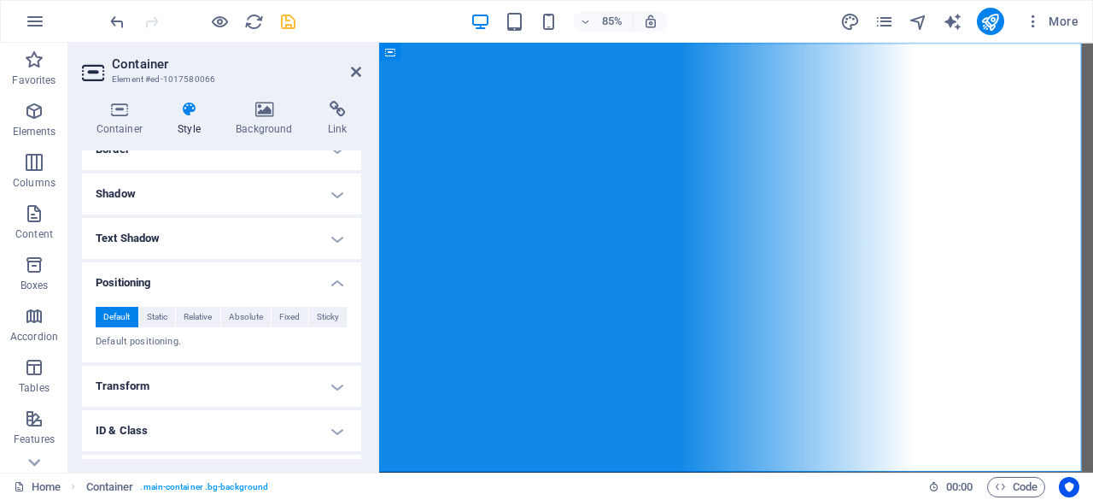
scroll to position [111, 0]
click at [153, 319] on span "Static" at bounding box center [157, 316] width 21 height 21
click at [208, 307] on span "Relative" at bounding box center [198, 316] width 28 height 21
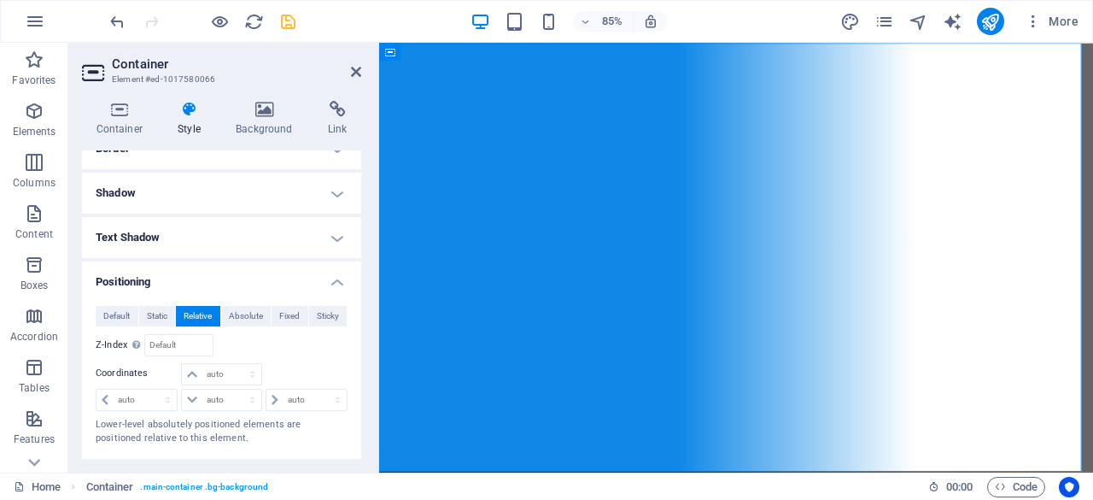
click at [289, 277] on h4 "Positioning" at bounding box center [221, 276] width 279 height 31
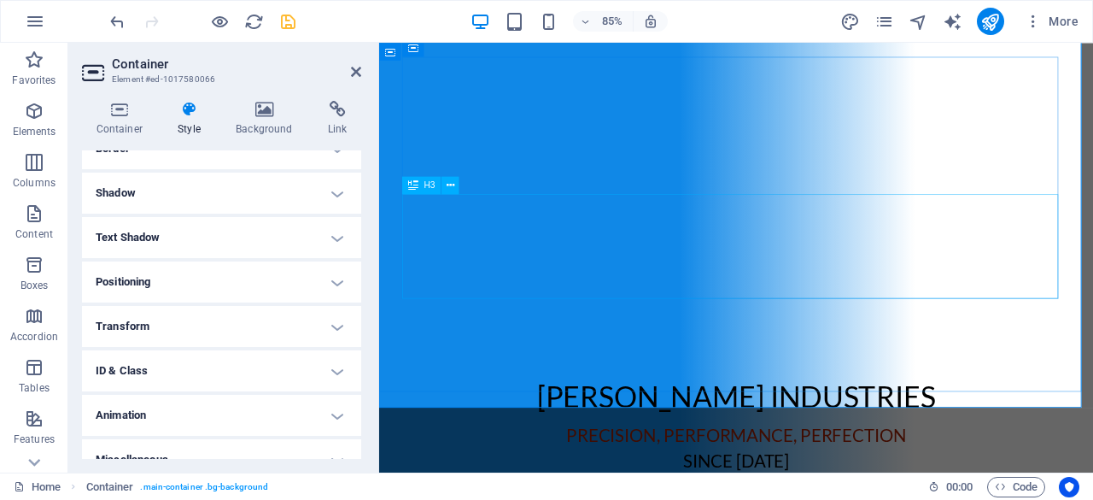
scroll to position [0, 0]
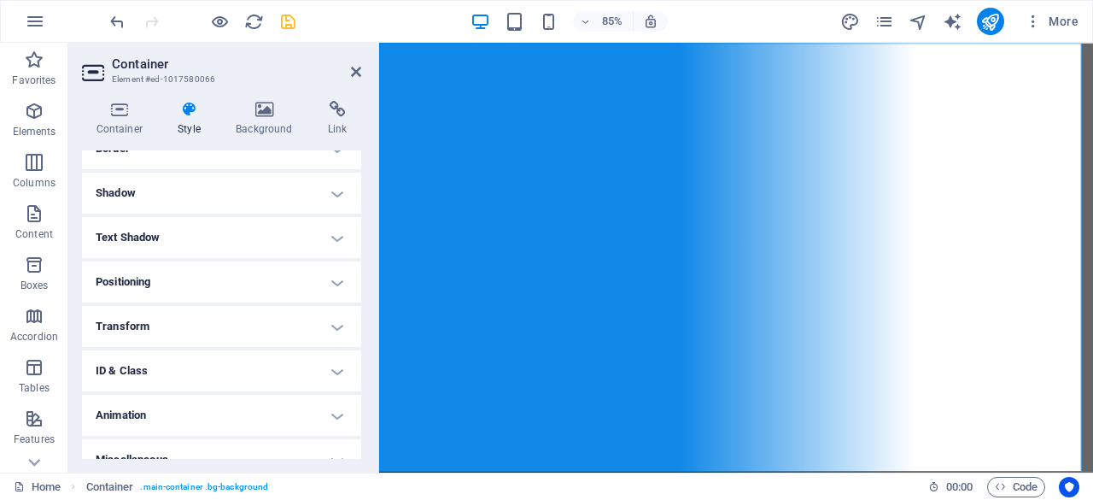
click at [197, 298] on h4 "Positioning" at bounding box center [221, 281] width 279 height 41
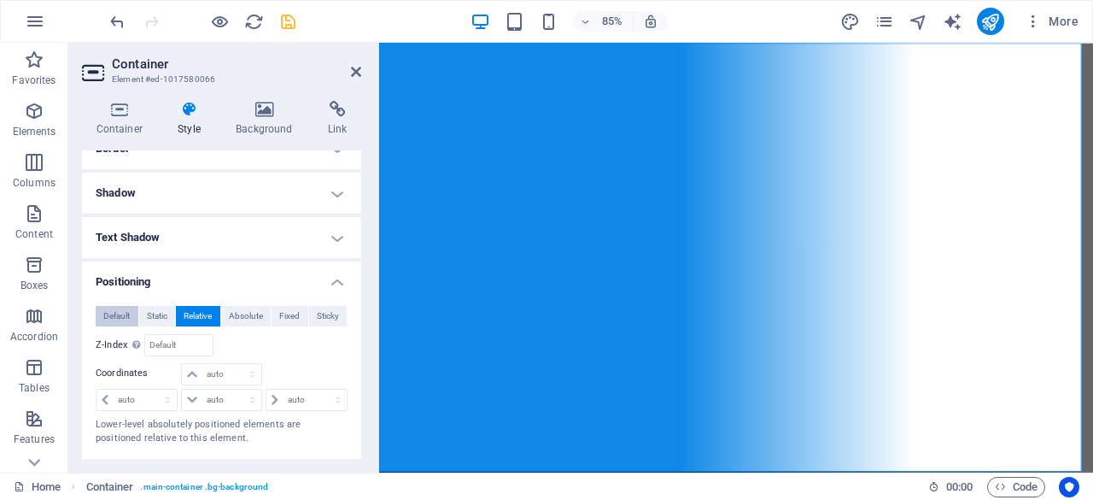
click at [126, 311] on span "Default" at bounding box center [116, 316] width 26 height 21
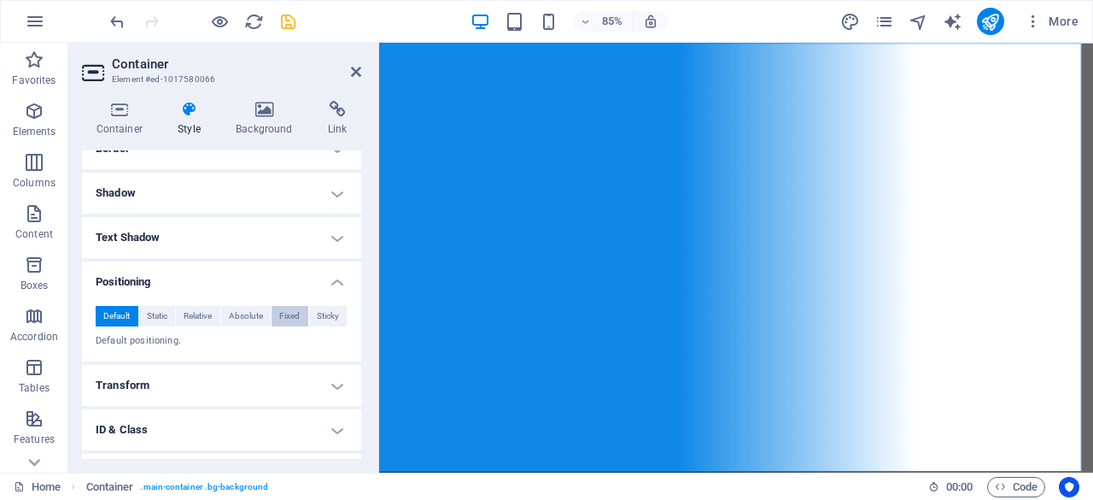
click at [284, 313] on span "Fixed" at bounding box center [289, 316] width 21 height 21
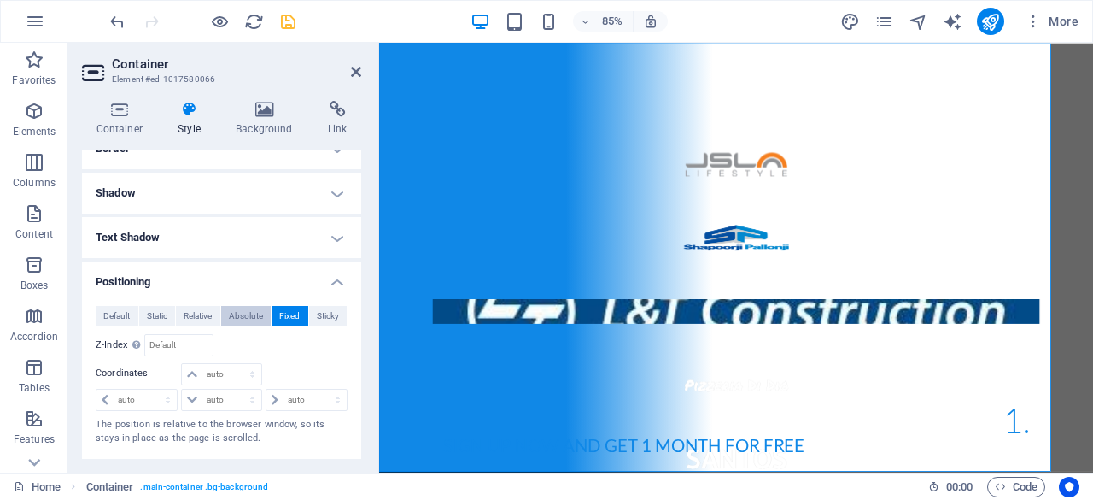
click at [251, 313] on span "Absolute" at bounding box center [246, 316] width 34 height 21
click at [209, 313] on span "Relative" at bounding box center [198, 316] width 28 height 21
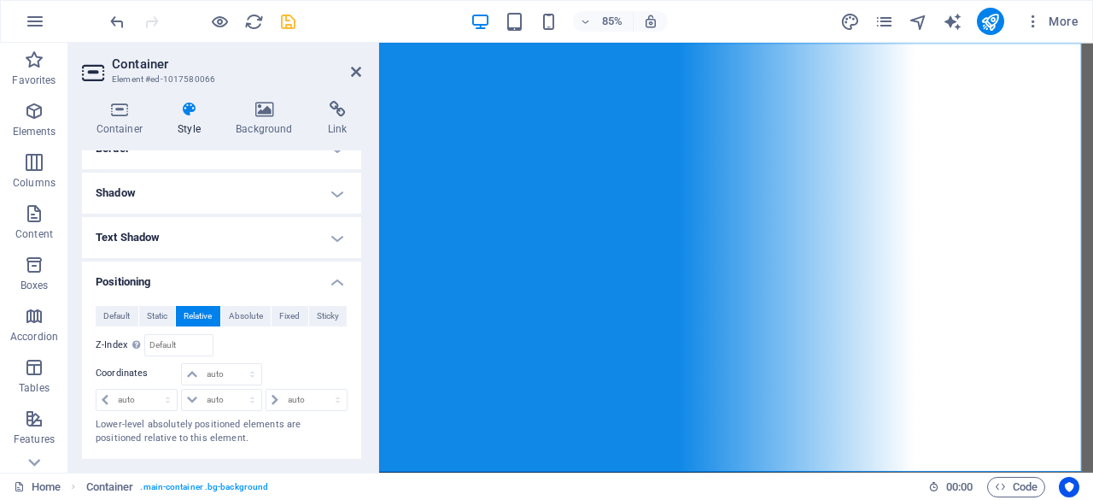
click at [346, 76] on header "Container Element #ed-1017580066" at bounding box center [221, 65] width 279 height 44
click at [355, 73] on icon at bounding box center [356, 72] width 10 height 14
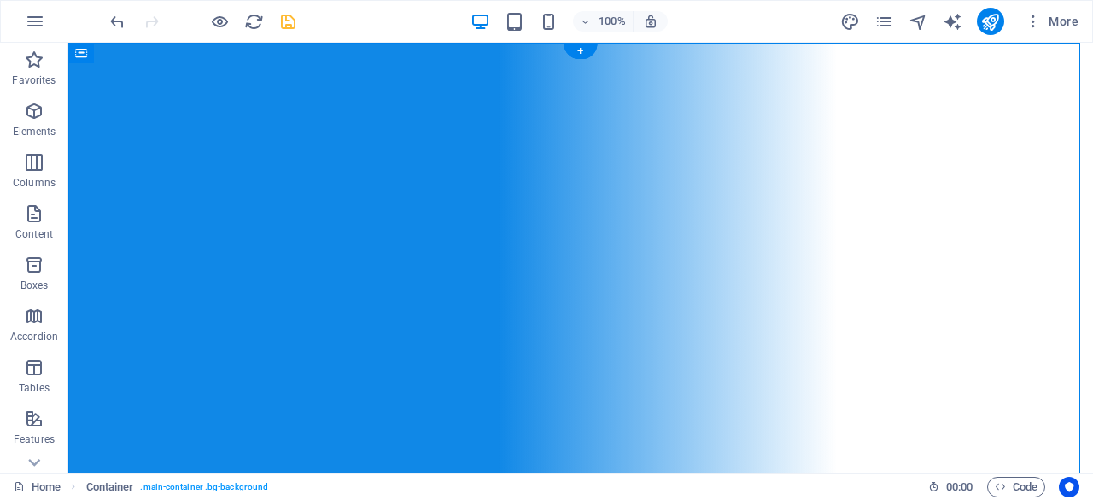
click at [99, 78] on figure at bounding box center [580, 258] width 1025 height 430
select select "%"
select select "px"
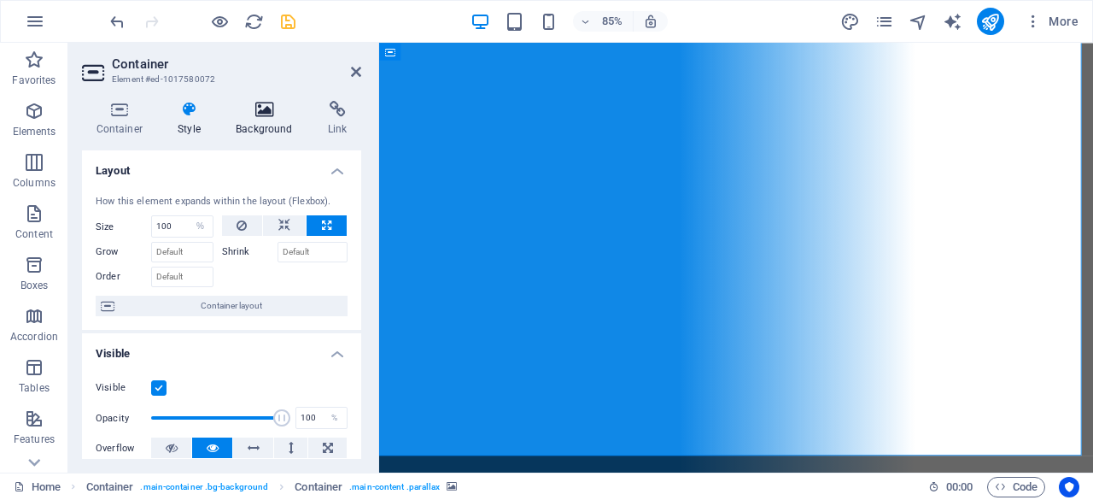
click at [262, 127] on h4 "Background" at bounding box center [268, 119] width 92 height 36
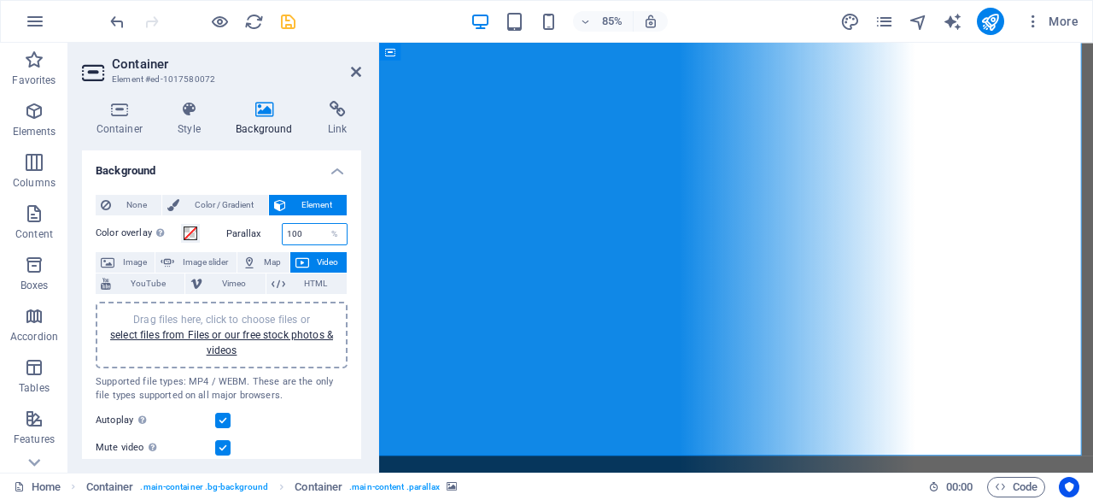
click at [302, 230] on input "100" at bounding box center [315, 234] width 65 height 21
click at [296, 162] on h4 "Background" at bounding box center [221, 165] width 279 height 31
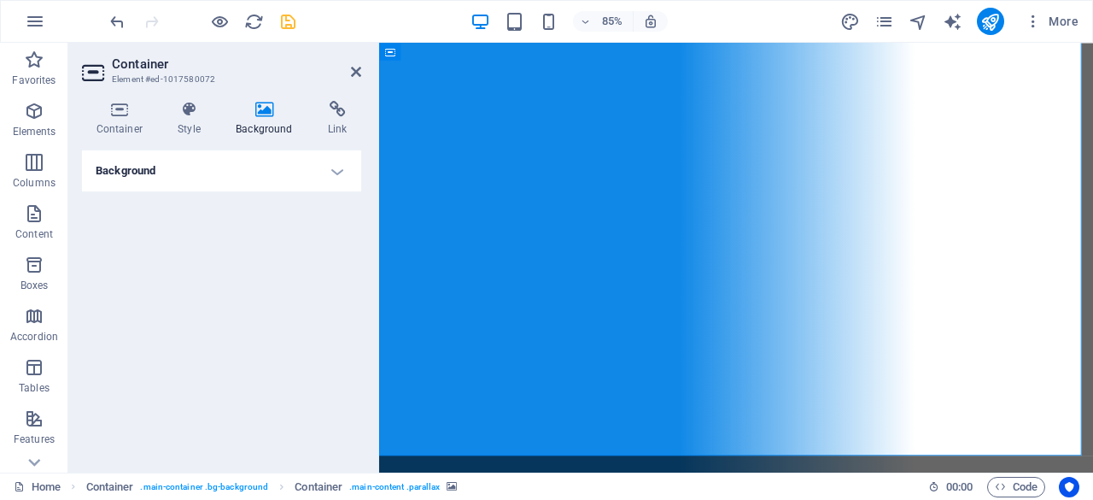
click at [302, 165] on h4 "Background" at bounding box center [221, 170] width 279 height 41
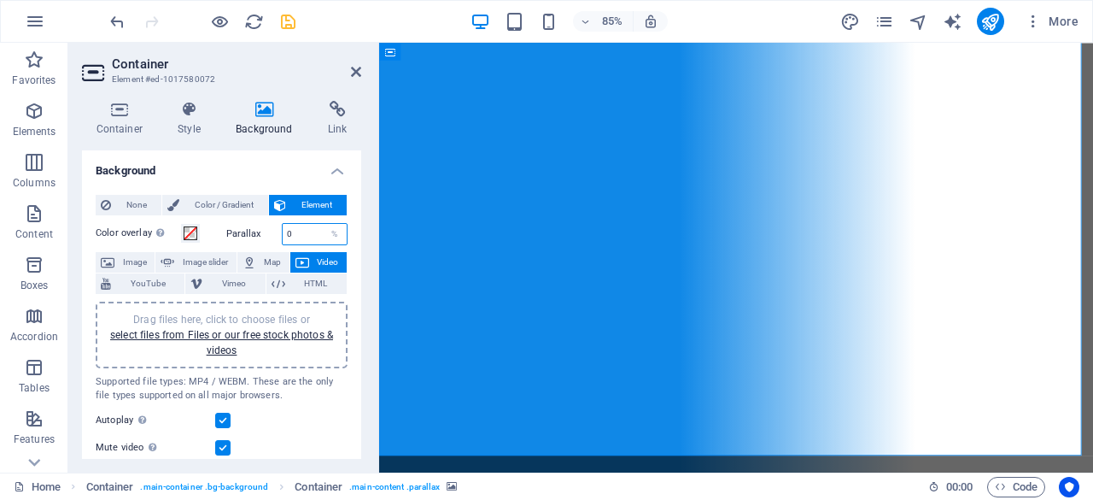
click at [311, 234] on input "0" at bounding box center [315, 234] width 65 height 21
click at [311, 234] on input "50" at bounding box center [315, 234] width 65 height 21
type input "1"
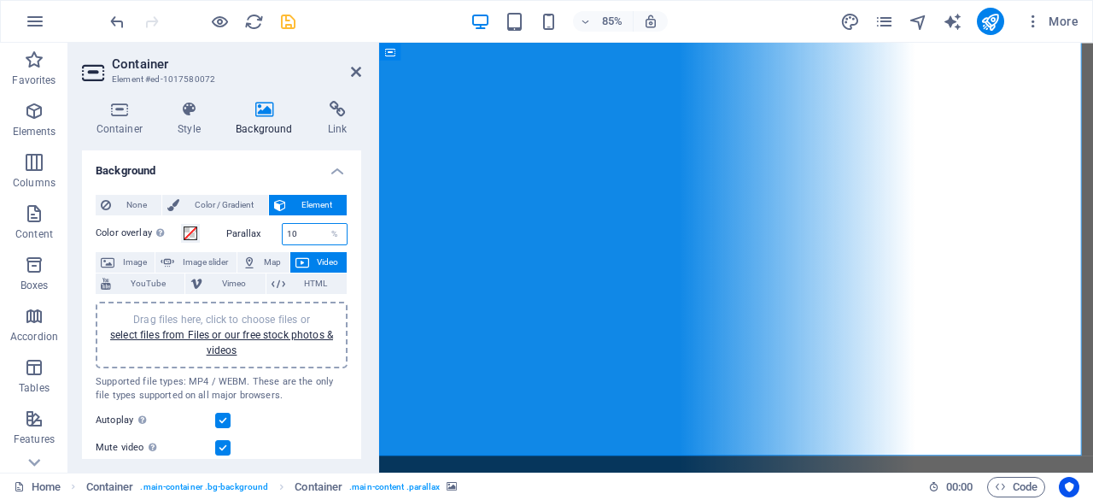
type input "1"
type input "100"
click at [465, 86] on figure at bounding box center [799, 296] width 841 height 506
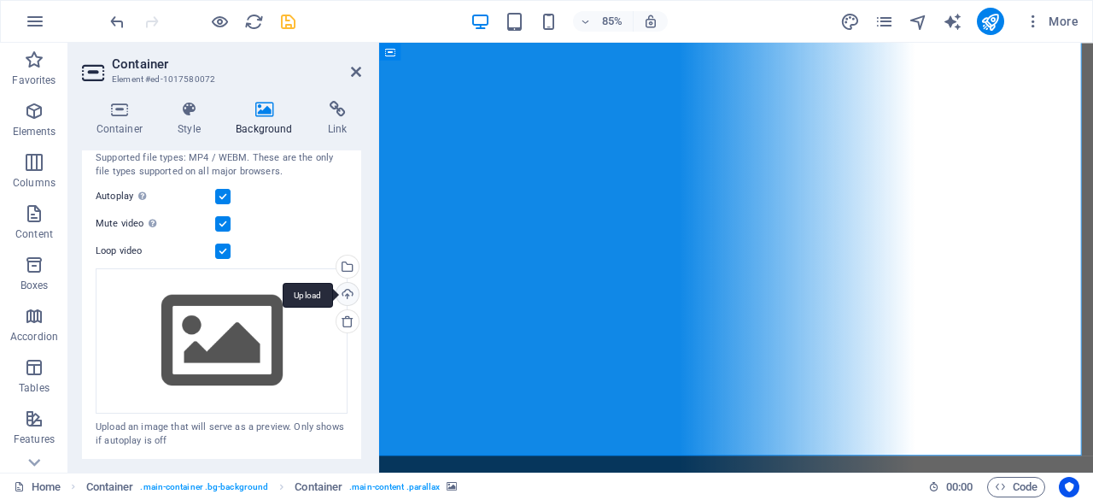
click at [345, 289] on div "Upload" at bounding box center [346, 296] width 26 height 26
click at [345, 291] on div "Upload" at bounding box center [346, 296] width 26 height 26
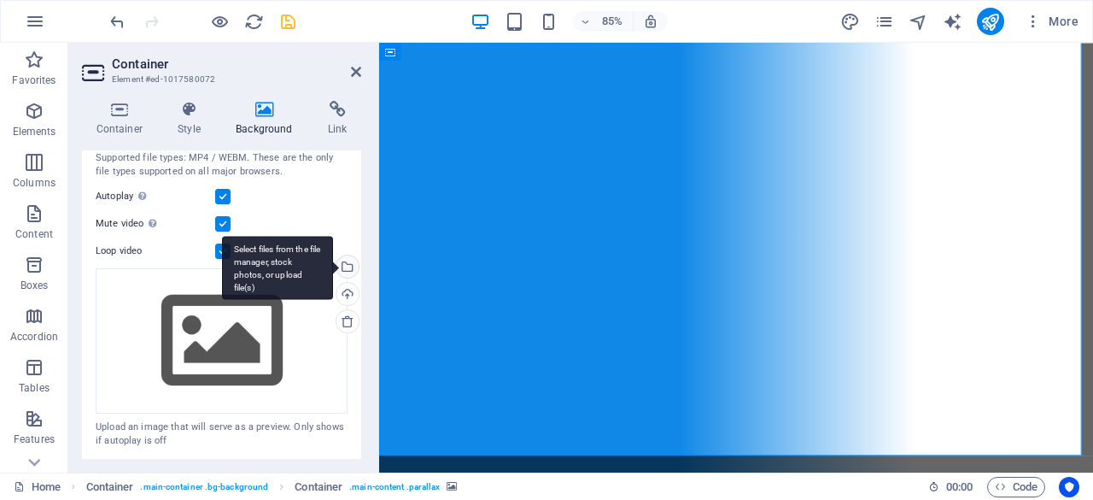
click at [345, 268] on div "Select files from the file manager, stock photos, or upload file(s)" at bounding box center [346, 268] width 26 height 26
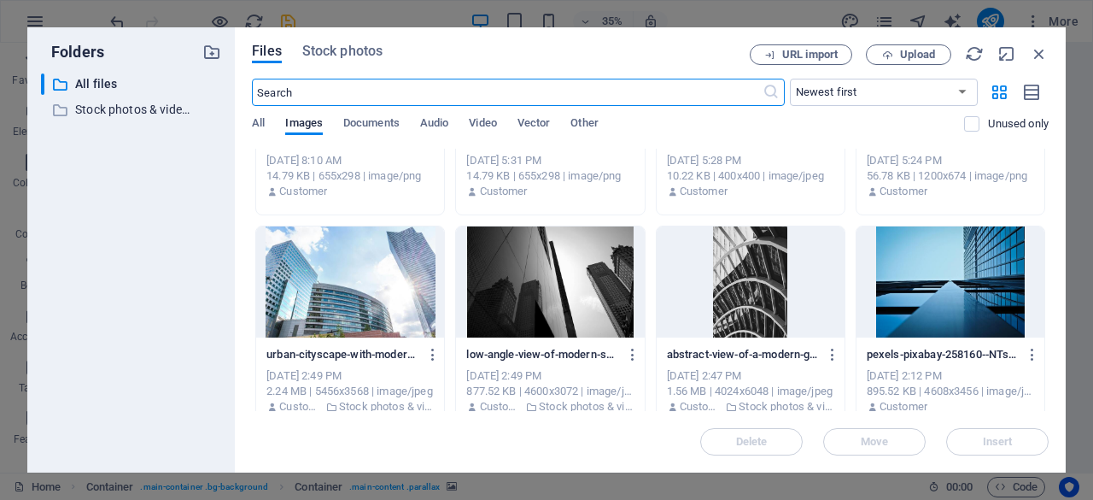
scroll to position [148, 0]
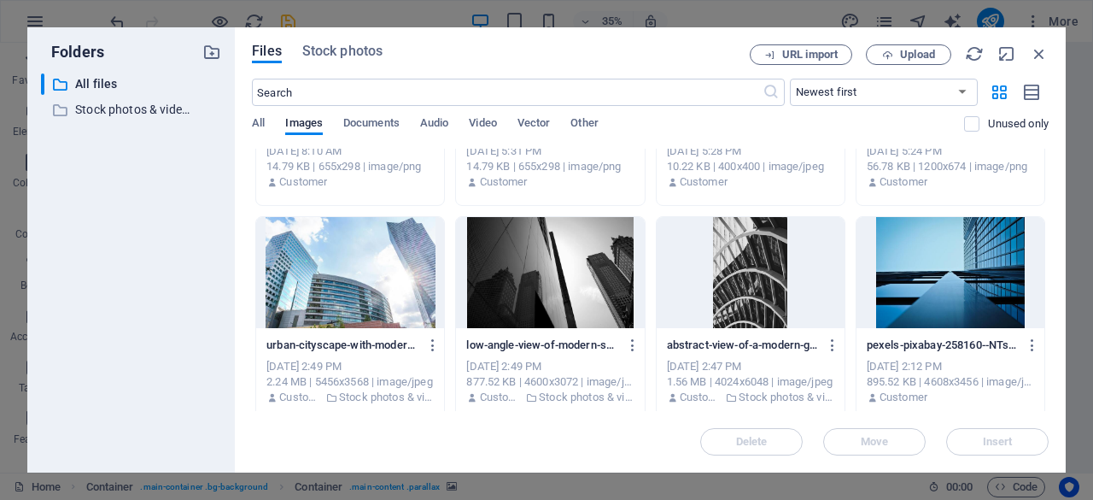
click at [383, 268] on div at bounding box center [350, 272] width 188 height 111
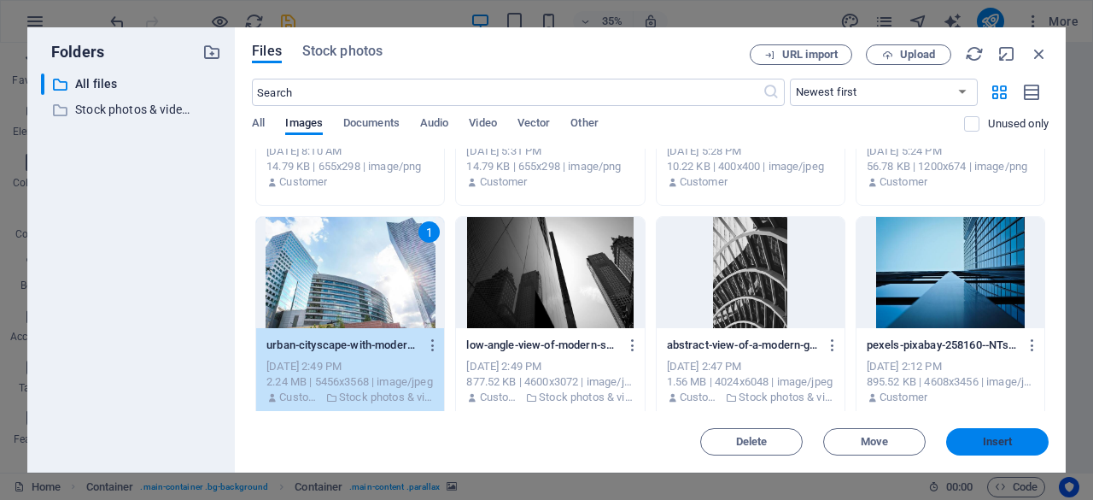
click at [996, 448] on button "Insert" at bounding box center [998, 441] width 103 height 27
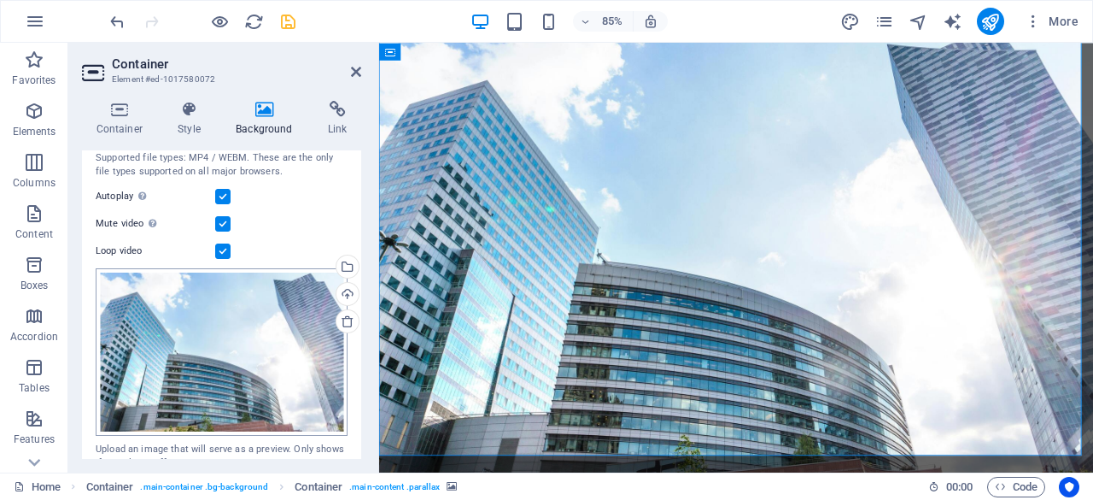
scroll to position [246, 0]
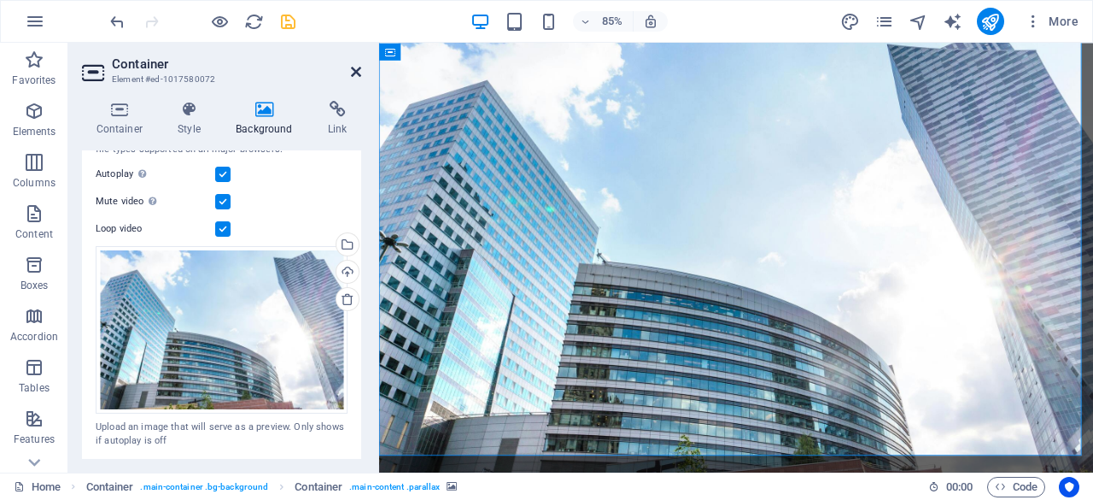
click at [351, 72] on icon at bounding box center [356, 72] width 10 height 14
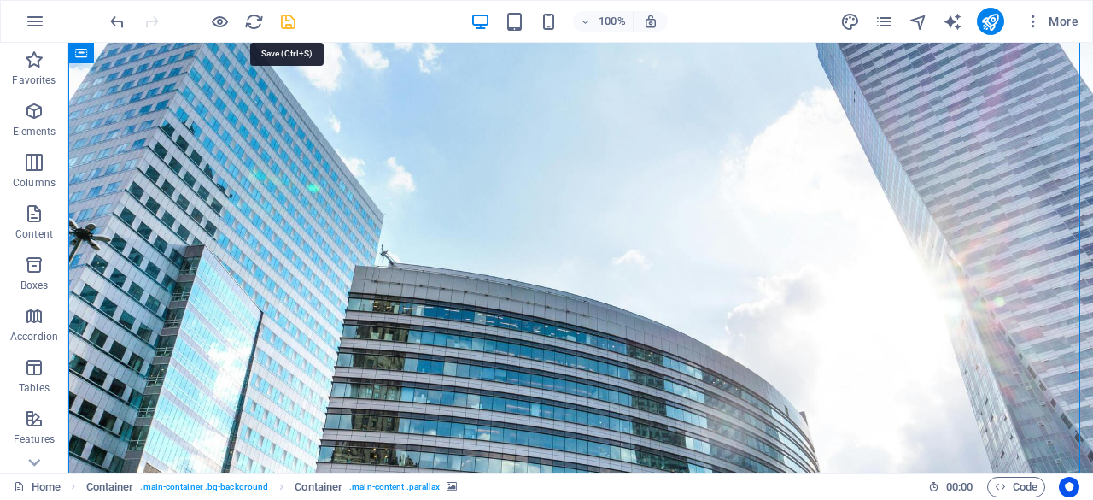
click at [292, 26] on icon "save" at bounding box center [288, 22] width 20 height 20
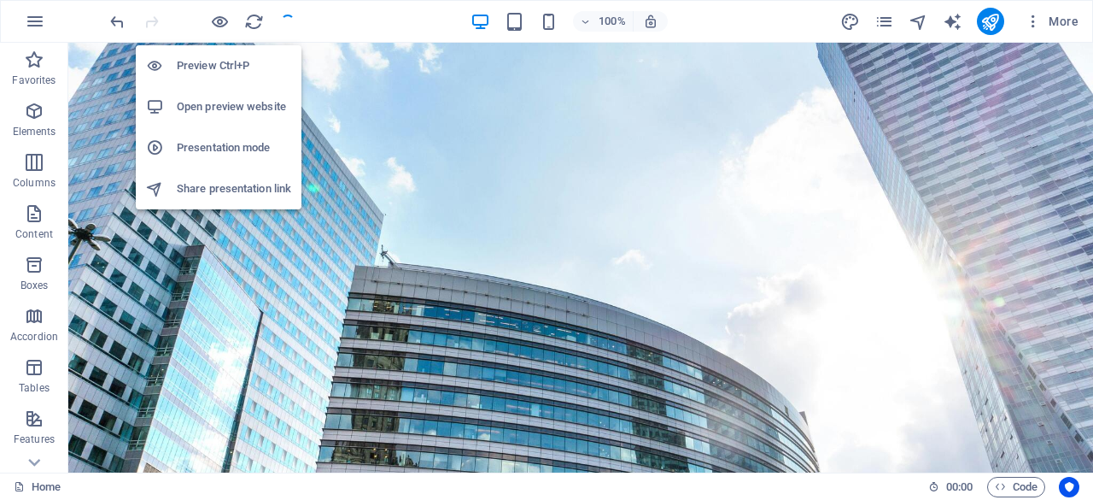
click at [229, 25] on icon "button" at bounding box center [220, 22] width 20 height 20
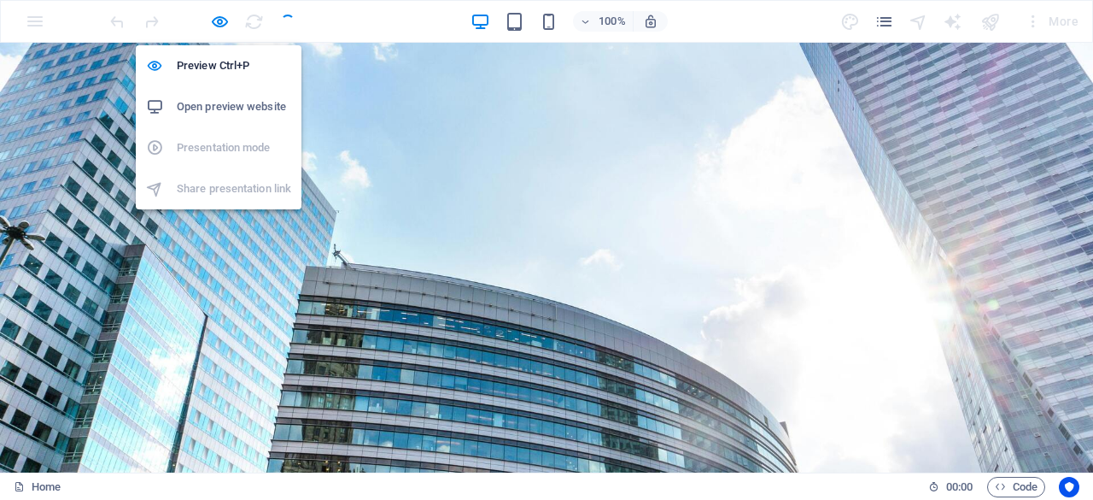
click at [224, 103] on h6 "Open preview website" at bounding box center [234, 107] width 114 height 21
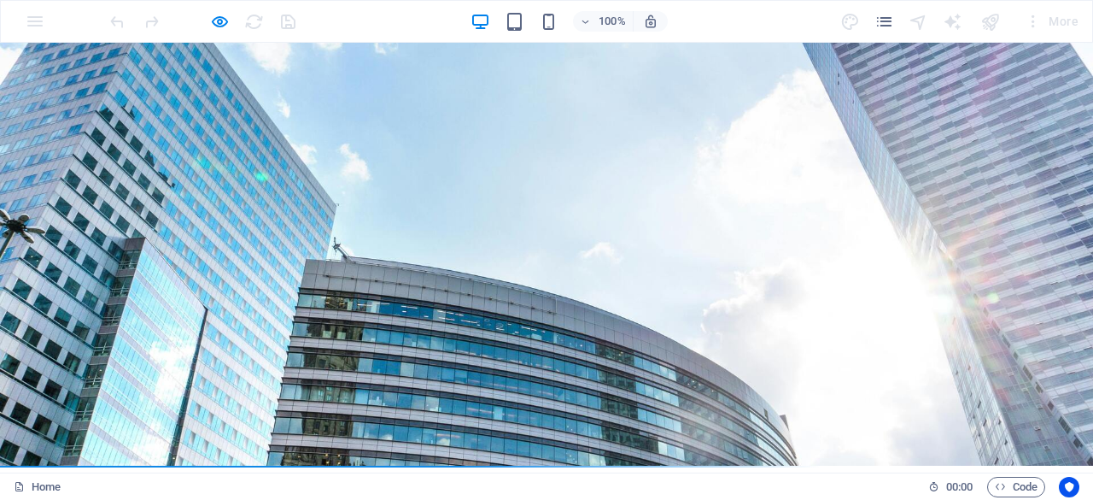
scroll to position [492, 0]
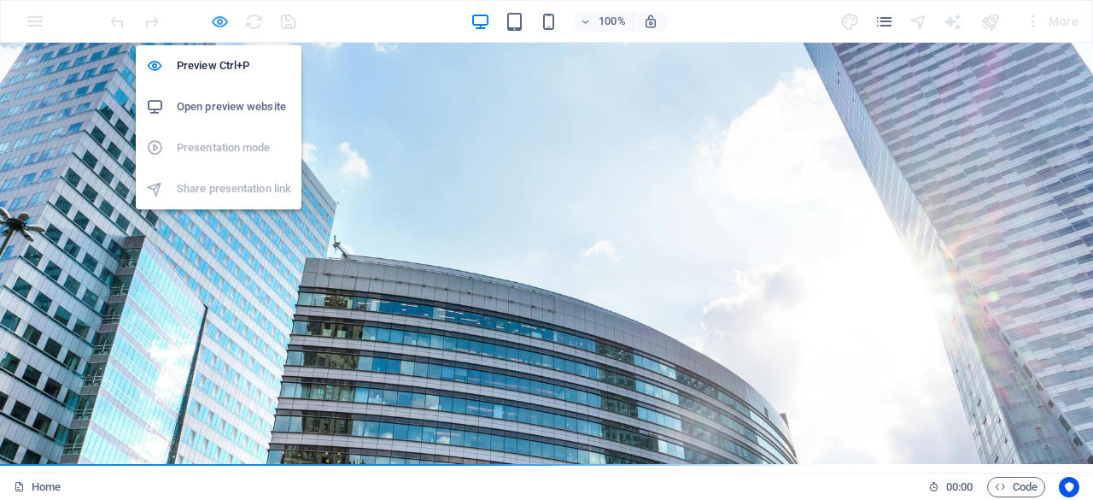
click at [212, 26] on icon "button" at bounding box center [220, 22] width 20 height 20
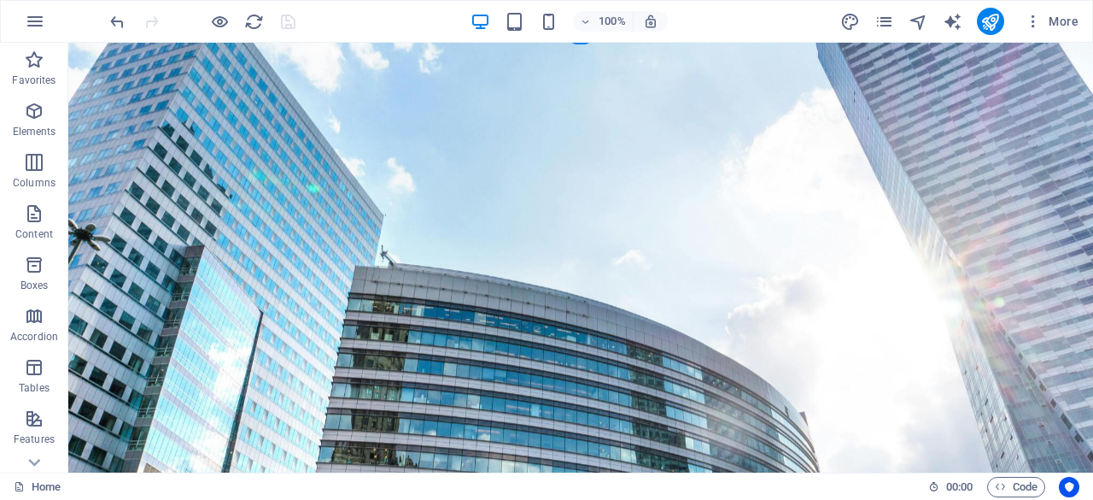
scroll to position [0, 0]
click at [95, 67] on figure at bounding box center [580, 258] width 1025 height 430
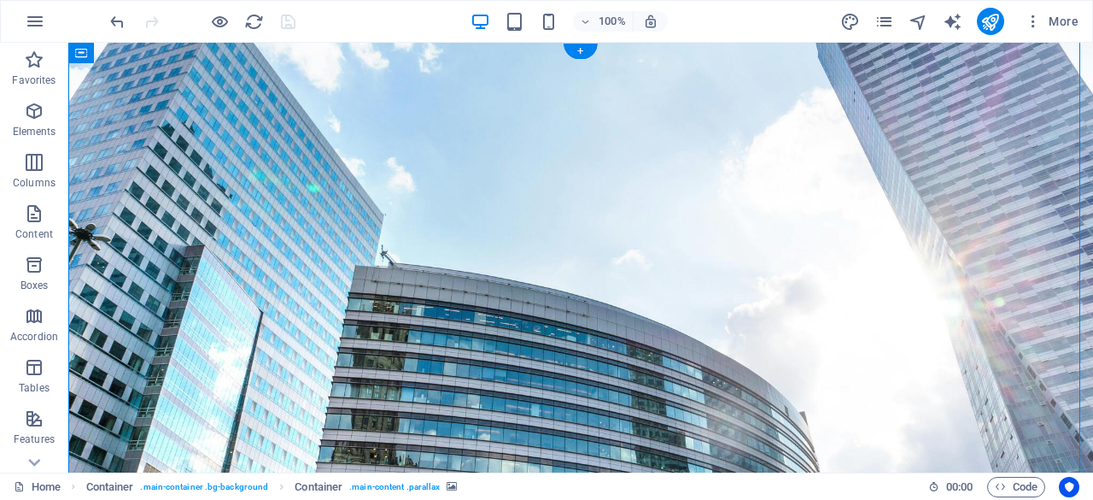
click at [95, 67] on figure at bounding box center [580, 258] width 1025 height 430
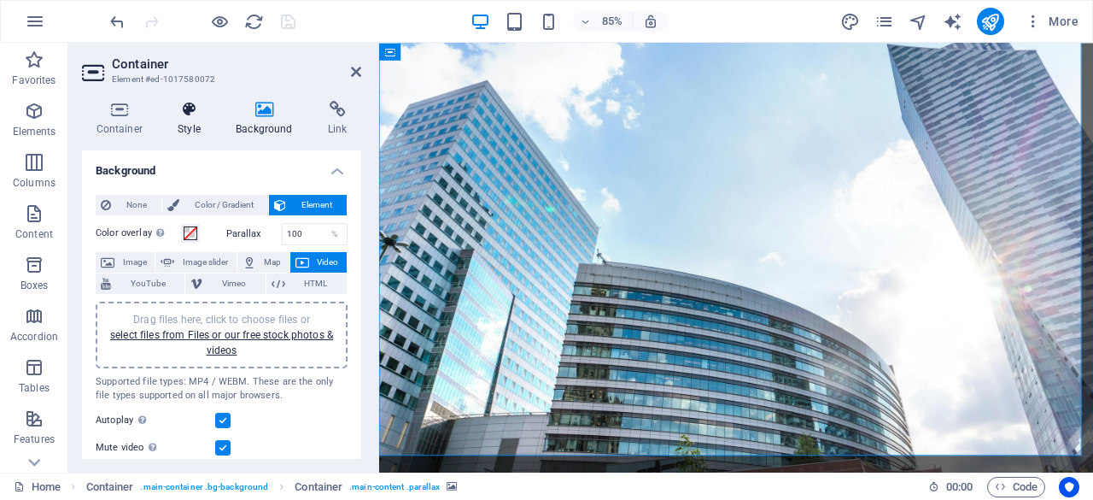
click at [195, 105] on icon at bounding box center [189, 109] width 51 height 17
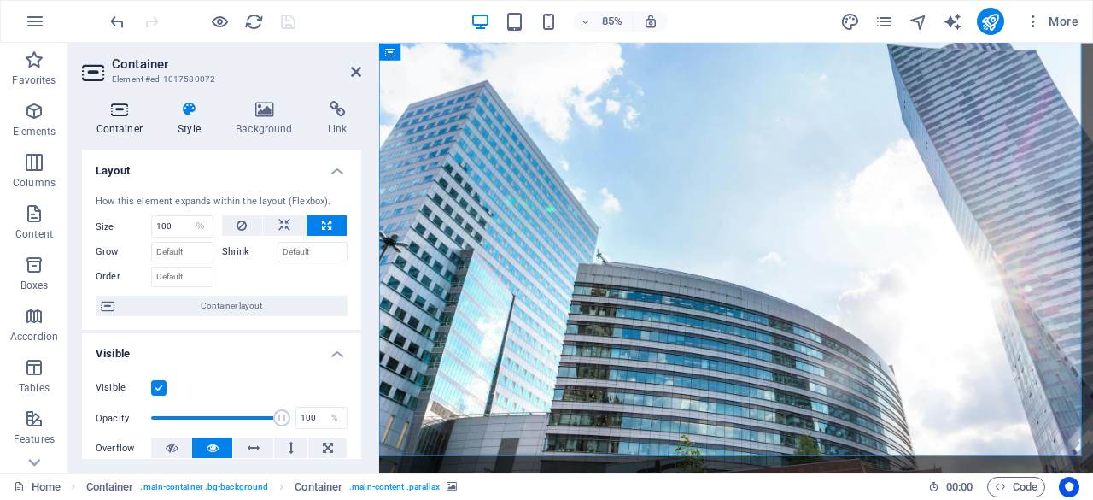
click at [130, 119] on h4 "Container" at bounding box center [123, 119] width 82 height 36
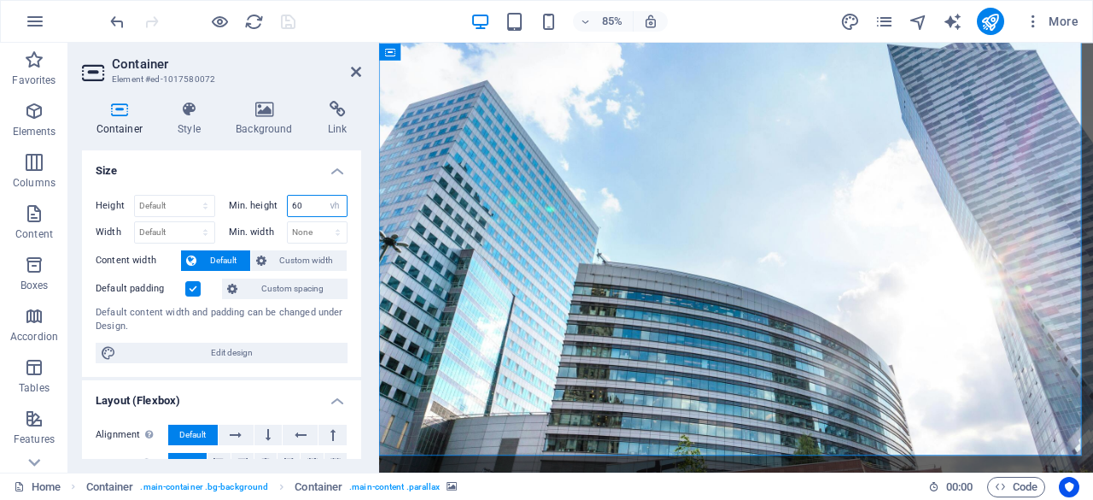
click at [302, 201] on input "60" at bounding box center [318, 206] width 60 height 21
click at [196, 208] on select "Default px rem % vh vw" at bounding box center [174, 206] width 79 height 21
select select "rem"
click at [189, 196] on select "Default px rem % vh vw" at bounding box center [174, 206] width 79 height 21
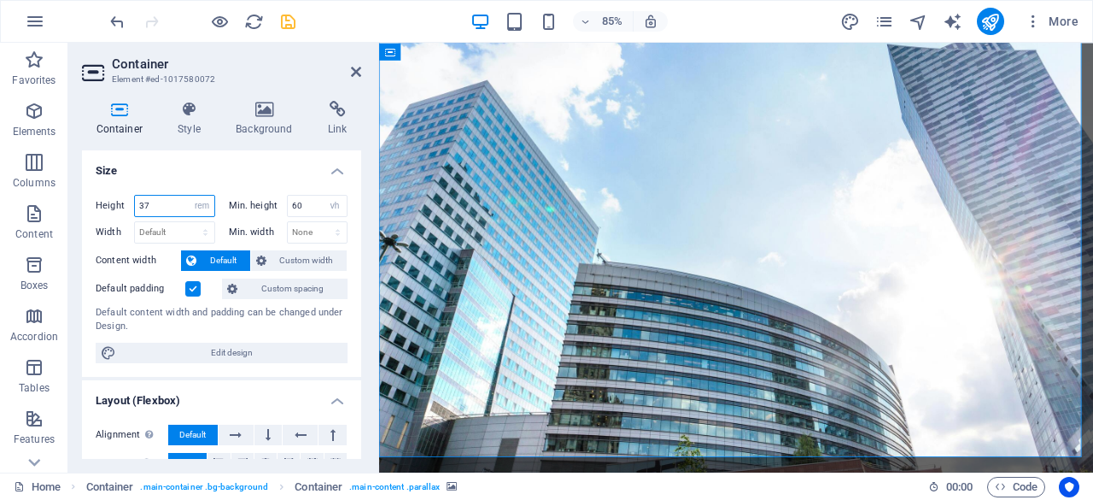
click at [175, 204] on input "37" at bounding box center [174, 206] width 79 height 21
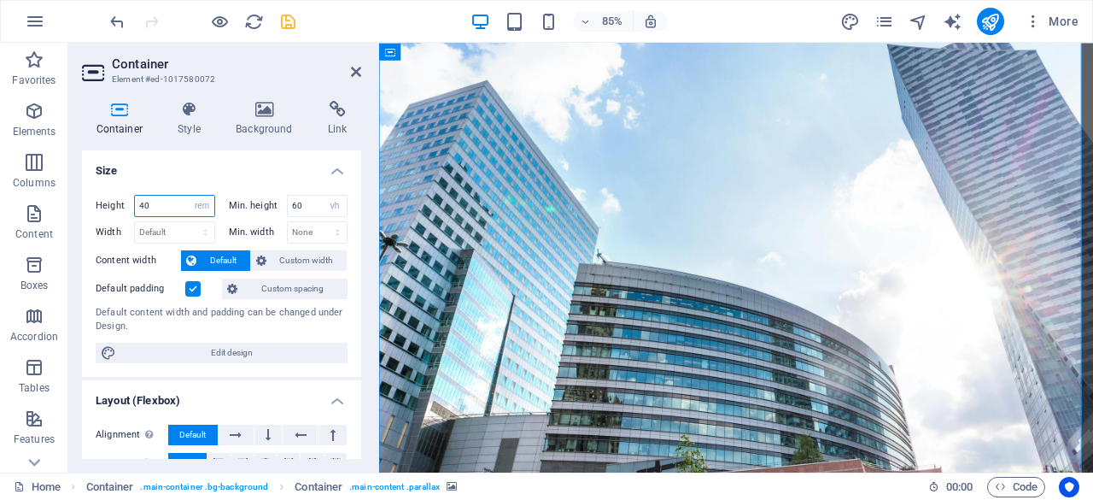
type input "40"
click at [238, 164] on h4 "Size" at bounding box center [221, 165] width 279 height 31
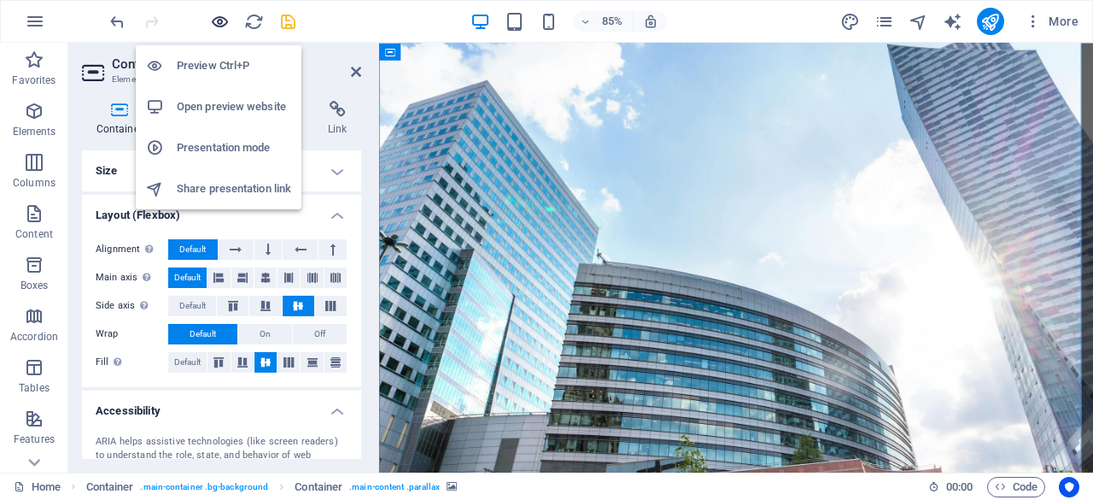
click at [214, 25] on icon "button" at bounding box center [220, 22] width 20 height 20
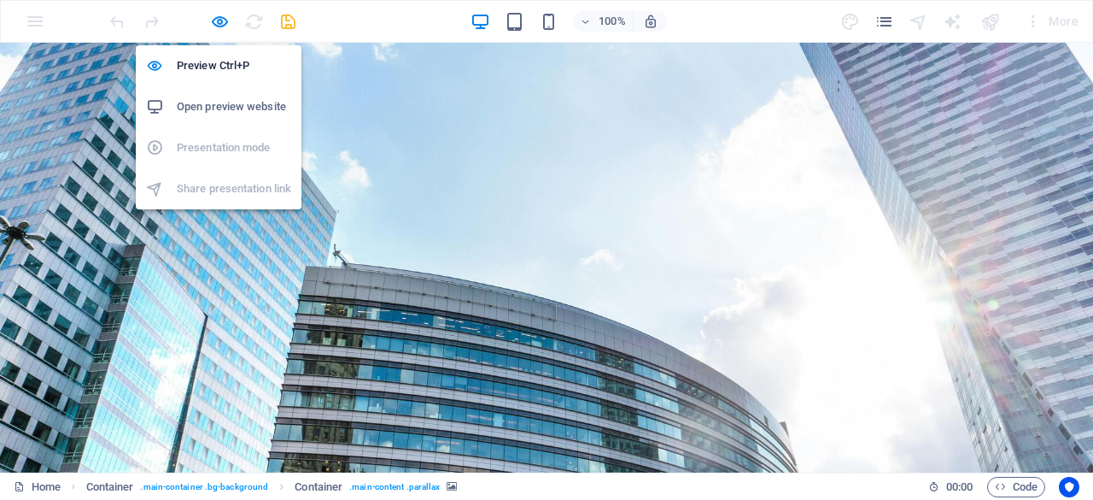
click at [208, 112] on h6 "Open preview website" at bounding box center [234, 107] width 114 height 21
click at [210, 23] on icon "button" at bounding box center [220, 22] width 20 height 20
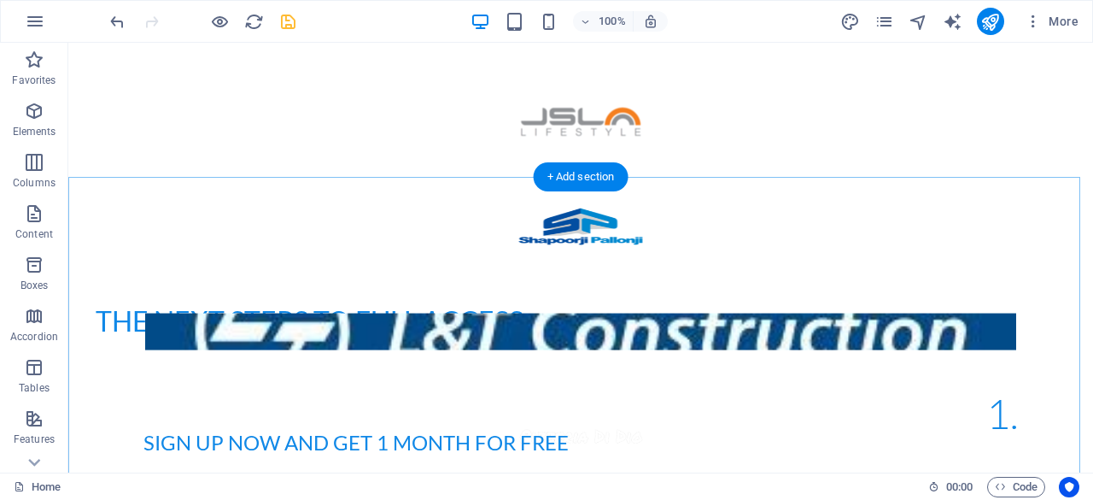
scroll to position [618, 0]
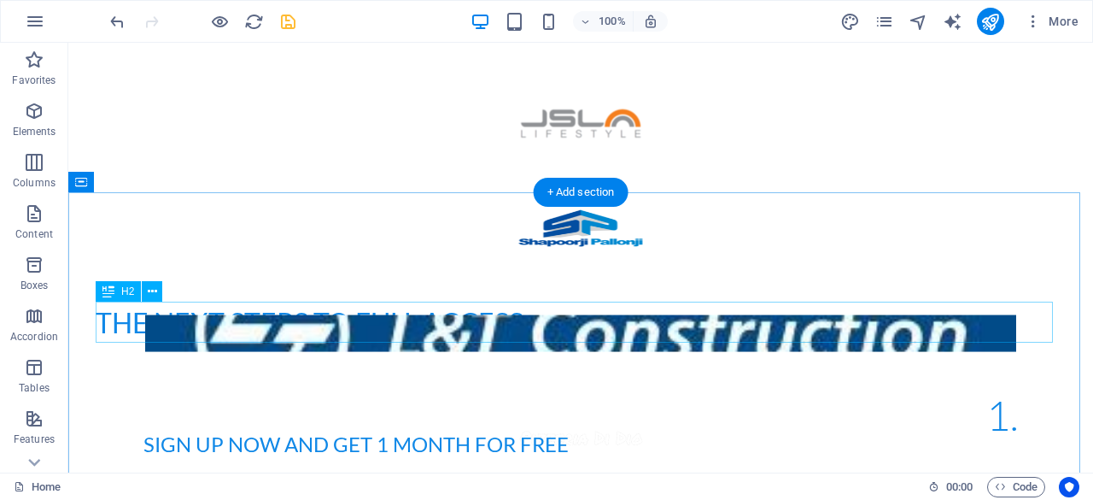
click at [353, 319] on div "The next steps to full access" at bounding box center [581, 322] width 970 height 41
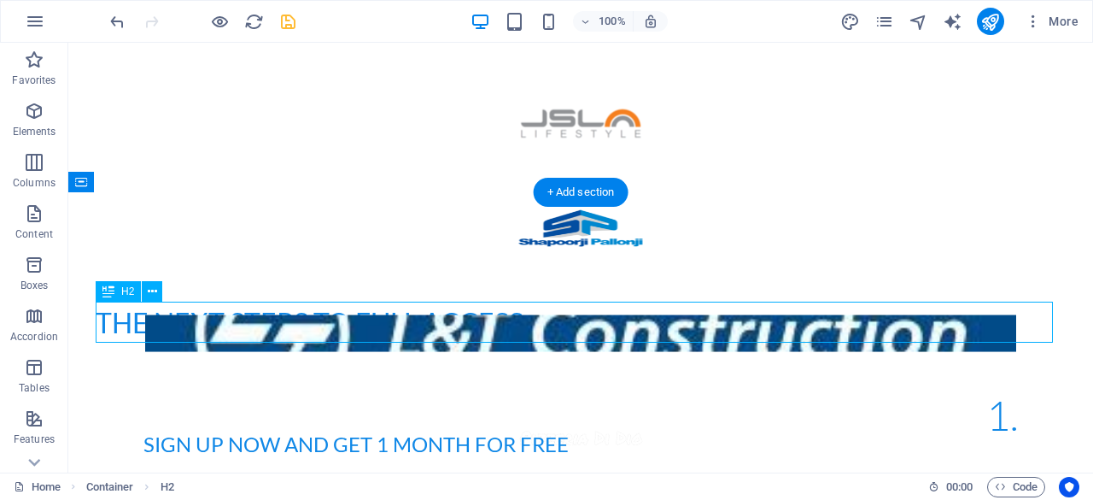
click at [353, 319] on div "The next steps to full access" at bounding box center [581, 322] width 970 height 41
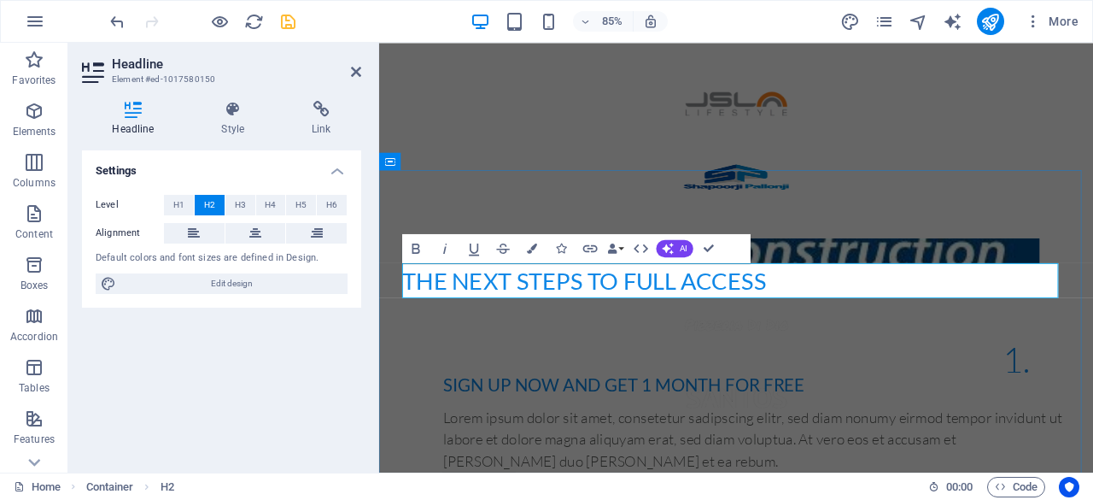
click at [571, 311] on h2 "The next steps to full access" at bounding box center [800, 322] width 786 height 41
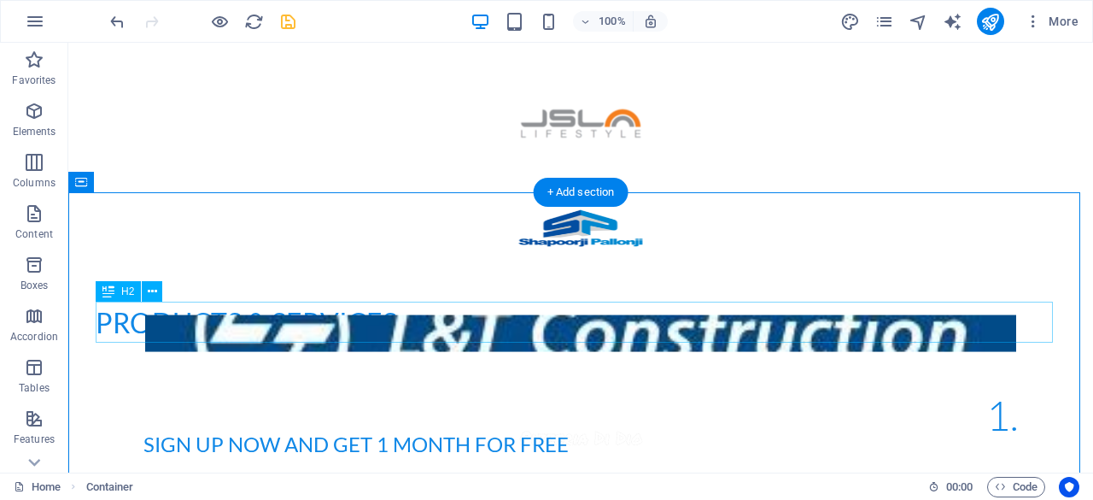
click at [282, 316] on div "Products & Services" at bounding box center [581, 322] width 970 height 41
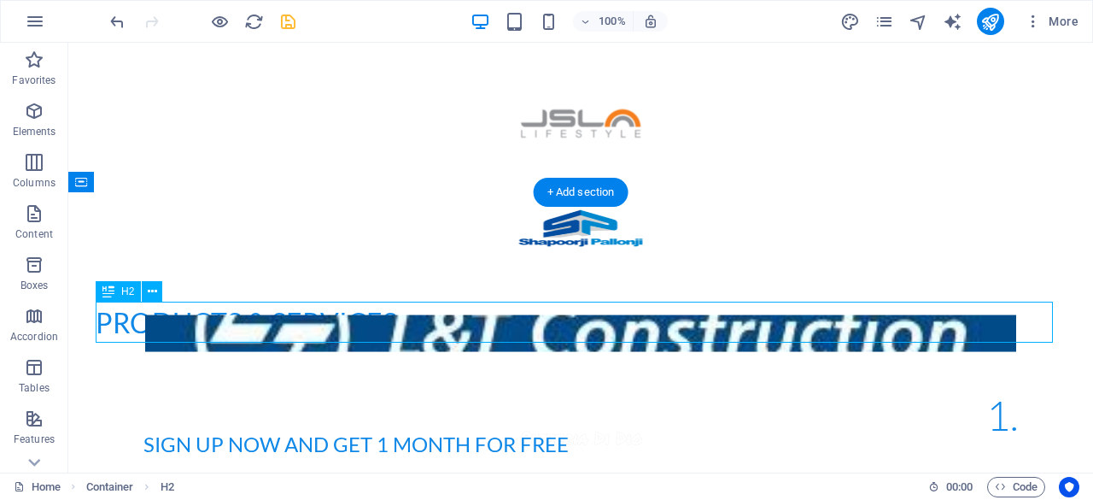
click at [282, 316] on div "Products & Services" at bounding box center [581, 322] width 970 height 41
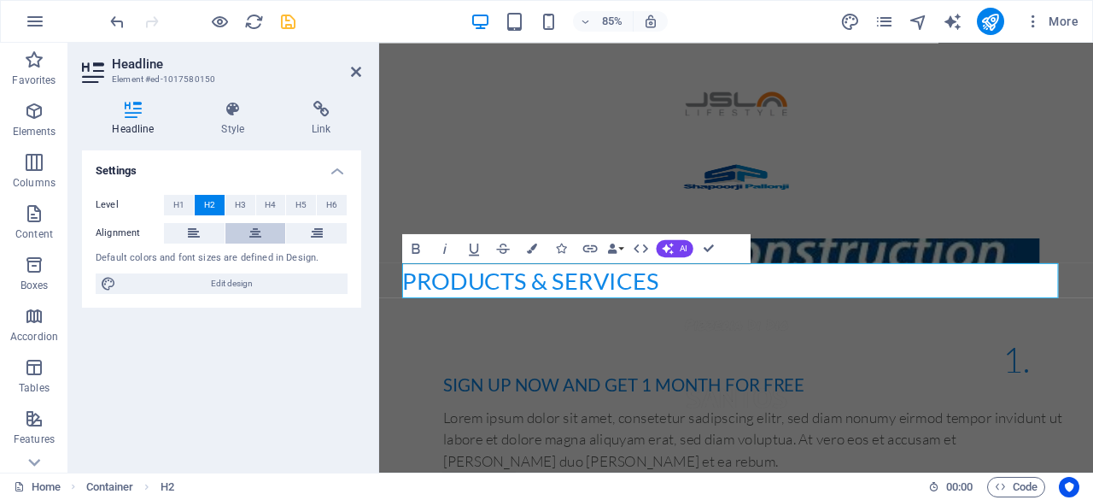
click at [265, 233] on button at bounding box center [256, 233] width 61 height 21
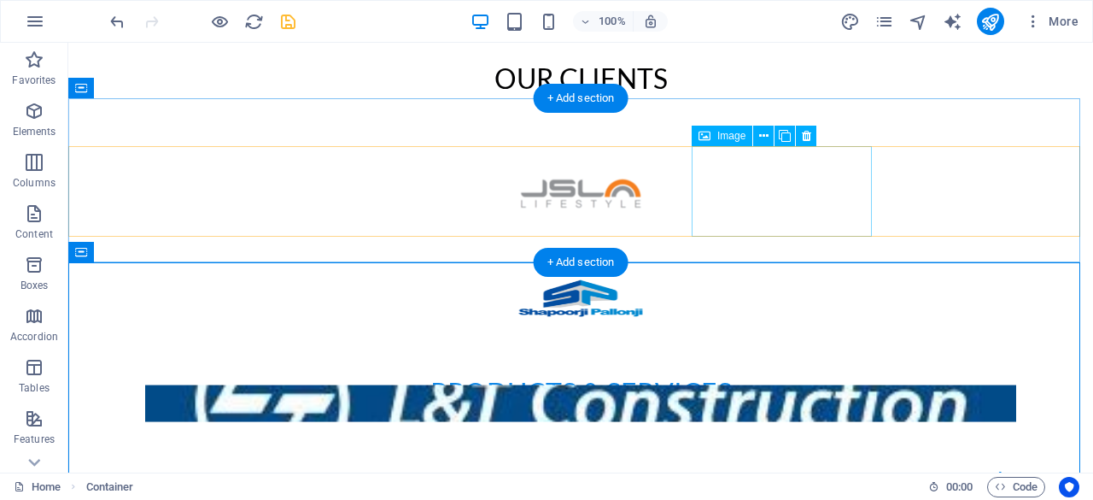
scroll to position [549, 0]
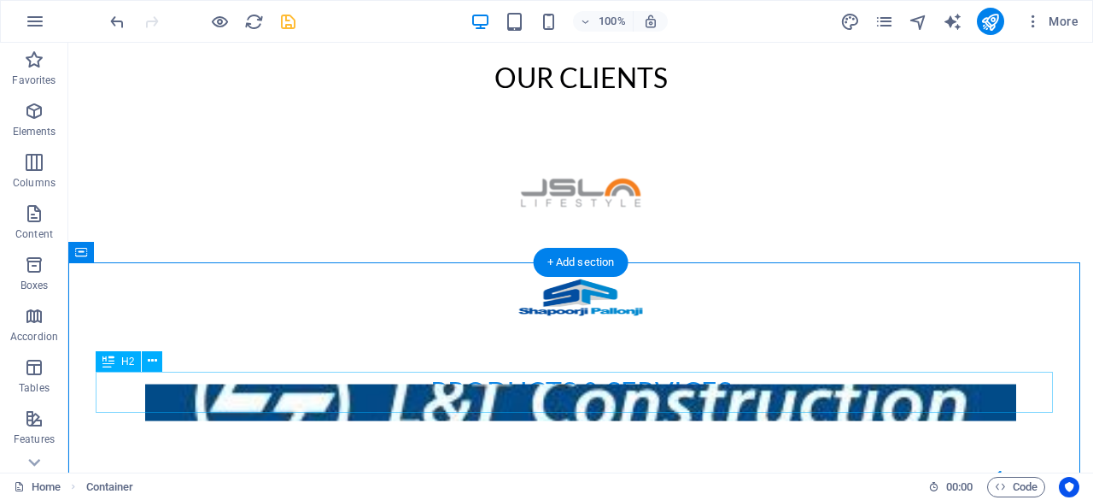
click at [600, 390] on div "Products & Services" at bounding box center [581, 392] width 970 height 41
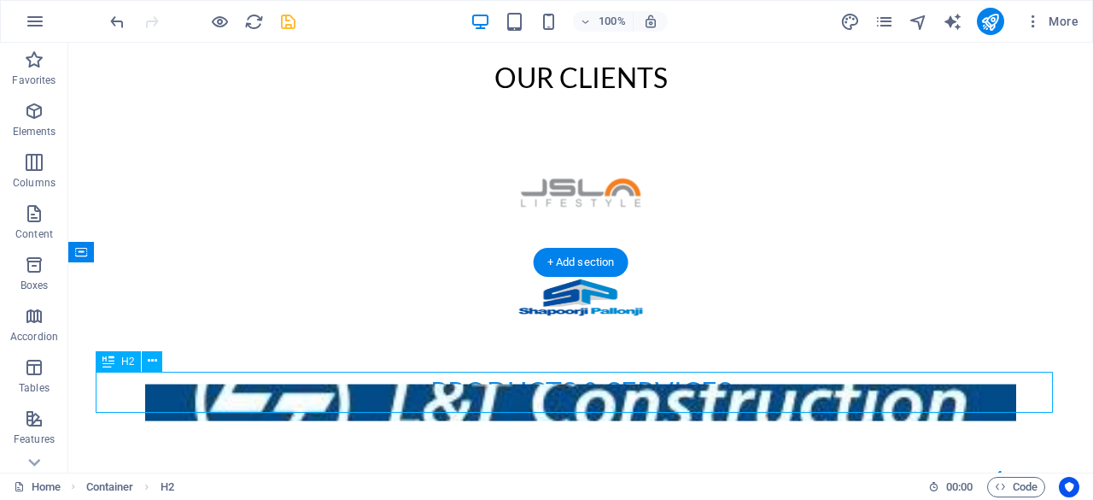
click at [600, 390] on div "Products & Services" at bounding box center [581, 392] width 970 height 41
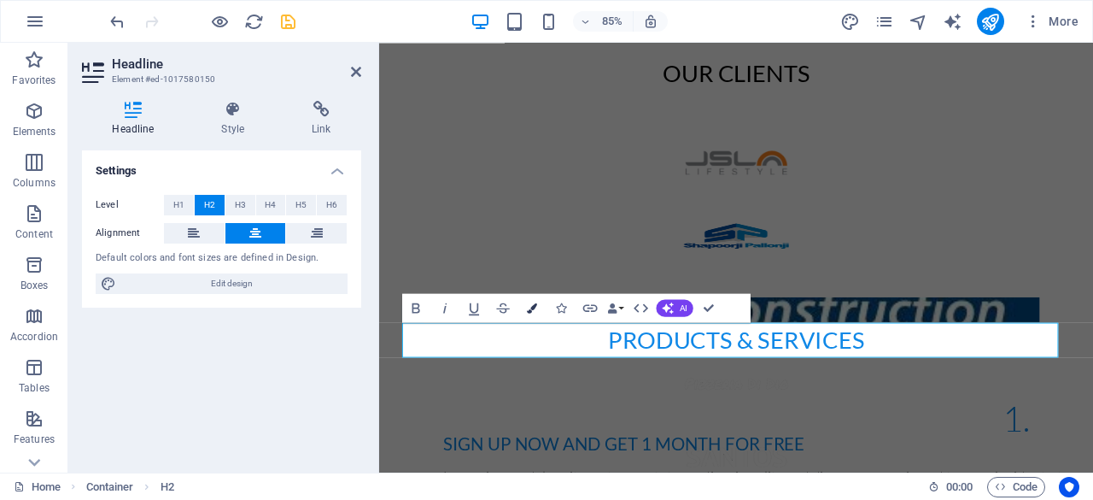
click at [524, 307] on button "Colors" at bounding box center [532, 307] width 27 height 29
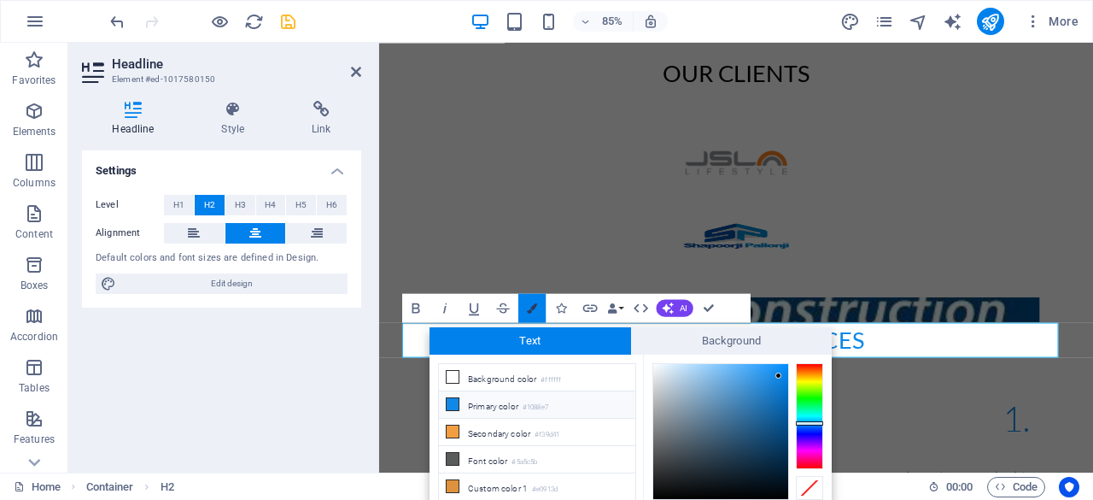
scroll to position [67, 0]
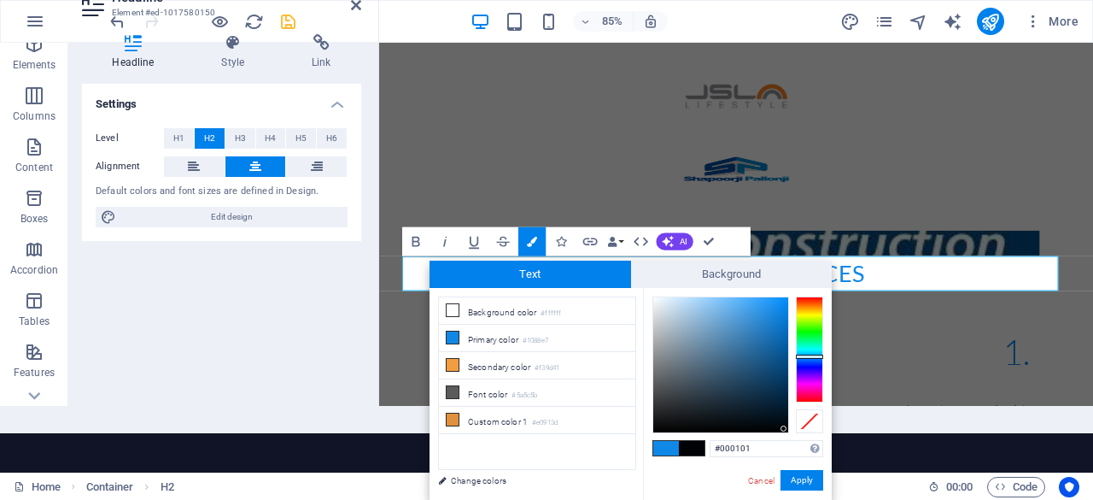
type input "#000000"
drag, startPoint x: 713, startPoint y: 337, endPoint x: 788, endPoint y: 433, distance: 121.1
click at [806, 482] on button "Apply" at bounding box center [802, 480] width 43 height 21
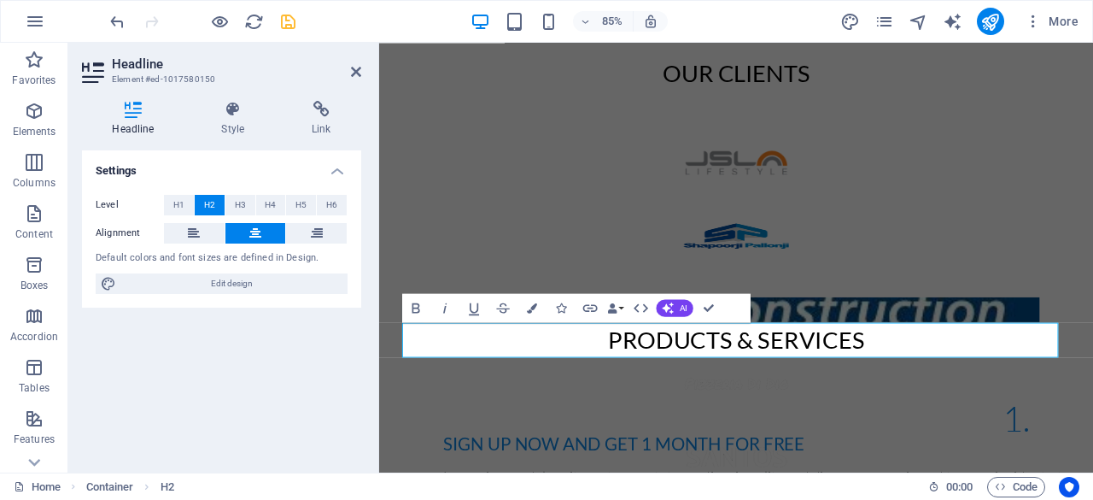
scroll to position [0, 0]
click at [841, 232] on div "Container H1 Container Container Container Preset Container Preset Container Lo…" at bounding box center [736, 258] width 714 height 430
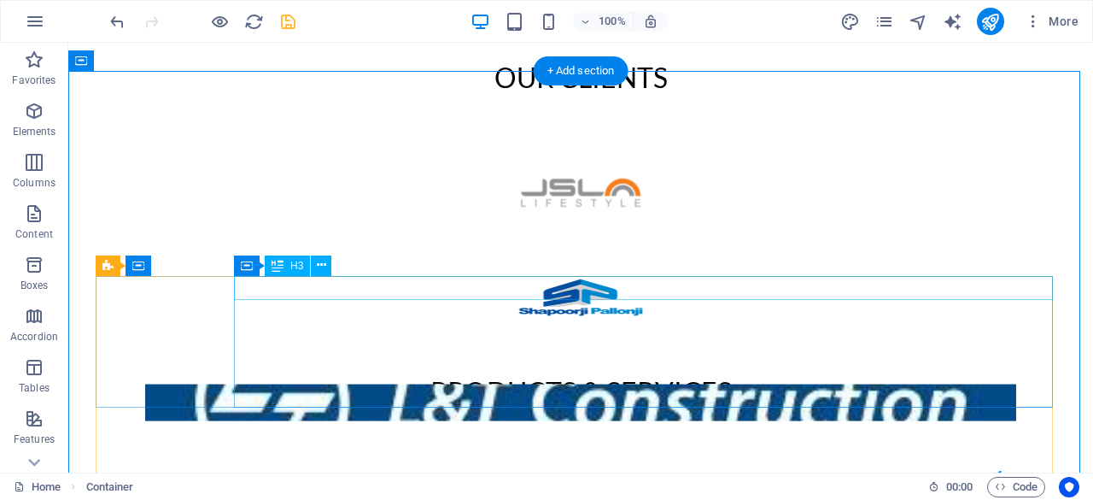
scroll to position [770, 0]
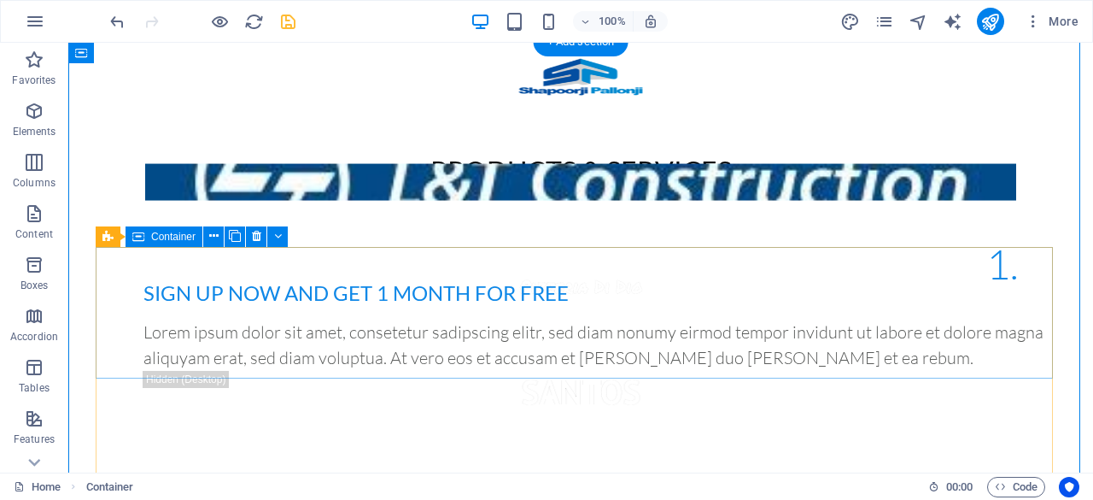
click at [202, 296] on div "1. Sign up now and get 1 month for free Lorem ipsum dolor sit amet, consetetur …" at bounding box center [581, 330] width 970 height 167
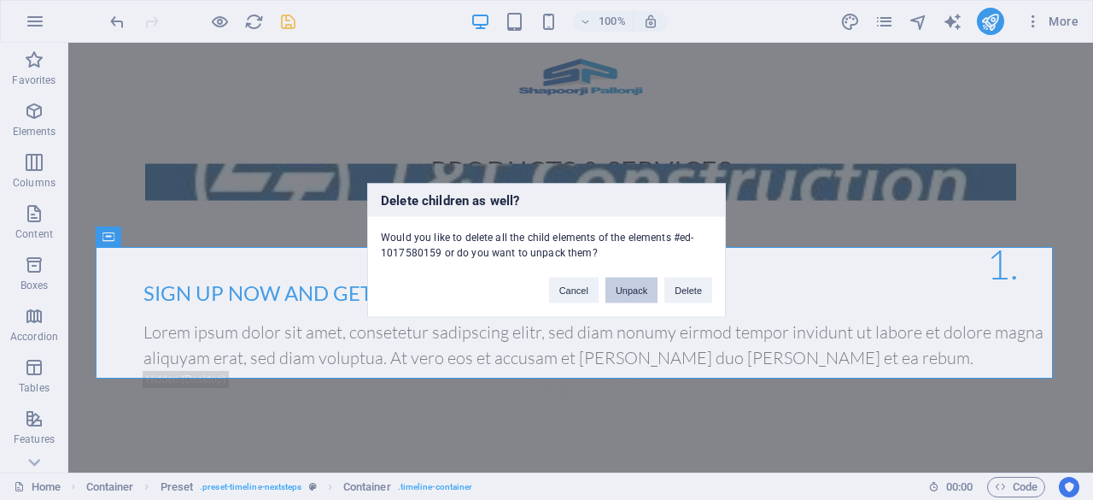
click at [632, 286] on button "Unpack" at bounding box center [632, 290] width 52 height 26
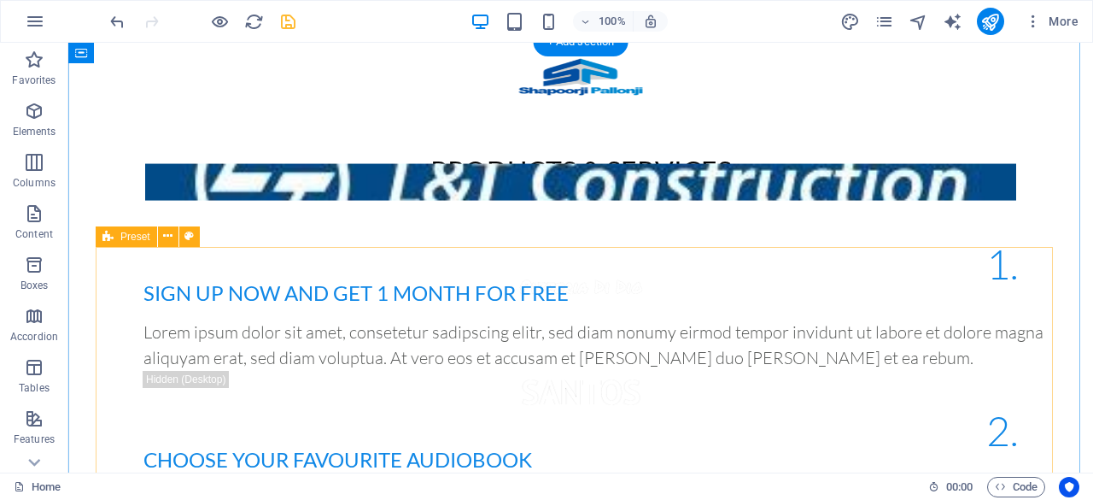
click at [173, 269] on div "1. Sign up now and get 1 month for free Lorem ipsum dolor sit amet, consetetur …" at bounding box center [581, 509] width 970 height 525
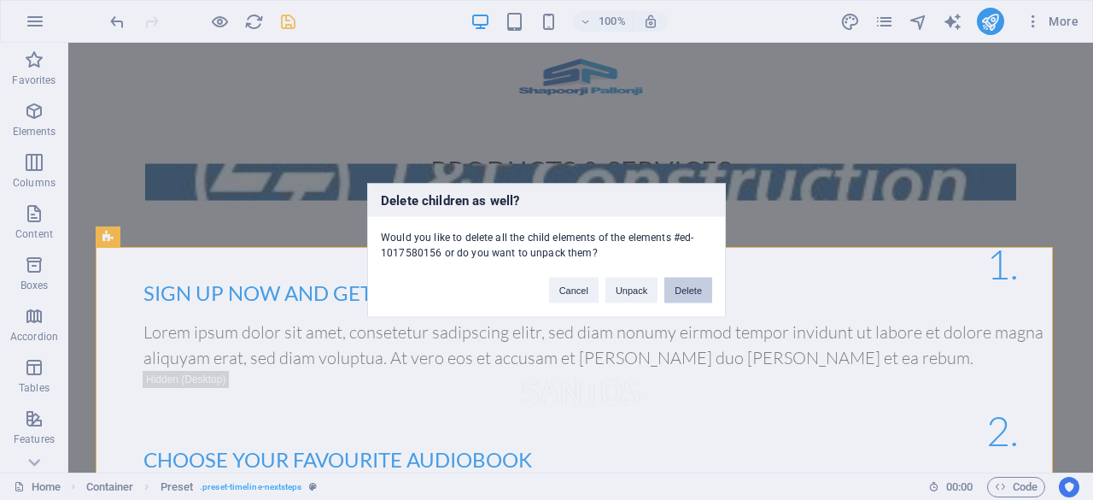
click at [695, 296] on button "Delete" at bounding box center [689, 290] width 48 height 26
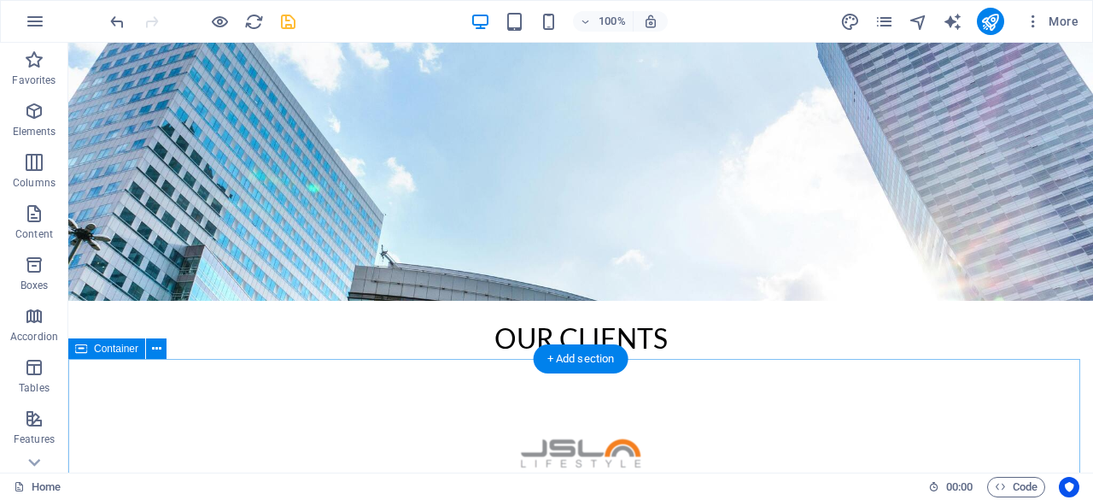
scroll to position [0, 0]
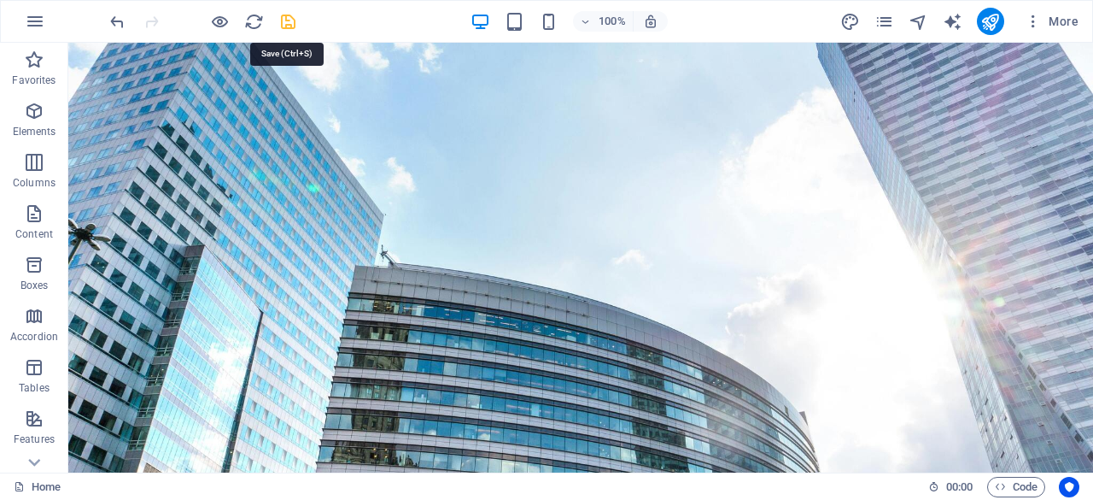
click at [289, 20] on icon "save" at bounding box center [288, 22] width 20 height 20
click at [995, 21] on icon "publish" at bounding box center [991, 22] width 20 height 20
